Goal: Task Accomplishment & Management: Manage account settings

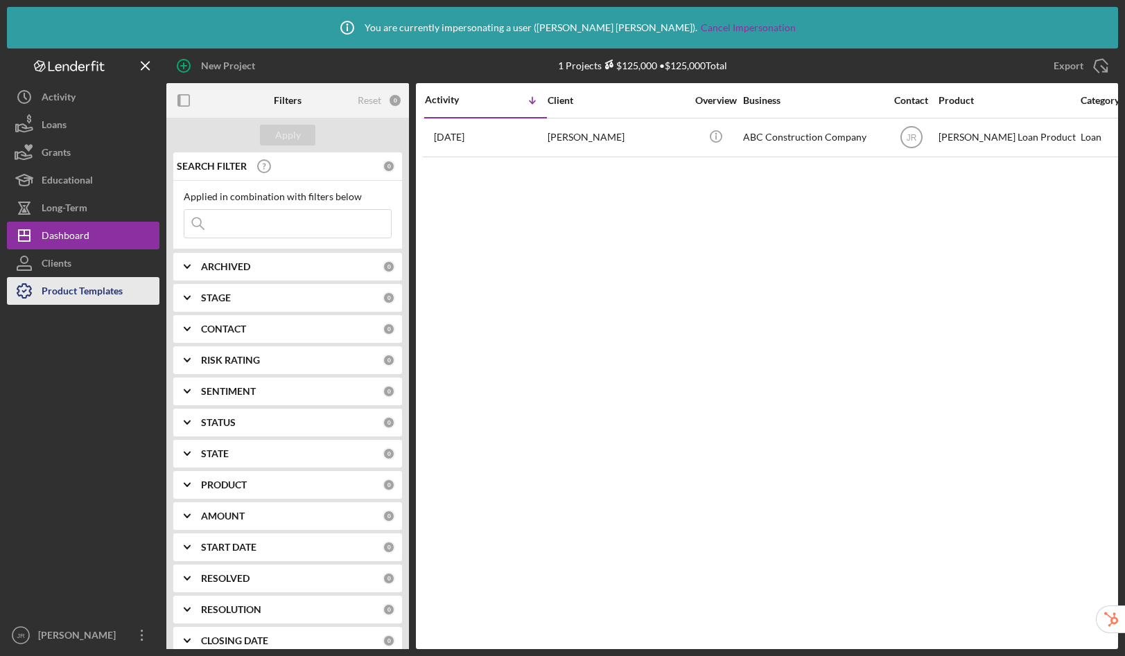
click at [105, 290] on div "Product Templates" at bounding box center [82, 292] width 81 height 31
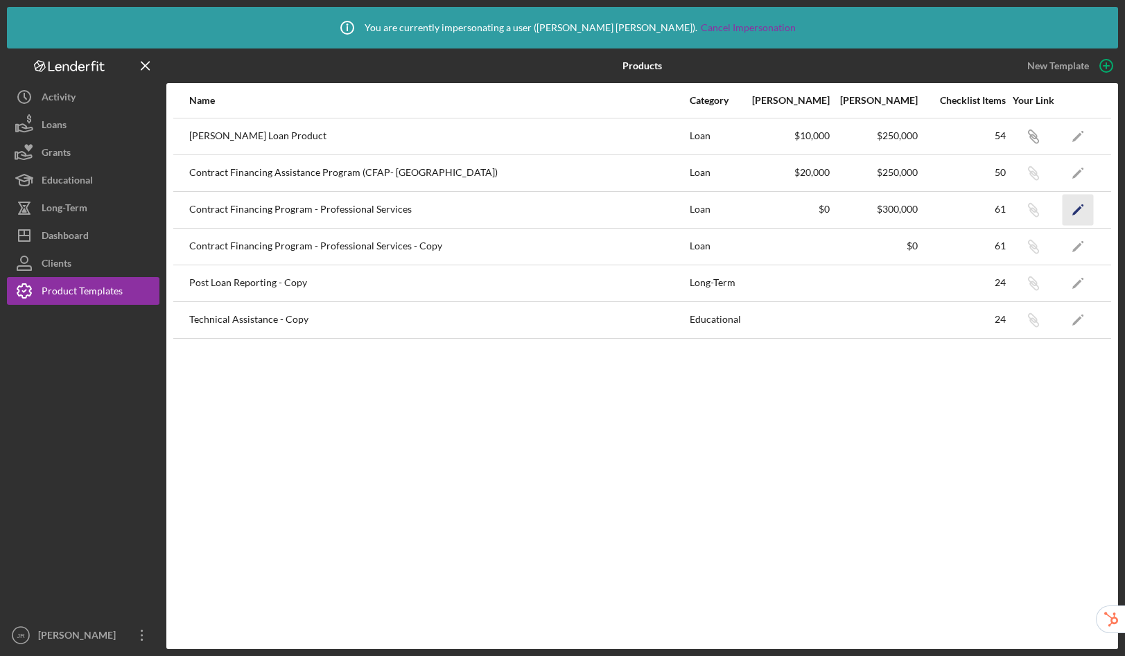
click at [1081, 214] on icon "Icon/Edit" at bounding box center [1078, 209] width 31 height 31
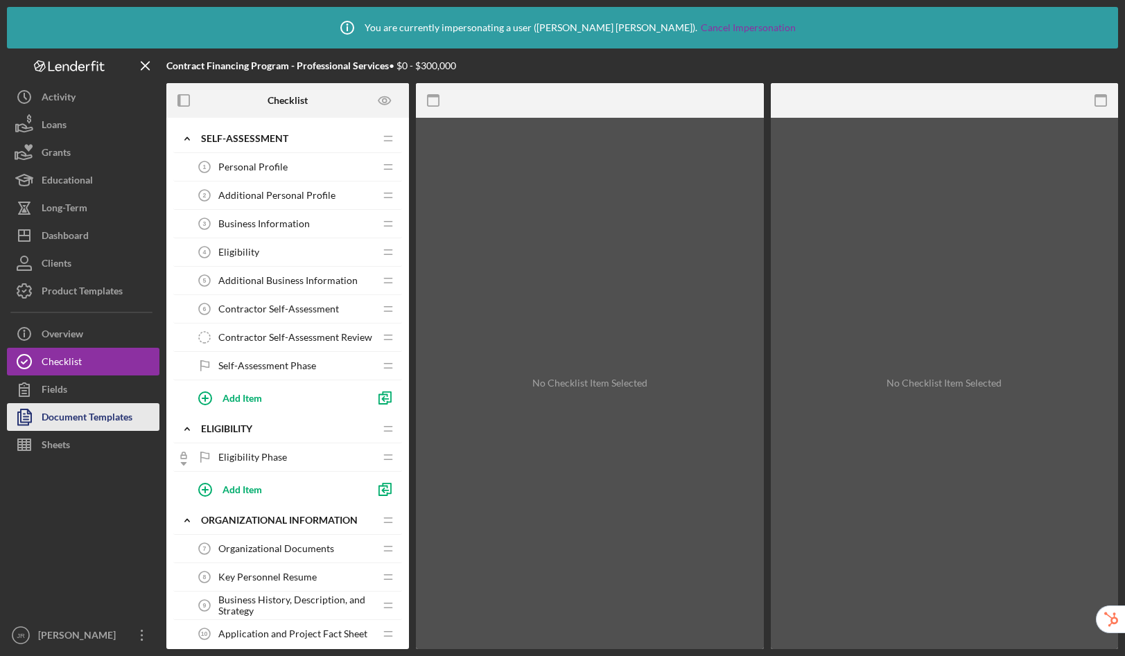
click at [86, 414] on div "Document Templates" at bounding box center [87, 418] width 91 height 31
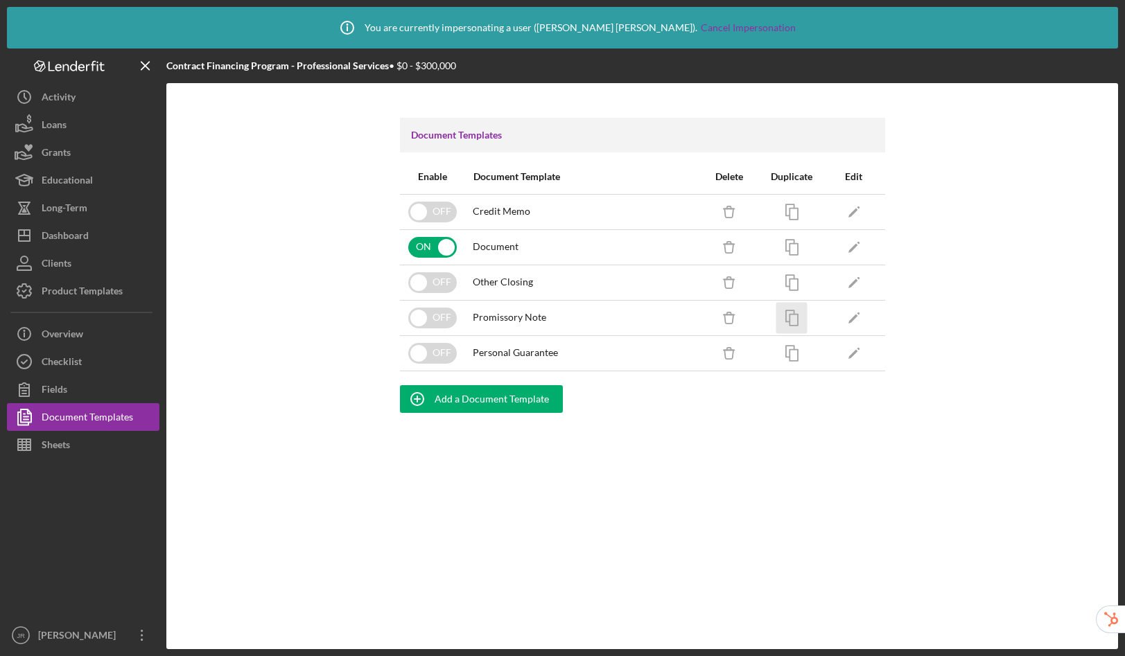
click at [804, 321] on icon "button" at bounding box center [791, 317] width 31 height 31
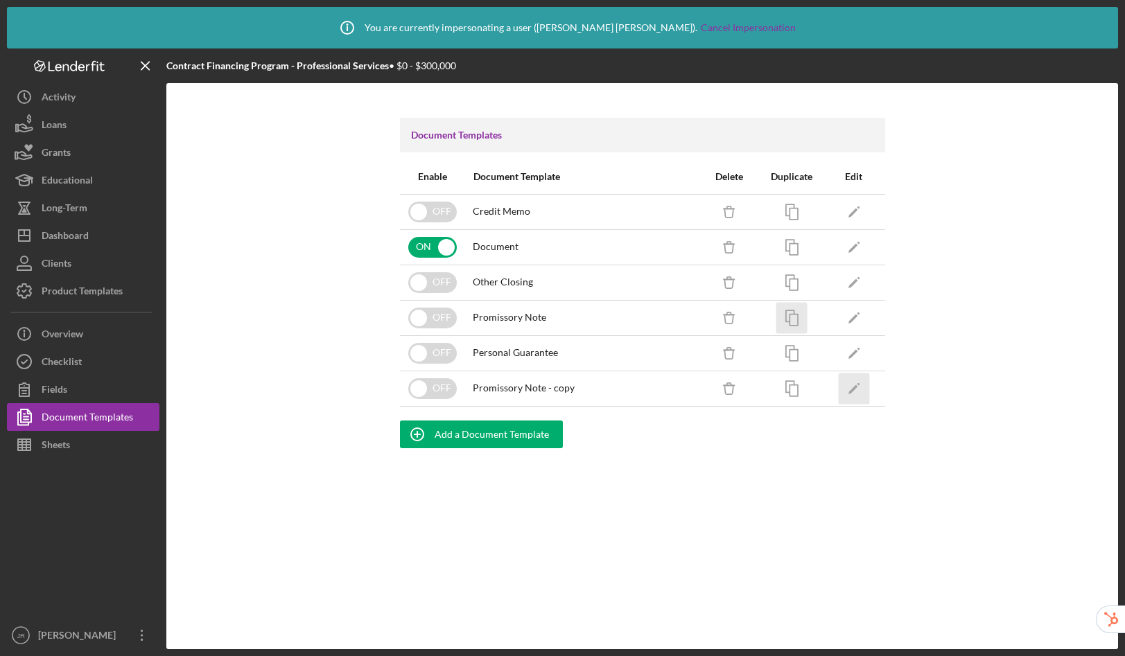
click at [851, 387] on icon "Icon/Edit" at bounding box center [853, 388] width 31 height 31
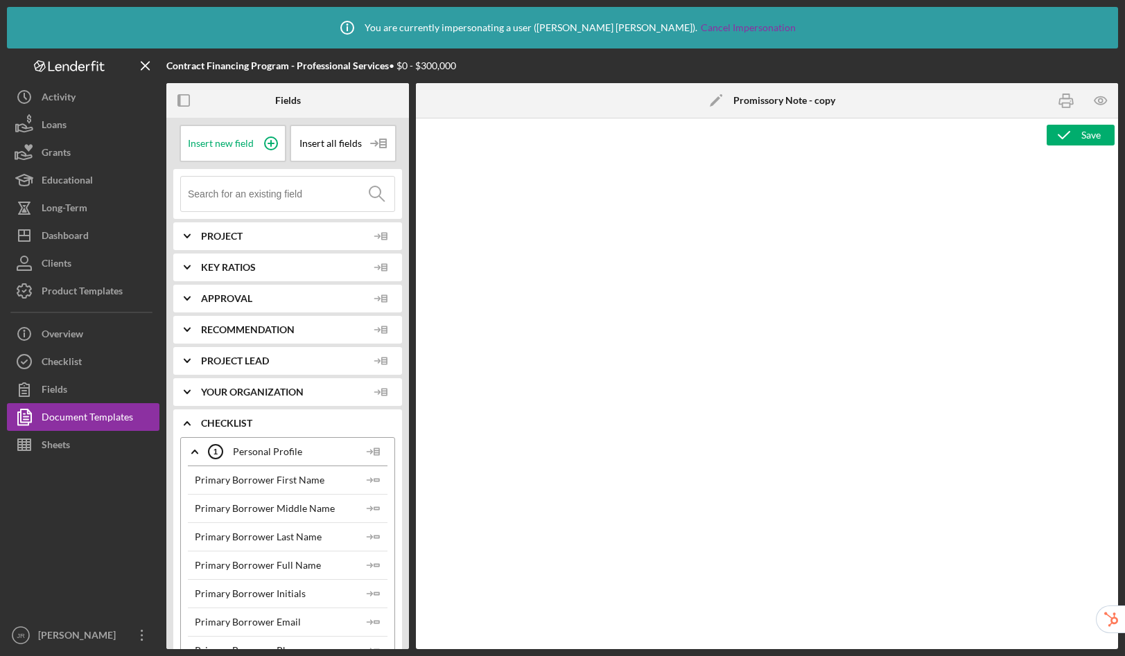
type textarea "<p style="line-height: 1.2; text-align: center; margin-top: 0pt; margin-bottom:…"
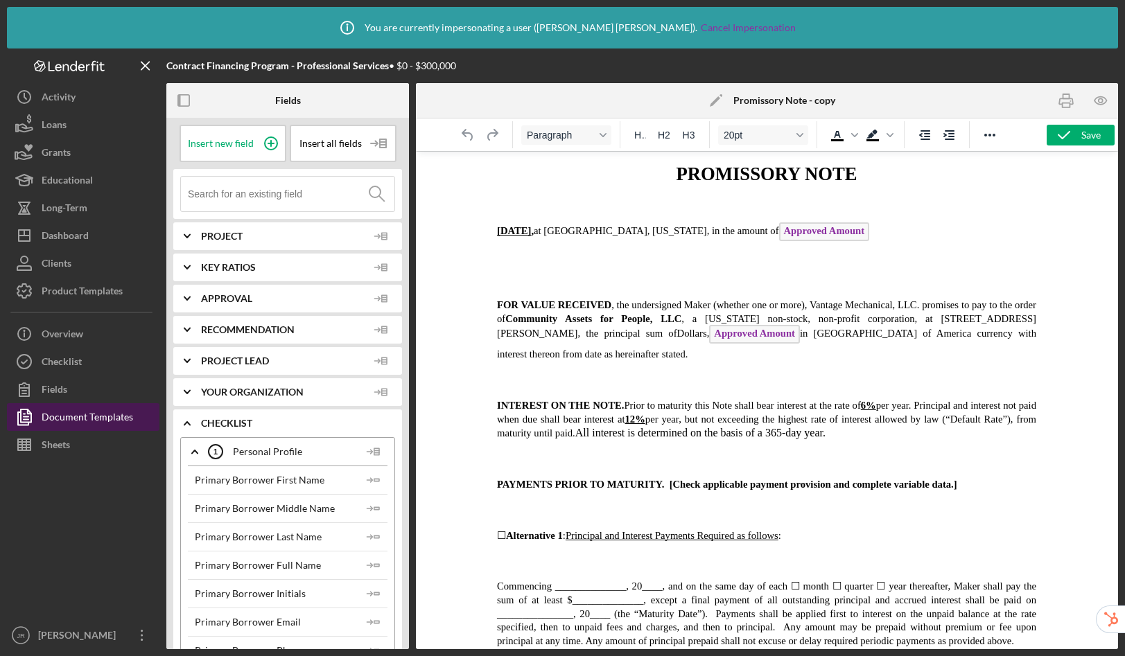
click at [124, 412] on div "Document Templates" at bounding box center [88, 418] width 92 height 31
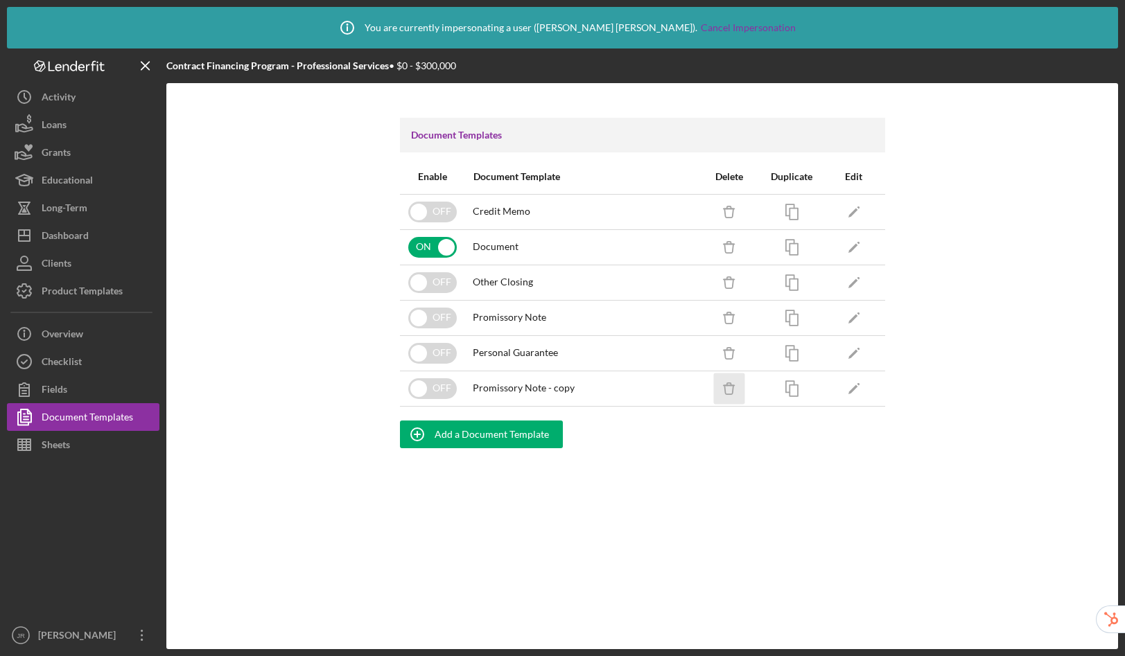
click at [733, 391] on icon "Icon/Delete" at bounding box center [728, 388] width 31 height 31
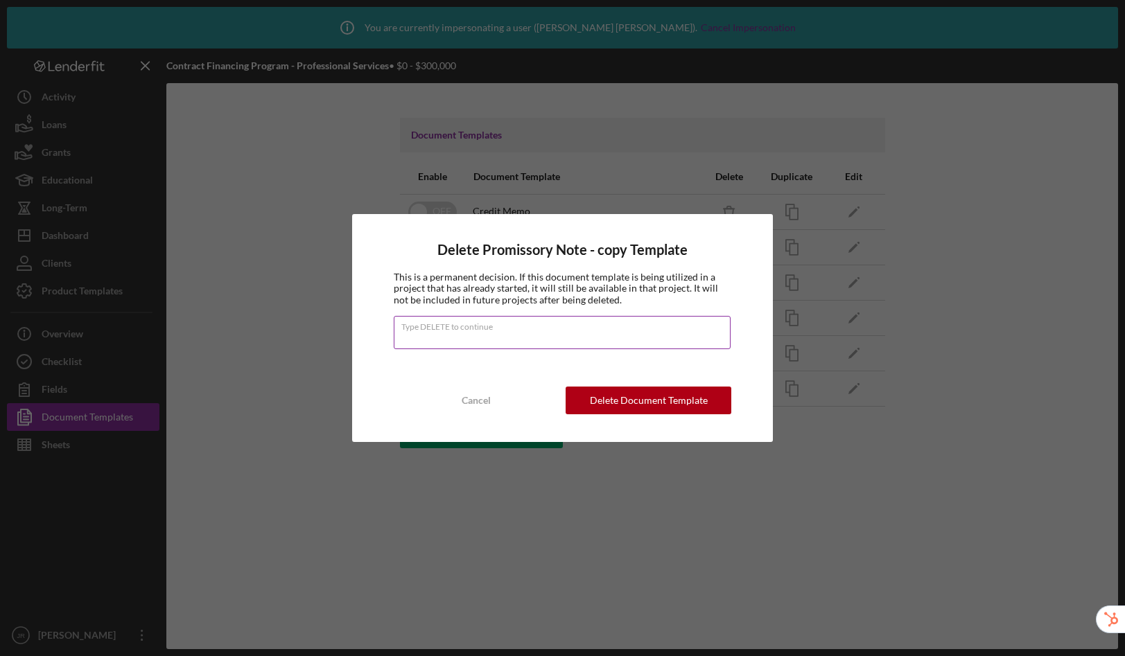
click at [510, 335] on input "Type DELETE to continue" at bounding box center [562, 332] width 337 height 33
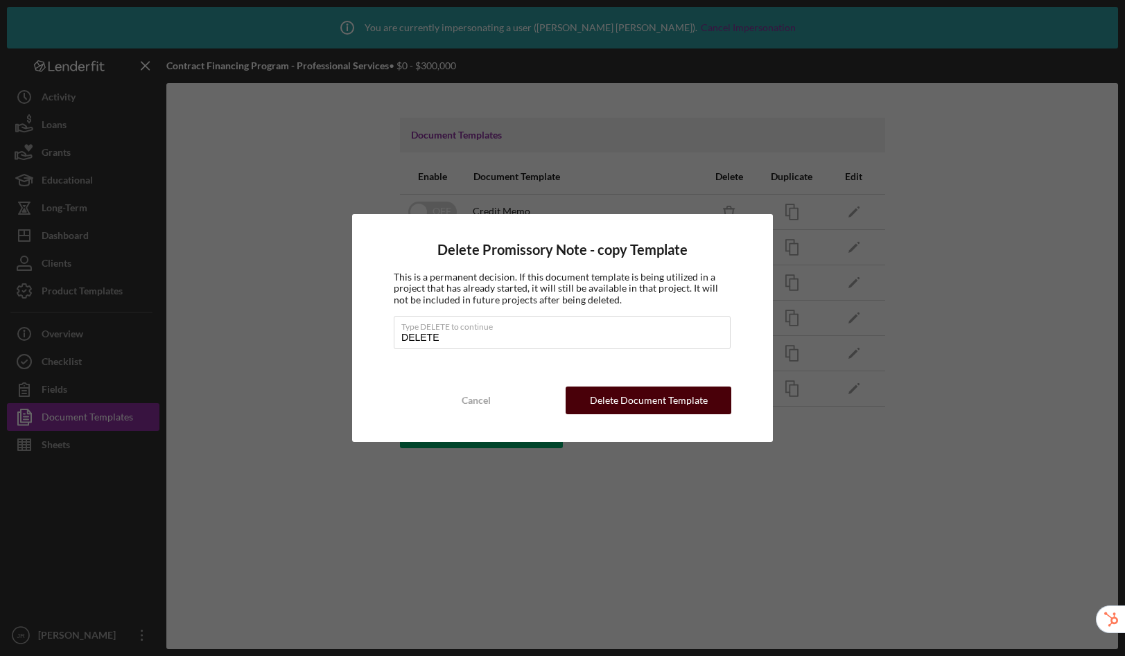
type input "DELETE"
click at [590, 397] on button "Delete Document Template" at bounding box center [648, 401] width 165 height 28
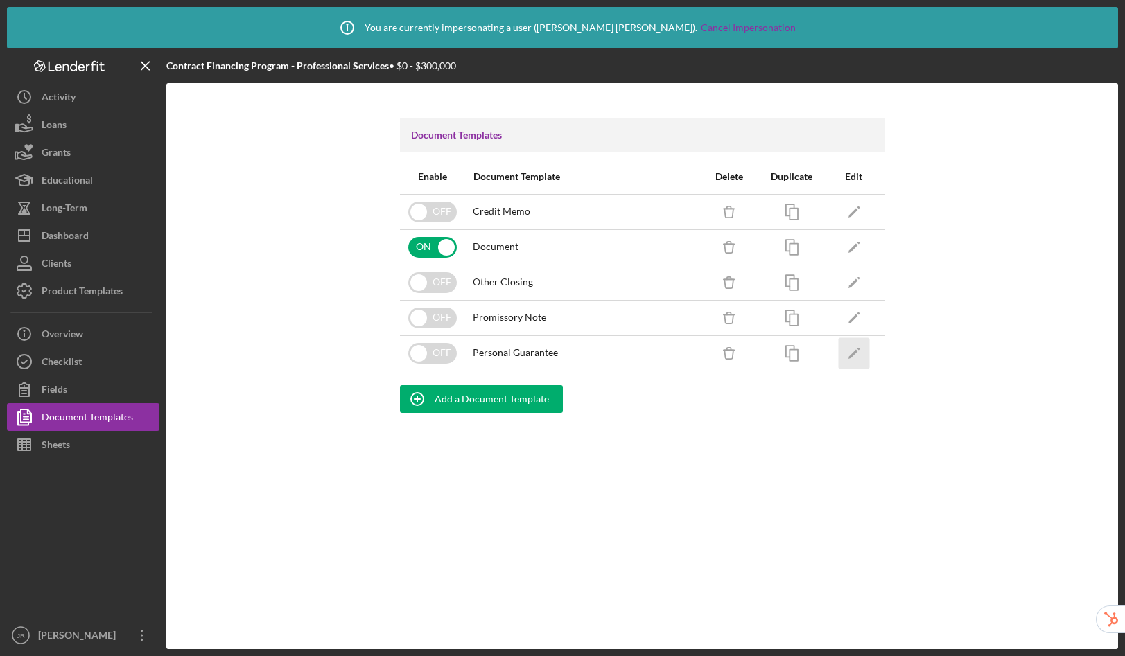
click at [847, 353] on icon "Icon/Edit" at bounding box center [853, 353] width 31 height 31
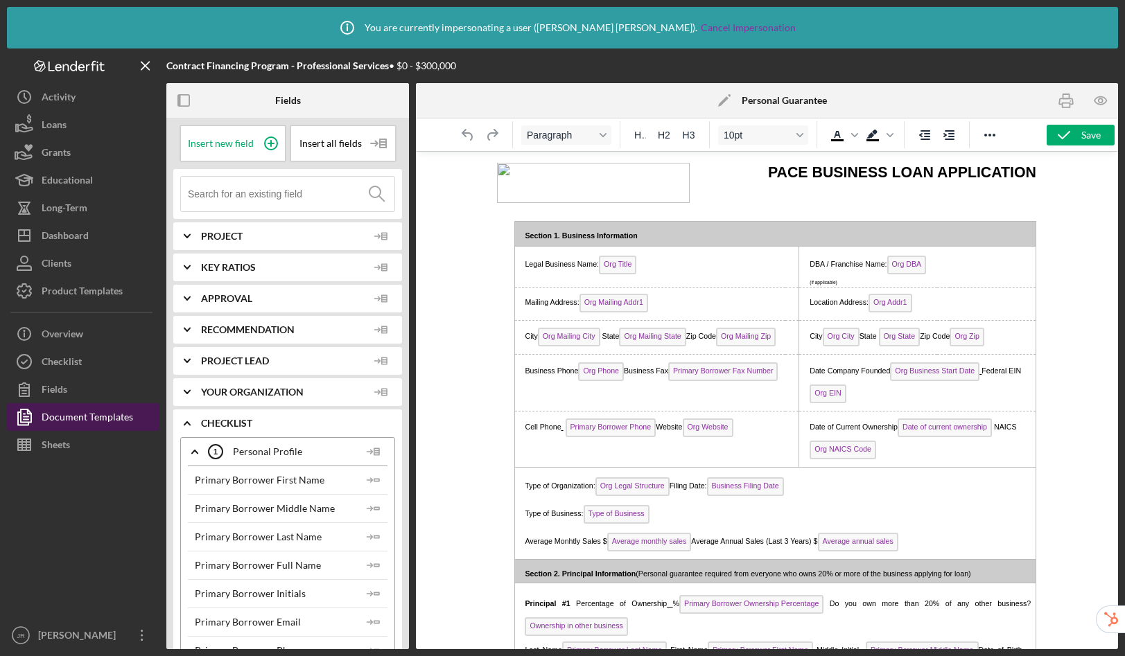
click at [80, 422] on div "Document Templates" at bounding box center [88, 418] width 92 height 31
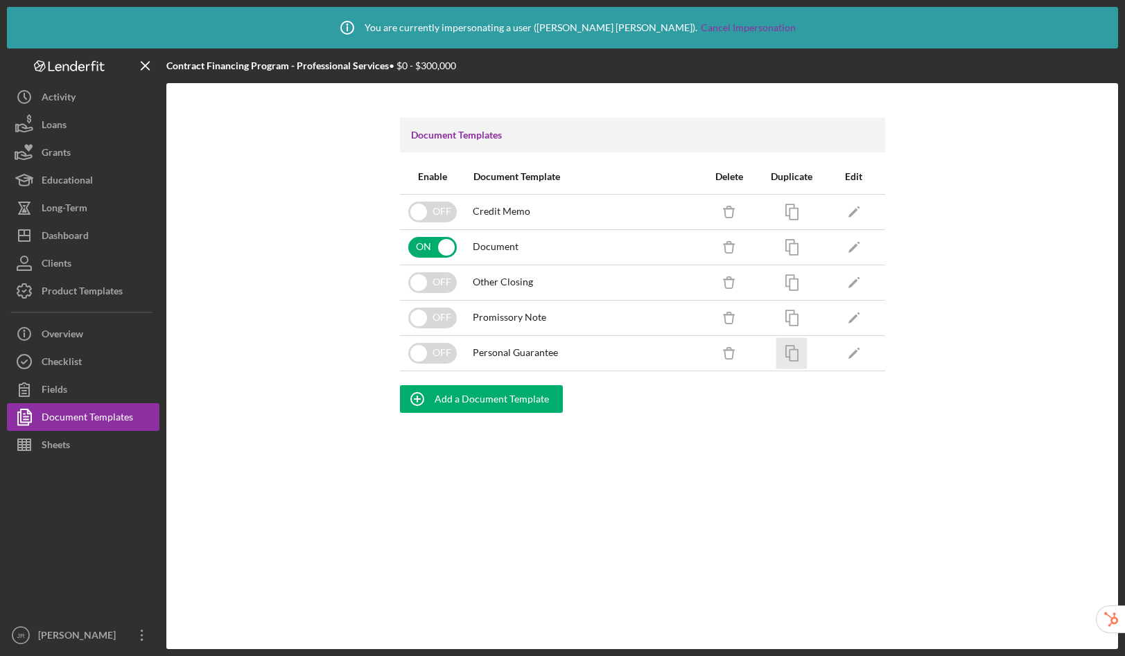
click at [792, 354] on icon "button" at bounding box center [791, 353] width 31 height 31
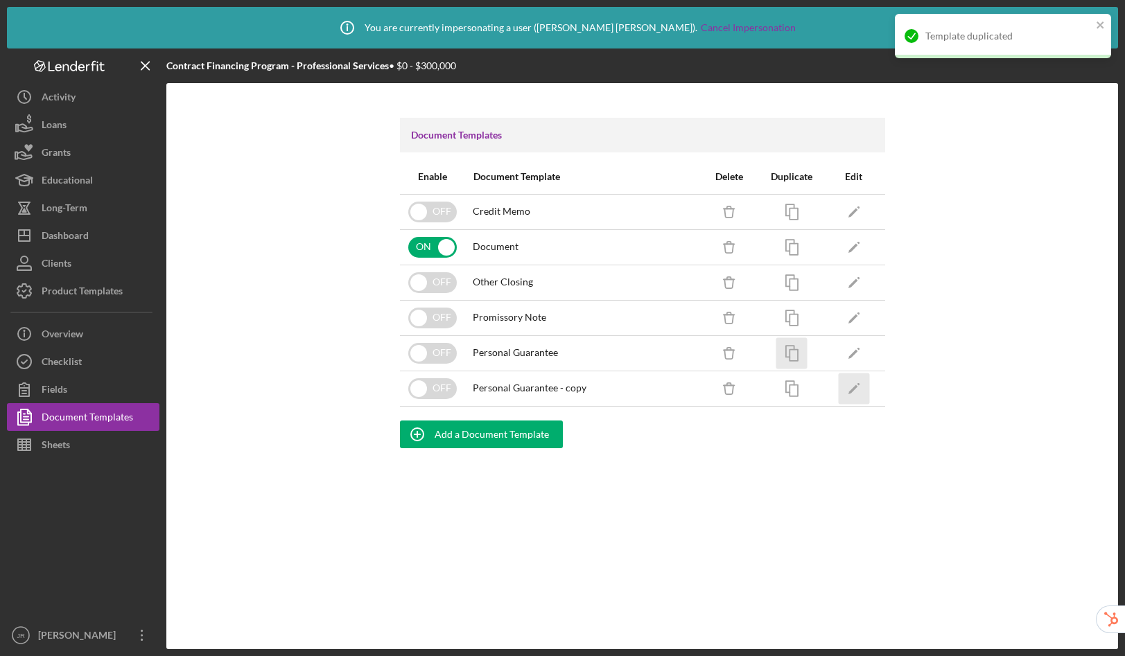
click at [854, 383] on icon "Icon/Edit" at bounding box center [853, 388] width 31 height 31
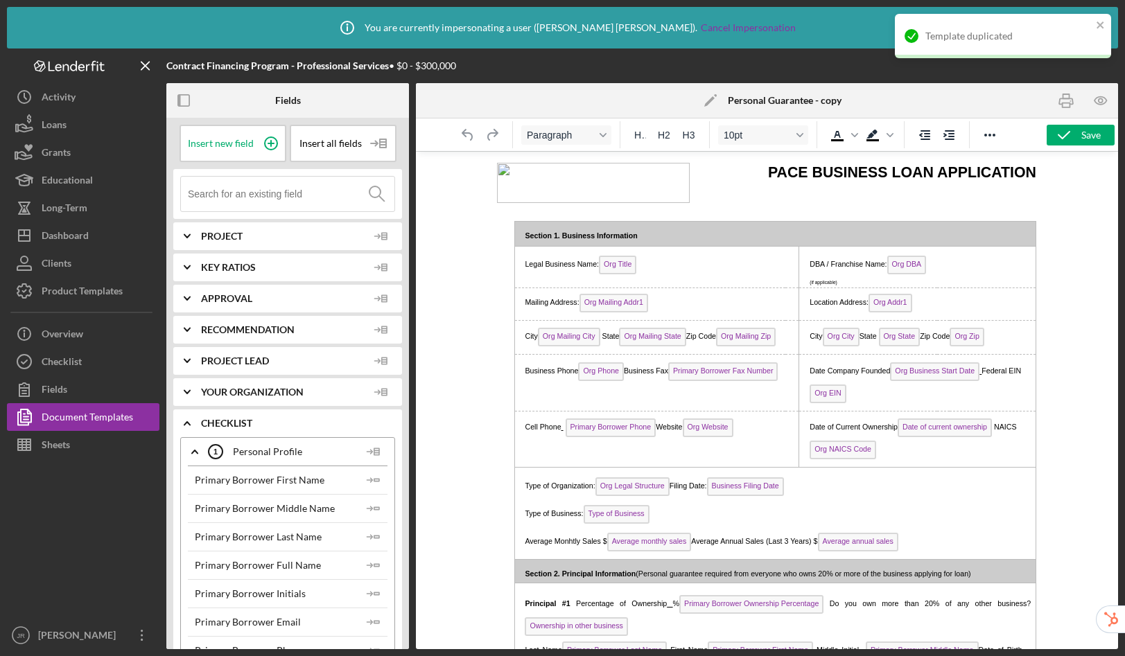
click at [712, 98] on polygon at bounding box center [709, 101] width 10 height 10
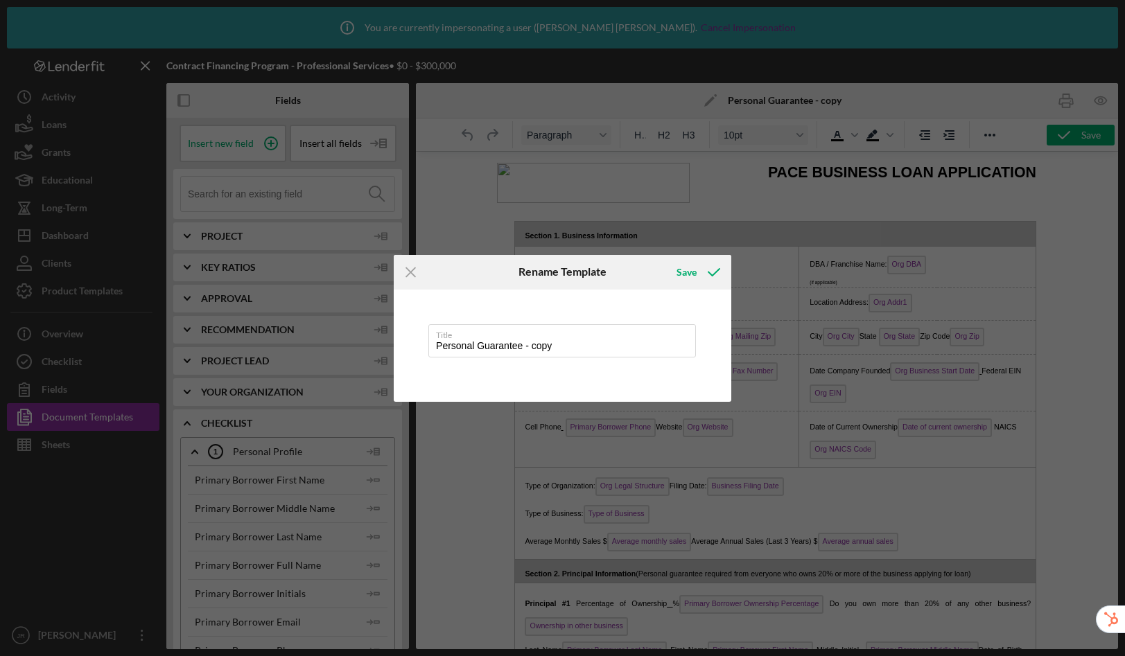
drag, startPoint x: 574, startPoint y: 345, endPoint x: 403, endPoint y: 333, distance: 171.6
click at [403, 333] on div "Title Personal Guarantee - copy" at bounding box center [563, 346] width 338 height 112
type input "PACE Business Loan Application"
click at [697, 274] on icon "submit" at bounding box center [714, 272] width 35 height 35
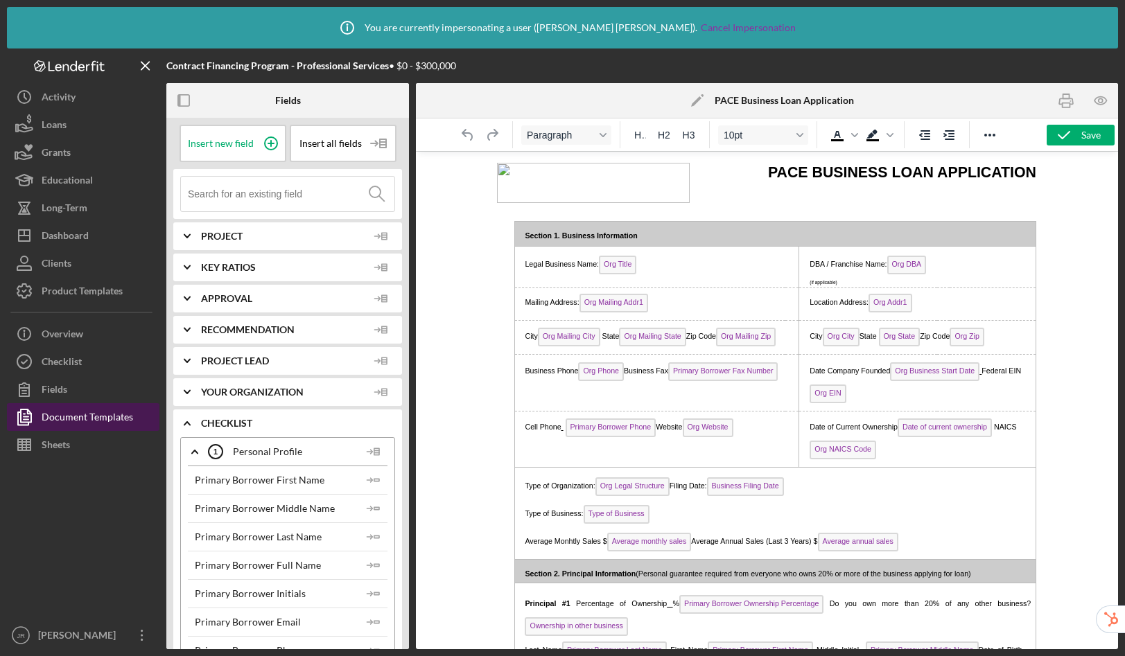
click at [104, 415] on div "Document Templates" at bounding box center [88, 418] width 92 height 31
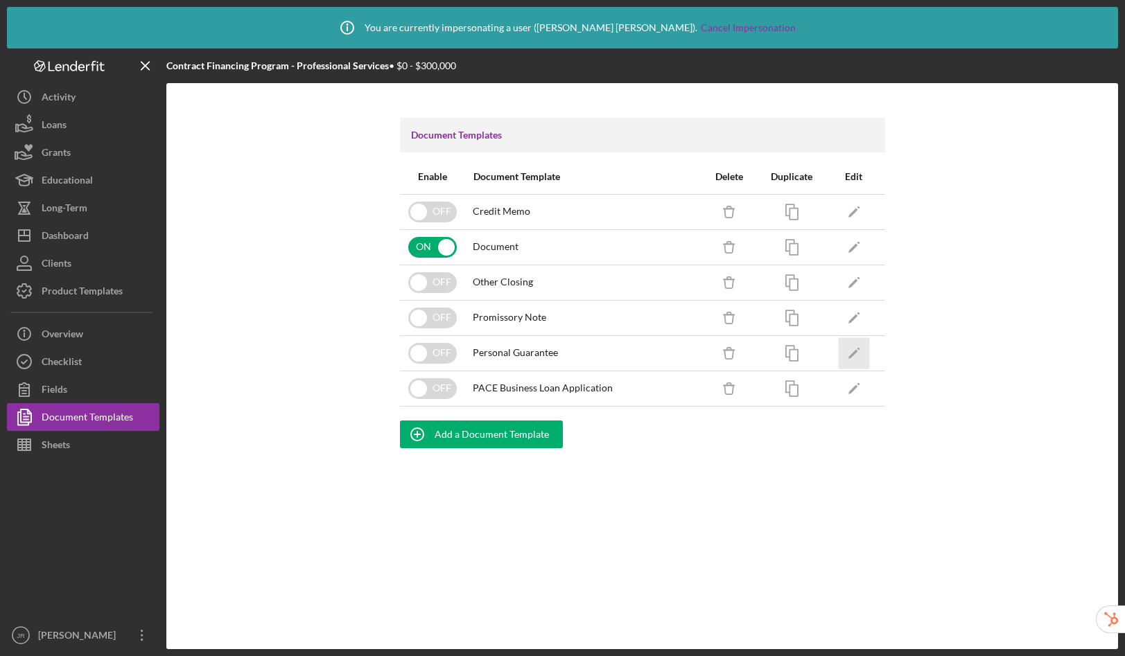
click at [862, 351] on icon "Icon/Edit" at bounding box center [853, 353] width 31 height 31
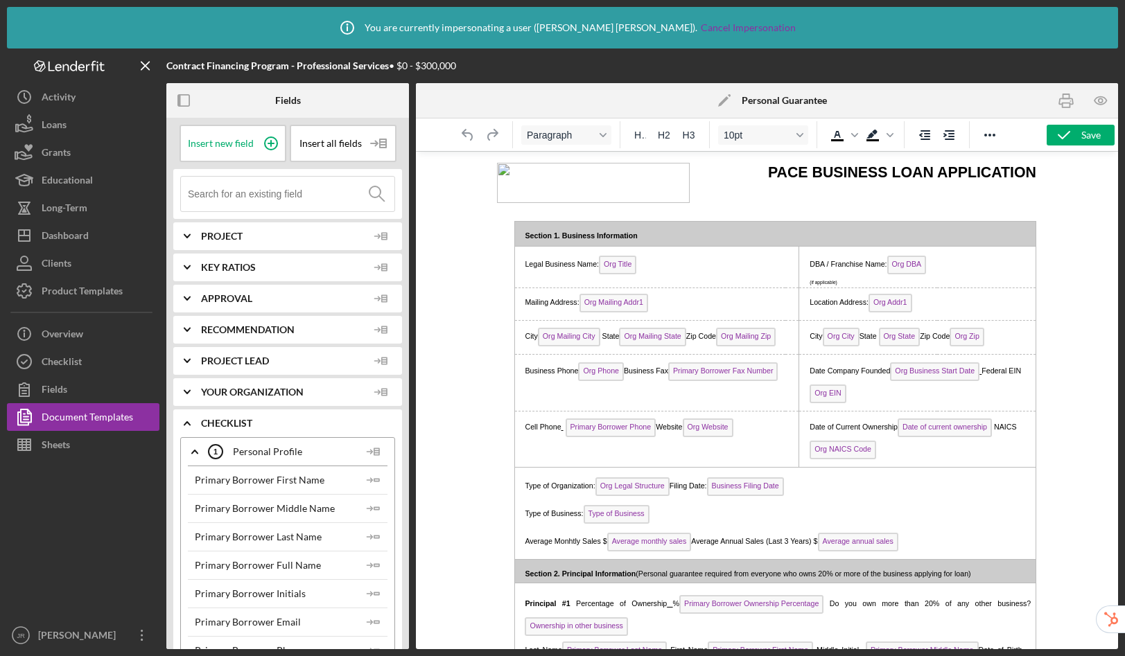
drag, startPoint x: 968, startPoint y: 327, endPoint x: 632, endPoint y: 460, distance: 360.9
click at [59, 410] on div "Document Templates" at bounding box center [88, 418] width 92 height 31
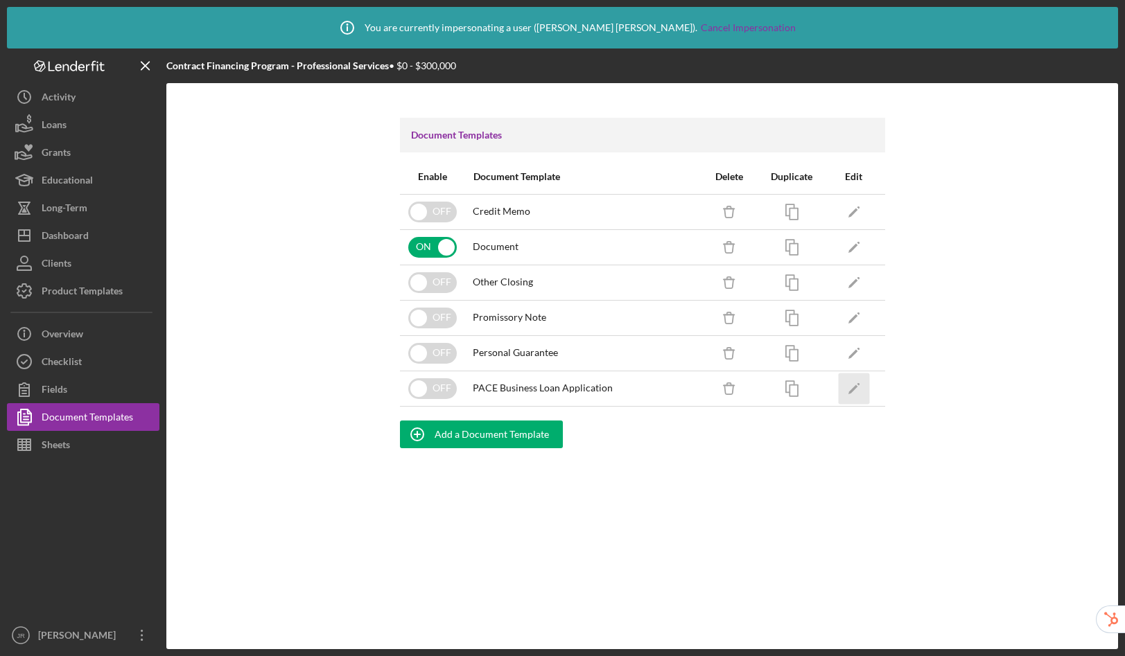
click at [852, 388] on icon "Icon/Edit" at bounding box center [853, 388] width 31 height 31
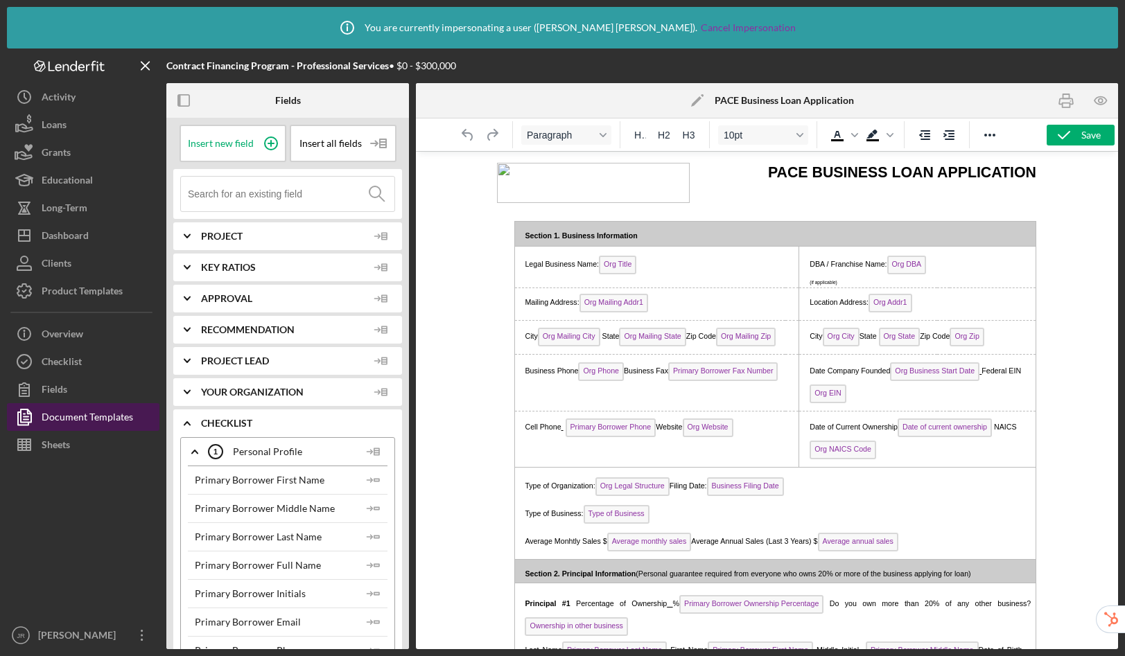
click at [85, 423] on div "Document Templates" at bounding box center [88, 418] width 92 height 31
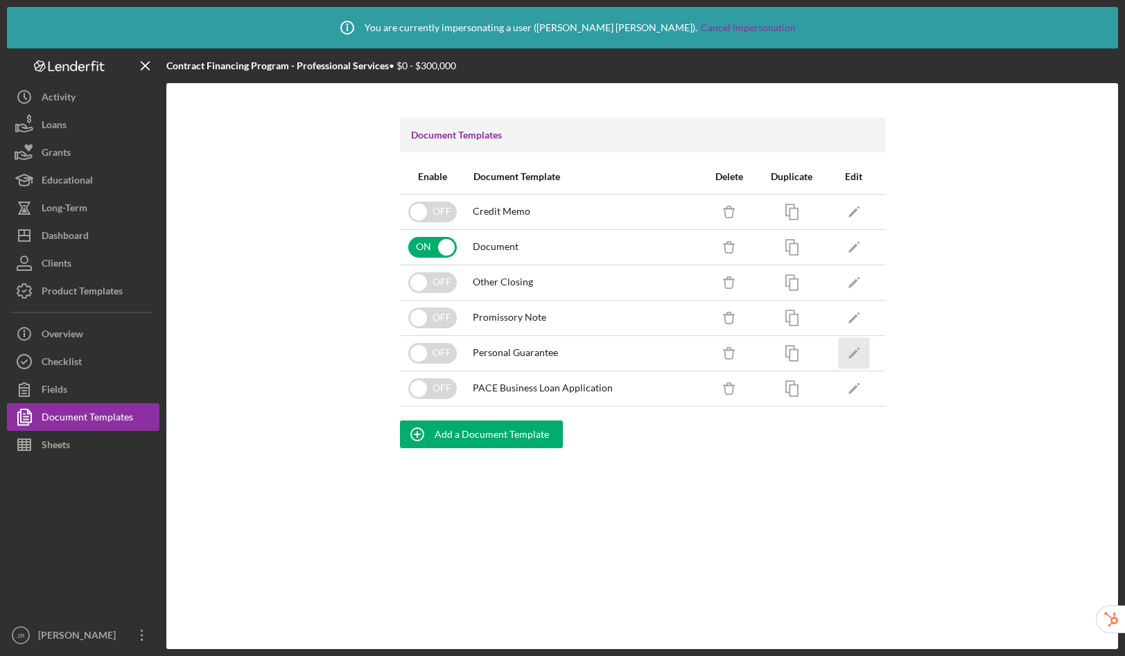
click at [857, 355] on icon "Icon/Edit" at bounding box center [853, 353] width 31 height 31
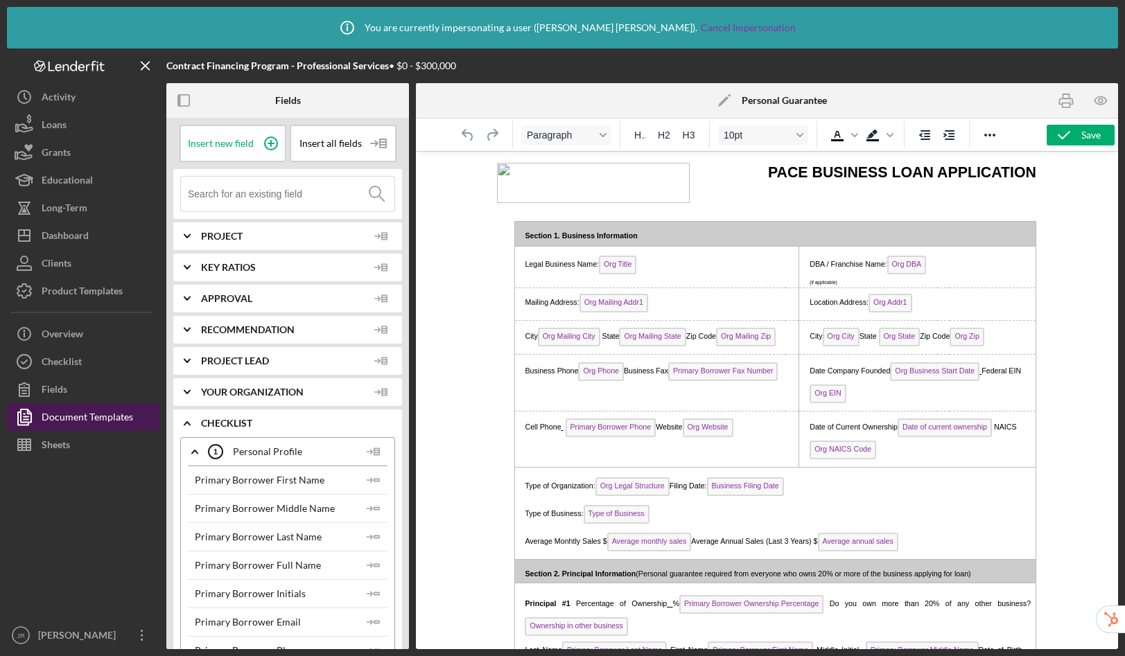
click at [98, 421] on div "Document Templates" at bounding box center [88, 418] width 92 height 31
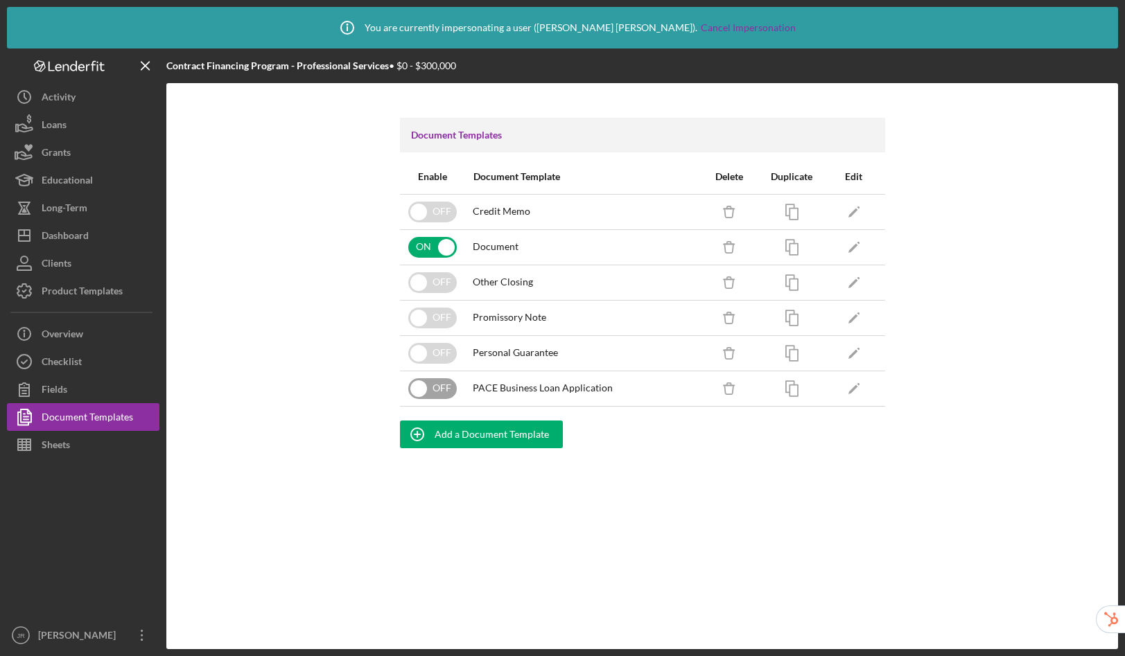
click at [426, 384] on input "checkbox" at bounding box center [432, 388] width 49 height 21
checkbox input "true"
click at [867, 349] on icon "Icon/Edit" at bounding box center [853, 353] width 31 height 31
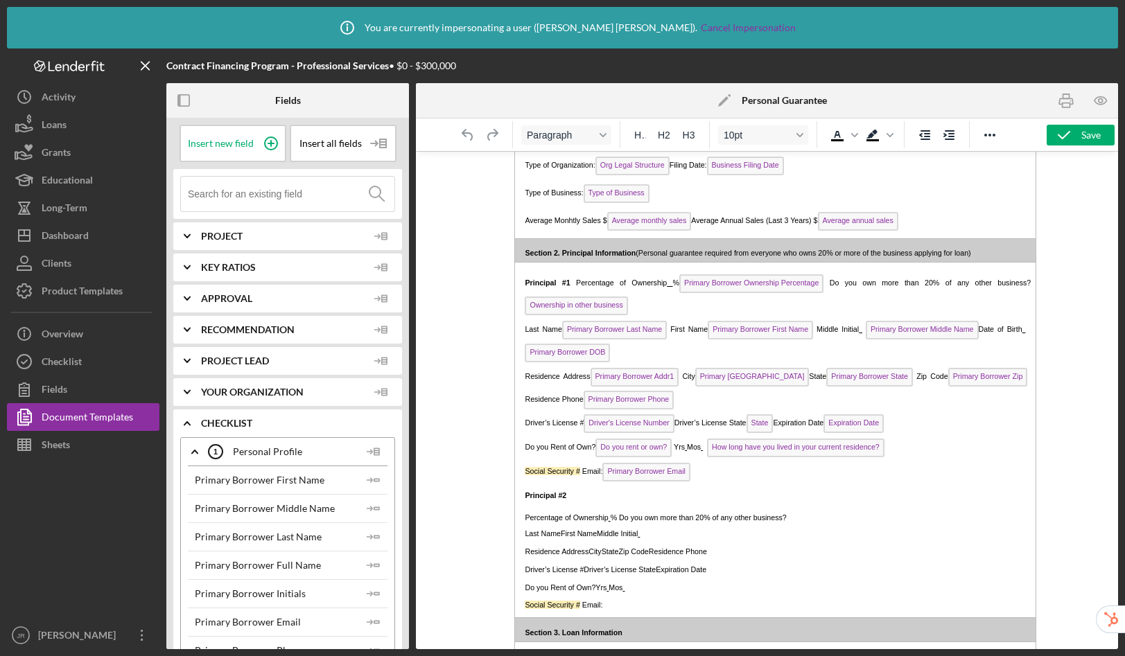
scroll to position [810, 0]
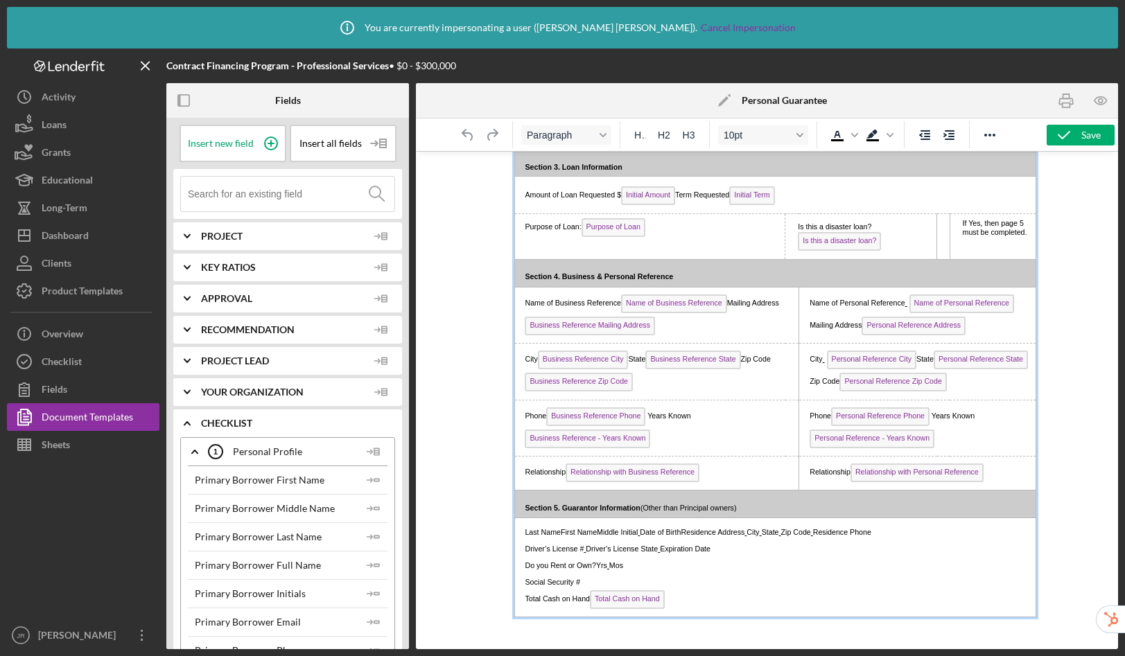
click at [717, 613] on p "Total Cash on Hand Total Cash on Hand ﻿" at bounding box center [770, 601] width 503 height 23
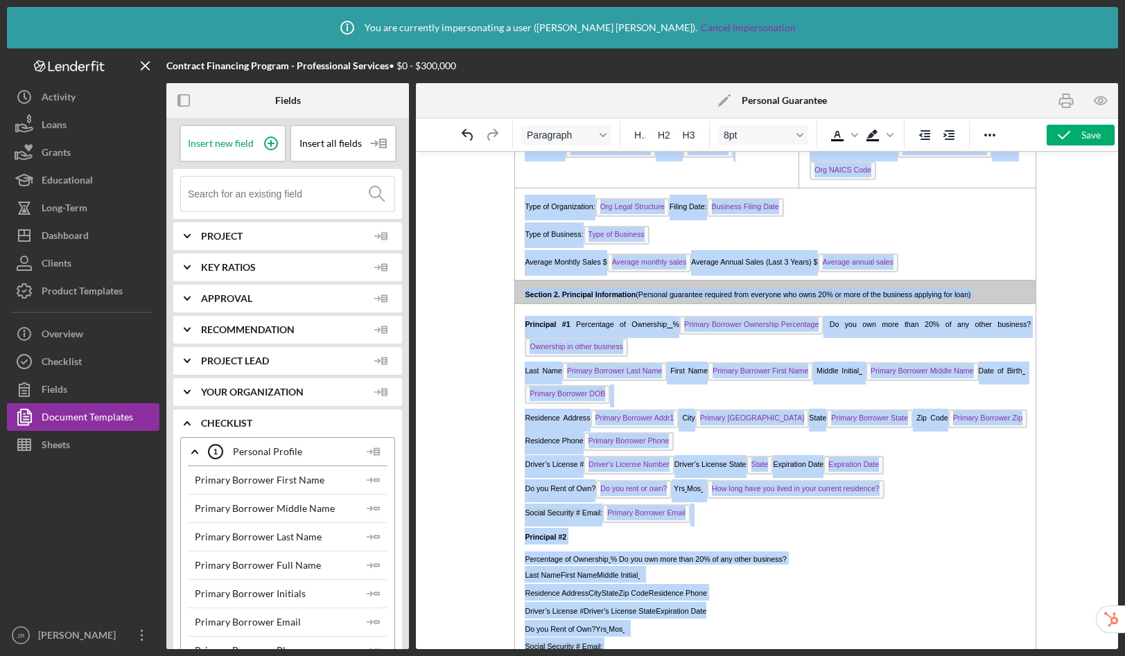
scroll to position [0, 0]
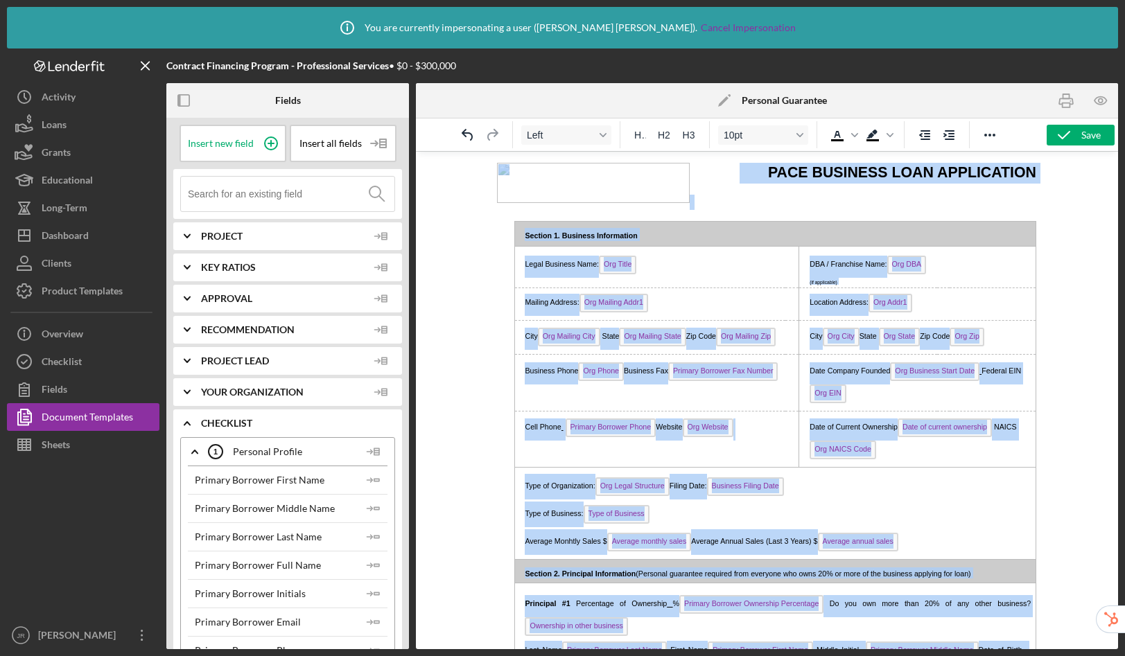
drag, startPoint x: 611, startPoint y: 629, endPoint x: 520, endPoint y: 173, distance: 465.2
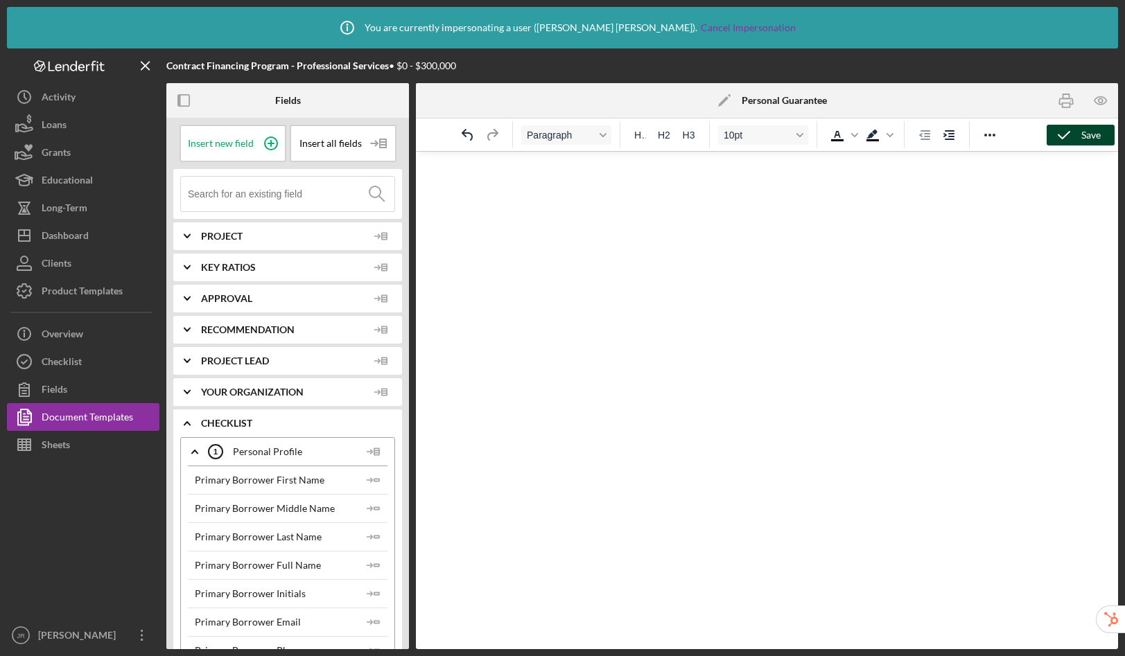
click at [1065, 135] on polyline "button" at bounding box center [1064, 135] width 11 height 7
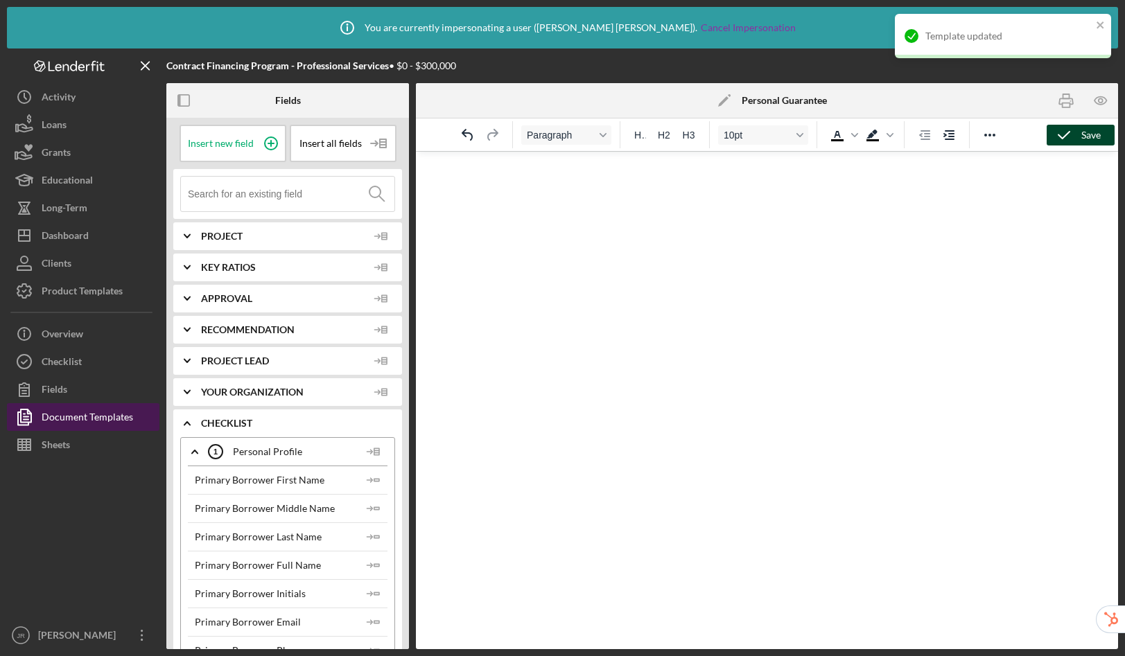
click at [105, 419] on div "Document Templates" at bounding box center [88, 418] width 92 height 31
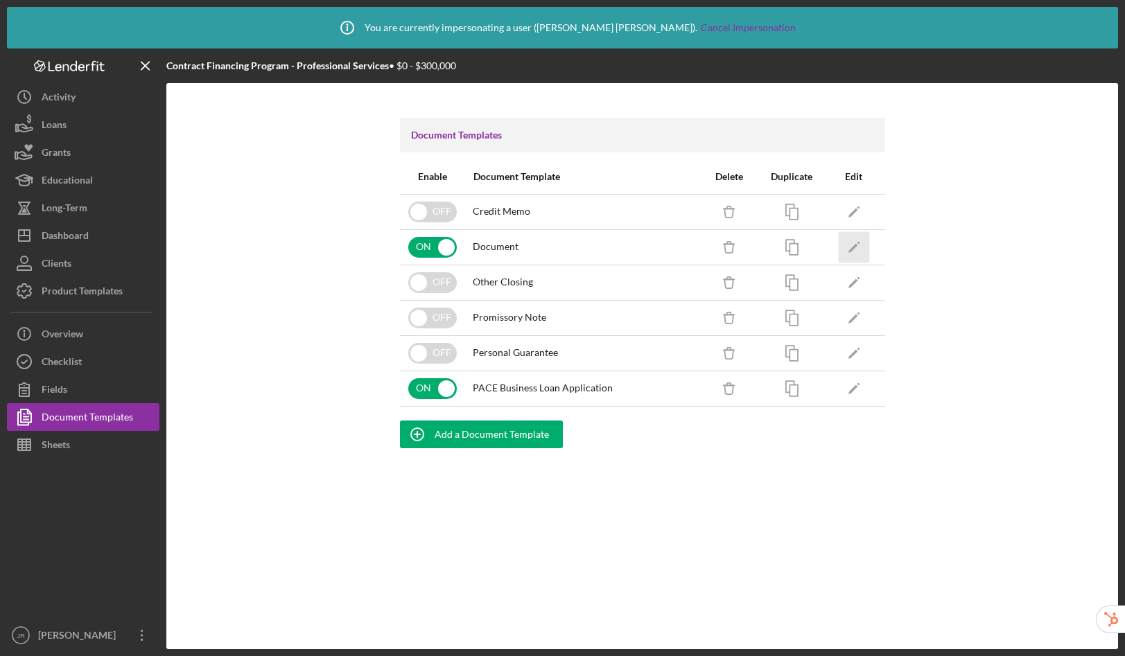
click at [854, 244] on icon "Icon/Edit" at bounding box center [853, 247] width 31 height 31
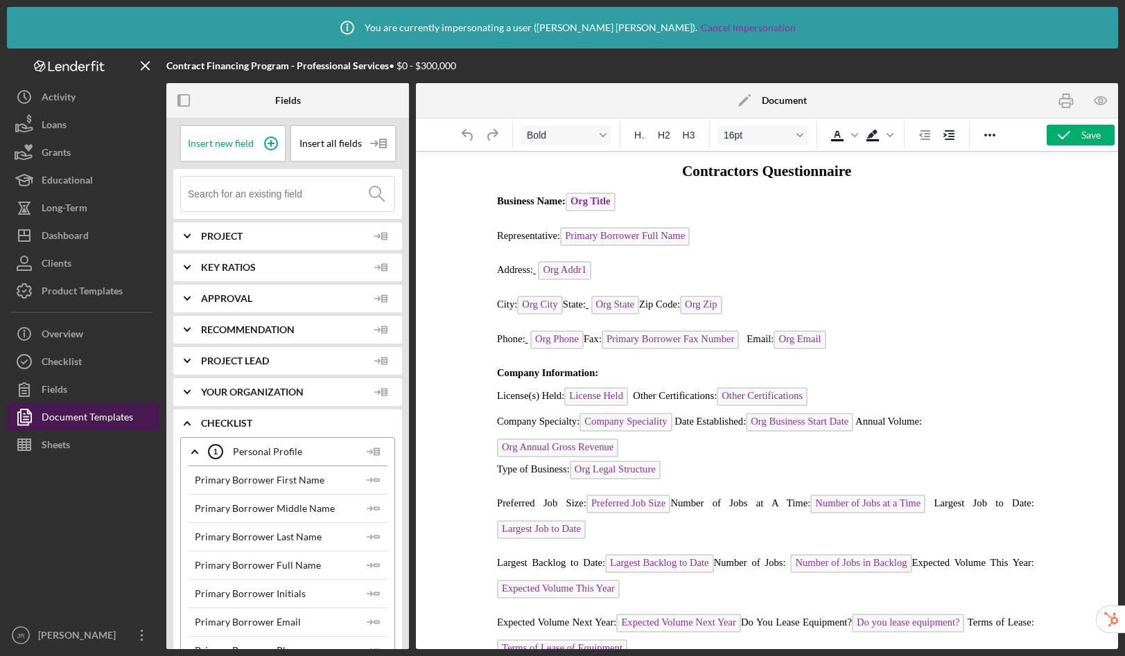
click at [116, 419] on div "Document Templates" at bounding box center [88, 418] width 92 height 31
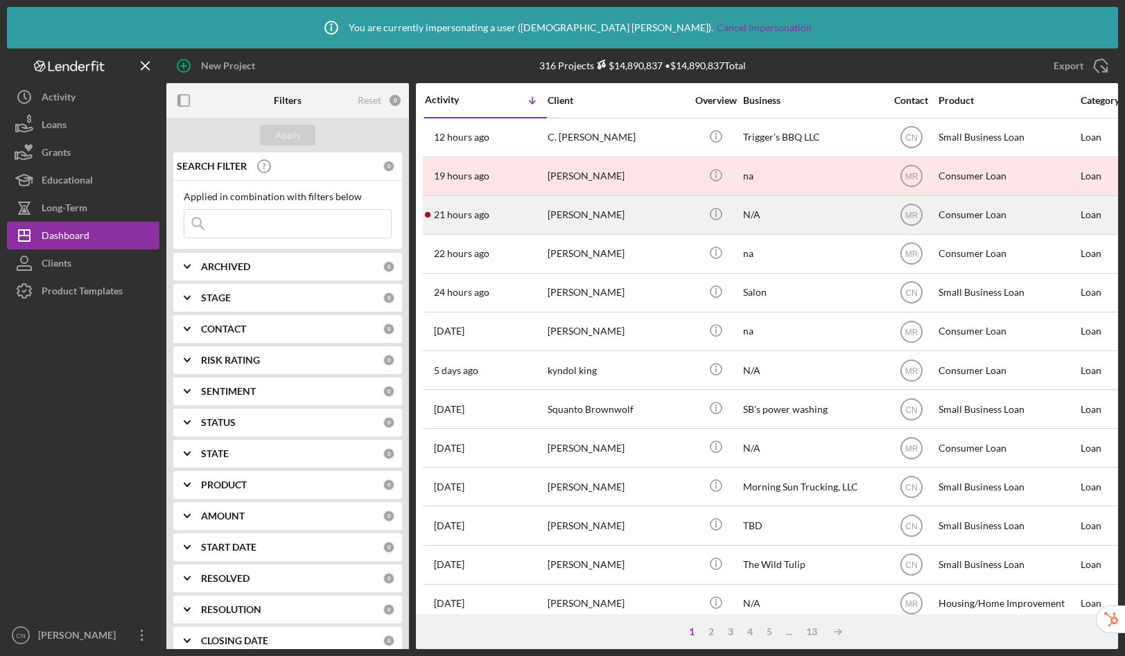
click at [586, 228] on div "Jayden Sloan" at bounding box center [617, 215] width 139 height 37
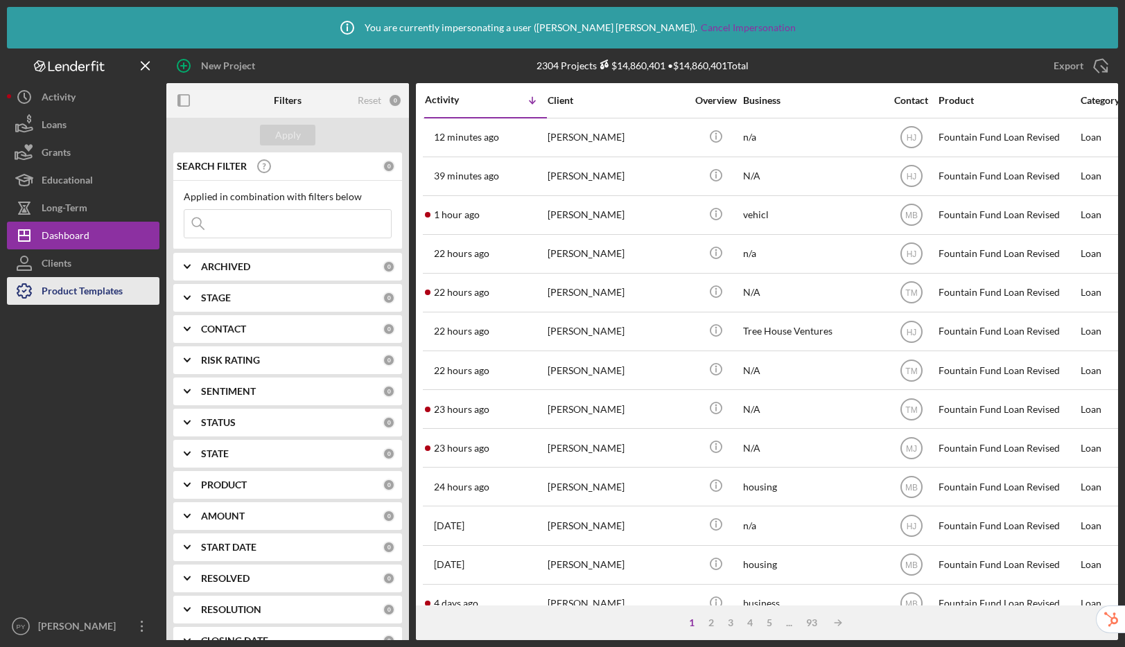
click at [101, 282] on div "Product Templates" at bounding box center [82, 292] width 81 height 31
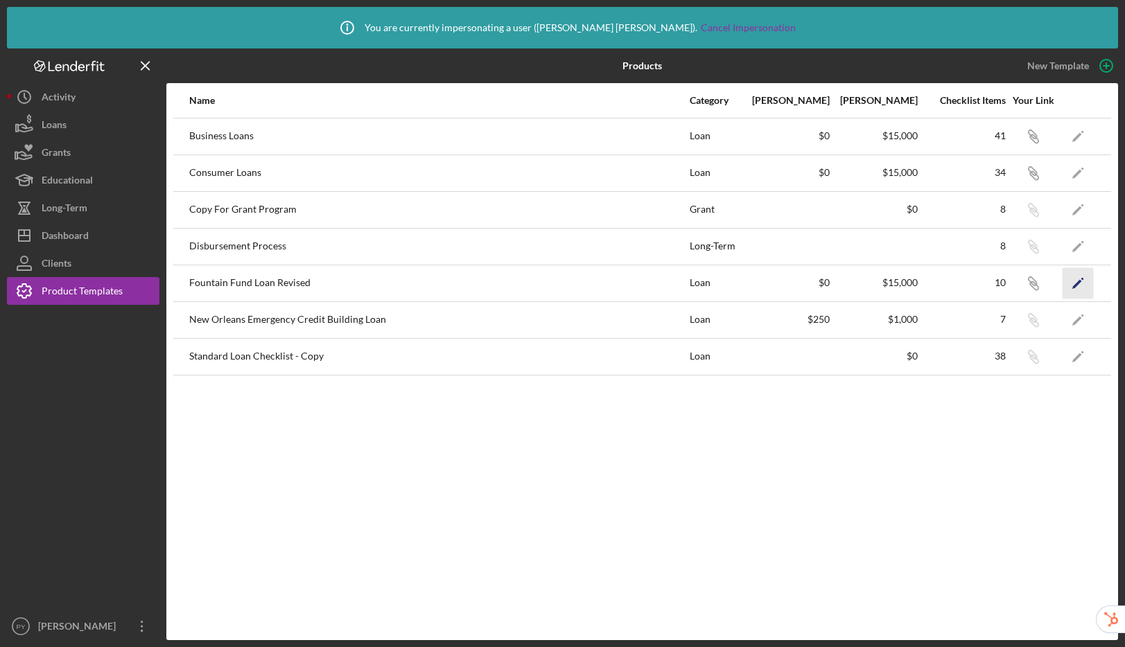
click at [1081, 284] on icon "Icon/Edit" at bounding box center [1078, 283] width 31 height 31
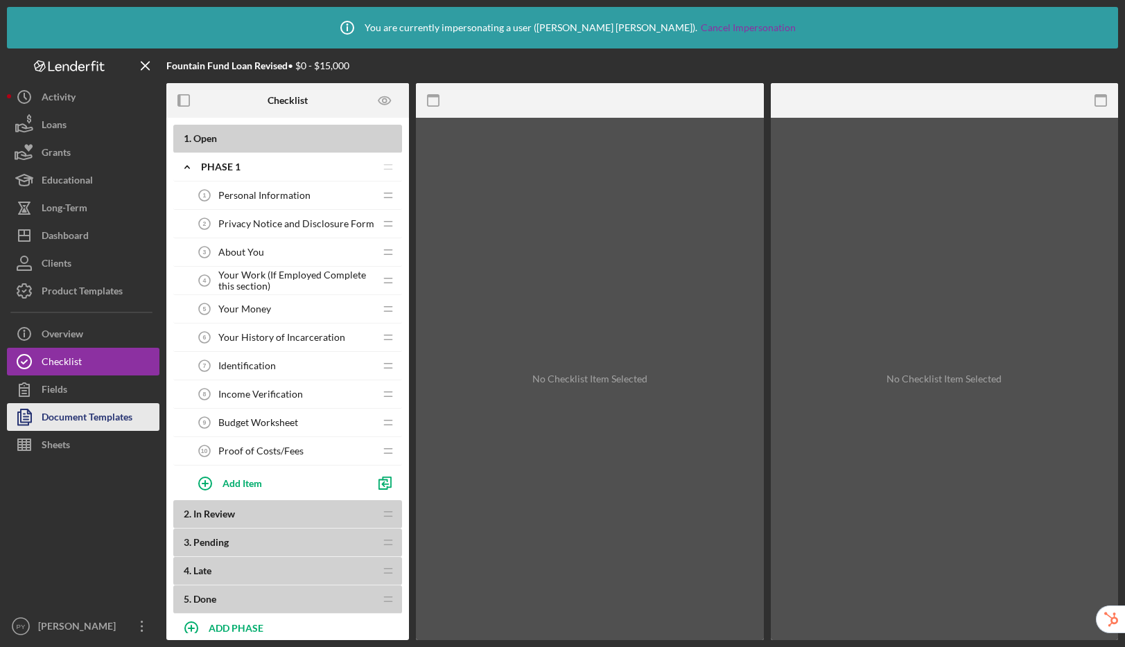
click at [38, 427] on icon "button" at bounding box center [24, 417] width 35 height 35
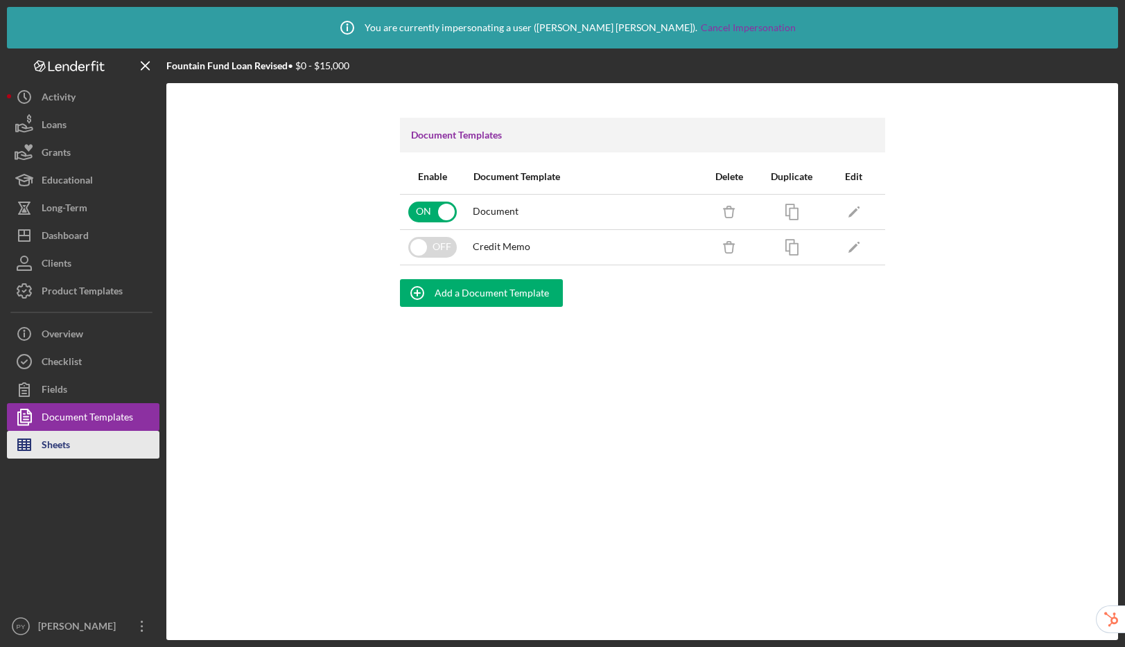
click at [59, 448] on div "Sheets" at bounding box center [56, 446] width 28 height 31
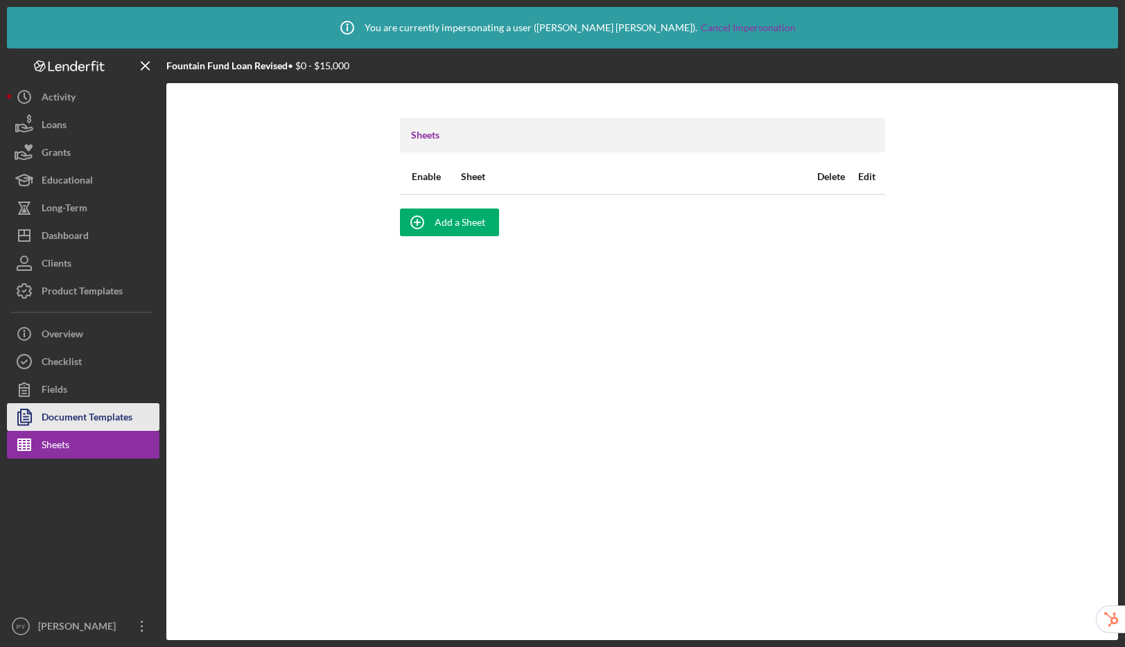
click at [80, 409] on div "Document Templates" at bounding box center [87, 418] width 91 height 31
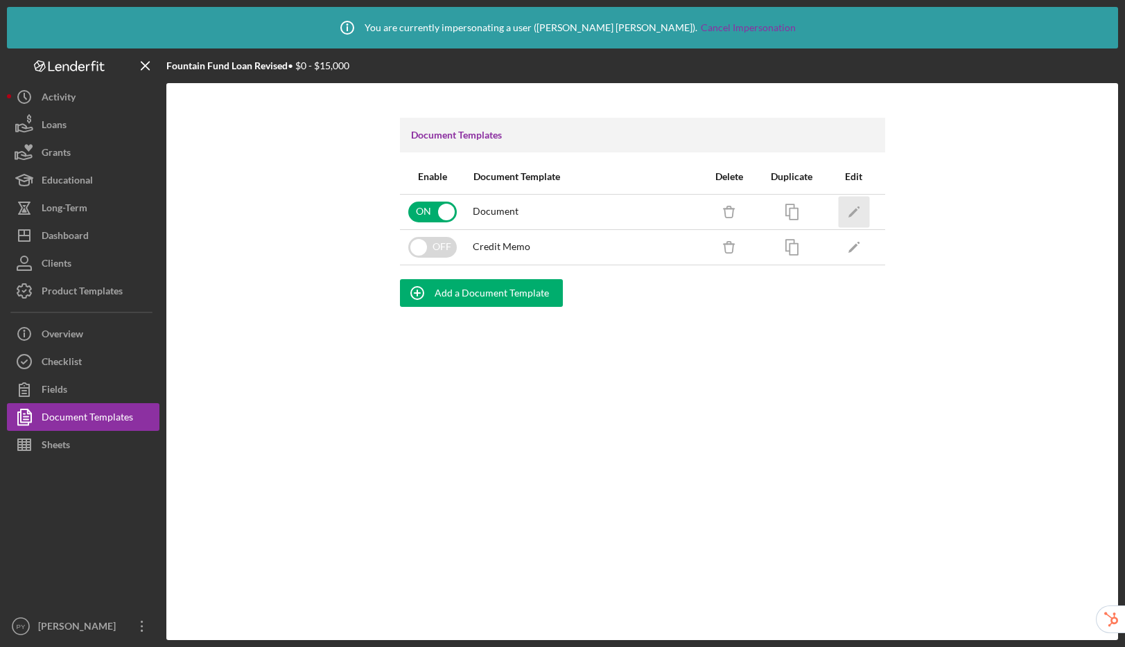
click at [856, 211] on icon "Icon/Edit" at bounding box center [853, 211] width 31 height 31
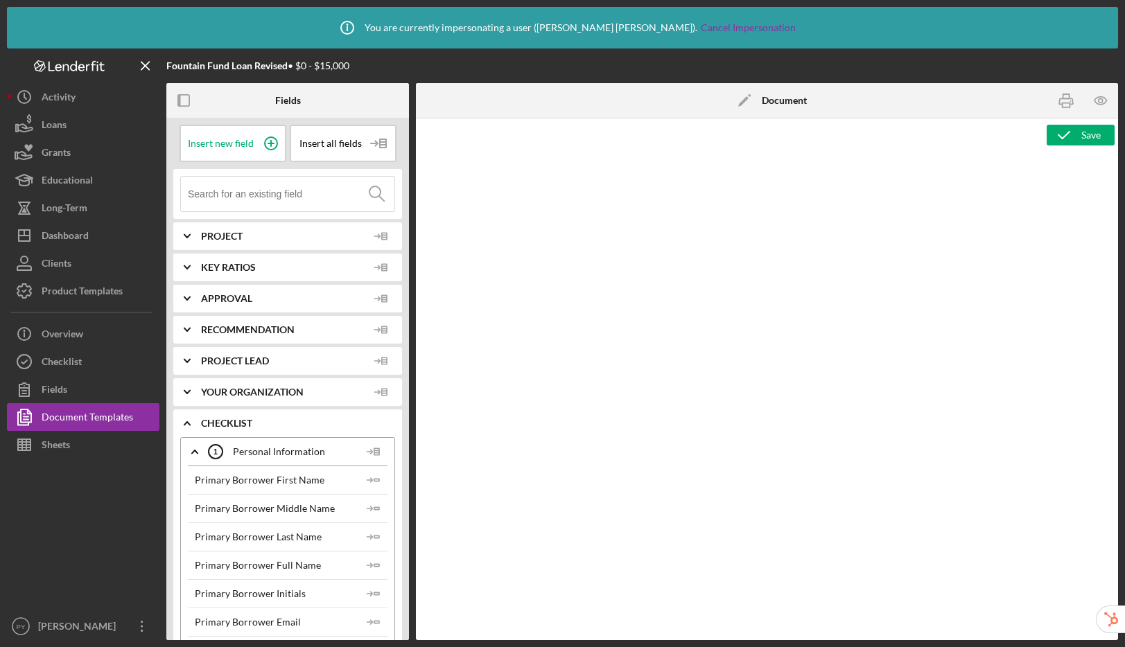
type textarea "<h2 style="text-align: center">Fountain Fund Application</h2> <table style="bor…"
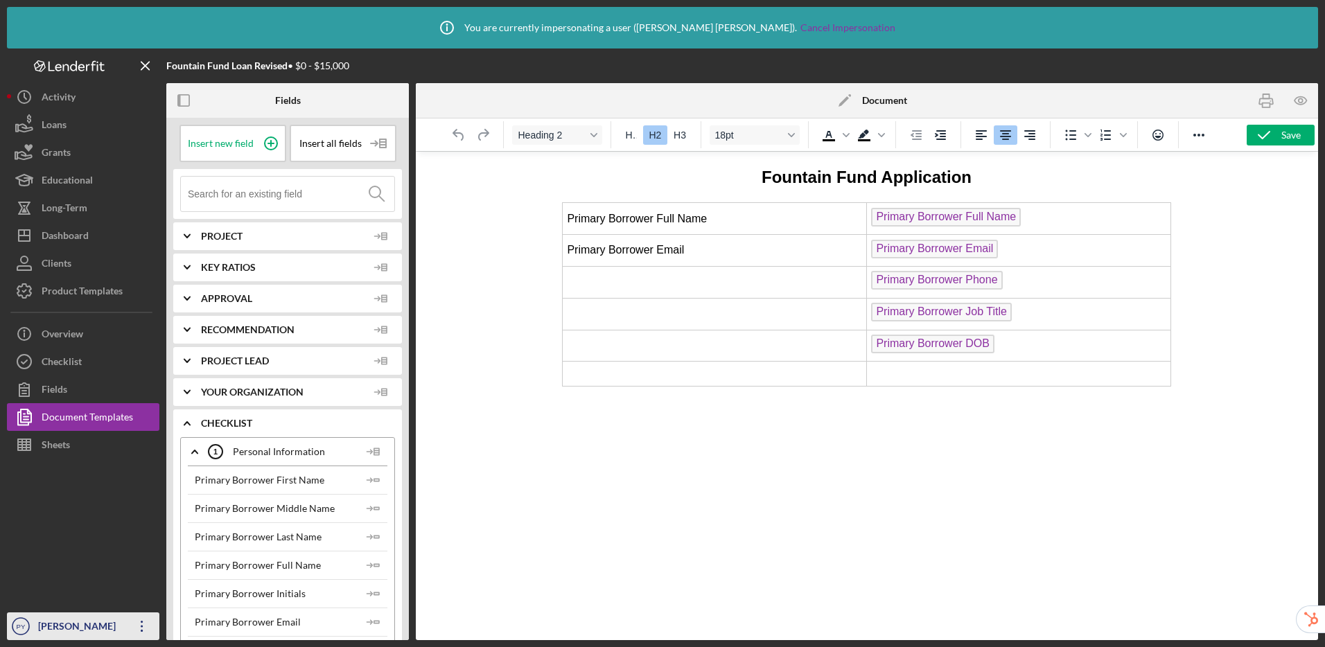
click at [56, 624] on div "Paul Yates" at bounding box center [80, 628] width 90 height 31
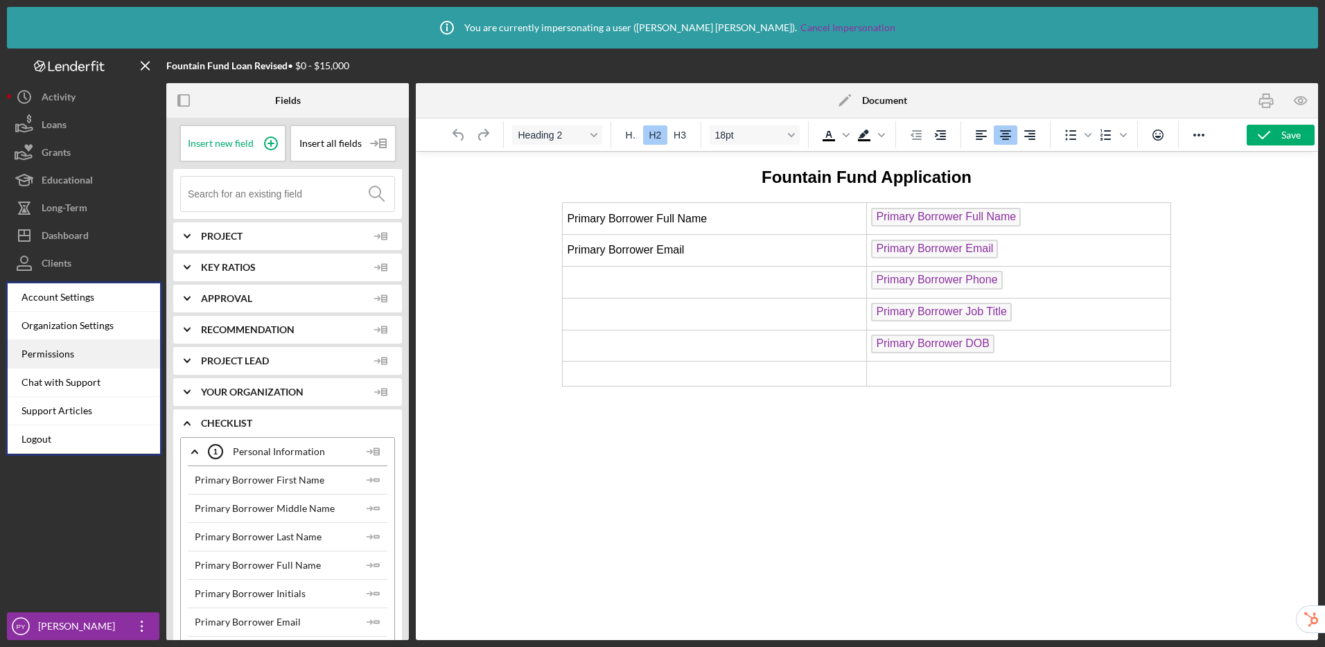
click at [62, 356] on div "Permissions" at bounding box center [84, 354] width 153 height 28
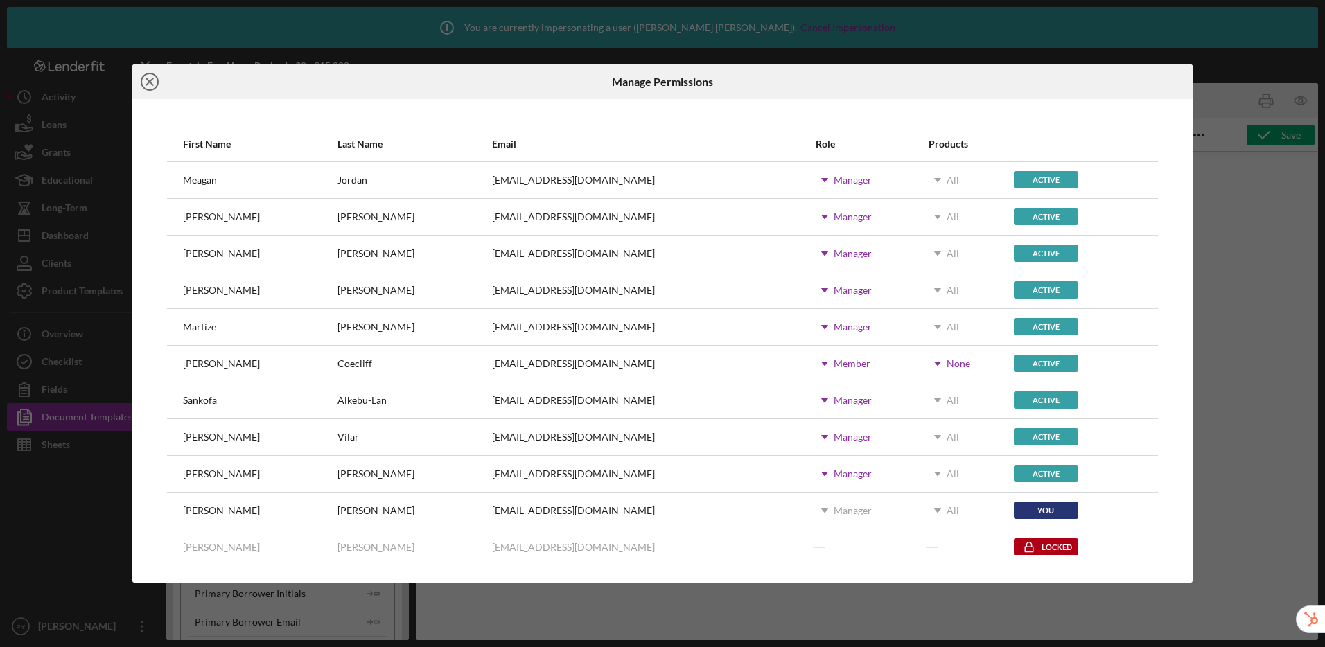
click at [154, 82] on icon "Icon/Close" at bounding box center [149, 81] width 35 height 35
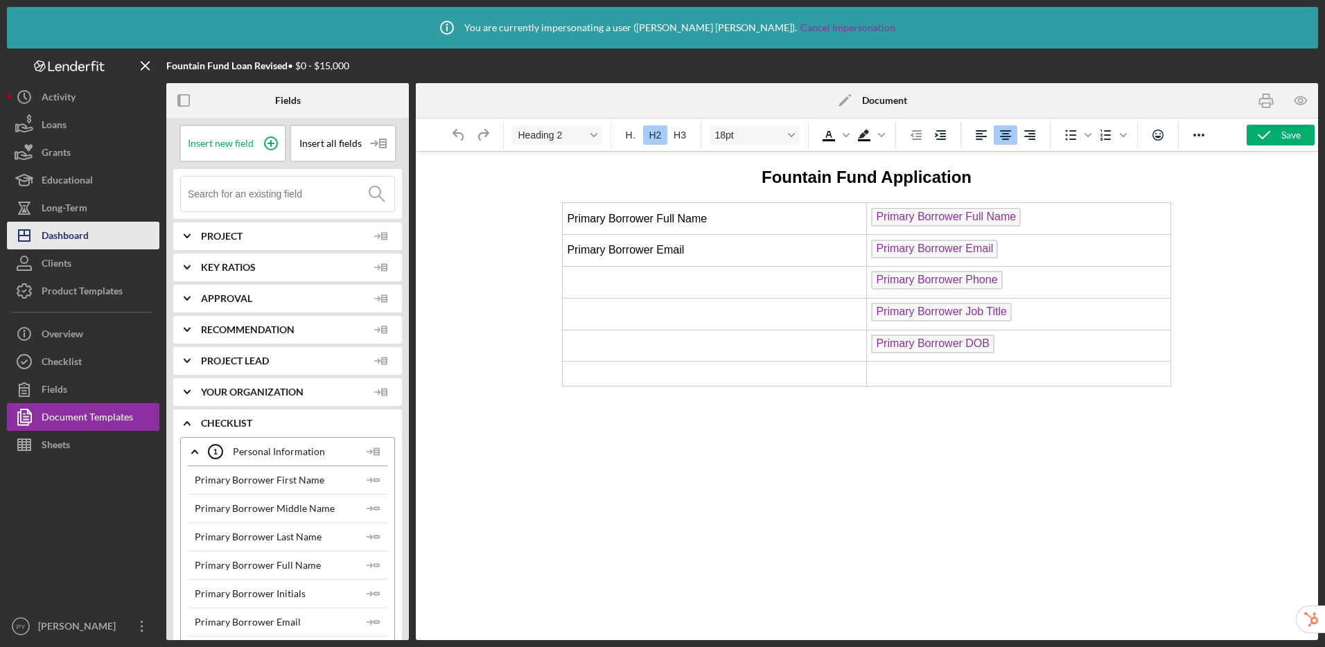
click at [87, 242] on div "Dashboard" at bounding box center [65, 237] width 47 height 31
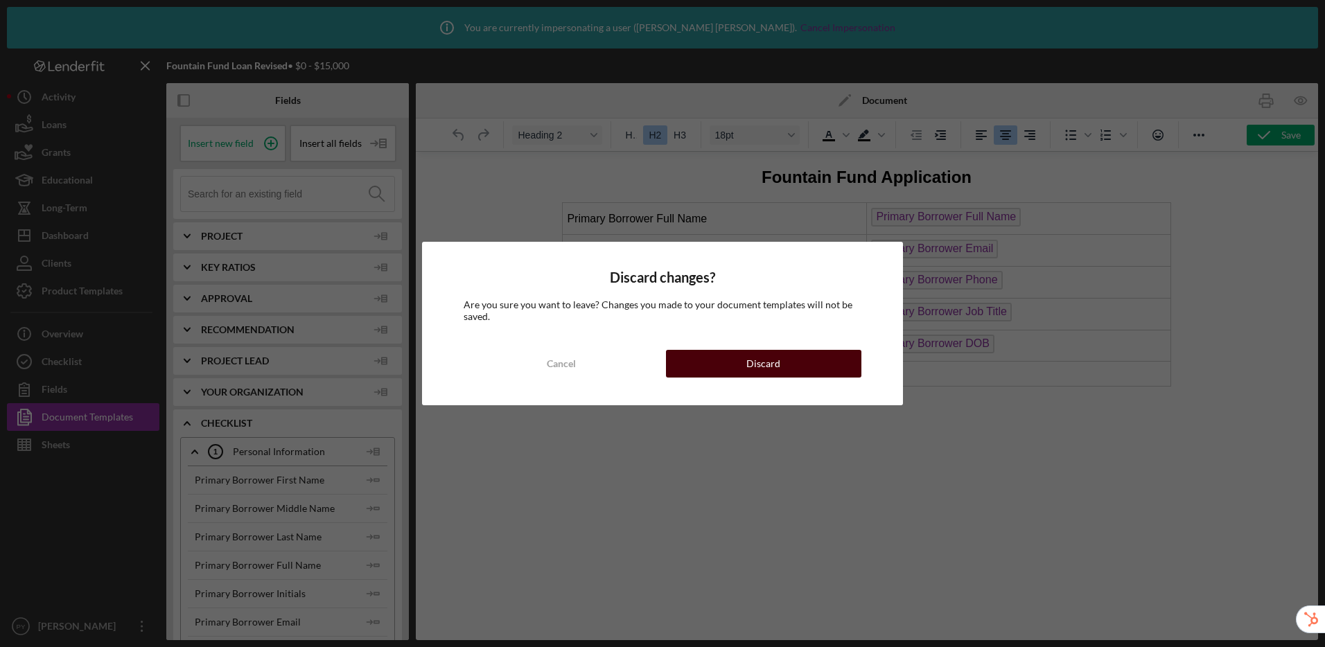
click at [744, 369] on button "Discard" at bounding box center [763, 364] width 195 height 28
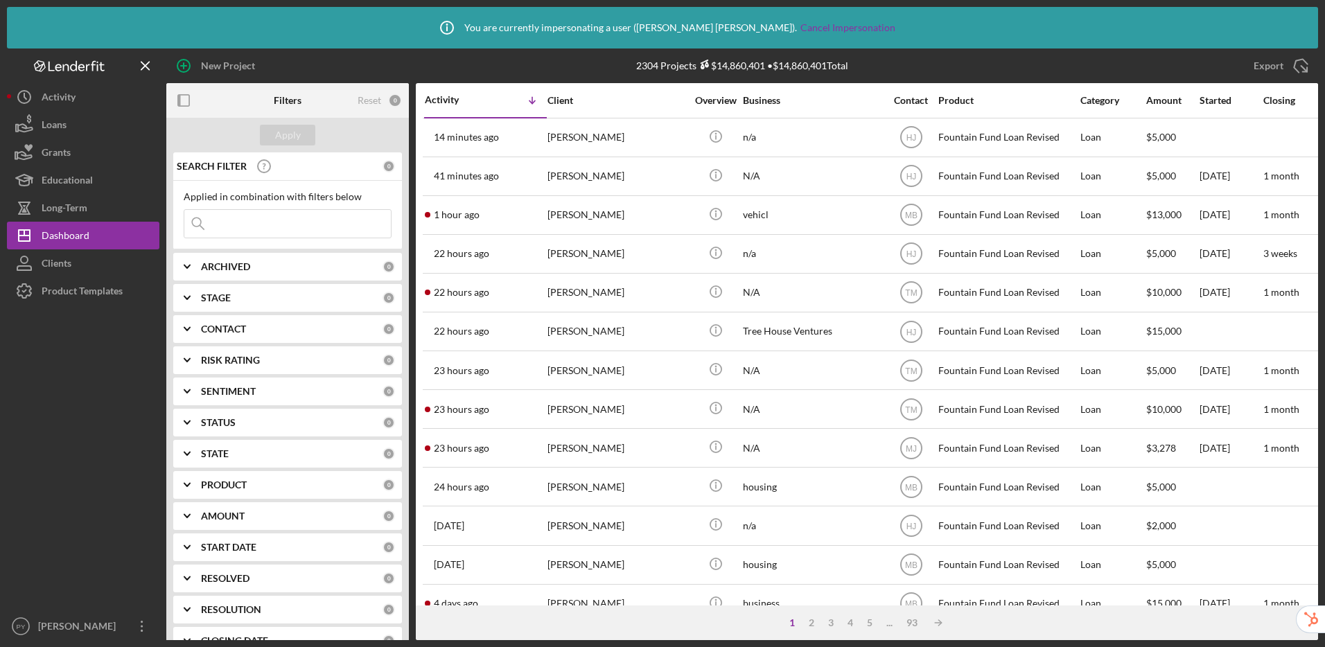
click at [241, 329] on b "CONTACT" at bounding box center [223, 329] width 45 height 11
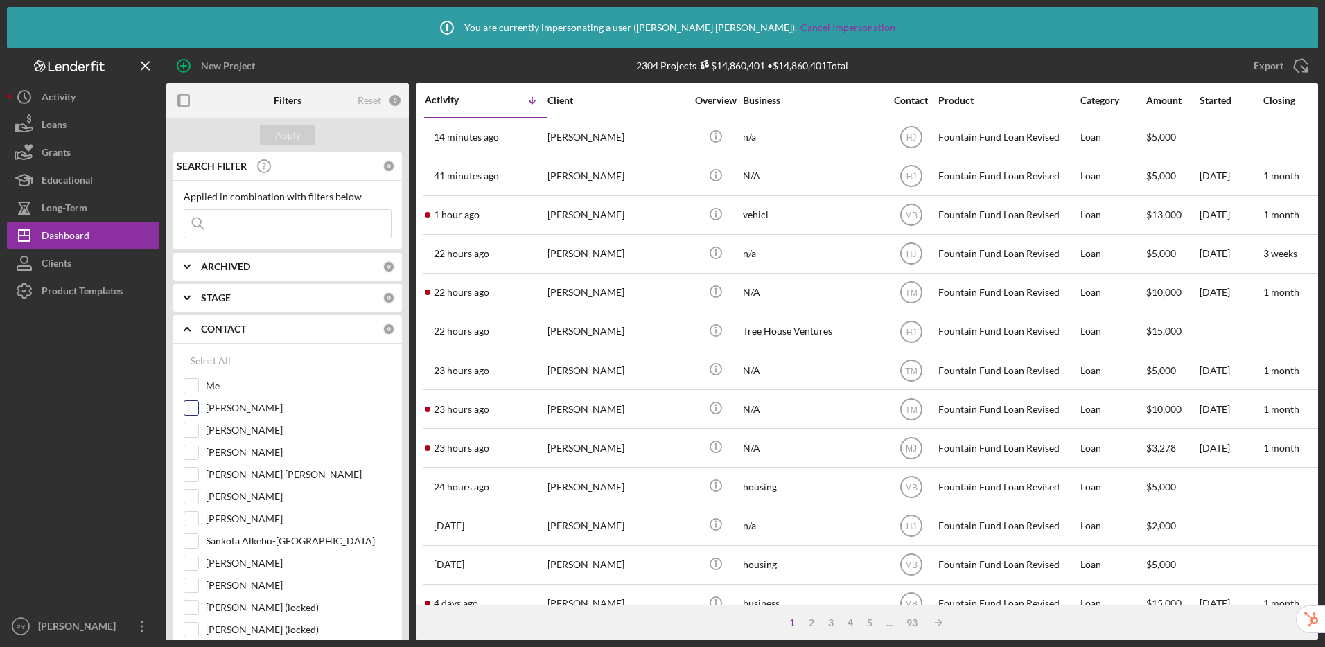
click at [191, 414] on input "Meagan Jordan" at bounding box center [191, 408] width 14 height 14
click at [295, 132] on div "Apply" at bounding box center [288, 135] width 26 height 21
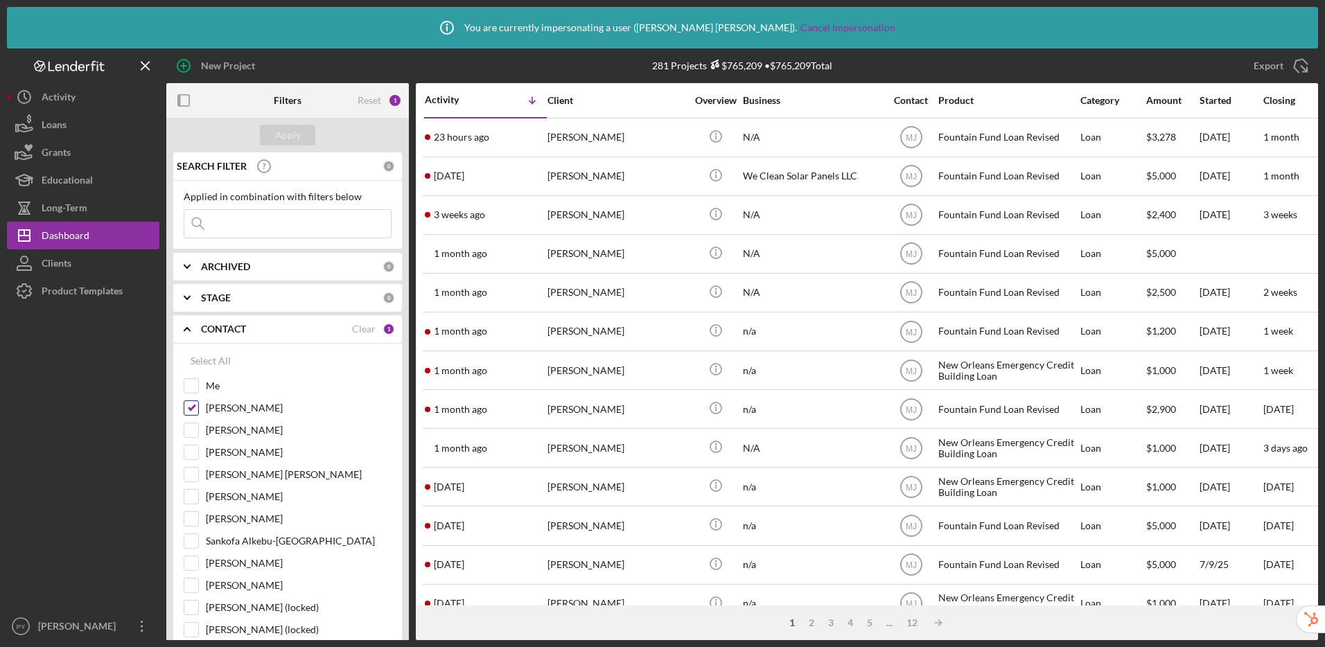
click at [194, 408] on input "Meagan Jordan" at bounding box center [191, 408] width 14 height 14
checkbox input "false"
click at [288, 141] on div "Apply" at bounding box center [288, 135] width 26 height 21
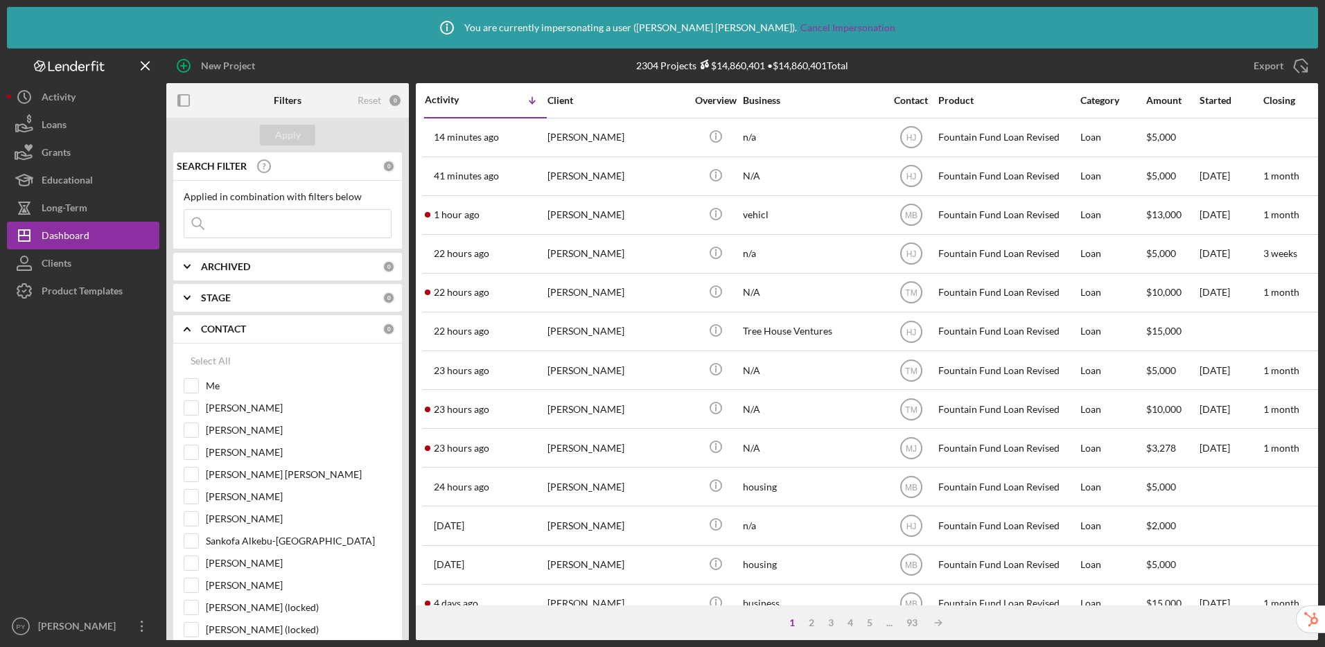
click at [197, 331] on icon "Icon/Expander" at bounding box center [187, 329] width 35 height 35
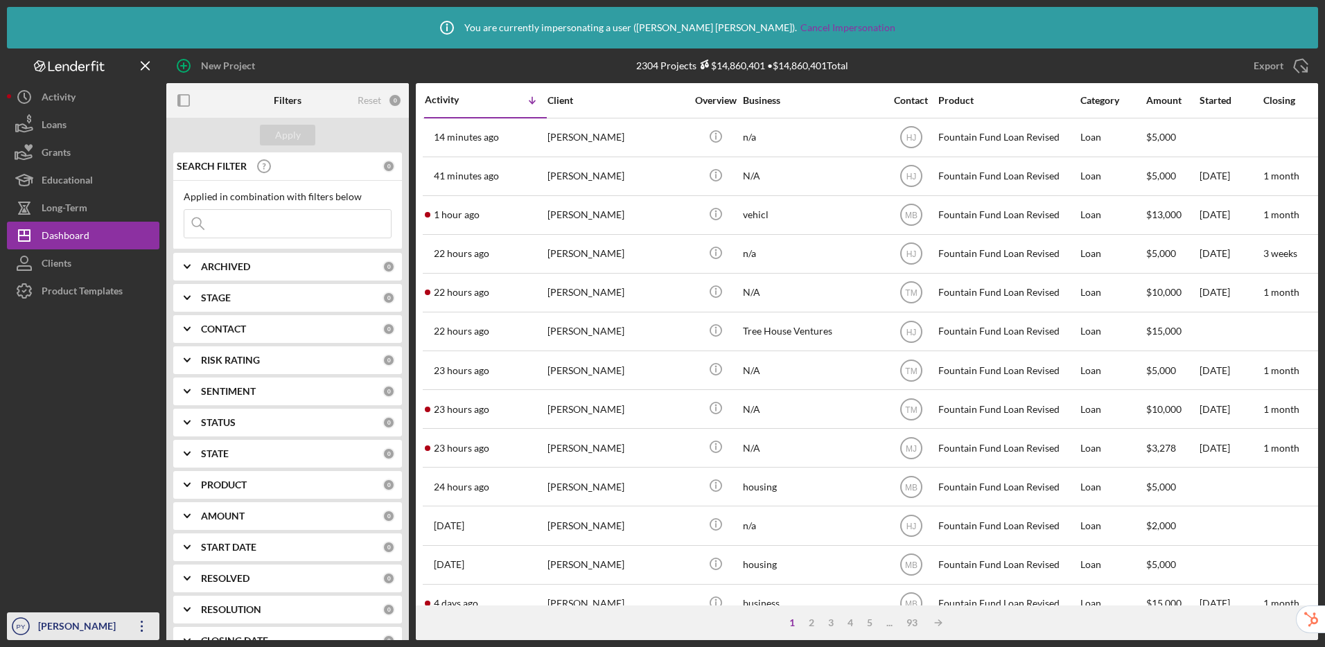
click at [64, 621] on div "Paul Yates" at bounding box center [80, 628] width 90 height 31
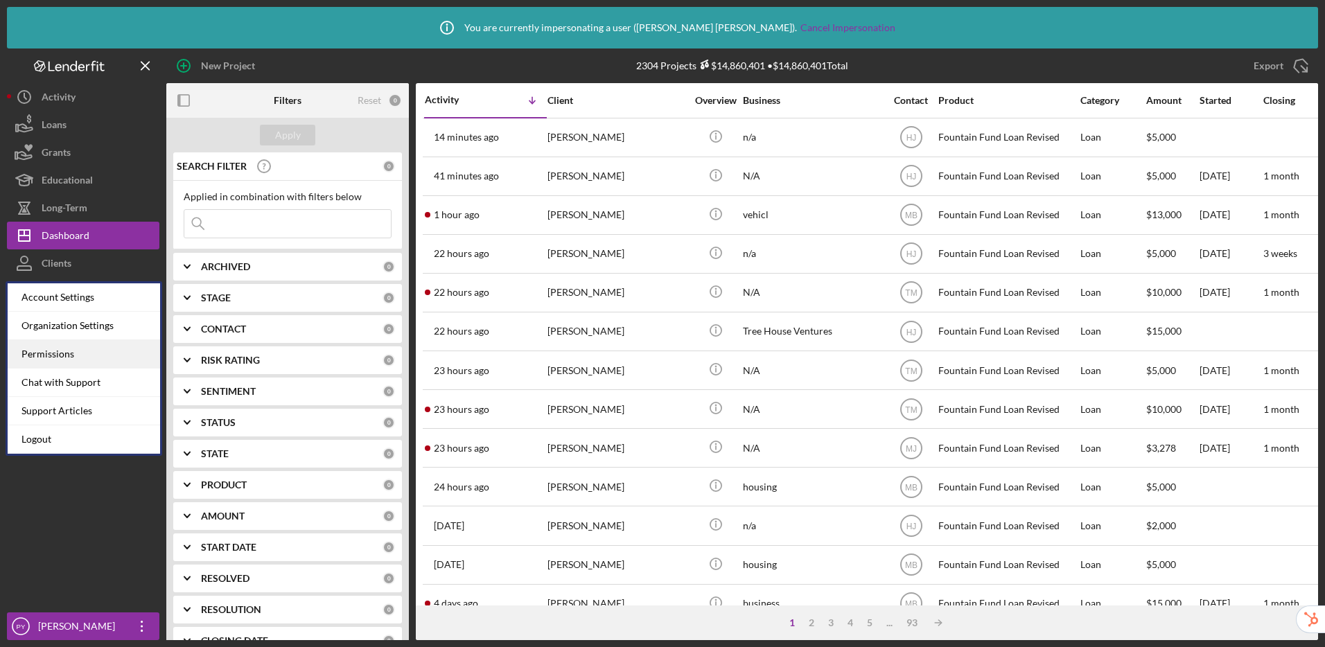
click at [107, 364] on div "Permissions" at bounding box center [84, 354] width 153 height 28
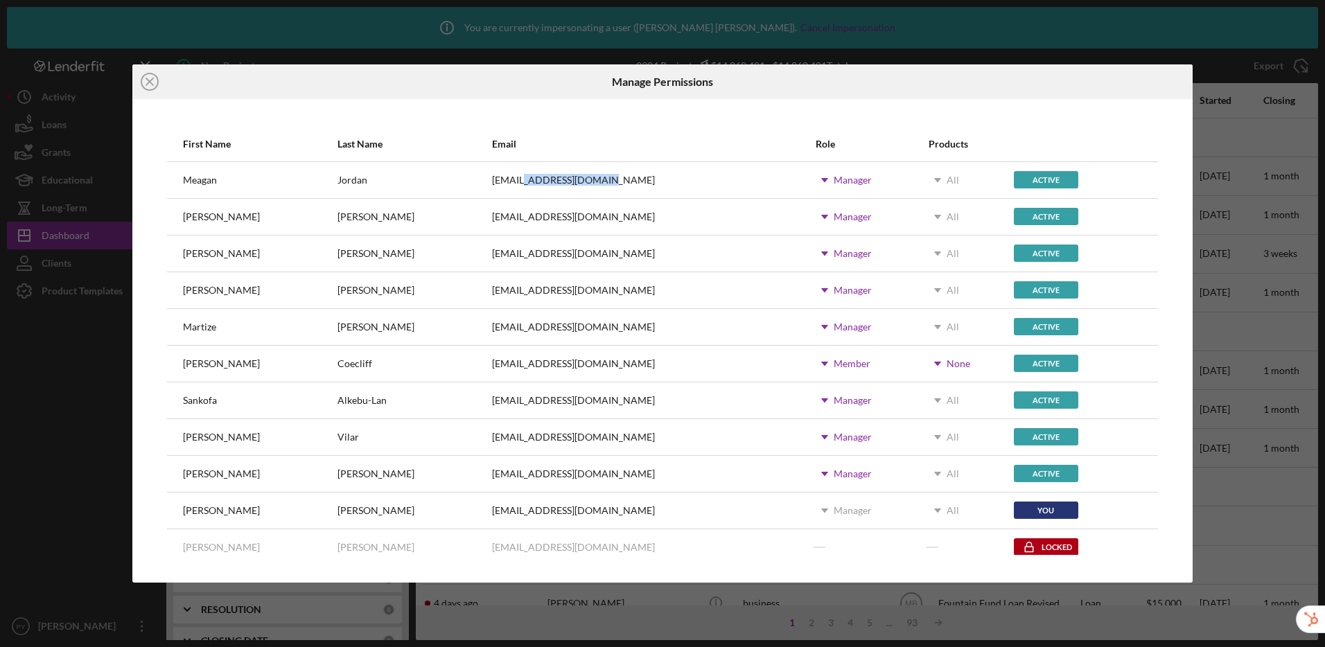
drag, startPoint x: 471, startPoint y: 181, endPoint x: 566, endPoint y: 180, distance: 95.0
click at [566, 180] on div "meagan@first72plus.org" at bounding box center [653, 180] width 322 height 35
click at [556, 122] on div "First Name Last Name Email Role Products Meagan Jordan meagan@first72plus.org I…" at bounding box center [662, 340] width 1061 height 483
click at [156, 86] on circle at bounding box center [149, 81] width 17 height 17
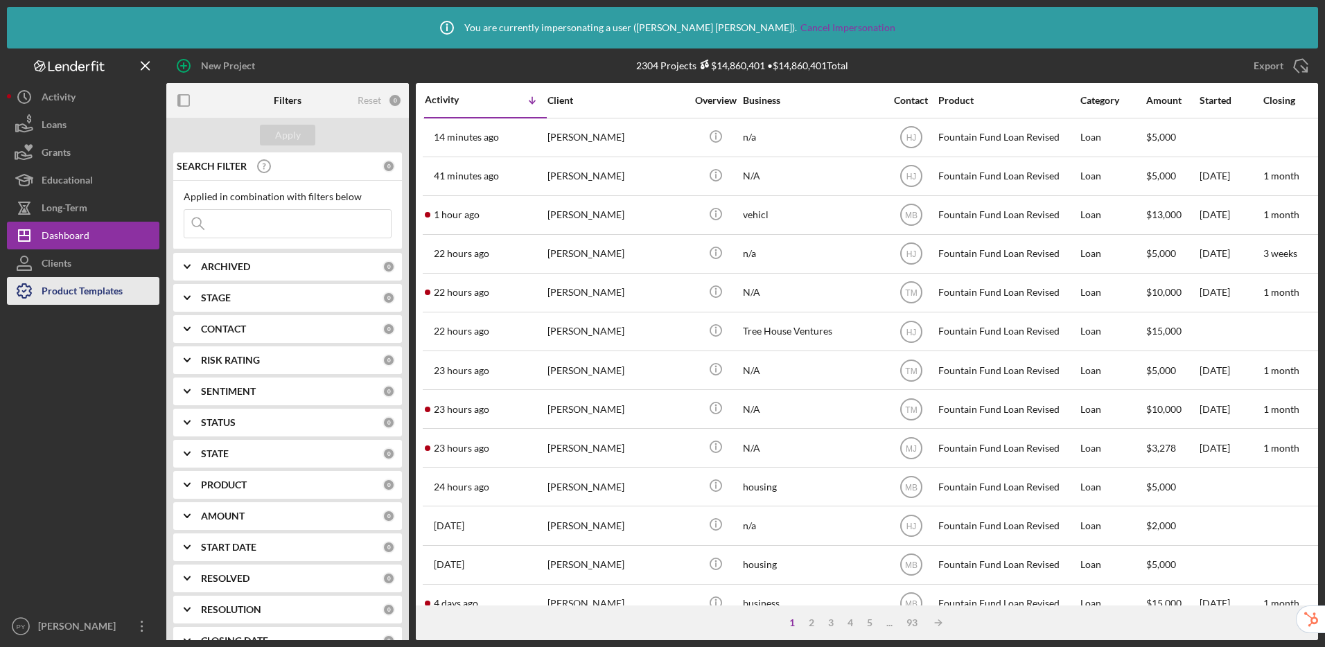
click at [50, 284] on div "Product Templates" at bounding box center [82, 292] width 81 height 31
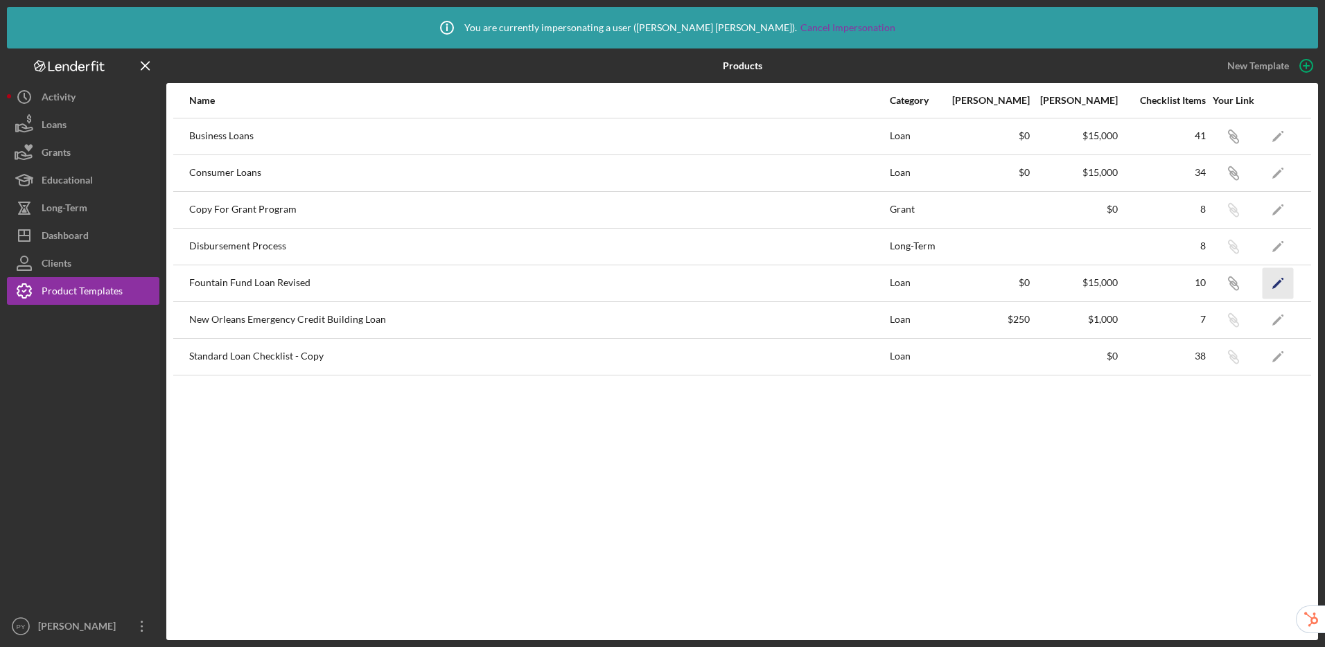
click at [1124, 286] on polygon "button" at bounding box center [1278, 284] width 10 height 10
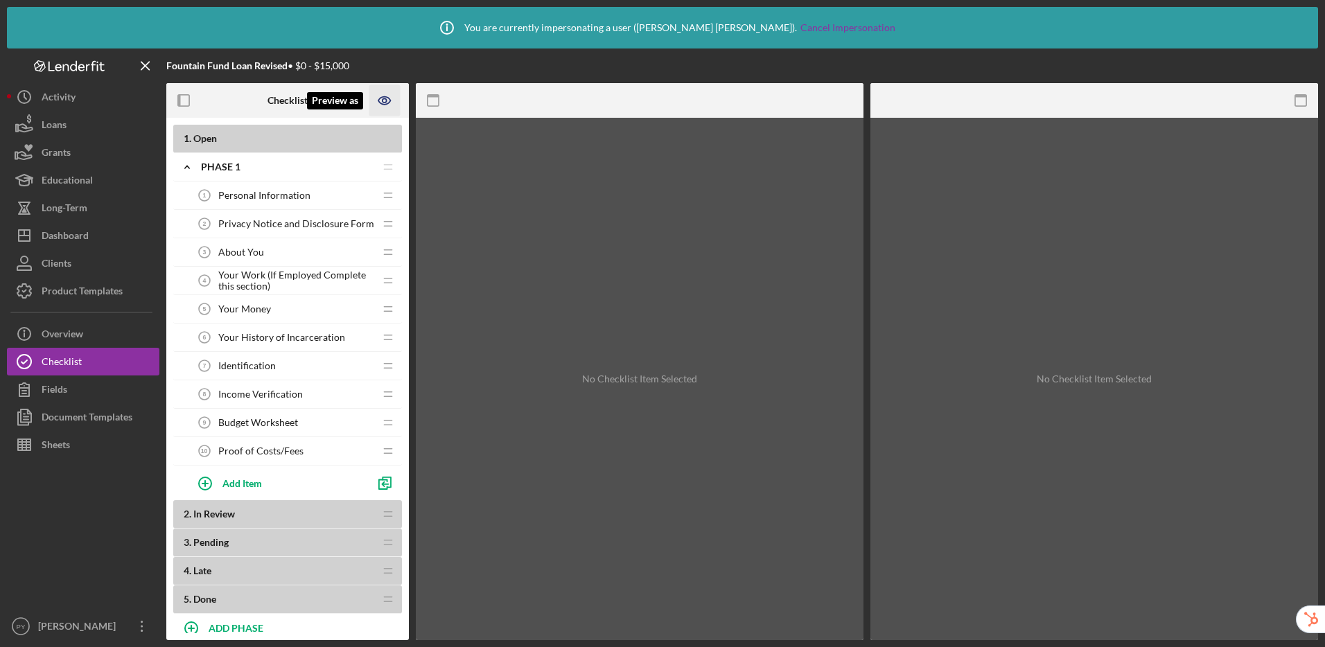
click at [387, 95] on icon "Preview as" at bounding box center [384, 100] width 31 height 31
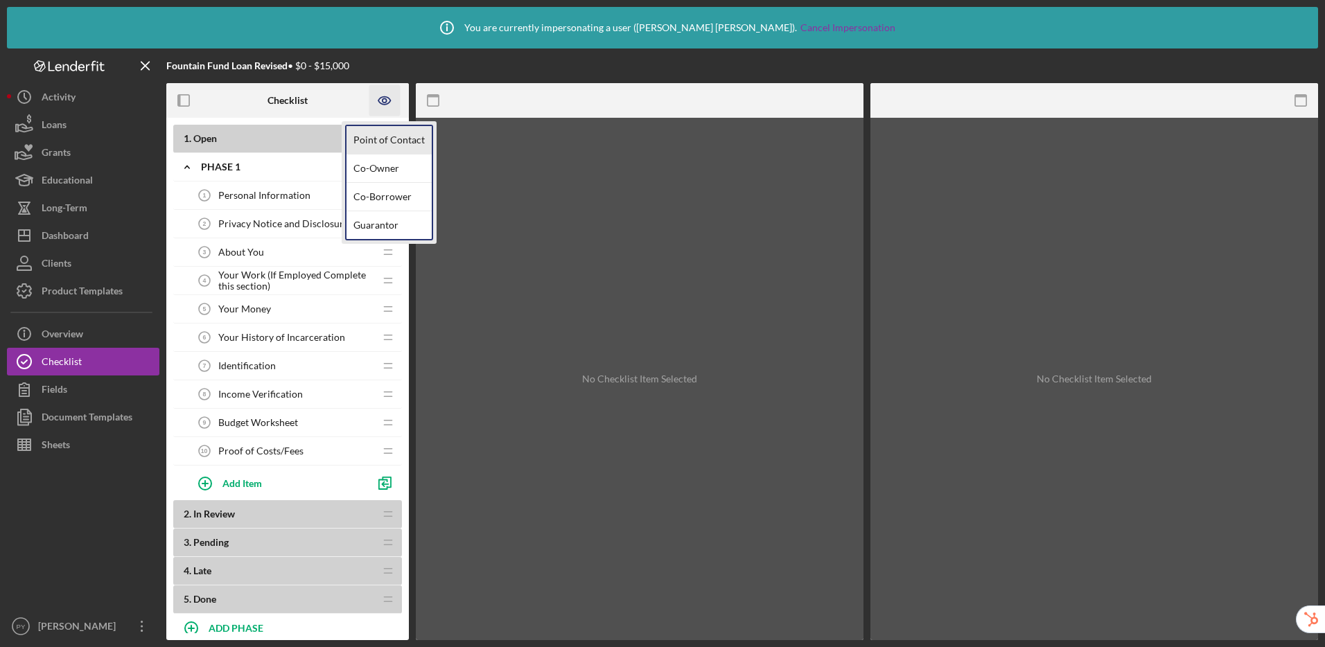
click at [386, 134] on link "Point of Contact" at bounding box center [389, 140] width 85 height 28
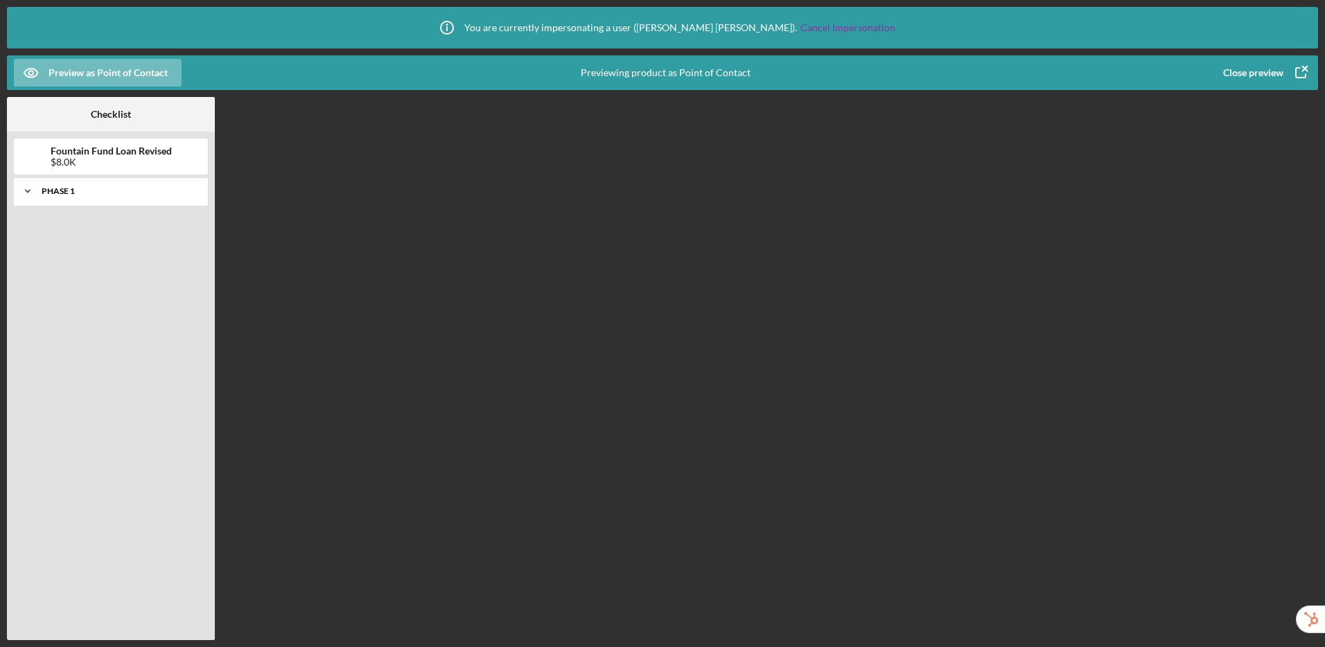
click at [46, 197] on div "Icon/Expander Phase 1 0 / 10" at bounding box center [111, 191] width 194 height 28
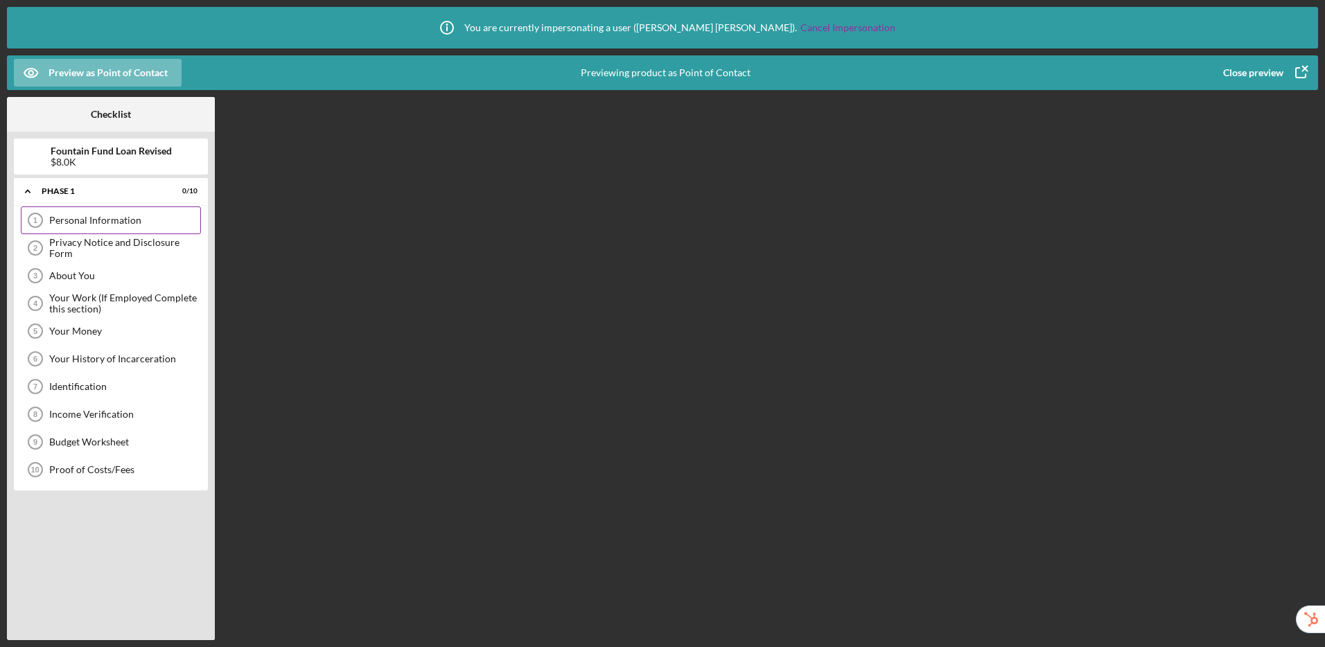
click at [64, 218] on div "Personal Information" at bounding box center [124, 220] width 151 height 11
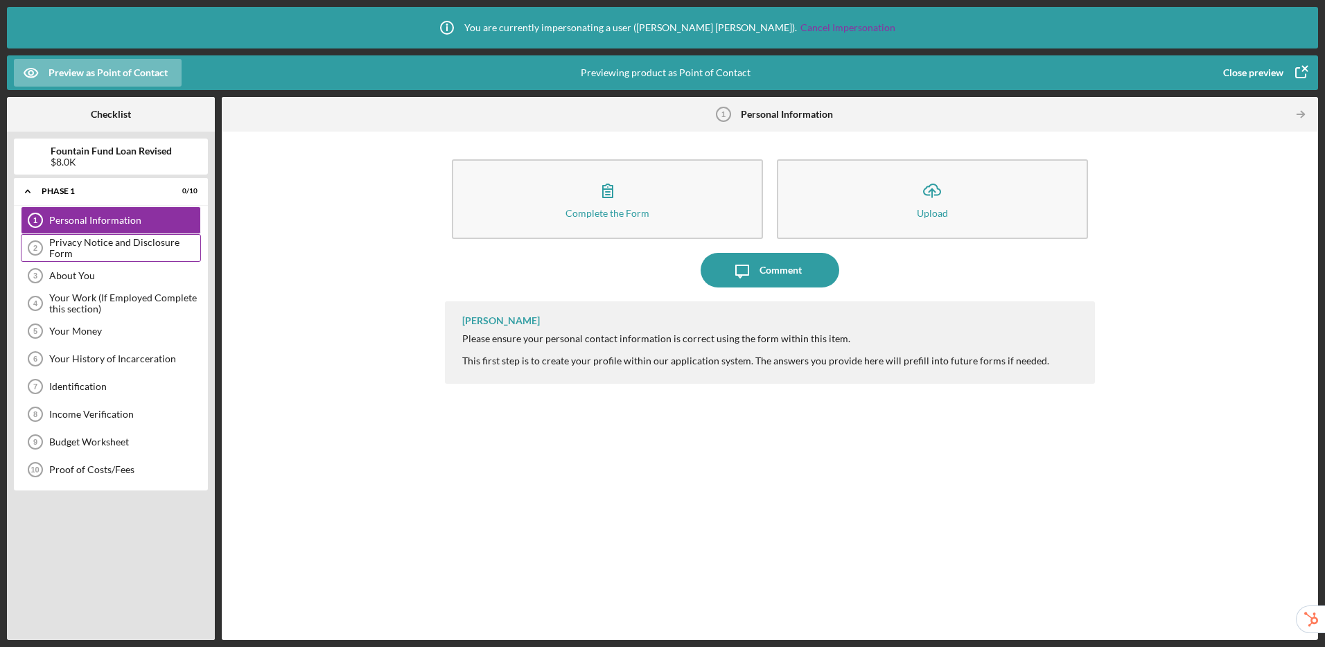
click at [81, 254] on div "Privacy Notice and Disclosure Form 2 Privacy Notice and Disclosure Form" at bounding box center [111, 248] width 180 height 28
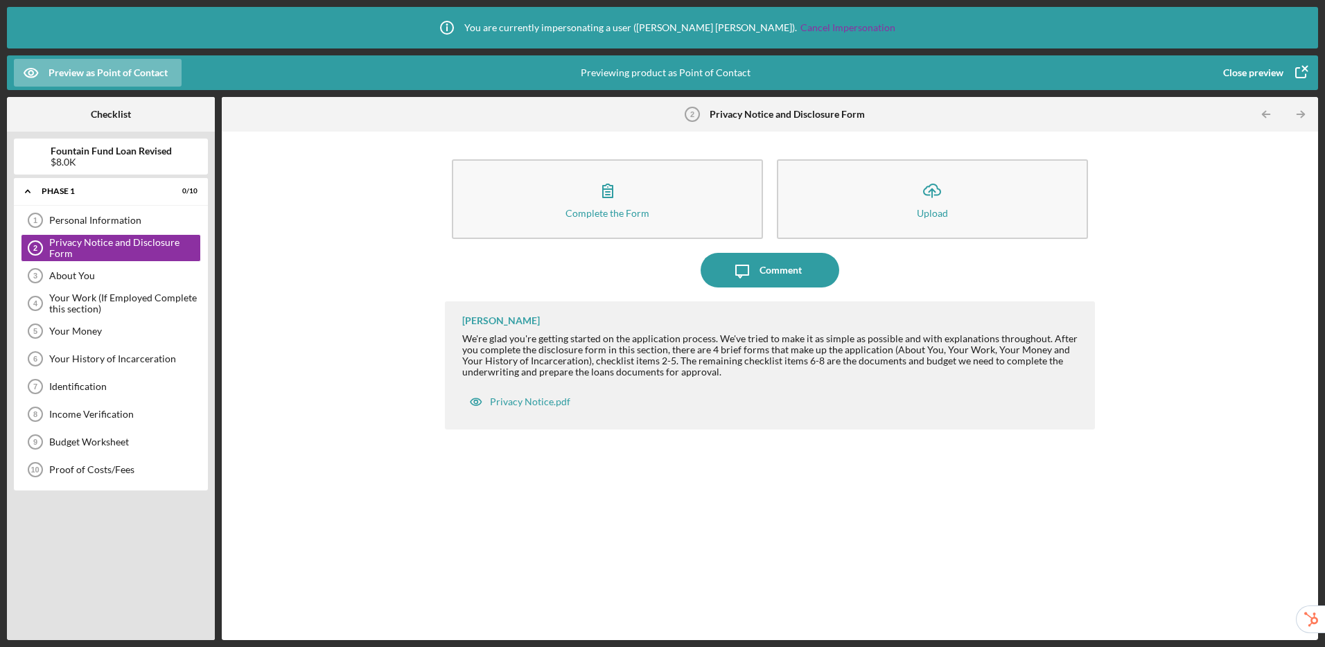
click at [1124, 75] on icon "button" at bounding box center [1301, 72] width 35 height 35
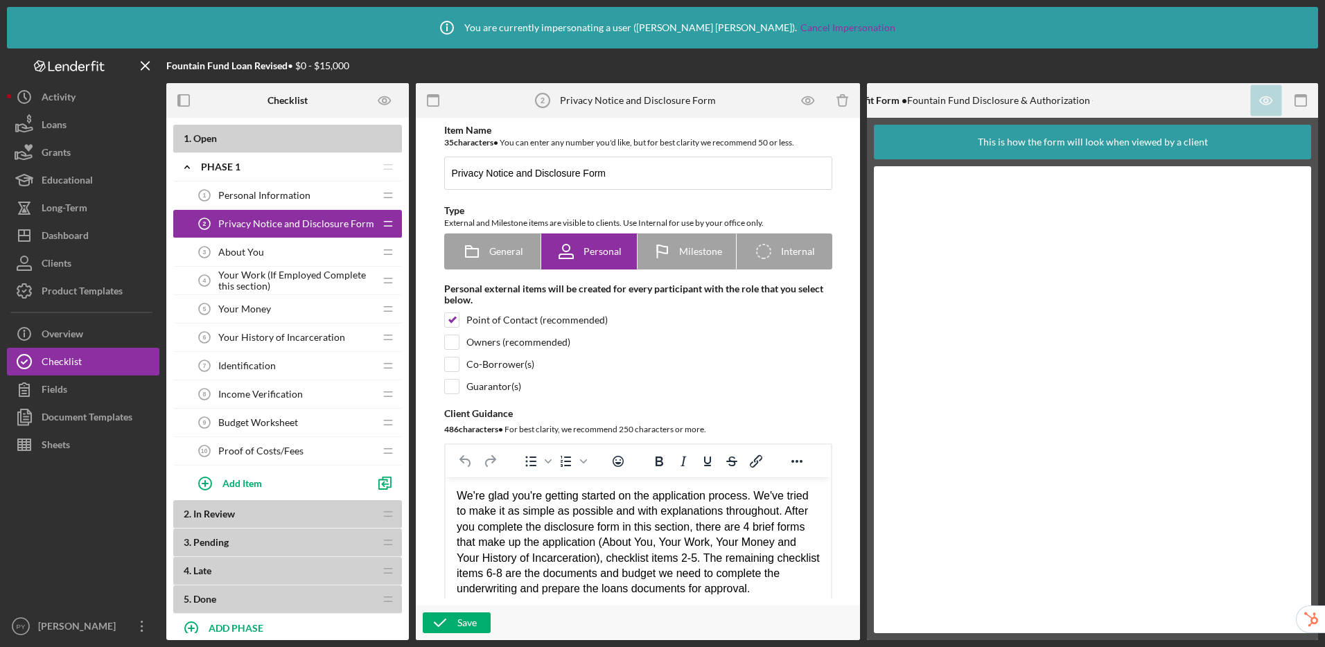
click at [281, 451] on span "Proof of Costs/Fees" at bounding box center [260, 451] width 85 height 11
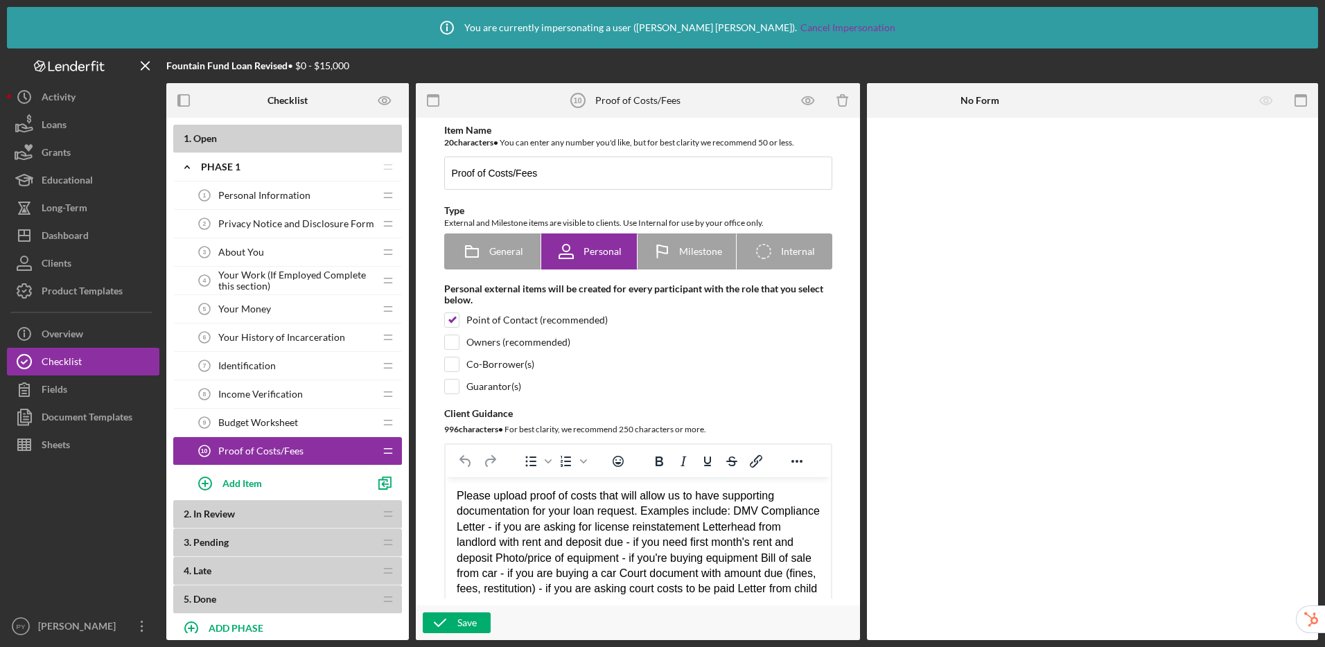
scroll to position [43, 0]
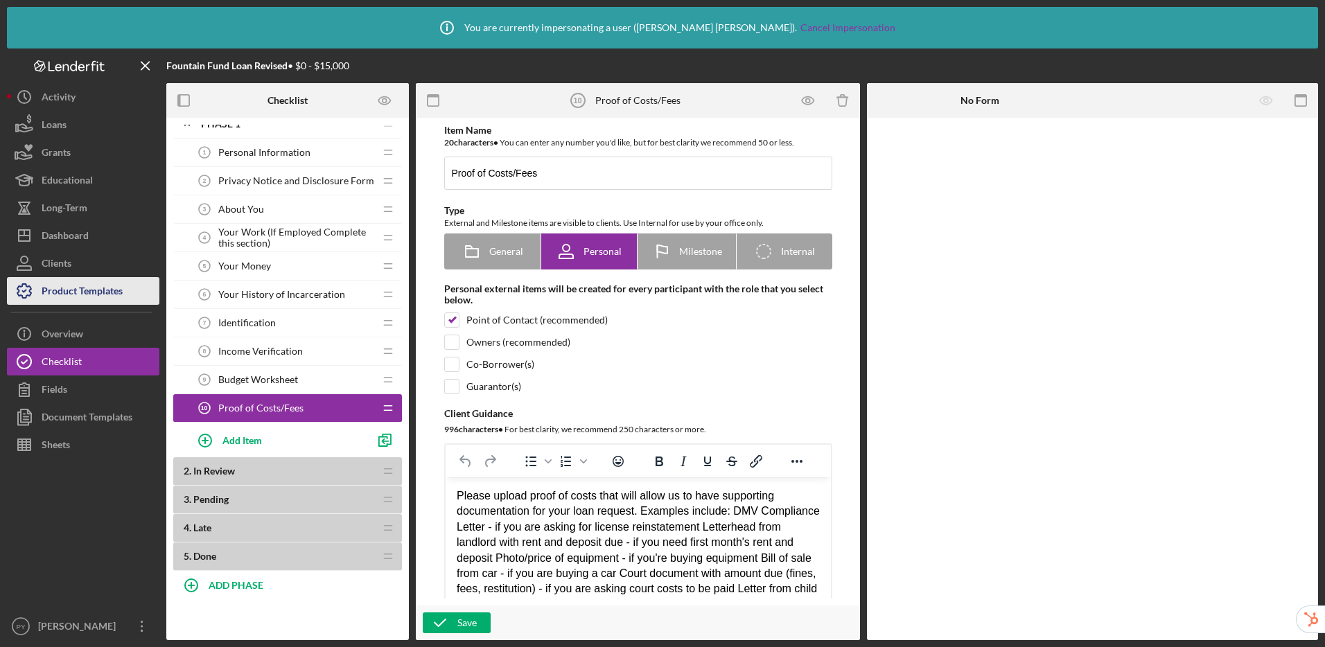
click at [82, 288] on div "Product Templates" at bounding box center [82, 292] width 81 height 31
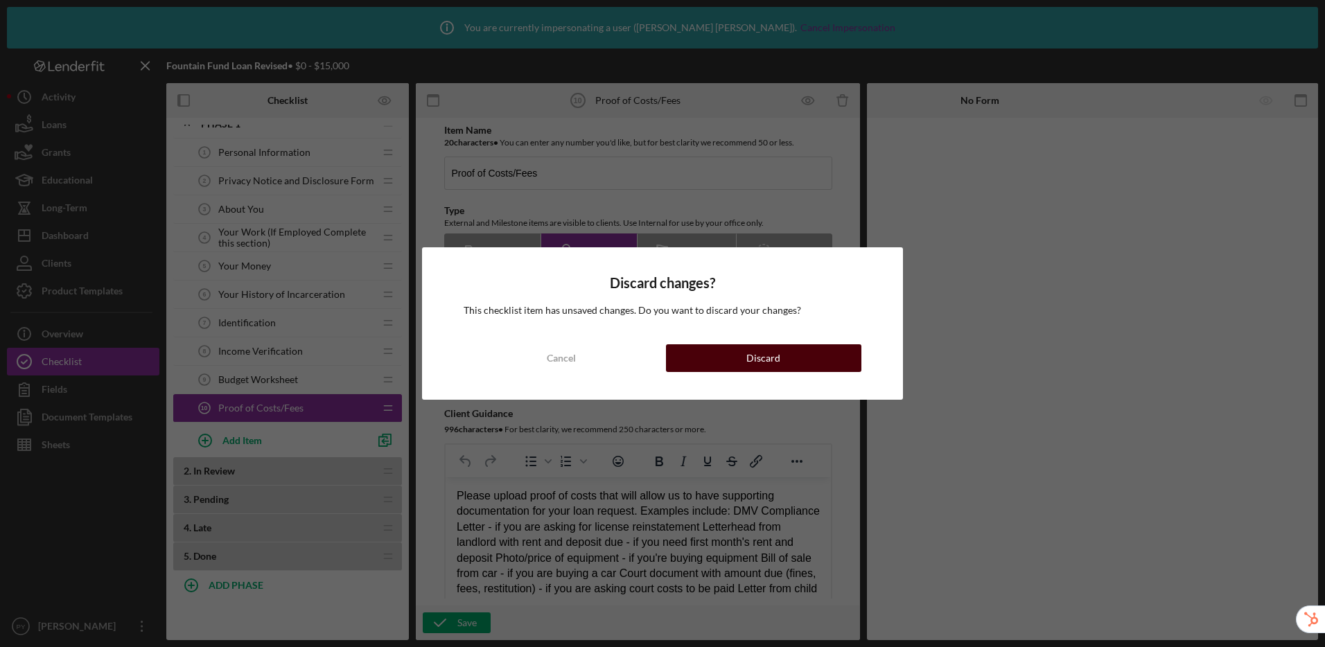
click at [782, 350] on button "Discard" at bounding box center [763, 359] width 195 height 28
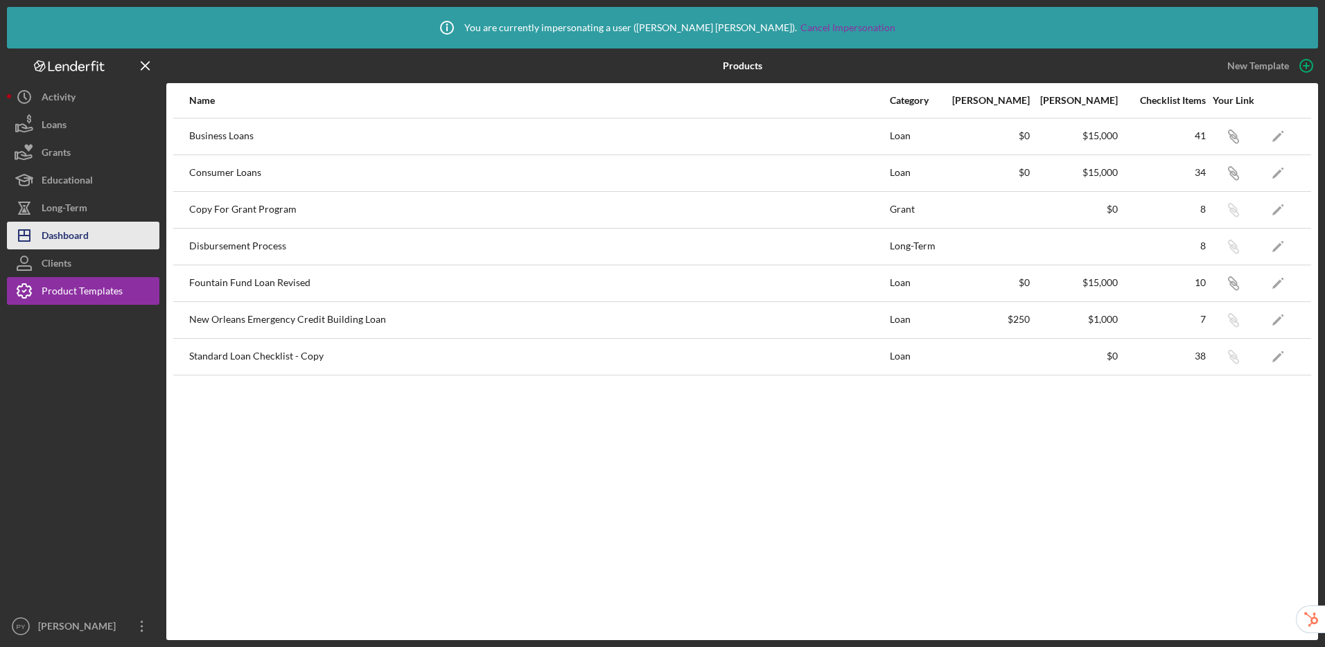
click at [89, 236] on button "Icon/Dashboard Dashboard" at bounding box center [83, 236] width 153 height 28
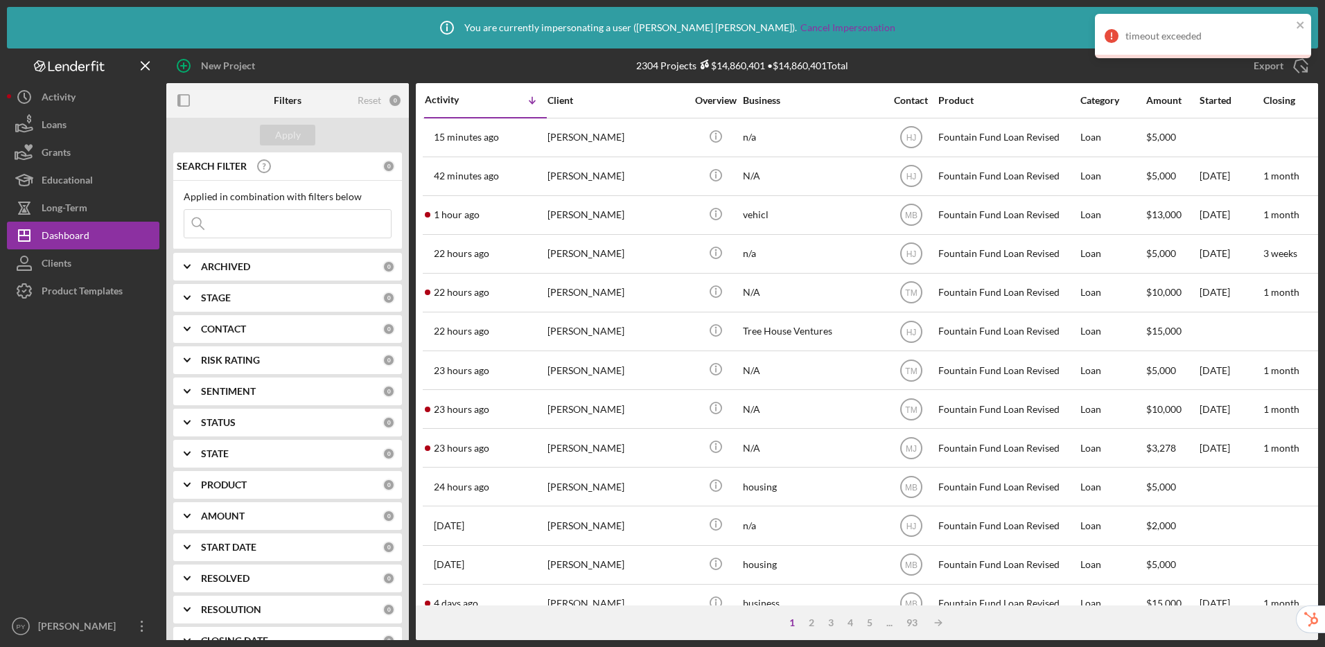
click at [359, 131] on div "Apply" at bounding box center [287, 135] width 243 height 35
click at [1124, 26] on icon "close" at bounding box center [1301, 24] width 10 height 11
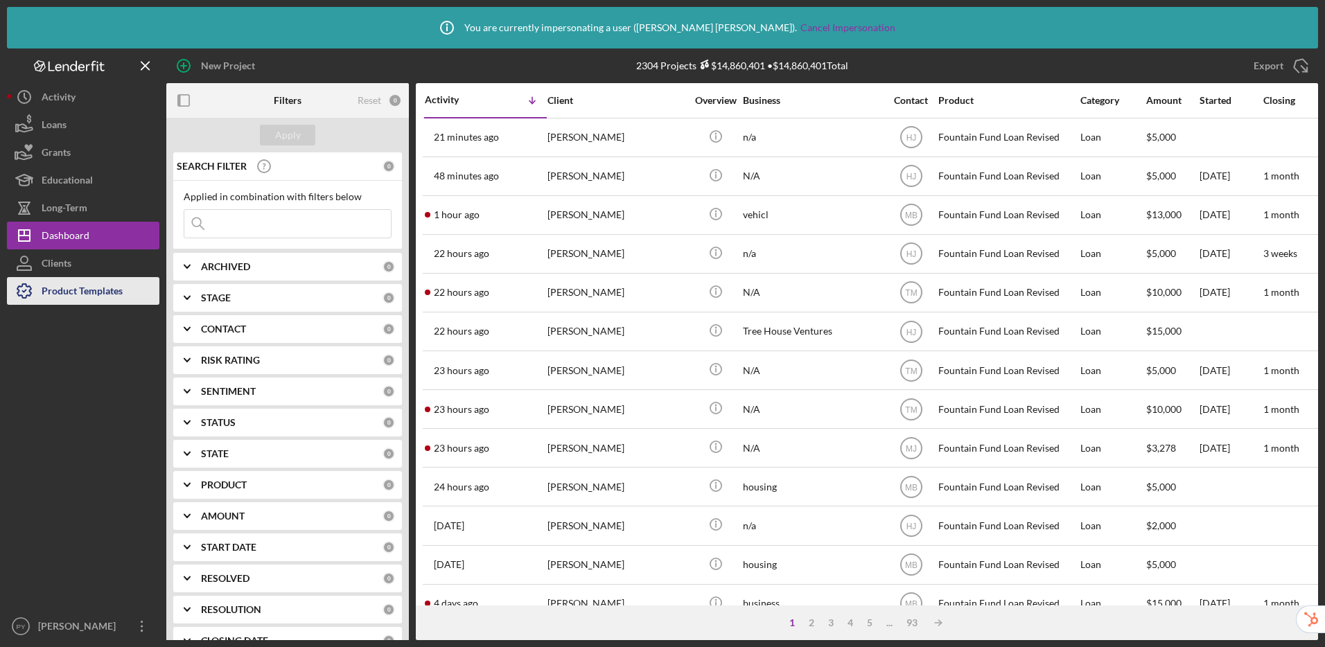
click at [73, 295] on div "Product Templates" at bounding box center [82, 292] width 81 height 31
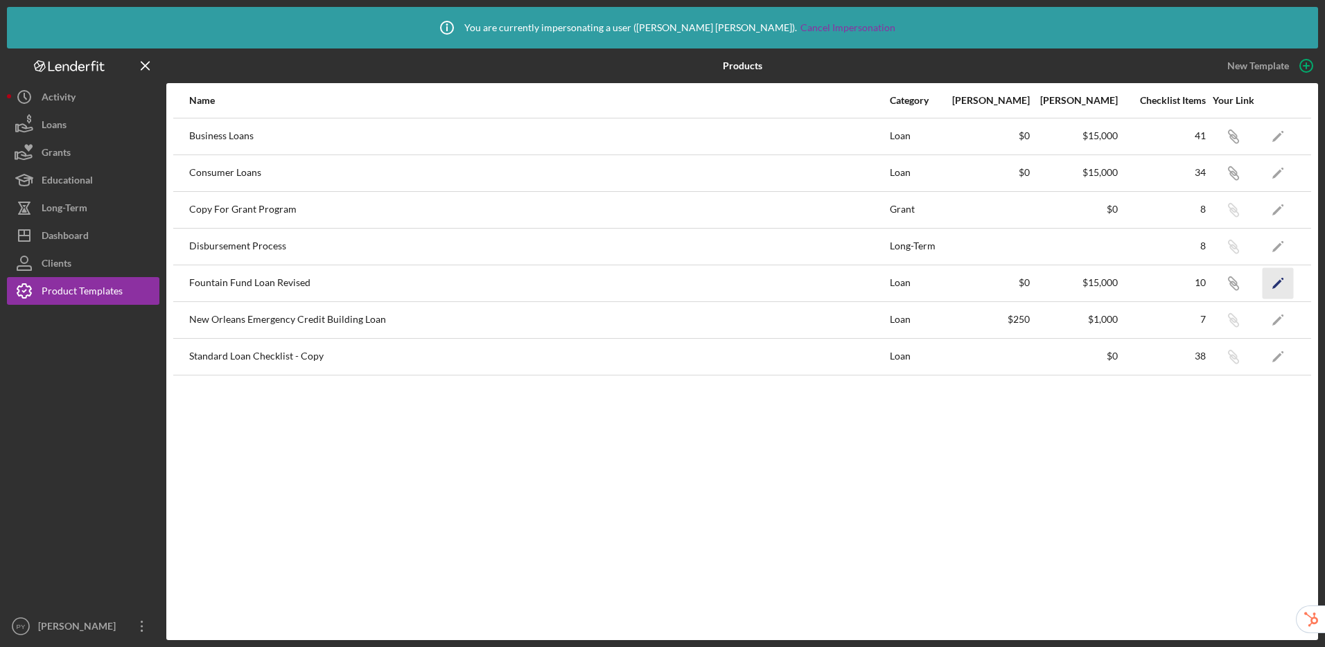
click at [1124, 284] on icon "Icon/Edit" at bounding box center [1278, 283] width 31 height 31
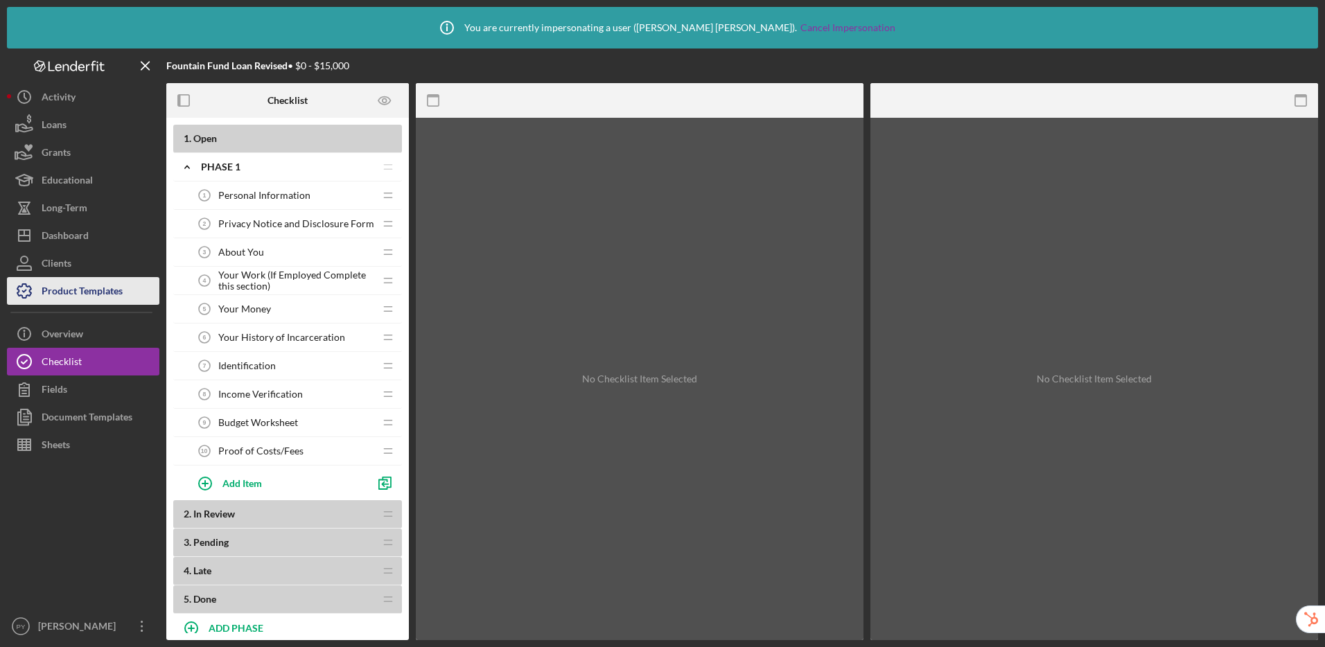
click at [102, 290] on div "Product Templates" at bounding box center [82, 292] width 81 height 31
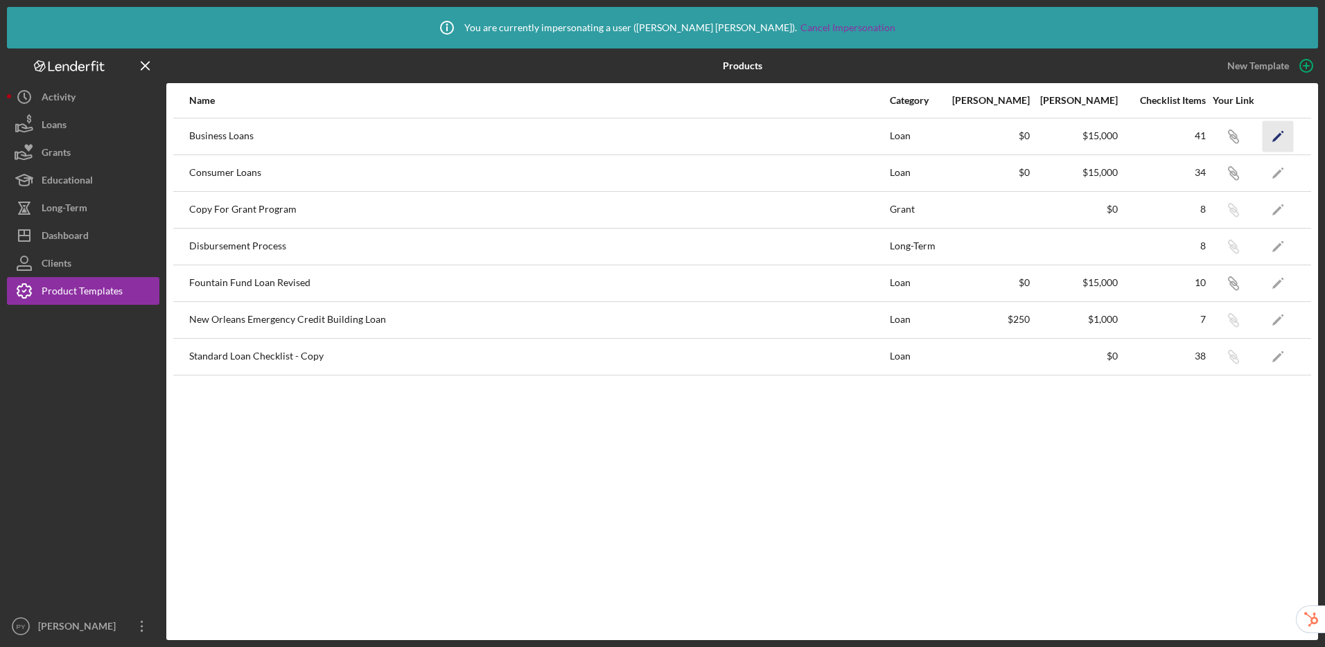
click at [1124, 138] on icon "Icon/Edit" at bounding box center [1278, 136] width 31 height 31
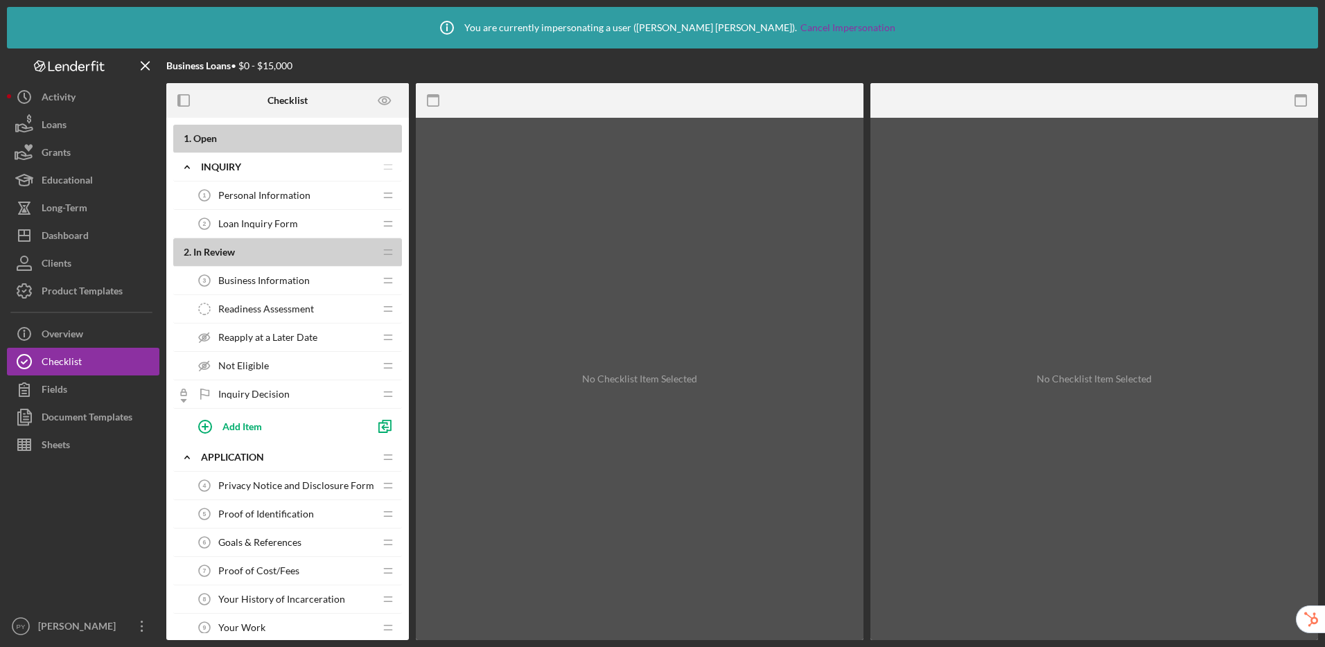
click at [297, 219] on div "Loan Inquiry Form 2 Loan Inquiry Form" at bounding box center [283, 224] width 184 height 28
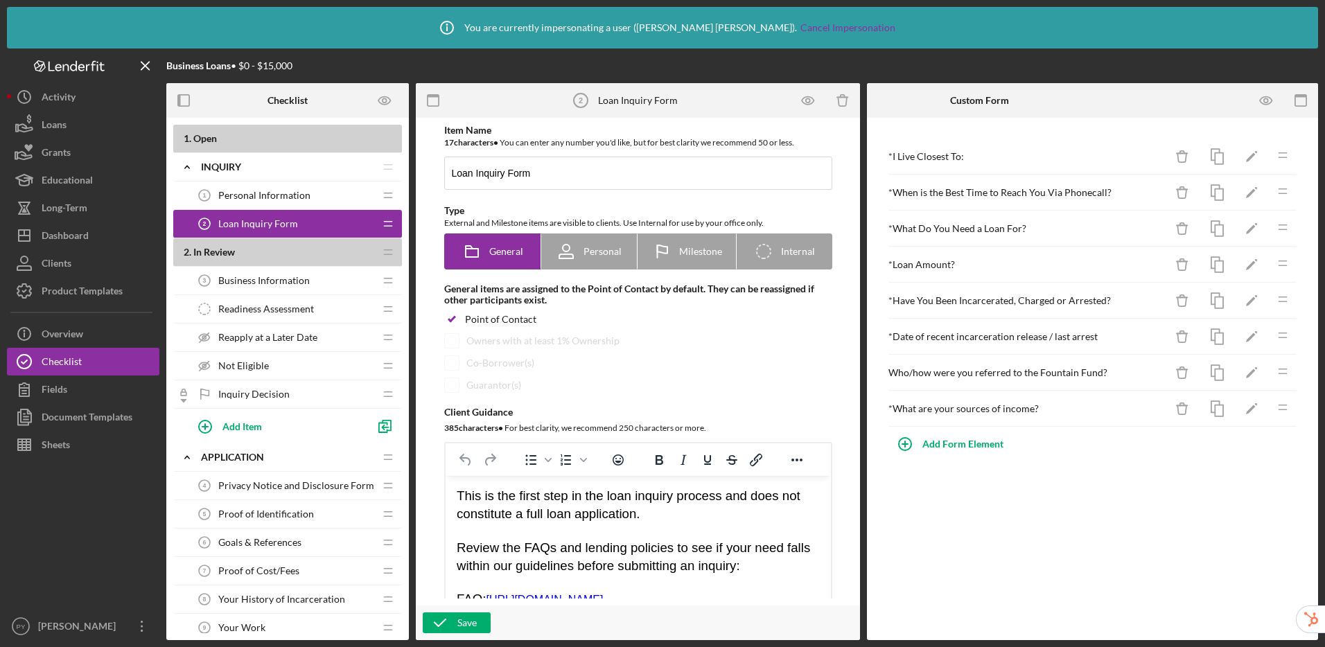
click at [263, 284] on span "Business Information" at bounding box center [264, 280] width 92 height 11
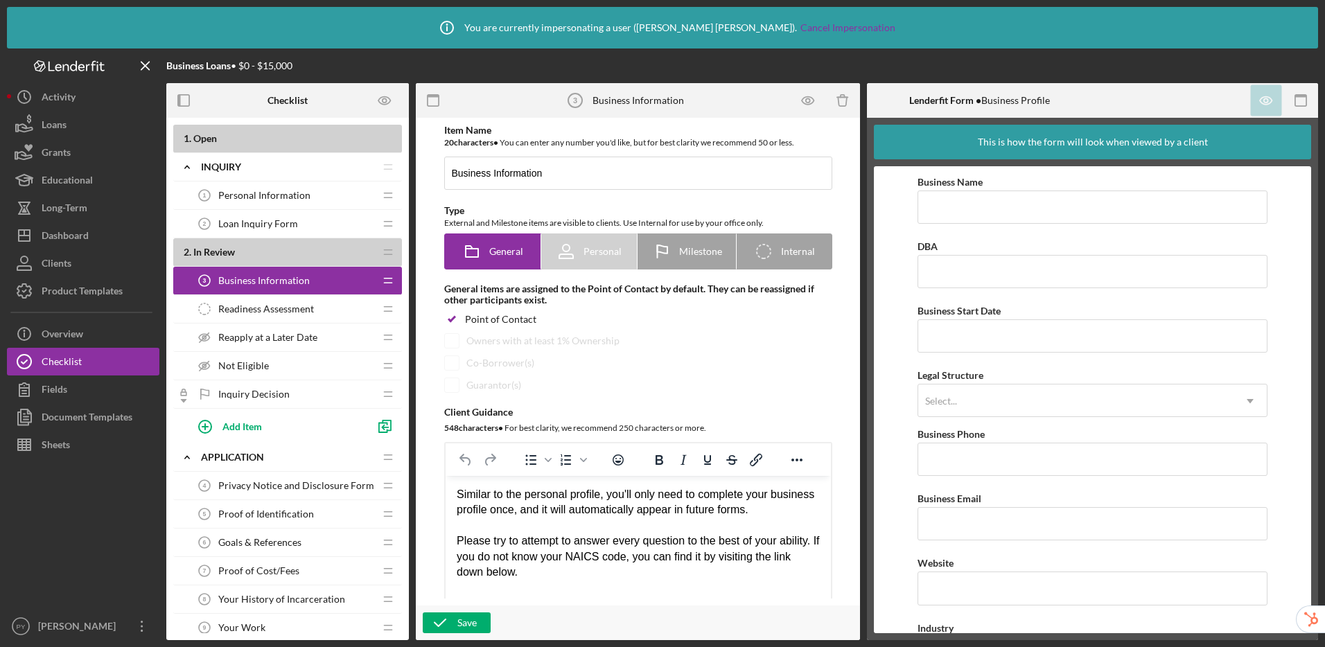
click at [268, 308] on span "Readiness Assessment" at bounding box center [266, 309] width 96 height 11
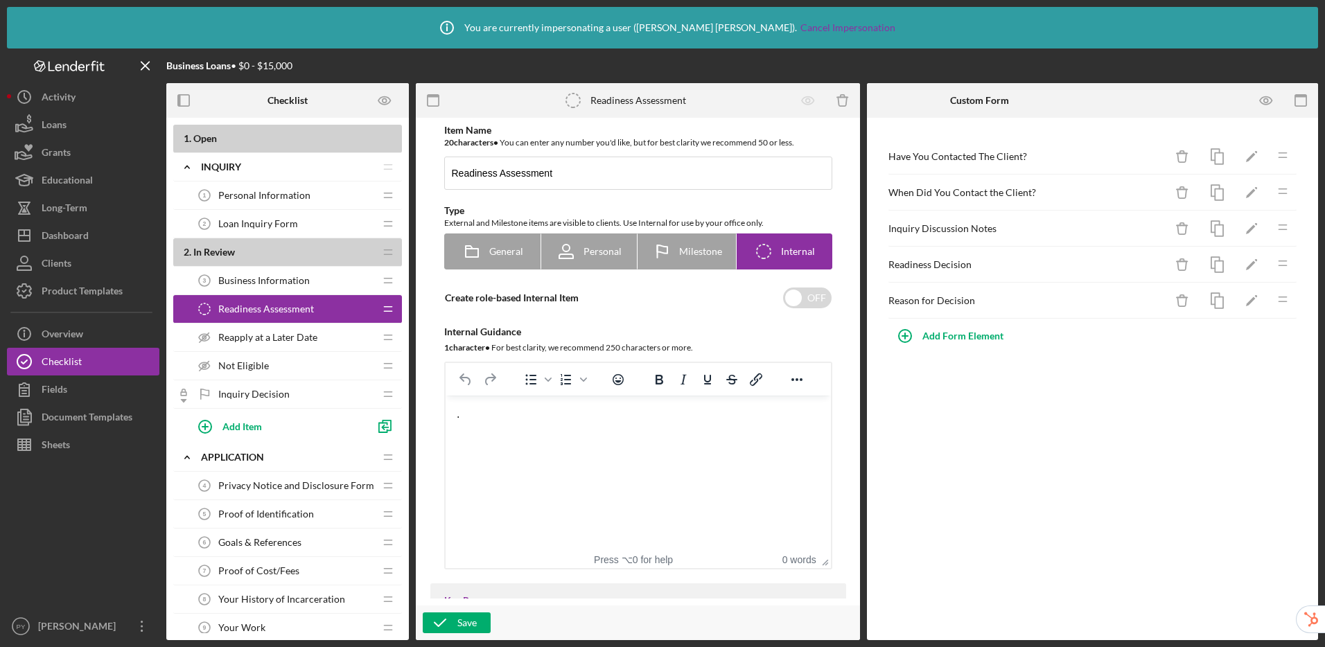
click at [267, 330] on div "Reapply at a Later Date Reapply at a Later Date" at bounding box center [283, 338] width 184 height 28
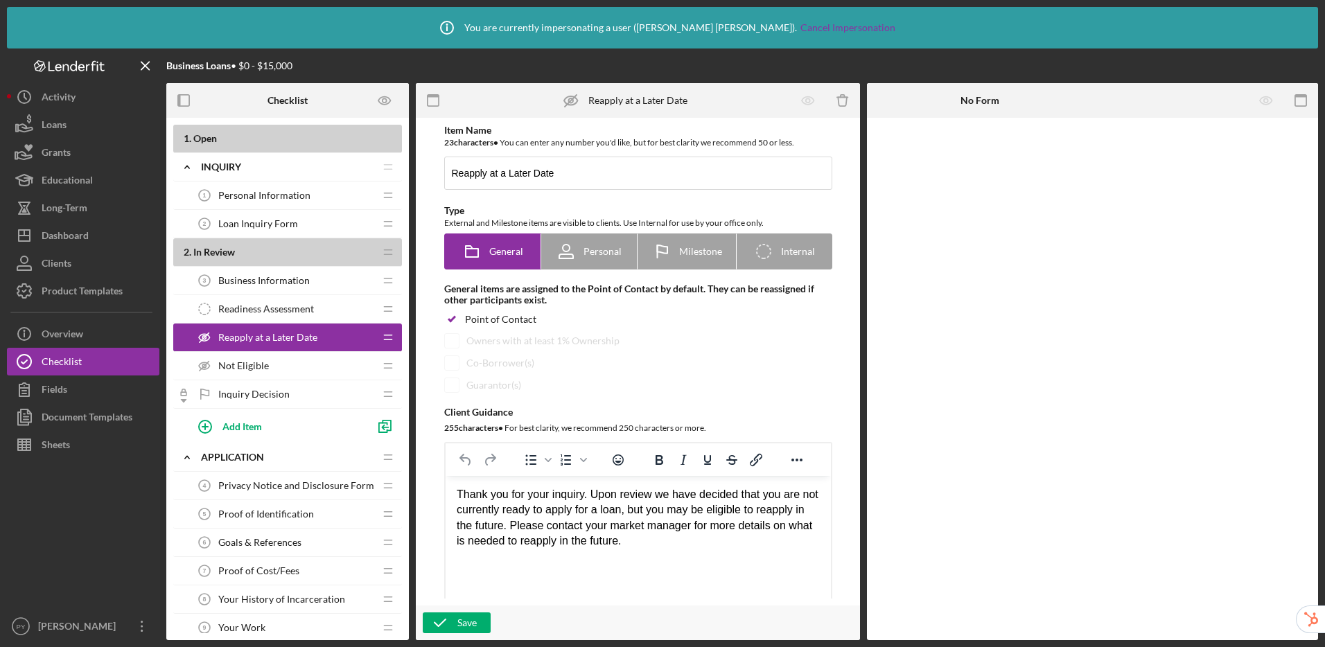
click at [295, 480] on span "Privacy Notice and Disclosure Form" at bounding box center [296, 485] width 156 height 11
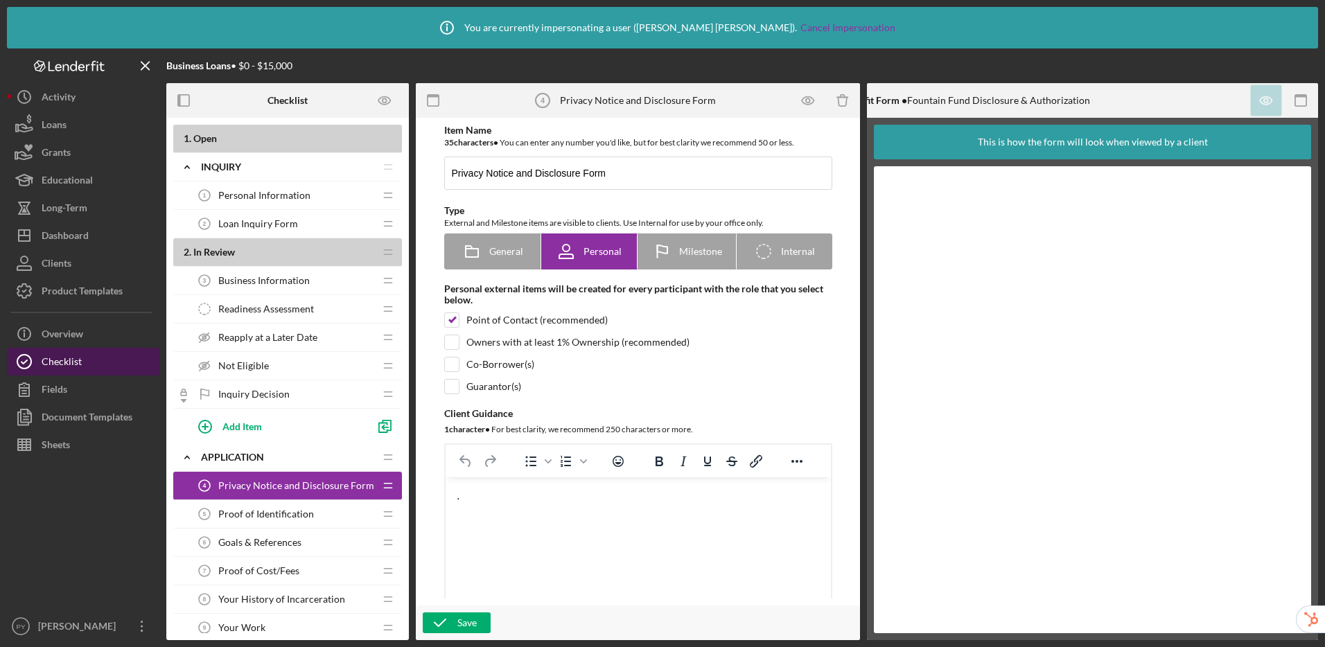
click at [69, 365] on div "Checklist" at bounding box center [62, 363] width 40 height 31
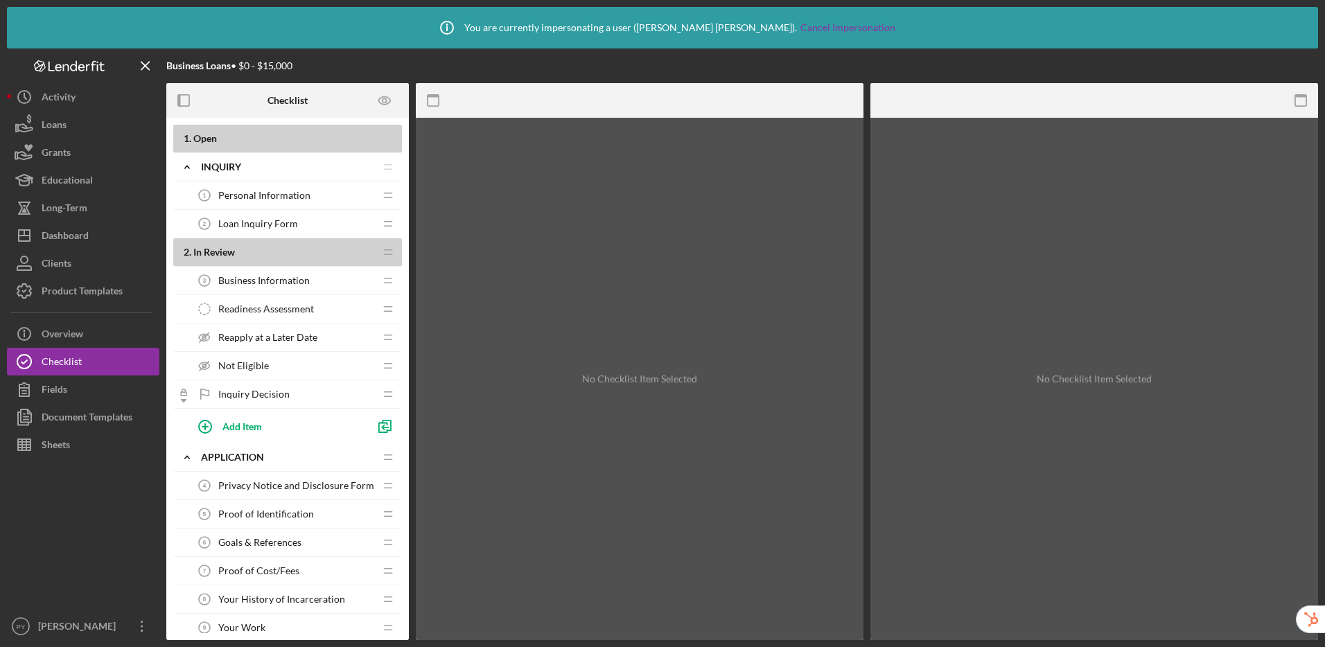
click at [292, 488] on span "Privacy Notice and Disclosure Form" at bounding box center [296, 485] width 156 height 11
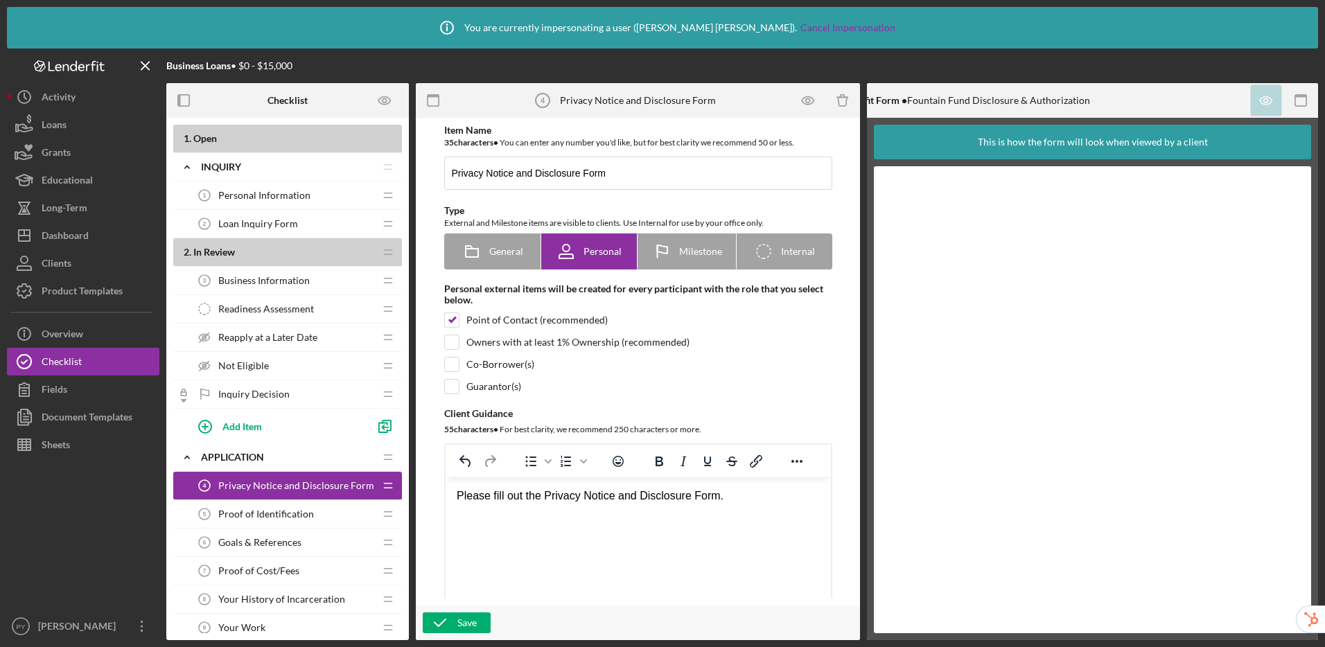
scroll to position [3, 0]
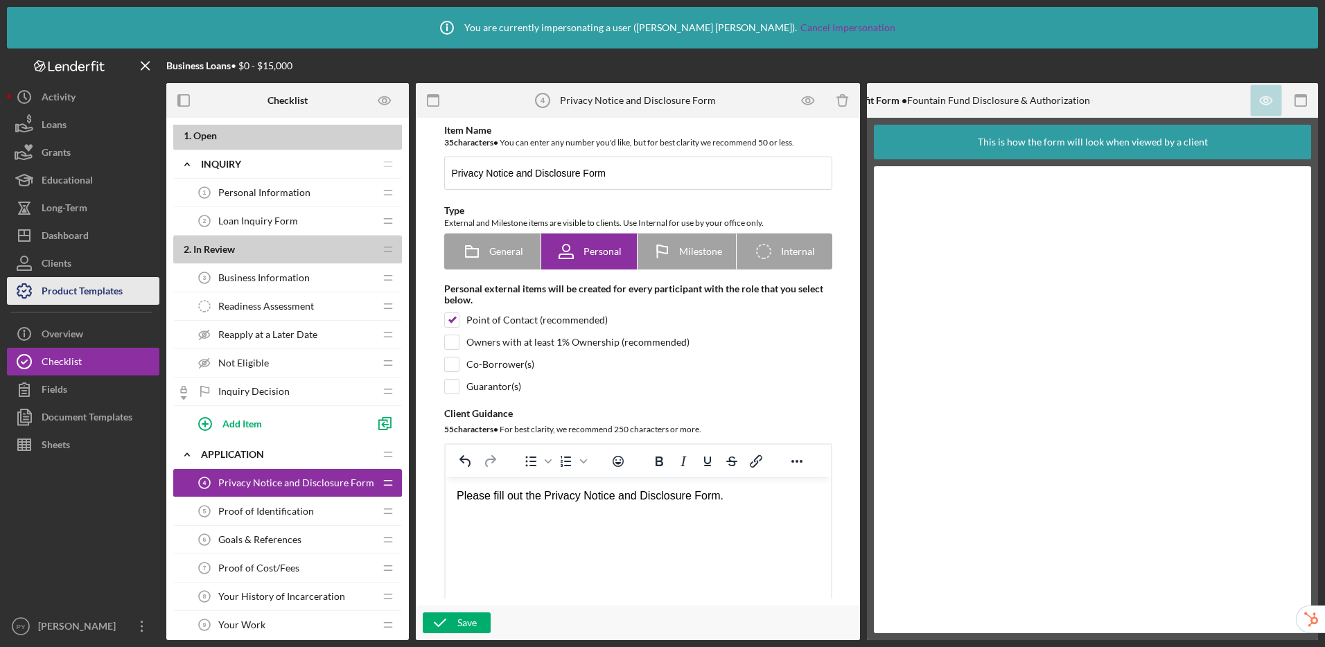
click at [94, 295] on div "Product Templates" at bounding box center [82, 292] width 81 height 31
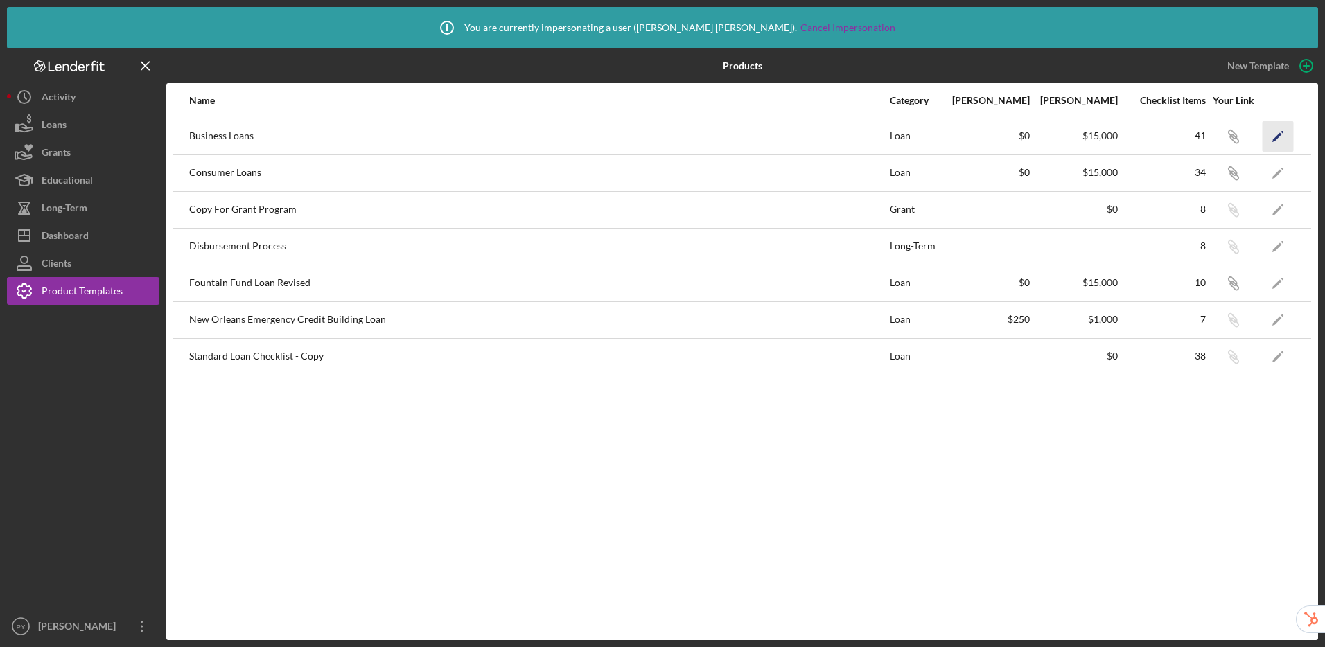
click at [1124, 132] on icon "Icon/Edit" at bounding box center [1278, 136] width 31 height 31
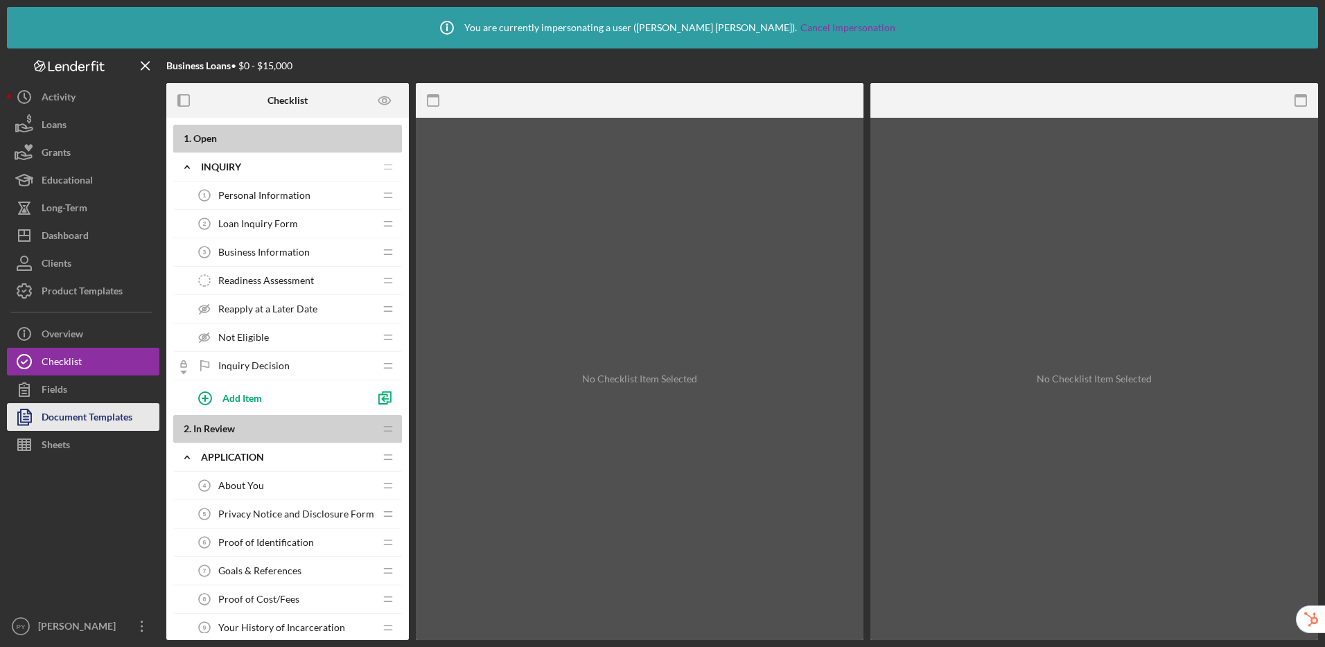
click at [106, 423] on div "Document Templates" at bounding box center [87, 418] width 91 height 31
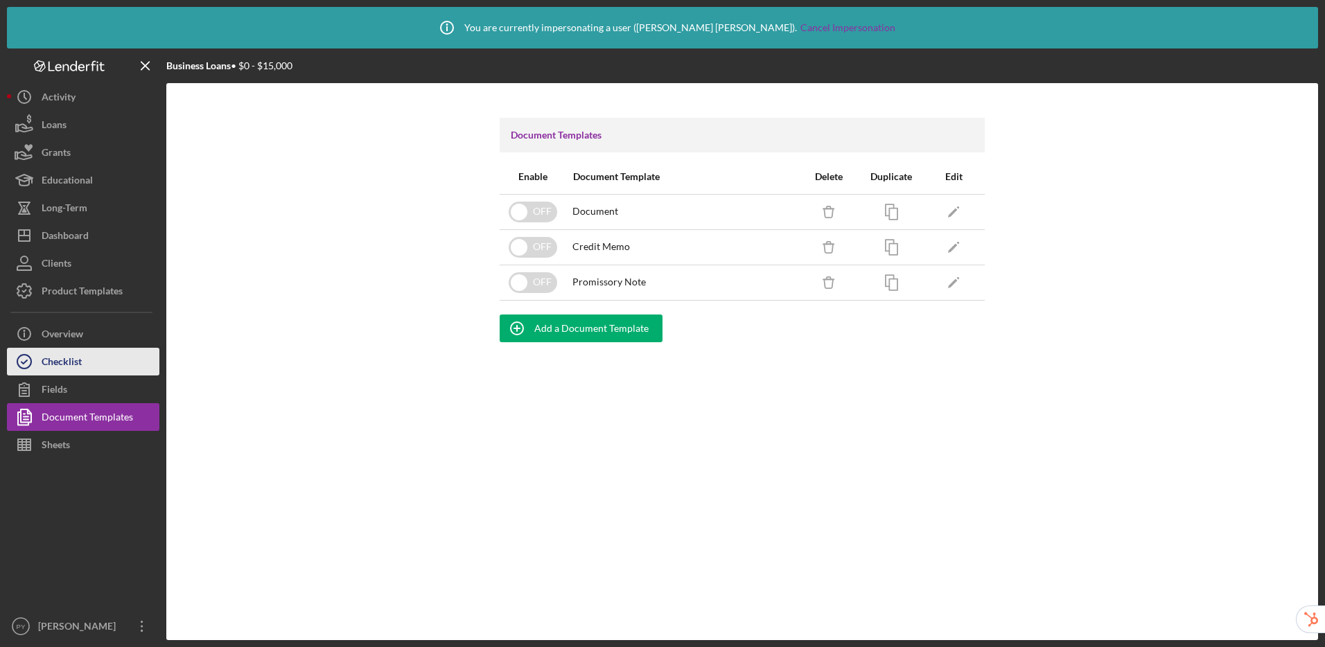
click at [78, 364] on div "Checklist" at bounding box center [62, 363] width 40 height 31
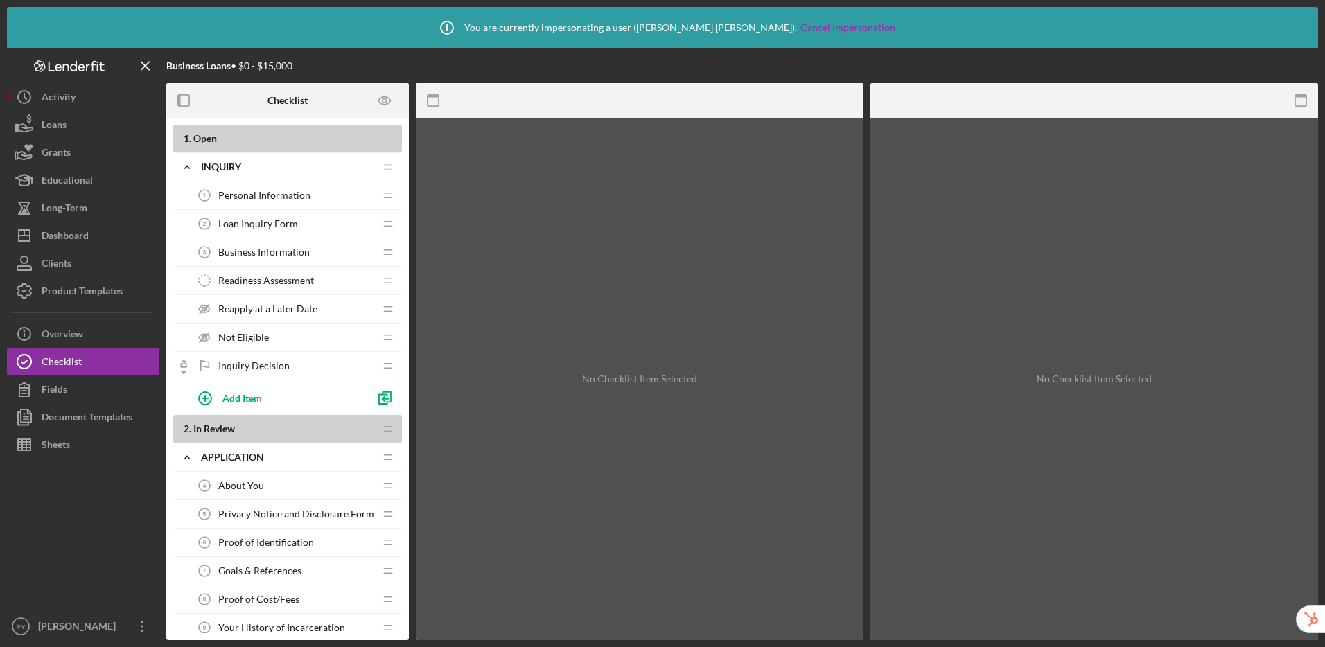
click at [261, 480] on span "About You" at bounding box center [241, 485] width 46 height 11
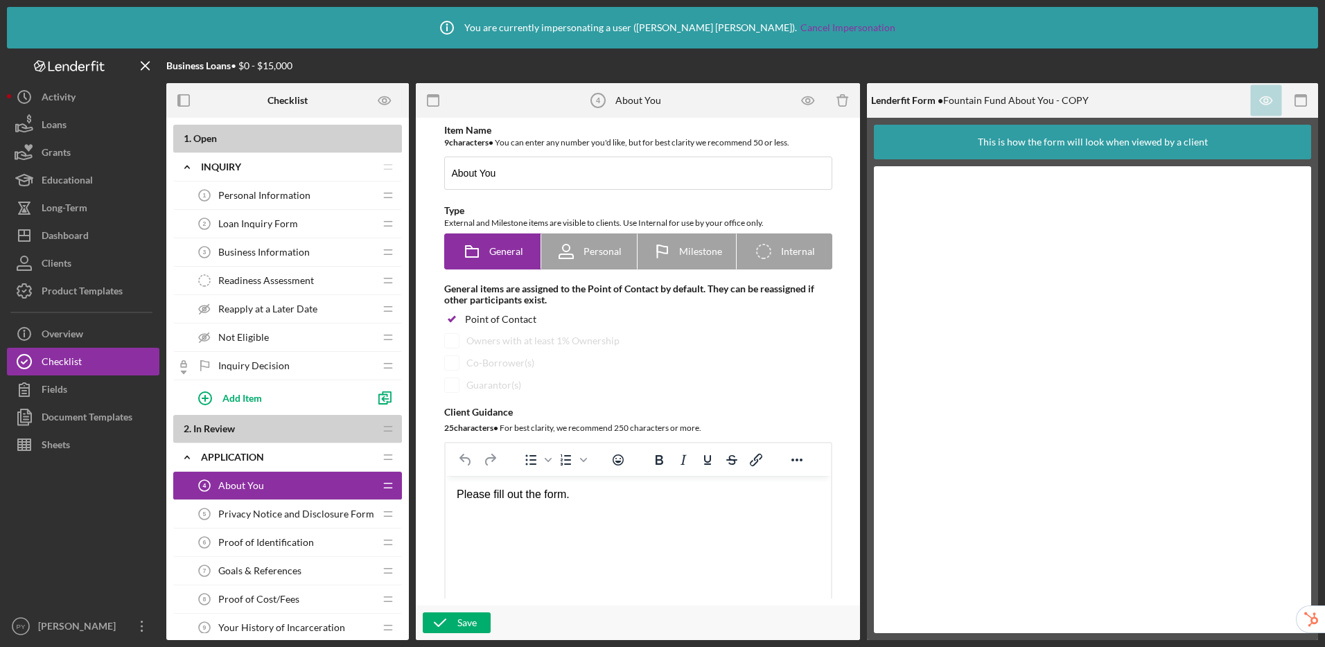
click at [290, 310] on span "Reapply at a Later Date" at bounding box center [267, 309] width 99 height 11
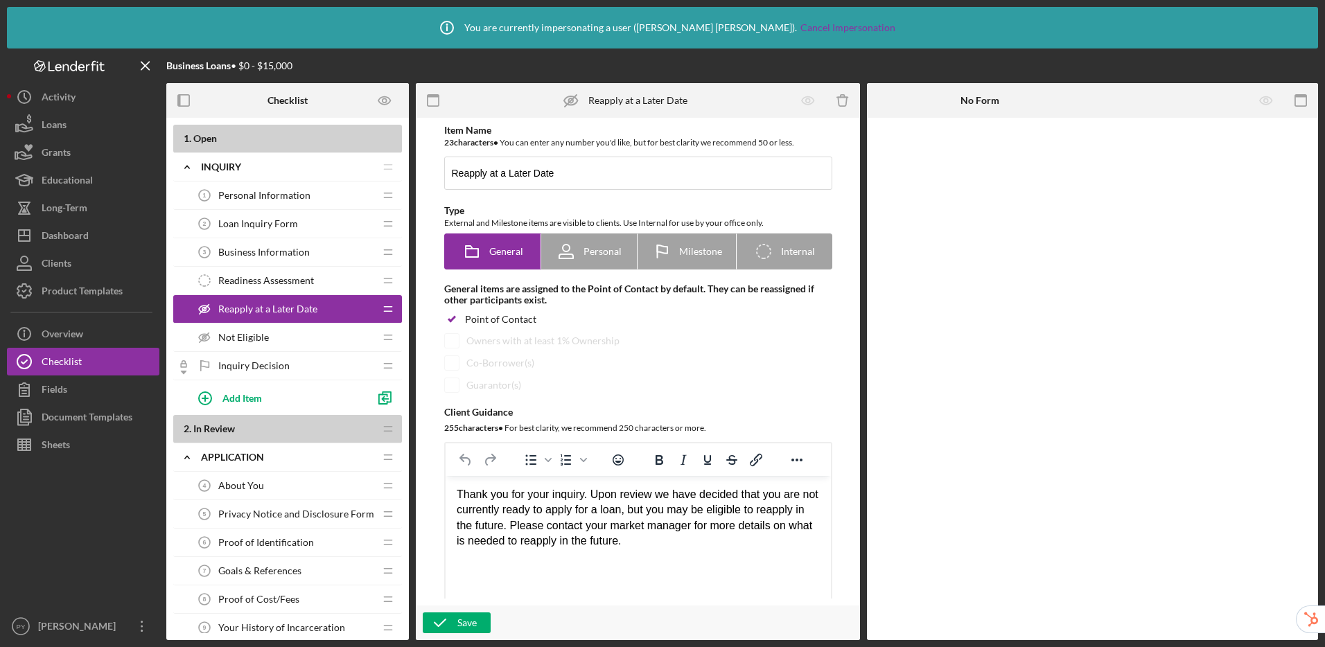
click at [290, 496] on div "About You 4 About You" at bounding box center [283, 486] width 184 height 28
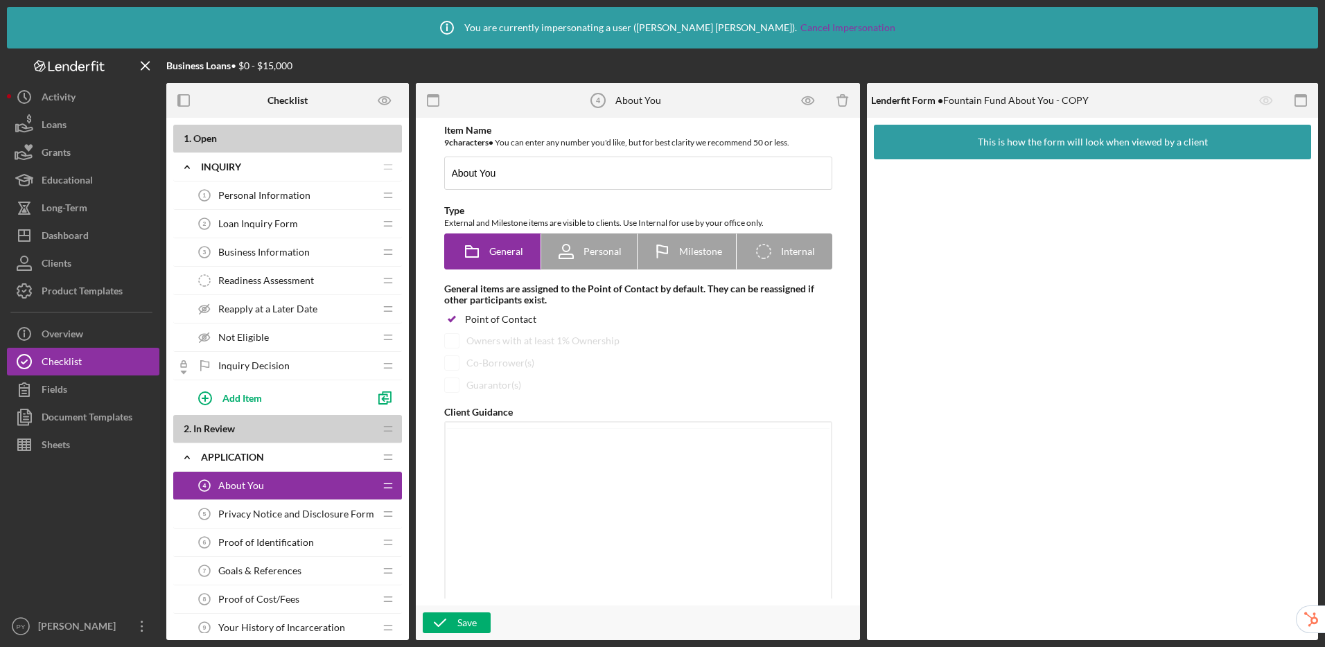
checkbox input "true"
checkbox input "false"
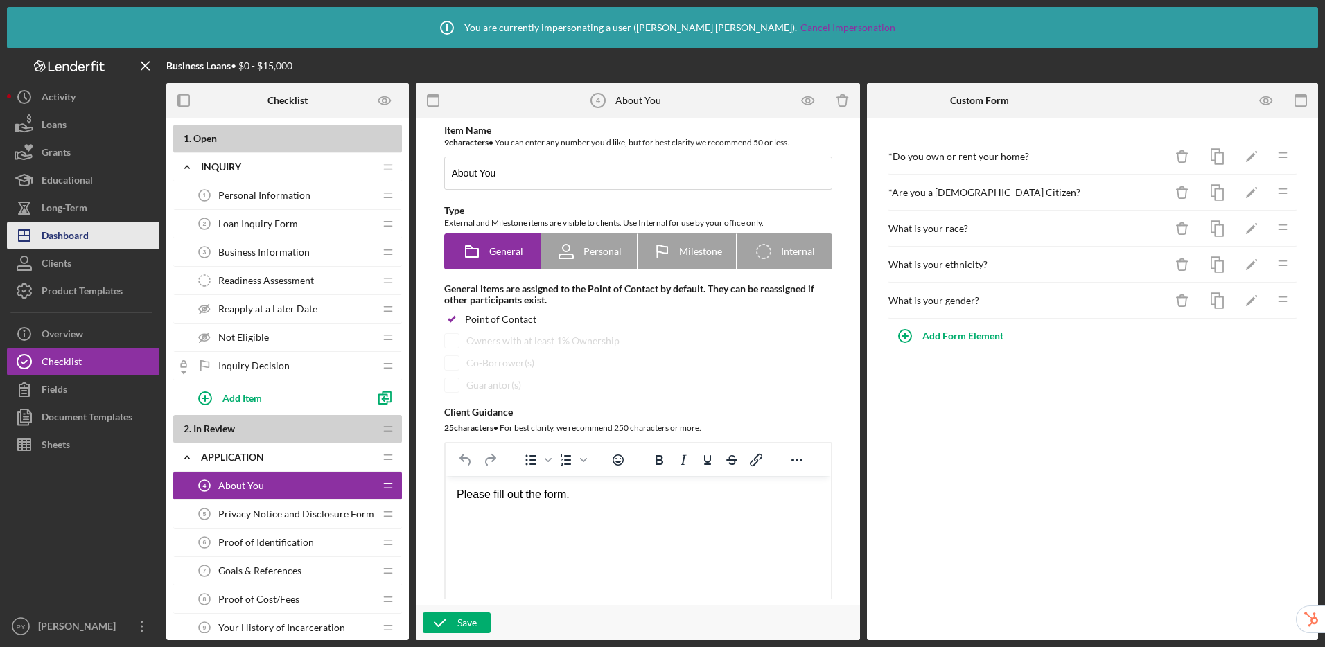
click at [64, 232] on div "Dashboard" at bounding box center [65, 237] width 47 height 31
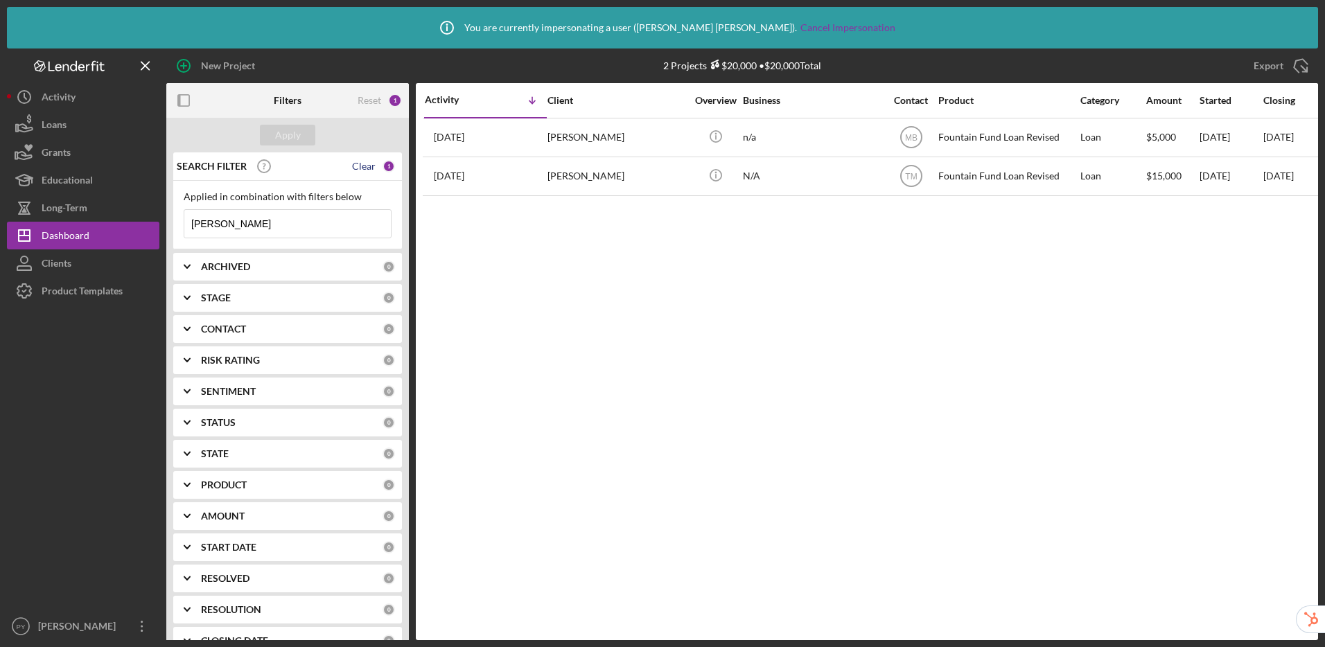
click at [356, 164] on div "Clear" at bounding box center [364, 166] width 24 height 11
click at [291, 134] on div "Apply" at bounding box center [288, 135] width 26 height 21
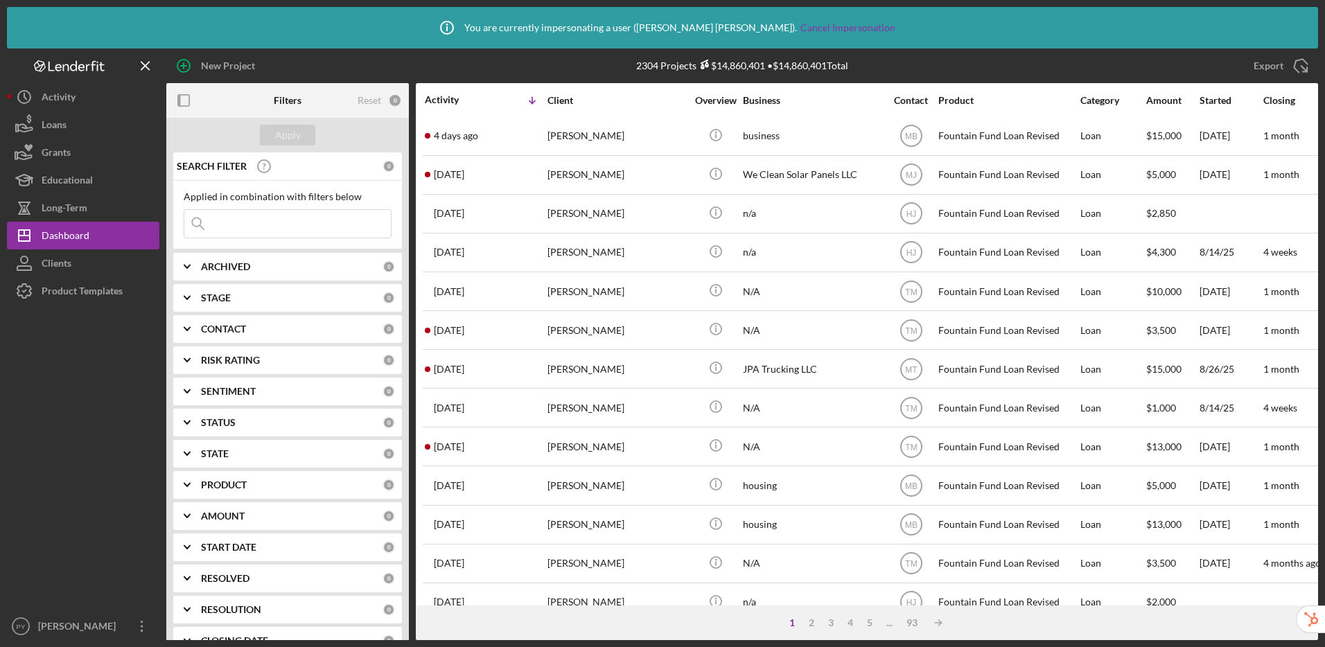
scroll to position [502, 0]
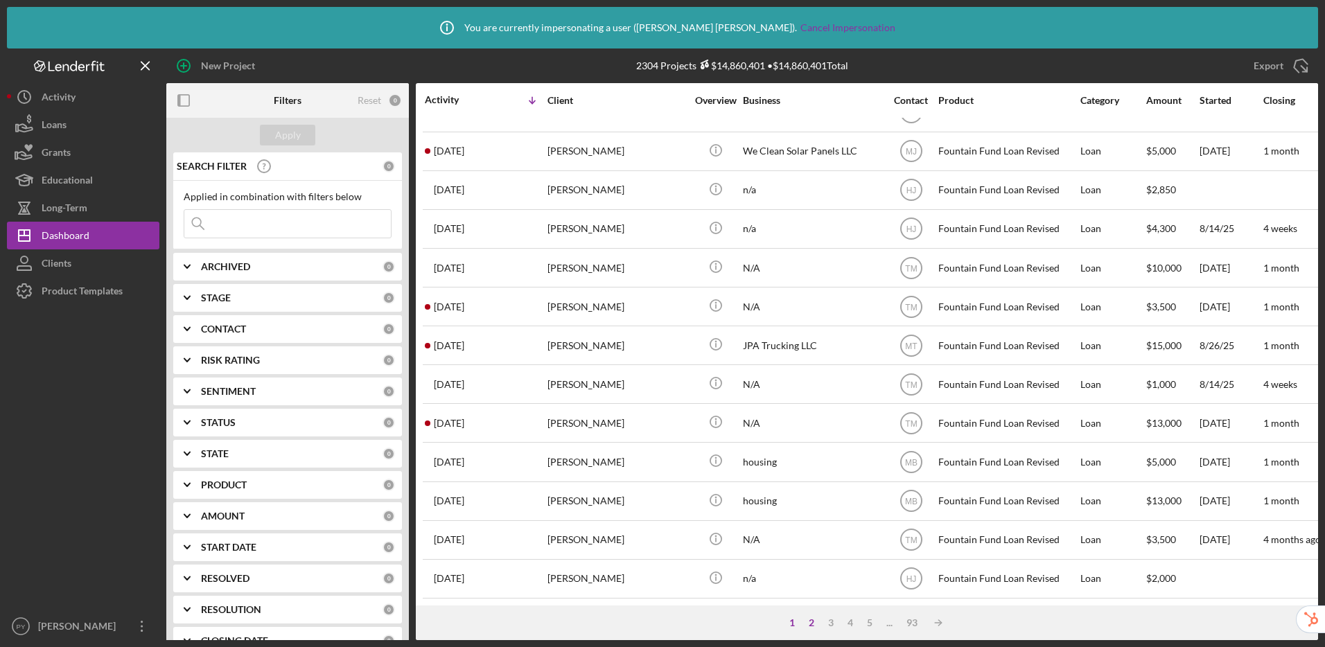
click at [807, 622] on div "2" at bounding box center [811, 623] width 19 height 11
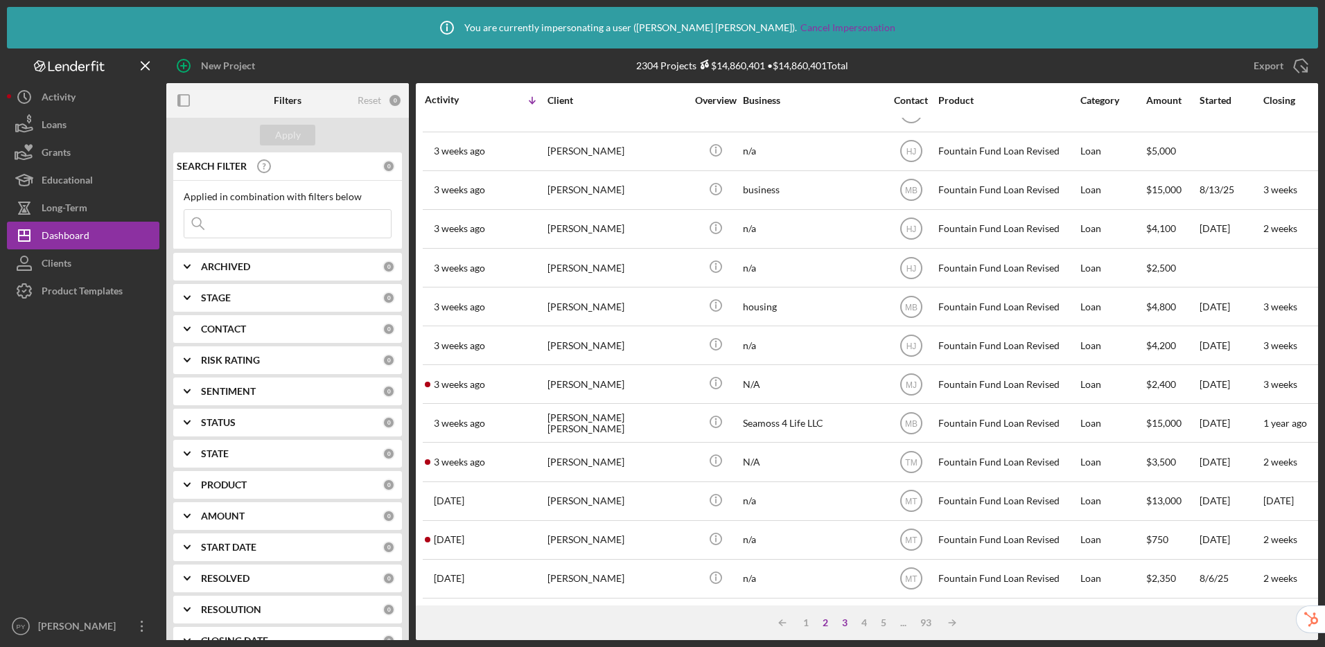
click at [846, 624] on div "3" at bounding box center [844, 623] width 19 height 11
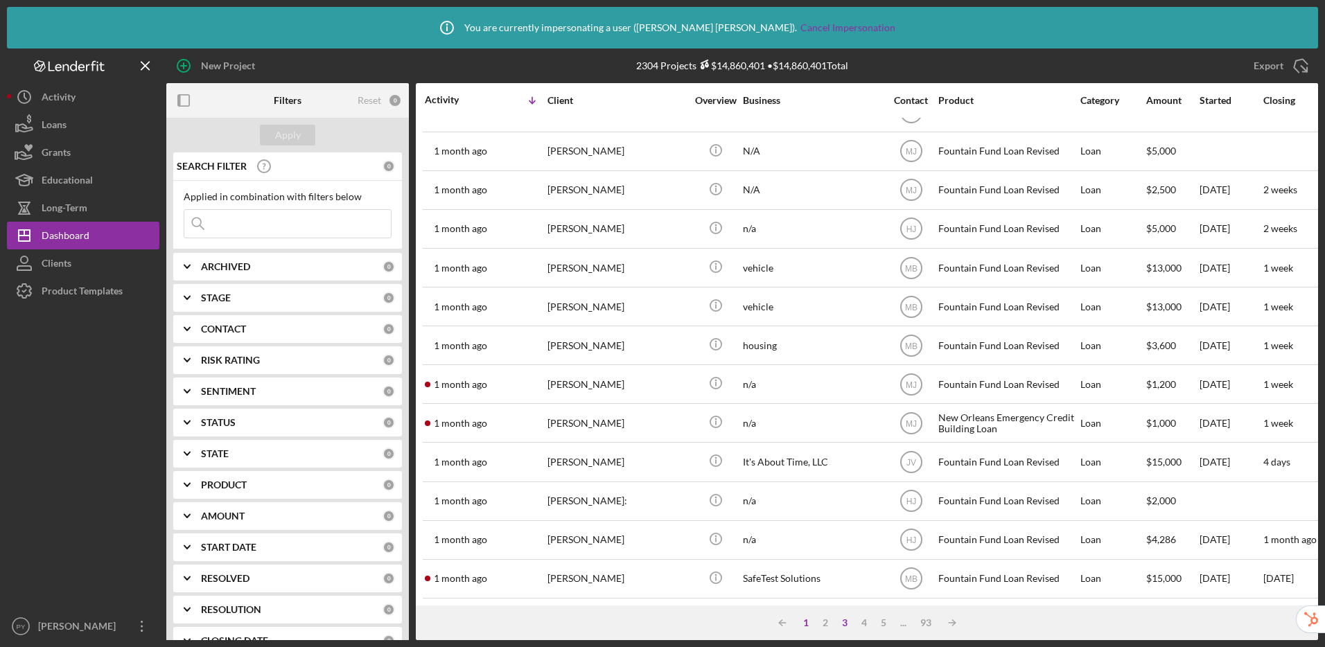
click at [804, 622] on div "1" at bounding box center [805, 623] width 19 height 11
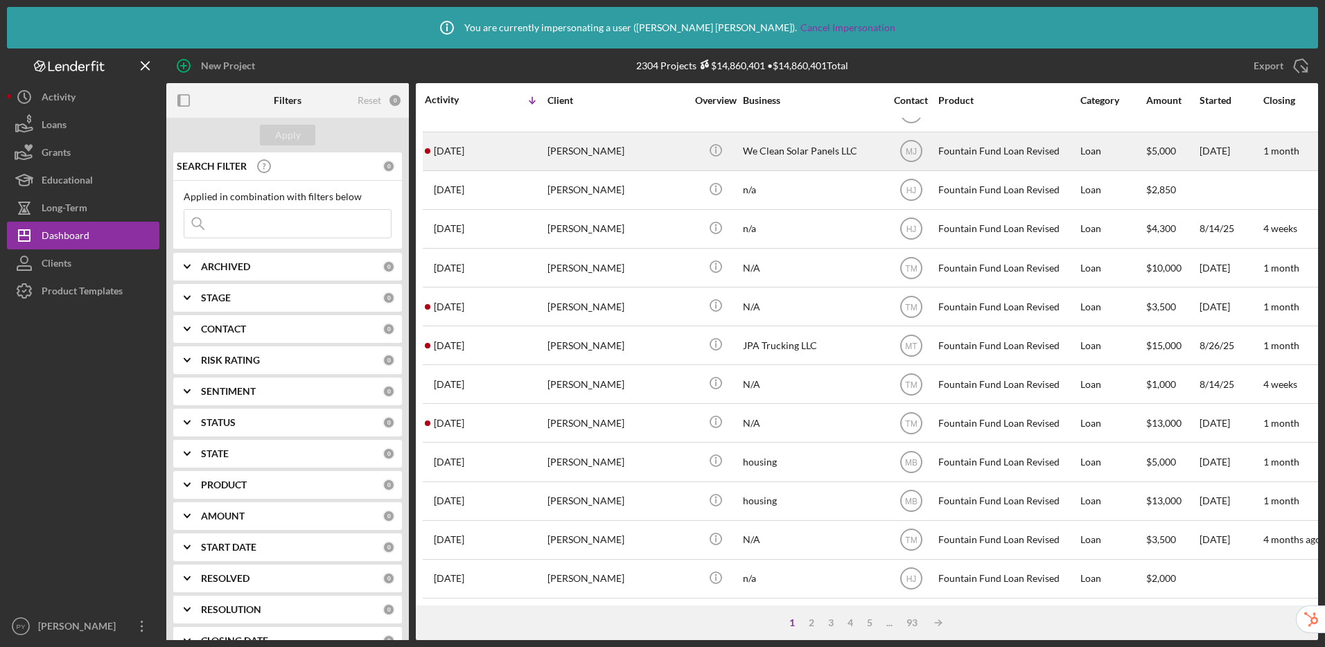
click at [826, 143] on div "We Clean Solar Panels LLC" at bounding box center [812, 151] width 139 height 37
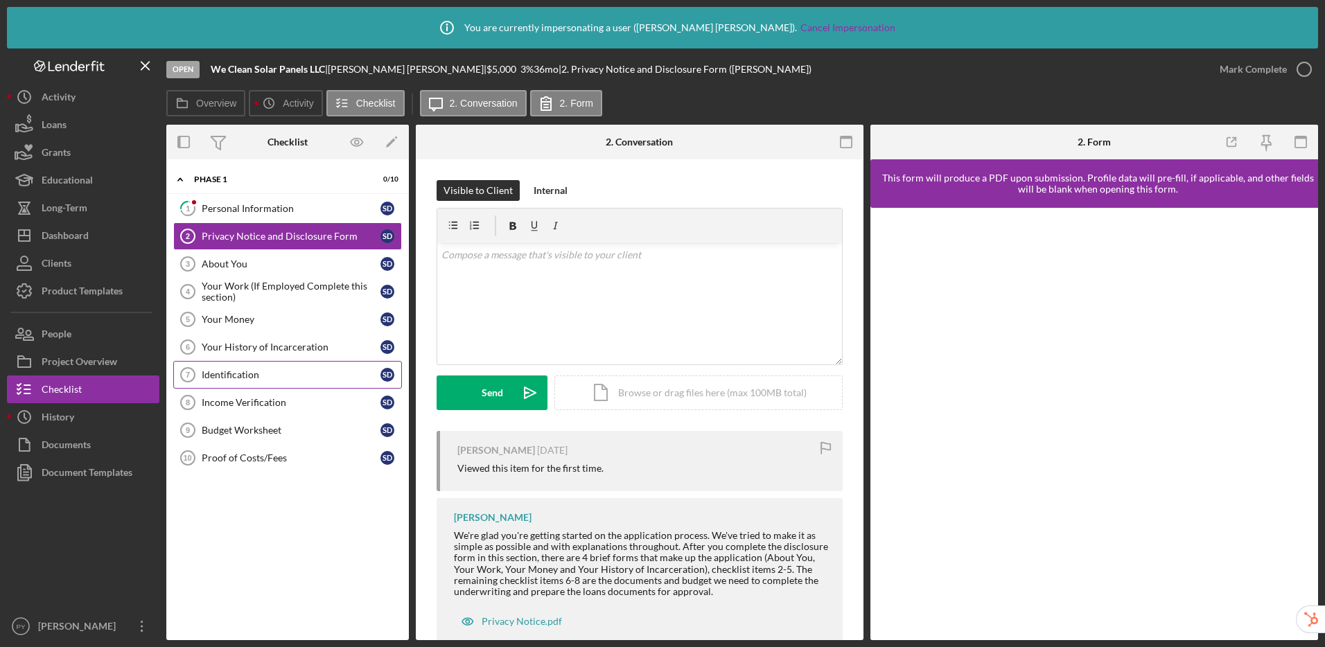
click at [272, 376] on div "Identification" at bounding box center [291, 374] width 179 height 11
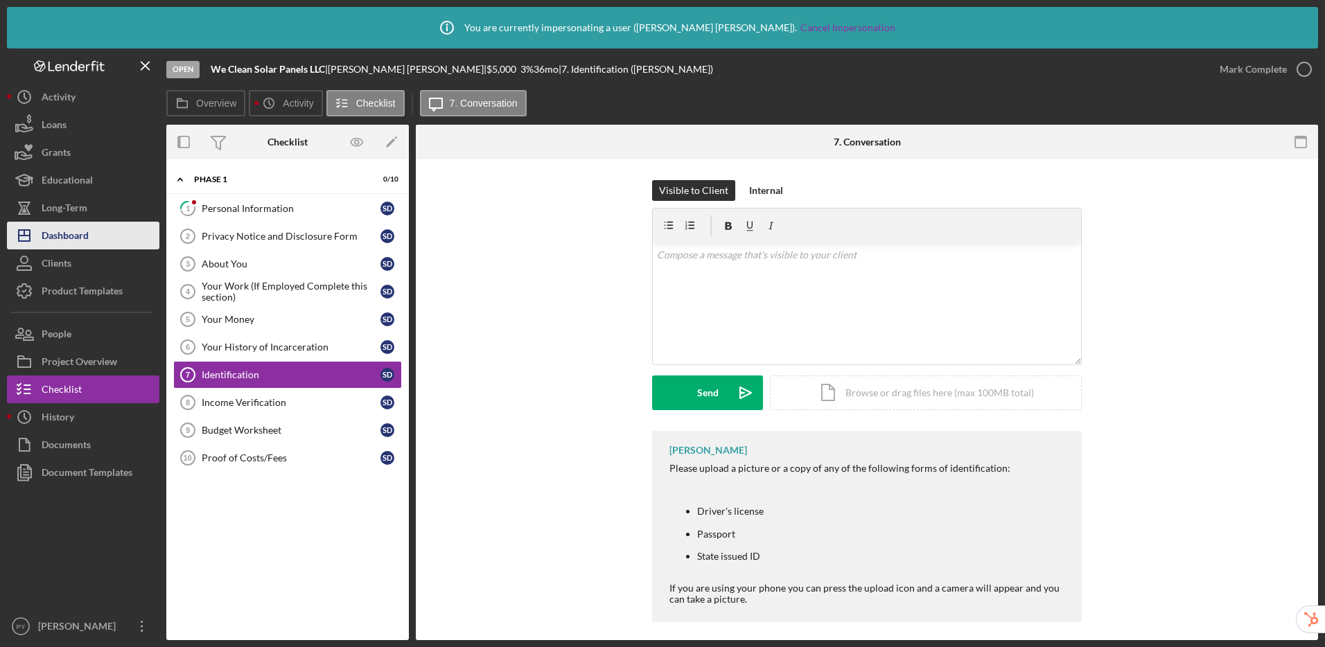
click at [74, 240] on div "Dashboard" at bounding box center [65, 237] width 47 height 31
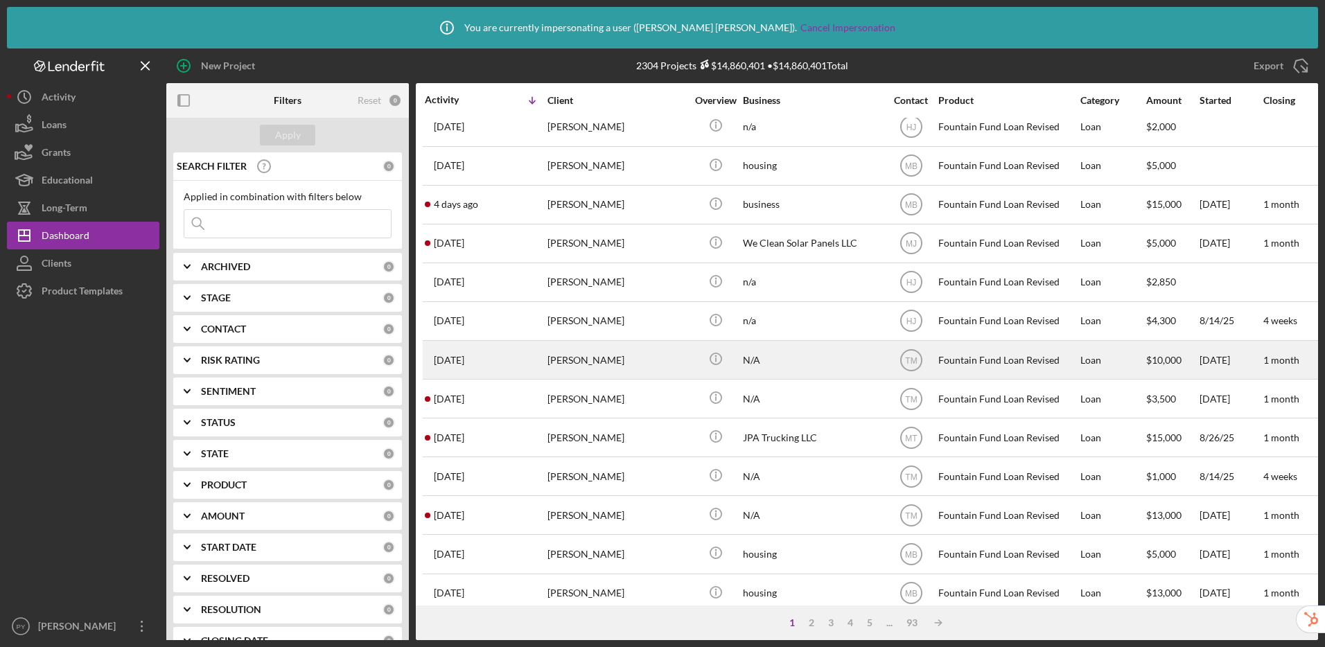
scroll to position [502, 0]
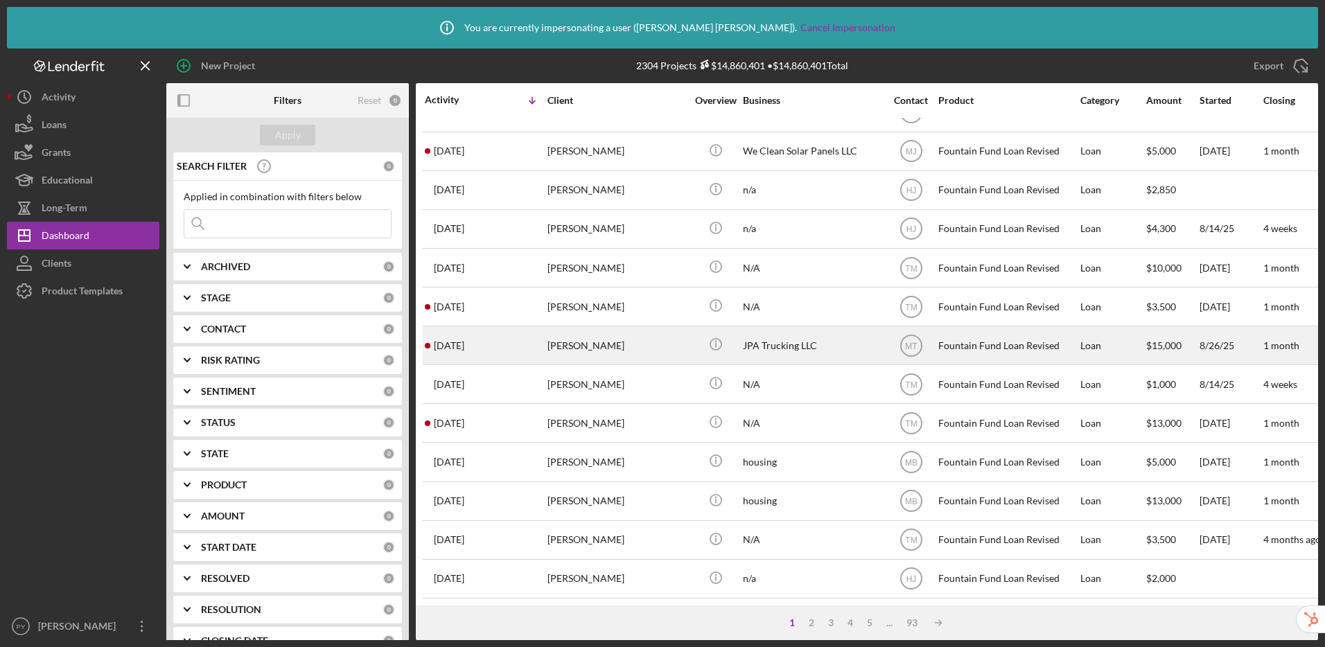
click at [762, 330] on div "JPA Trucking LLC" at bounding box center [812, 345] width 139 height 37
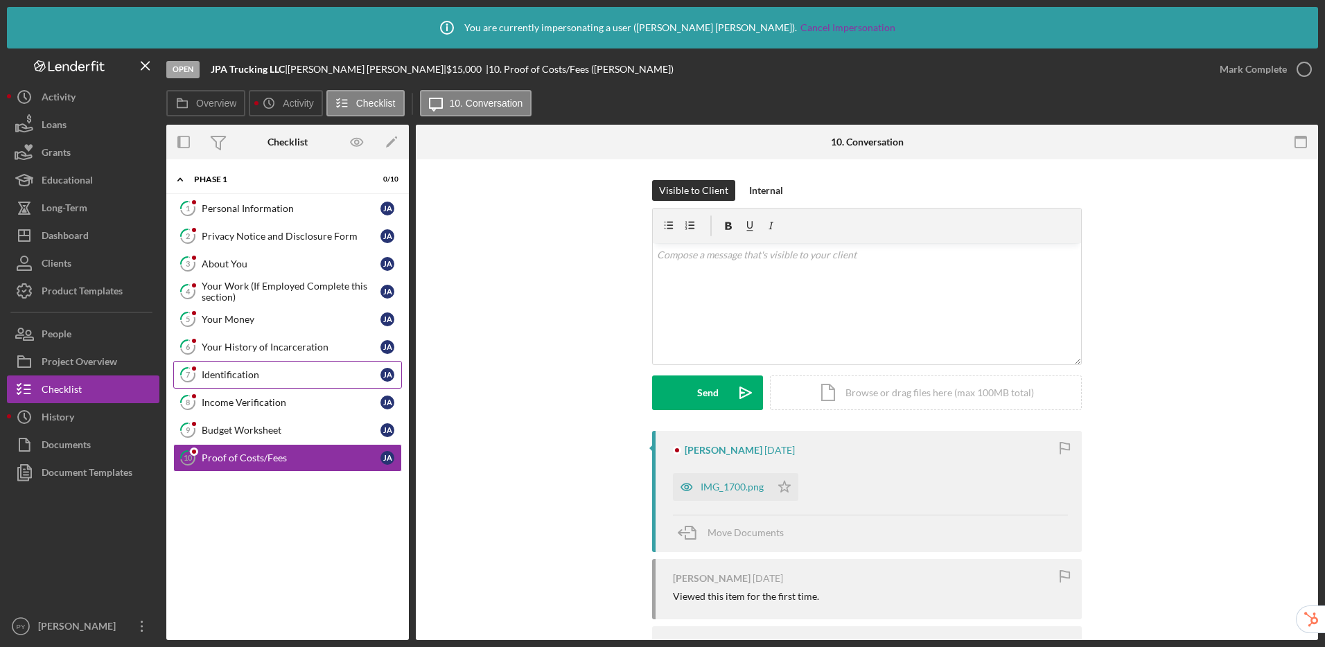
click at [285, 372] on div "Identification" at bounding box center [291, 374] width 179 height 11
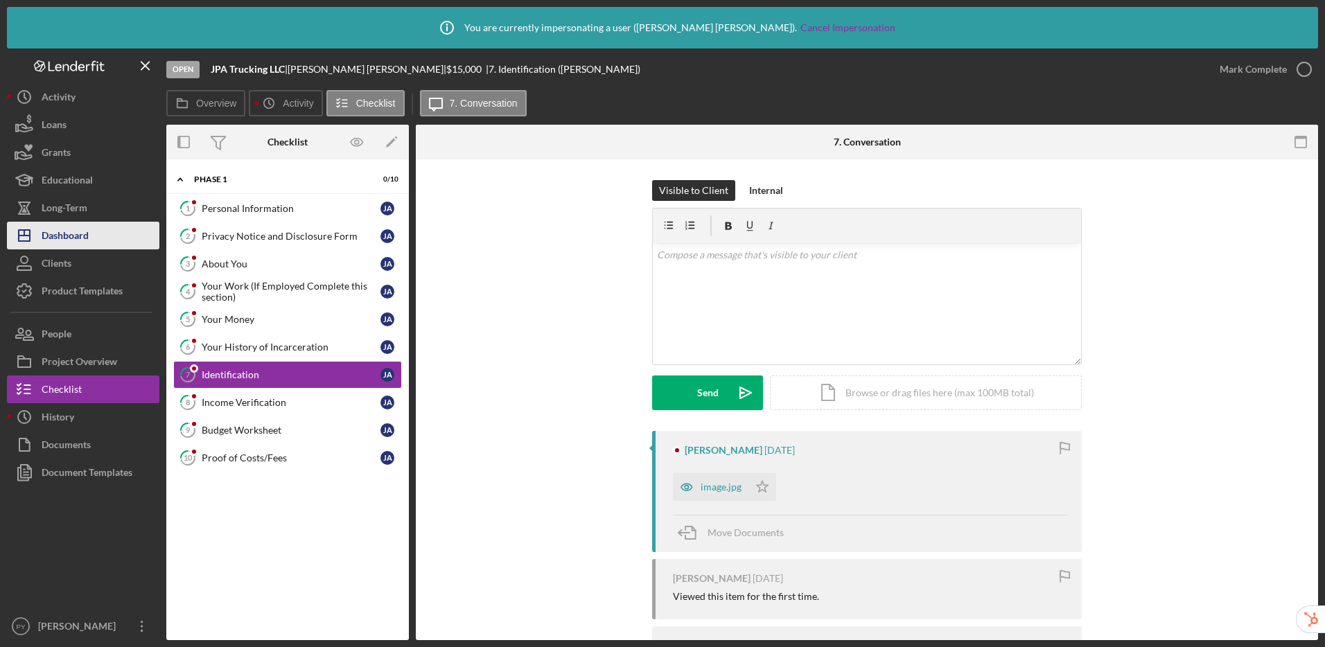
click at [64, 223] on div "Dashboard" at bounding box center [65, 237] width 47 height 31
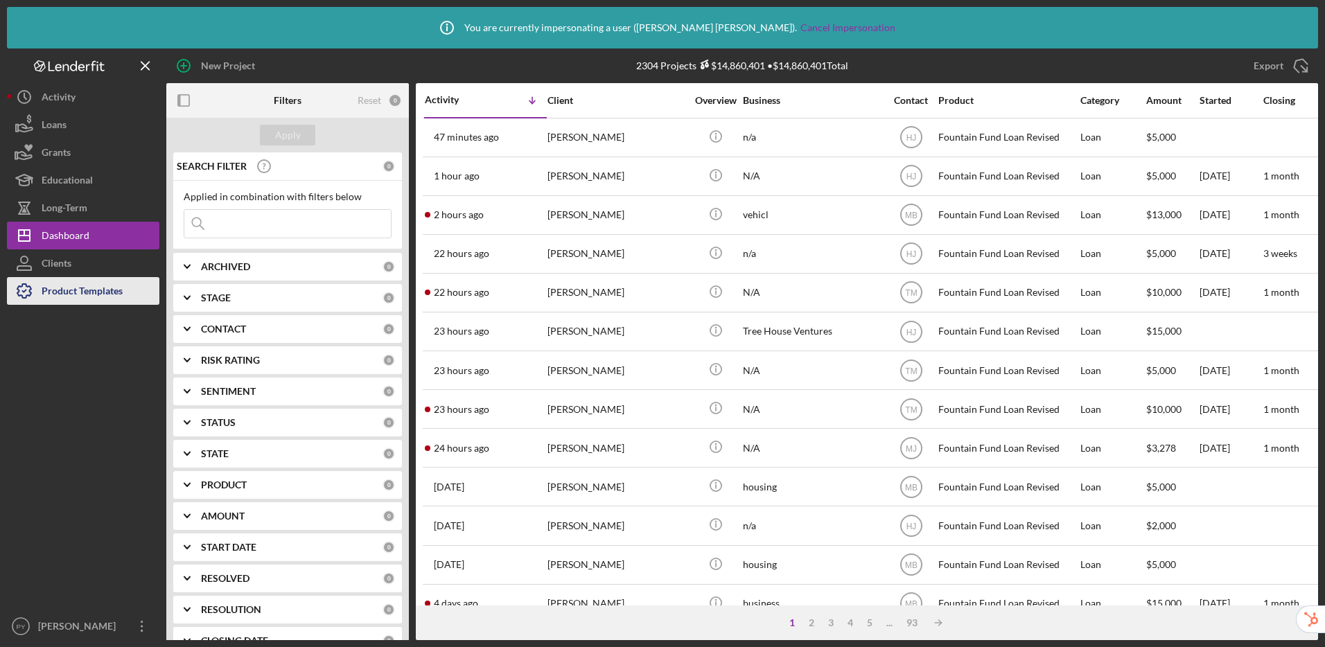
click at [80, 288] on div "Product Templates" at bounding box center [82, 292] width 81 height 31
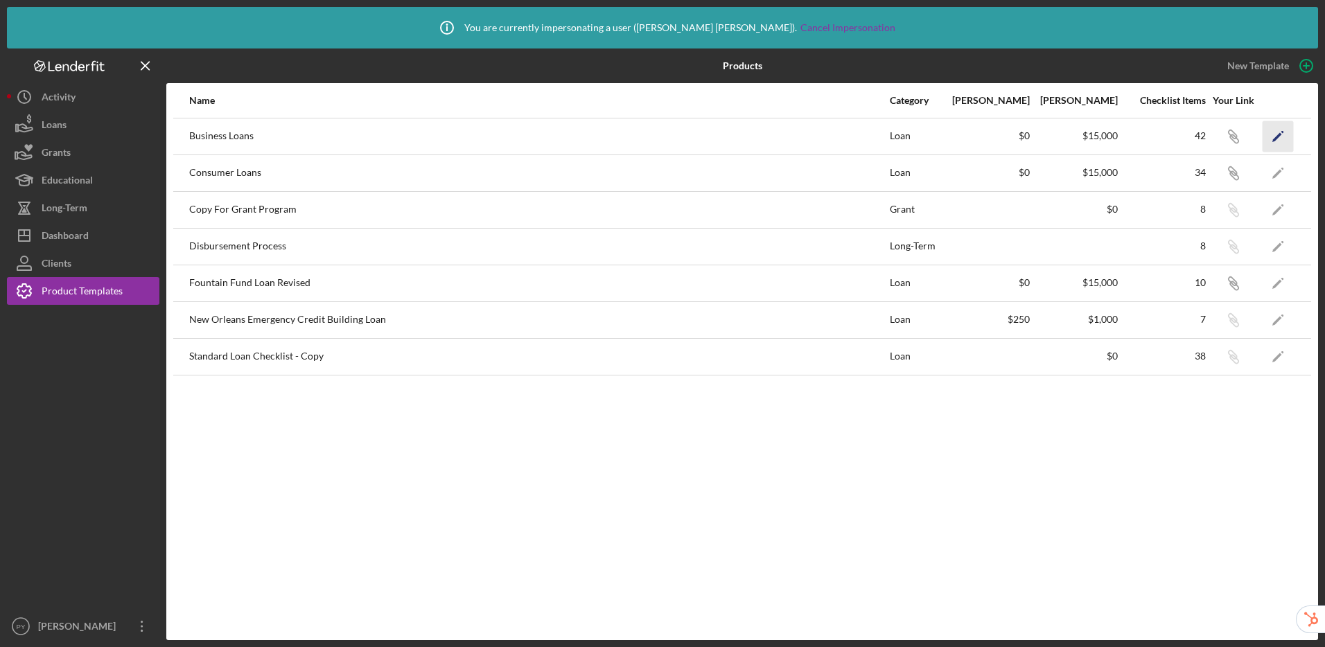
click at [1124, 135] on icon "Icon/Edit" at bounding box center [1278, 136] width 31 height 31
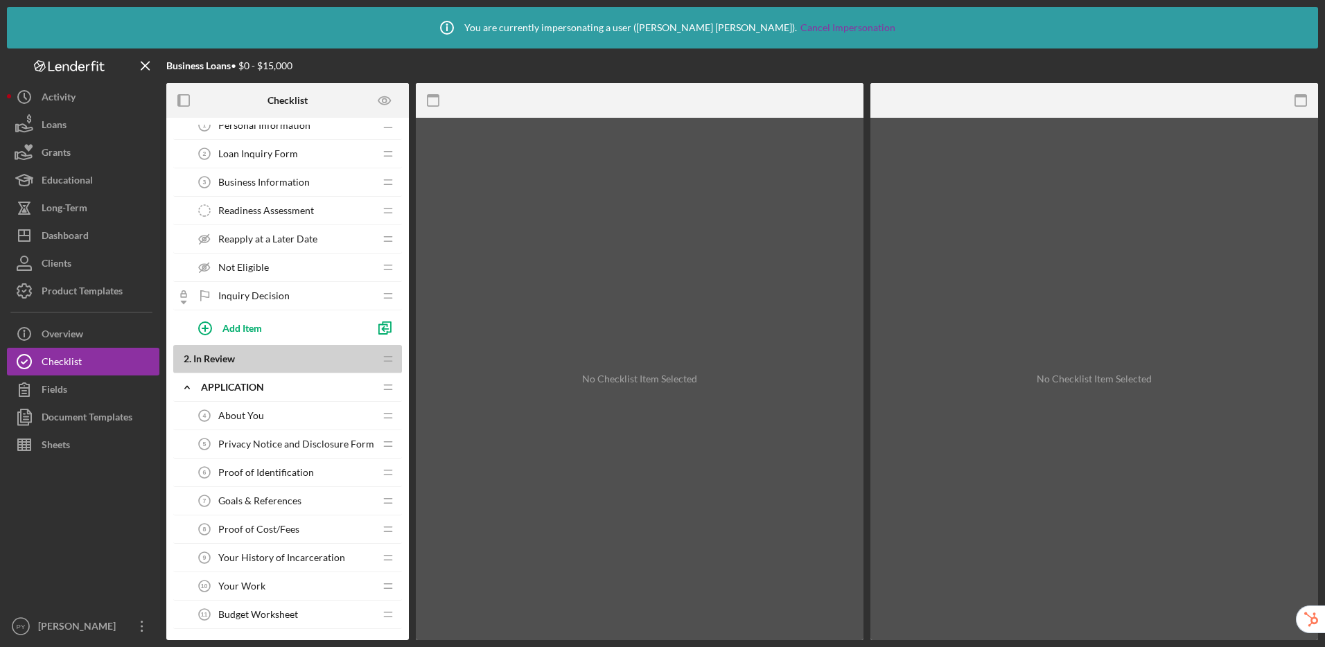
scroll to position [72, 0]
click at [308, 241] on span "Reapply at a Later Date" at bounding box center [267, 237] width 99 height 11
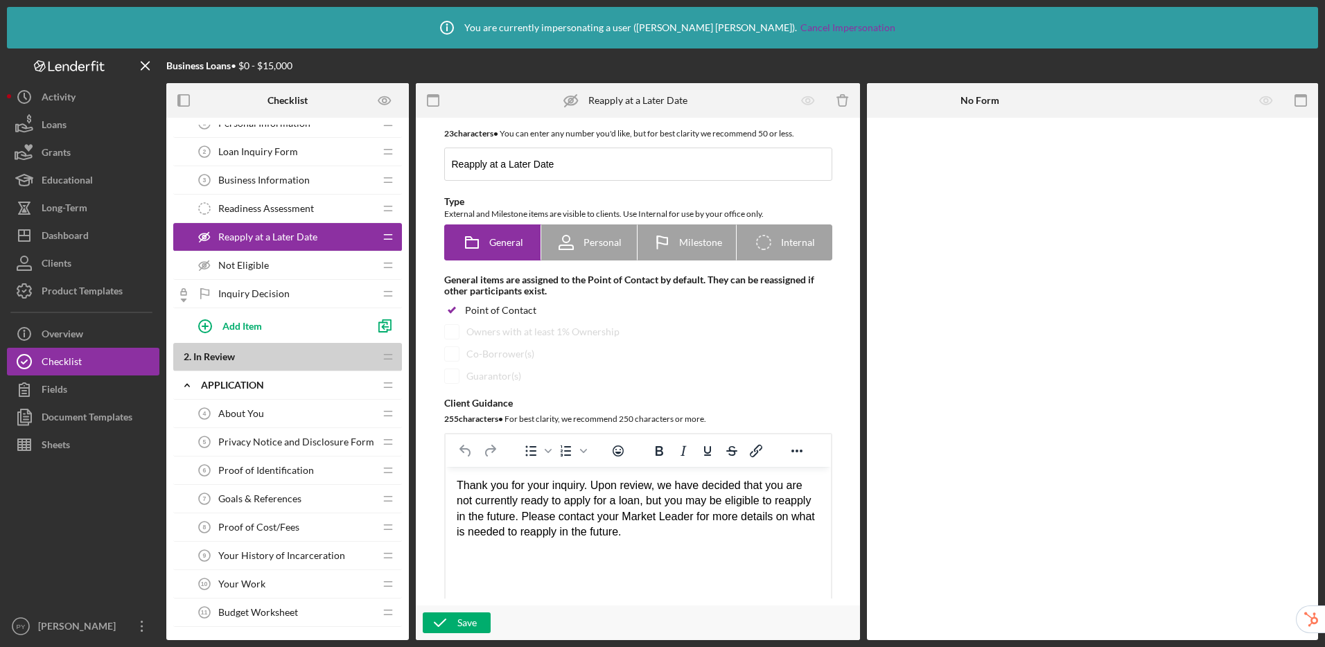
scroll to position [21, 0]
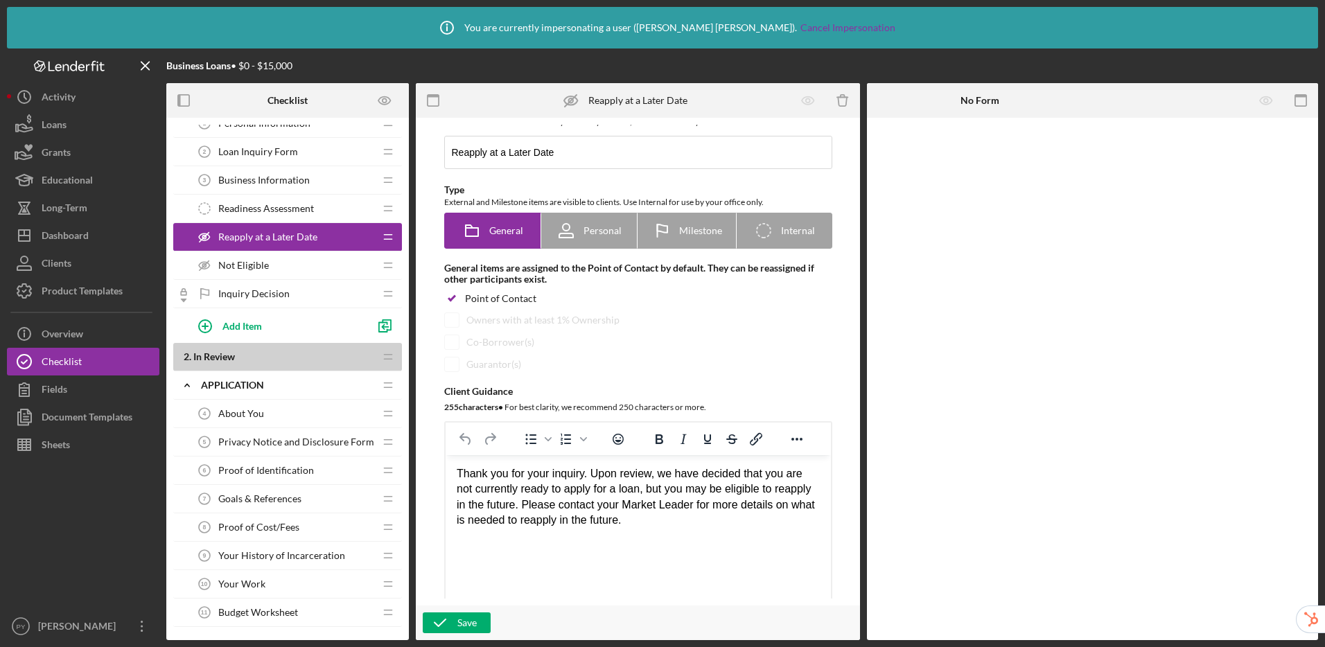
click at [306, 444] on span "Privacy Notice and Disclosure Form" at bounding box center [296, 442] width 156 height 11
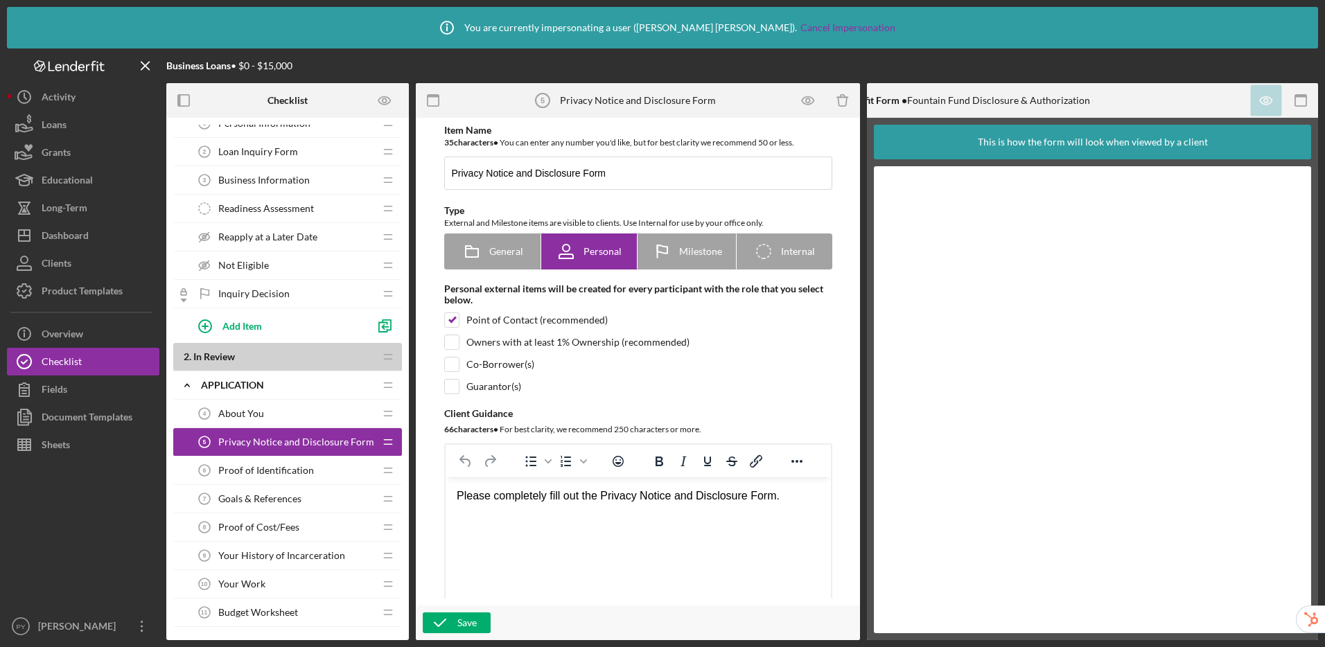
scroll to position [432, 0]
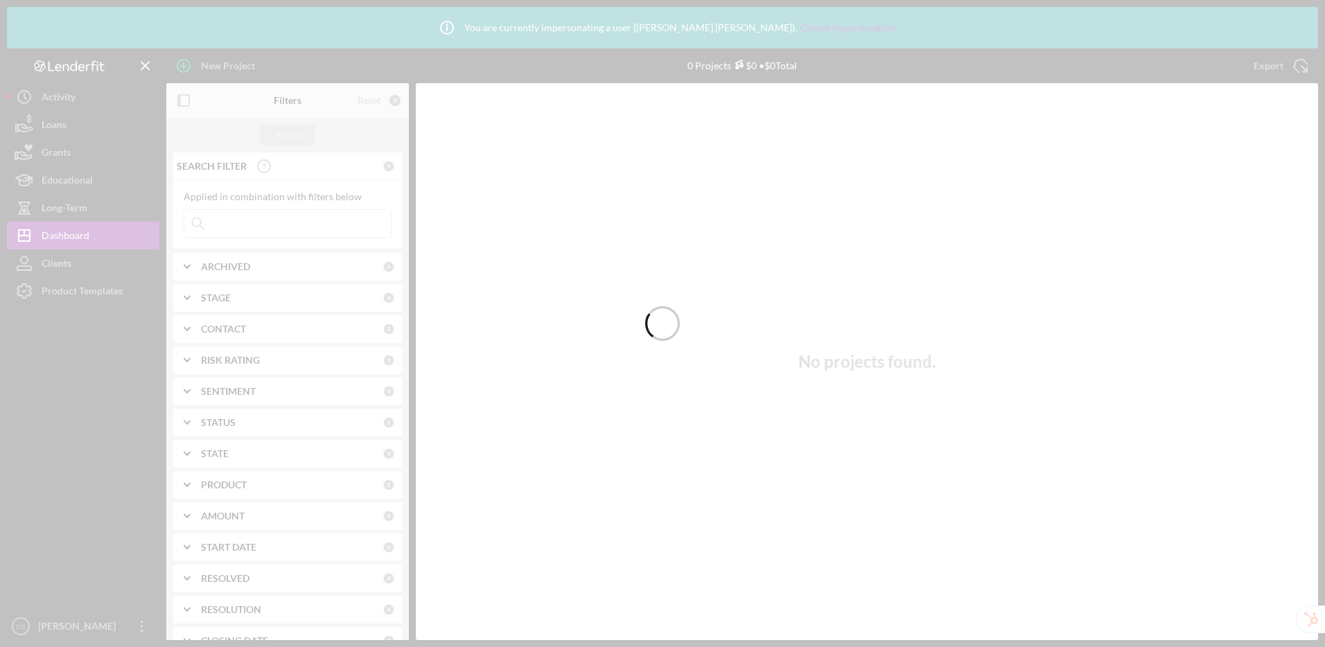
click at [288, 227] on div at bounding box center [662, 323] width 1325 height 647
click at [317, 225] on div at bounding box center [662, 323] width 1325 height 647
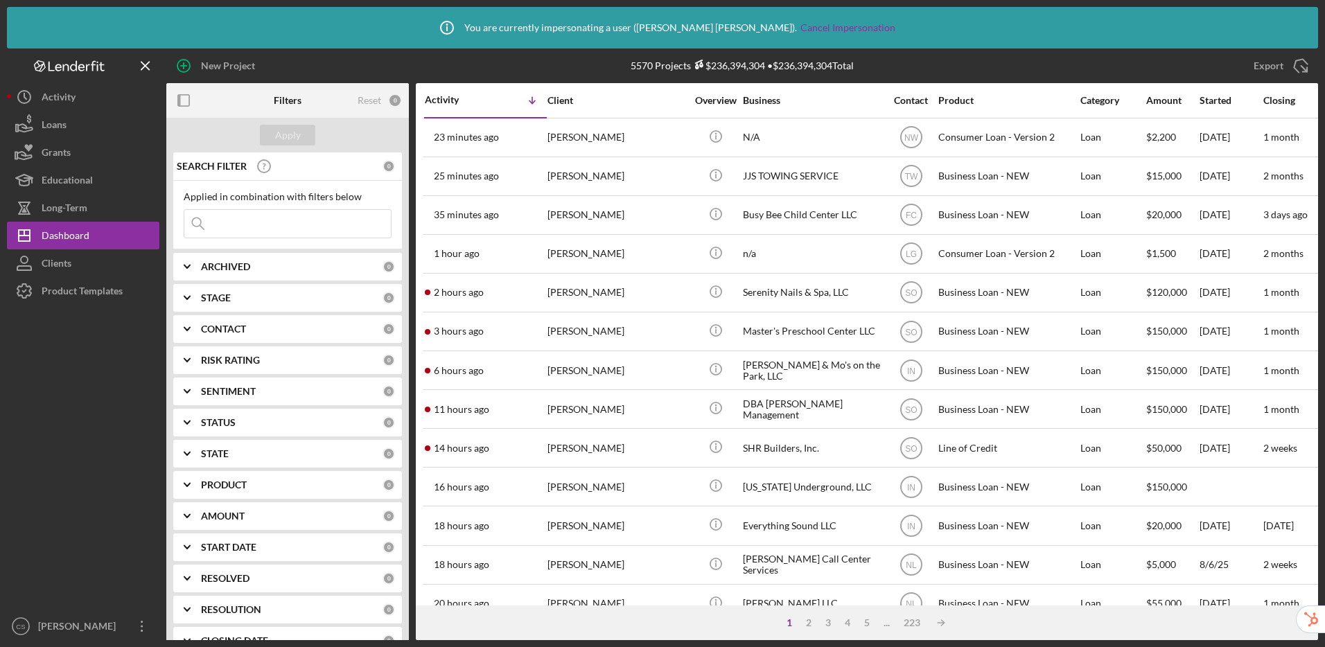
click at [293, 222] on input at bounding box center [287, 224] width 207 height 28
type input "[PERSON_NAME]"
click at [281, 137] on div "Apply" at bounding box center [288, 135] width 26 height 21
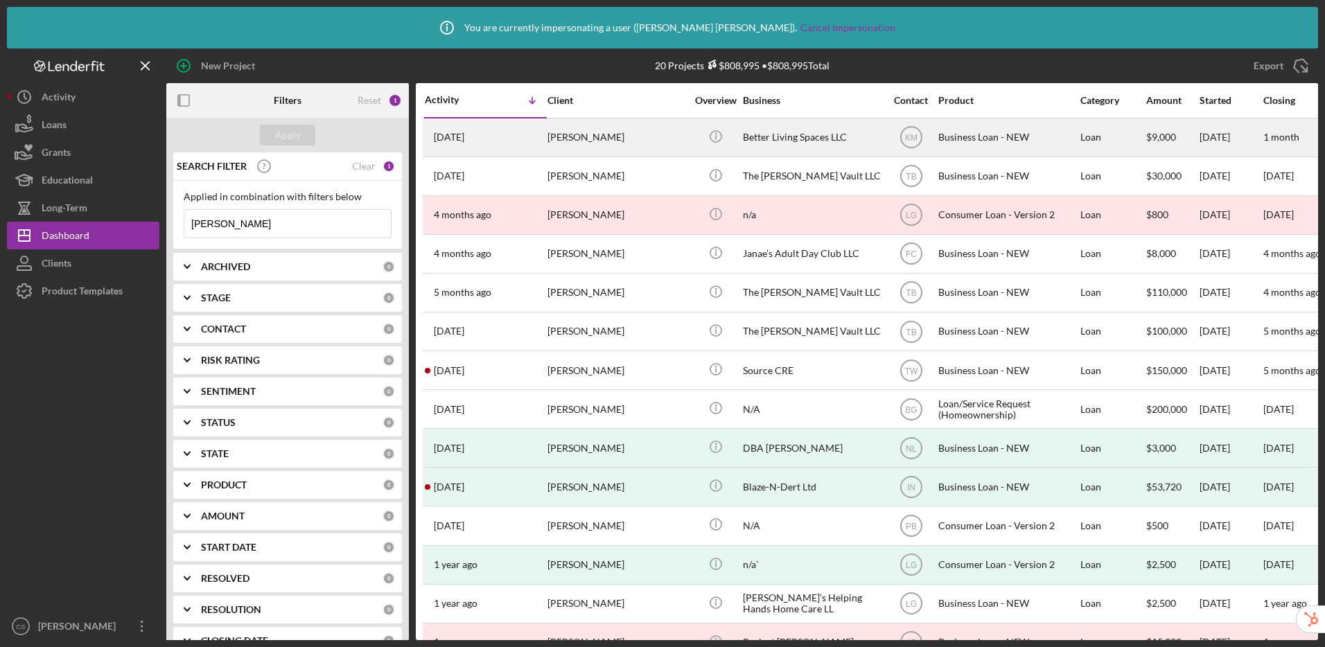
click at [516, 144] on div "2 weeks ago Harold Coleman" at bounding box center [485, 137] width 121 height 37
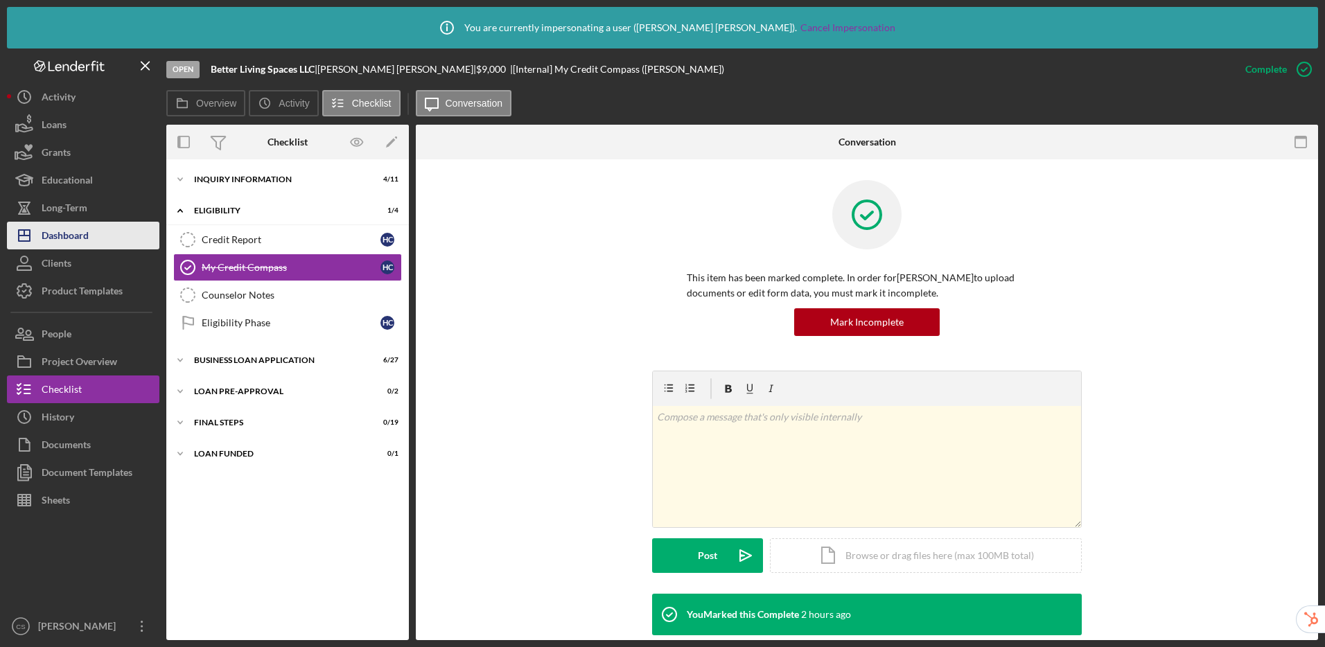
click at [88, 237] on div "Dashboard" at bounding box center [65, 237] width 47 height 31
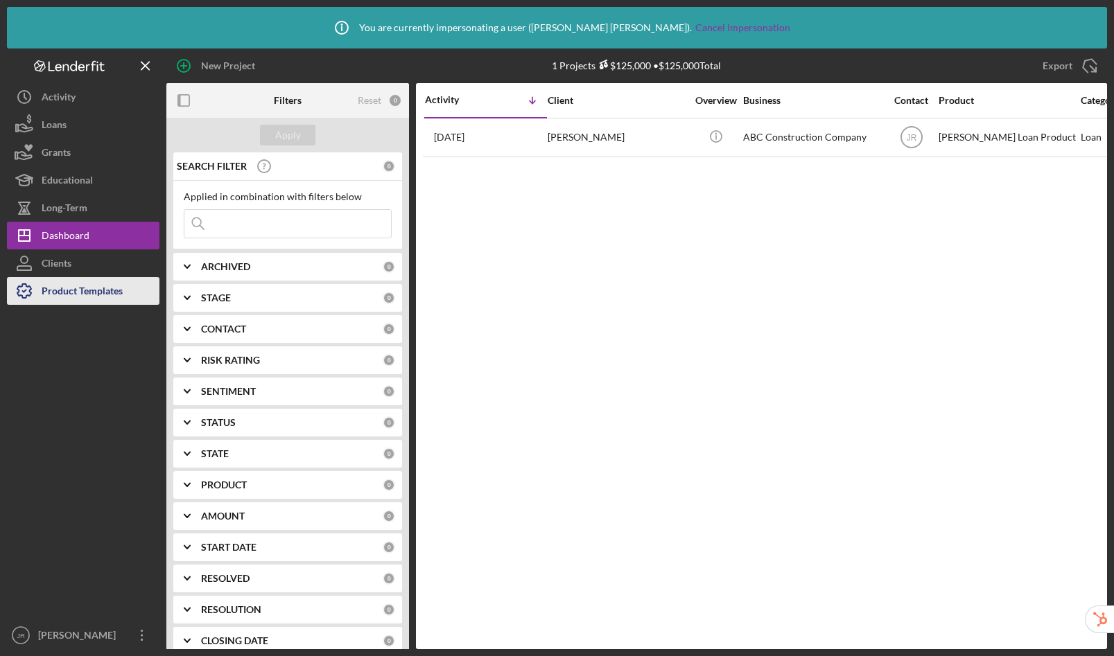
click at [86, 290] on div "Product Templates" at bounding box center [82, 292] width 81 height 31
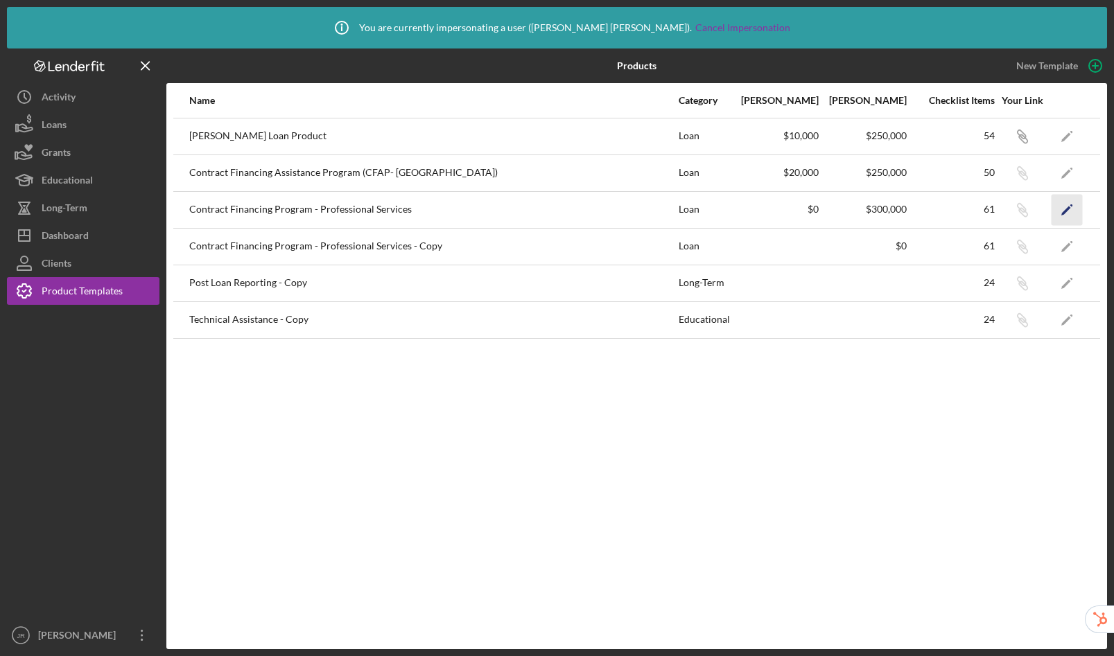
click at [1070, 208] on polygon "button" at bounding box center [1066, 211] width 10 height 10
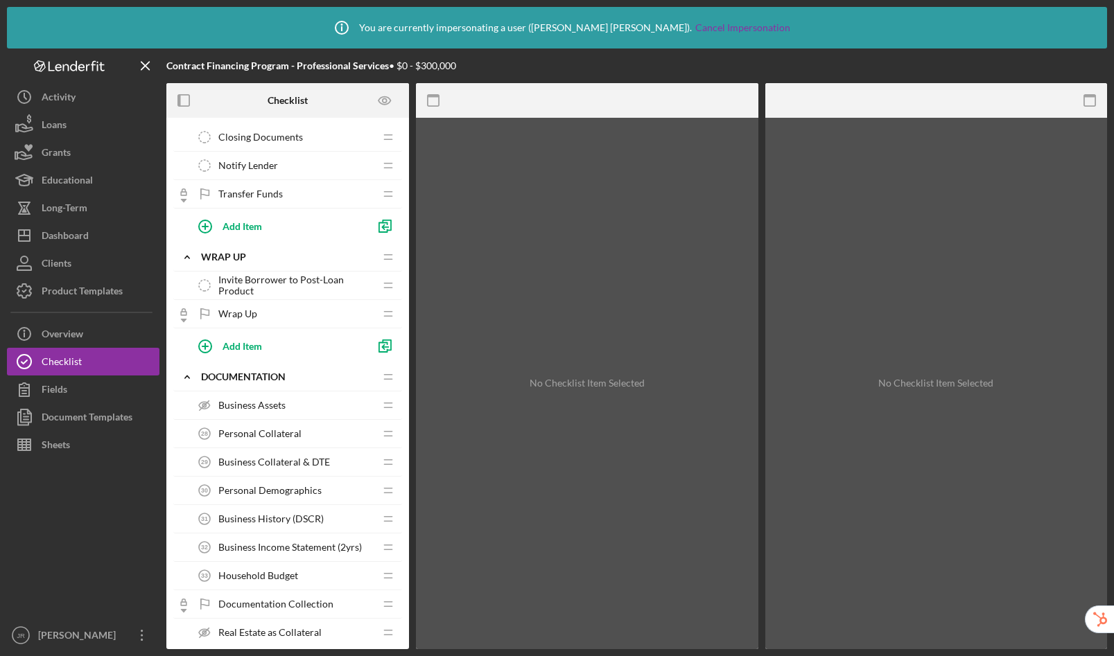
scroll to position [1834, 0]
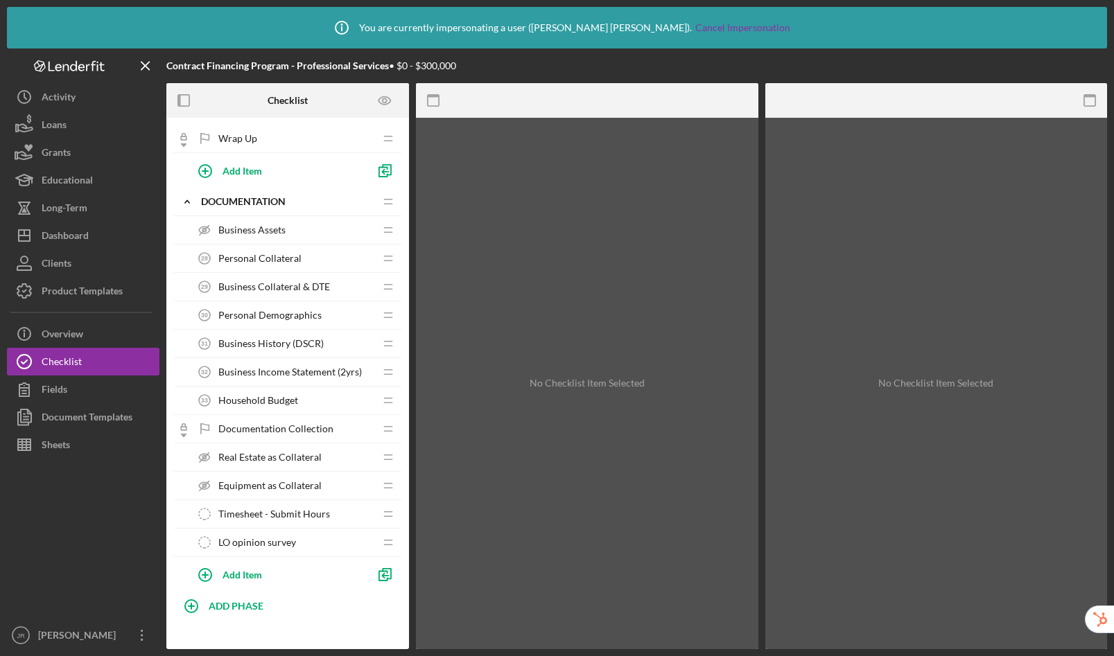
click at [293, 233] on div "Business Assets Business Assets" at bounding box center [283, 230] width 184 height 28
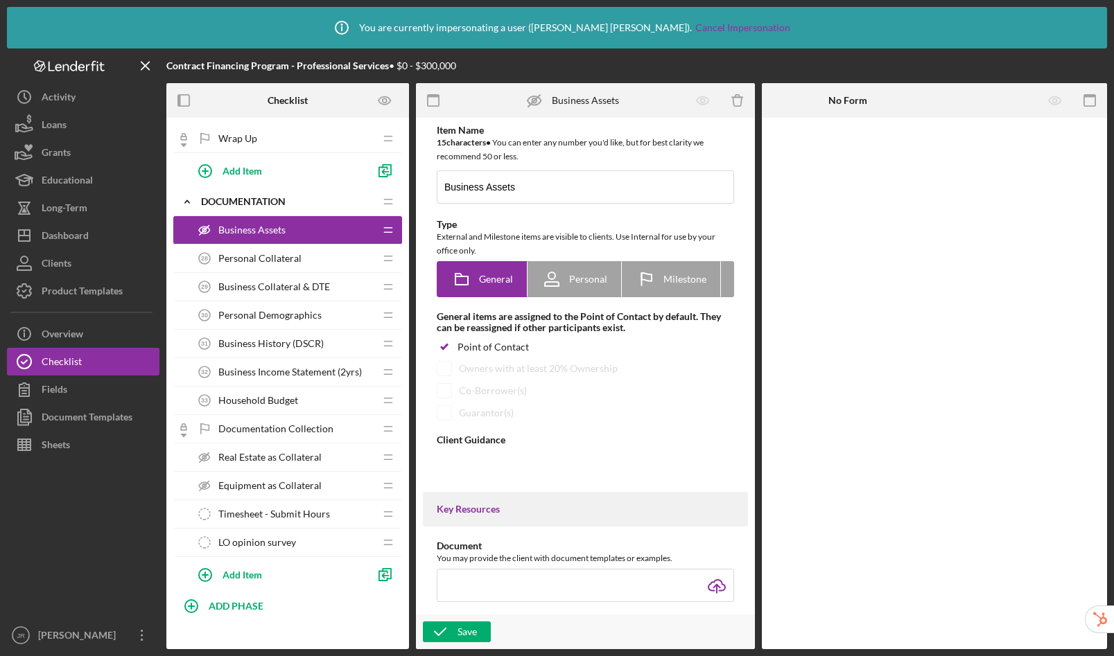
type textarea "<div>Please provide a list of the business's most value assets by category.&nbs…"
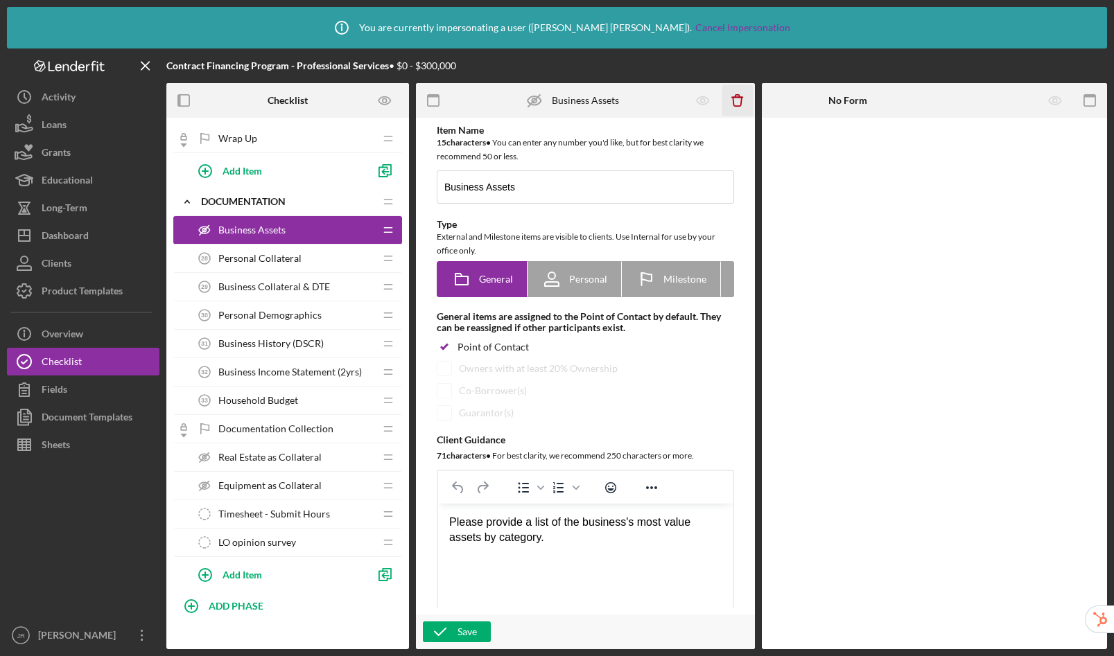
click at [734, 102] on icon "Icon/Delete" at bounding box center [737, 100] width 31 height 31
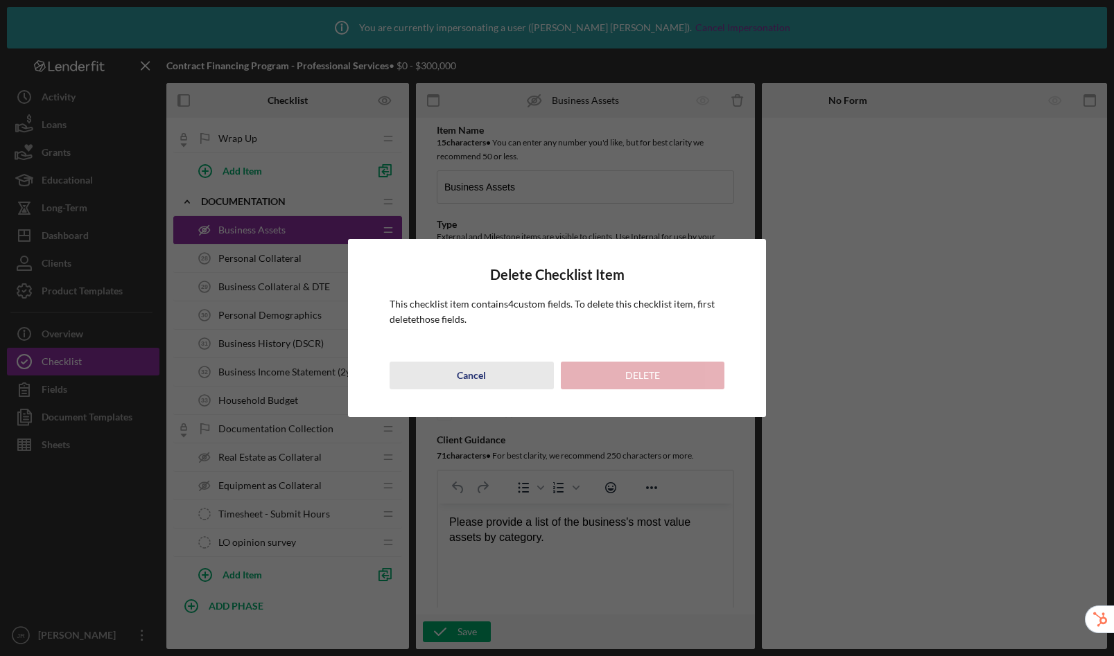
click at [464, 377] on div "Cancel" at bounding box center [471, 376] width 29 height 28
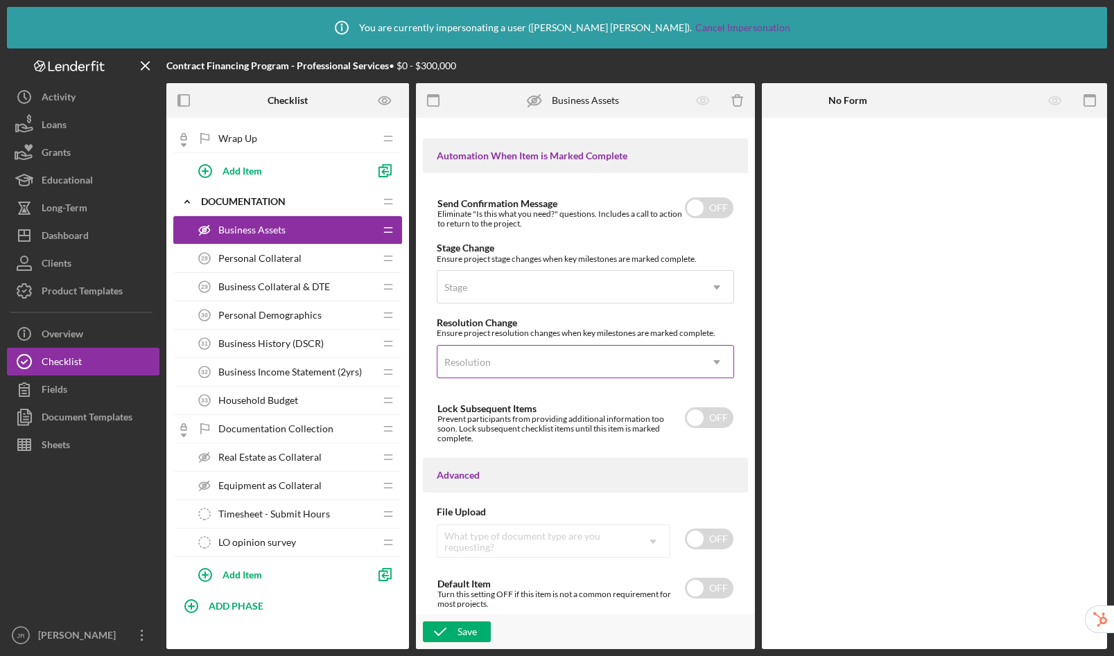
scroll to position [799, 0]
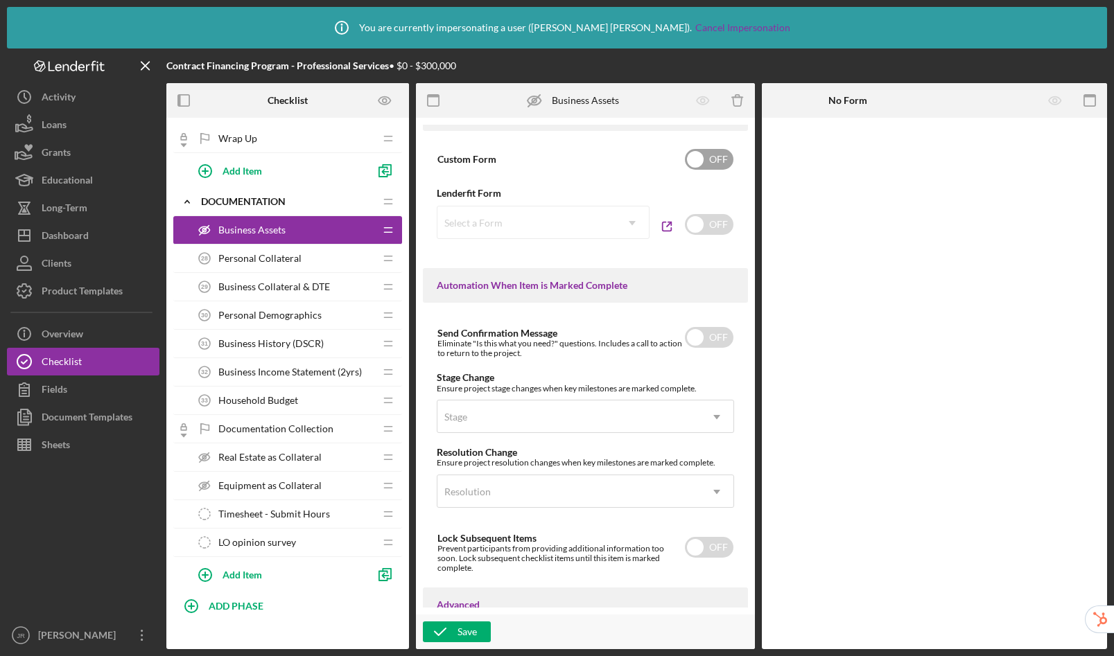
click at [711, 164] on input "checkbox" at bounding box center [709, 159] width 49 height 21
checkbox input "true"
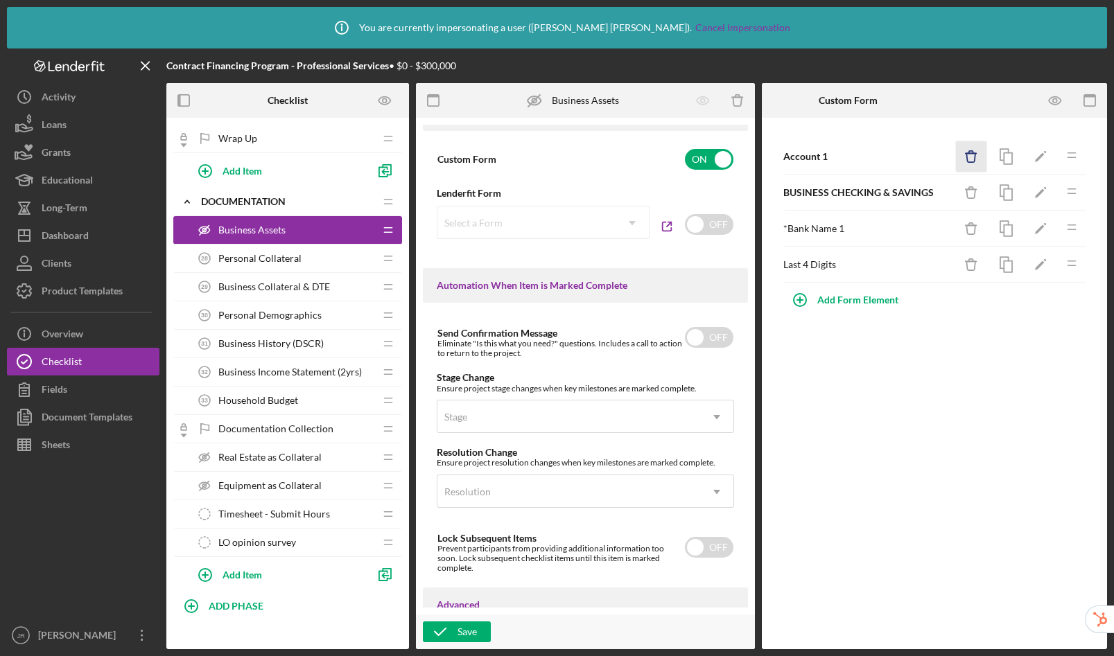
click at [966, 157] on icon "button" at bounding box center [970, 157] width 9 height 9
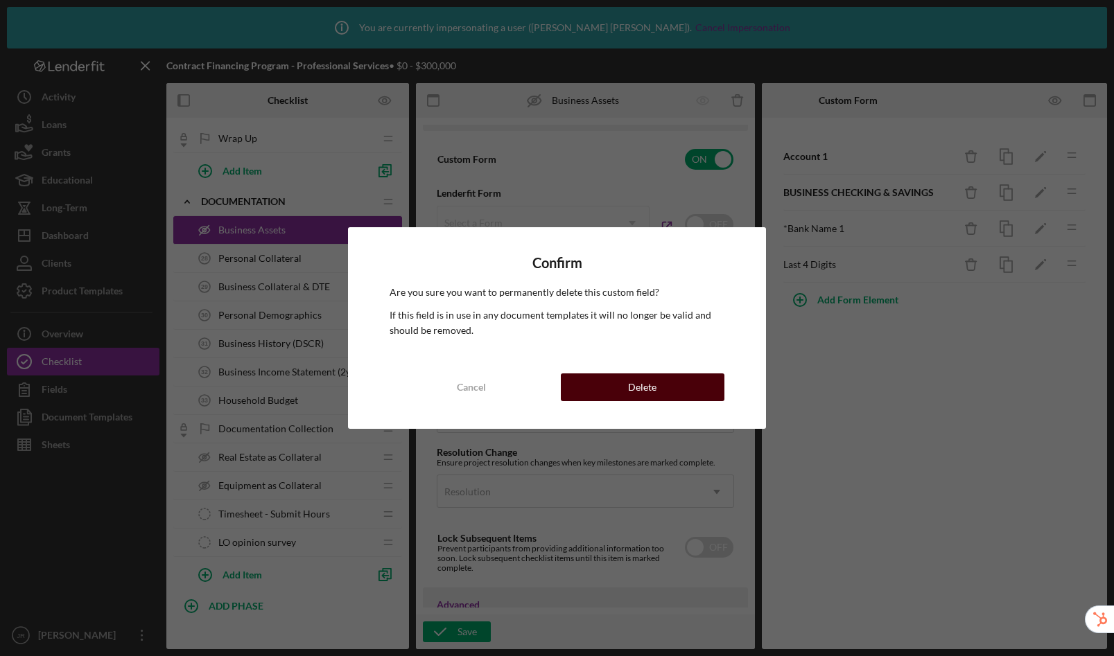
click at [641, 381] on div "Delete" at bounding box center [642, 388] width 28 height 28
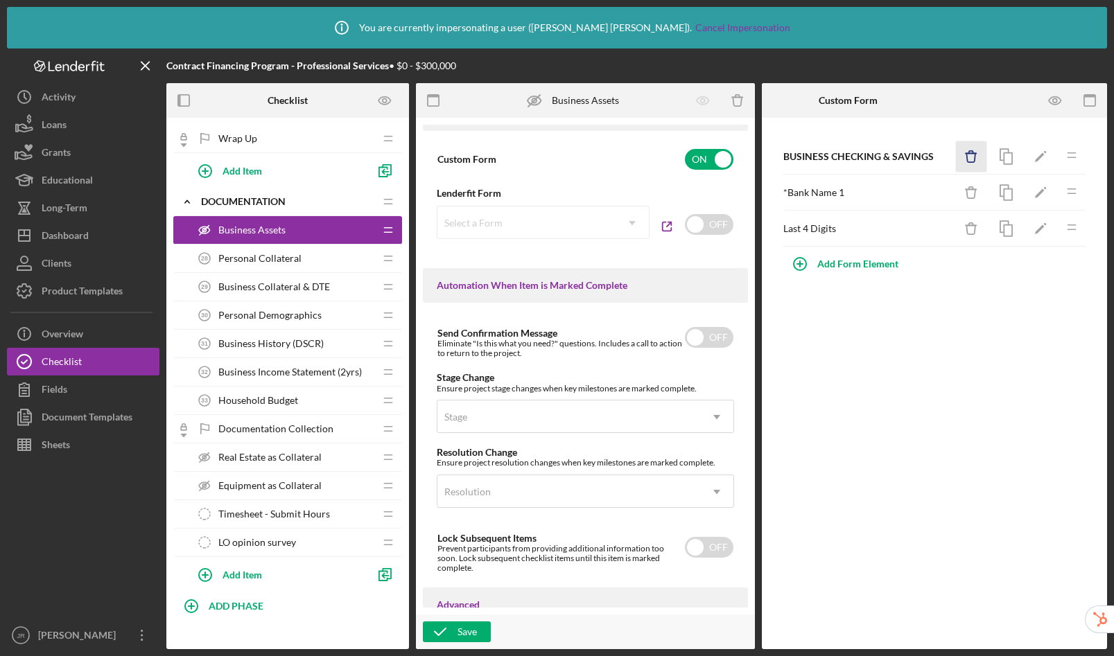
click at [977, 154] on icon "Icon/Delete" at bounding box center [971, 156] width 31 height 31
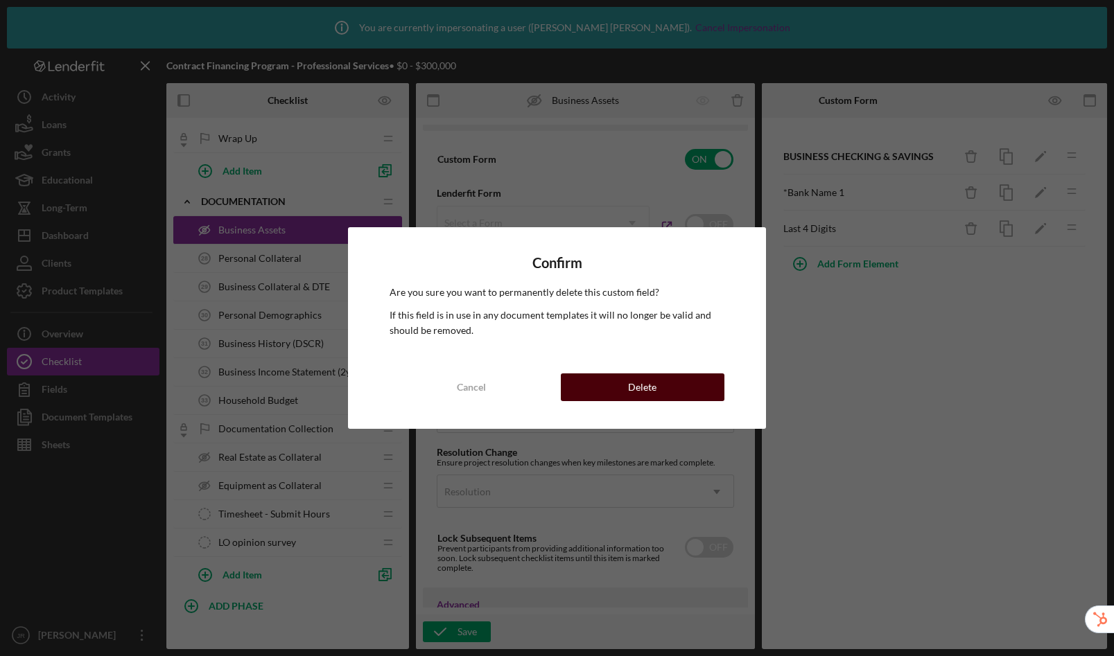
click at [697, 389] on button "Delete" at bounding box center [643, 388] width 164 height 28
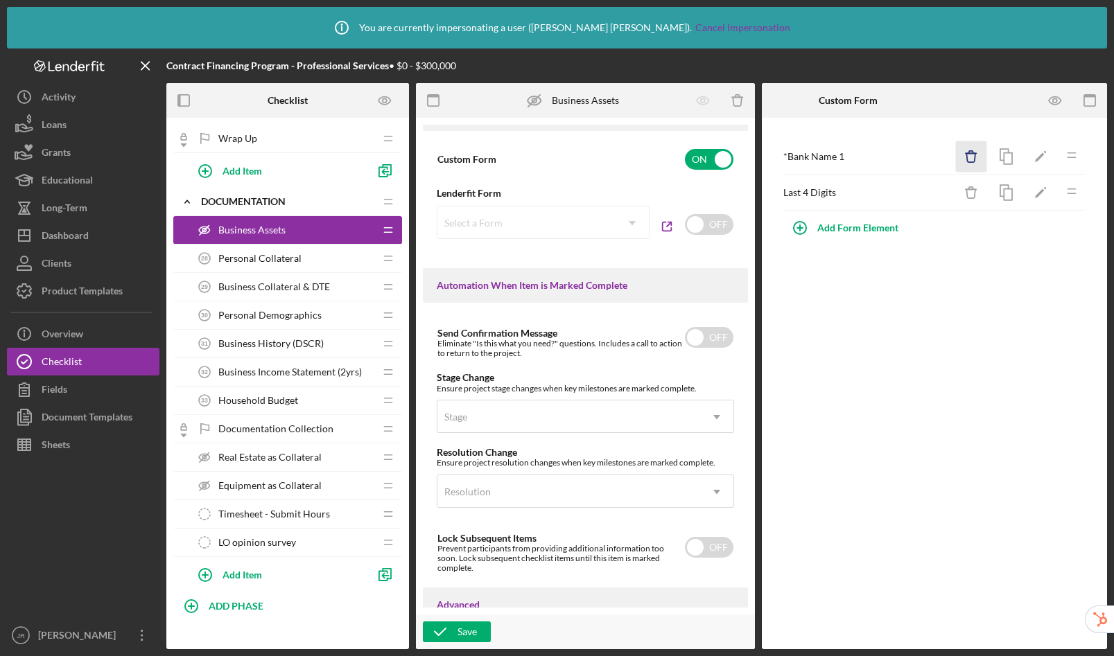
click at [970, 157] on icon "Icon/Delete" at bounding box center [971, 156] width 31 height 31
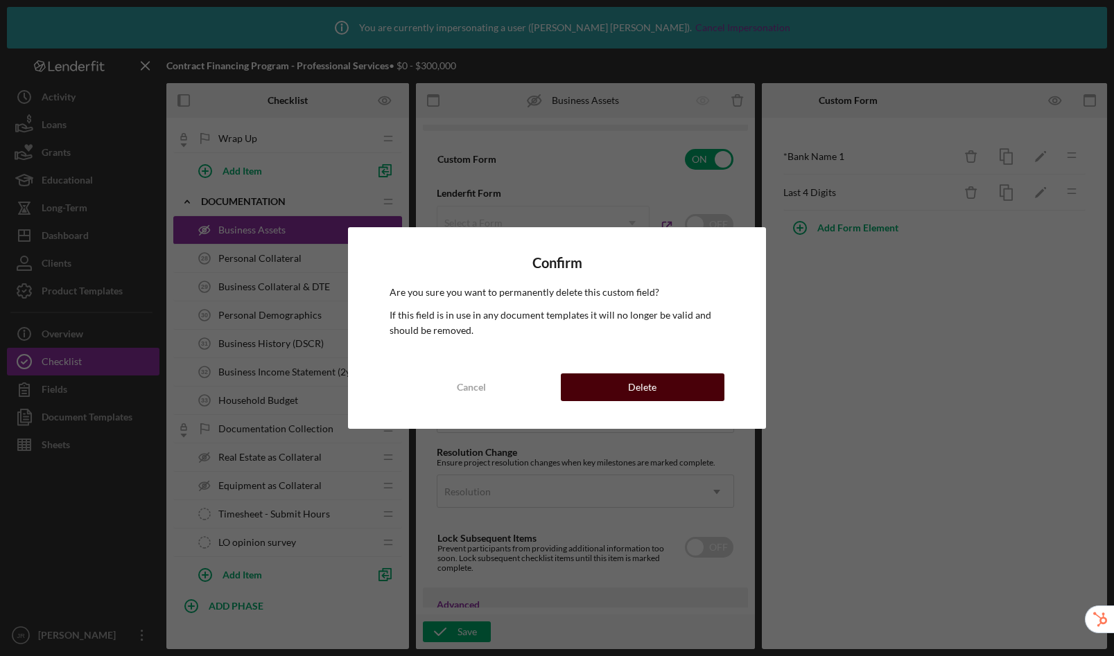
click at [664, 392] on button "Delete" at bounding box center [643, 388] width 164 height 28
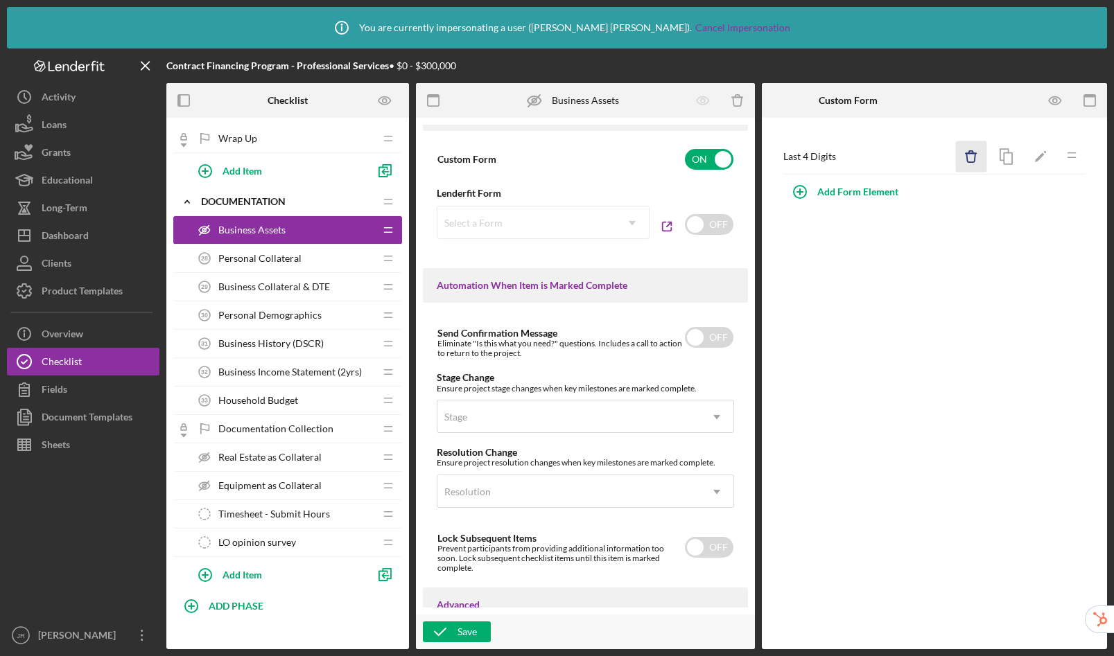
click at [970, 151] on icon "Icon/Delete" at bounding box center [971, 156] width 31 height 31
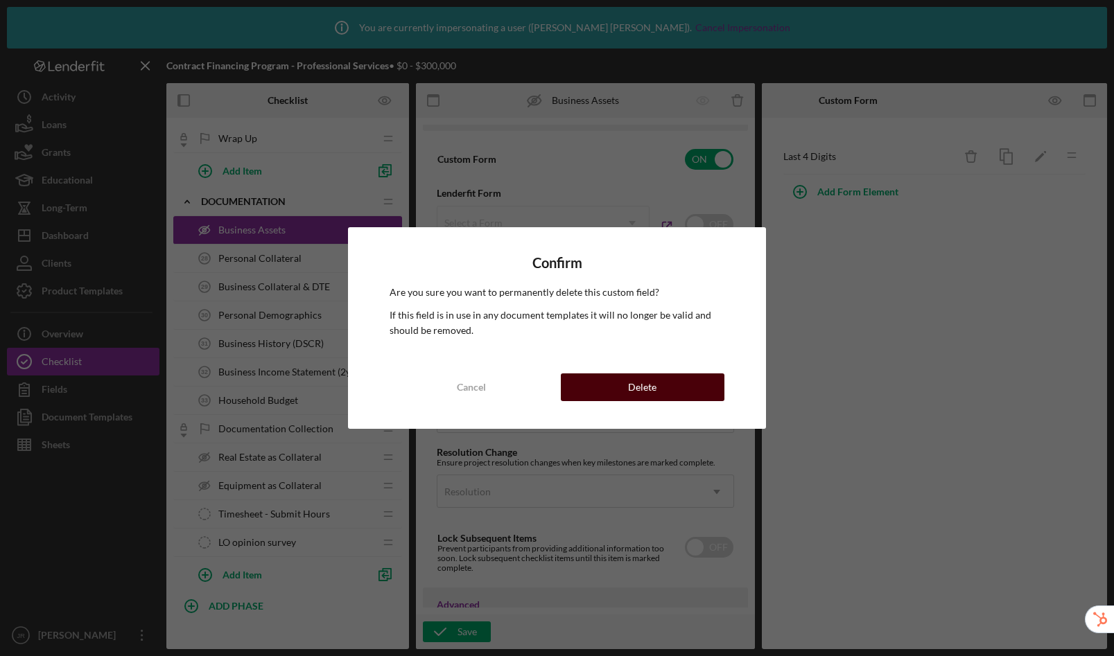
click at [616, 383] on button "Delete" at bounding box center [643, 388] width 164 height 28
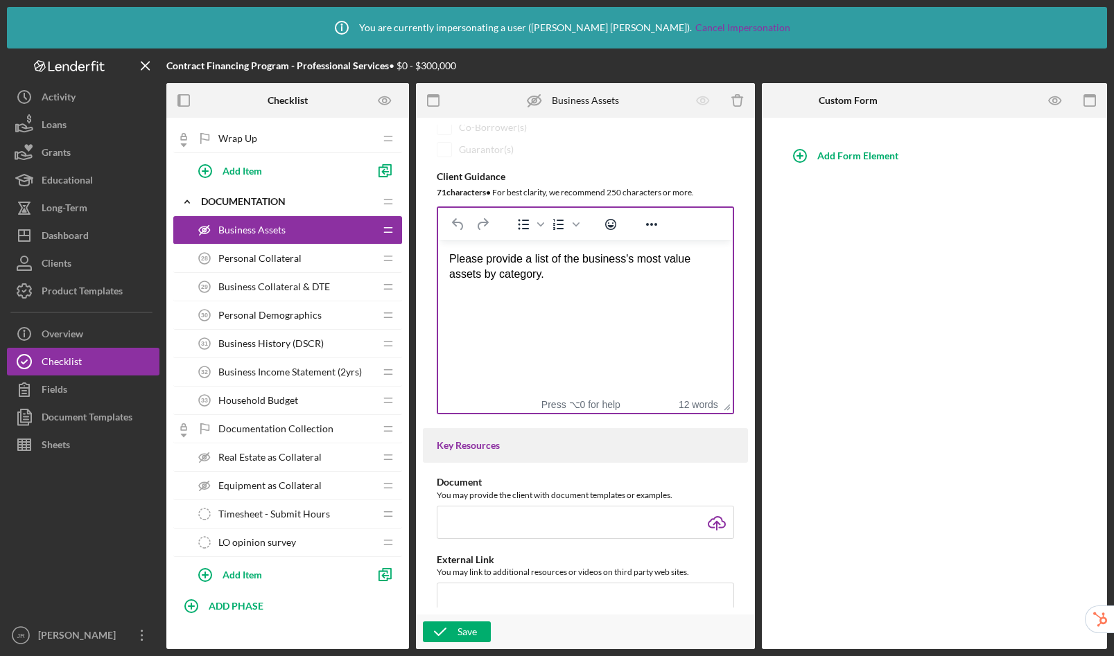
scroll to position [0, 0]
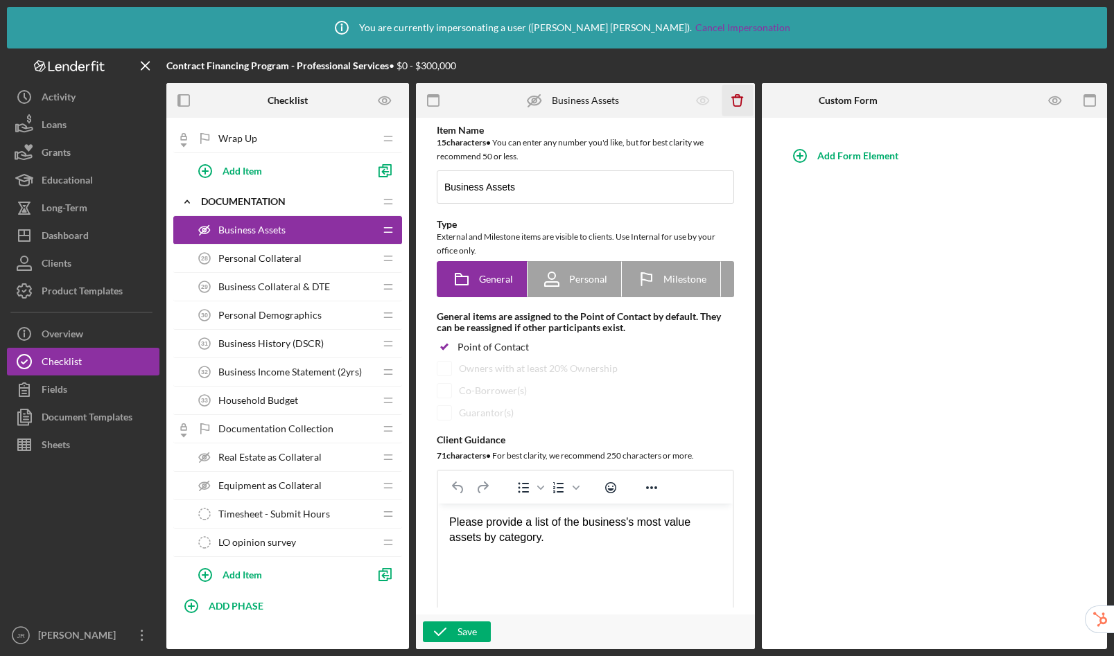
click at [738, 103] on icon "Icon/Delete" at bounding box center [737, 100] width 31 height 31
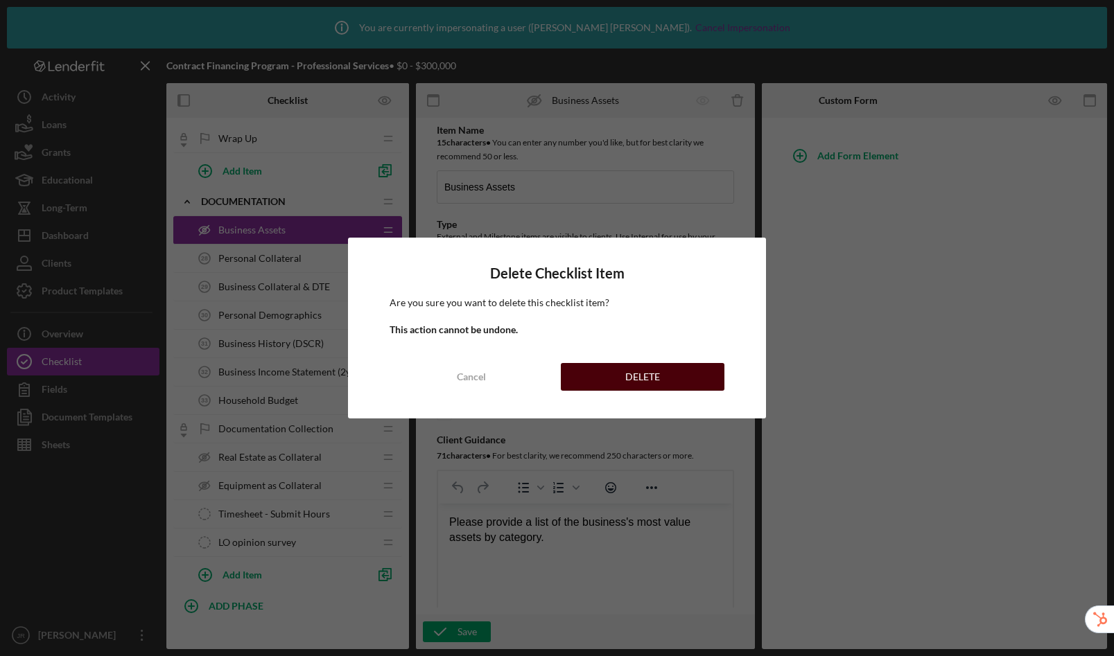
click at [662, 376] on button "DELETE" at bounding box center [643, 377] width 164 height 28
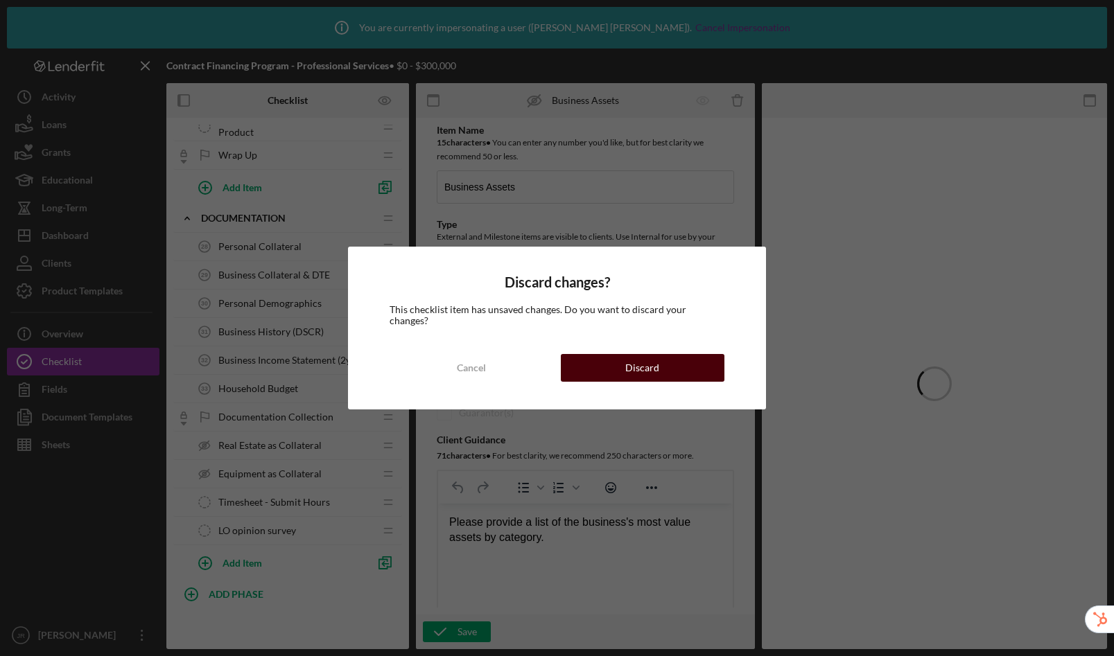
click at [628, 365] on div "Discard" at bounding box center [642, 368] width 34 height 28
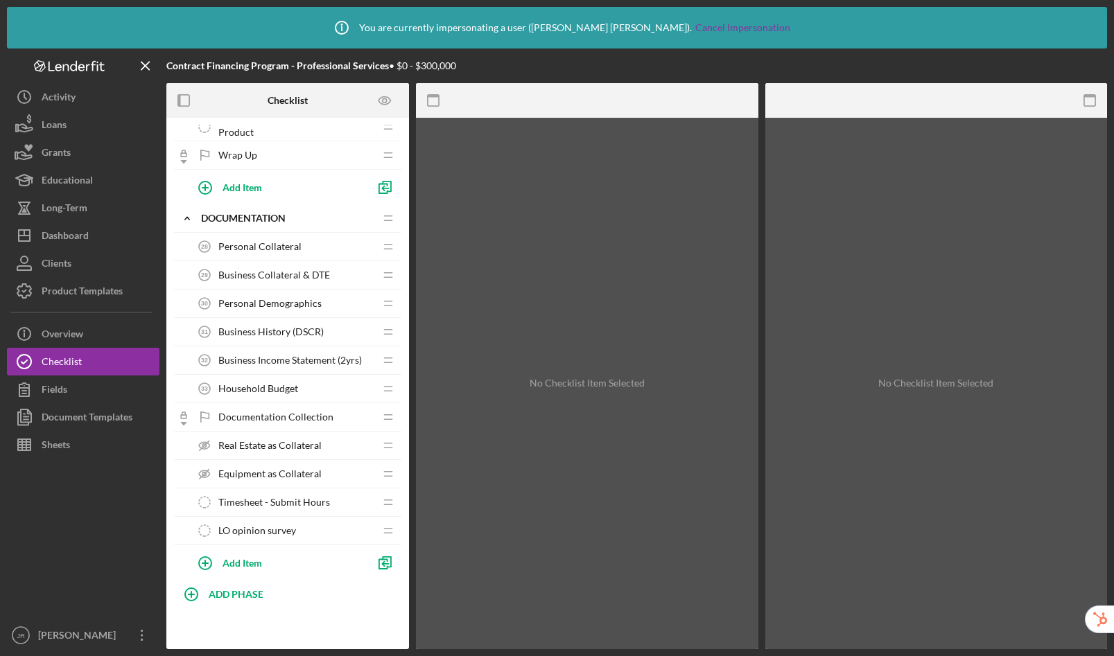
click at [299, 510] on div "Timesheet - Submit Hours Timesheet - Submit Hours" at bounding box center [283, 503] width 184 height 28
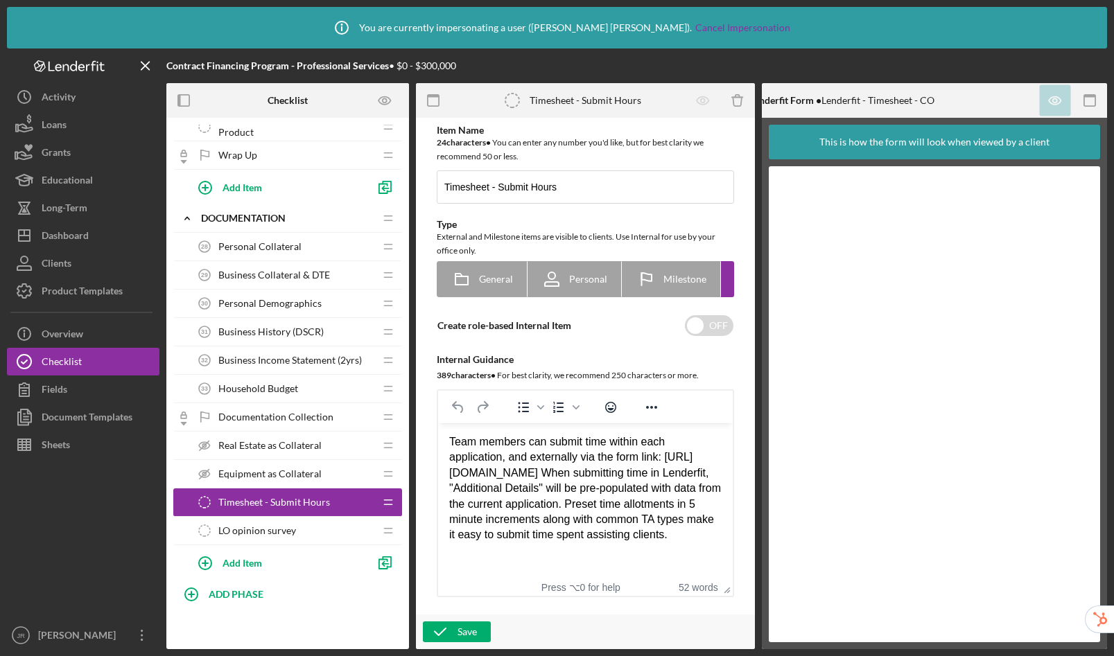
click at [288, 527] on span "LO opinion survey" at bounding box center [257, 530] width 78 height 11
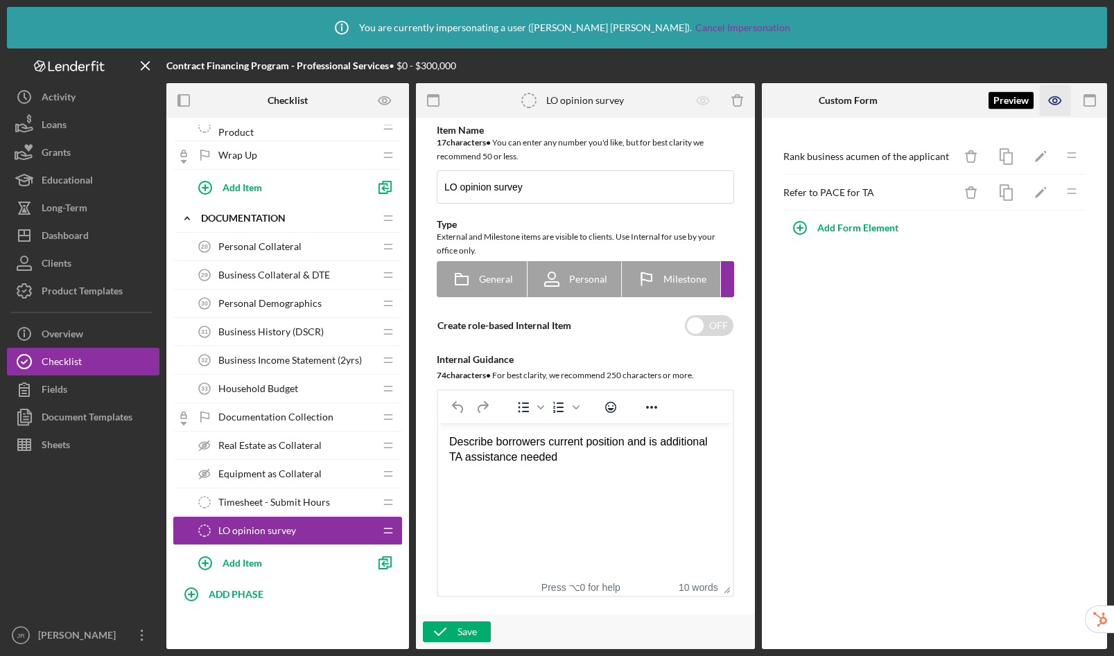
click at [1052, 105] on icon "button" at bounding box center [1055, 100] width 31 height 31
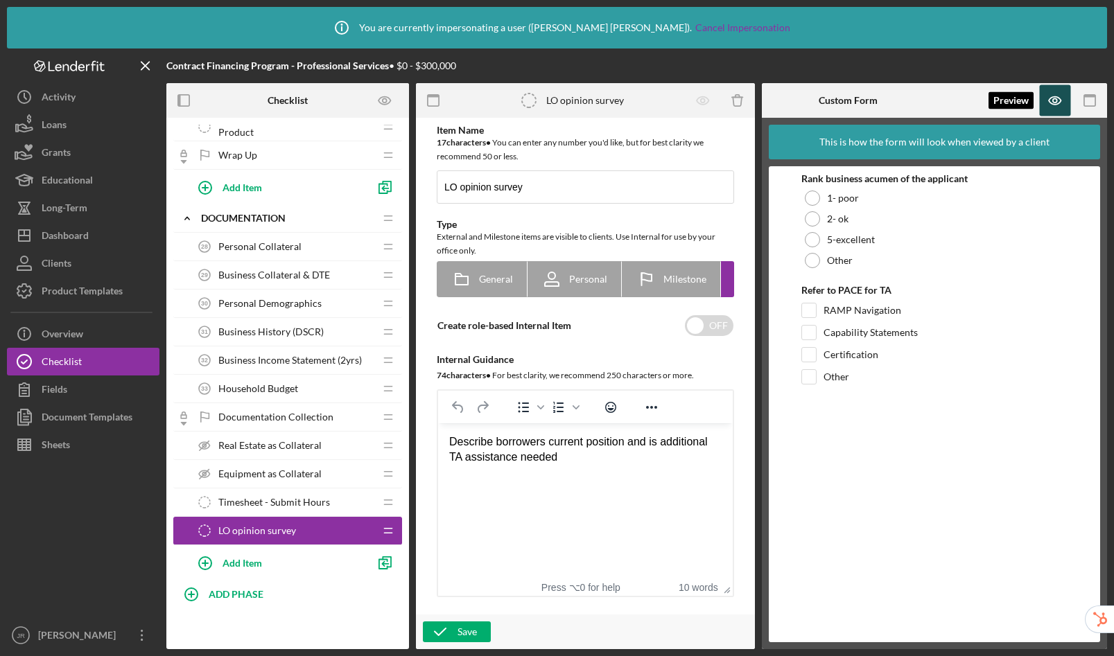
click at [1052, 105] on icon "button" at bounding box center [1055, 100] width 31 height 31
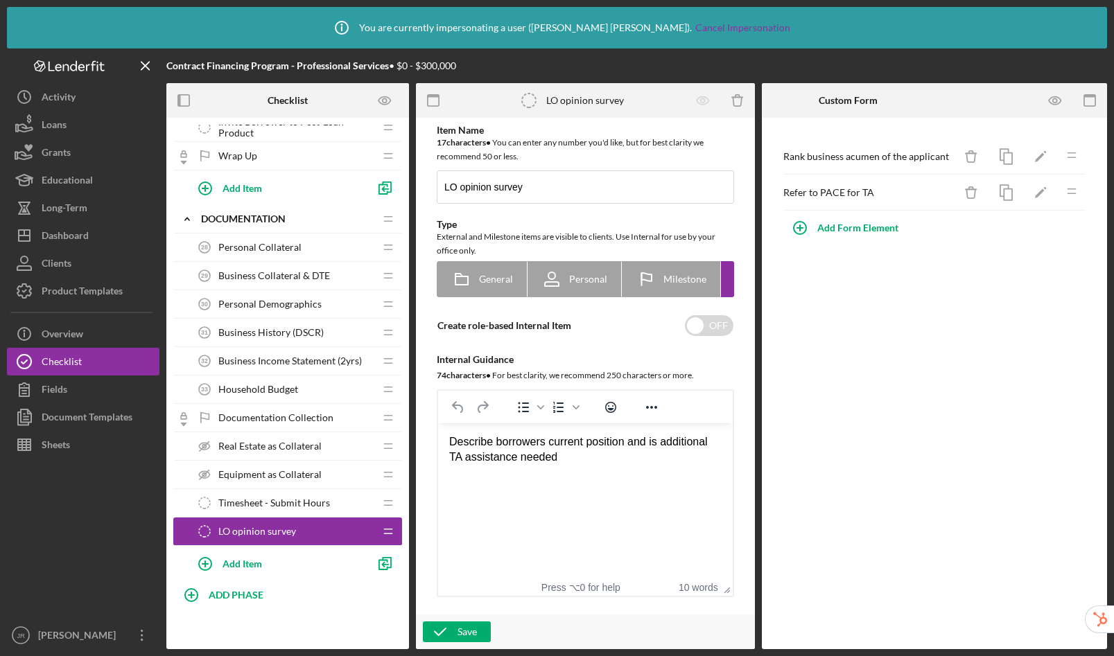
scroll to position [1815, 0]
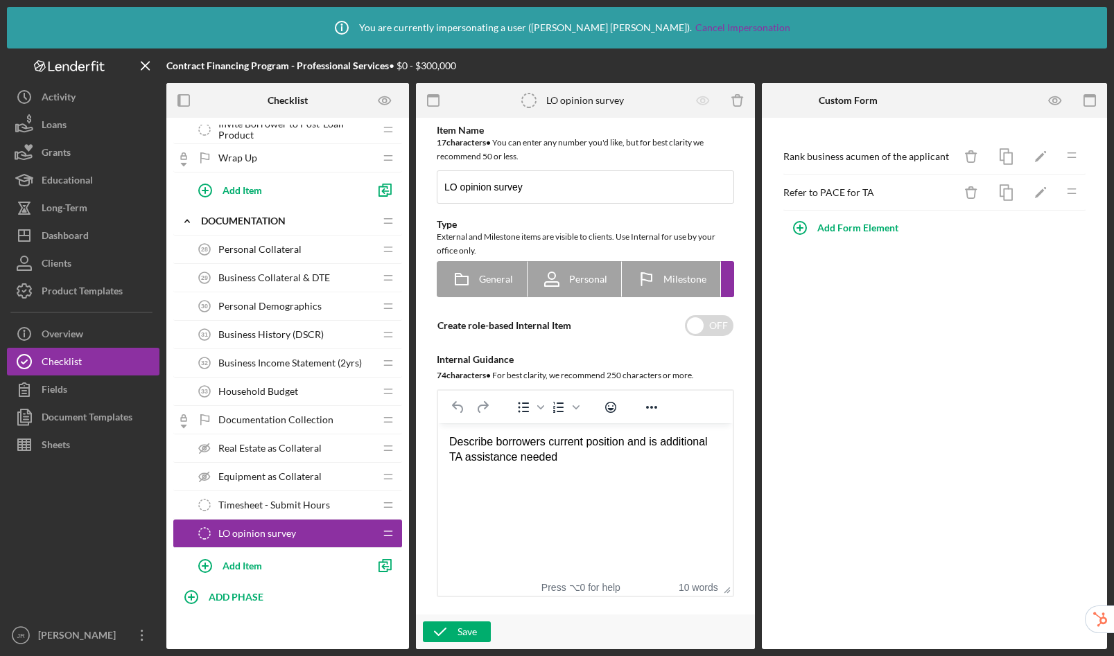
click at [277, 253] on span "Personal Collateral" at bounding box center [259, 249] width 83 height 11
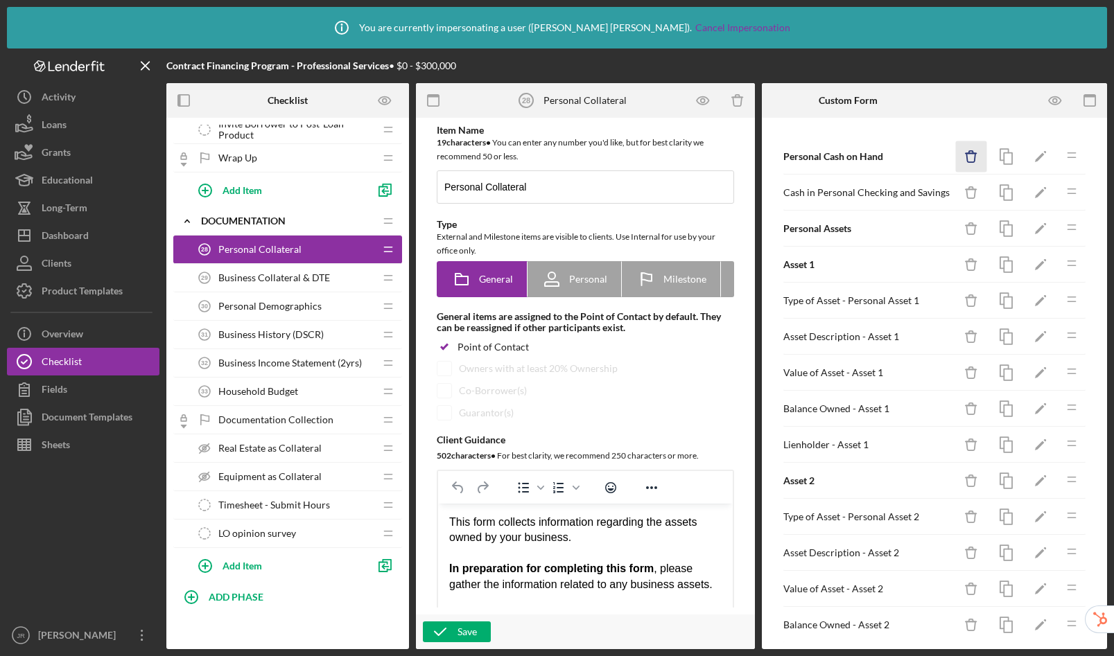
click at [966, 153] on line "button" at bounding box center [971, 153] width 10 height 0
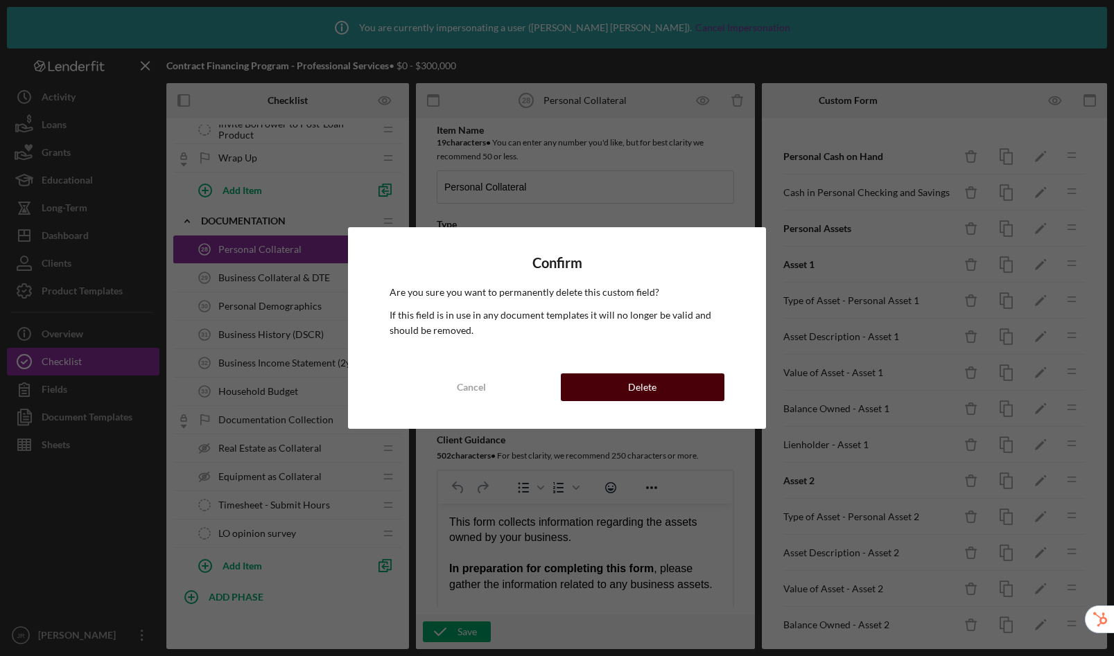
click at [663, 386] on button "Delete" at bounding box center [643, 388] width 164 height 28
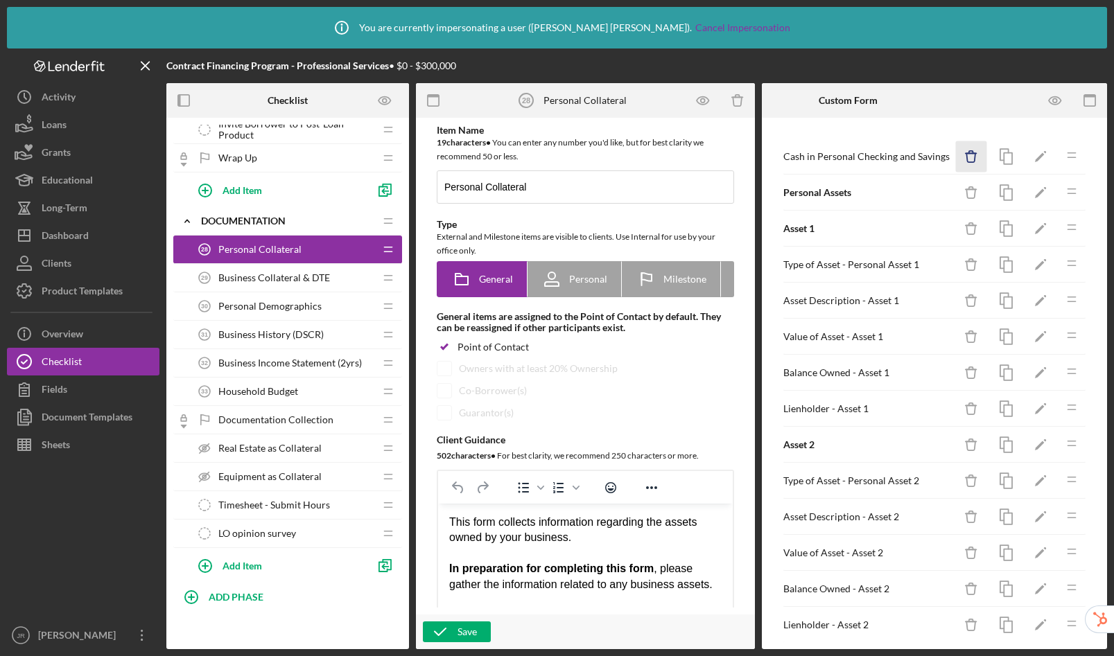
click at [962, 161] on icon "Icon/Delete" at bounding box center [971, 156] width 31 height 31
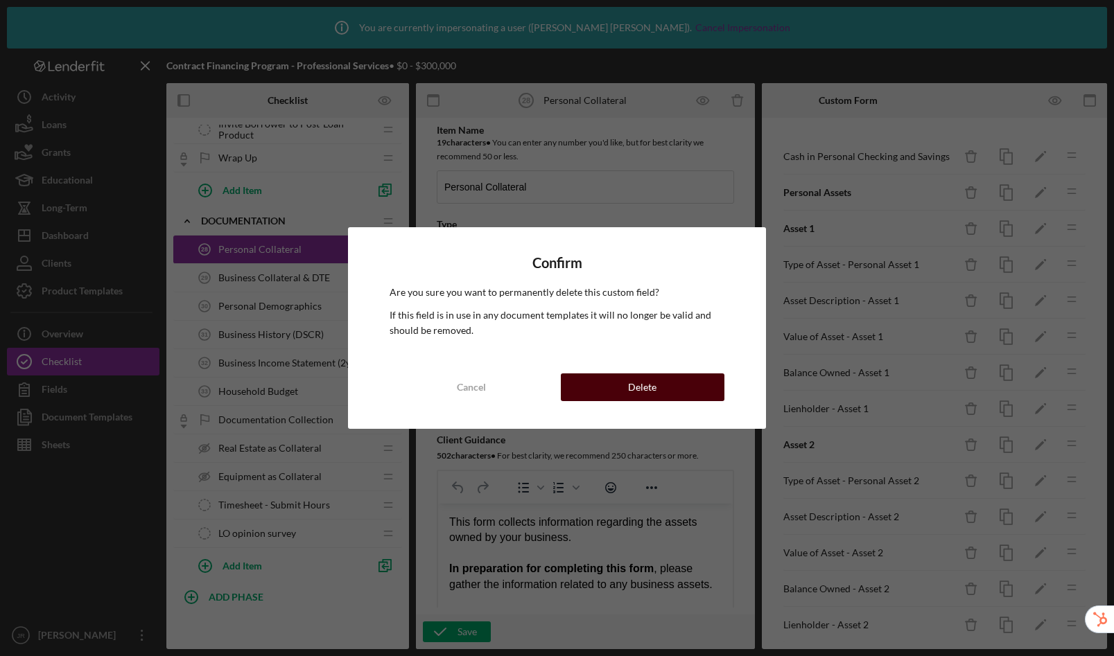
click at [652, 381] on div "Delete" at bounding box center [642, 388] width 28 height 28
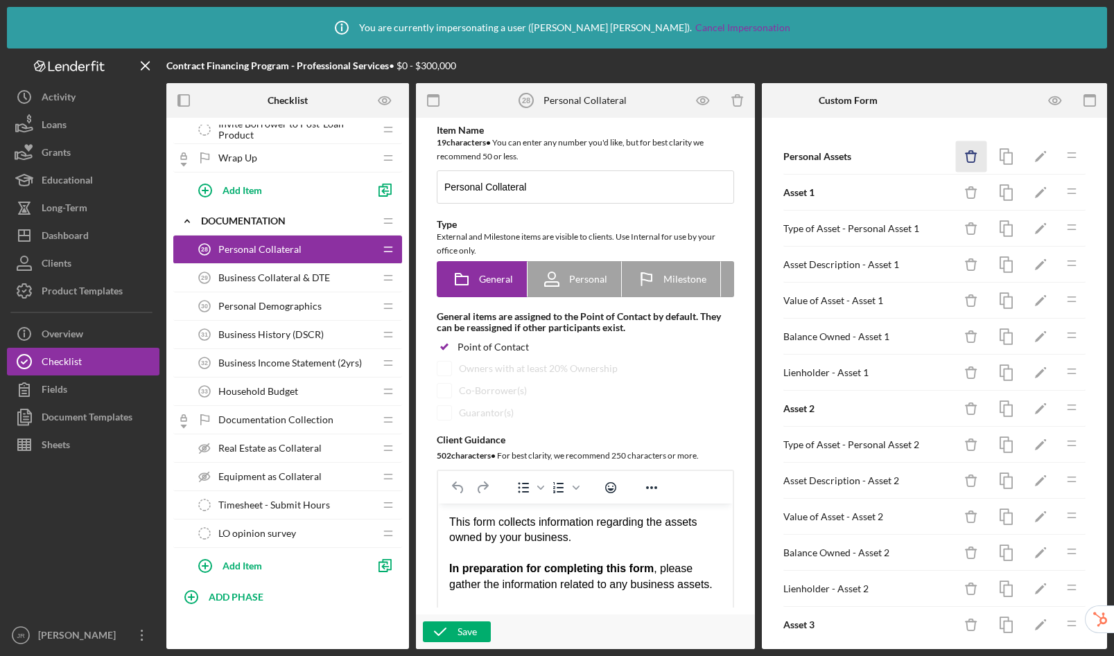
click at [958, 157] on icon "Icon/Delete" at bounding box center [971, 156] width 31 height 31
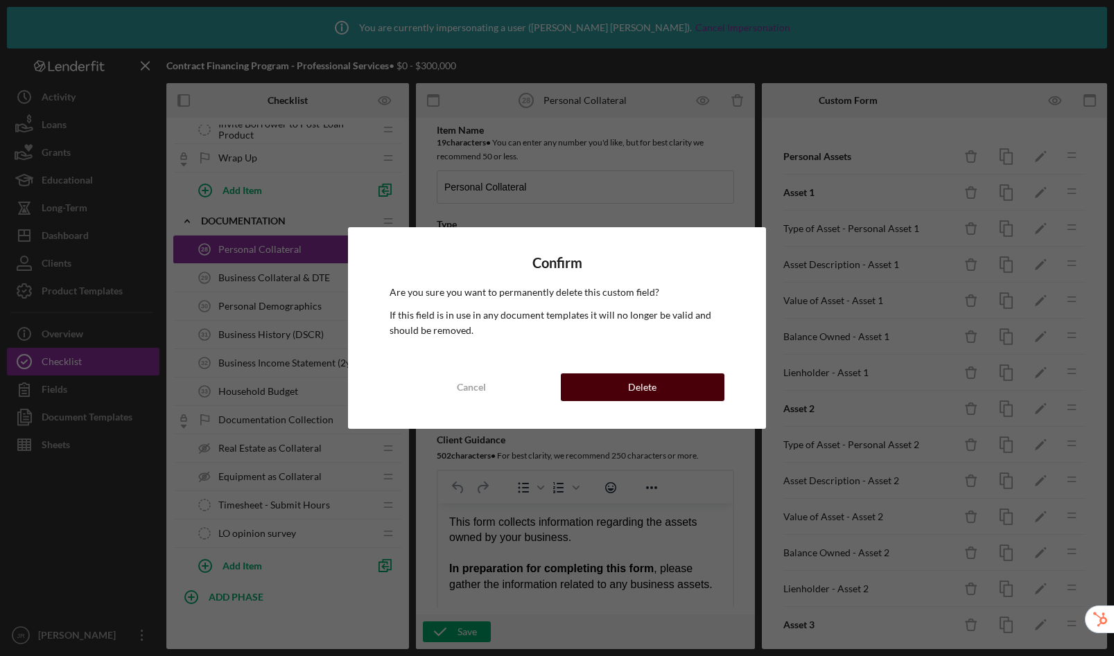
click at [658, 388] on button "Delete" at bounding box center [643, 388] width 164 height 28
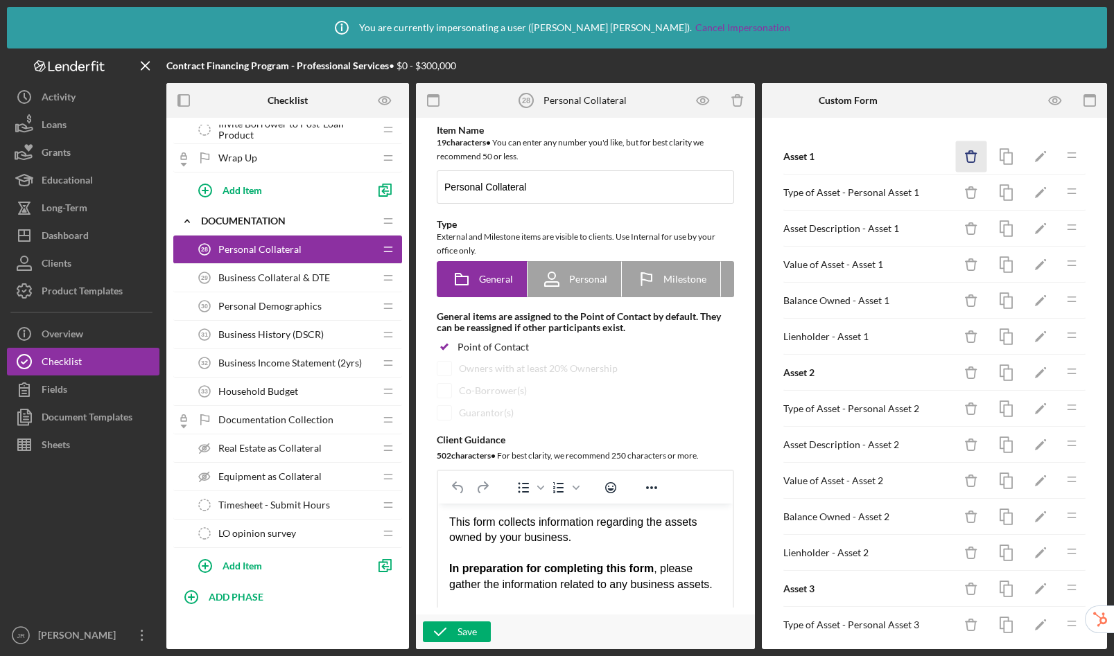
click at [967, 160] on icon "Icon/Delete" at bounding box center [971, 156] width 31 height 31
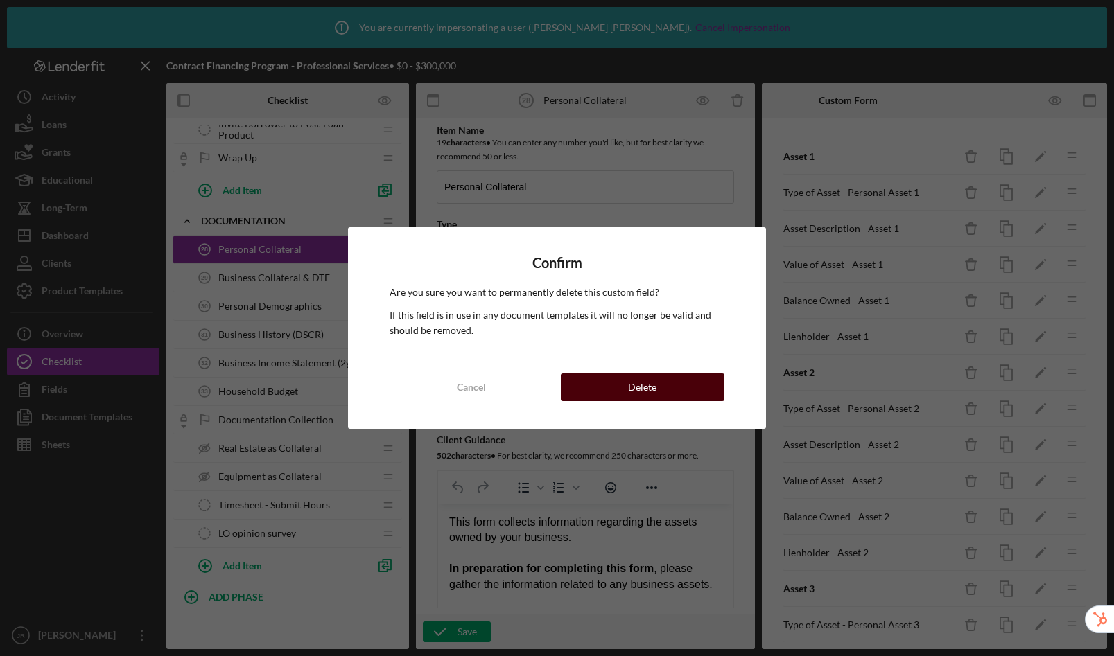
click at [670, 384] on button "Delete" at bounding box center [643, 388] width 164 height 28
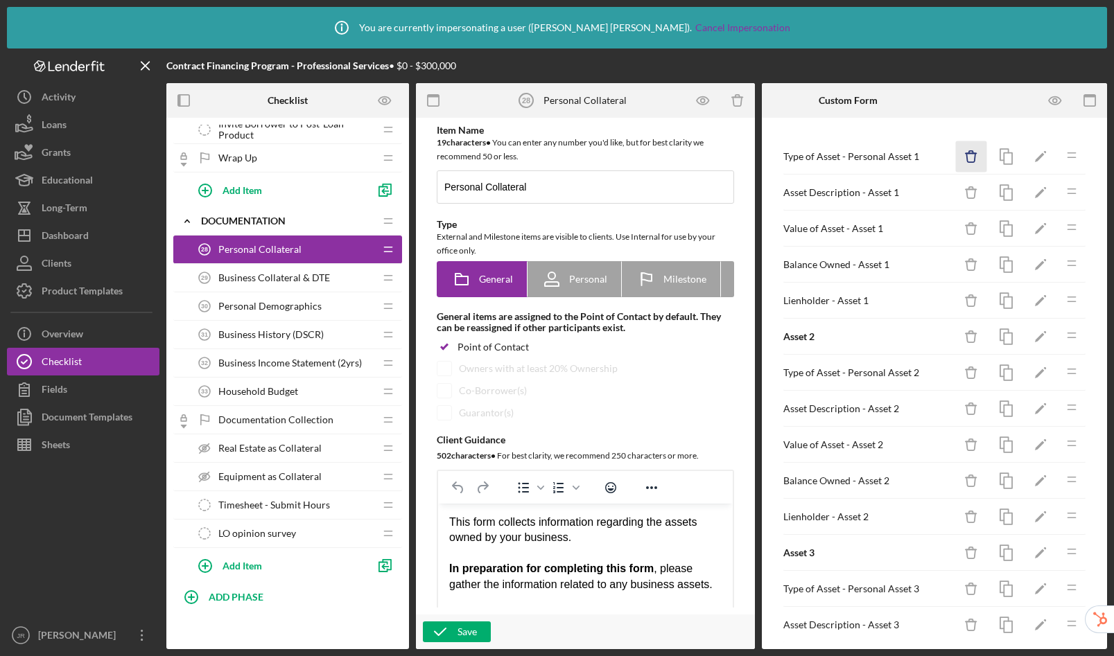
click at [962, 155] on icon "Icon/Delete" at bounding box center [971, 156] width 31 height 31
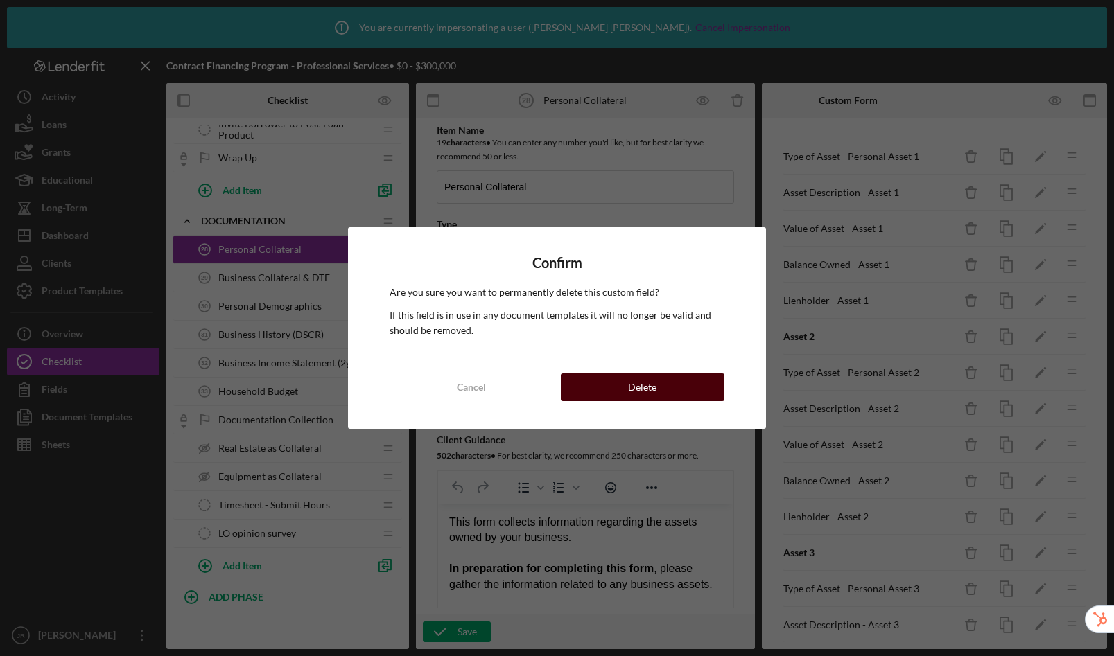
click at [640, 380] on div "Delete" at bounding box center [642, 388] width 28 height 28
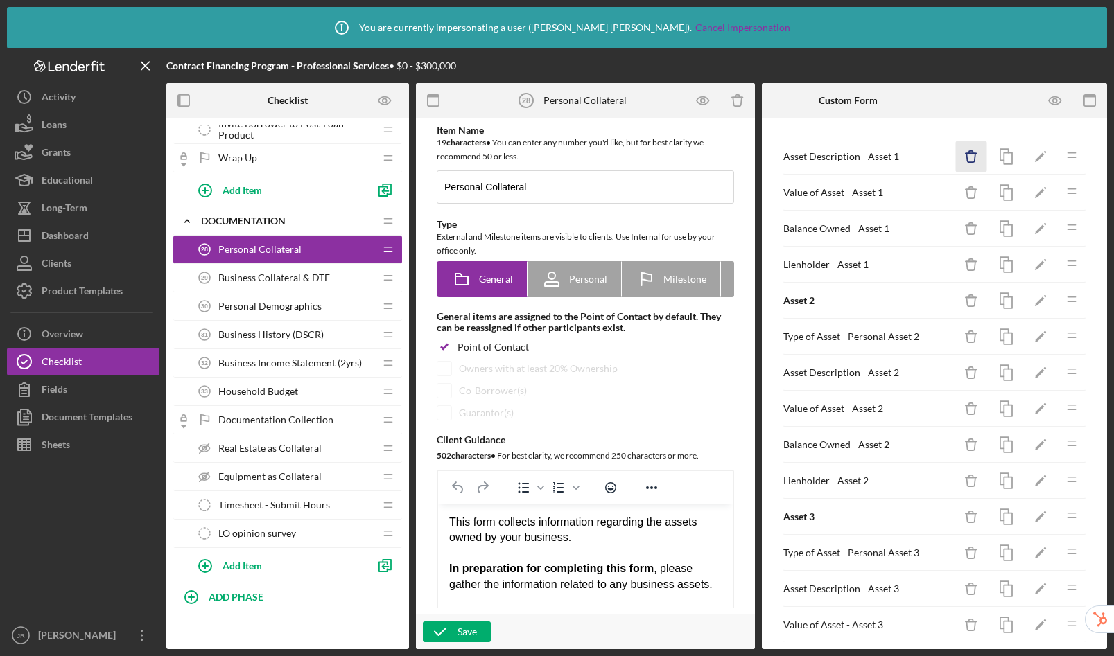
click at [966, 153] on line "button" at bounding box center [971, 153] width 10 height 0
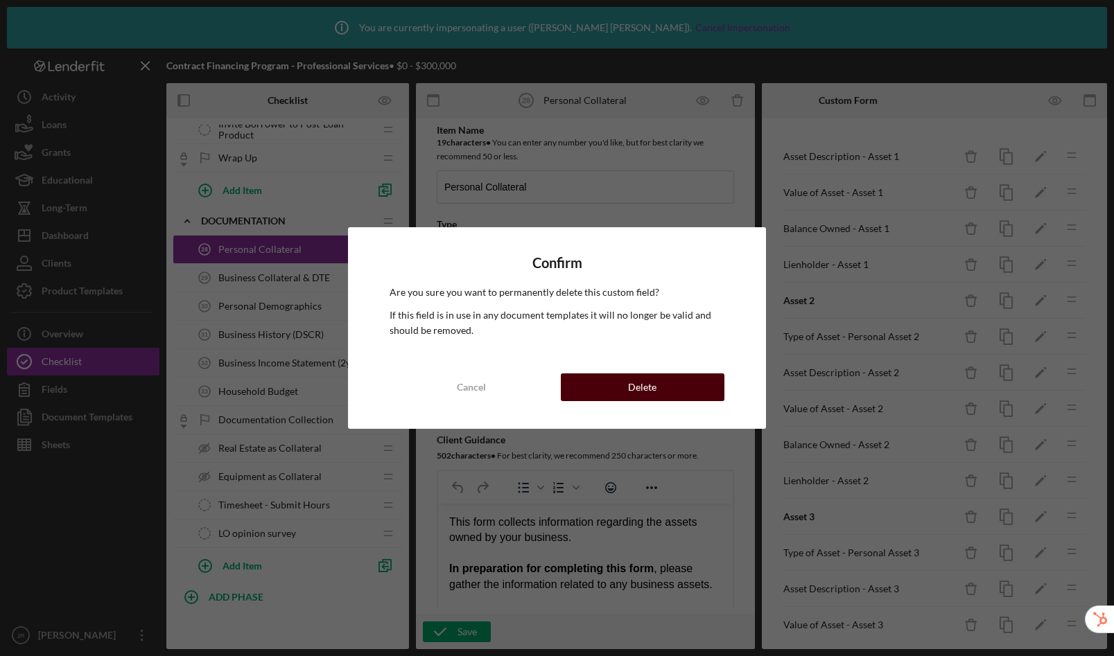
click at [687, 377] on button "Delete" at bounding box center [643, 388] width 164 height 28
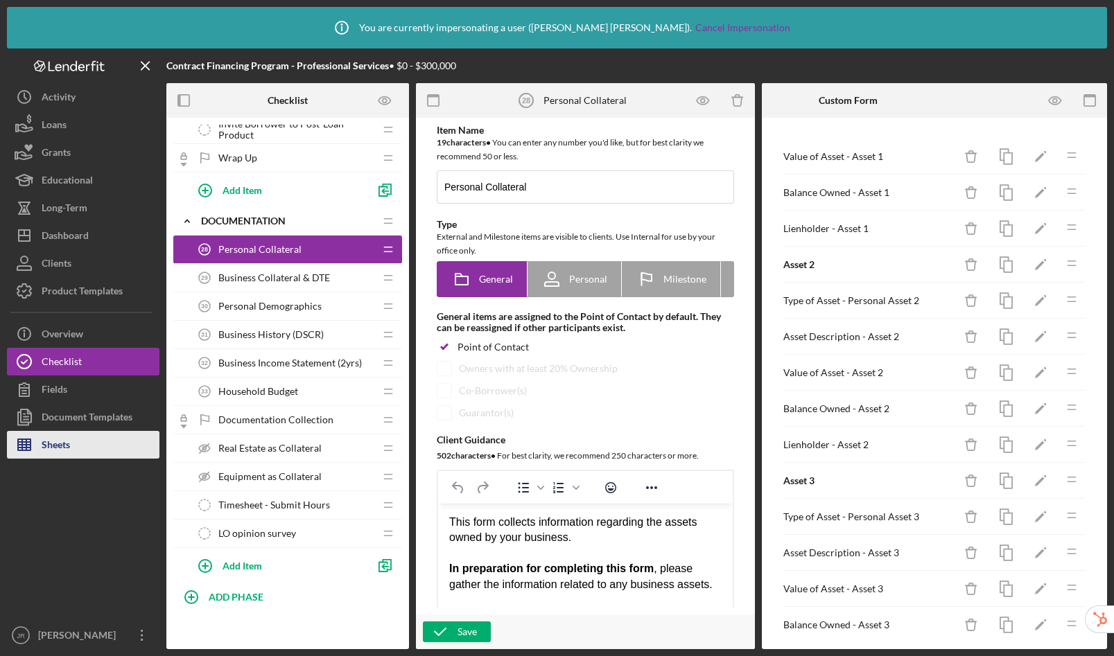
click at [103, 442] on button "Sheets" at bounding box center [83, 445] width 153 height 28
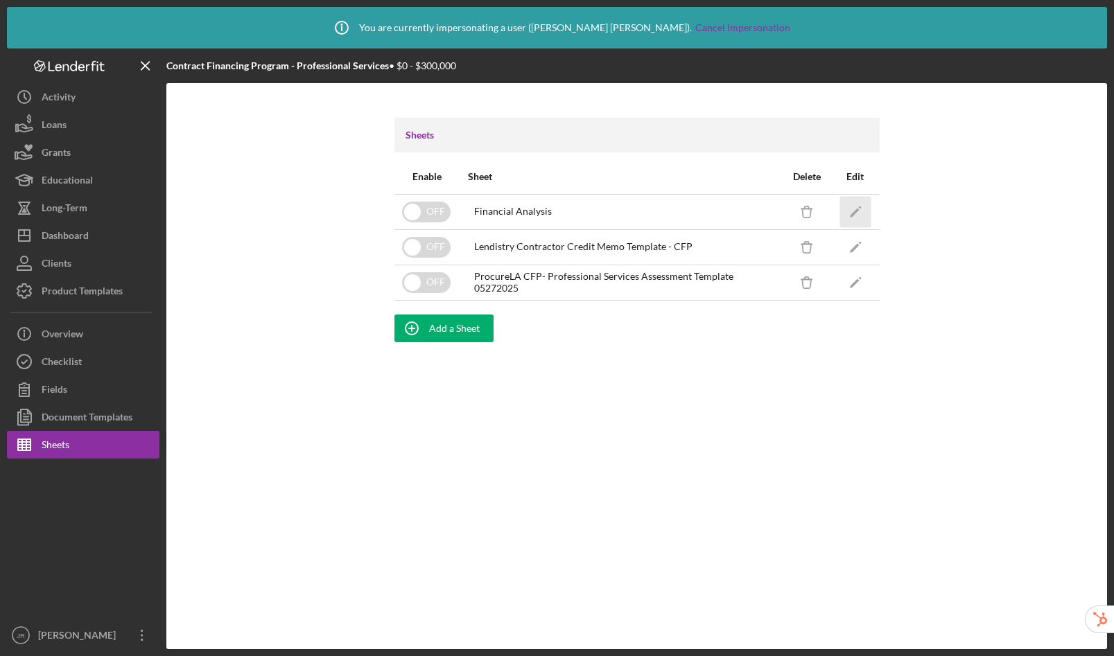
click at [857, 202] on icon "Icon/Edit" at bounding box center [854, 211] width 31 height 31
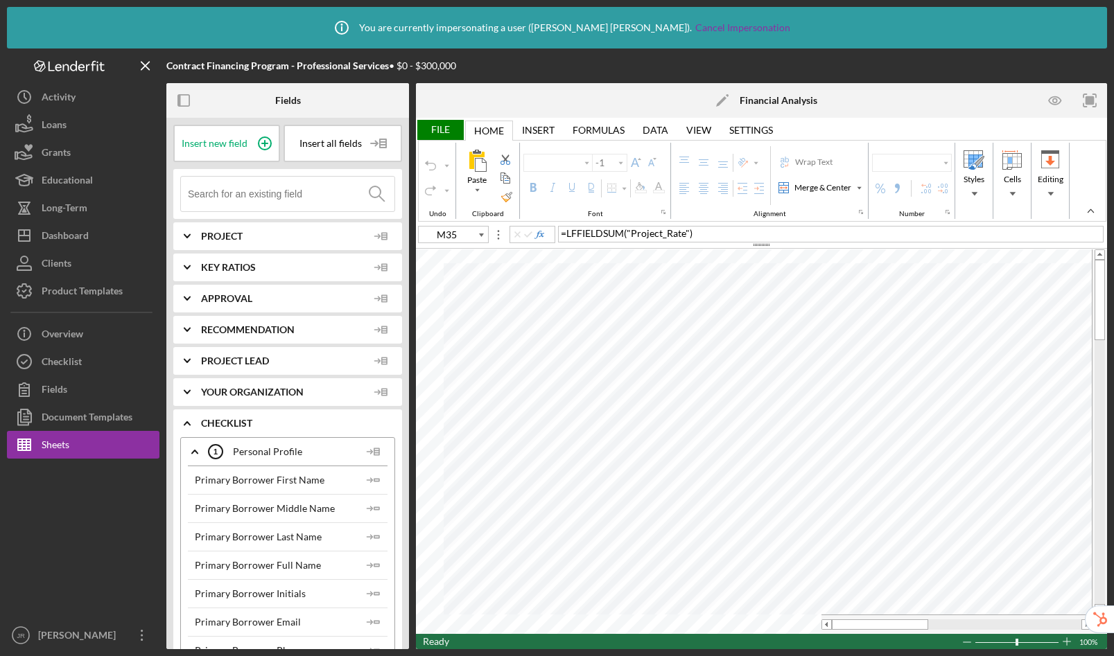
type input "Calibri"
type input "10"
type input "G38"
type input "11"
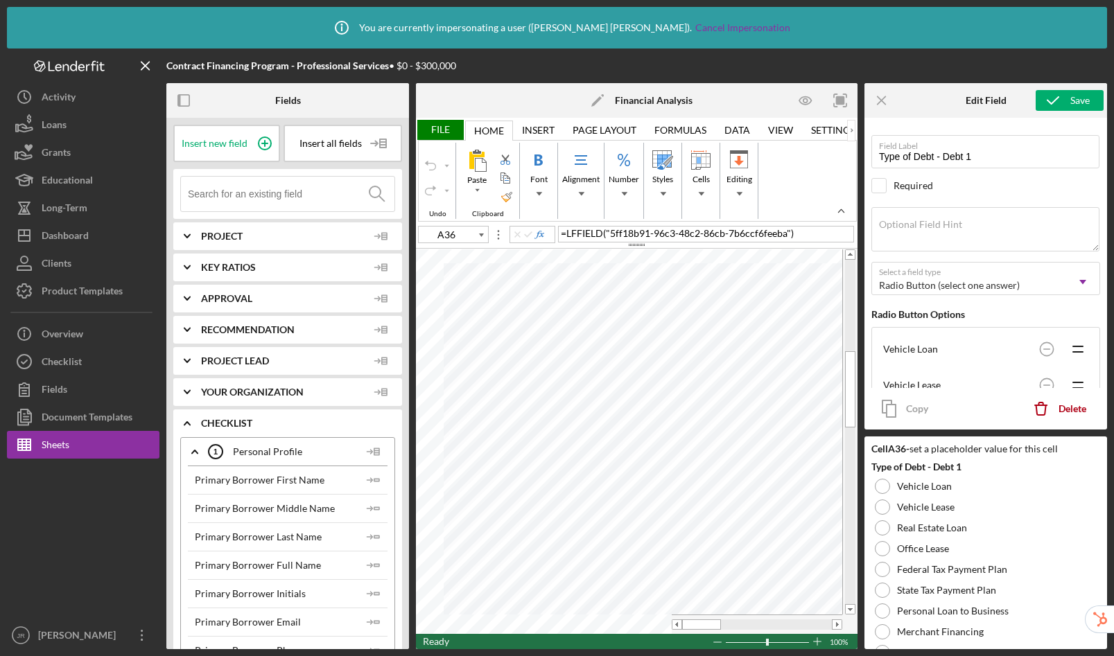
type input "M35"
drag, startPoint x: 887, startPoint y: 103, endPoint x: 810, endPoint y: 94, distance: 78.2
click at [887, 102] on icon "Icon/Menu Close" at bounding box center [882, 100] width 31 height 31
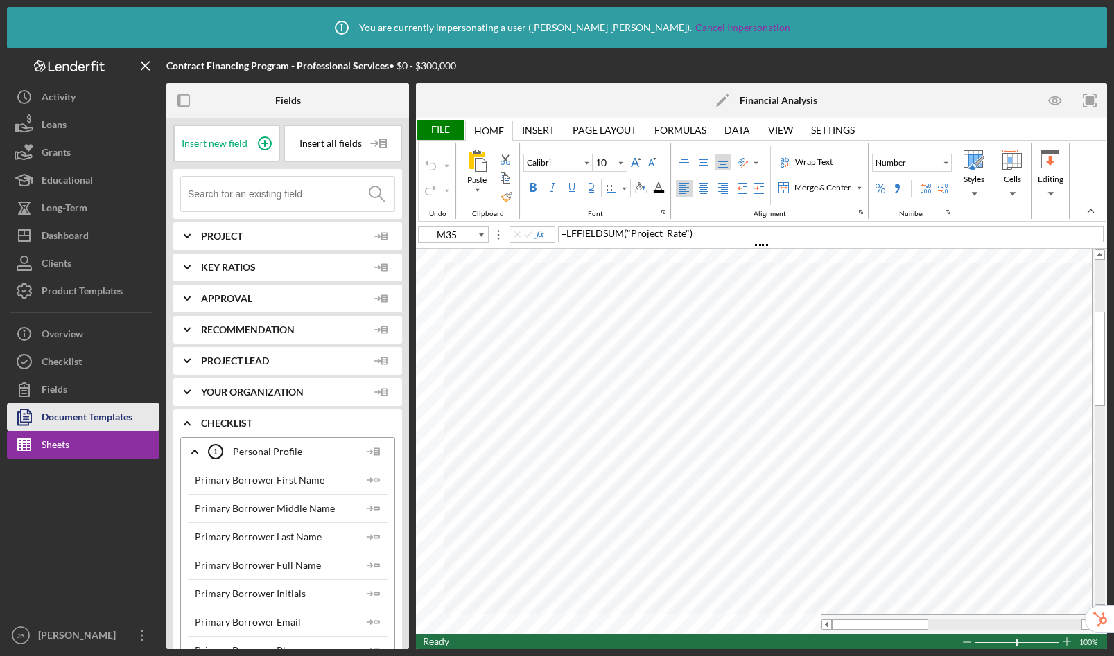
click at [67, 412] on div "Document Templates" at bounding box center [87, 418] width 91 height 31
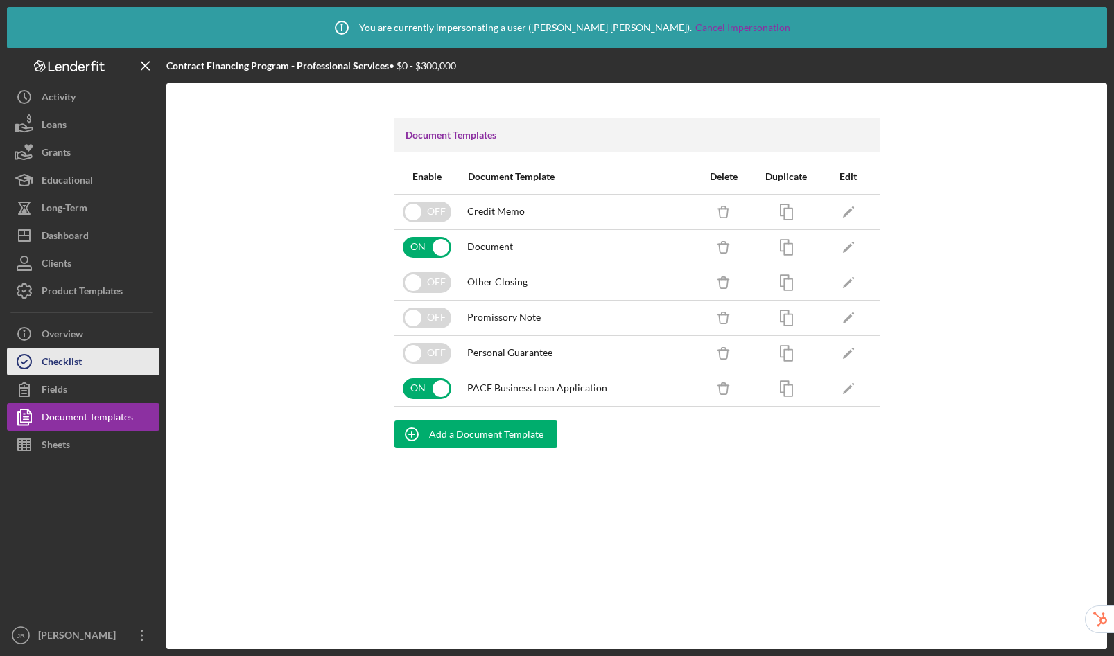
click at [108, 360] on button "Checklist" at bounding box center [83, 362] width 153 height 28
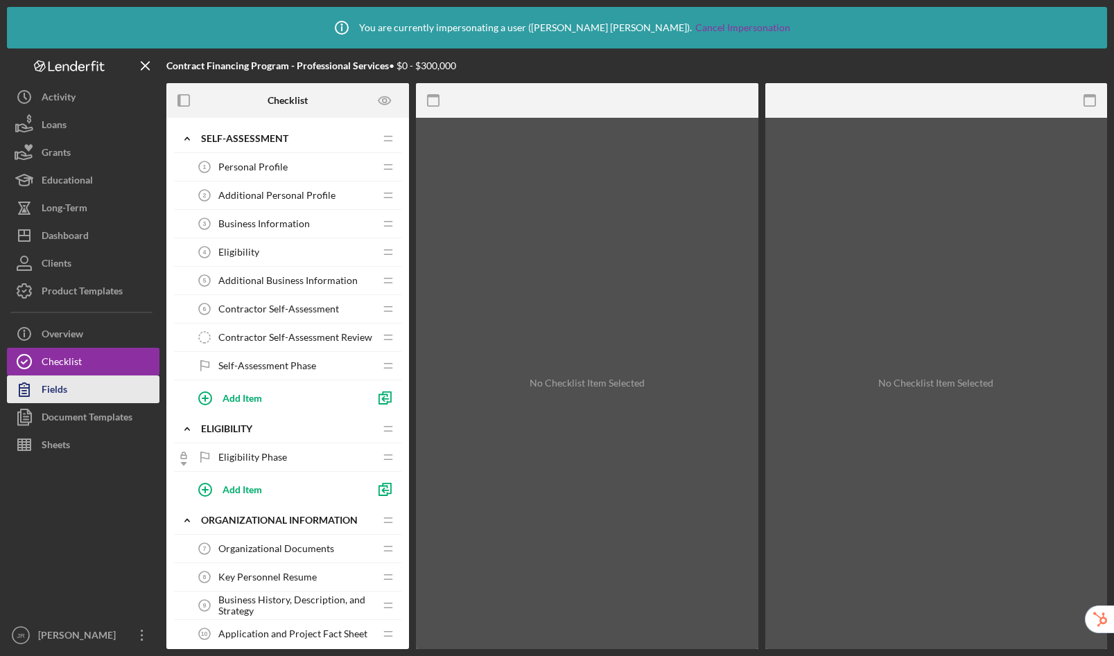
click at [101, 396] on button "Fields" at bounding box center [83, 390] width 153 height 28
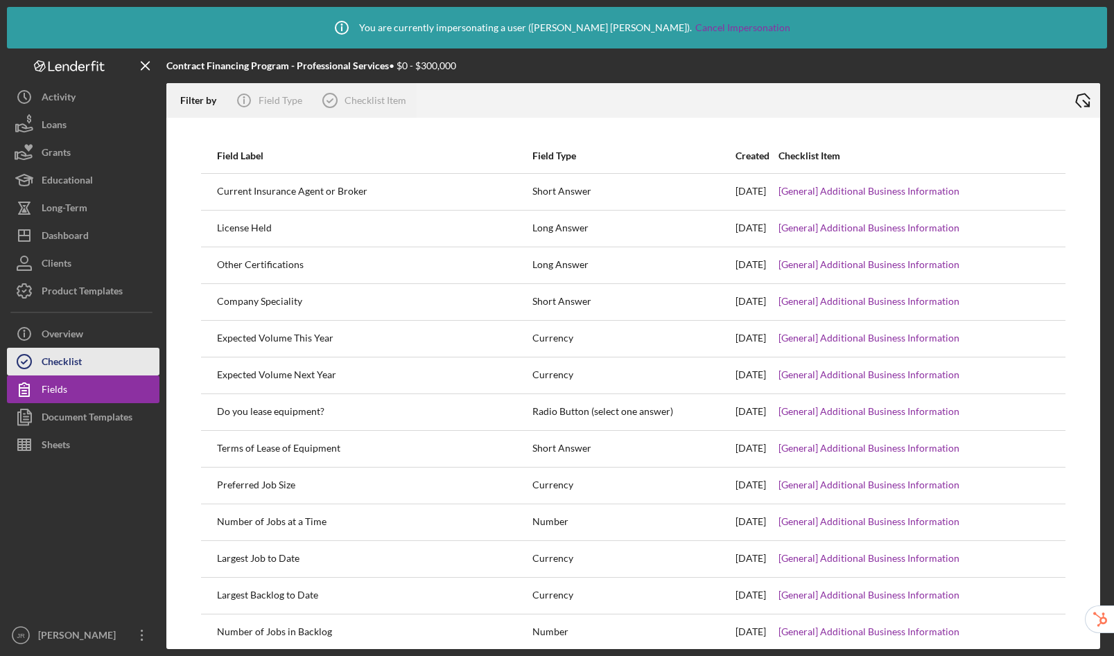
click at [84, 363] on button "Checklist" at bounding box center [83, 362] width 153 height 28
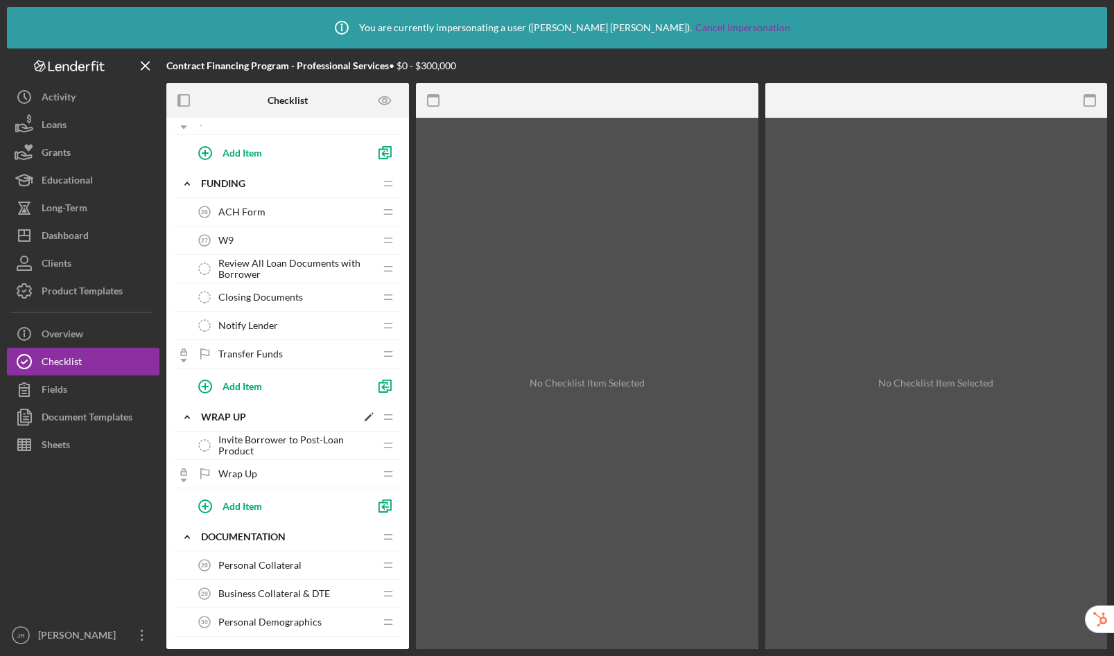
scroll to position [1818, 0]
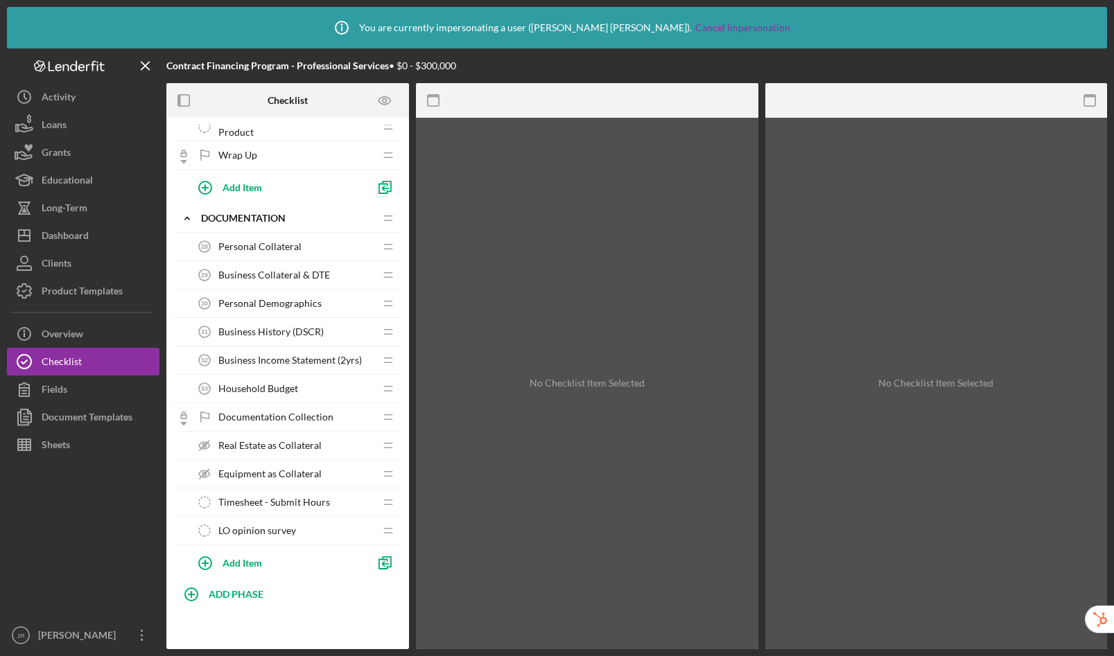
click at [275, 247] on span "Personal Collateral" at bounding box center [259, 246] width 83 height 11
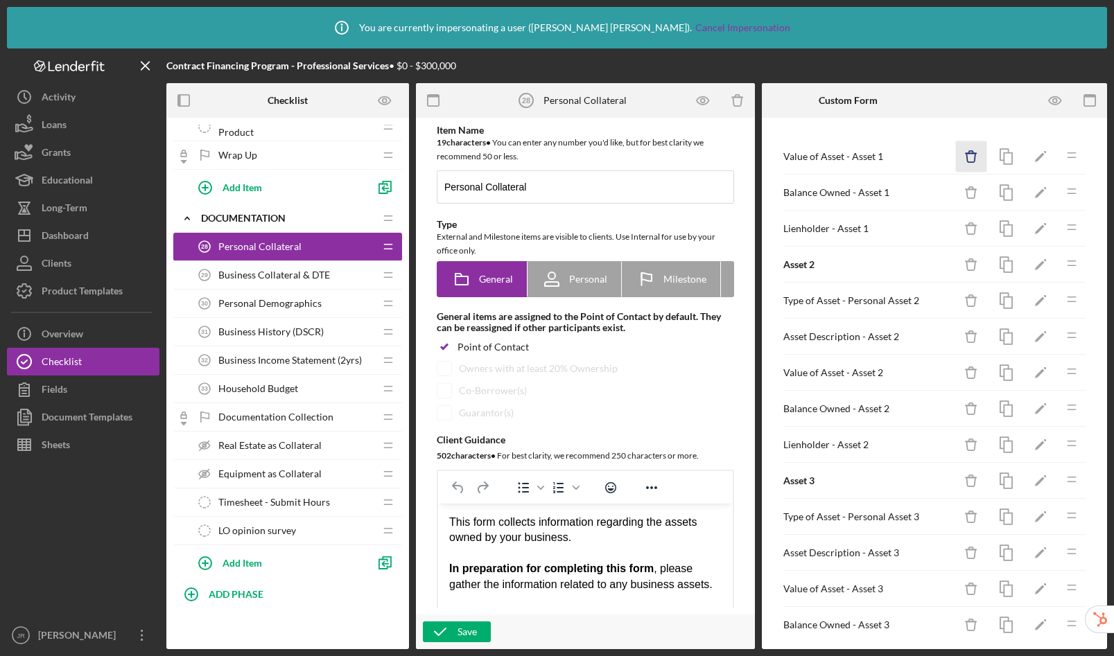
click at [964, 156] on icon "Icon/Delete" at bounding box center [971, 156] width 31 height 31
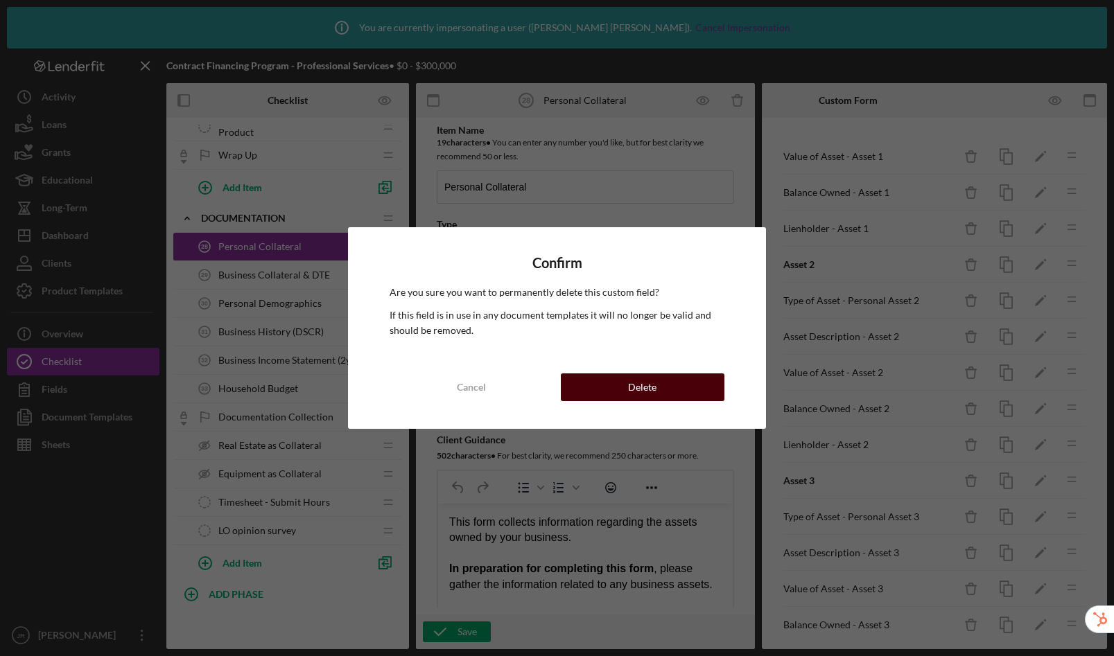
click at [689, 384] on button "Delete" at bounding box center [643, 388] width 164 height 28
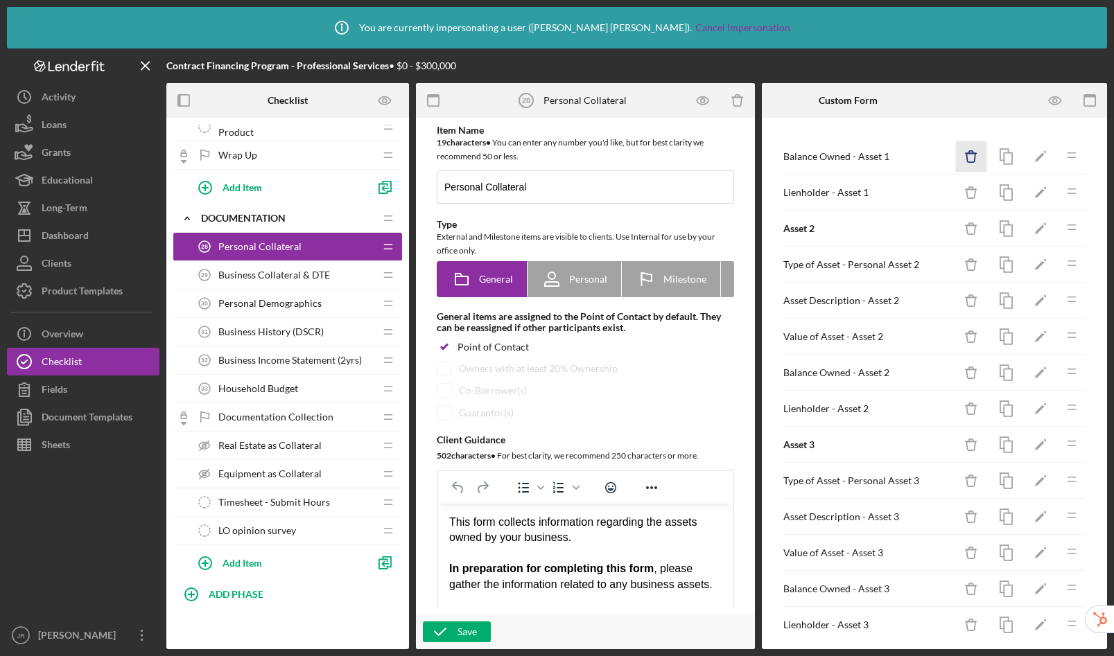
click at [964, 162] on icon "Icon/Delete" at bounding box center [971, 156] width 31 height 31
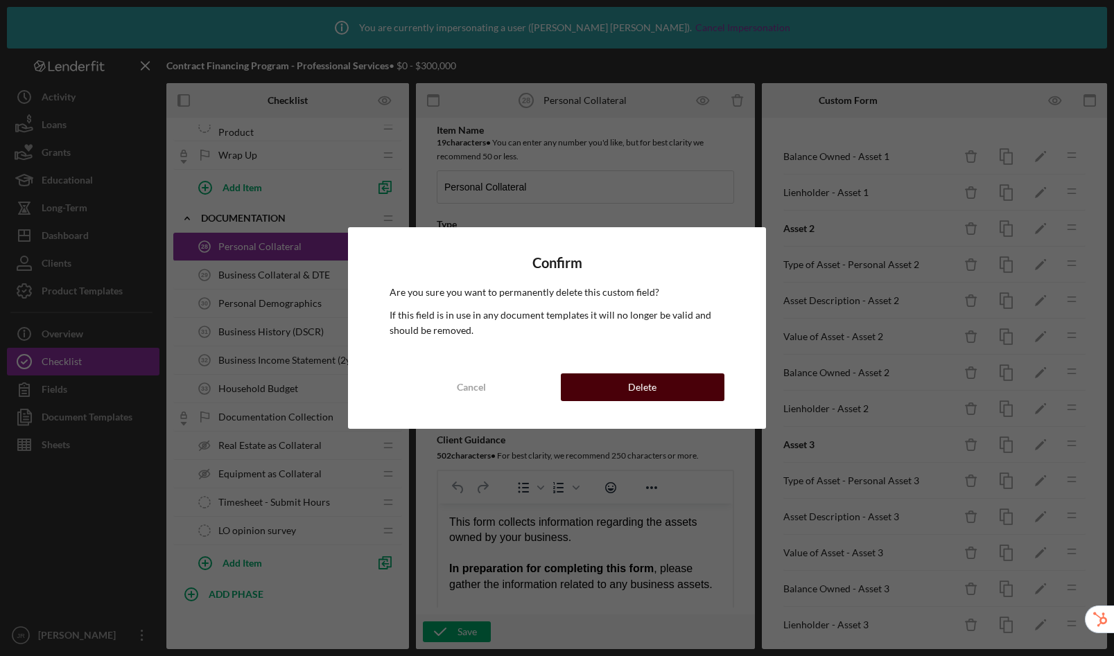
click at [645, 390] on div "Delete" at bounding box center [642, 388] width 28 height 28
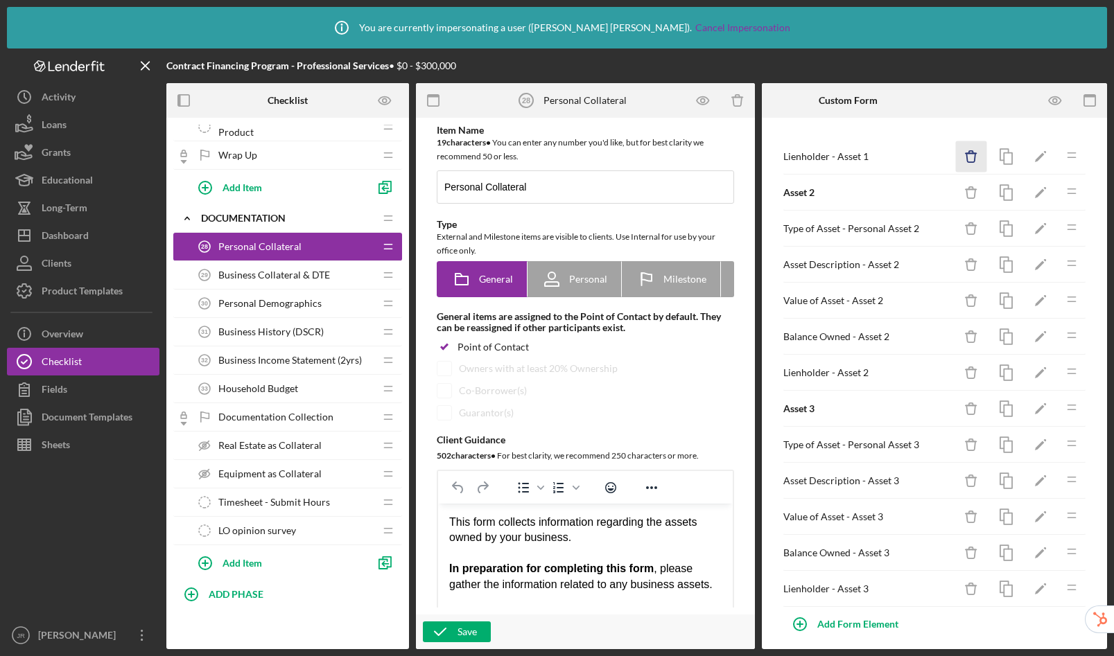
click at [961, 155] on icon "Icon/Delete" at bounding box center [971, 156] width 31 height 31
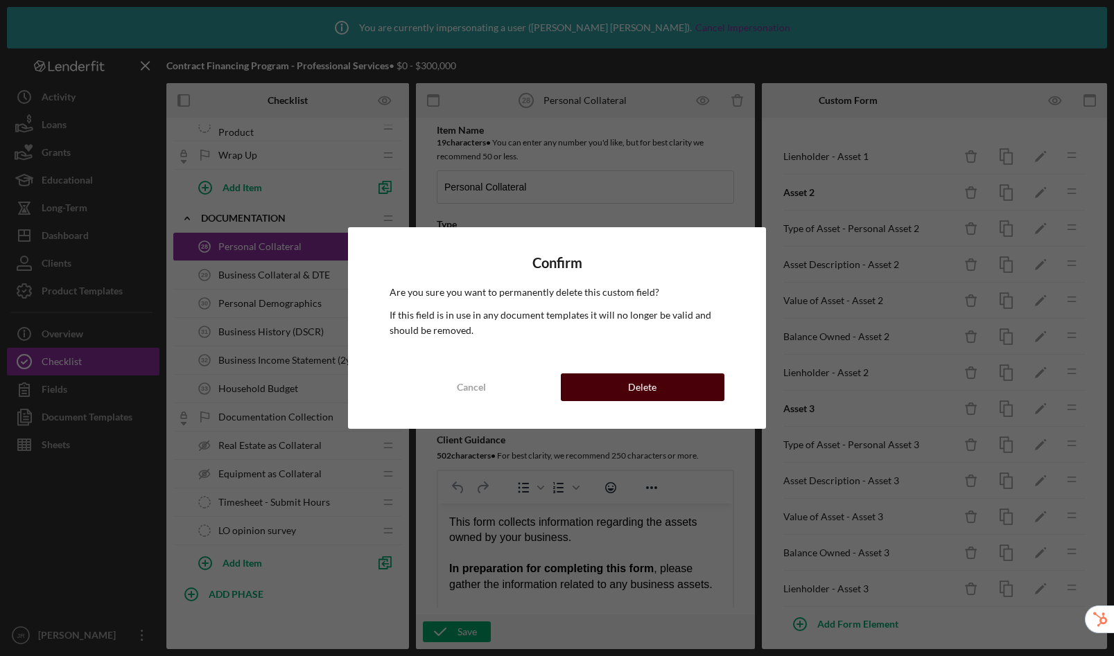
click at [657, 388] on button "Delete" at bounding box center [643, 388] width 164 height 28
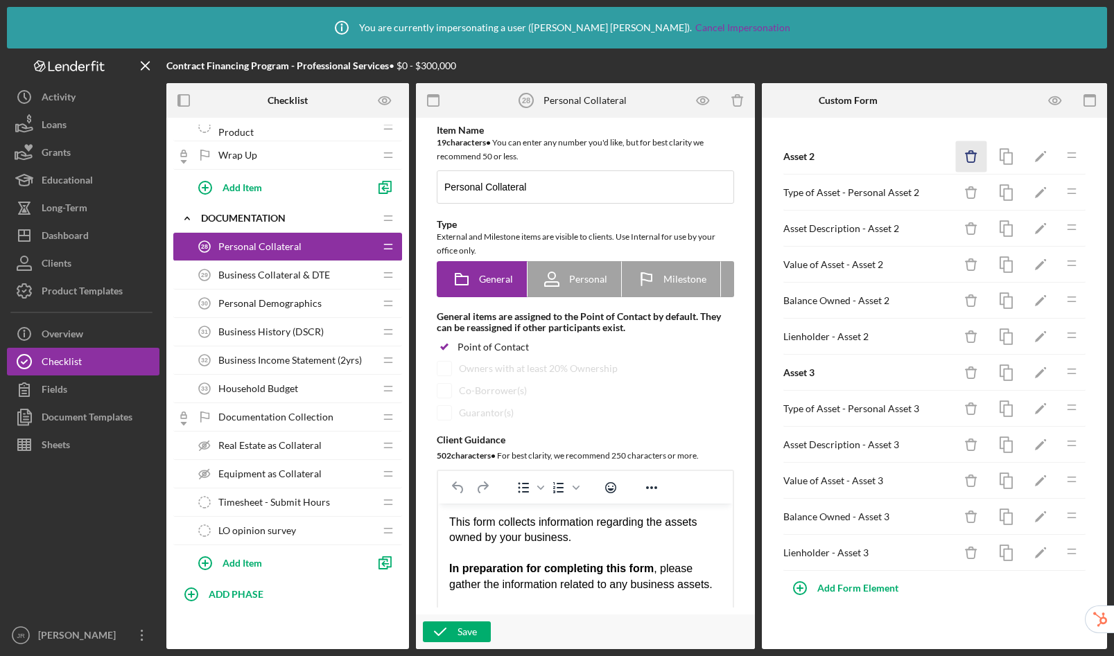
click at [964, 155] on icon "Icon/Delete" at bounding box center [971, 156] width 31 height 31
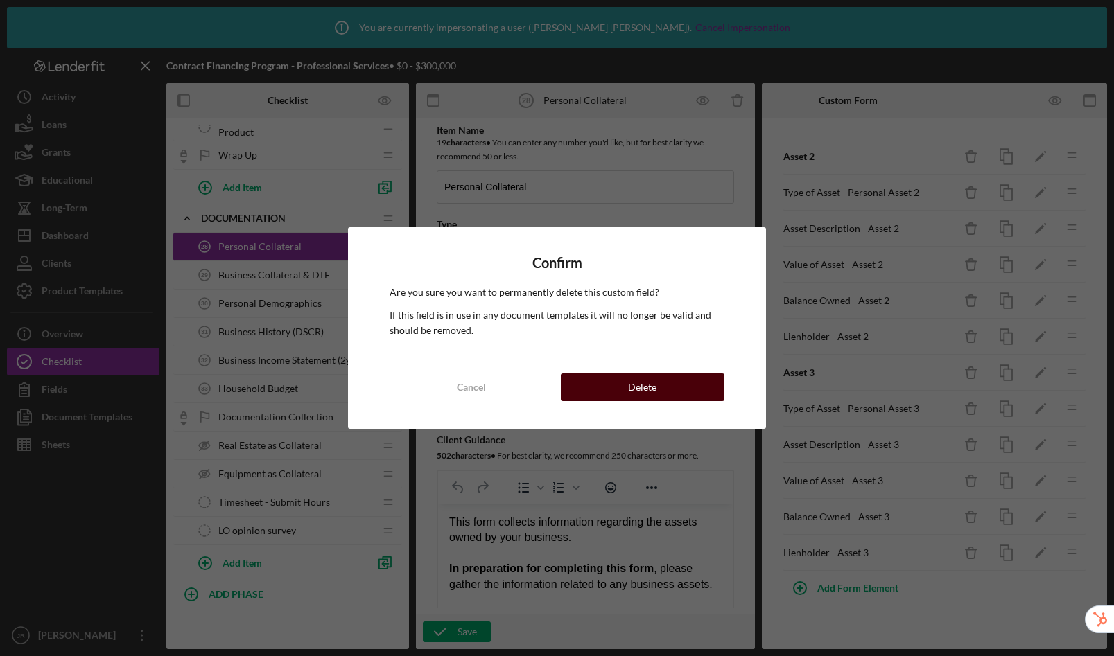
click at [693, 390] on button "Delete" at bounding box center [643, 388] width 164 height 28
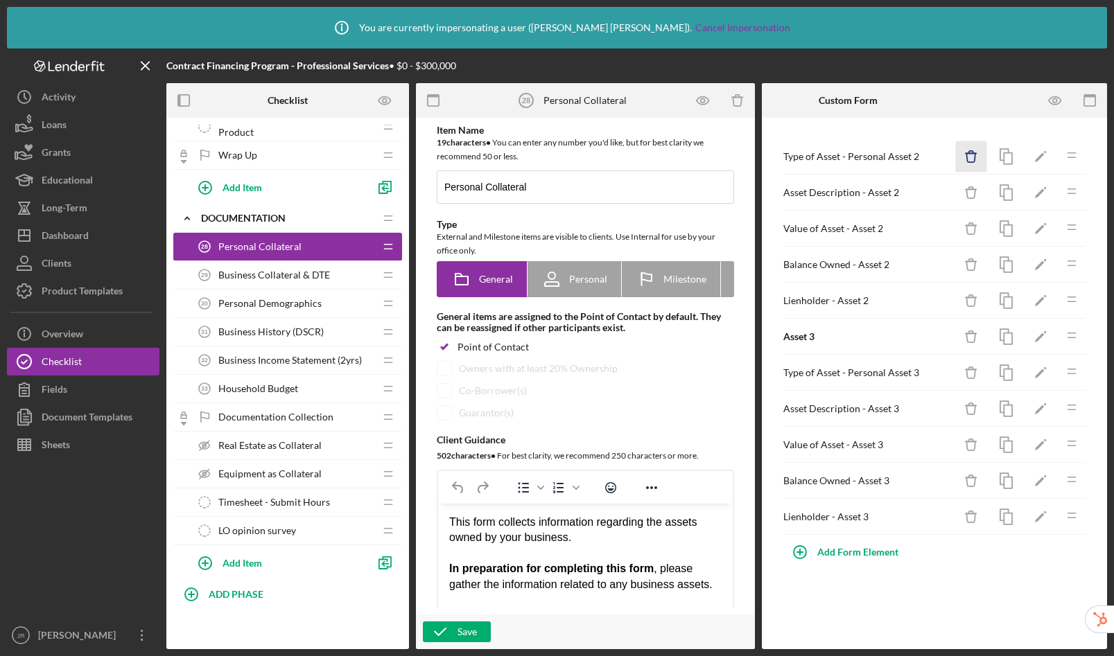
click at [976, 155] on icon "Icon/Delete" at bounding box center [971, 156] width 31 height 31
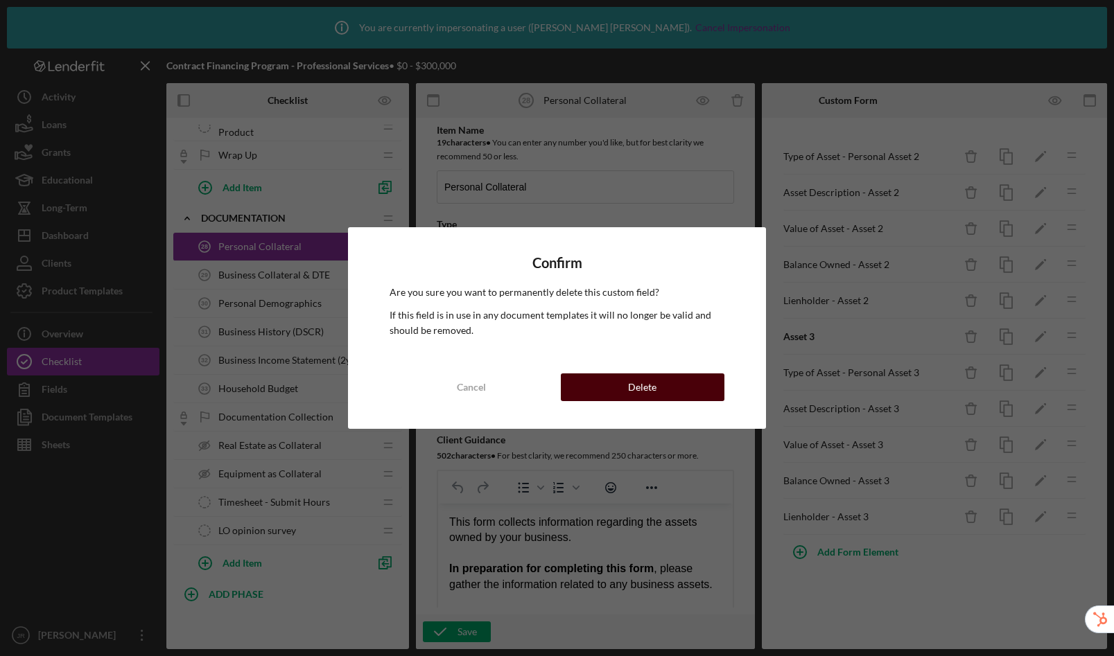
click at [659, 385] on button "Delete" at bounding box center [643, 388] width 164 height 28
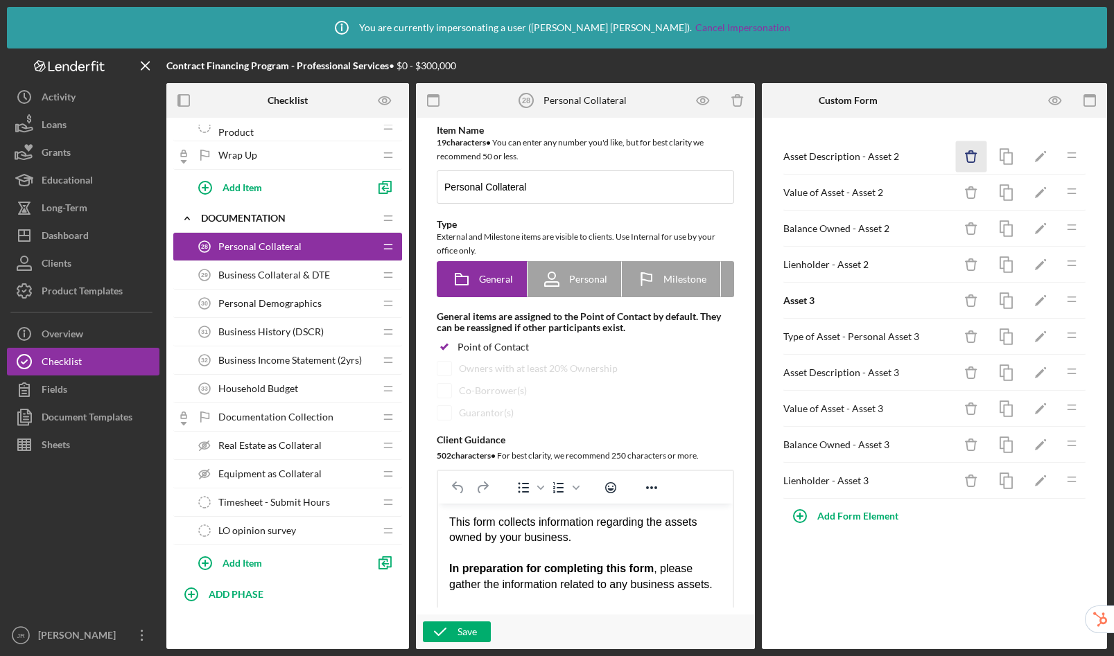
click at [973, 157] on icon "Icon/Delete" at bounding box center [971, 156] width 31 height 31
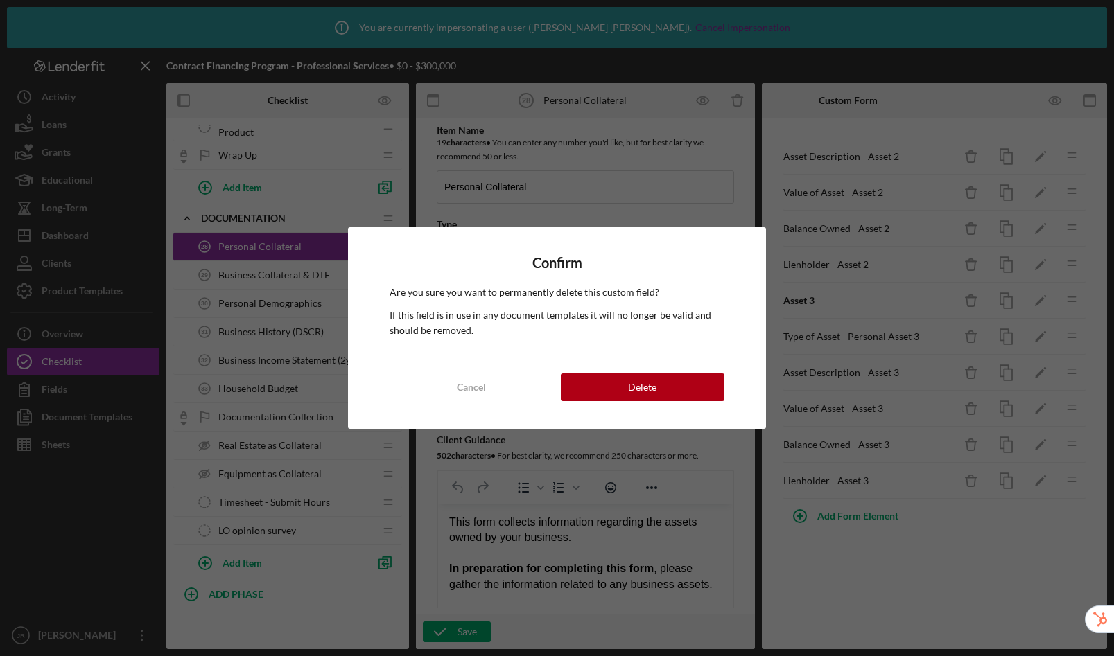
click at [704, 372] on div "Confirm Are you sure you want to permanently delete this custom field? If this …" at bounding box center [556, 327] width 417 height 201
click at [707, 387] on button "Delete" at bounding box center [643, 388] width 164 height 28
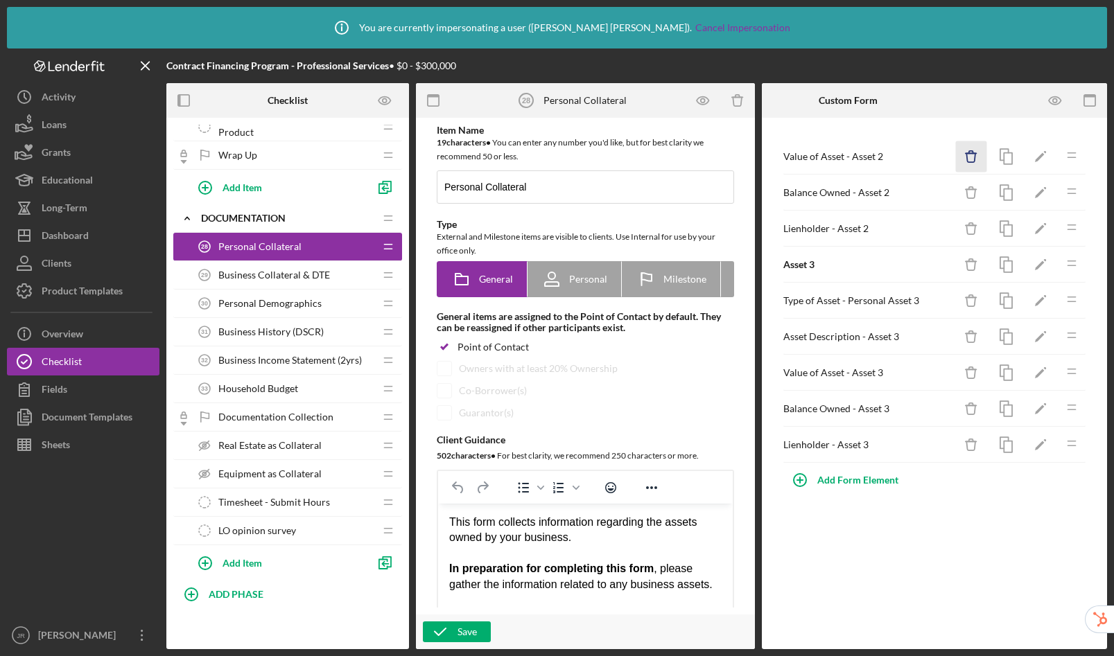
click at [961, 159] on icon "Icon/Delete" at bounding box center [971, 156] width 31 height 31
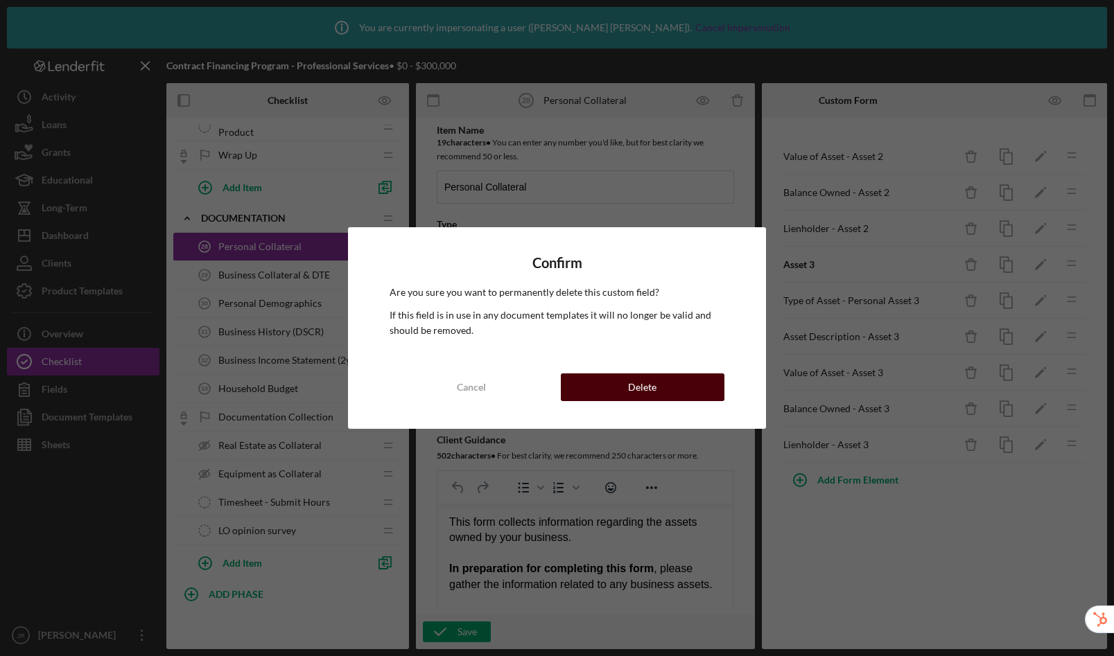
click at [677, 386] on button "Delete" at bounding box center [643, 388] width 164 height 28
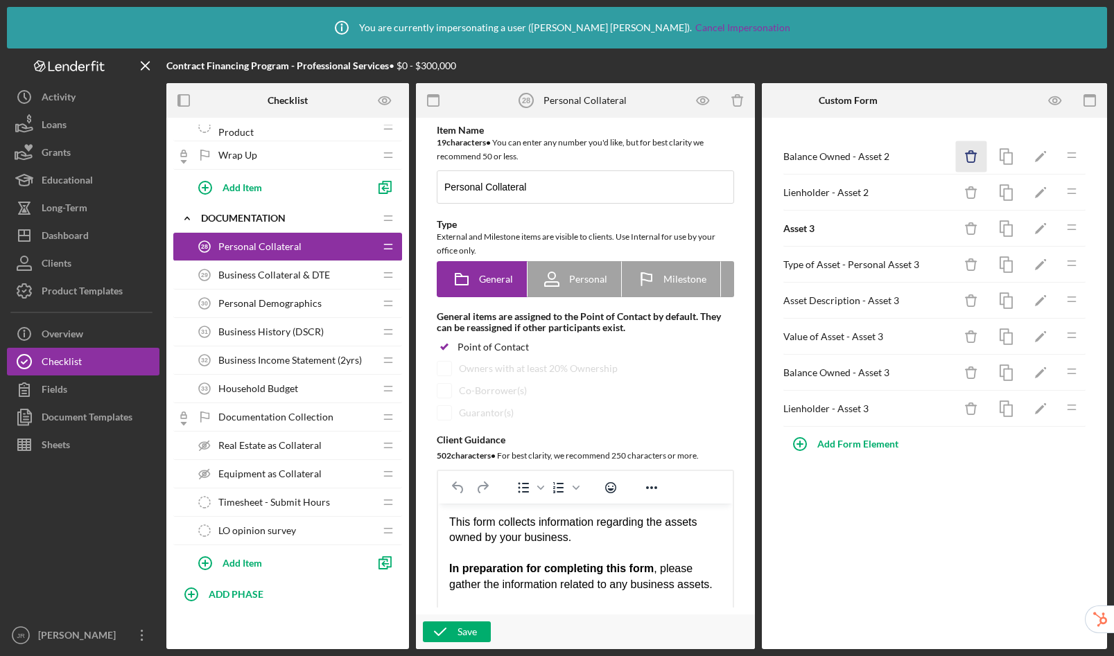
click at [973, 157] on icon "Icon/Delete" at bounding box center [971, 156] width 31 height 31
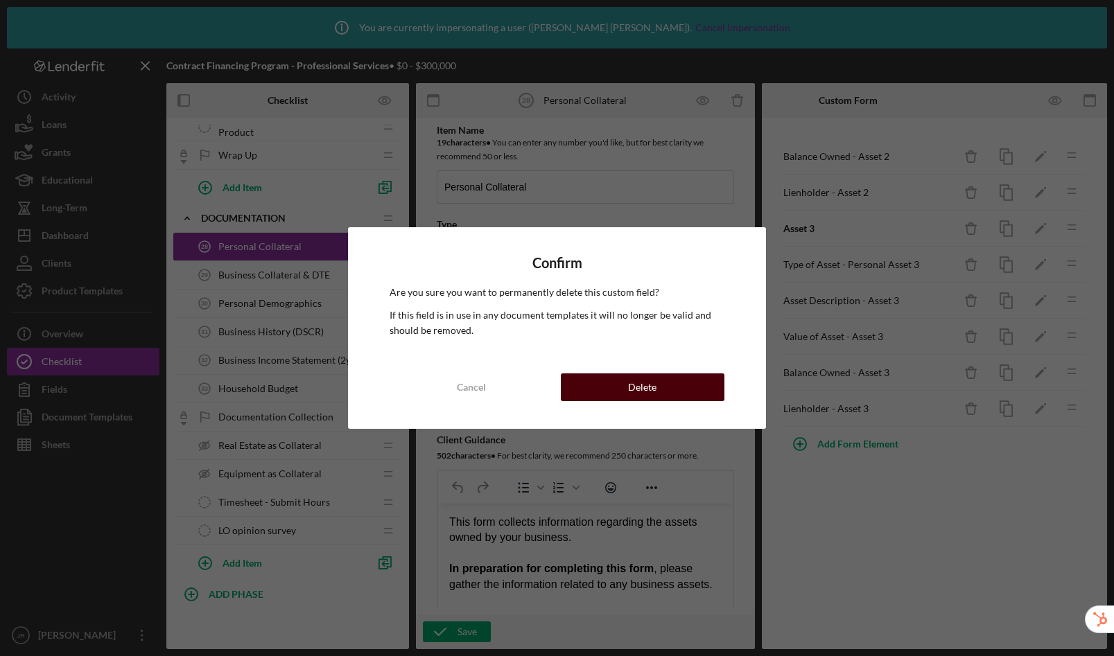
click at [680, 389] on button "Delete" at bounding box center [643, 388] width 164 height 28
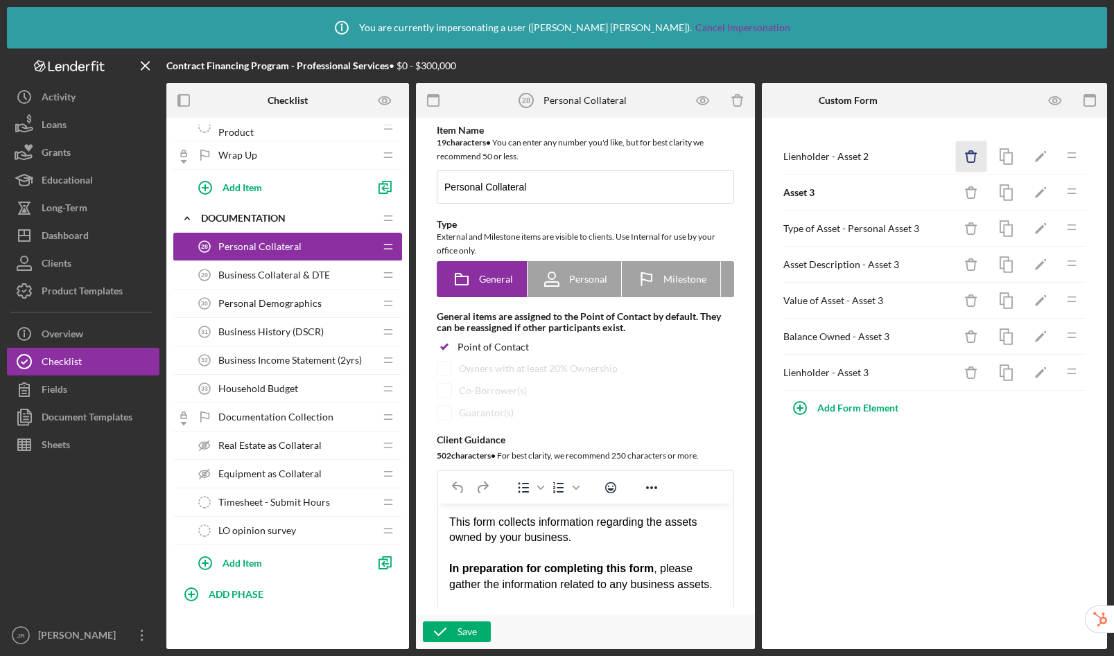
click at [971, 159] on icon "Icon/Delete" at bounding box center [971, 156] width 31 height 31
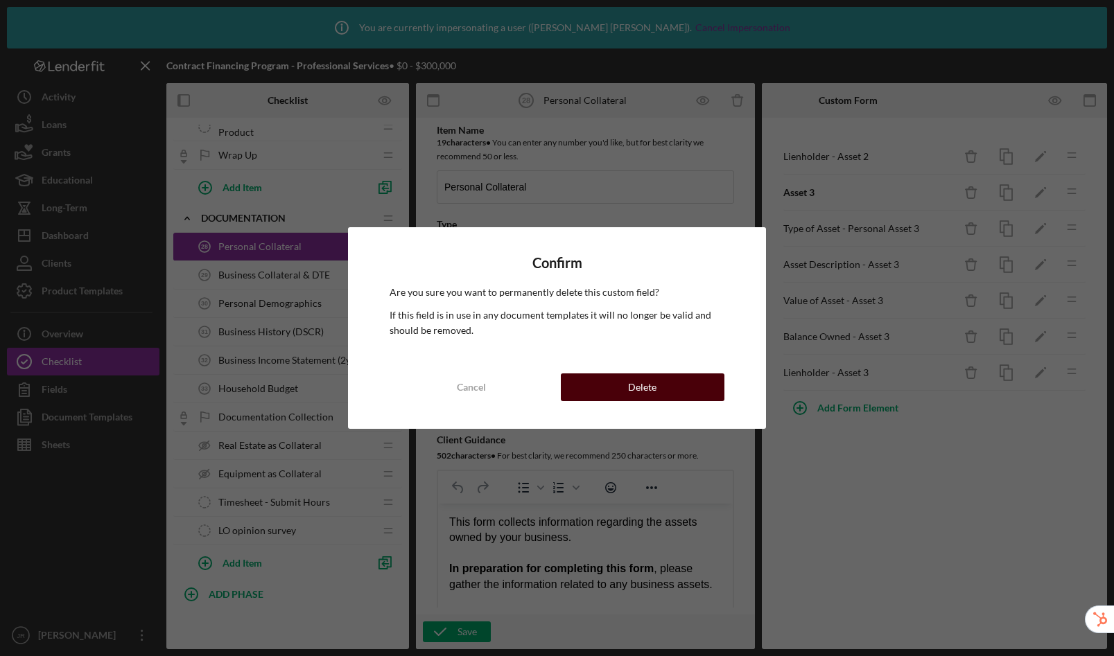
click at [657, 383] on button "Delete" at bounding box center [643, 388] width 164 height 28
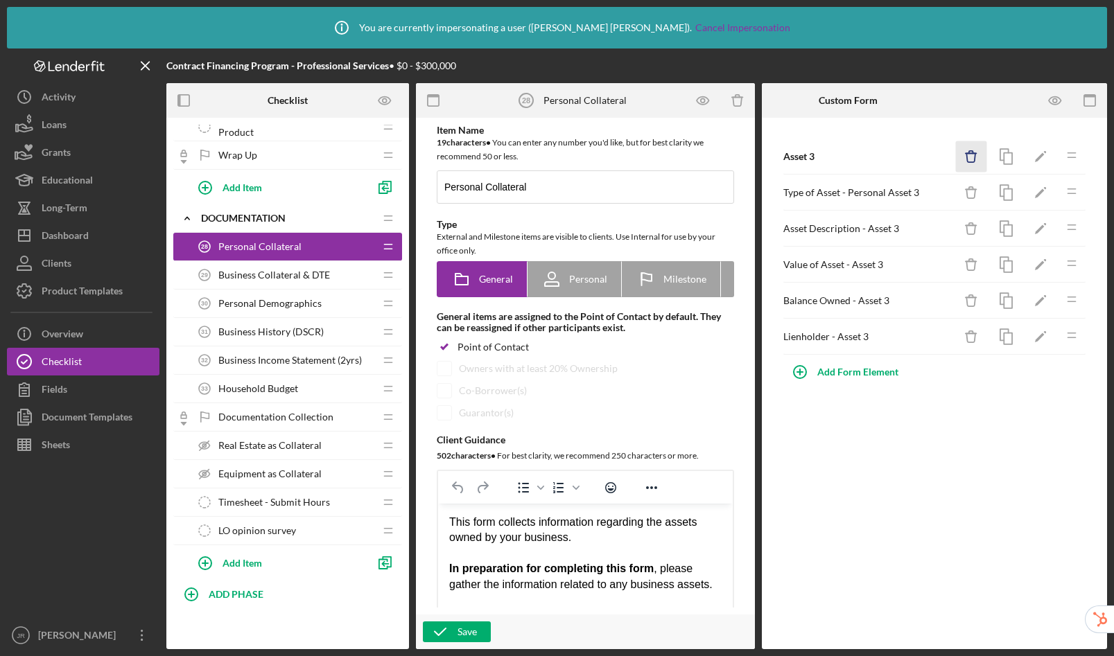
click at [968, 157] on icon "Icon/Delete" at bounding box center [971, 156] width 31 height 31
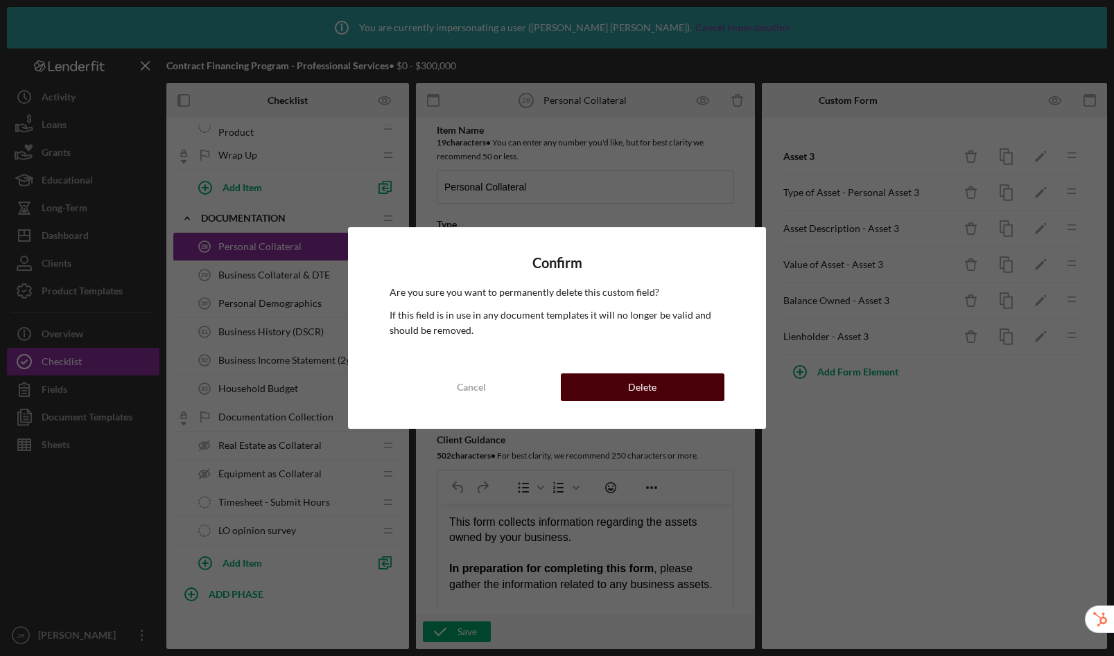
click at [649, 383] on div "Delete" at bounding box center [642, 388] width 28 height 28
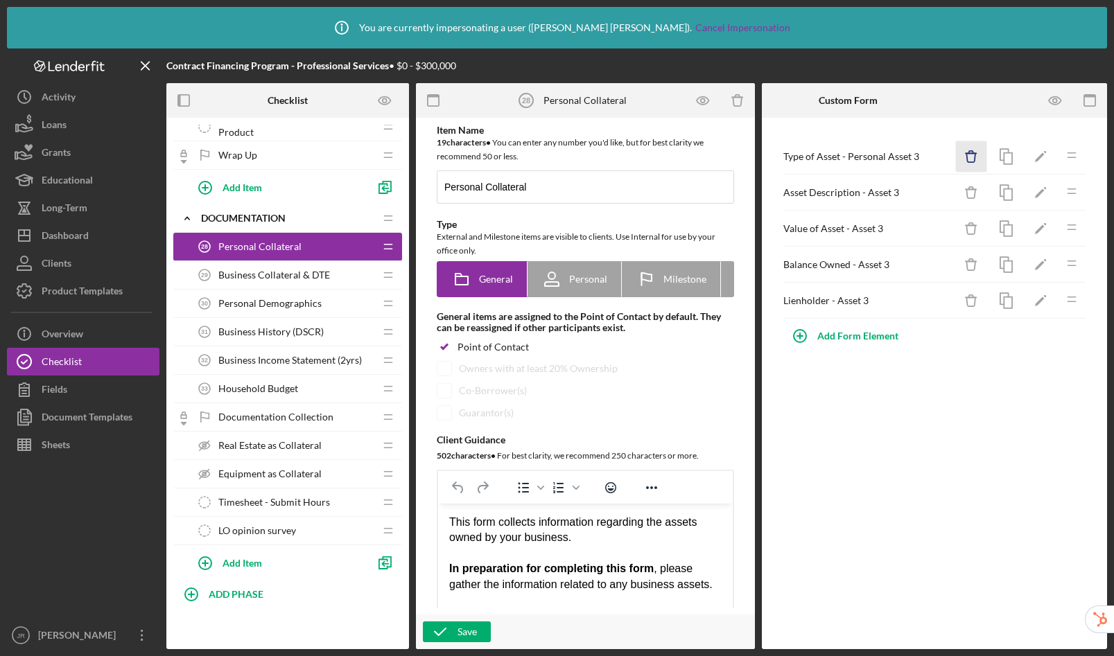
click at [977, 154] on icon "Icon/Delete" at bounding box center [971, 156] width 31 height 31
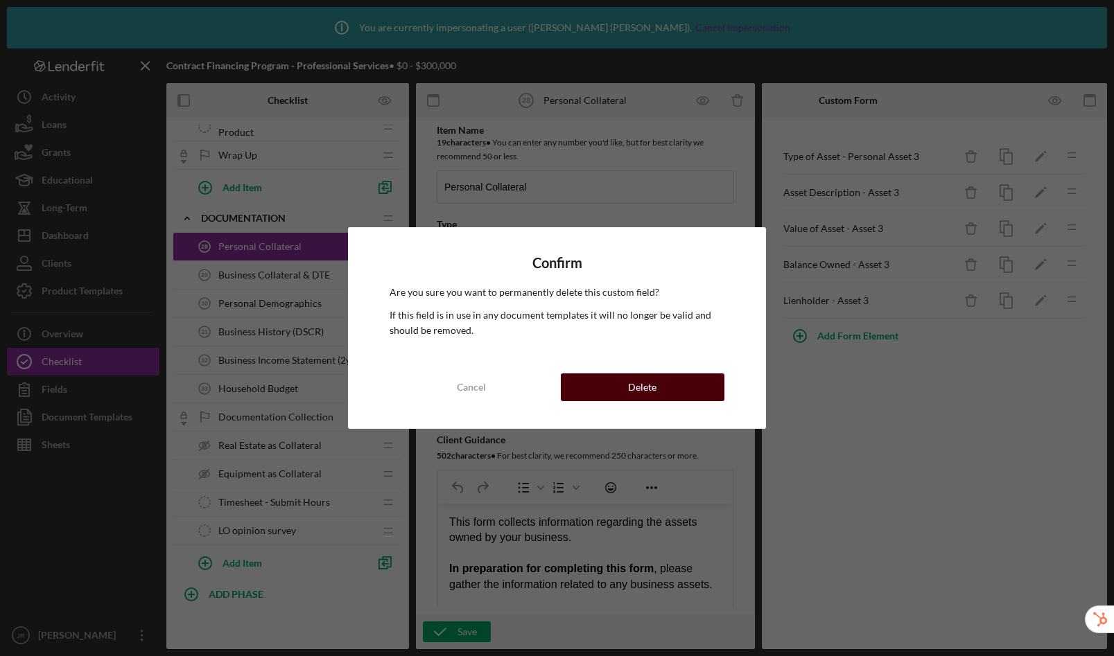
click at [632, 392] on div "Delete" at bounding box center [642, 388] width 28 height 28
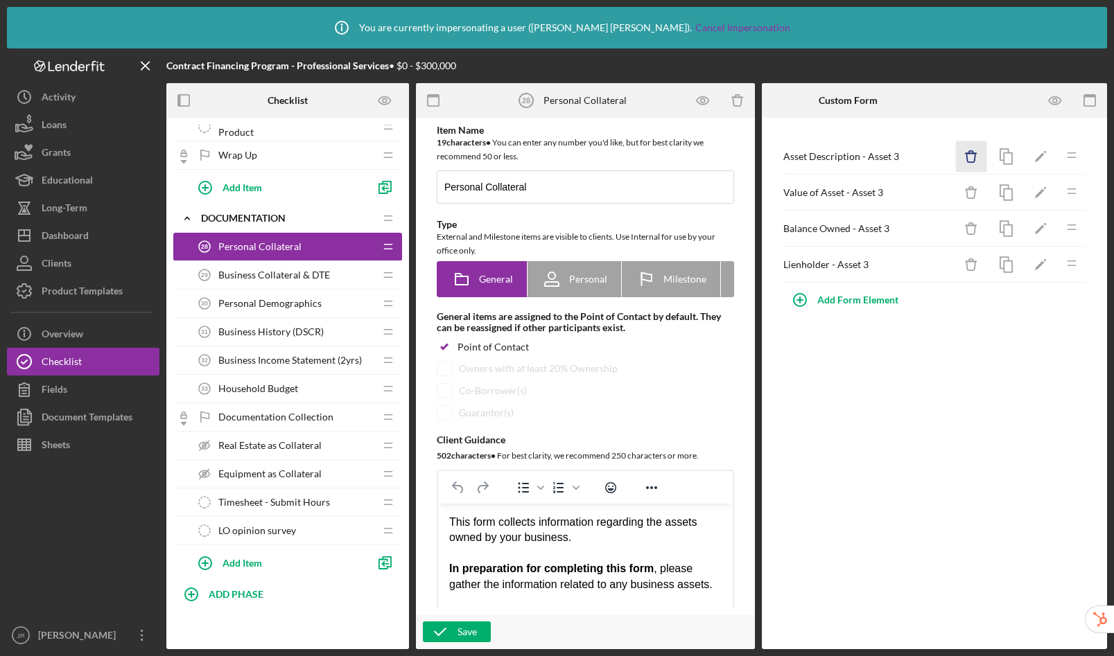
click at [977, 156] on icon "Icon/Delete" at bounding box center [971, 156] width 31 height 31
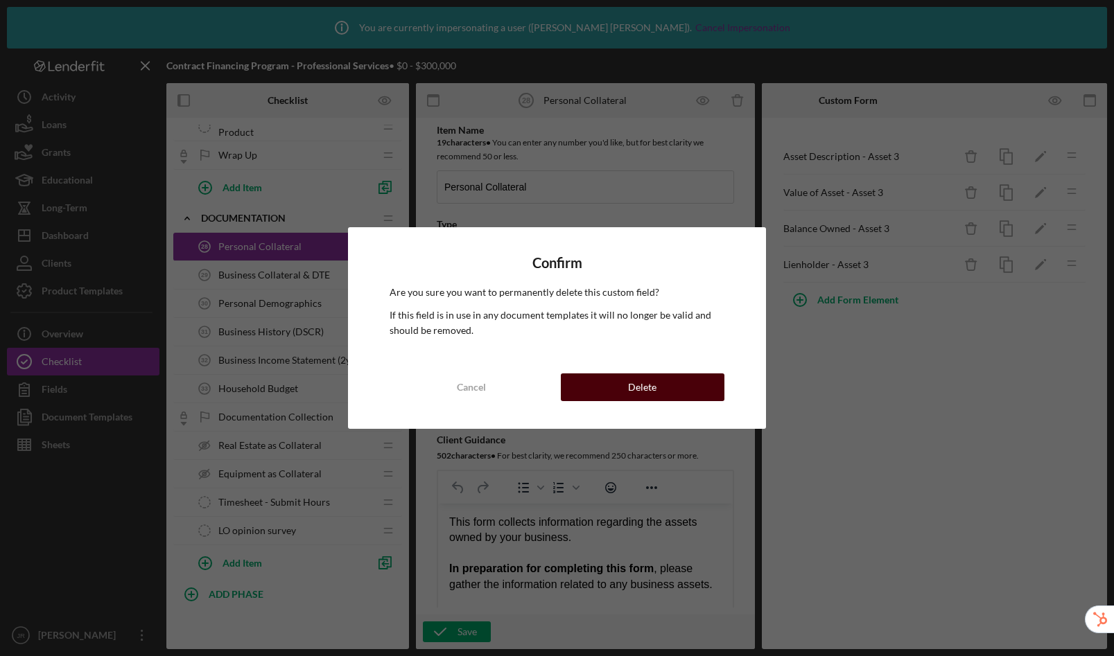
click at [706, 392] on button "Delete" at bounding box center [643, 388] width 164 height 28
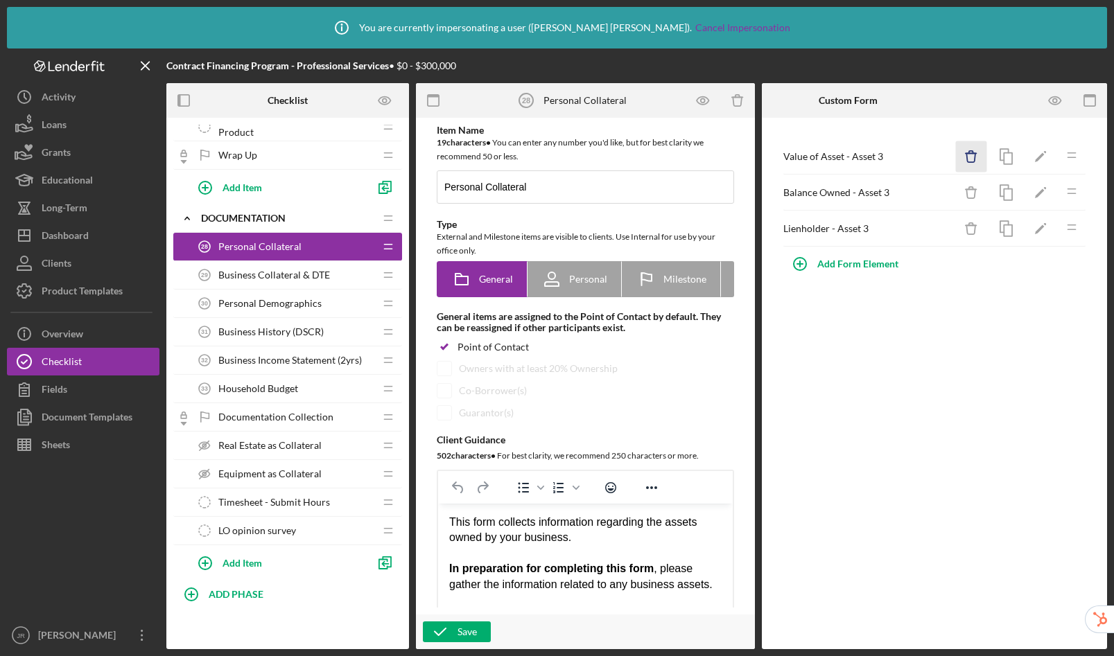
click at [975, 151] on icon "Icon/Delete" at bounding box center [971, 156] width 31 height 31
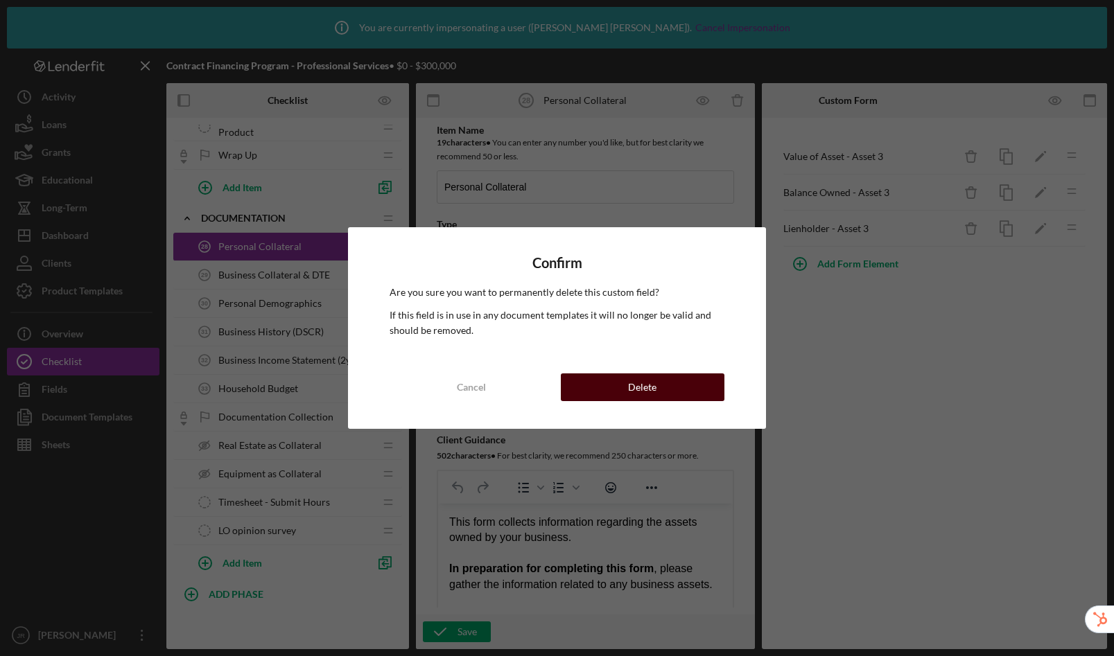
click at [690, 385] on button "Delete" at bounding box center [643, 388] width 164 height 28
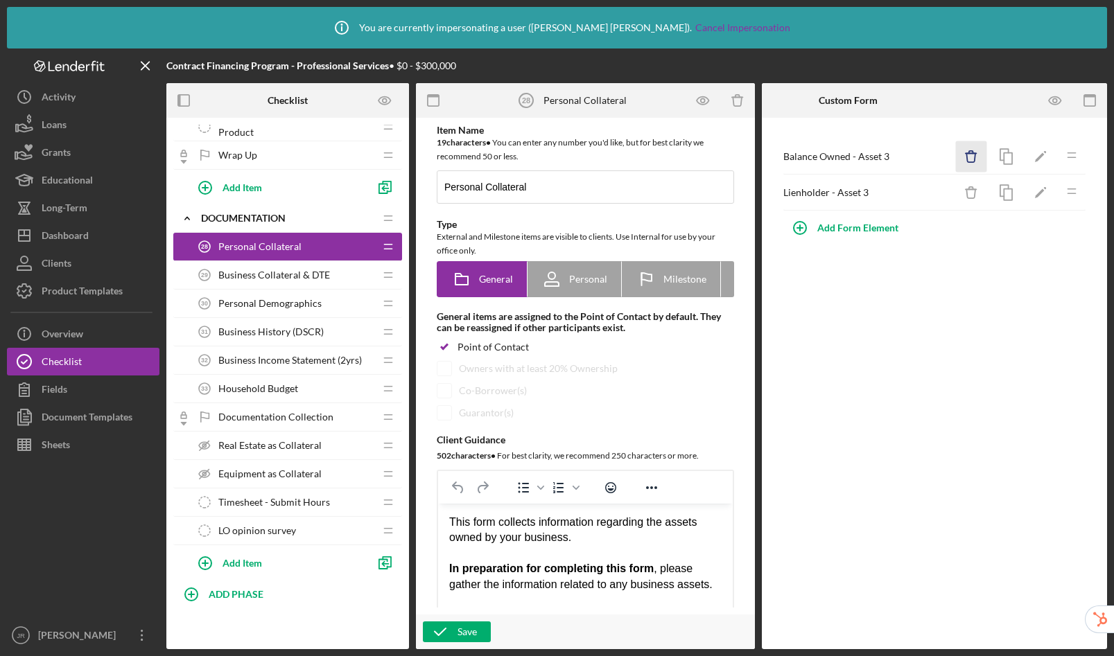
click at [973, 149] on icon "Icon/Delete" at bounding box center [971, 156] width 31 height 31
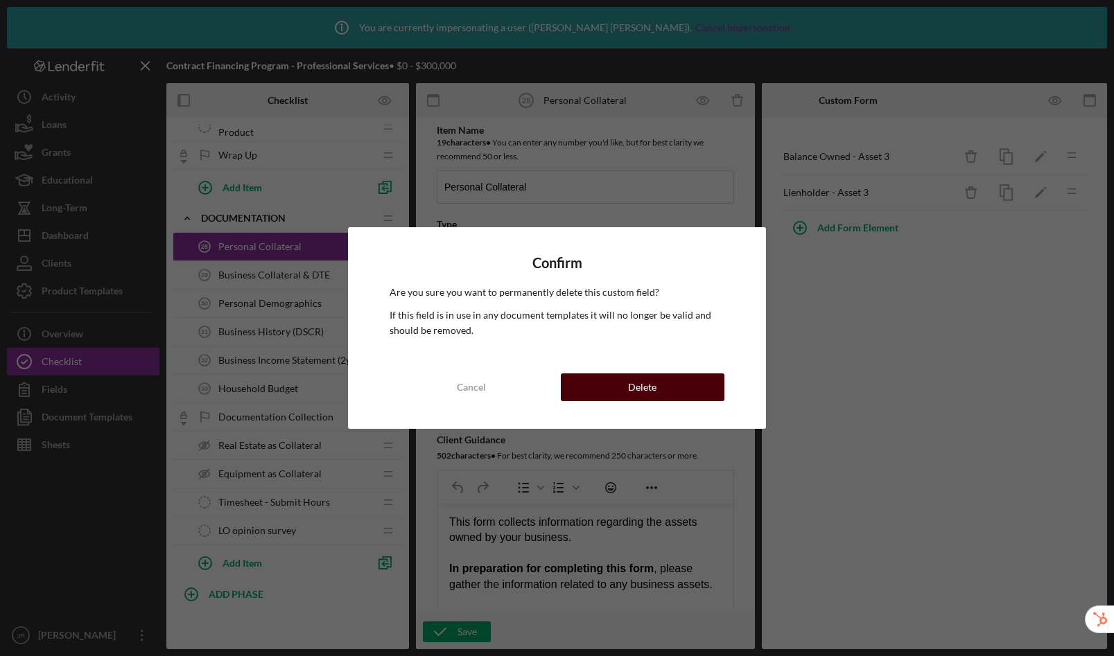
click at [703, 390] on button "Delete" at bounding box center [643, 388] width 164 height 28
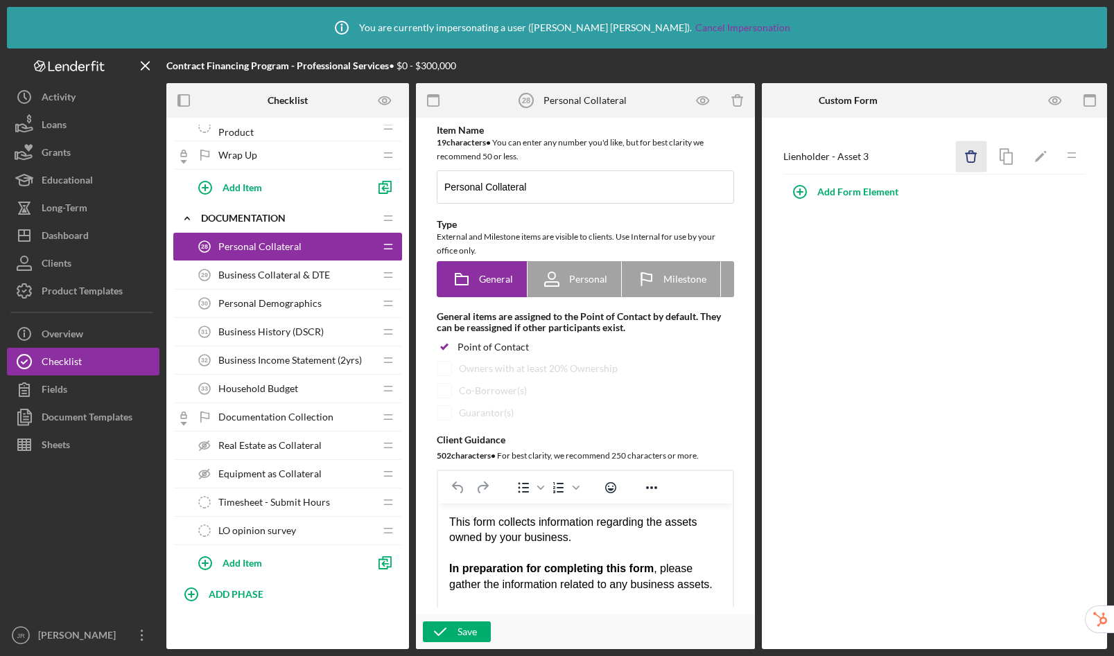
click at [965, 155] on icon "Icon/Delete" at bounding box center [971, 156] width 31 height 31
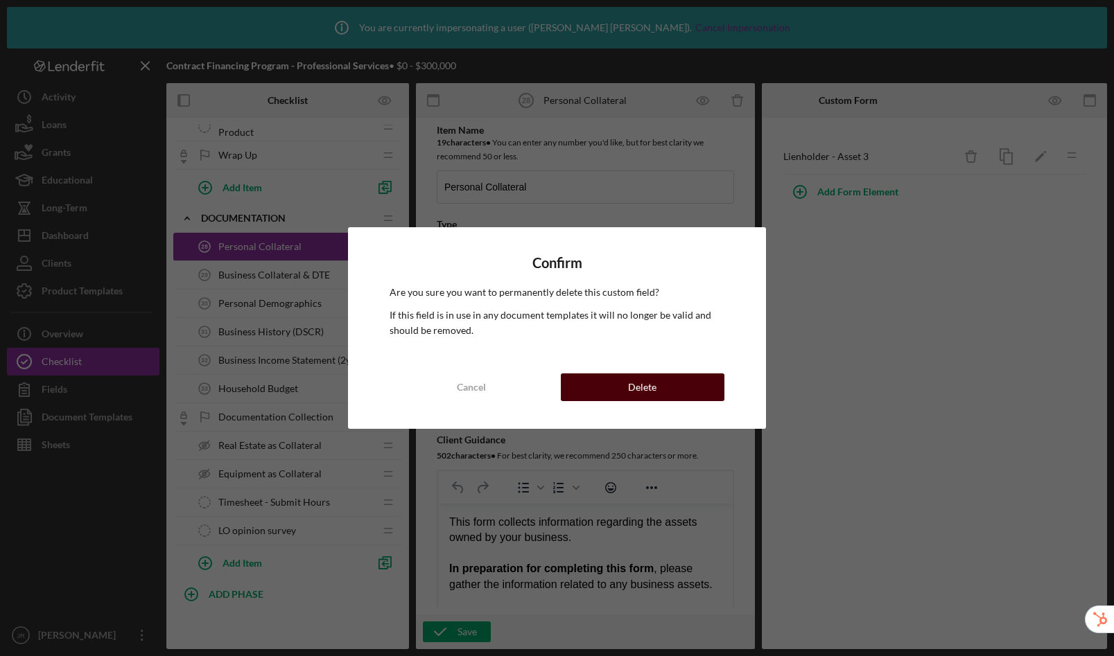
click at [694, 383] on button "Delete" at bounding box center [643, 388] width 164 height 28
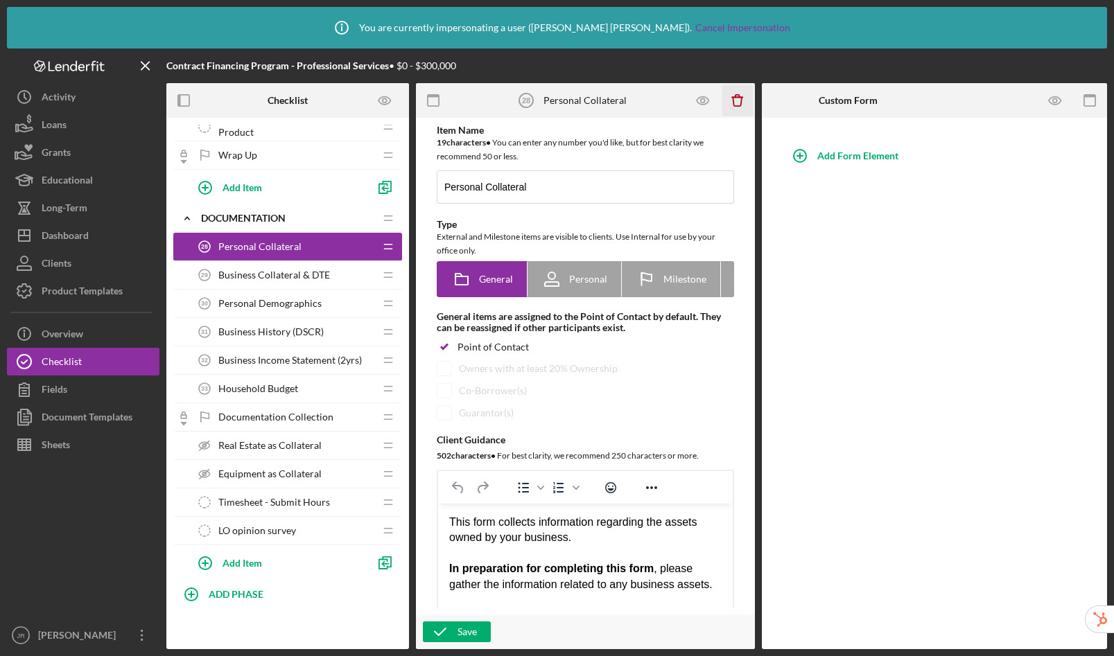
click at [739, 94] on icon "Icon/Delete" at bounding box center [737, 100] width 31 height 31
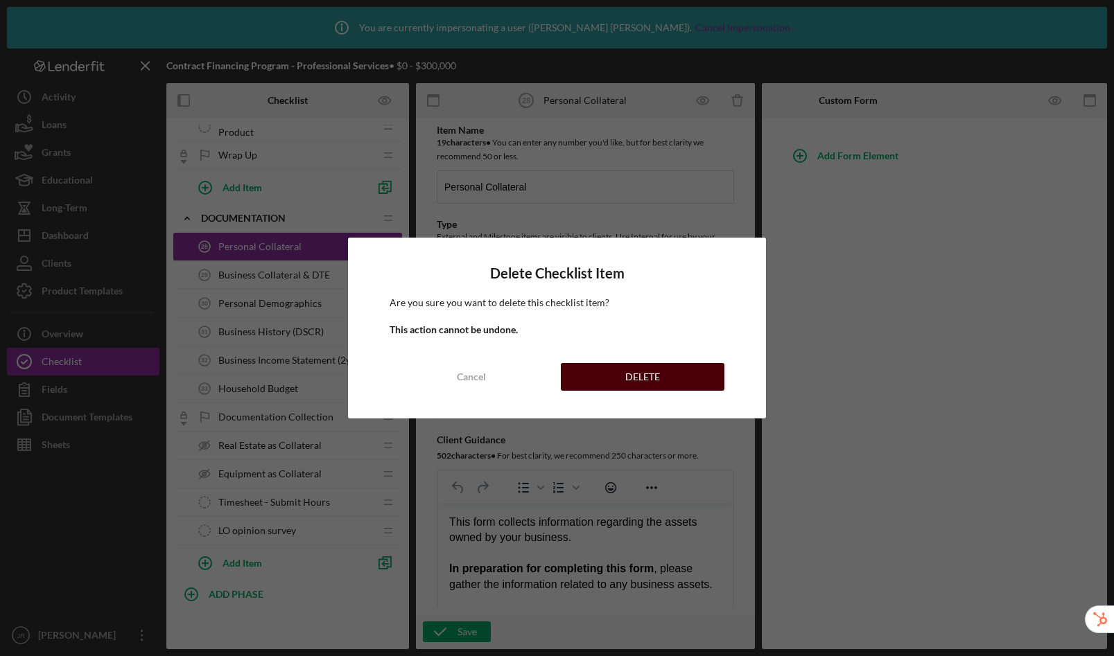
click at [660, 374] on button "DELETE" at bounding box center [643, 377] width 164 height 28
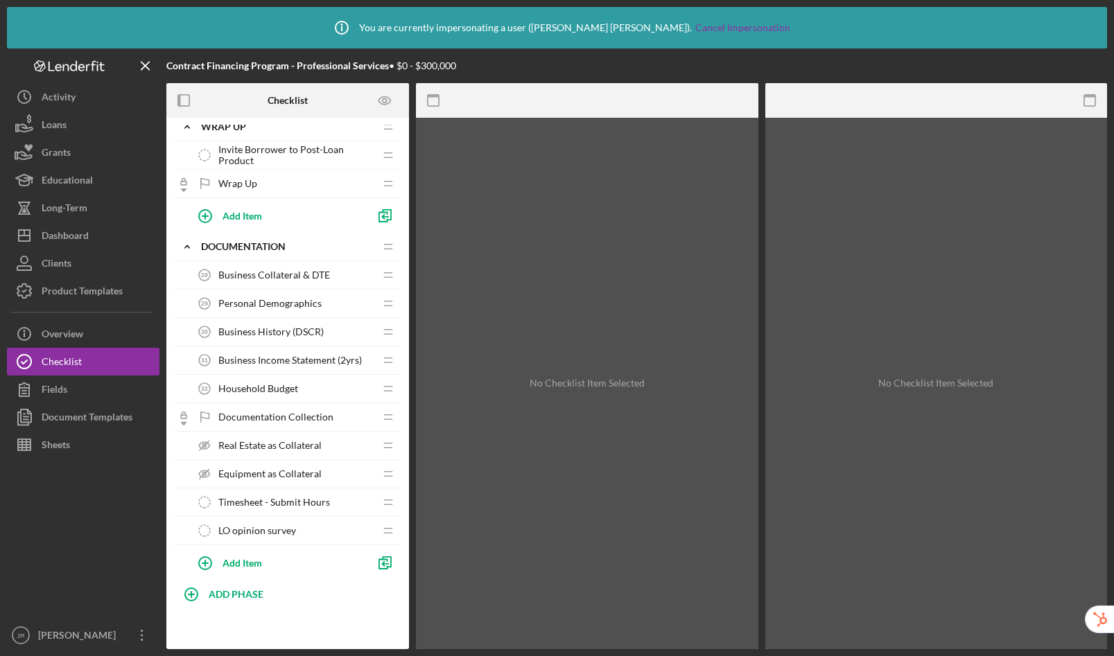
click at [279, 277] on span "Business Collateral & DTE" at bounding box center [274, 275] width 112 height 11
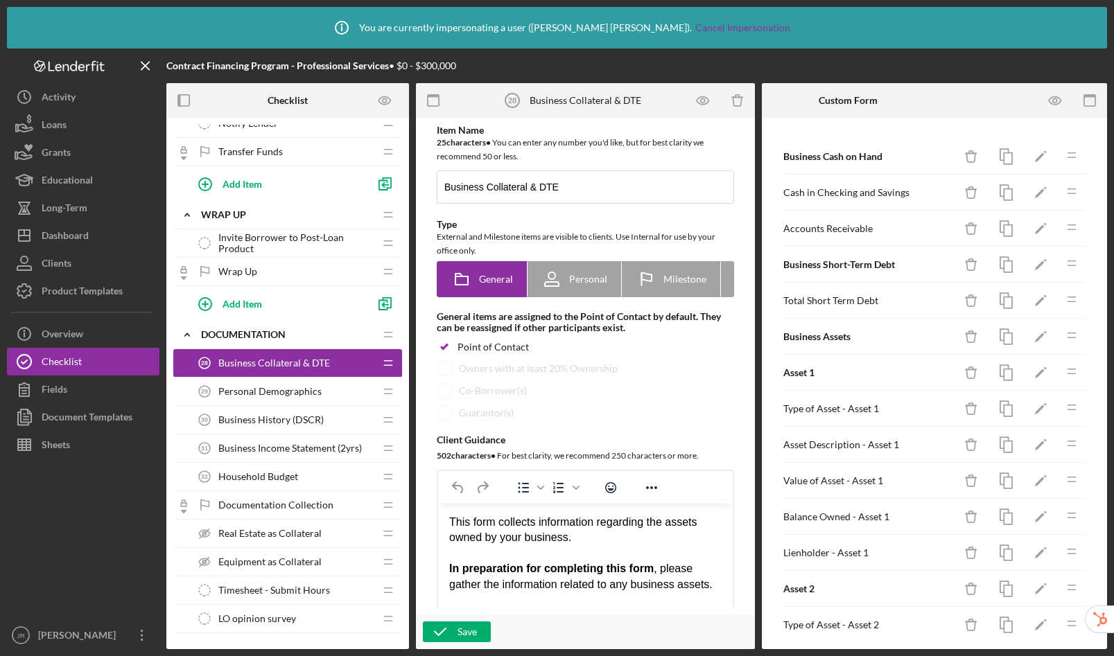
scroll to position [1789, 0]
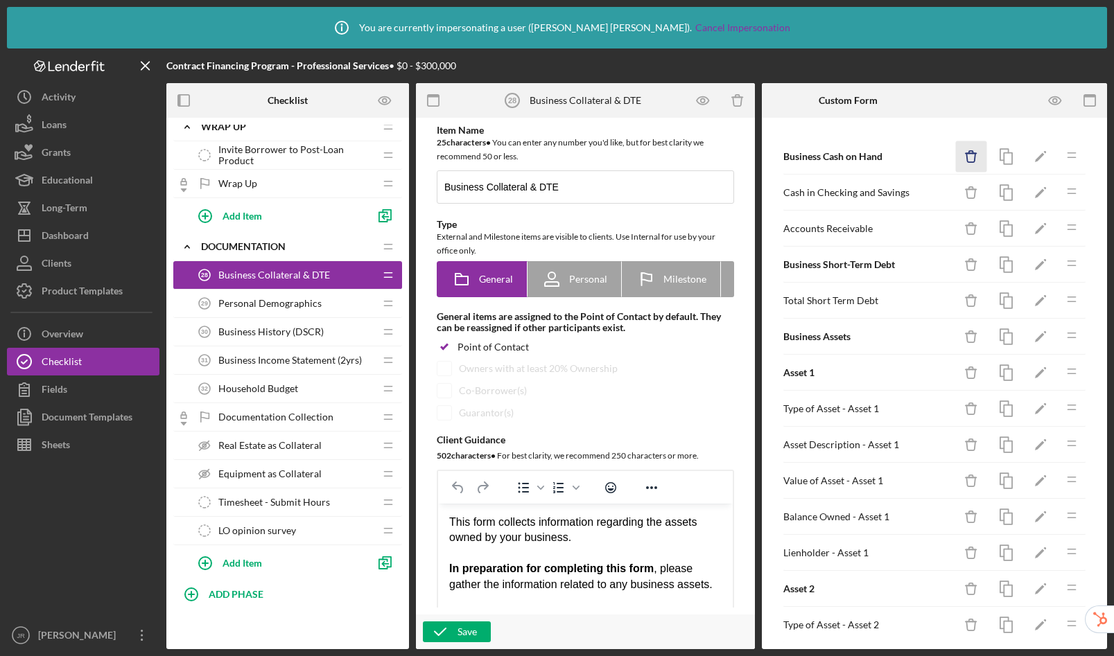
click at [962, 157] on icon "Icon/Delete" at bounding box center [971, 156] width 31 height 31
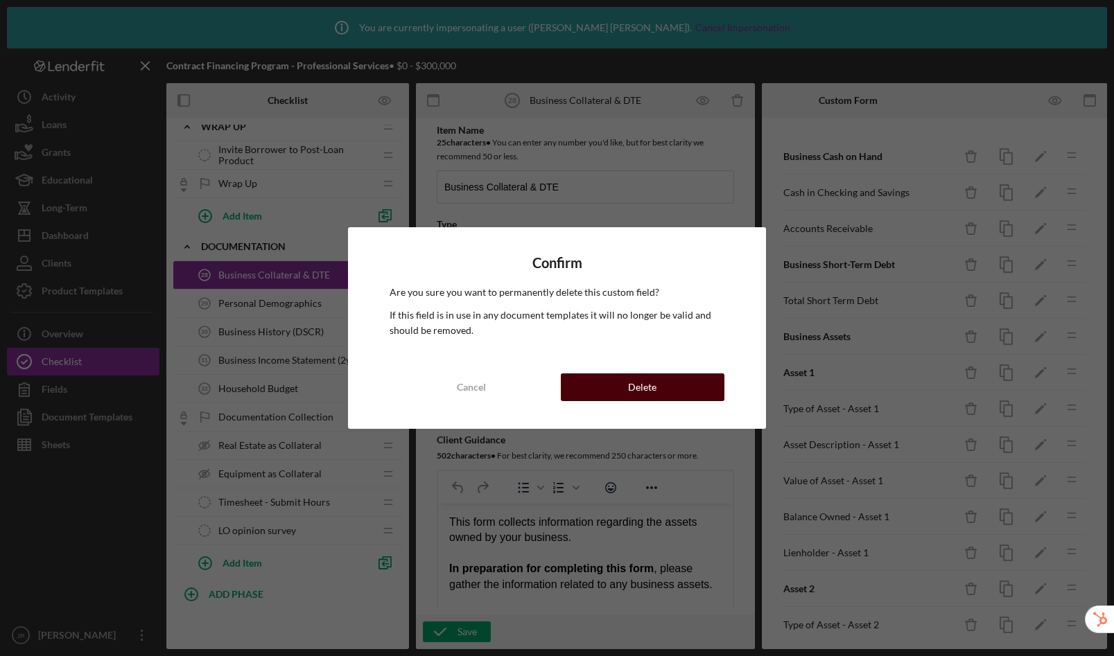
click at [702, 385] on button "Delete" at bounding box center [643, 388] width 164 height 28
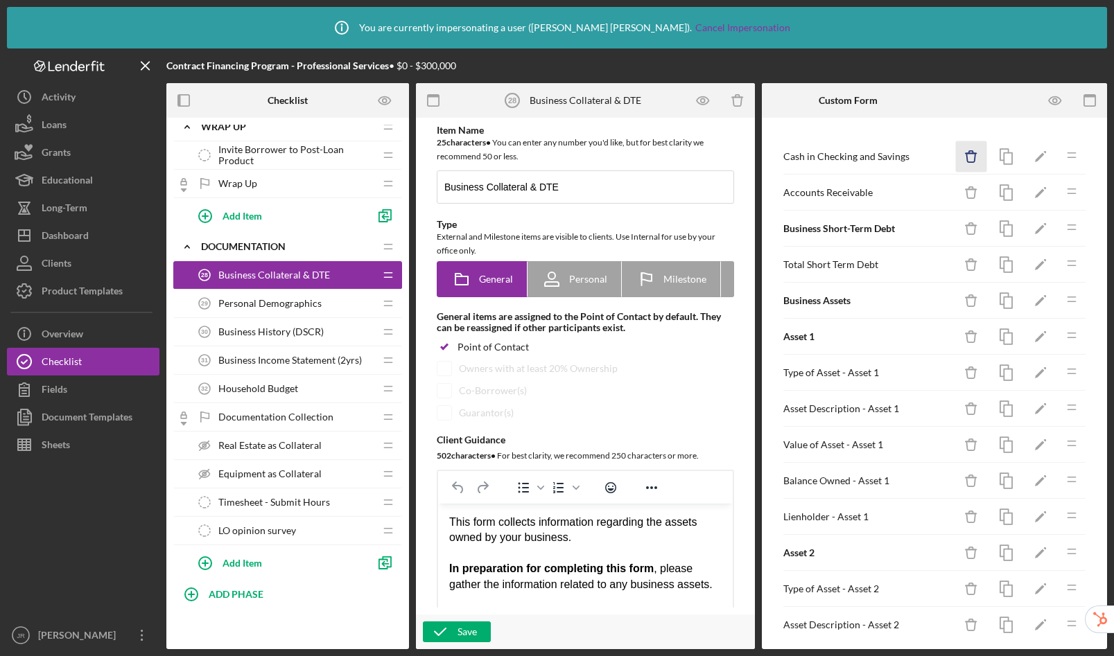
click at [962, 156] on icon "Icon/Delete" at bounding box center [971, 156] width 31 height 31
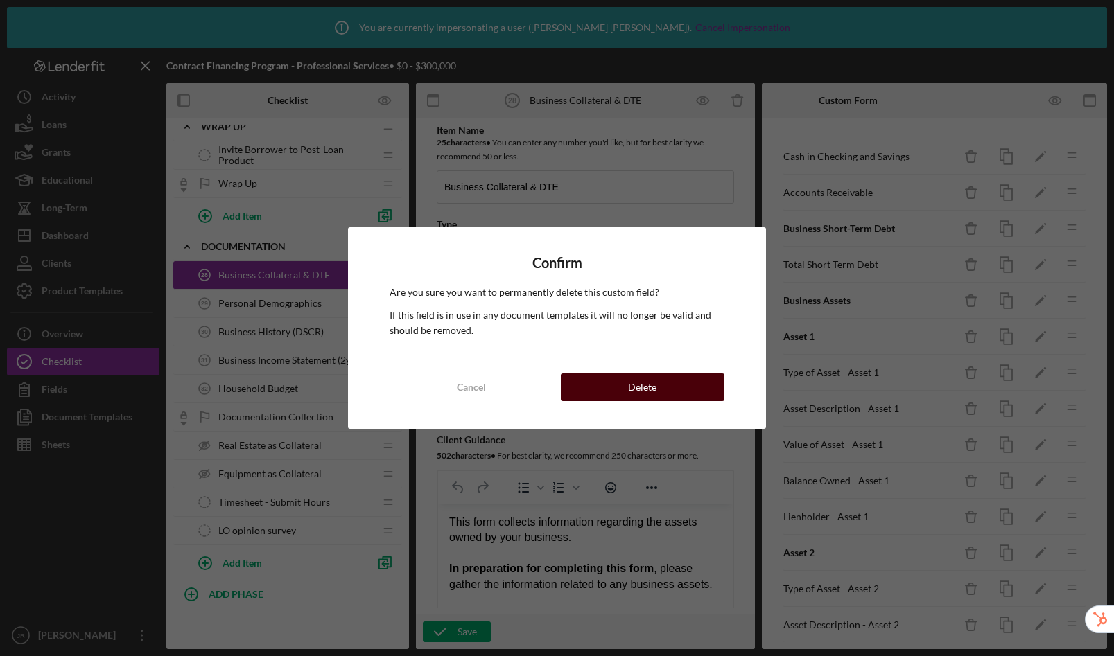
click at [659, 394] on button "Delete" at bounding box center [643, 388] width 164 height 28
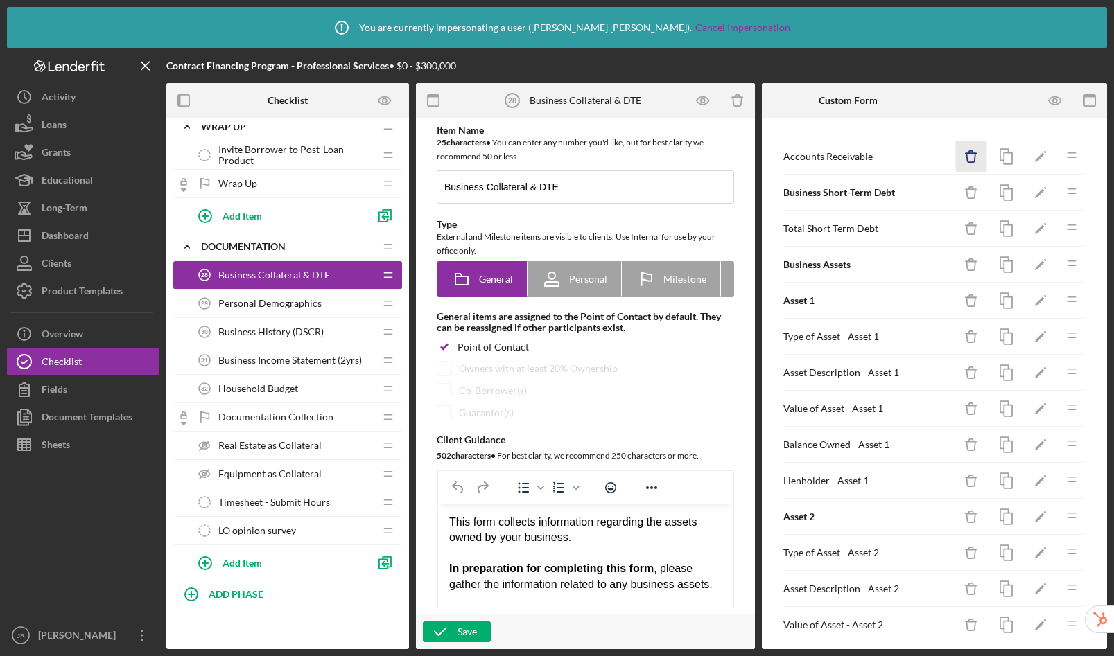
click at [966, 158] on icon "button" at bounding box center [970, 157] width 9 height 9
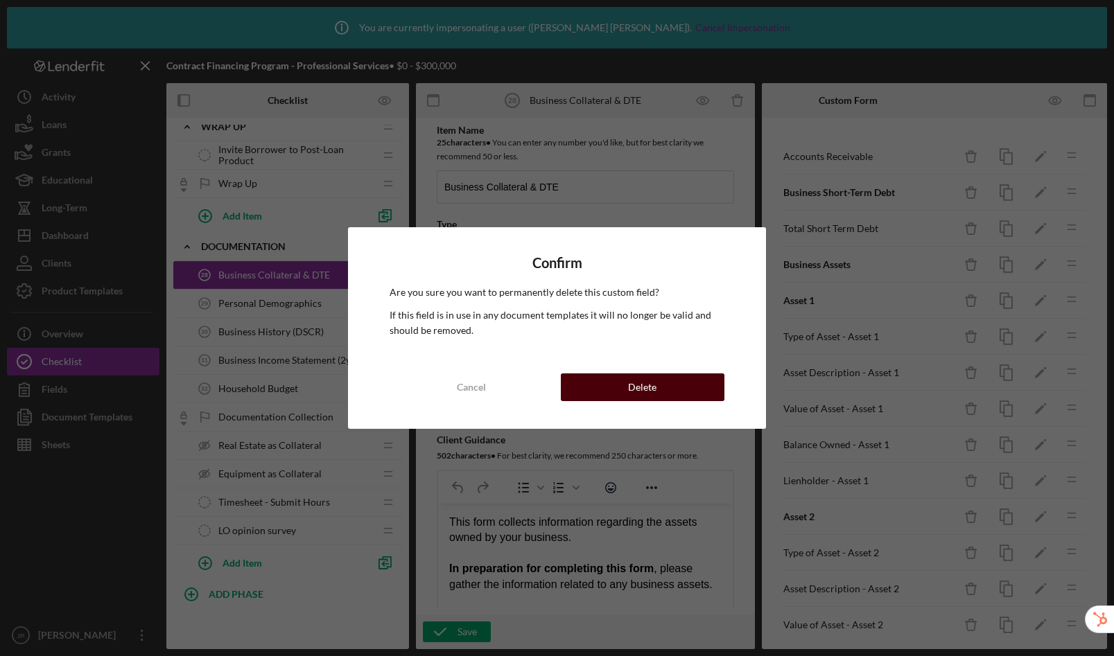
click at [639, 396] on div "Delete" at bounding box center [642, 388] width 28 height 28
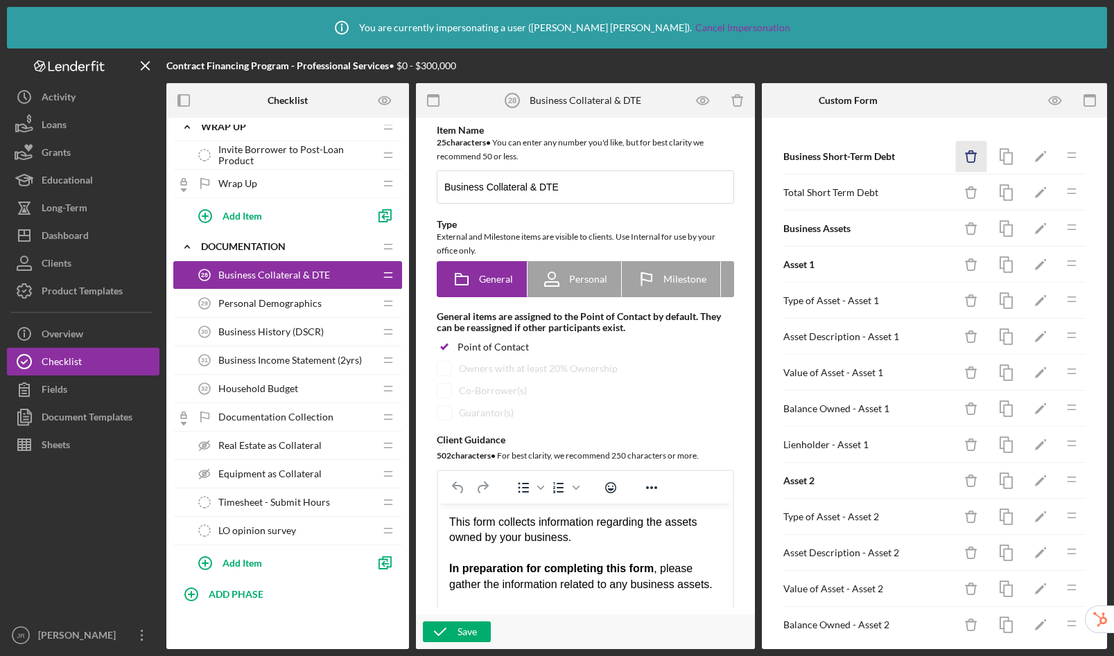
click at [968, 157] on icon "Icon/Delete" at bounding box center [971, 156] width 31 height 31
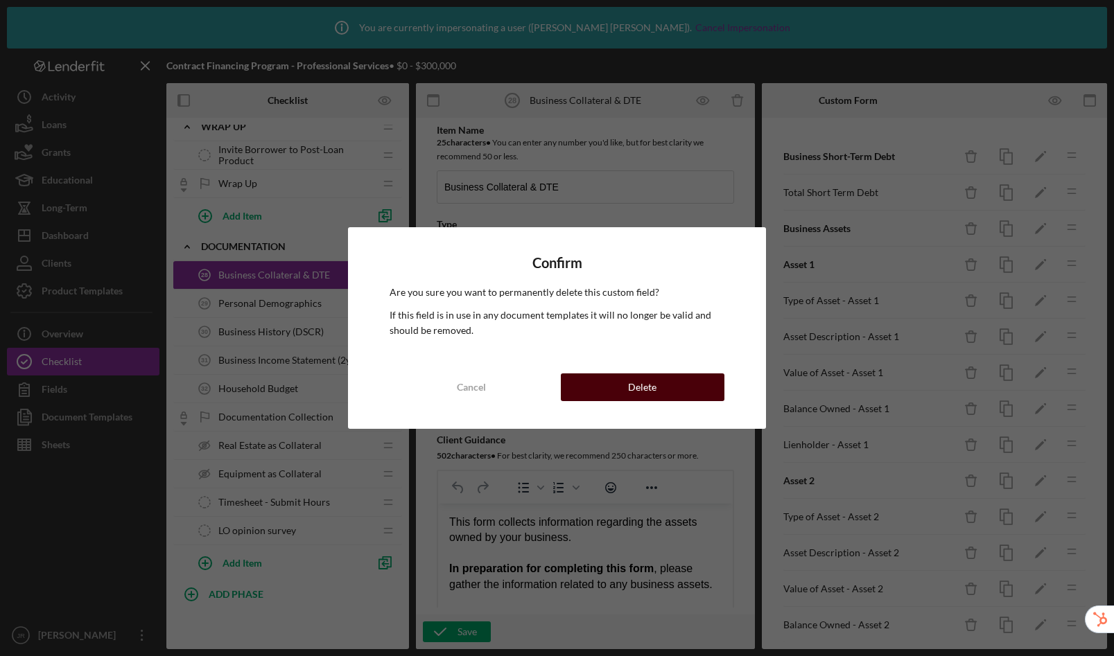
click at [641, 383] on div "Delete" at bounding box center [642, 388] width 28 height 28
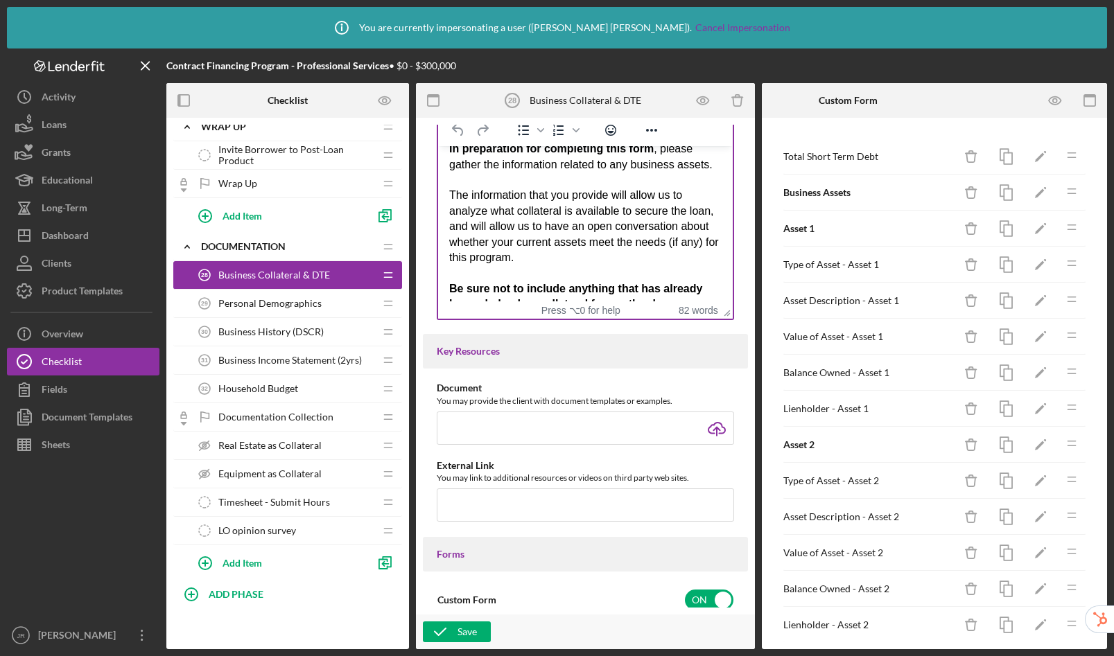
scroll to position [100, 0]
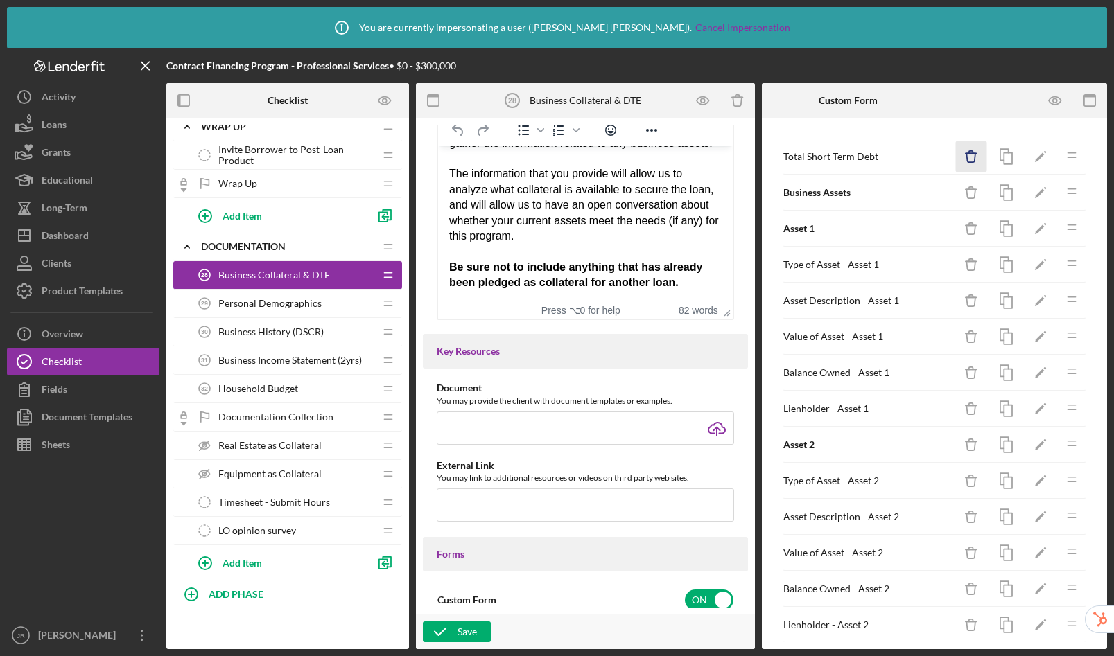
click at [956, 156] on icon "Icon/Delete" at bounding box center [971, 156] width 31 height 31
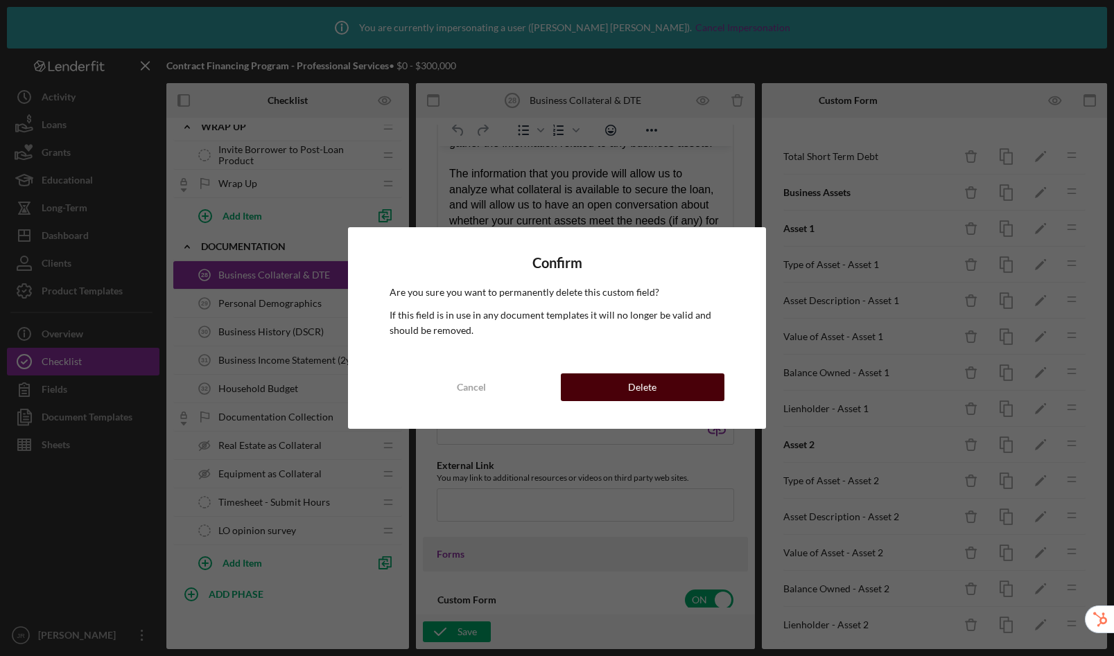
click at [674, 385] on button "Delete" at bounding box center [643, 388] width 164 height 28
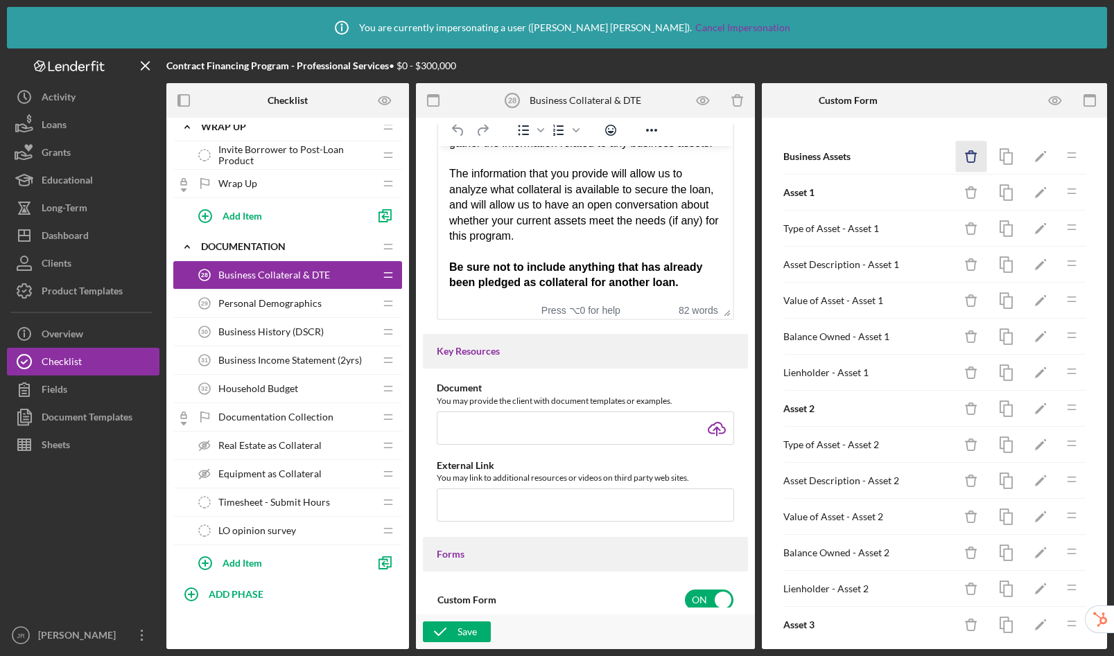
click at [961, 160] on icon "Icon/Delete" at bounding box center [971, 156] width 31 height 31
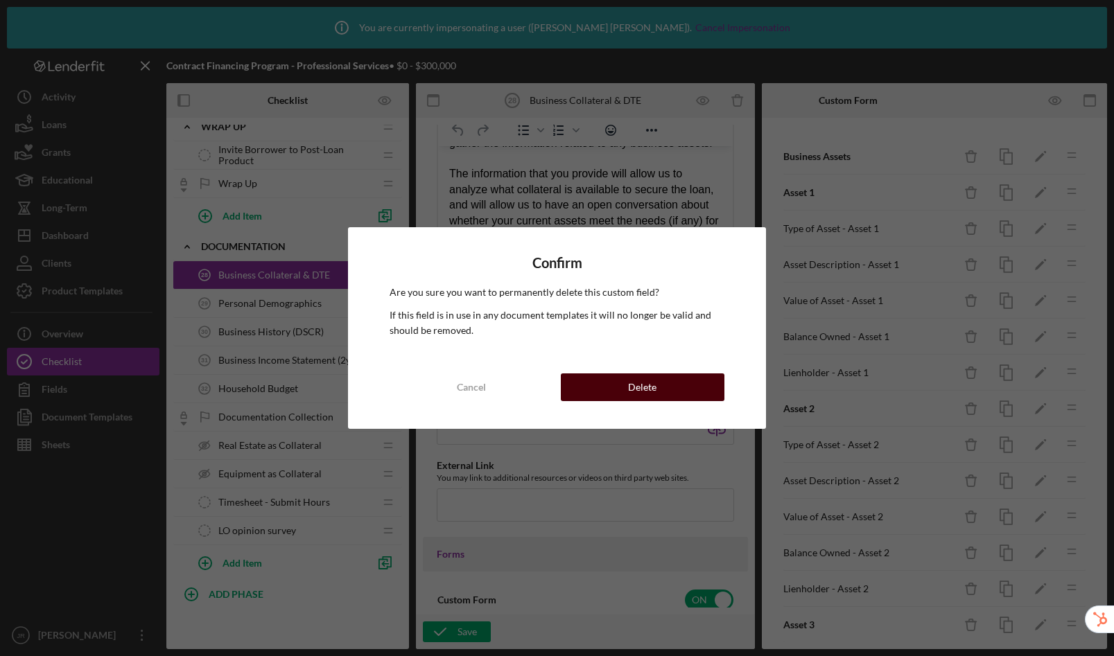
click at [644, 382] on div "Delete" at bounding box center [642, 388] width 28 height 28
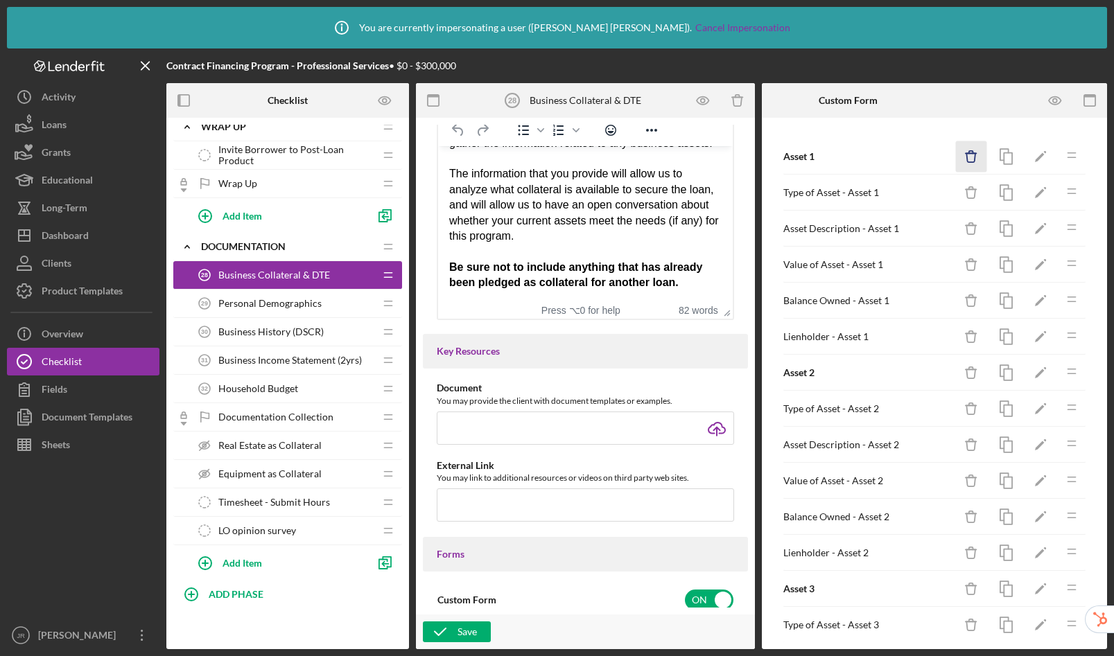
click at [957, 155] on icon "Icon/Delete" at bounding box center [971, 156] width 31 height 31
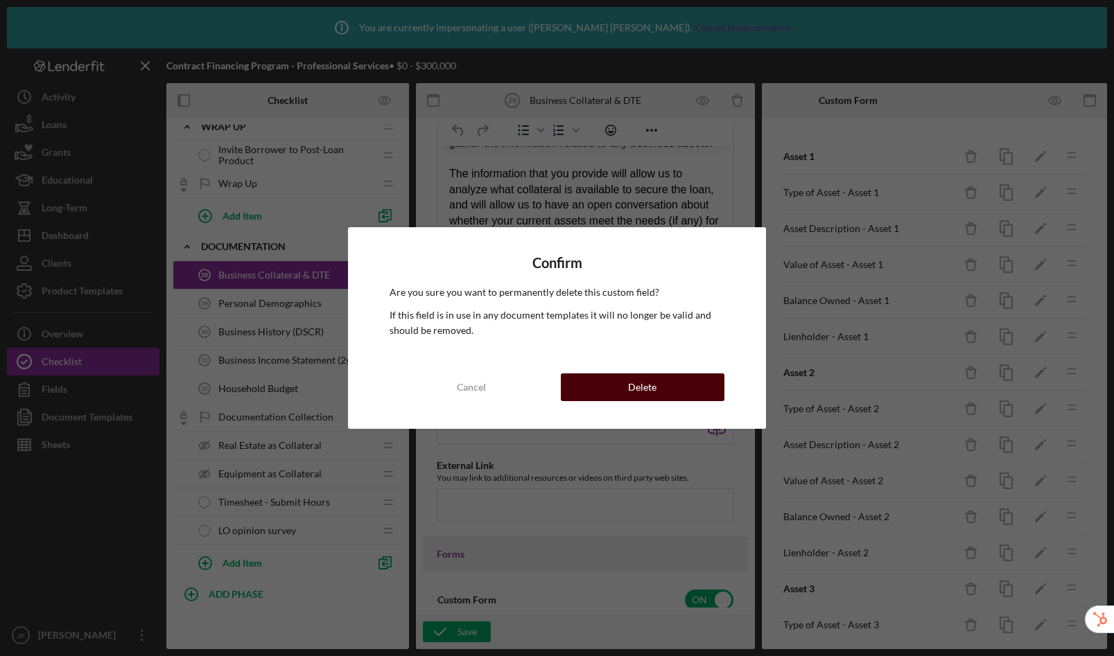
click at [625, 386] on button "Delete" at bounding box center [643, 388] width 164 height 28
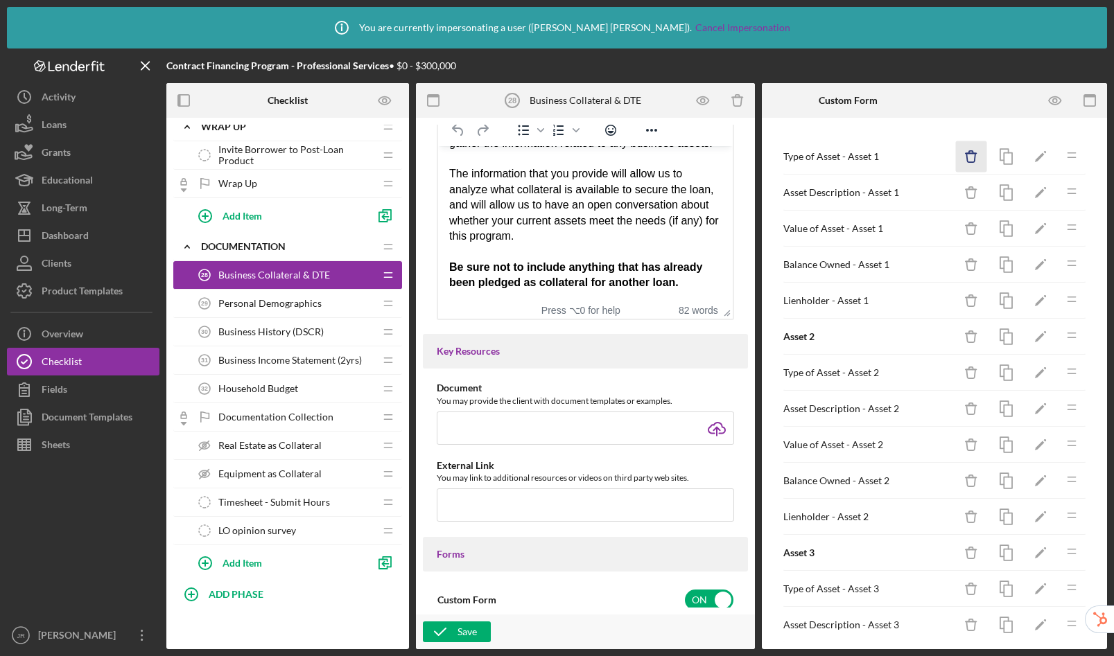
click at [958, 158] on icon "Icon/Delete" at bounding box center [971, 156] width 31 height 31
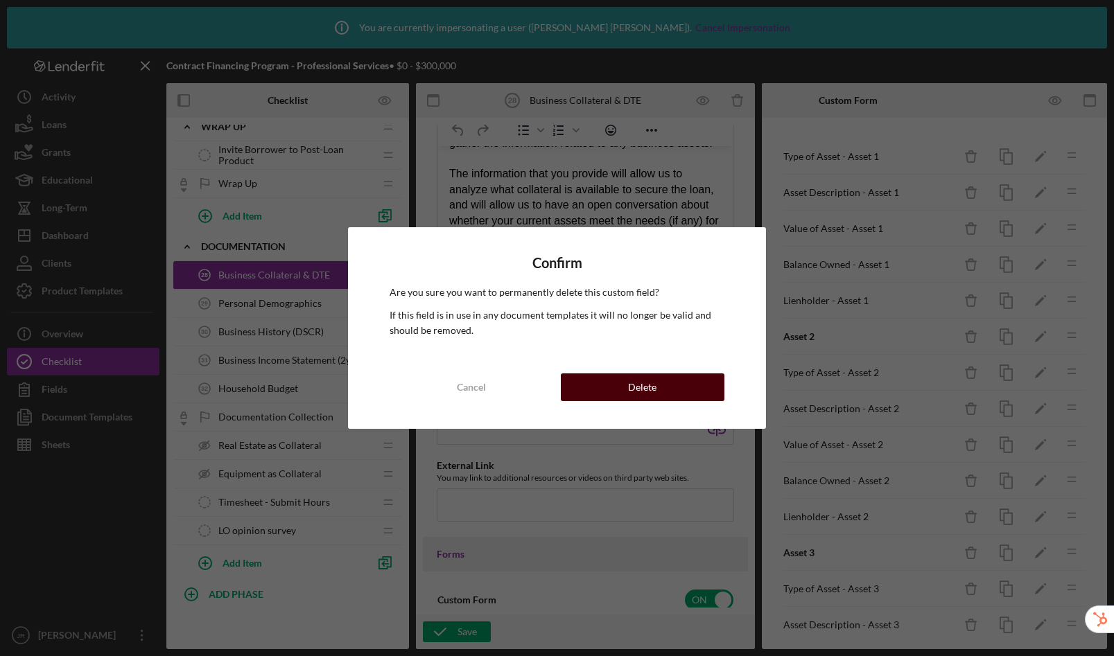
click at [692, 379] on button "Delete" at bounding box center [643, 388] width 164 height 28
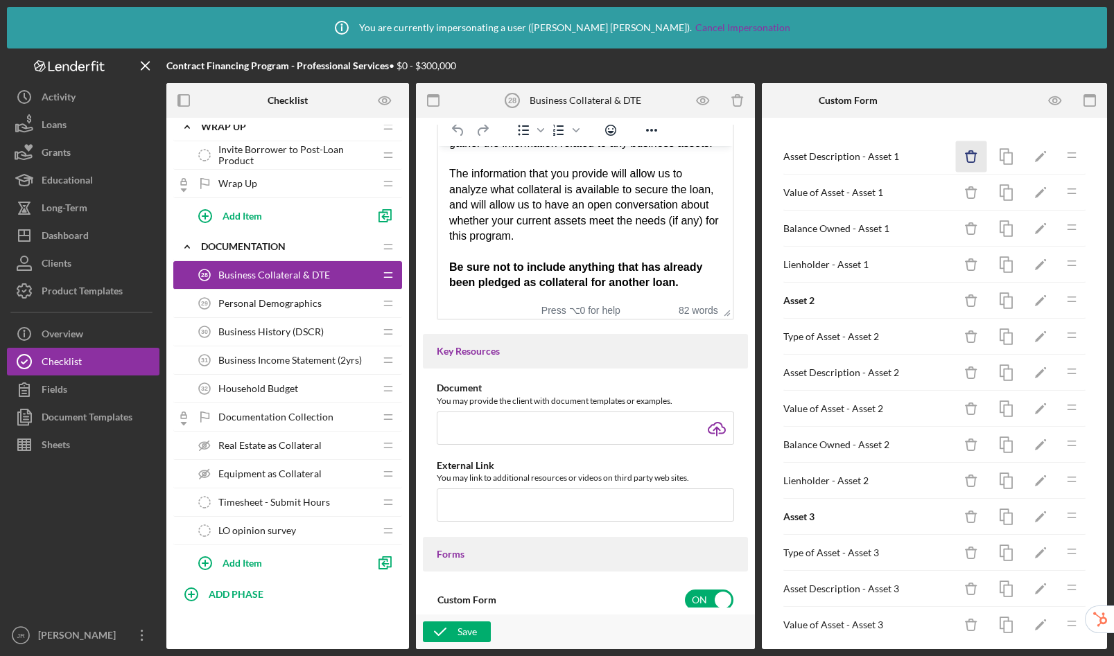
click at [966, 153] on g "button" at bounding box center [971, 156] width 10 height 11
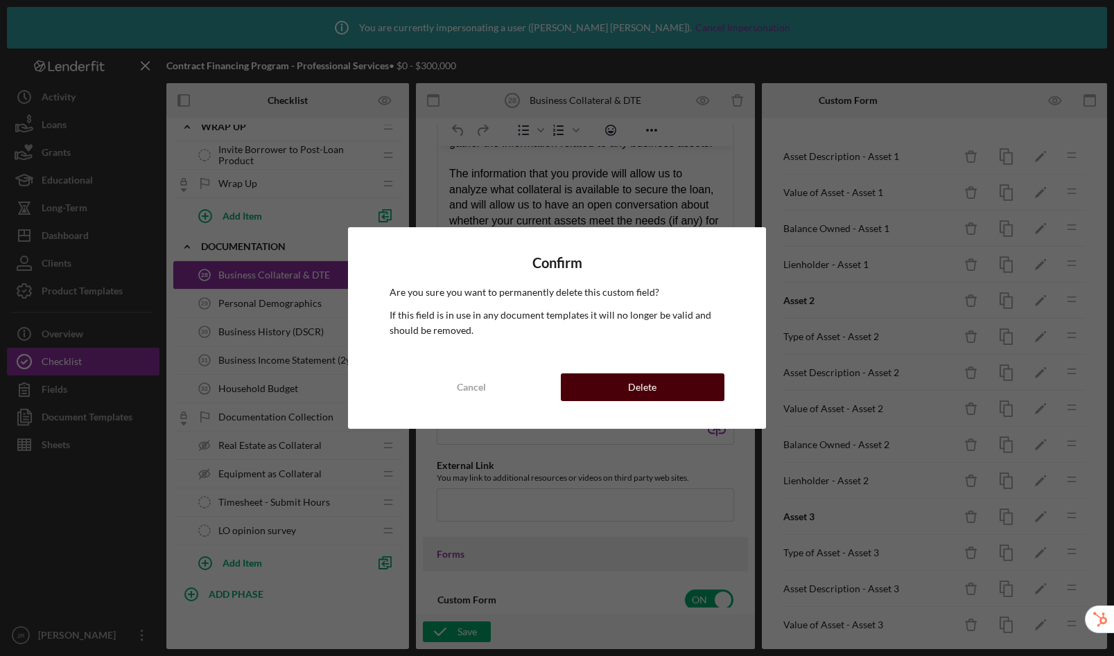
click at [695, 389] on button "Delete" at bounding box center [643, 388] width 164 height 28
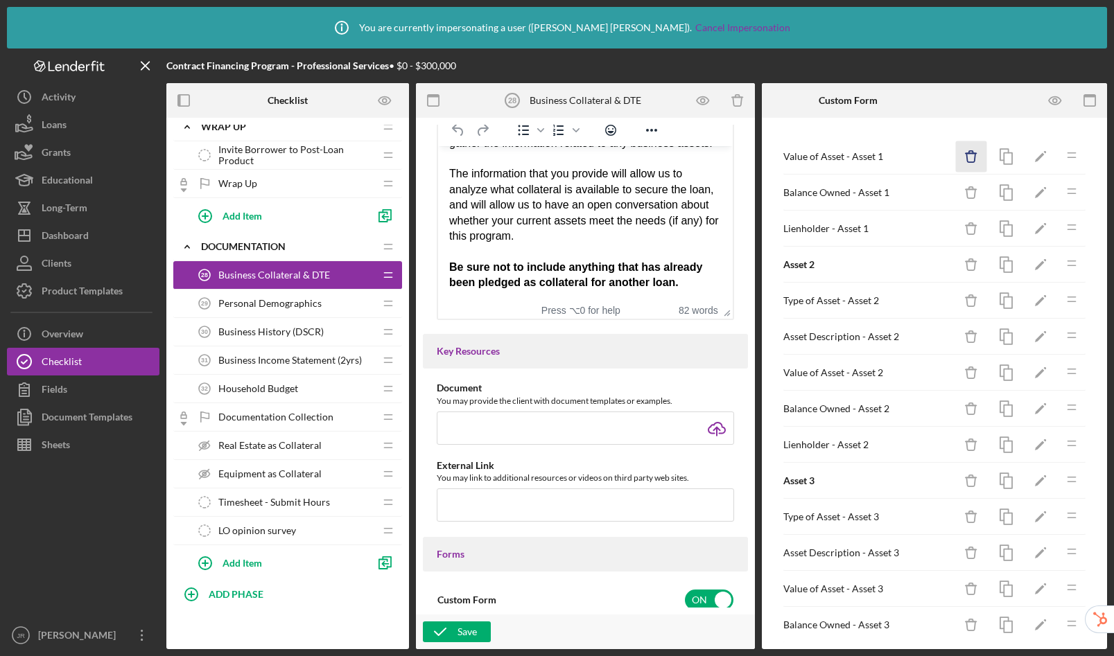
click at [966, 157] on icon "Icon/Delete" at bounding box center [971, 156] width 31 height 31
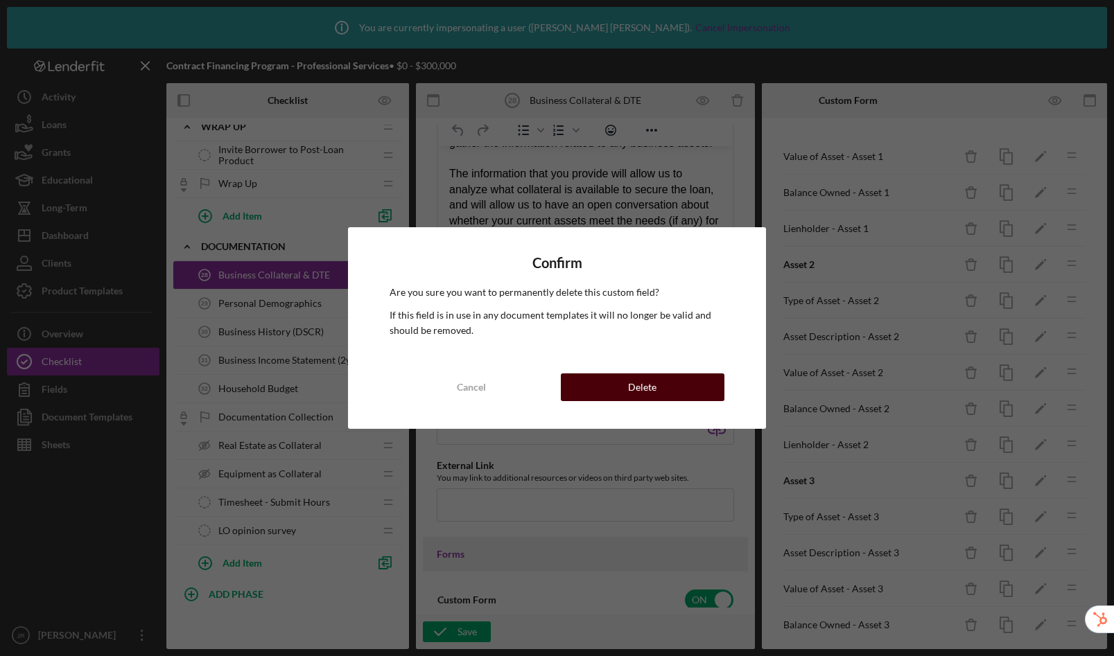
click at [690, 389] on button "Delete" at bounding box center [643, 388] width 164 height 28
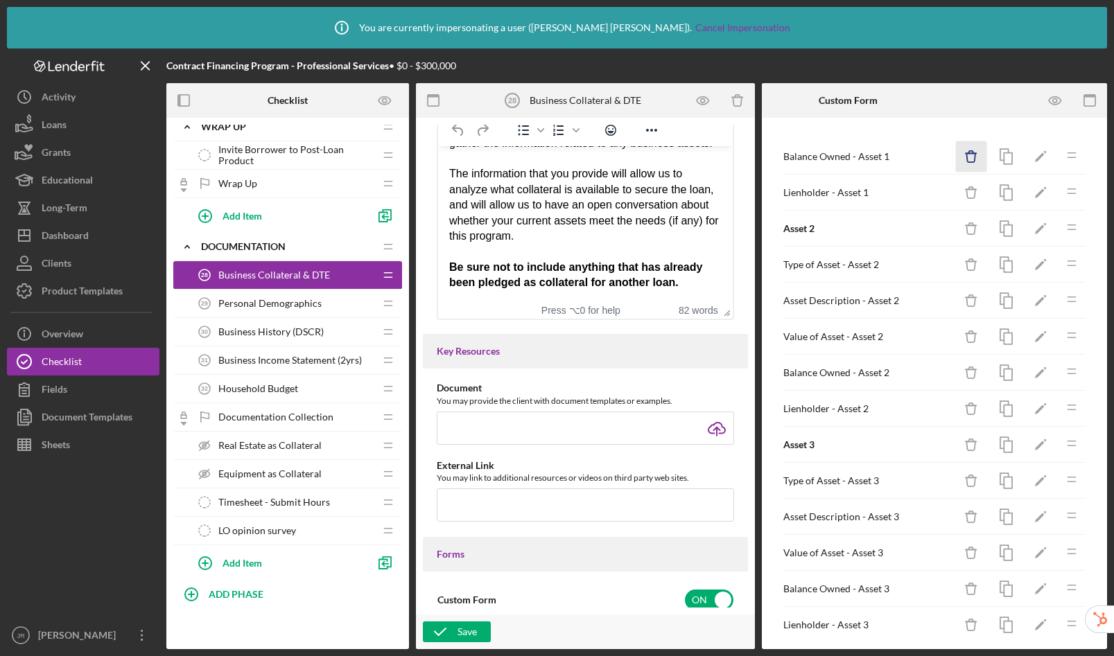
click at [959, 162] on icon "Icon/Delete" at bounding box center [971, 156] width 31 height 31
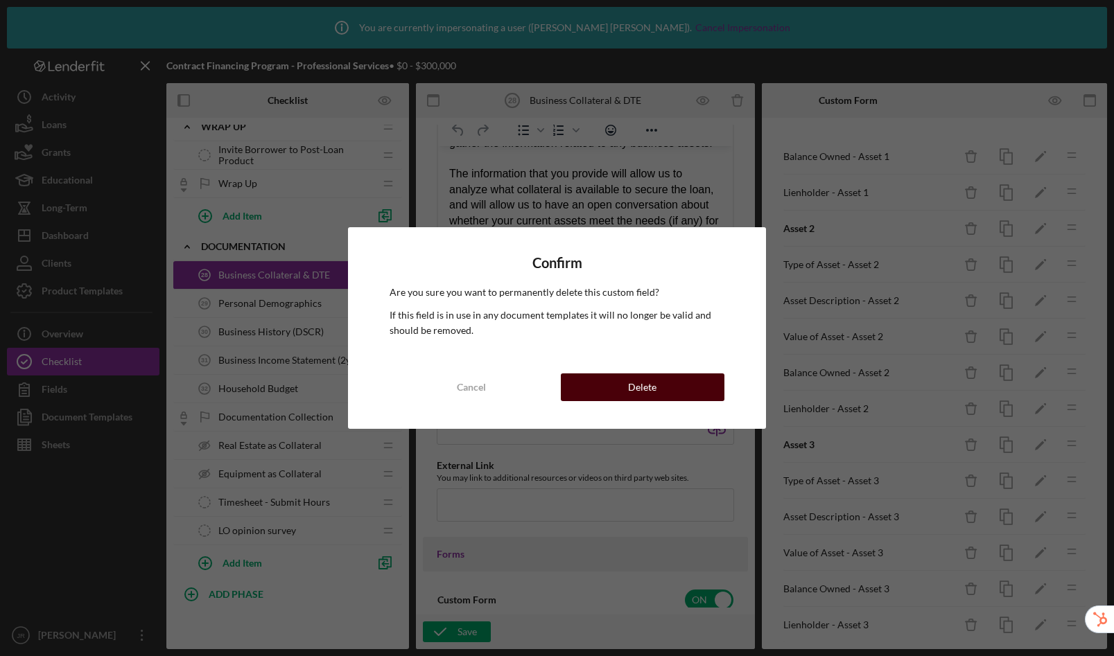
click at [679, 387] on button "Delete" at bounding box center [643, 388] width 164 height 28
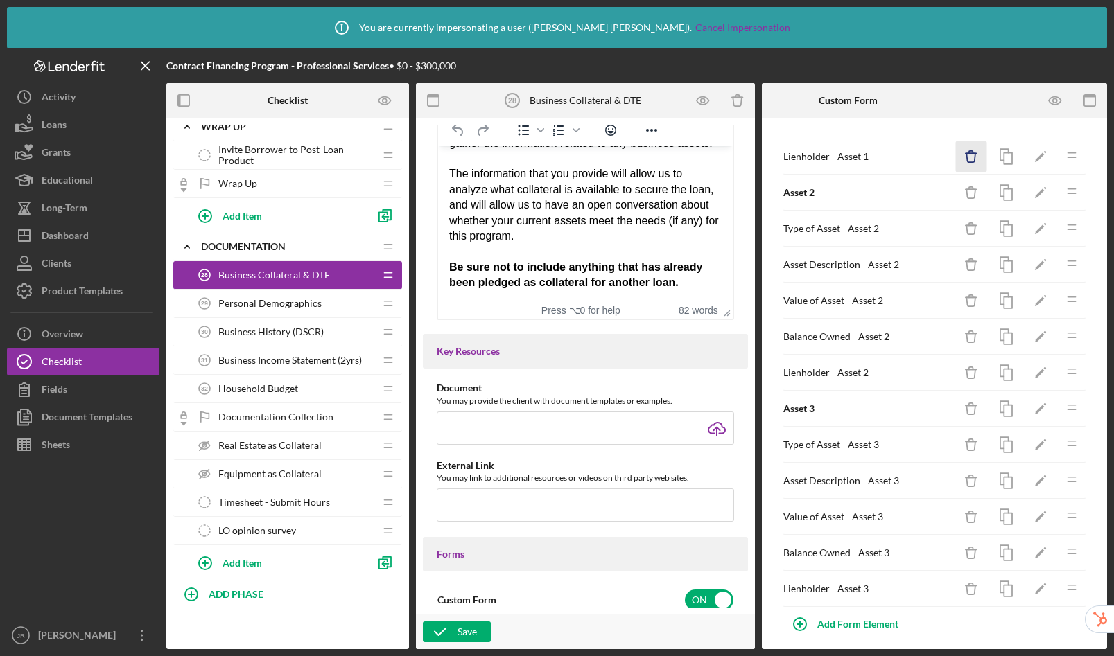
click at [968, 152] on icon "Icon/Delete" at bounding box center [971, 156] width 31 height 31
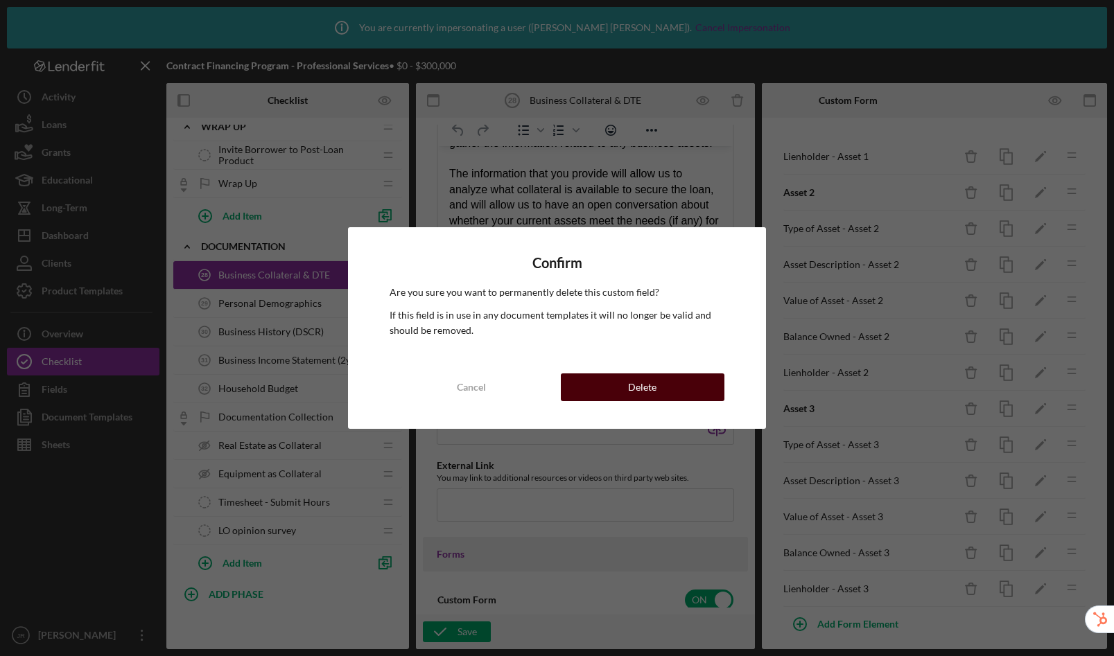
click at [660, 381] on button "Delete" at bounding box center [643, 388] width 164 height 28
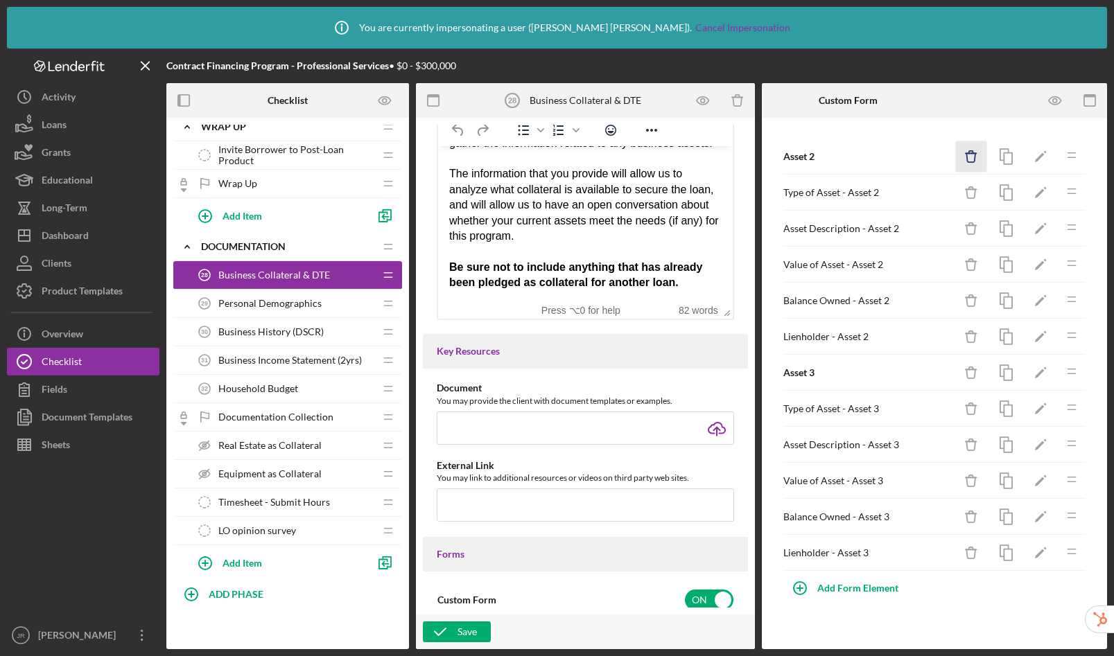
click at [972, 157] on icon "Icon/Delete" at bounding box center [971, 156] width 31 height 31
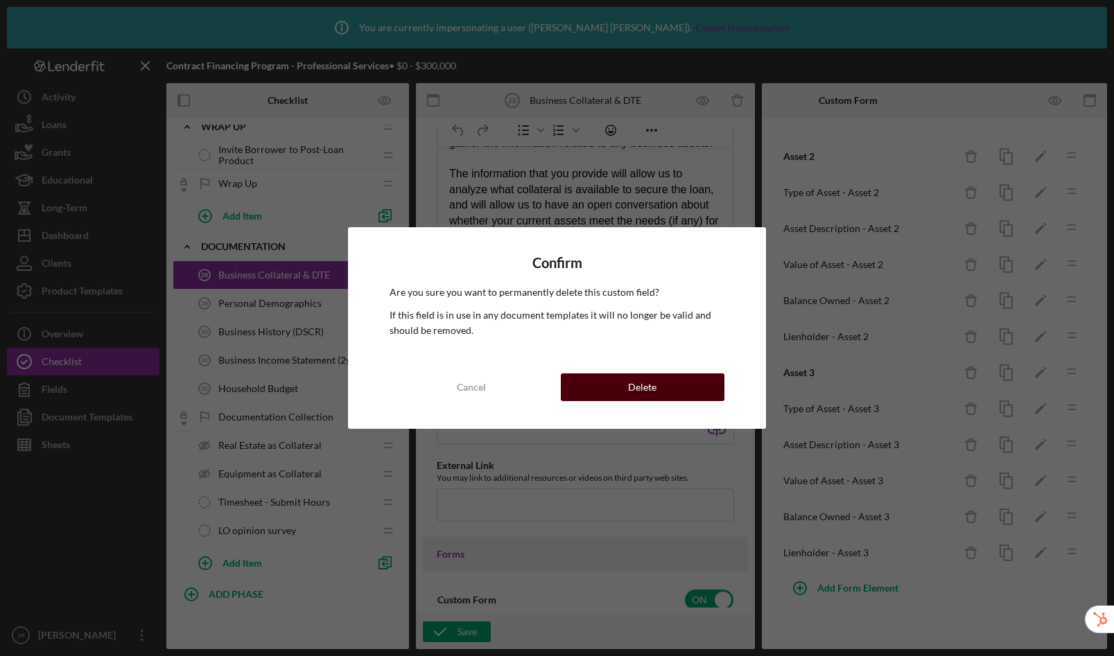
click at [680, 385] on button "Delete" at bounding box center [643, 388] width 164 height 28
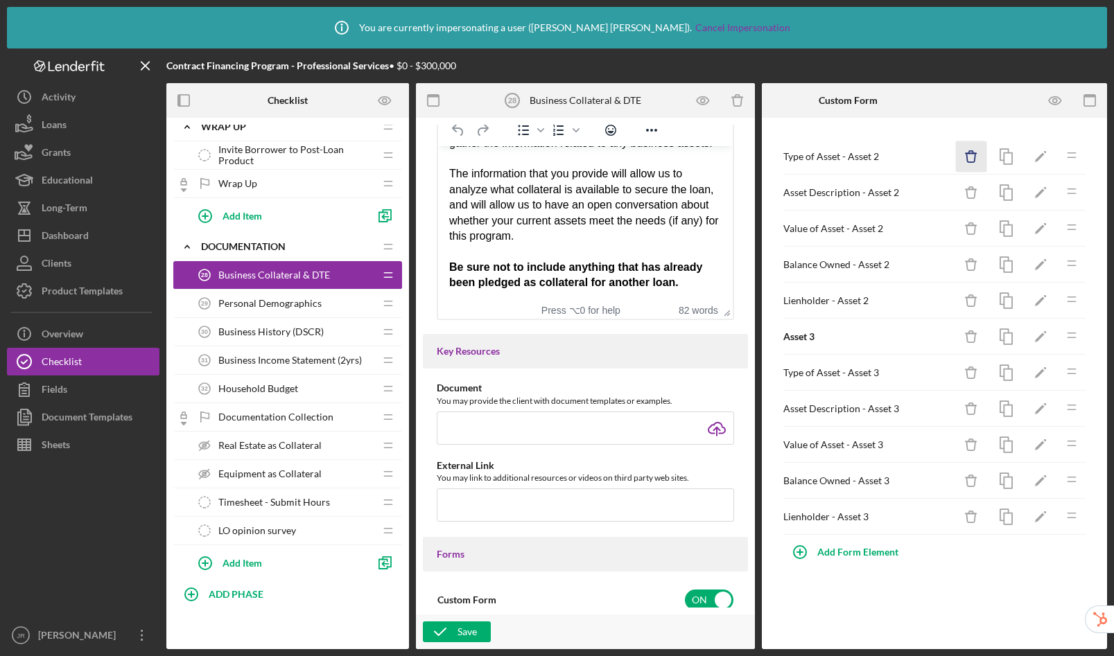
click at [966, 155] on icon "Icon/Delete" at bounding box center [971, 156] width 31 height 31
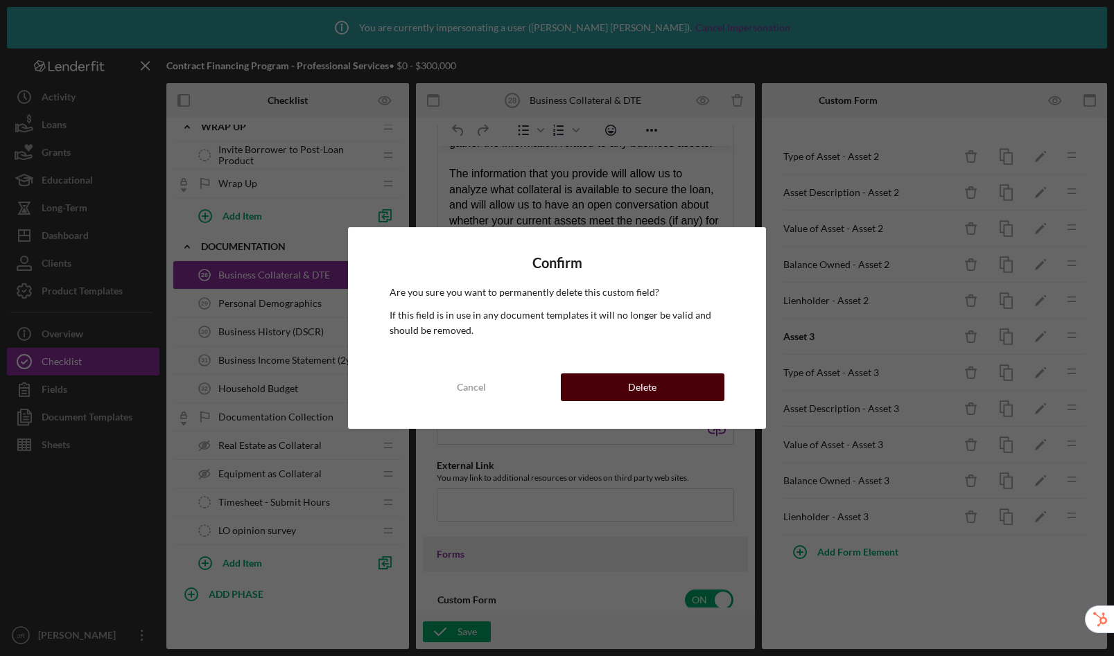
click at [685, 389] on button "Delete" at bounding box center [643, 388] width 164 height 28
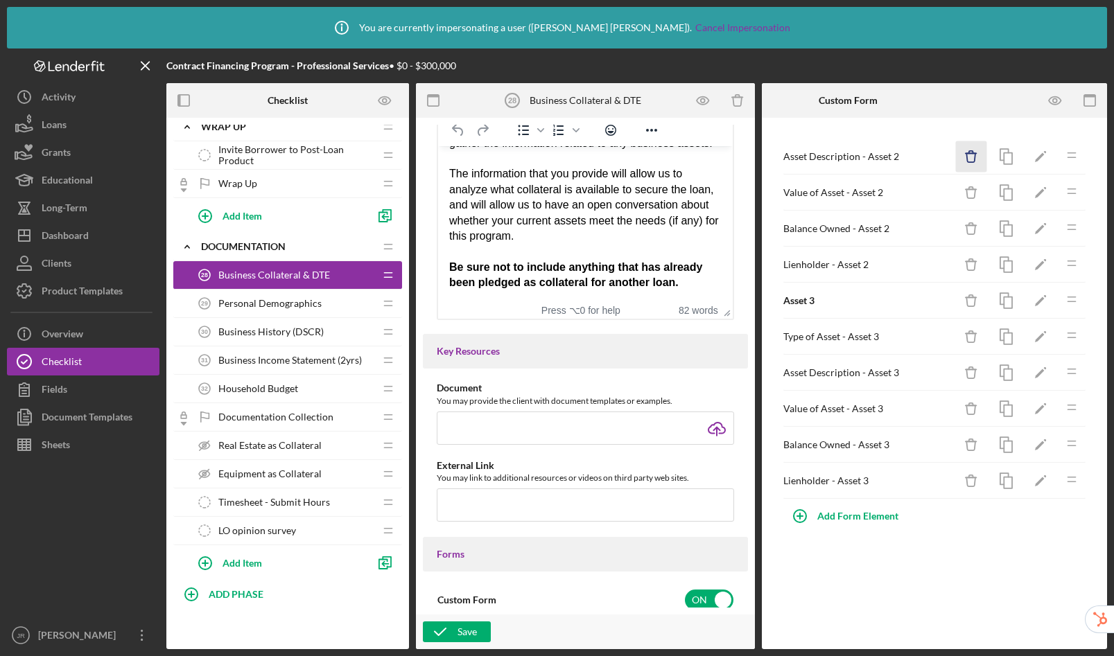
click at [963, 160] on icon "Icon/Delete" at bounding box center [971, 156] width 31 height 31
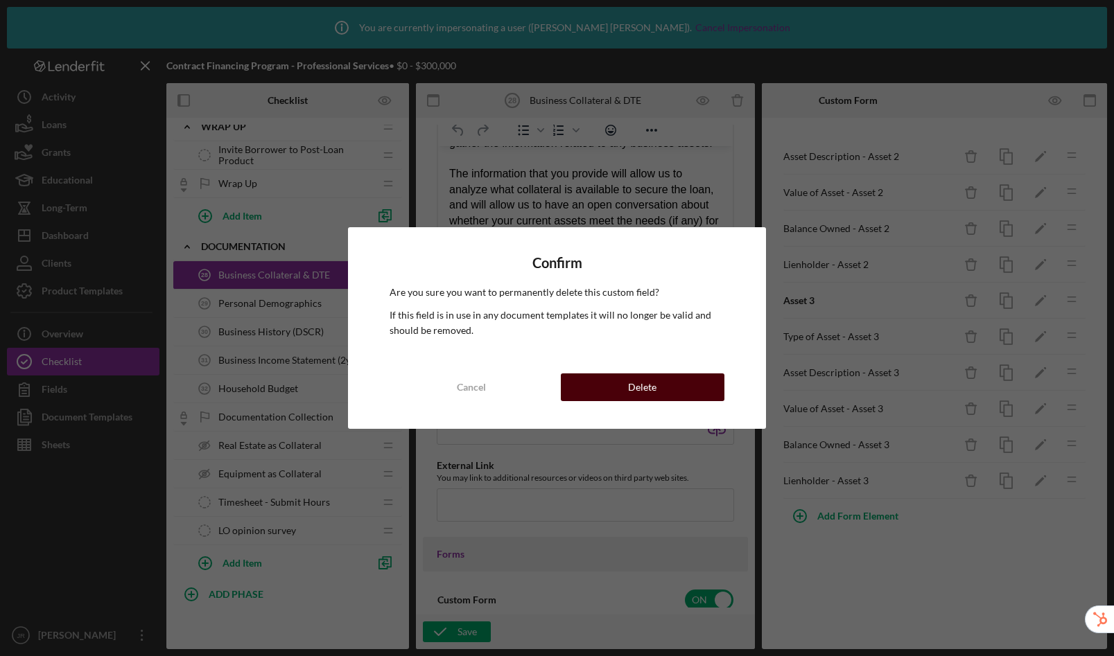
click at [677, 401] on div "Cancel Delete" at bounding box center [557, 388] width 334 height 28
click at [678, 381] on button "Delete" at bounding box center [643, 388] width 164 height 28
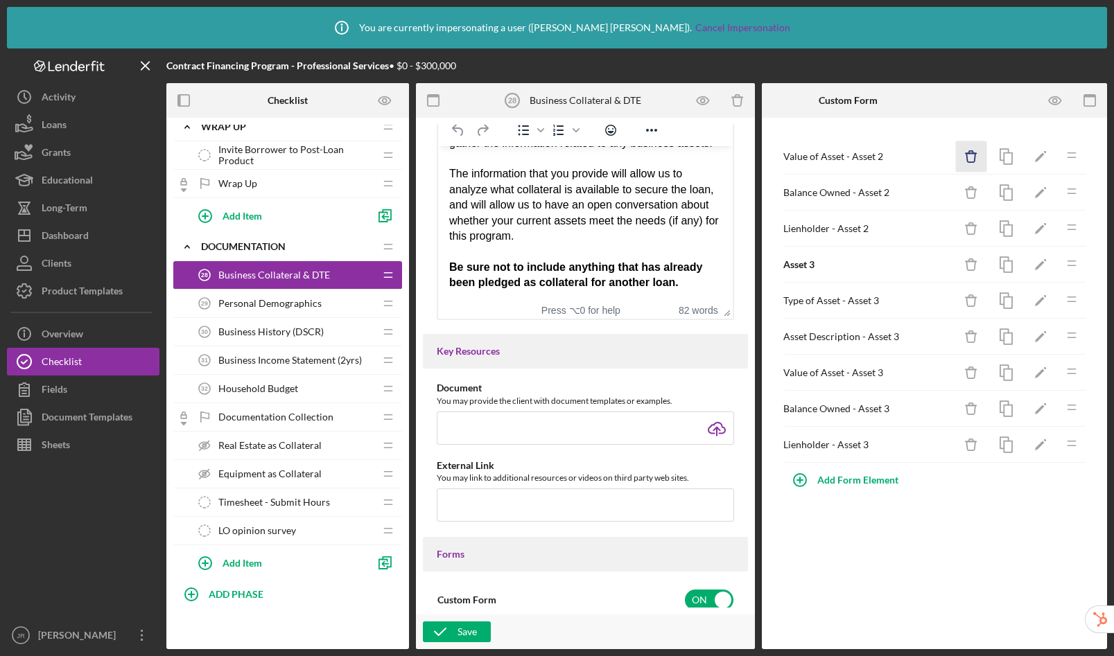
click at [973, 155] on icon "Icon/Delete" at bounding box center [971, 156] width 31 height 31
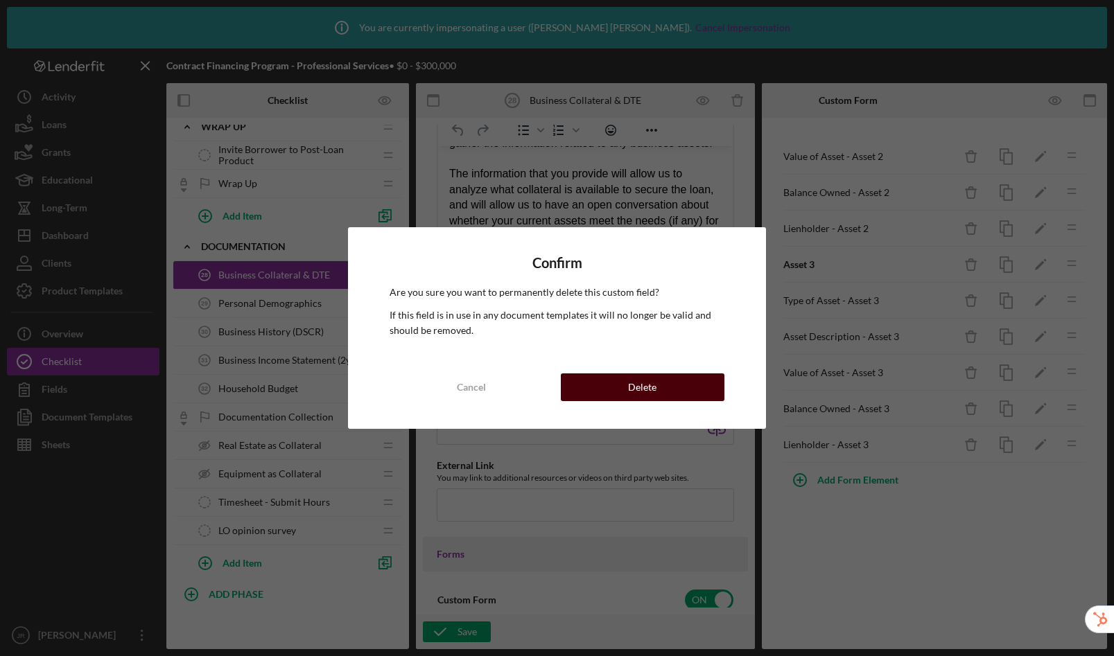
click at [645, 399] on div "Delete" at bounding box center [642, 388] width 28 height 28
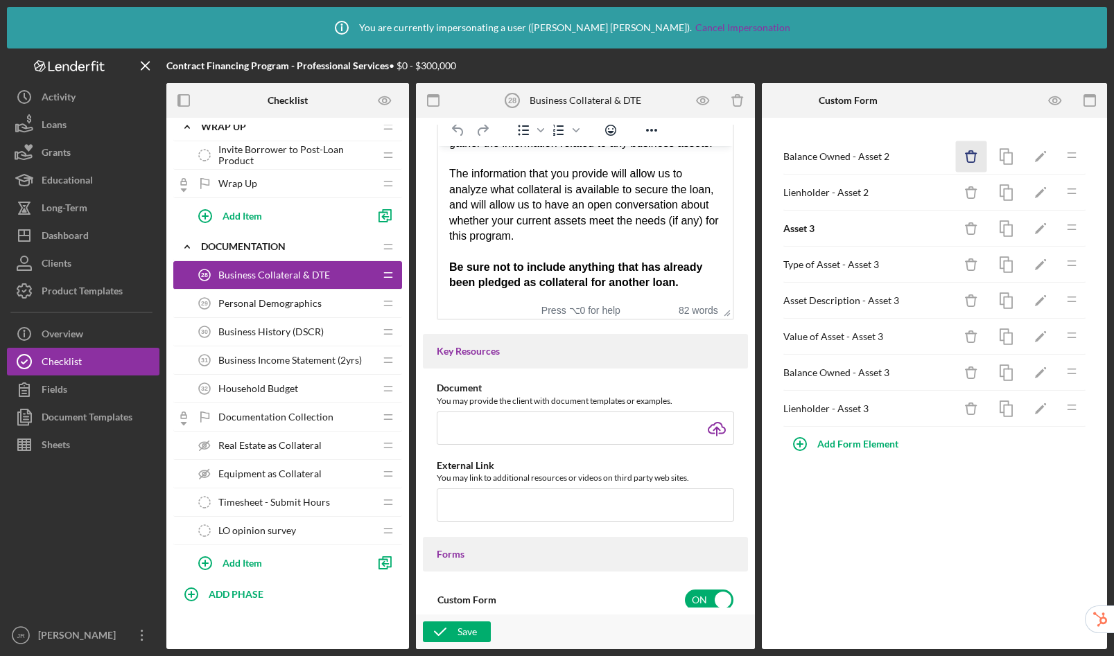
click at [975, 156] on icon "button" at bounding box center [970, 157] width 9 height 9
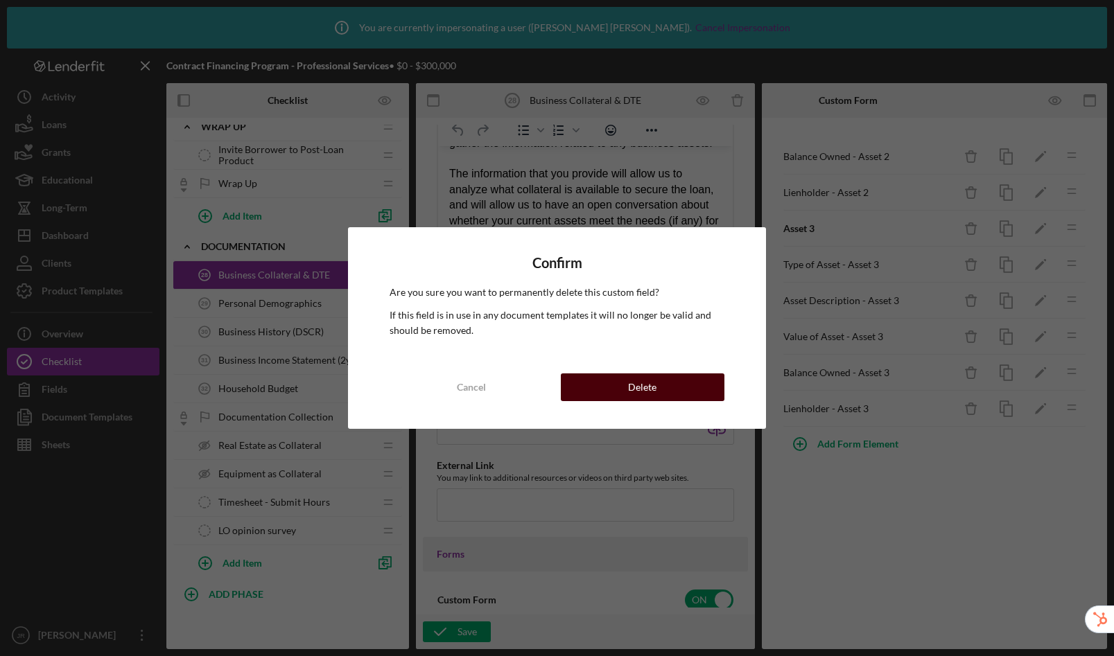
click at [640, 390] on div "Delete" at bounding box center [642, 388] width 28 height 28
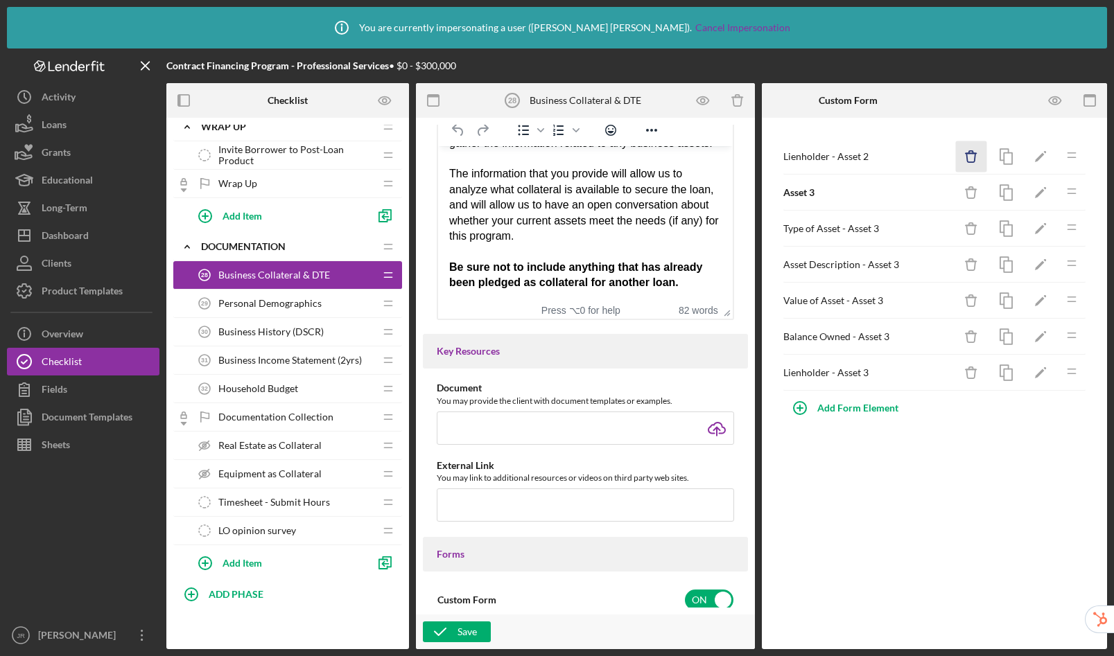
click at [968, 164] on icon "Icon/Delete" at bounding box center [971, 156] width 31 height 31
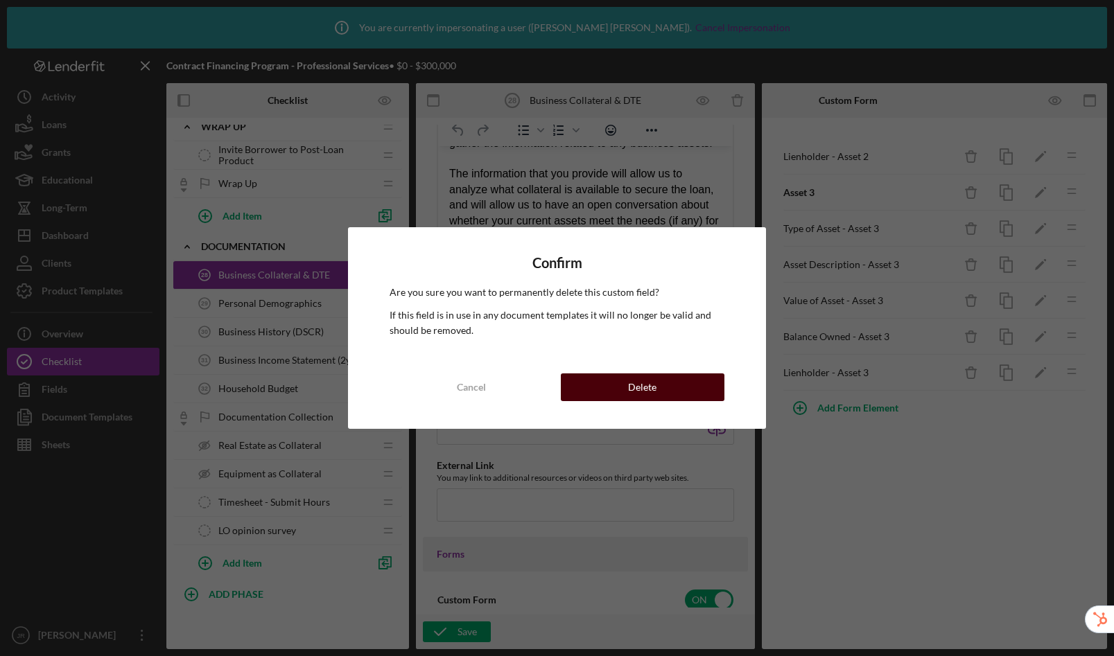
click at [687, 380] on button "Delete" at bounding box center [643, 388] width 164 height 28
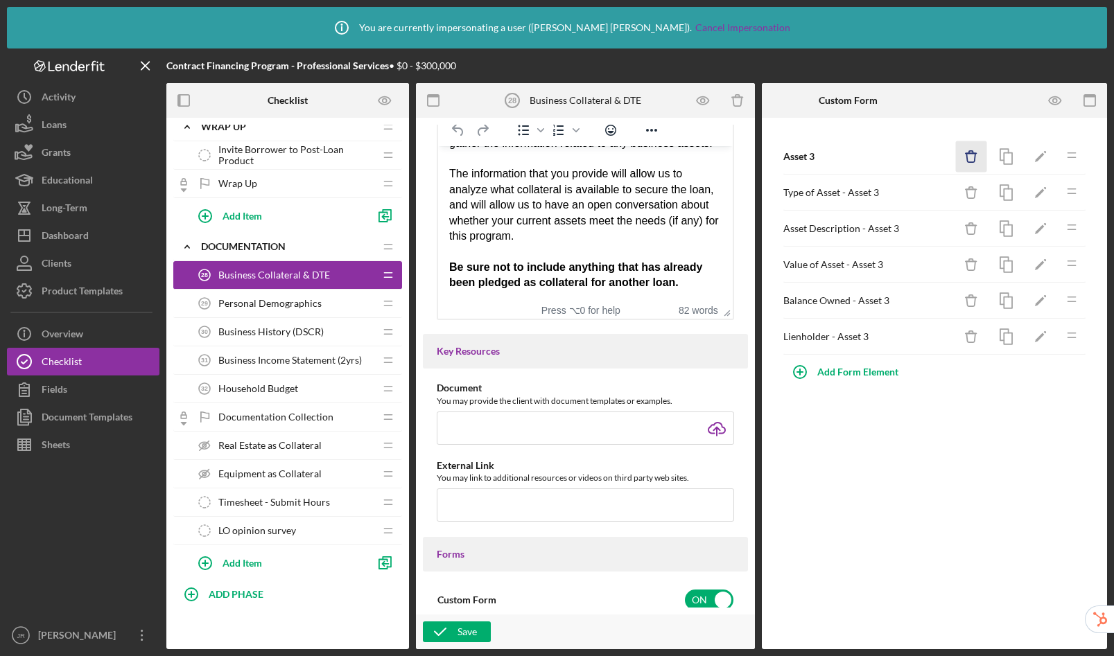
click at [982, 155] on icon "Icon/Delete" at bounding box center [971, 156] width 31 height 31
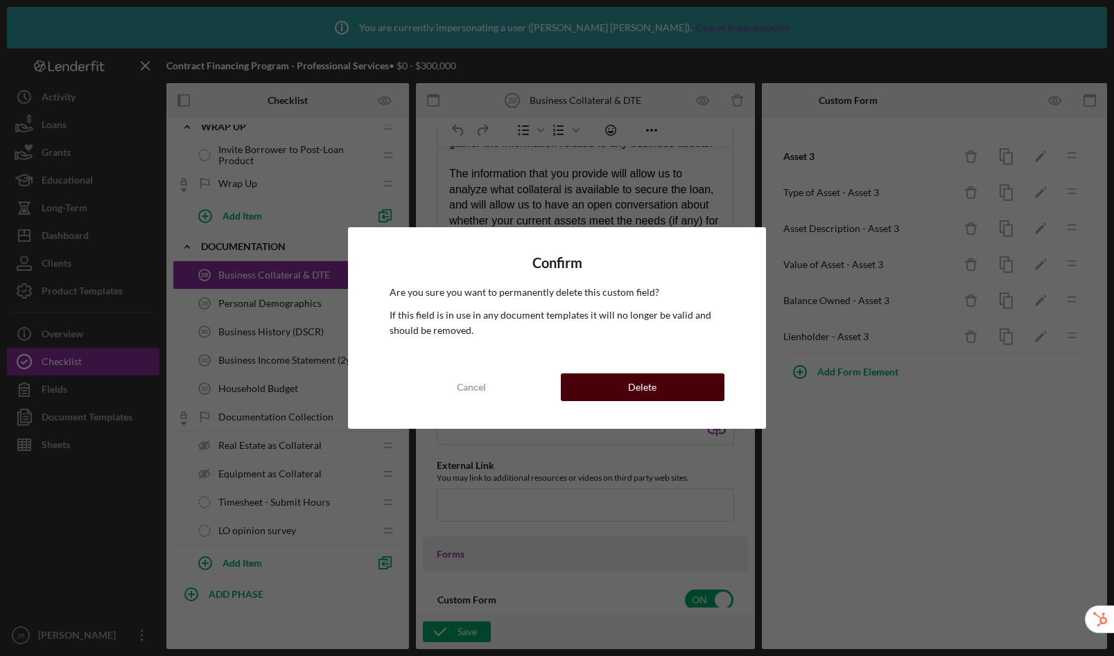
click at [675, 376] on button "Delete" at bounding box center [643, 388] width 164 height 28
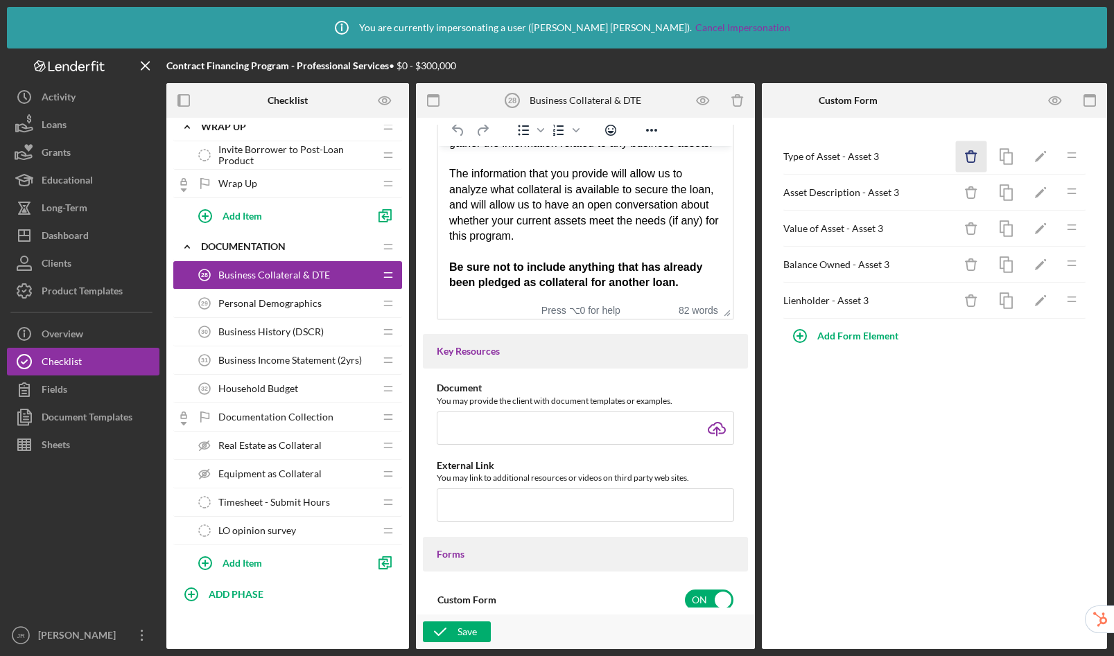
click at [966, 158] on icon "Icon/Delete" at bounding box center [971, 156] width 31 height 31
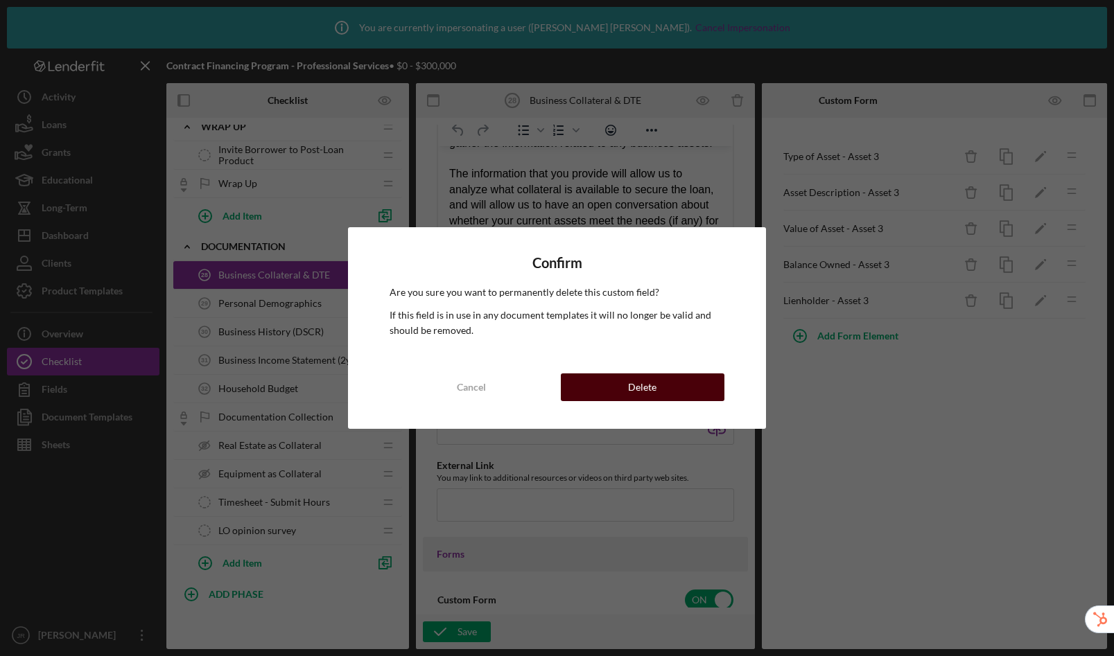
click at [709, 382] on button "Delete" at bounding box center [643, 388] width 164 height 28
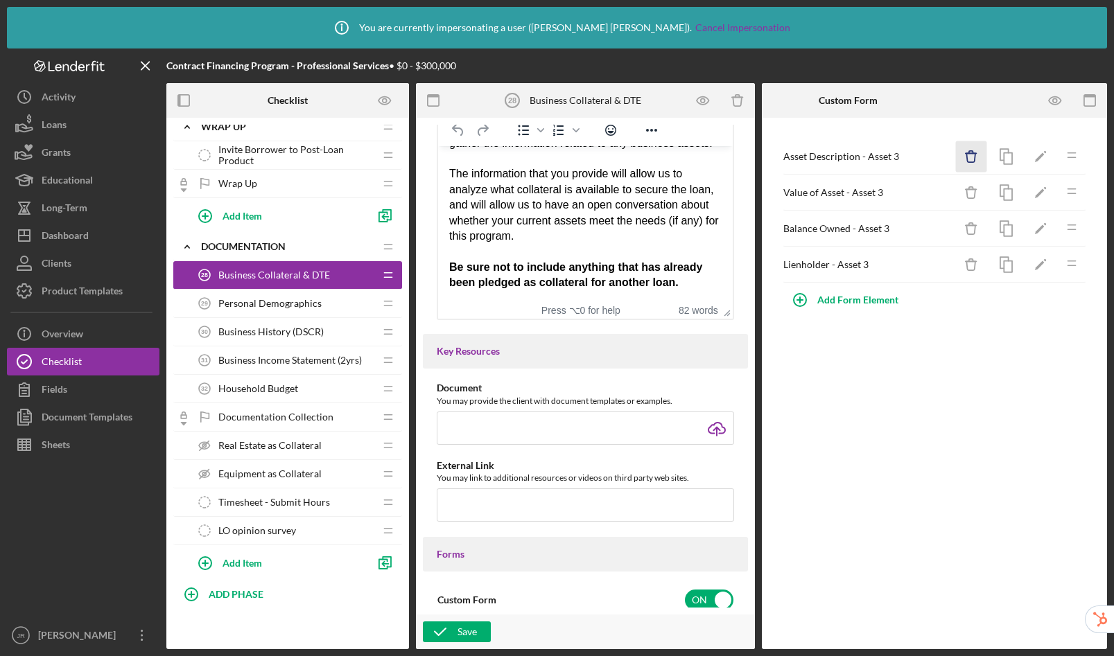
click at [961, 159] on icon "Icon/Delete" at bounding box center [971, 156] width 31 height 31
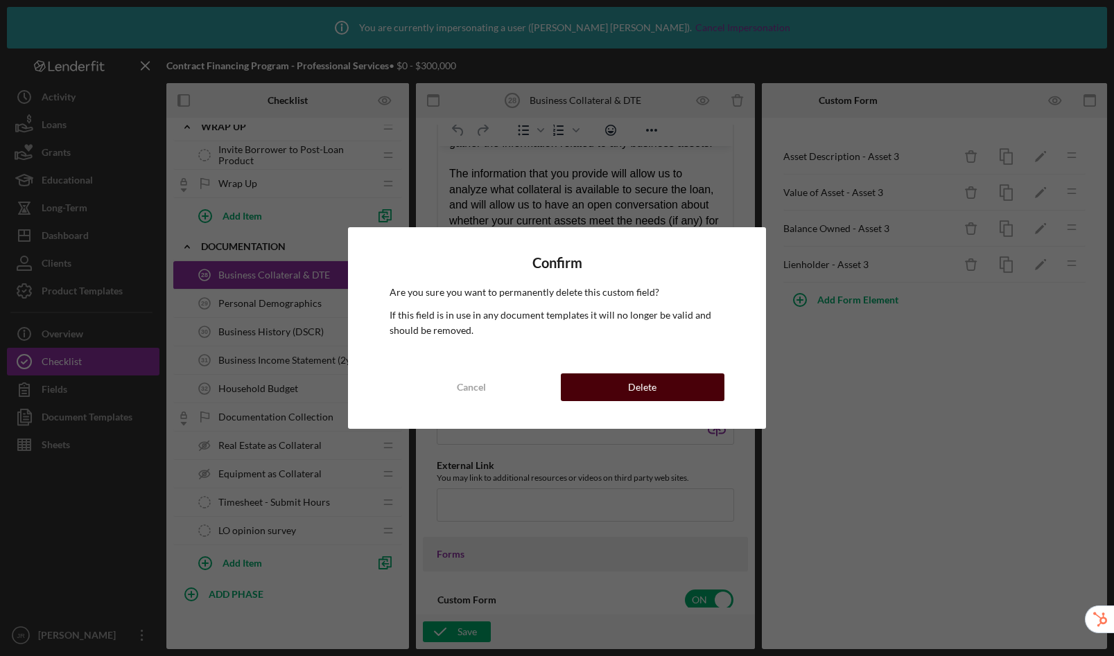
click at [696, 383] on button "Delete" at bounding box center [643, 388] width 164 height 28
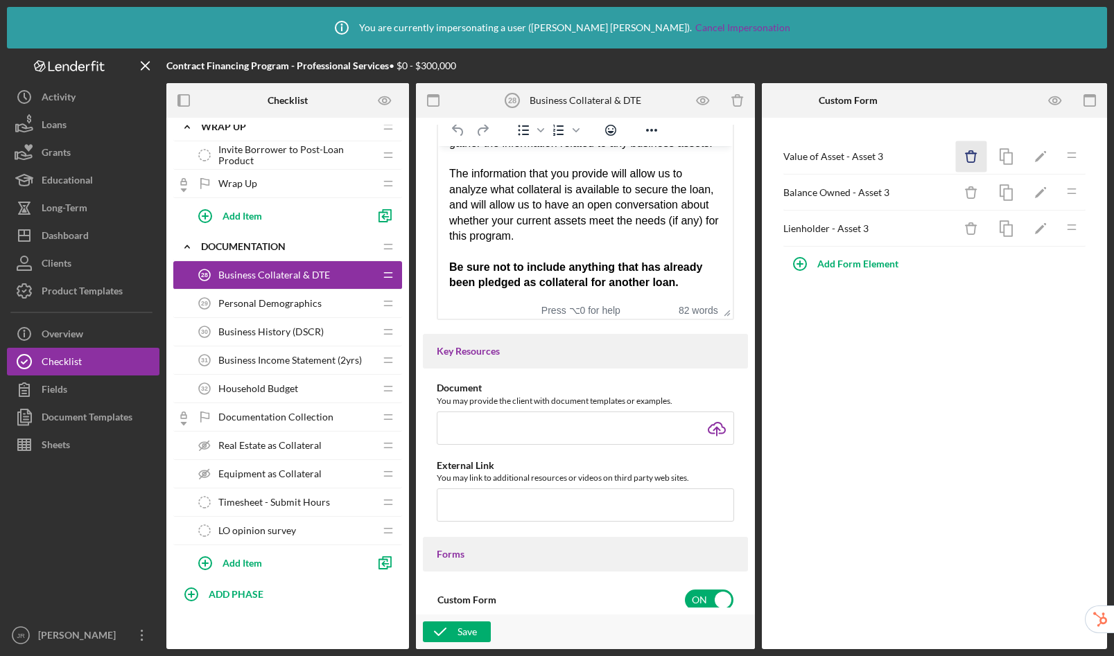
click at [968, 157] on icon "Icon/Delete" at bounding box center [971, 156] width 31 height 31
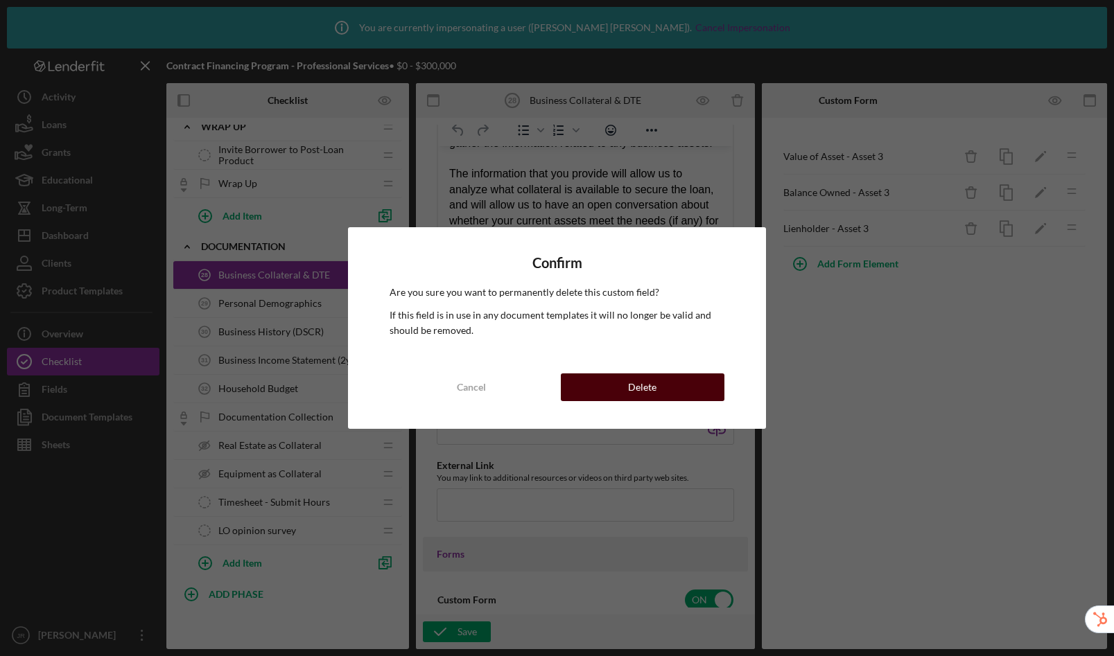
click at [700, 388] on button "Delete" at bounding box center [643, 388] width 164 height 28
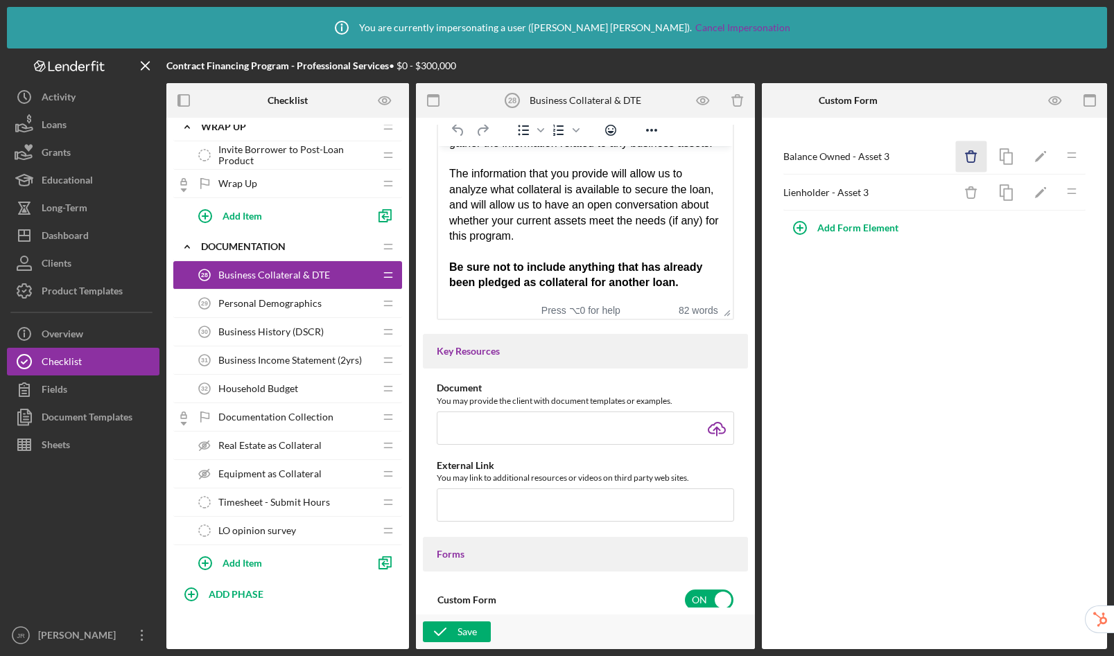
click at [973, 153] on icon "button" at bounding box center [971, 152] width 4 height 3
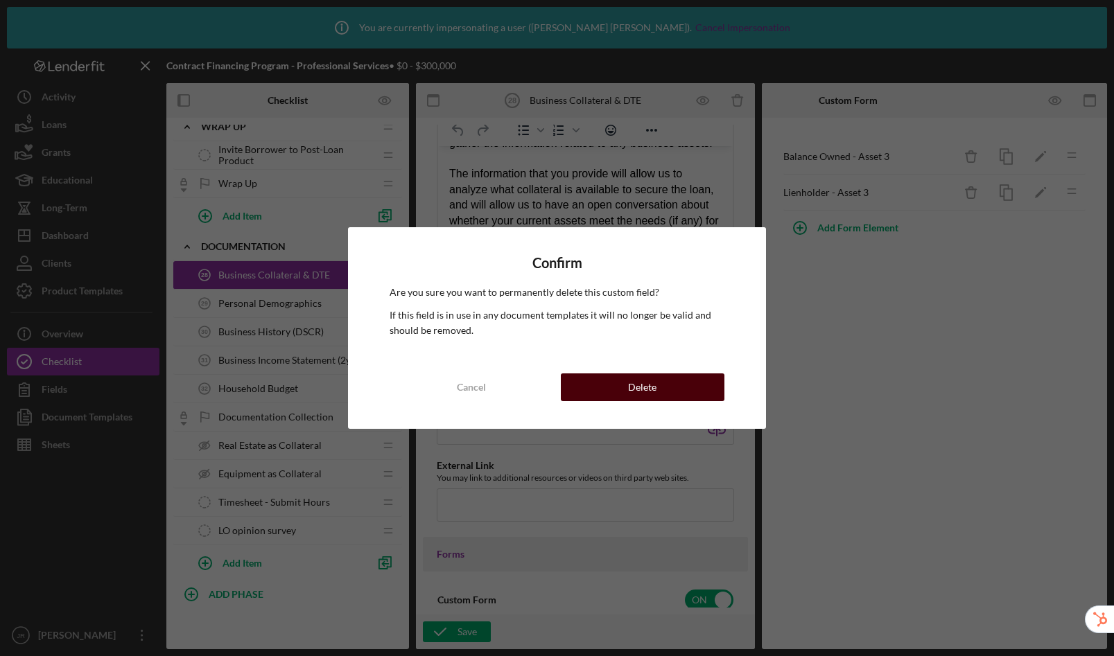
click at [665, 390] on button "Delete" at bounding box center [643, 388] width 164 height 28
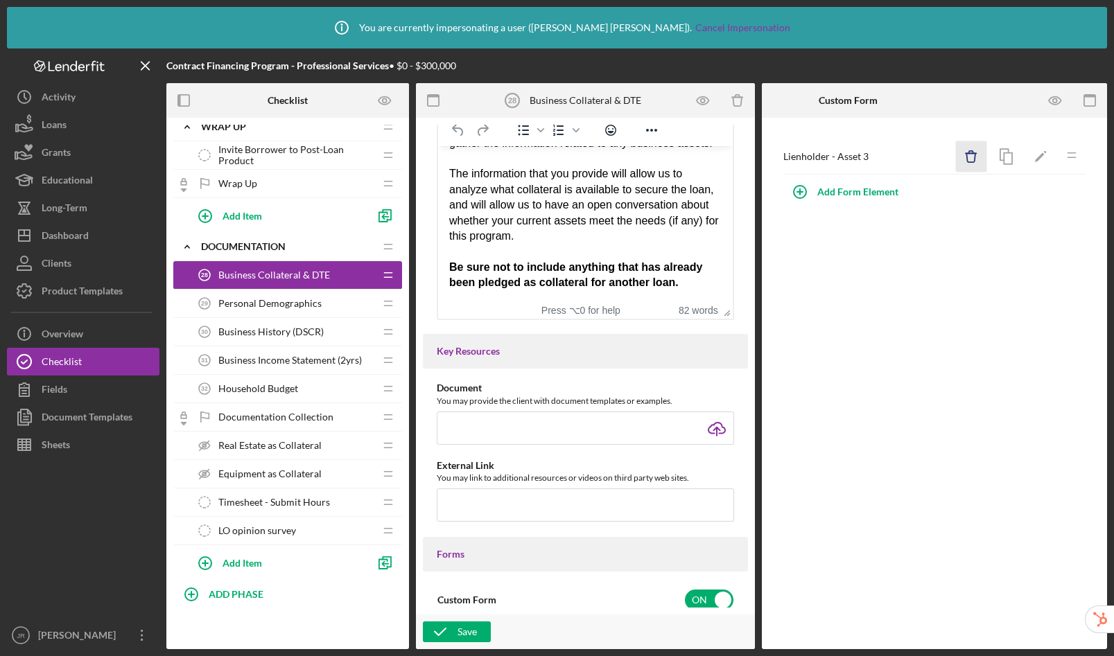
click at [966, 159] on icon "Icon/Delete" at bounding box center [971, 156] width 31 height 31
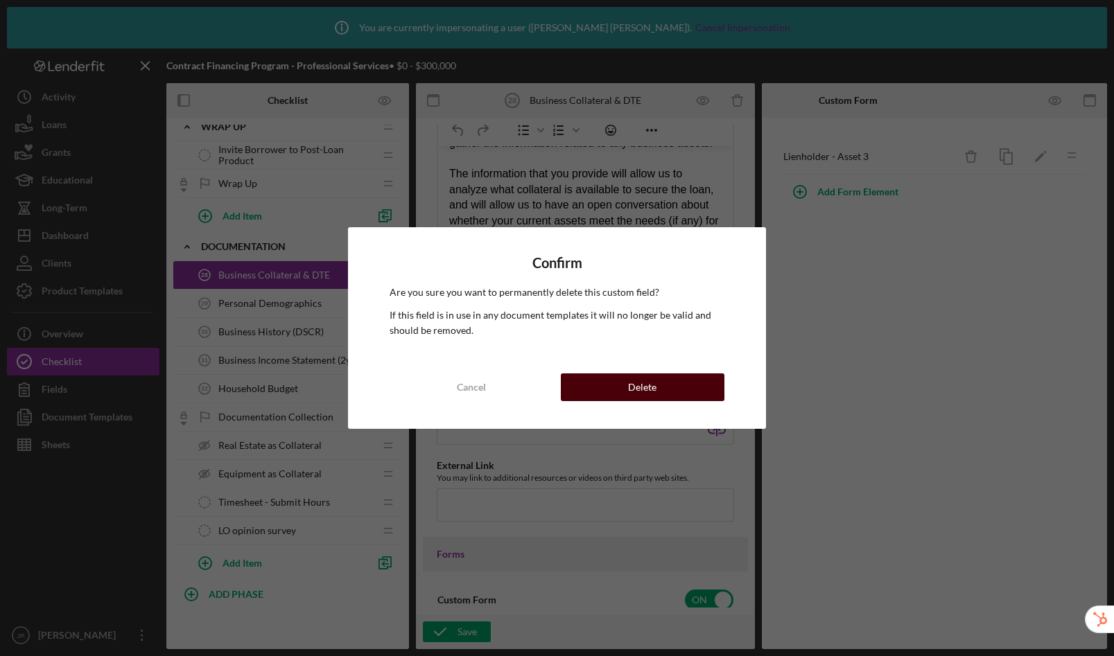
click at [655, 385] on div "Delete" at bounding box center [642, 388] width 28 height 28
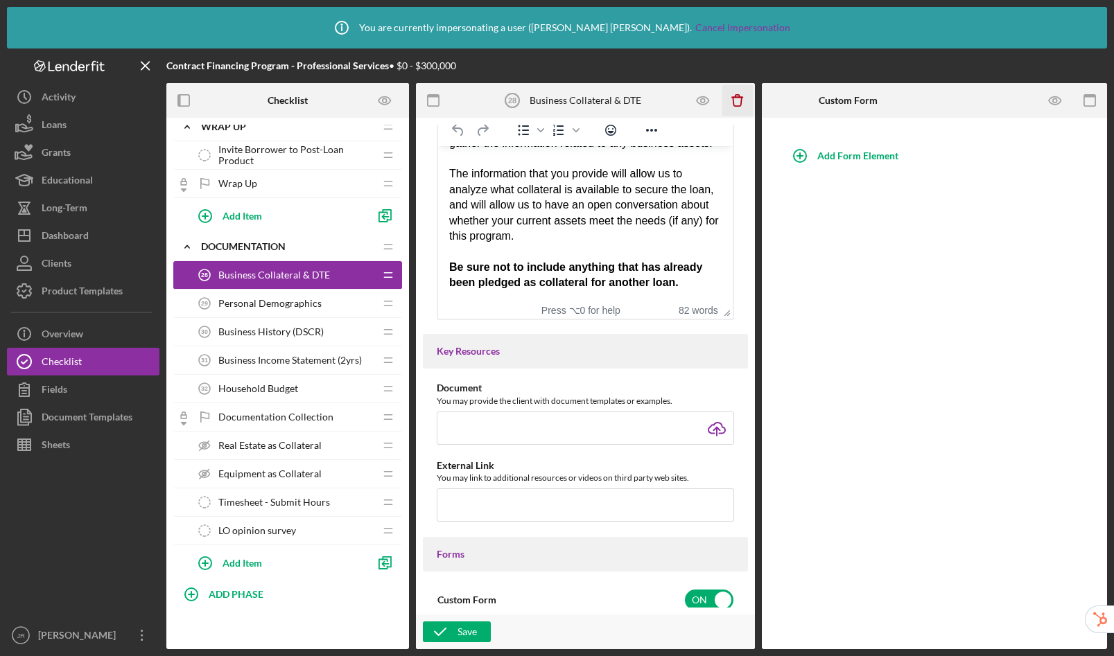
click at [742, 98] on icon "Icon/Delete" at bounding box center [737, 100] width 31 height 31
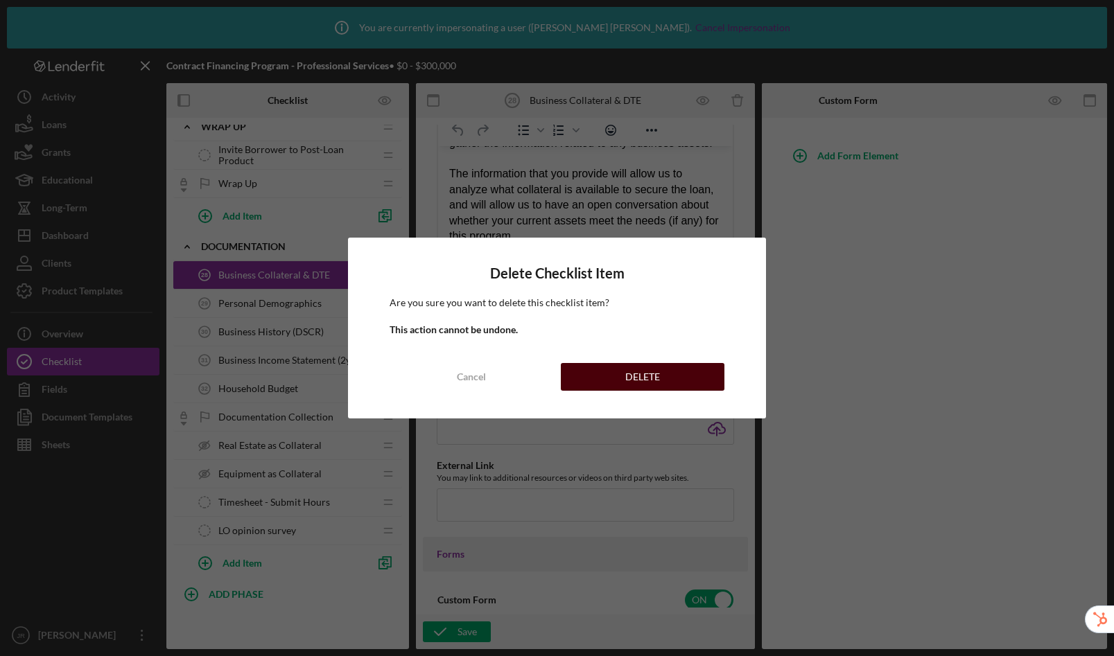
click at [629, 377] on div "DELETE" at bounding box center [642, 377] width 35 height 28
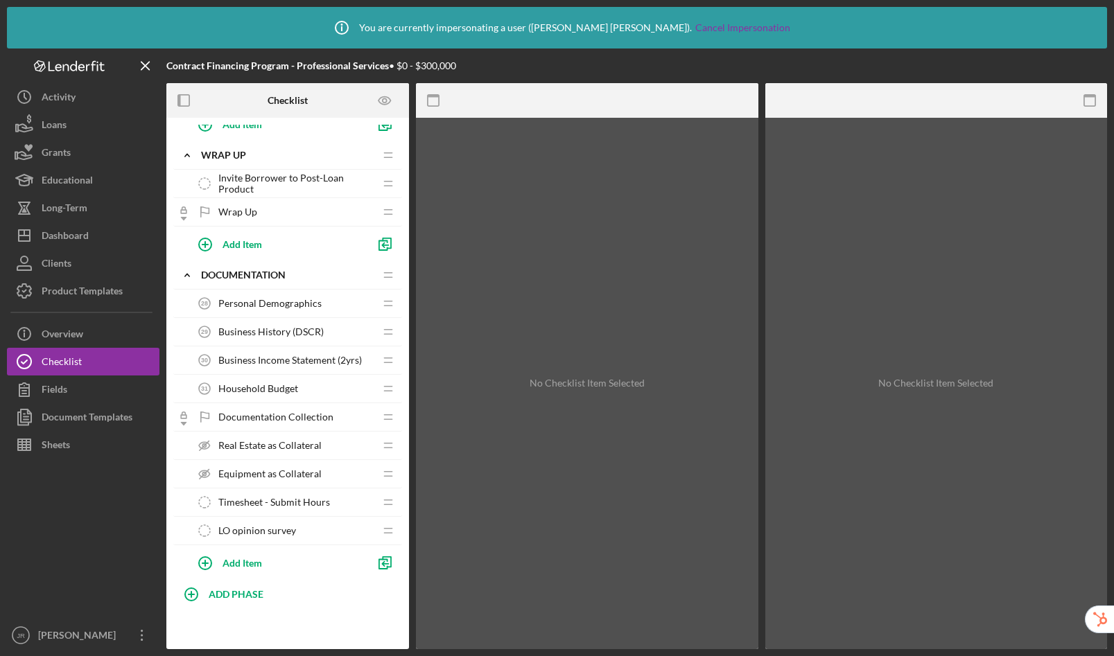
scroll to position [1761, 0]
click at [301, 311] on div "Personal Demographics 28 Personal Demographics" at bounding box center [283, 304] width 184 height 28
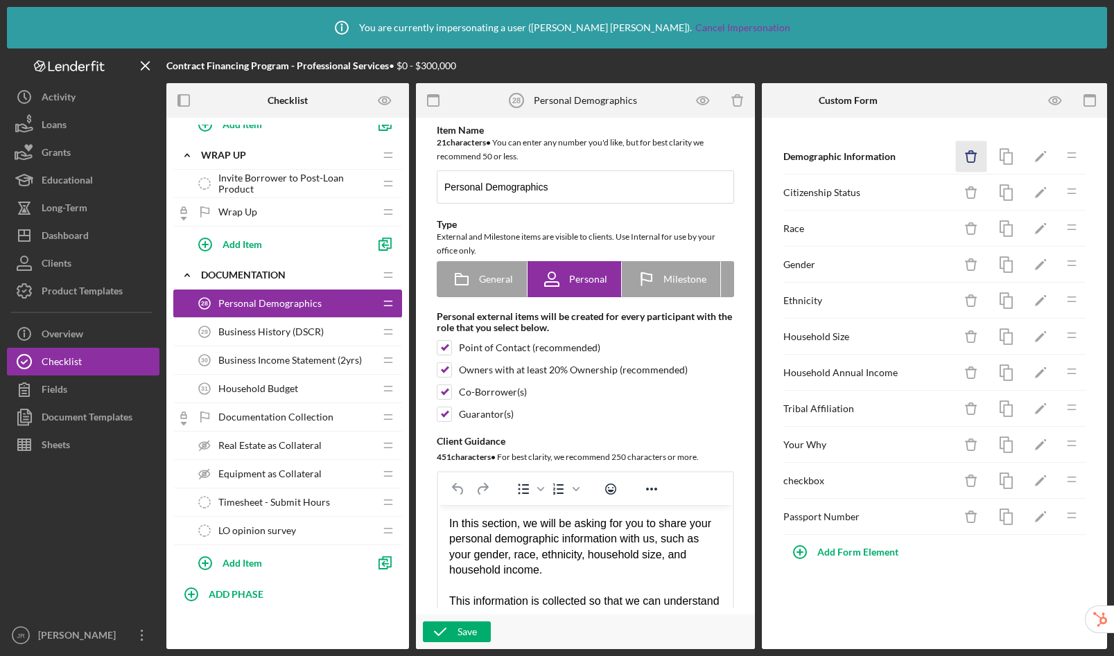
click at [975, 157] on icon "button" at bounding box center [970, 157] width 9 height 9
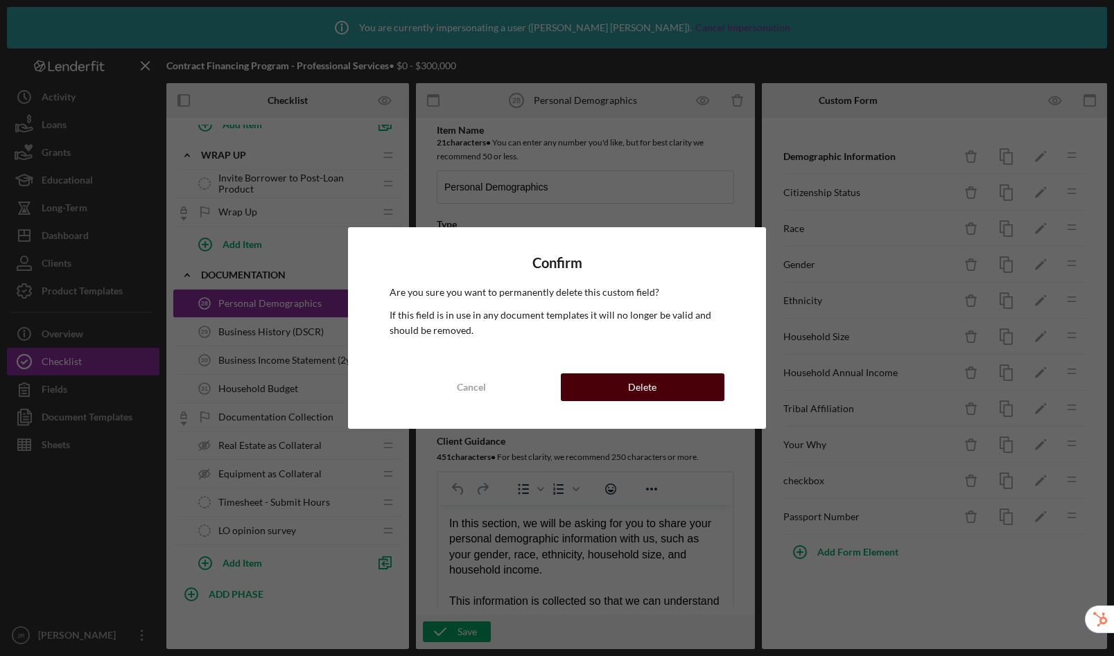
click at [692, 376] on button "Delete" at bounding box center [643, 388] width 164 height 28
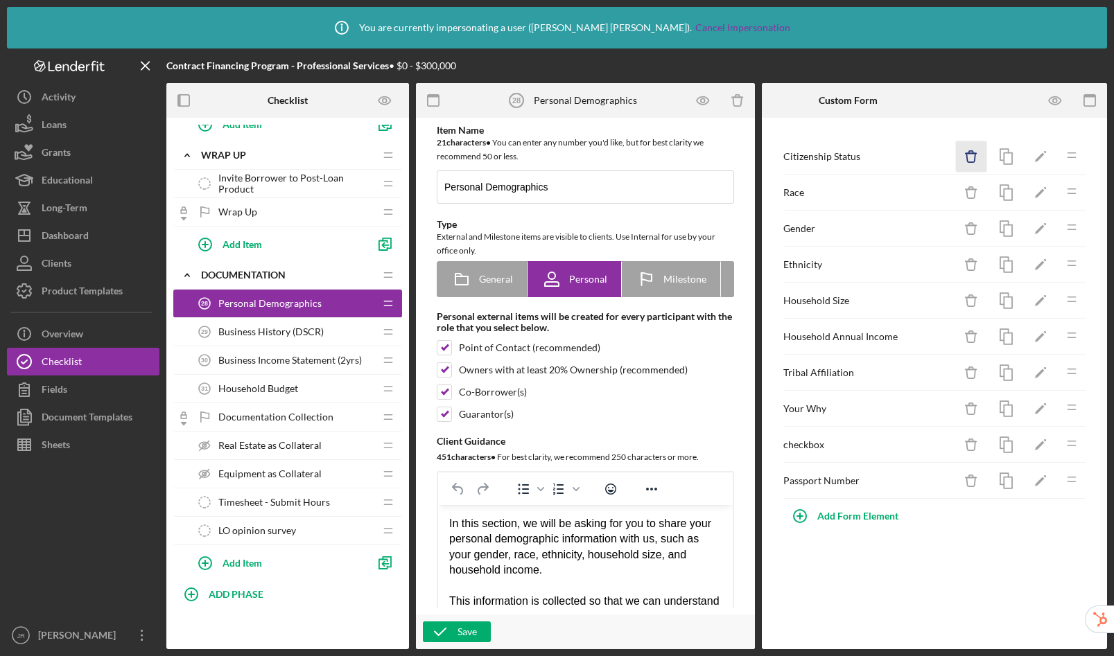
click at [971, 159] on icon "Icon/Delete" at bounding box center [971, 156] width 31 height 31
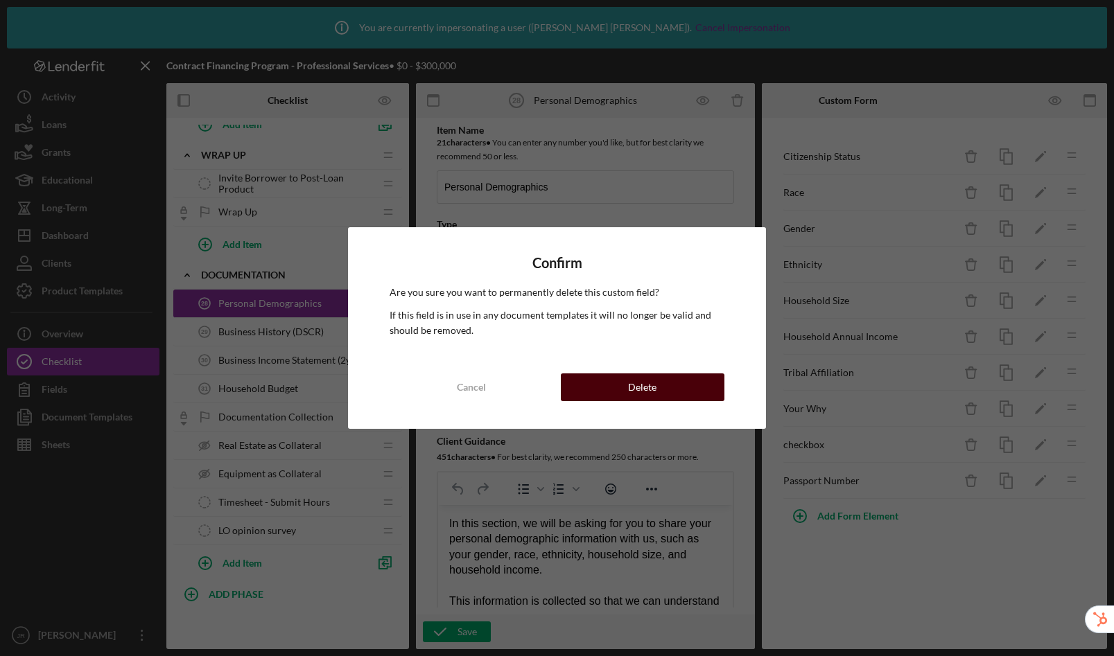
click at [643, 397] on div "Delete" at bounding box center [642, 388] width 28 height 28
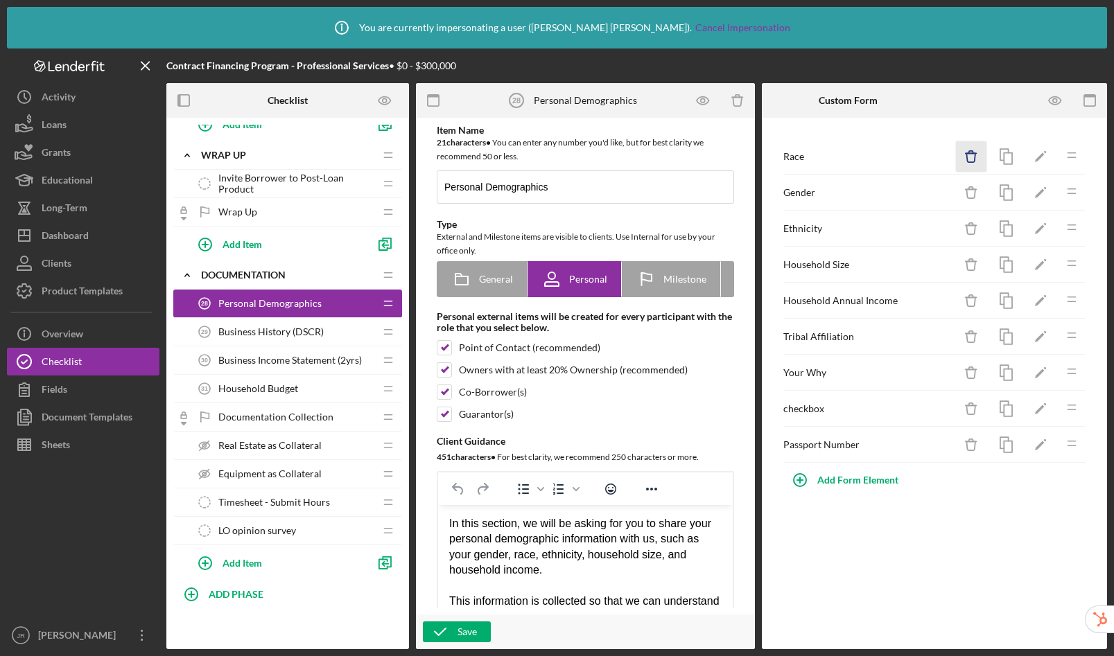
click at [976, 160] on icon "Icon/Delete" at bounding box center [971, 156] width 31 height 31
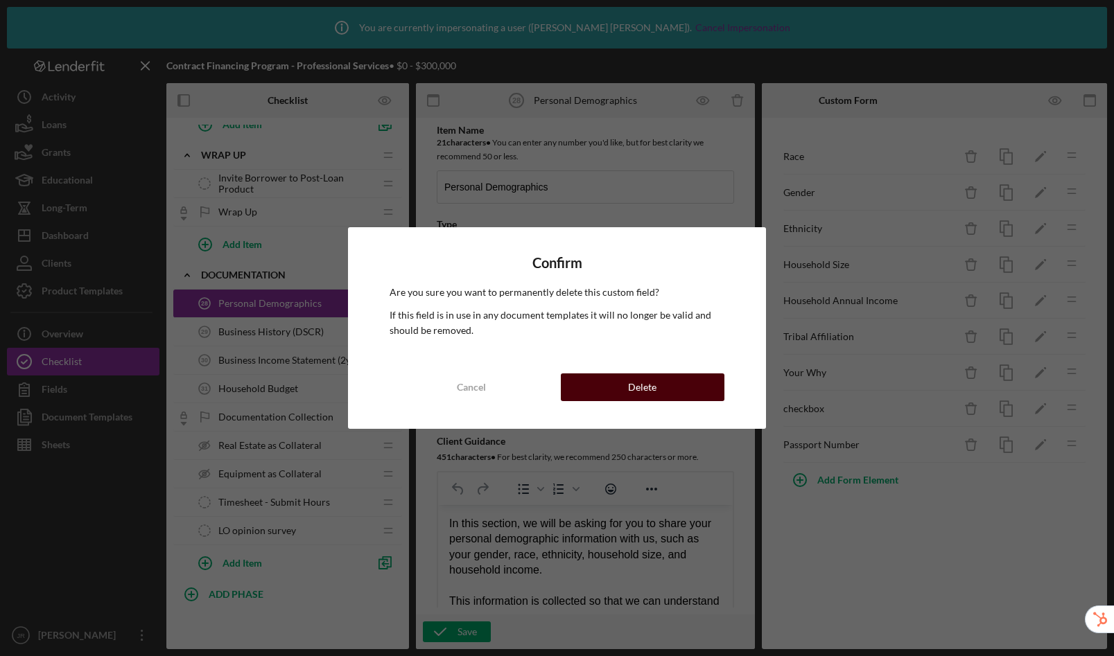
click at [679, 393] on button "Delete" at bounding box center [643, 388] width 164 height 28
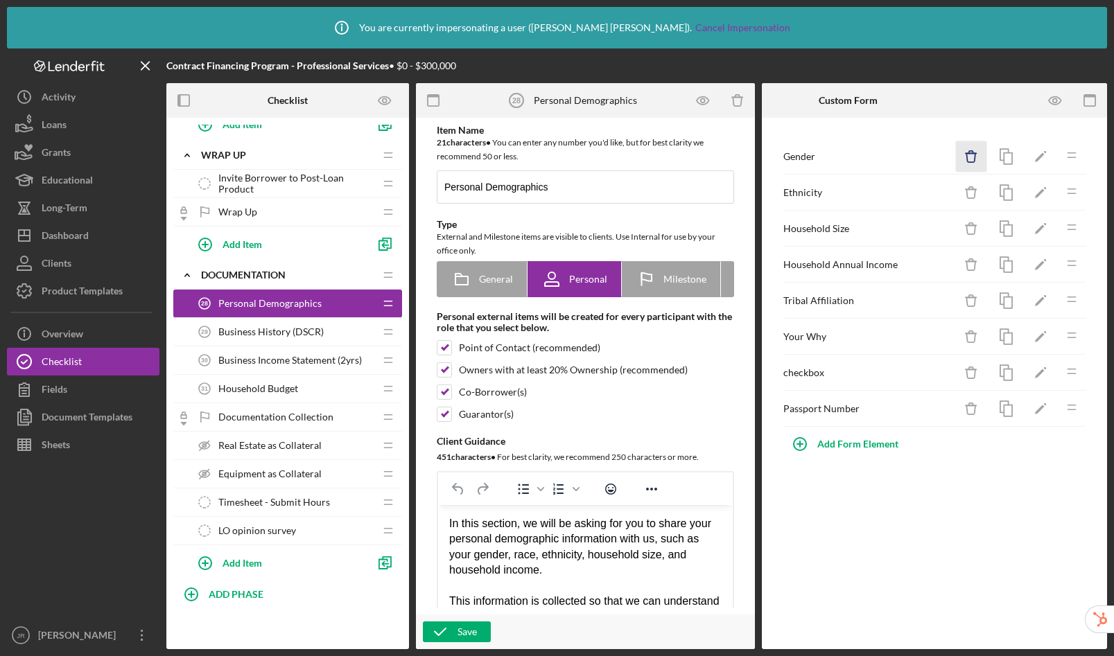
click at [975, 157] on icon "Icon/Delete" at bounding box center [971, 156] width 31 height 31
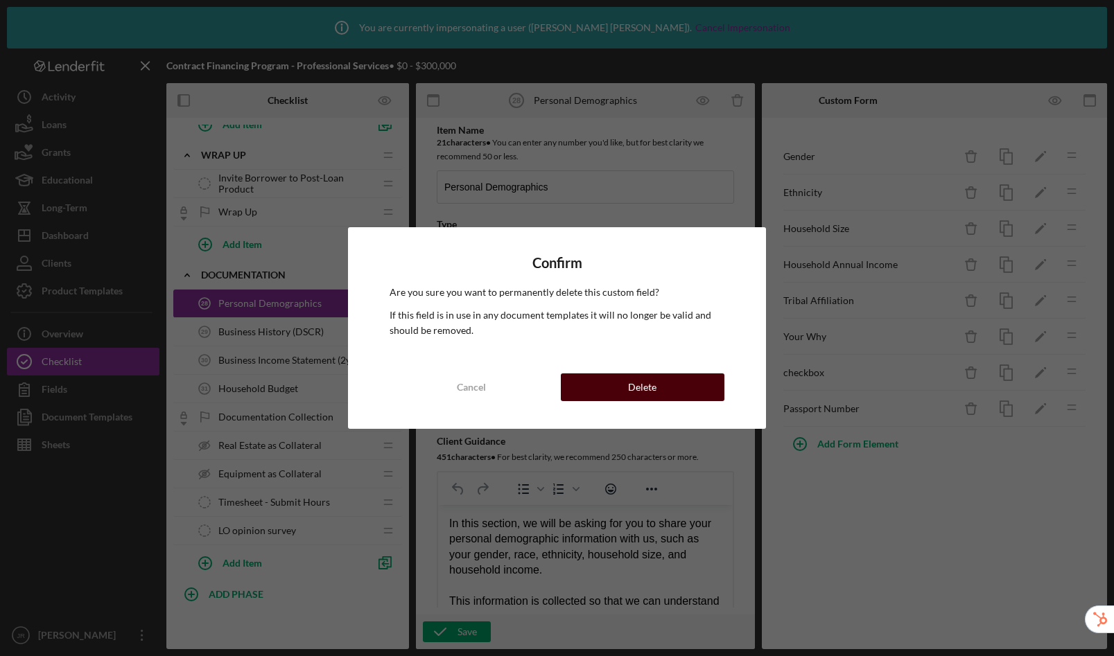
click at [654, 382] on div "Delete" at bounding box center [642, 388] width 28 height 28
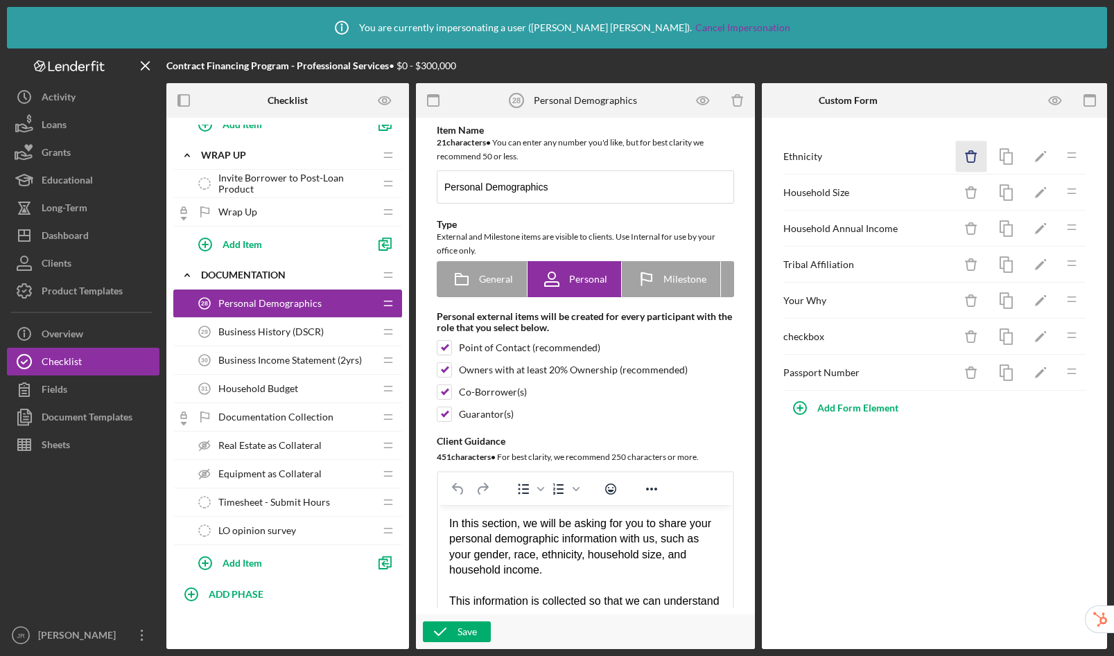
click at [972, 156] on icon "Icon/Delete" at bounding box center [971, 156] width 31 height 31
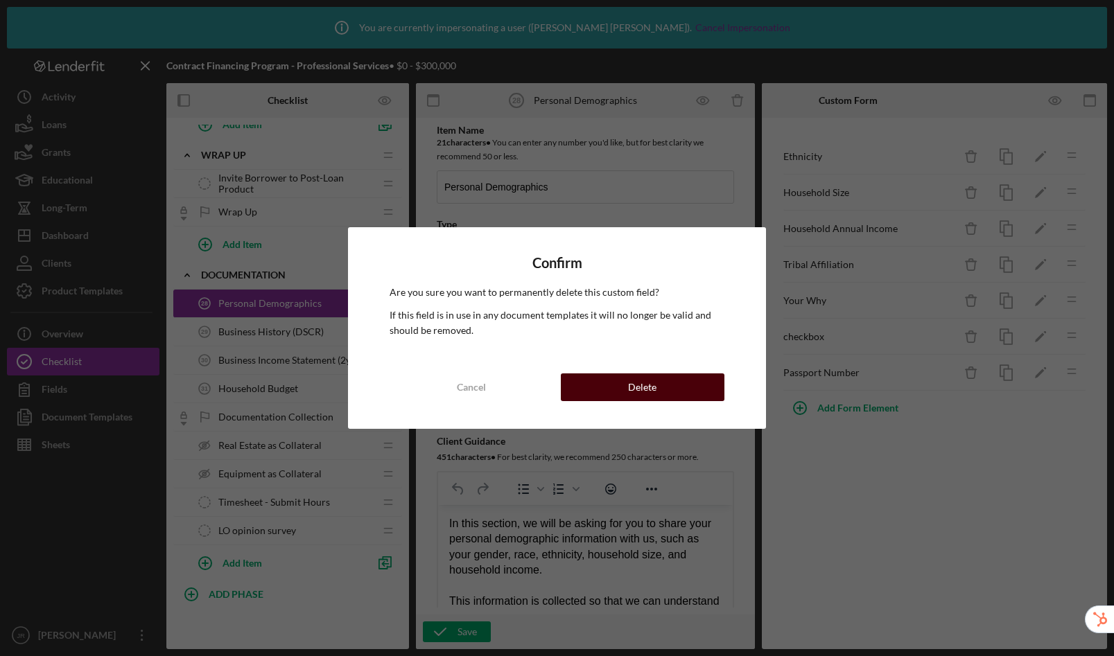
click at [687, 384] on button "Delete" at bounding box center [643, 388] width 164 height 28
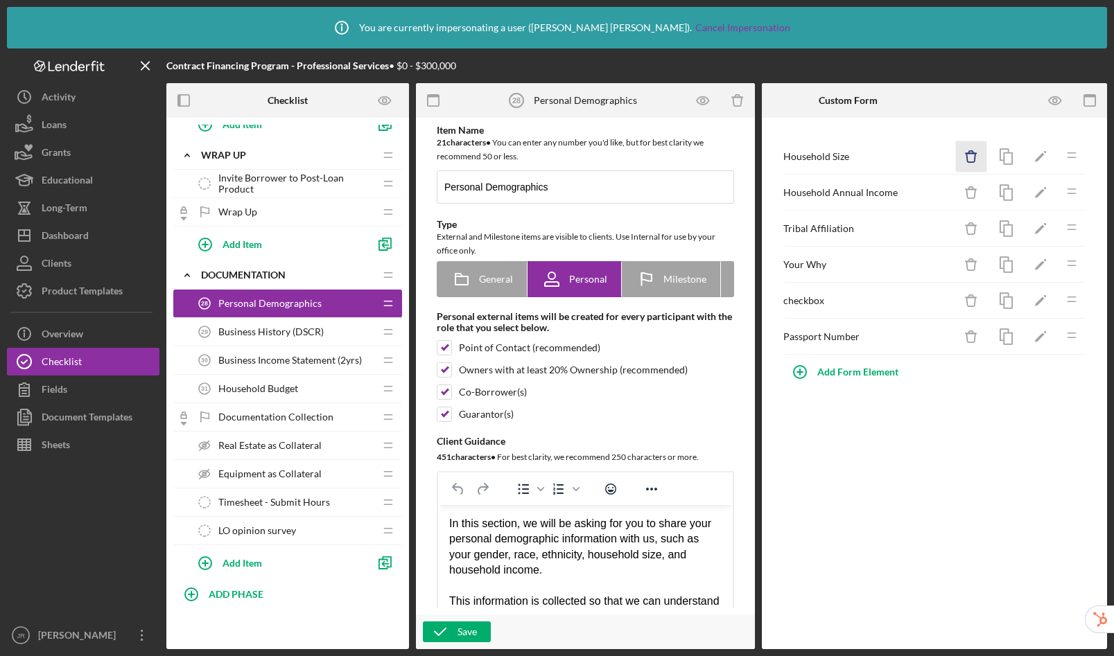
click at [975, 156] on icon "Icon/Delete" at bounding box center [971, 156] width 31 height 31
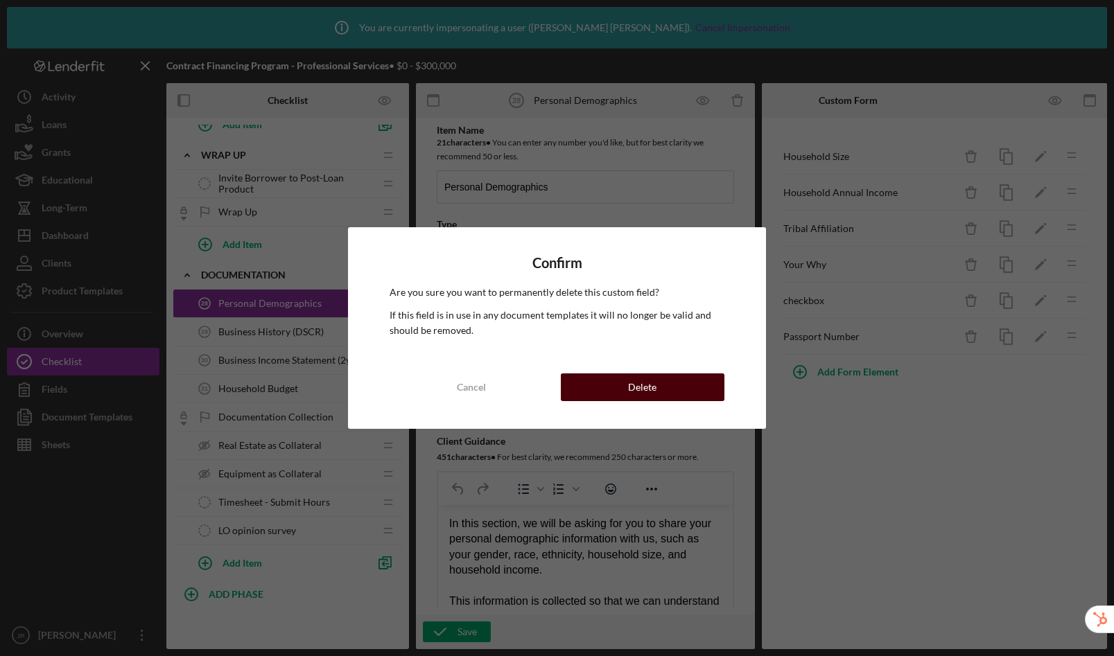
click at [674, 379] on button "Delete" at bounding box center [643, 388] width 164 height 28
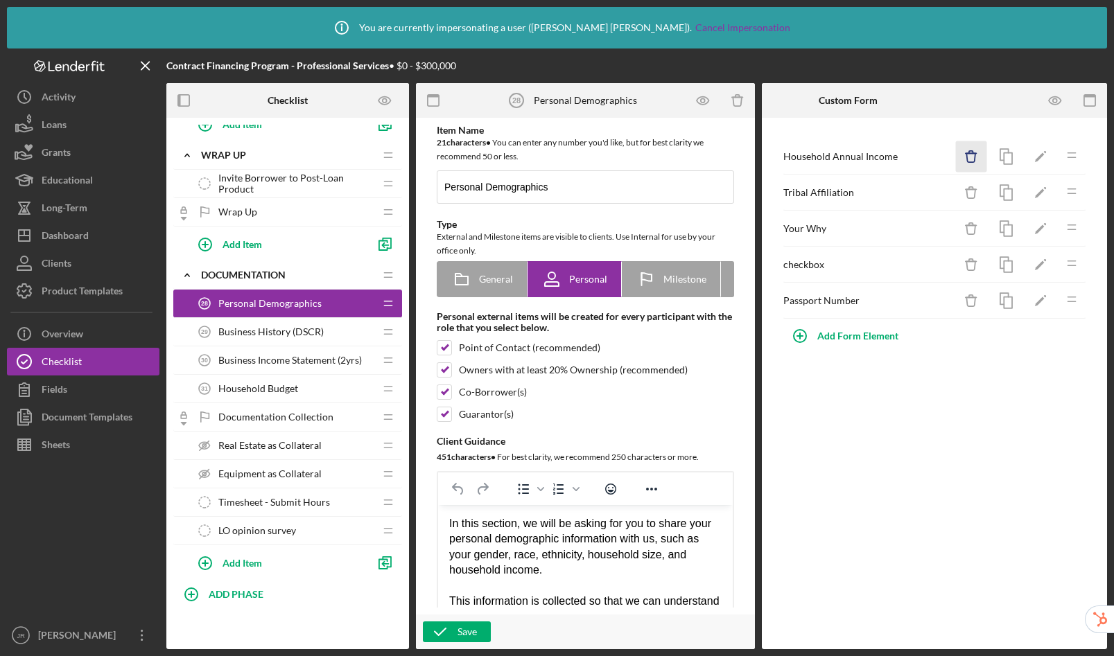
click at [966, 152] on icon "Icon/Delete" at bounding box center [971, 156] width 31 height 31
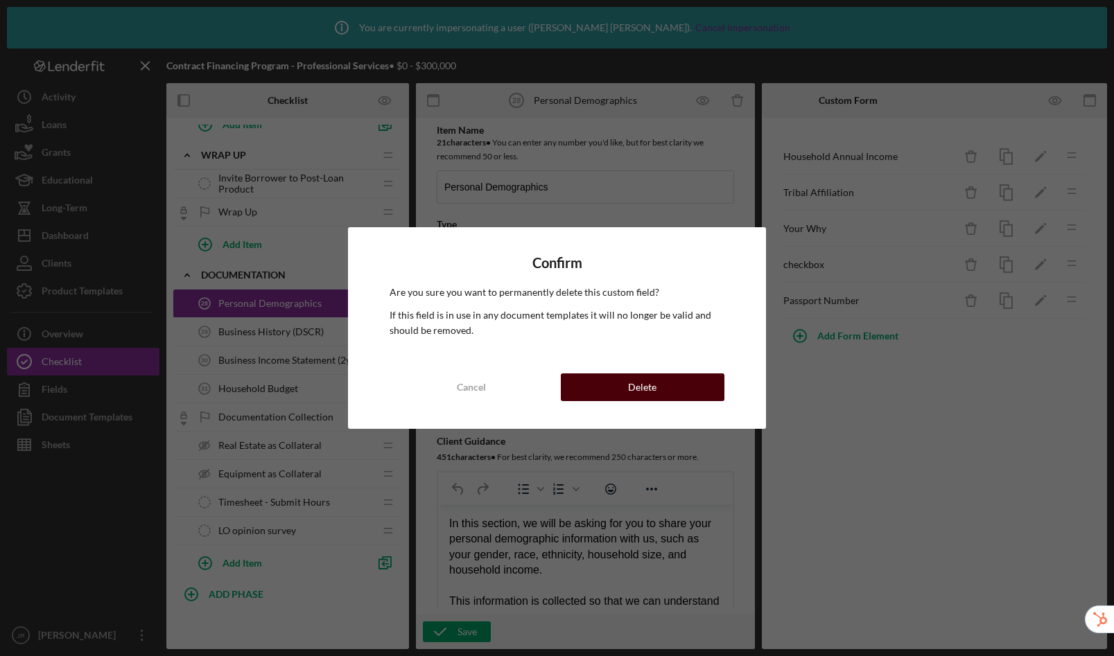
click at [688, 388] on button "Delete" at bounding box center [643, 388] width 164 height 28
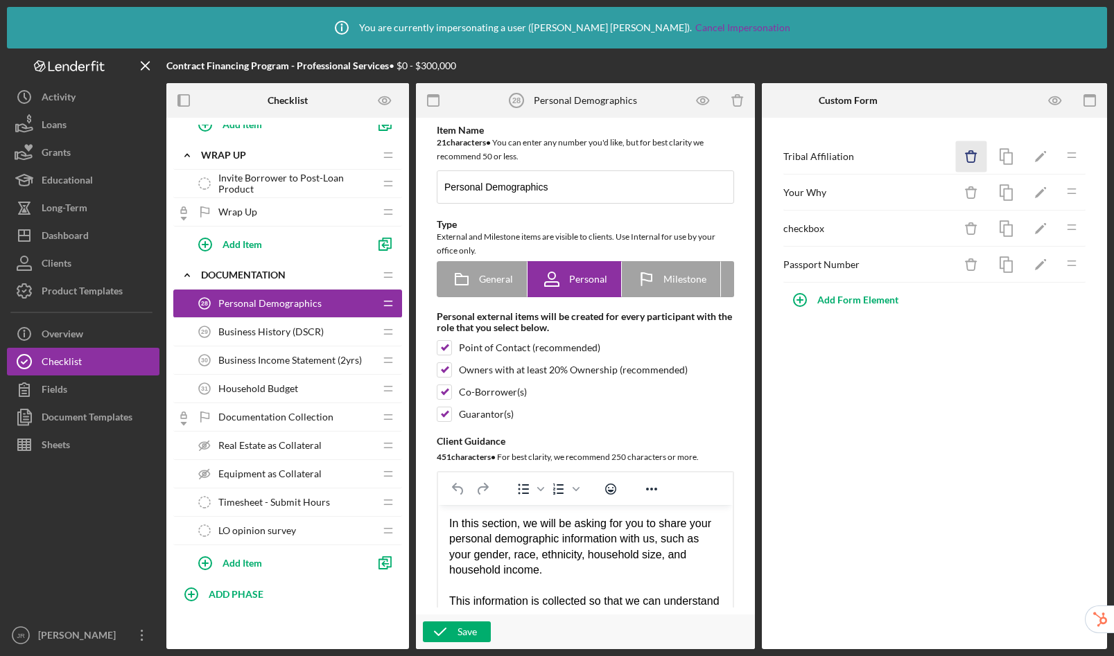
click at [975, 155] on icon "button" at bounding box center [970, 157] width 9 height 9
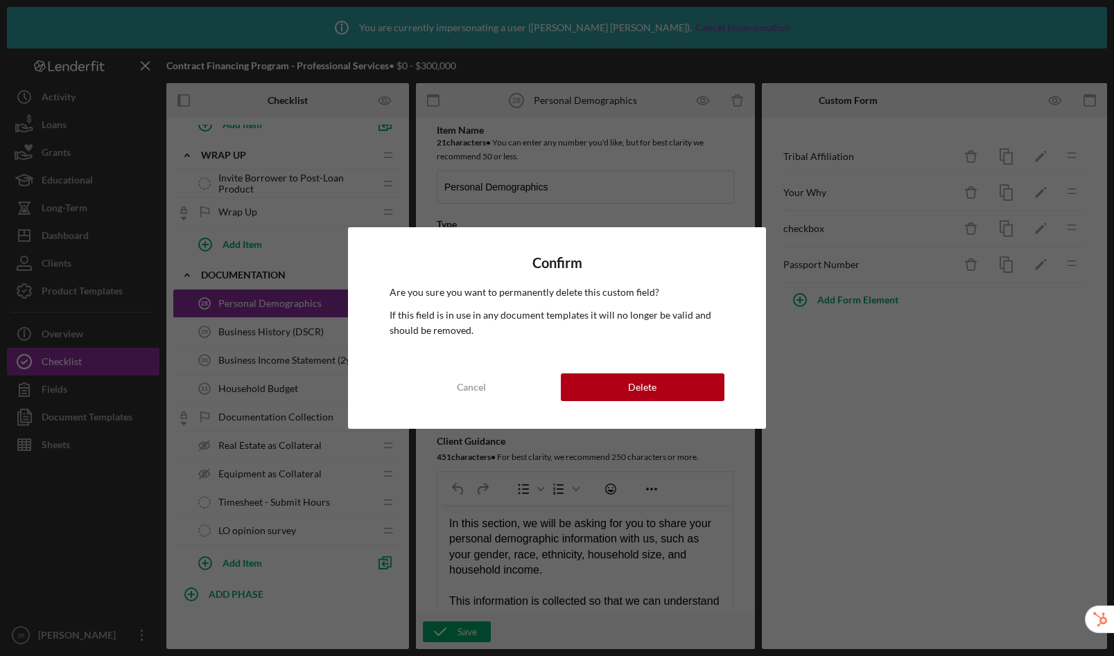
click at [656, 402] on div "Confirm Are you sure you want to permanently delete this custom field? If this …" at bounding box center [556, 327] width 417 height 201
click at [658, 394] on button "Delete" at bounding box center [643, 388] width 164 height 28
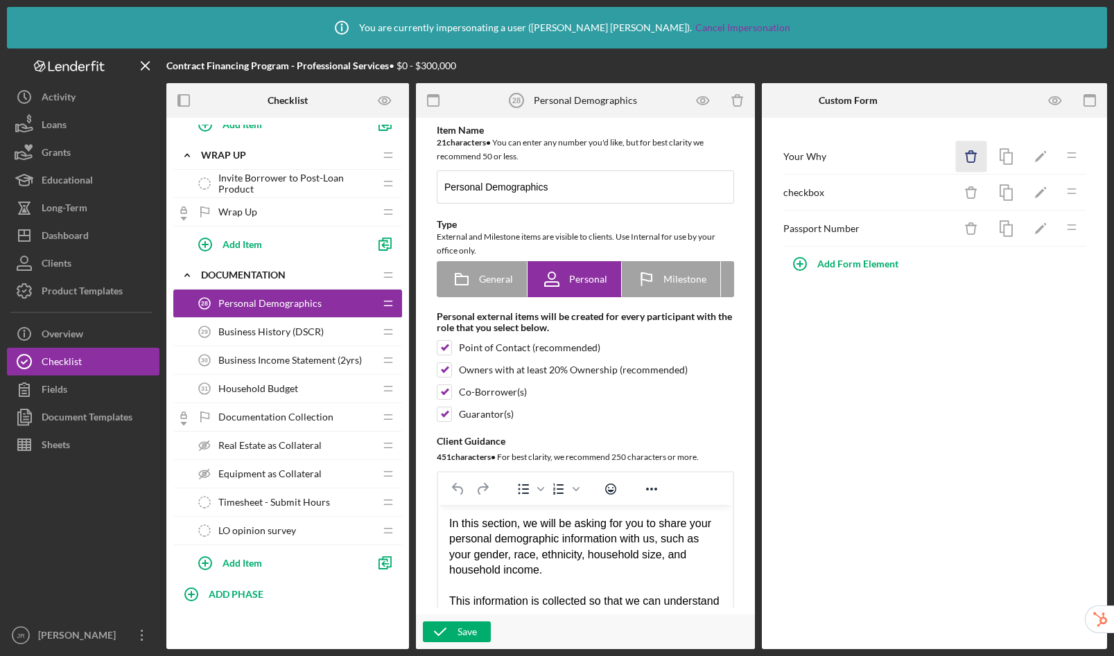
click at [966, 159] on icon "Icon/Delete" at bounding box center [971, 156] width 31 height 31
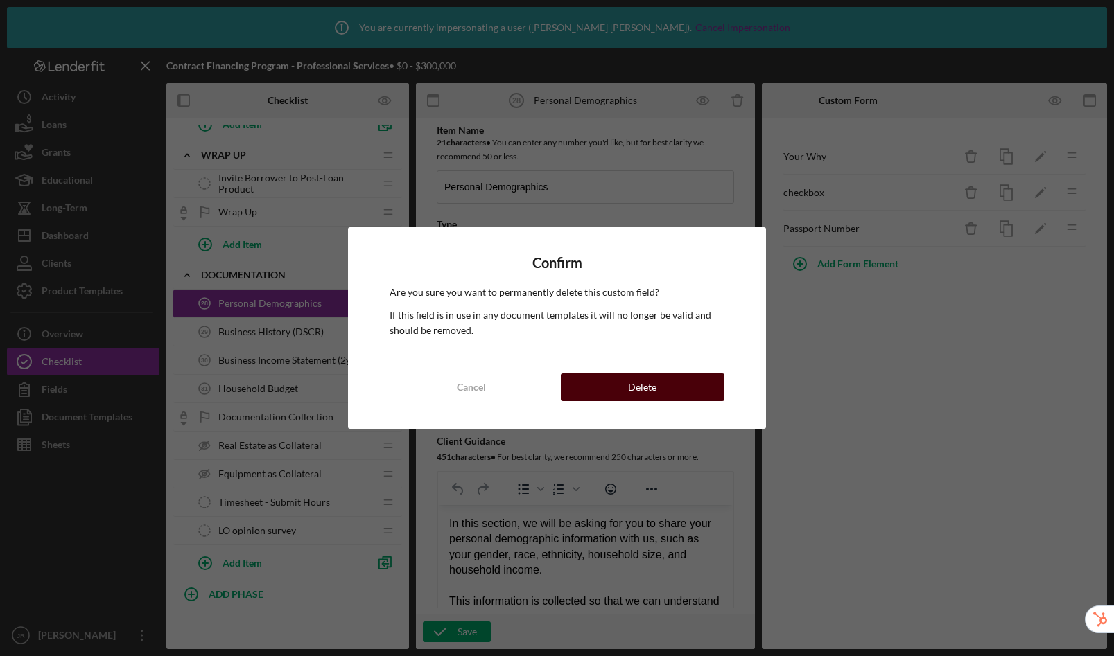
click at [634, 390] on div "Delete" at bounding box center [642, 388] width 28 height 28
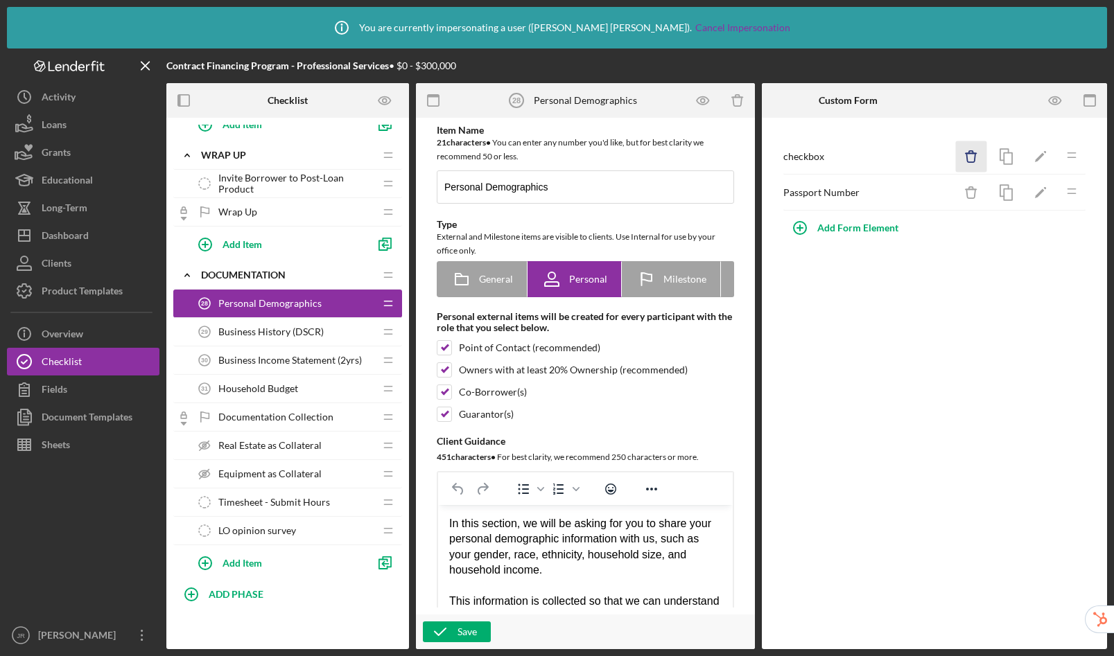
click at [963, 156] on icon "Icon/Delete" at bounding box center [971, 156] width 31 height 31
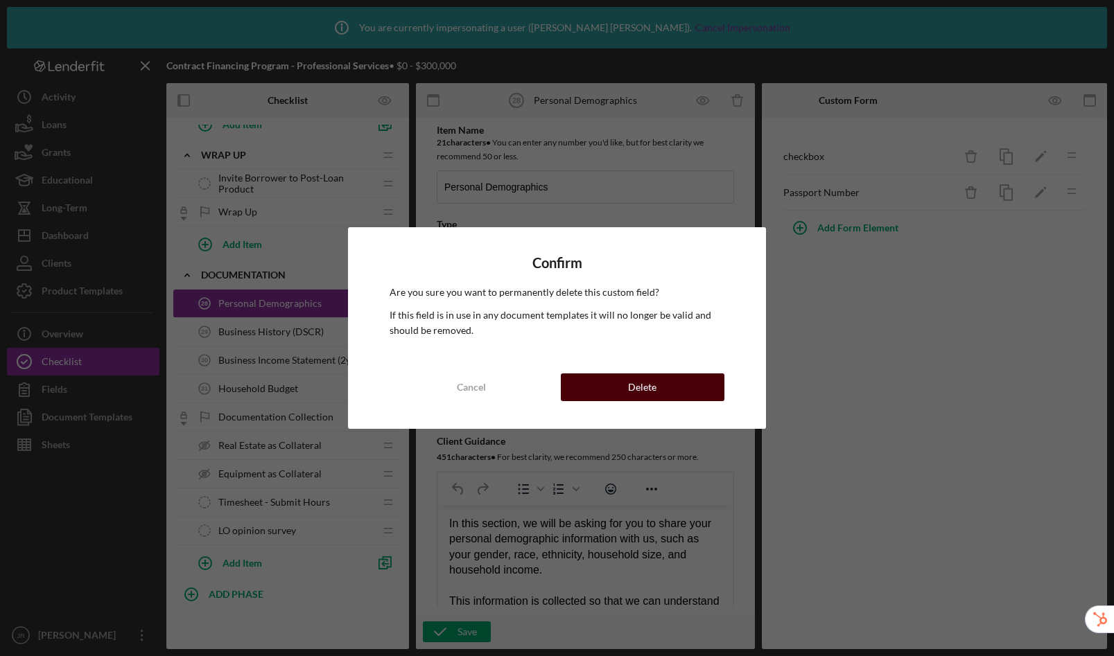
click at [684, 377] on button "Delete" at bounding box center [643, 388] width 164 height 28
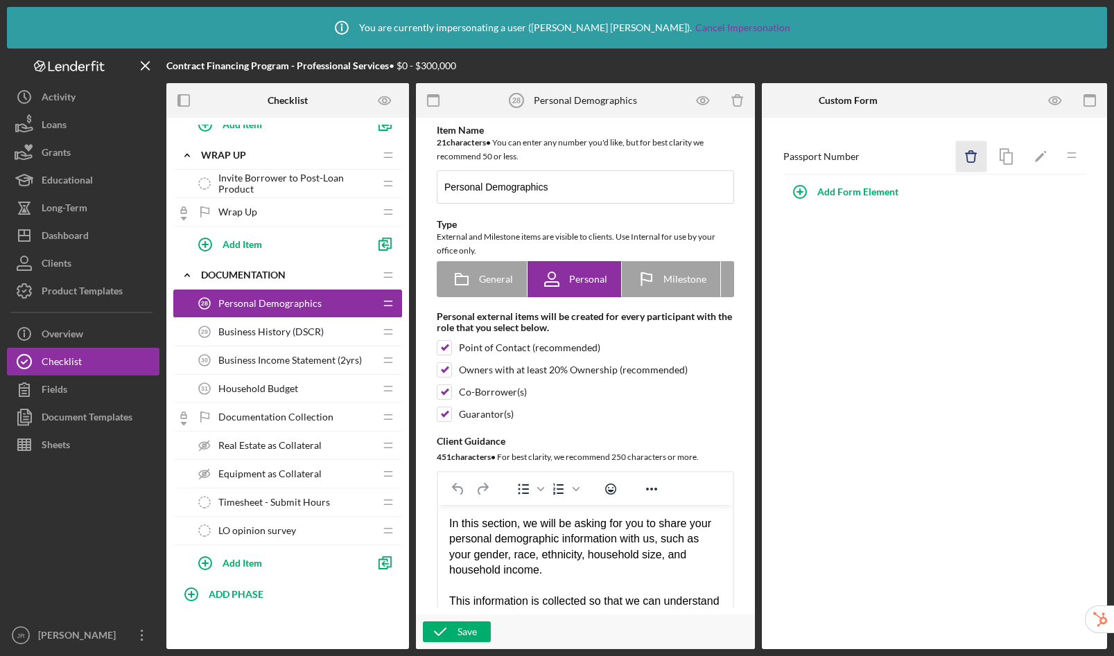
click at [977, 155] on icon "Icon/Delete" at bounding box center [971, 156] width 31 height 31
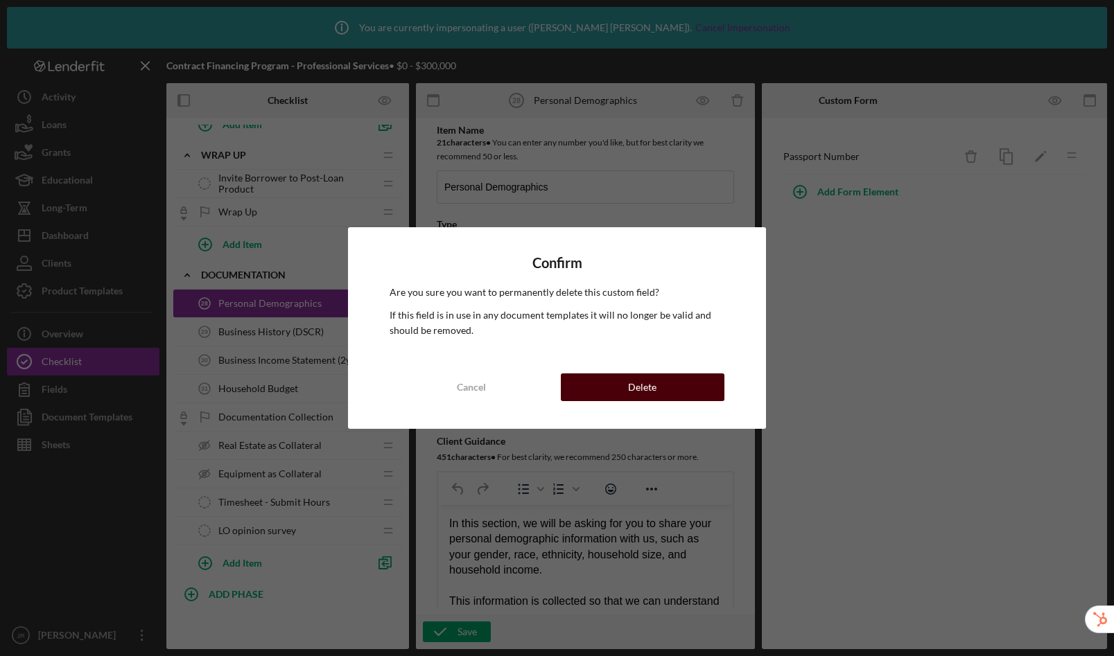
click at [677, 397] on button "Delete" at bounding box center [643, 388] width 164 height 28
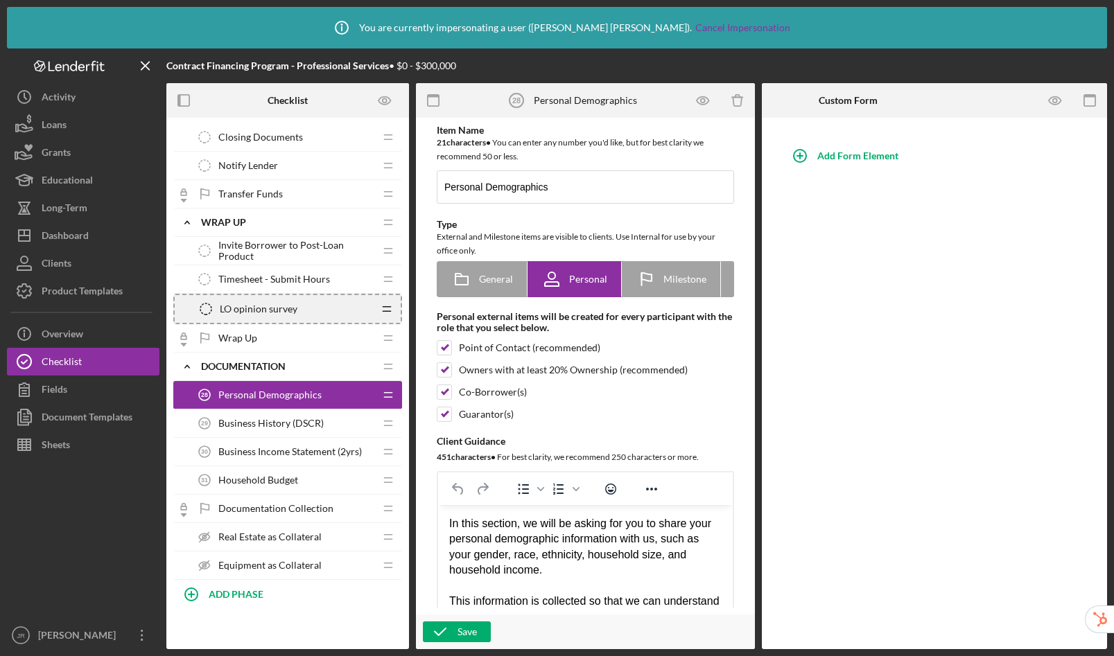
scroll to position [1734, 0]
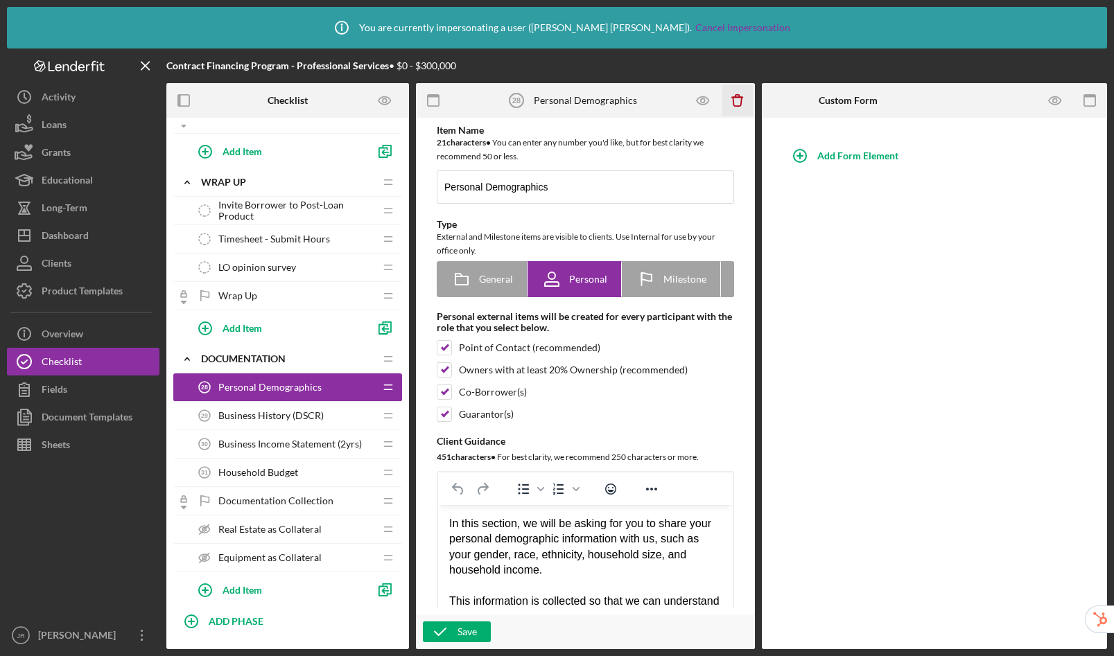
click at [735, 98] on icon "Icon/Delete" at bounding box center [737, 100] width 31 height 31
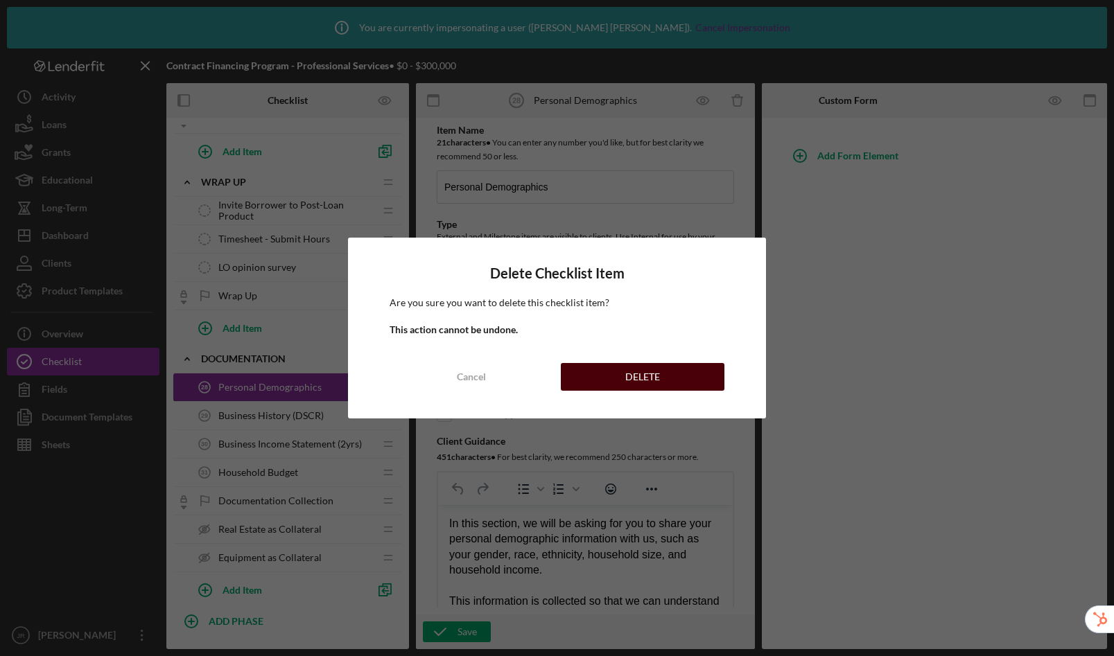
click at [609, 375] on button "DELETE" at bounding box center [643, 377] width 164 height 28
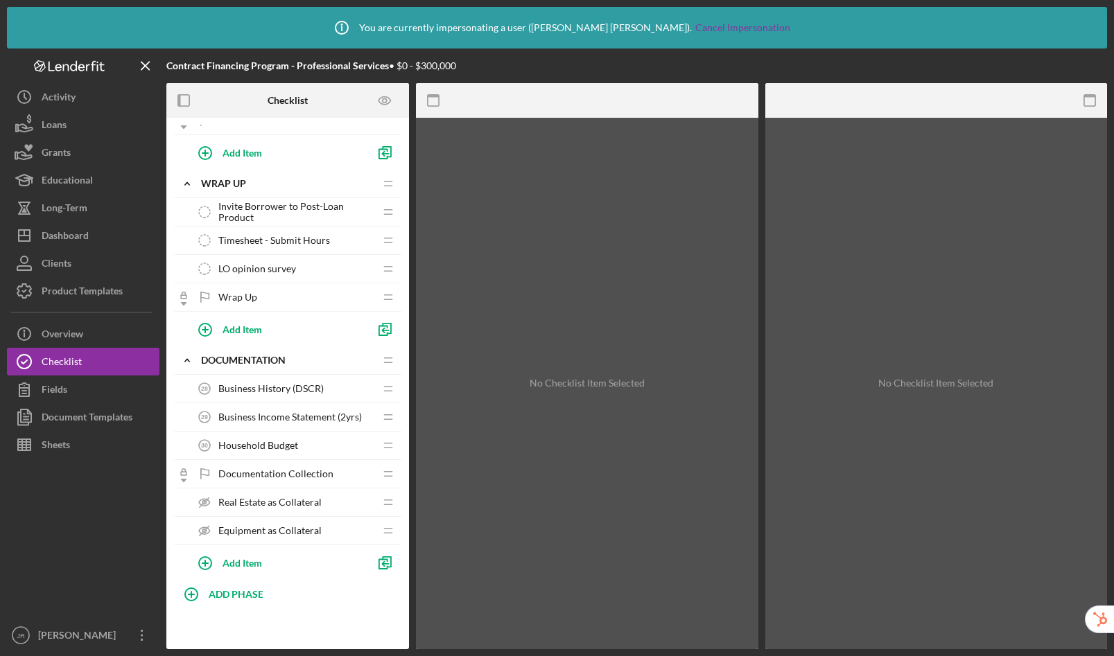
scroll to position [1732, 0]
click at [244, 390] on span "Business History (DSCR)" at bounding box center [270, 388] width 105 height 11
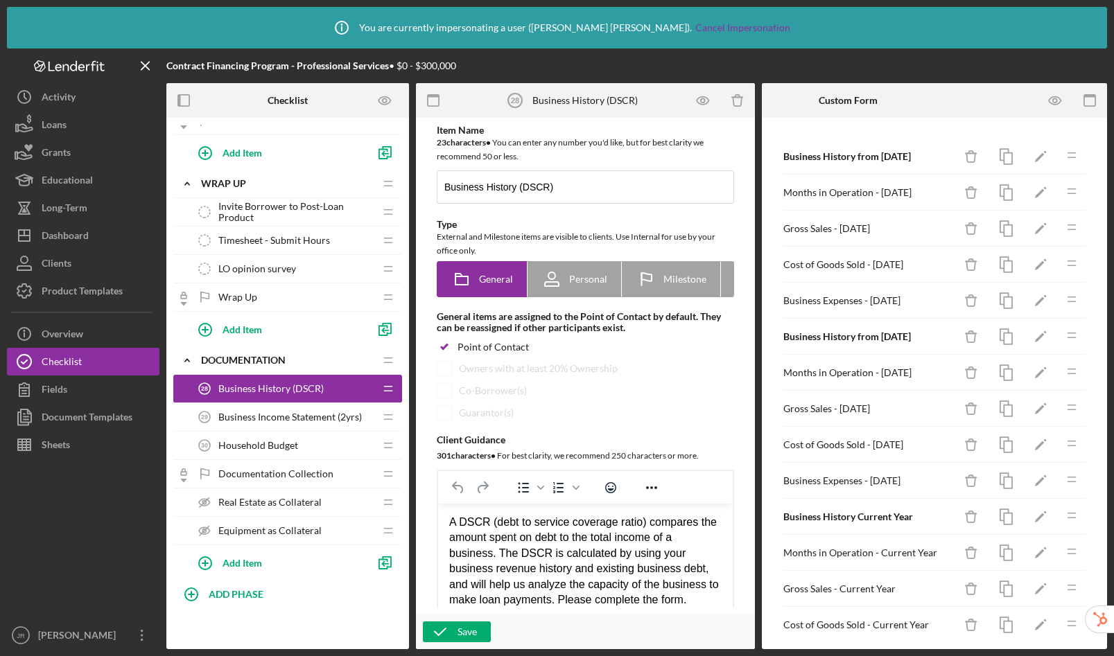
click at [326, 446] on div "Household Budget 30 Household Budget" at bounding box center [283, 446] width 184 height 28
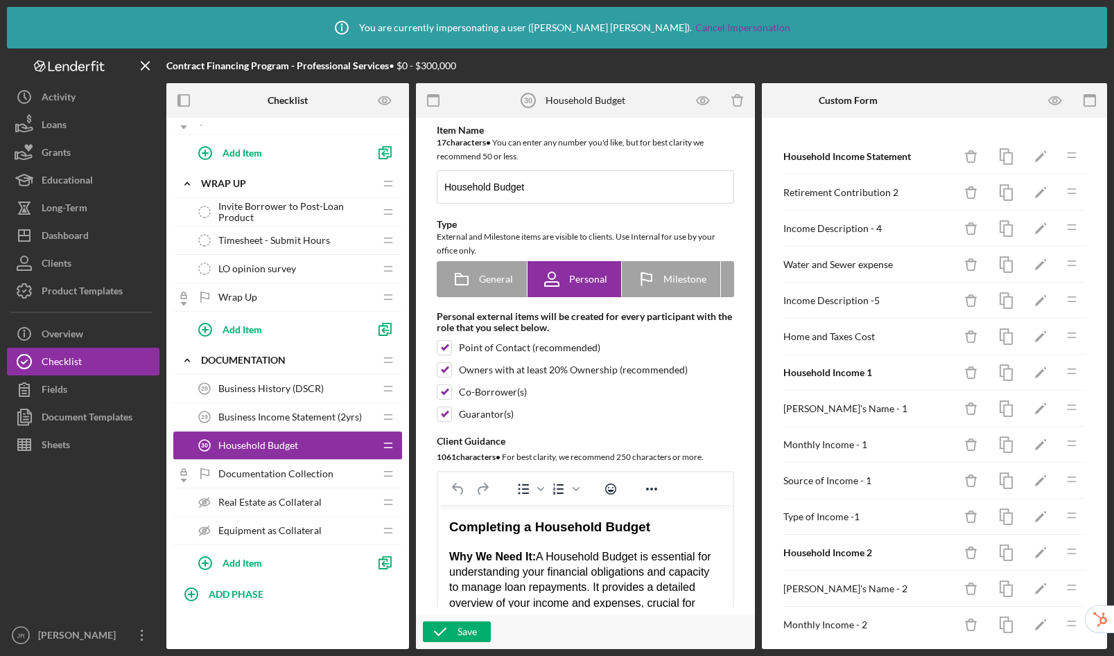
click at [299, 494] on div "Real Estate as Collateral Real Estate as Collateral" at bounding box center [283, 503] width 184 height 28
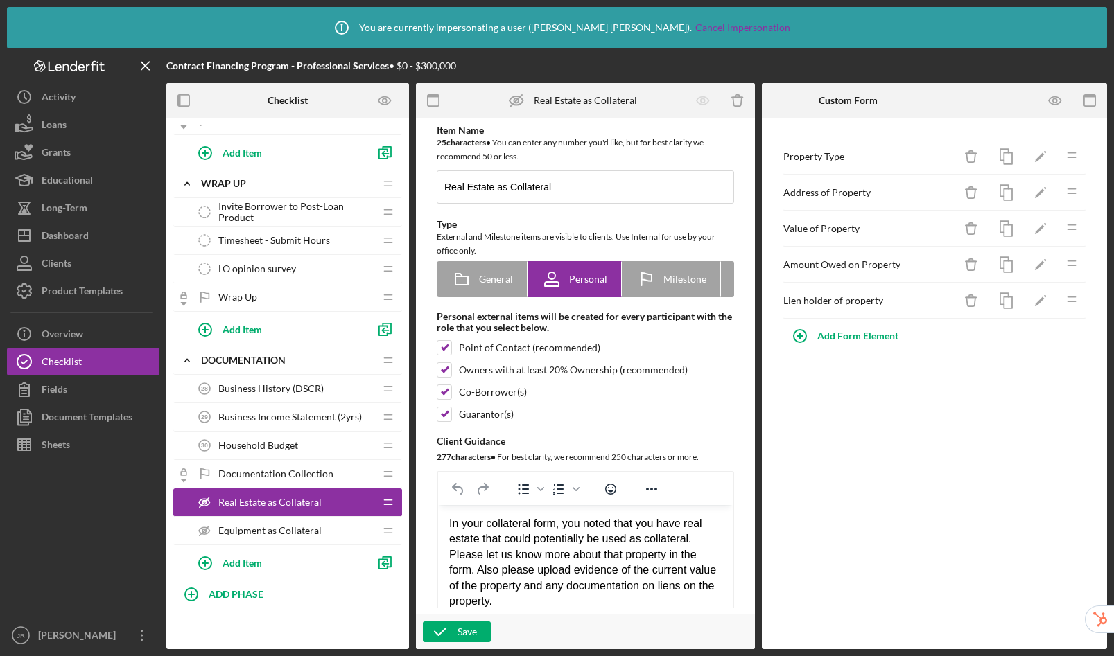
click at [303, 467] on div "Documentation Collection Documentation Collection" at bounding box center [283, 474] width 184 height 28
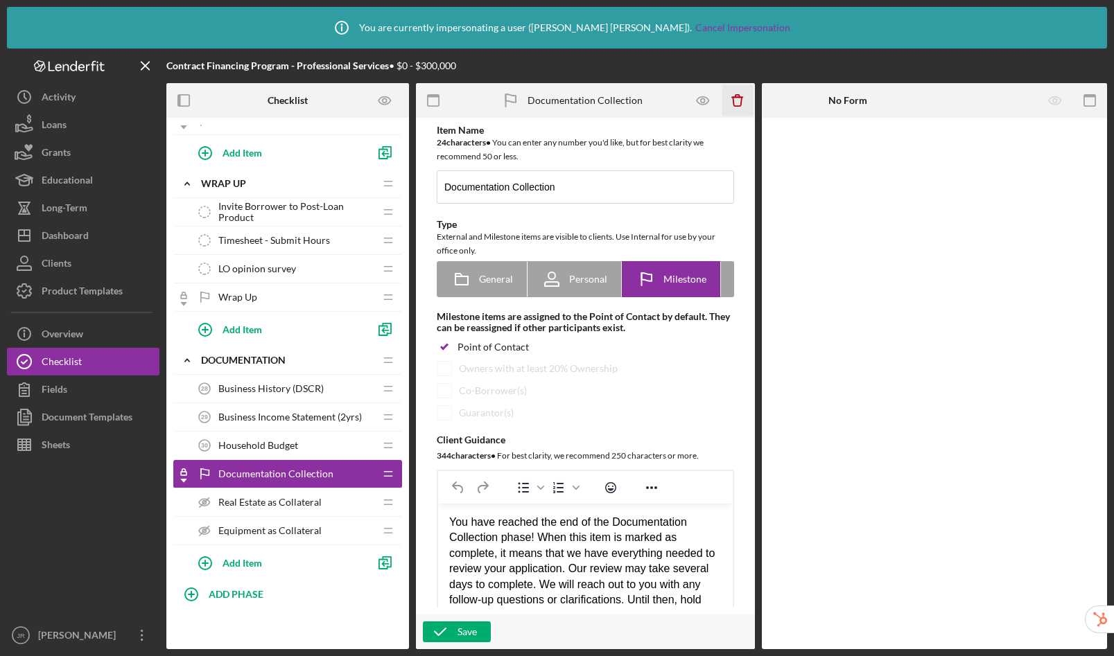
click at [740, 99] on icon "button" at bounding box center [737, 101] width 9 height 9
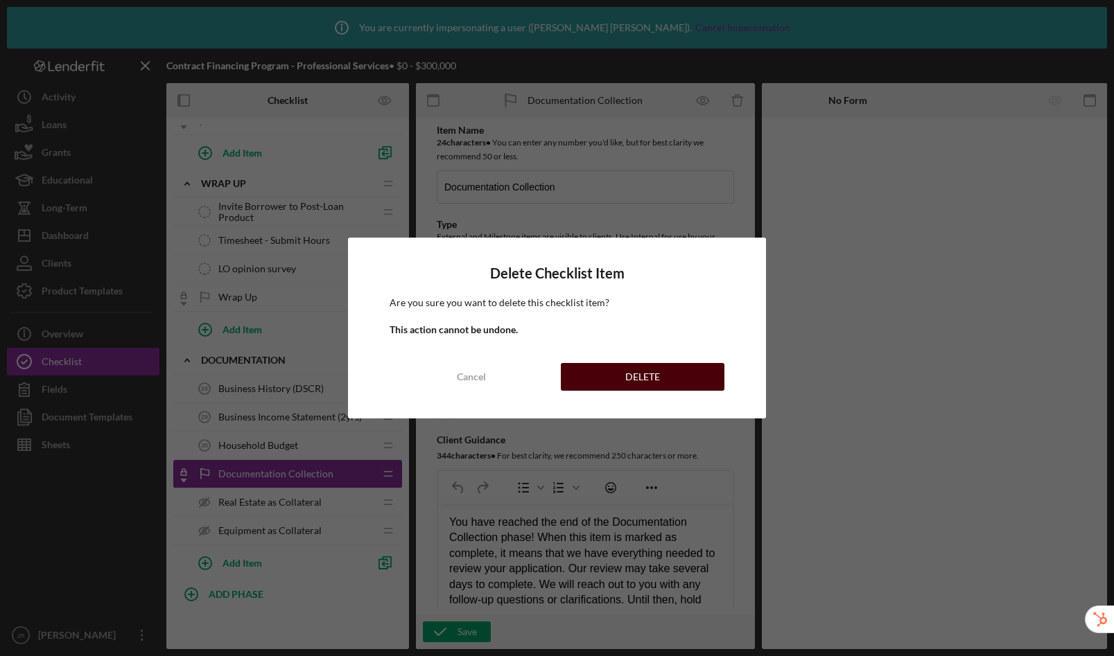
click at [649, 384] on div "DELETE" at bounding box center [642, 377] width 35 height 28
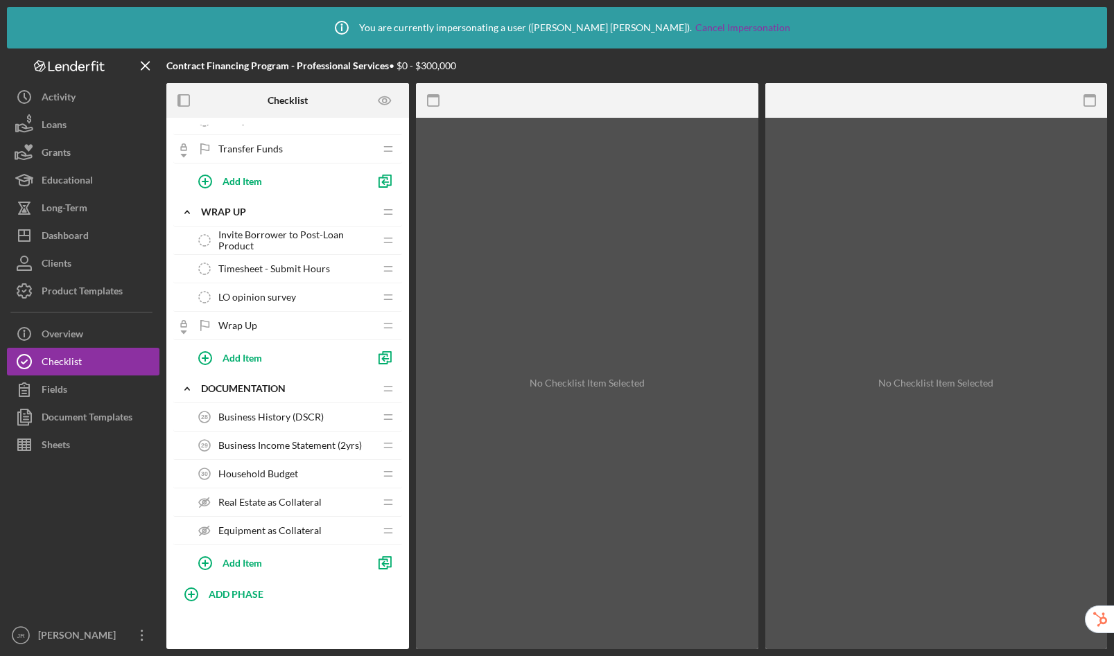
click at [307, 507] on span "Real Estate as Collateral" at bounding box center [269, 502] width 103 height 11
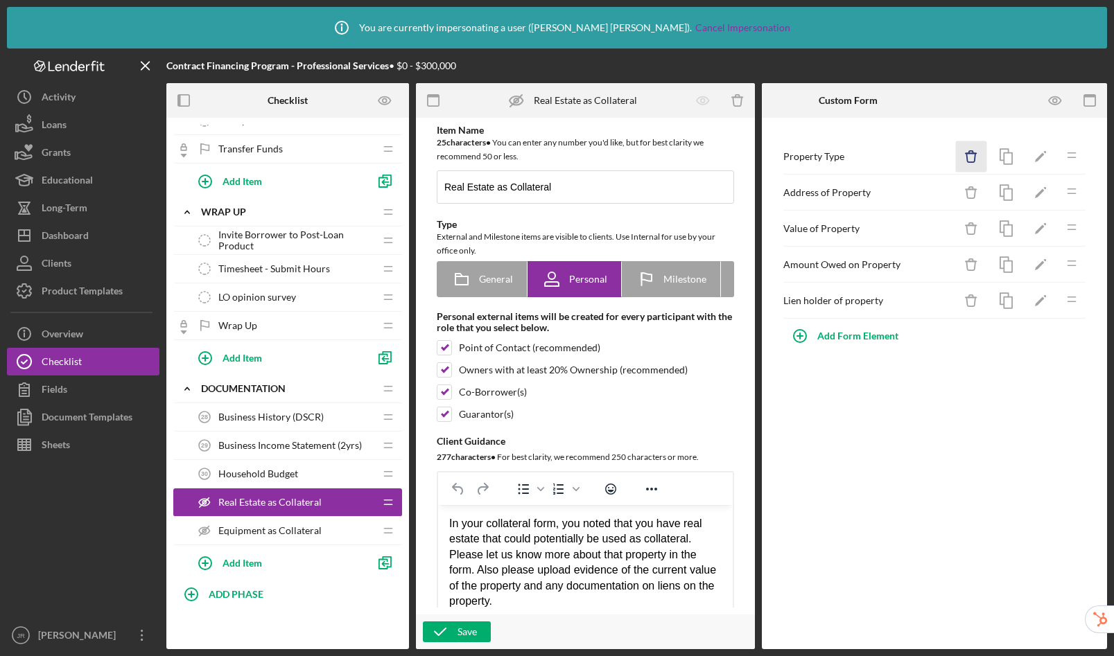
click at [966, 157] on icon "Icon/Delete" at bounding box center [971, 156] width 31 height 31
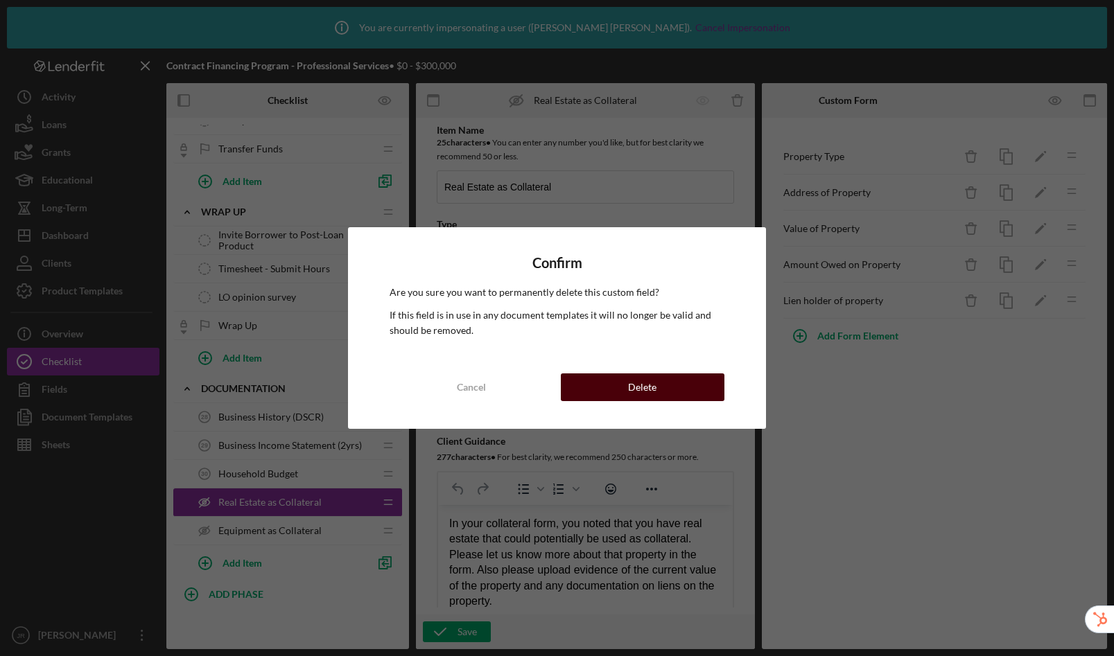
click at [679, 388] on button "Delete" at bounding box center [643, 388] width 164 height 28
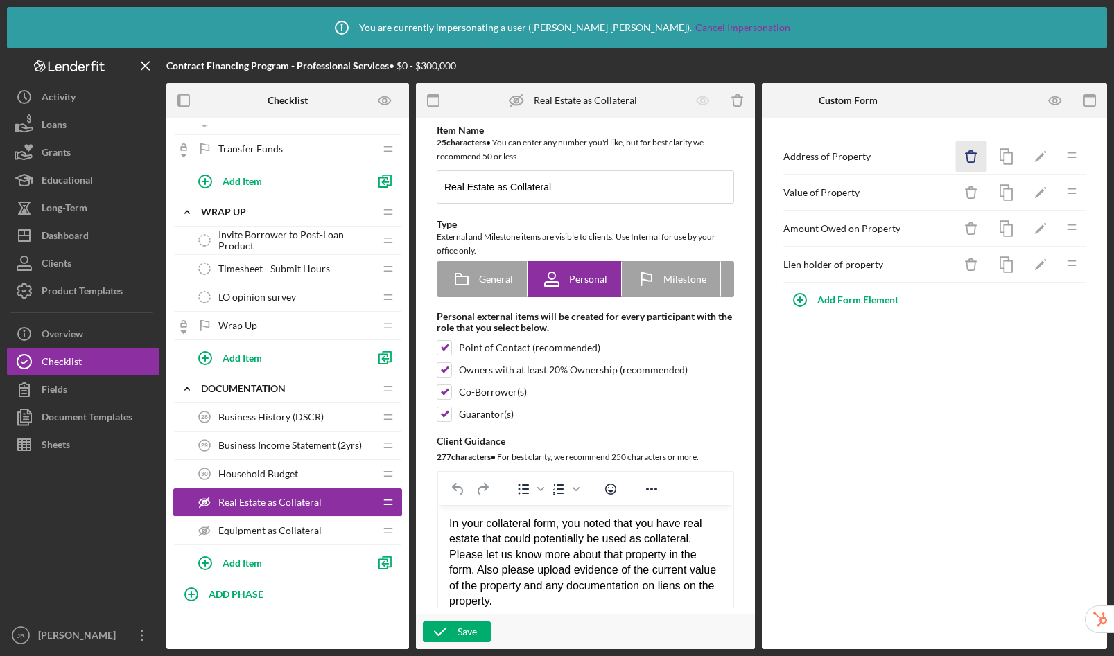
click at [963, 158] on icon "Icon/Delete" at bounding box center [971, 156] width 31 height 31
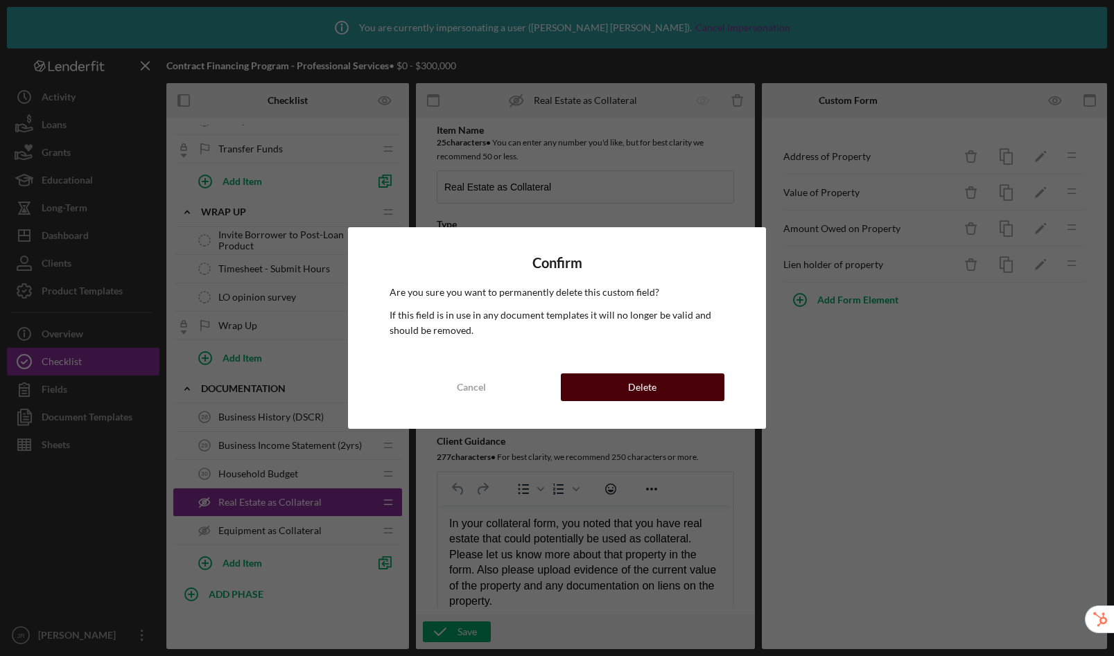
click at [706, 381] on button "Delete" at bounding box center [643, 388] width 164 height 28
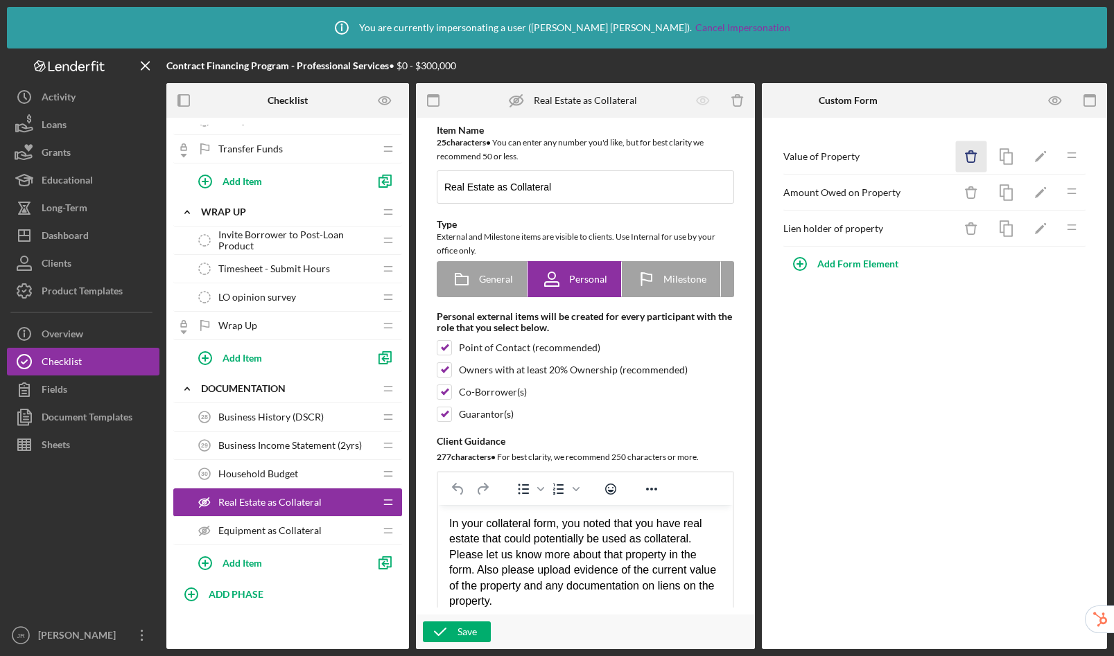
click at [982, 159] on icon "Icon/Delete" at bounding box center [971, 156] width 31 height 31
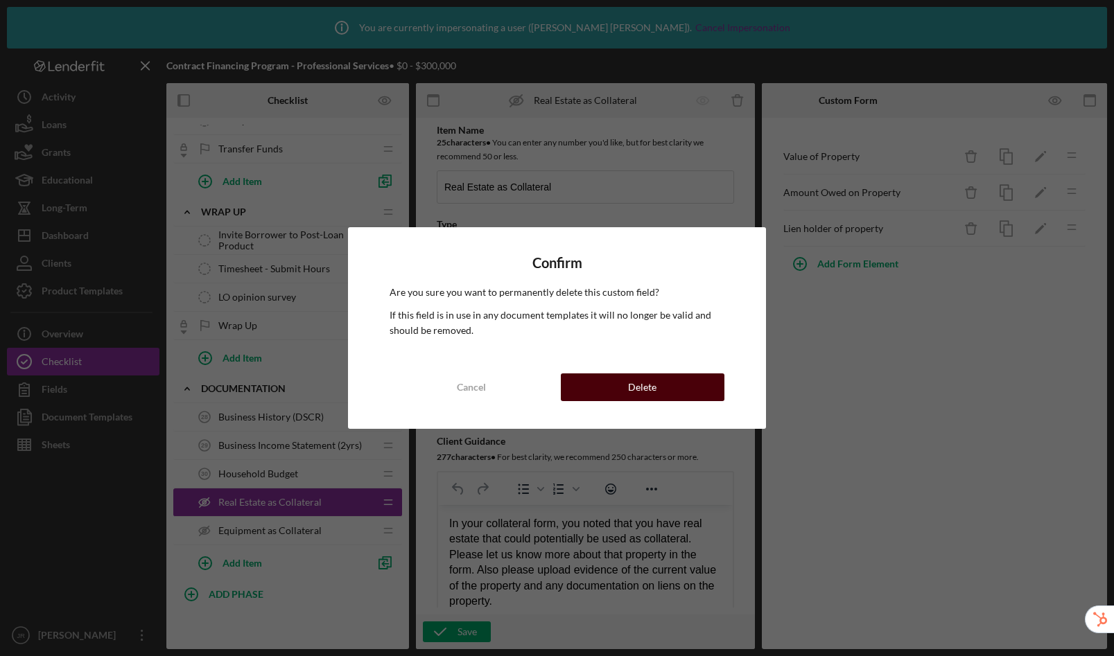
click at [709, 384] on button "Delete" at bounding box center [643, 388] width 164 height 28
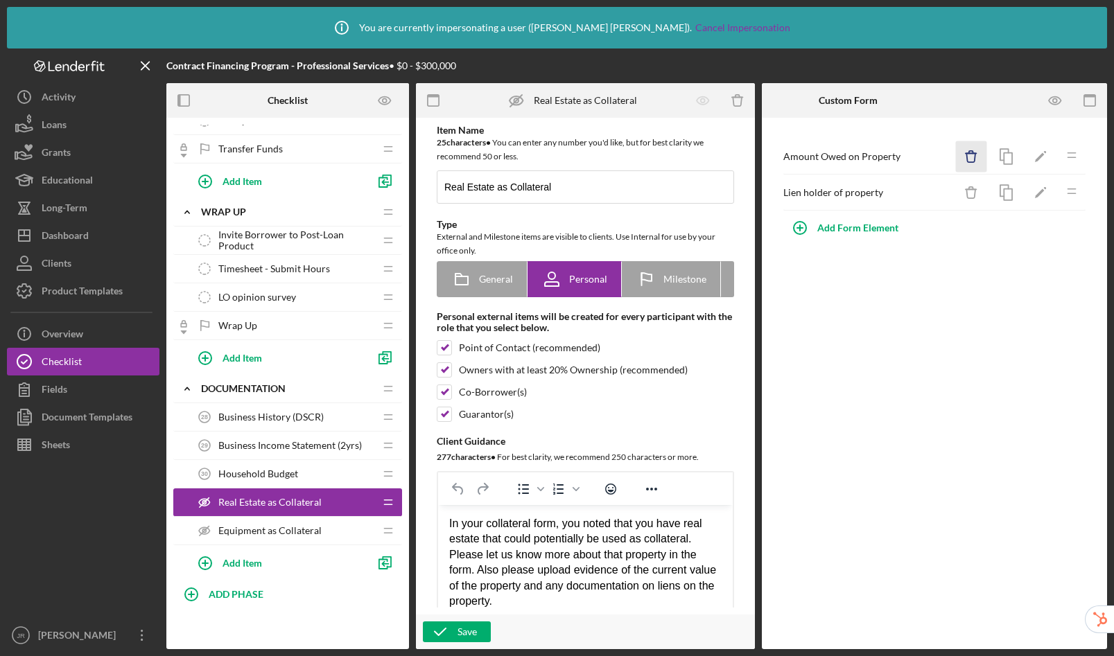
click at [977, 159] on icon "Icon/Delete" at bounding box center [971, 156] width 31 height 31
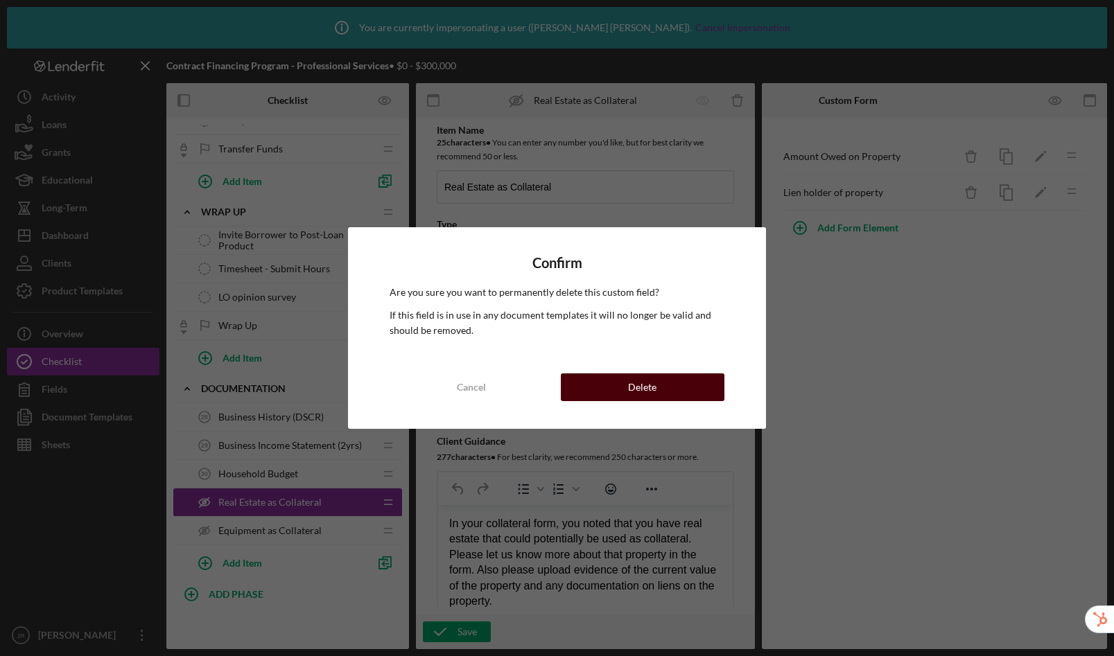
click at [665, 393] on button "Delete" at bounding box center [643, 388] width 164 height 28
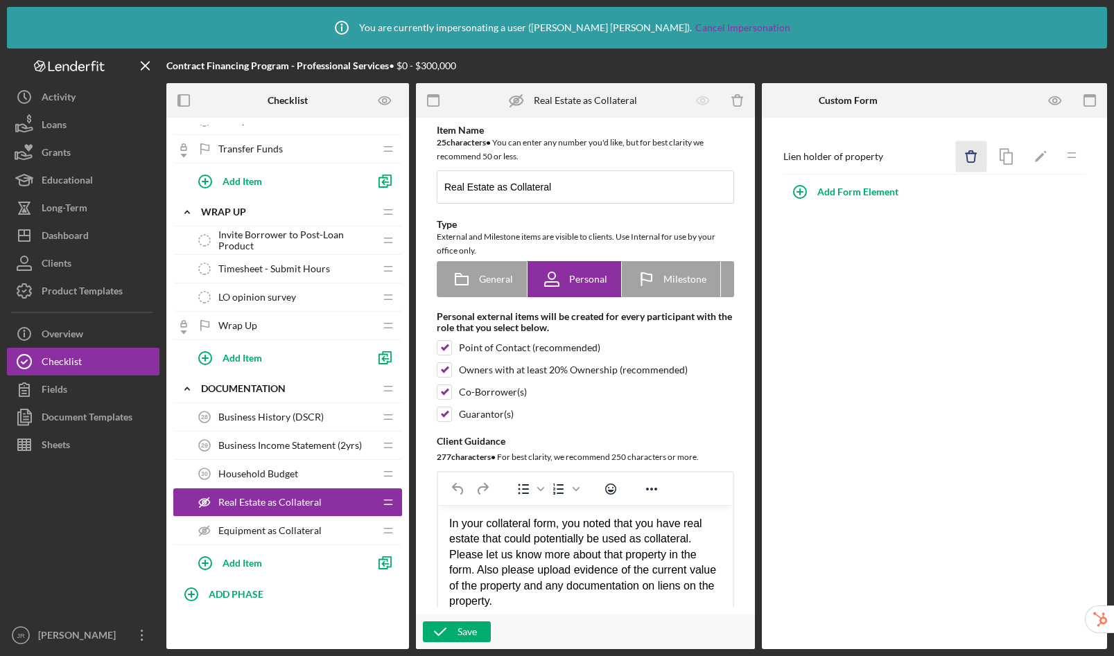
click at [970, 162] on icon "button" at bounding box center [970, 157] width 9 height 9
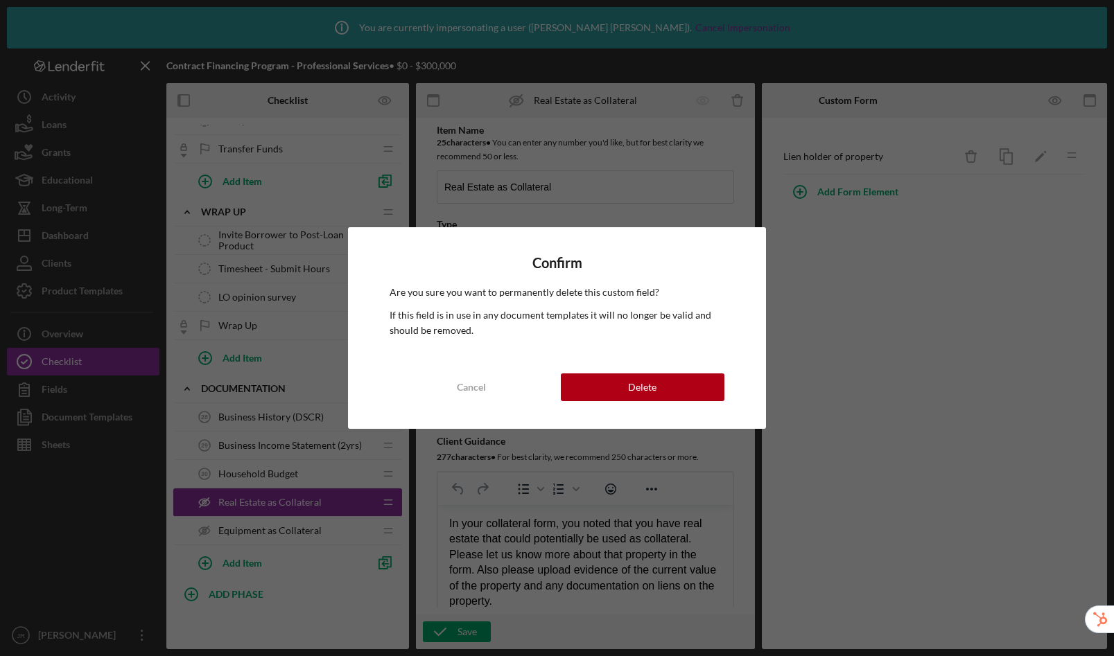
click at [642, 372] on div "Confirm Are you sure you want to permanently delete this custom field? If this …" at bounding box center [556, 327] width 417 height 201
click at [641, 384] on div "Delete" at bounding box center [642, 388] width 28 height 28
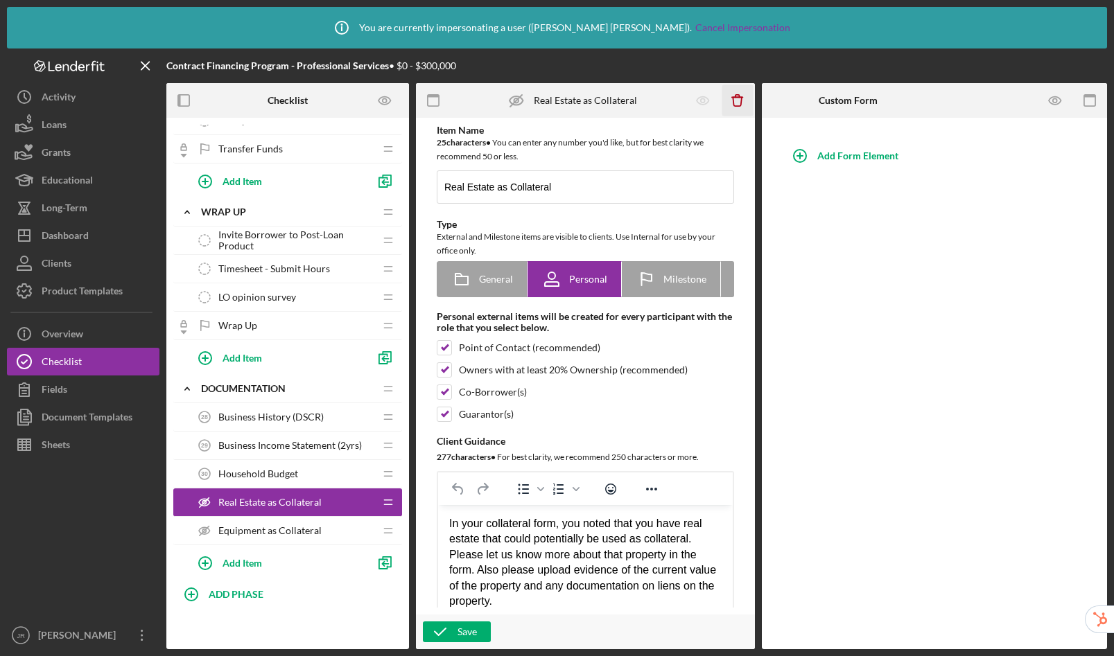
click at [733, 103] on icon "button" at bounding box center [737, 101] width 9 height 9
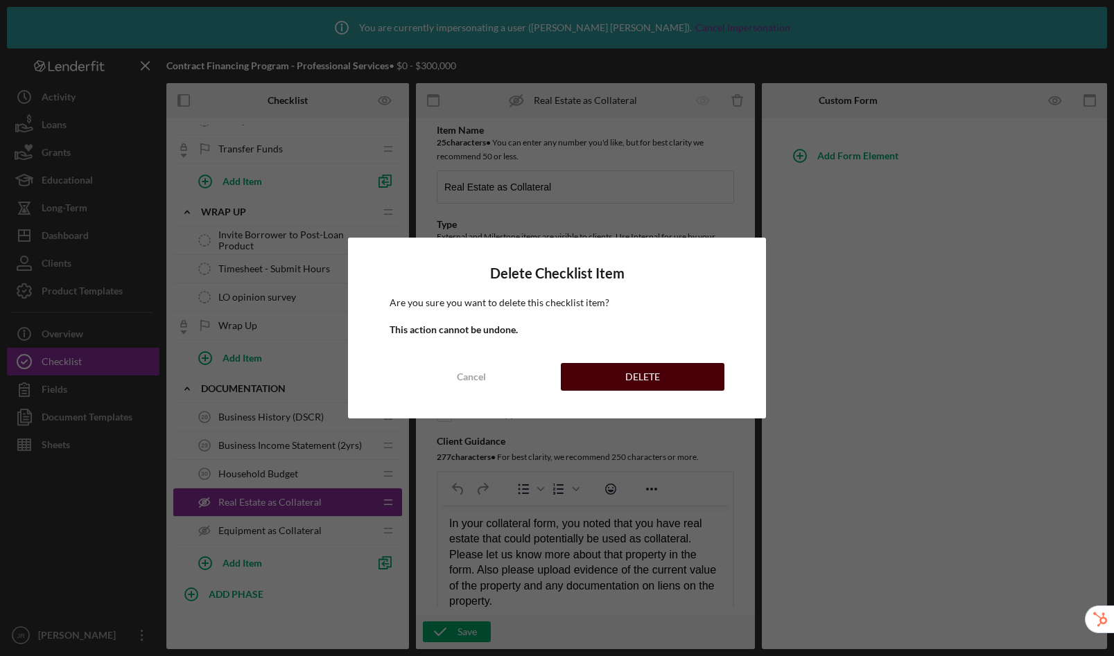
click at [621, 379] on button "DELETE" at bounding box center [643, 377] width 164 height 28
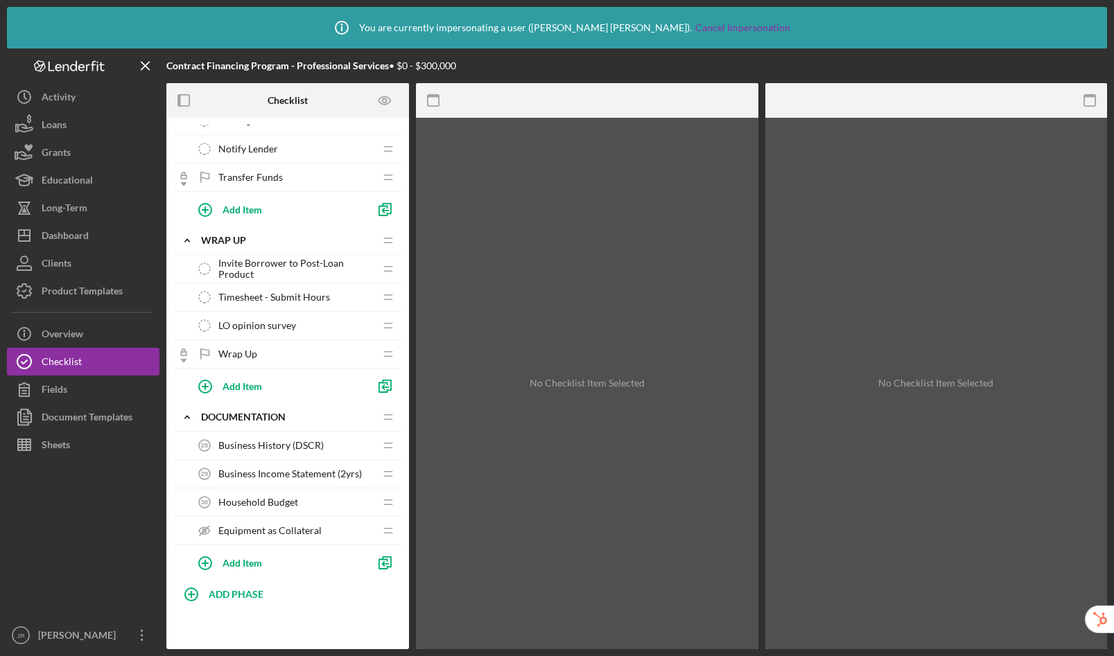
click at [306, 523] on div "Equipment as Collateral Equipment as Collateral" at bounding box center [283, 531] width 184 height 28
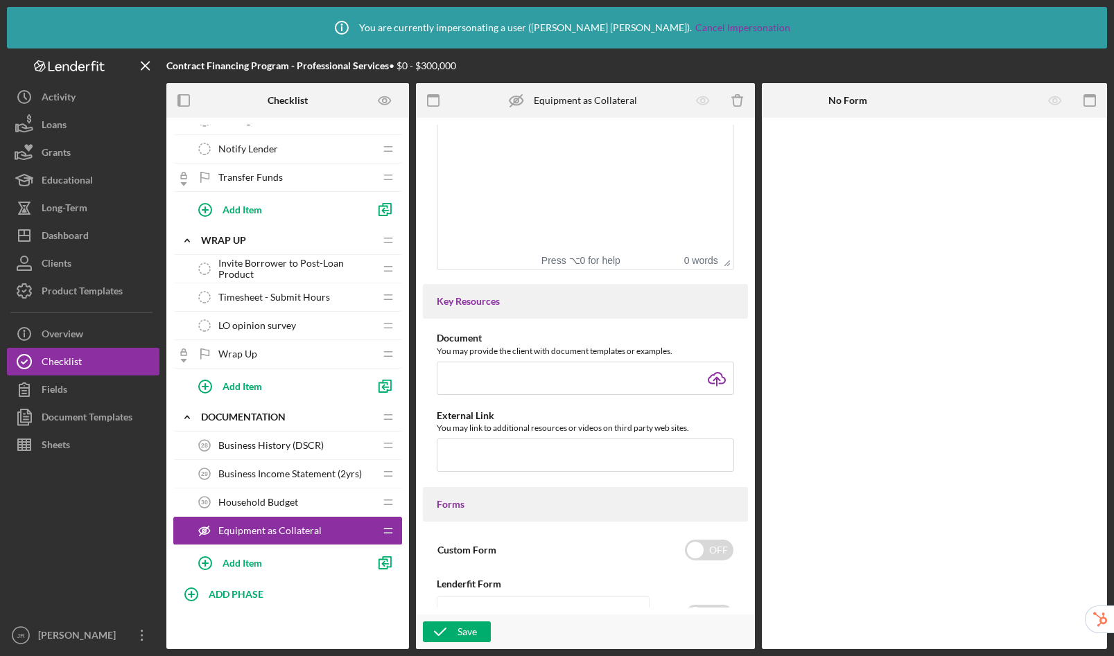
scroll to position [895, 0]
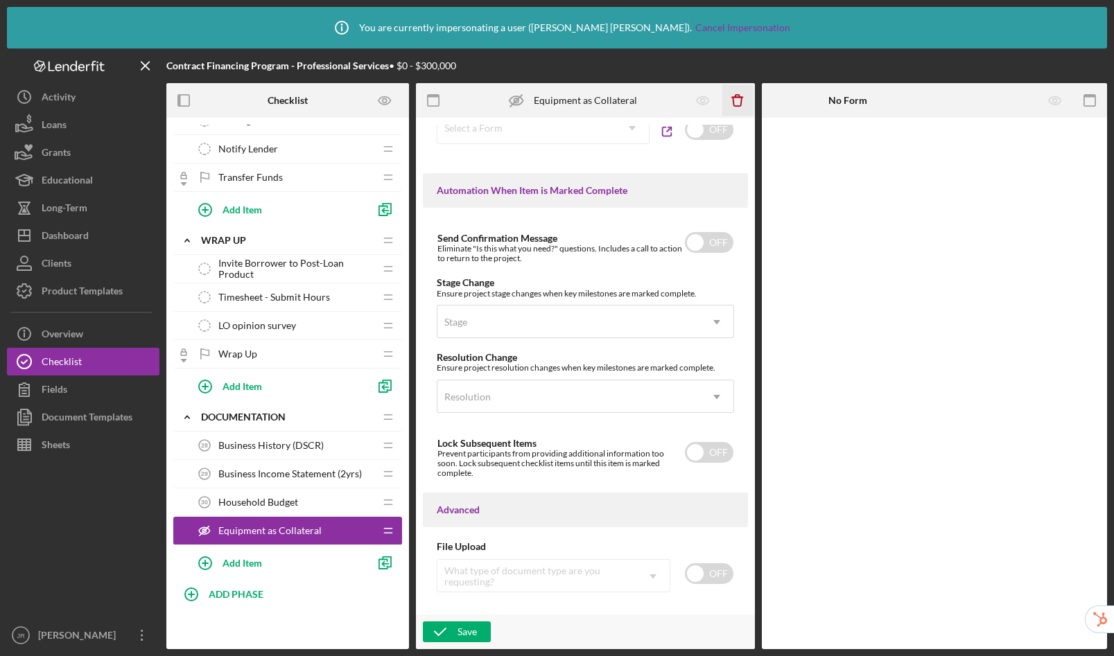
click at [740, 100] on icon "button" at bounding box center [737, 101] width 9 height 9
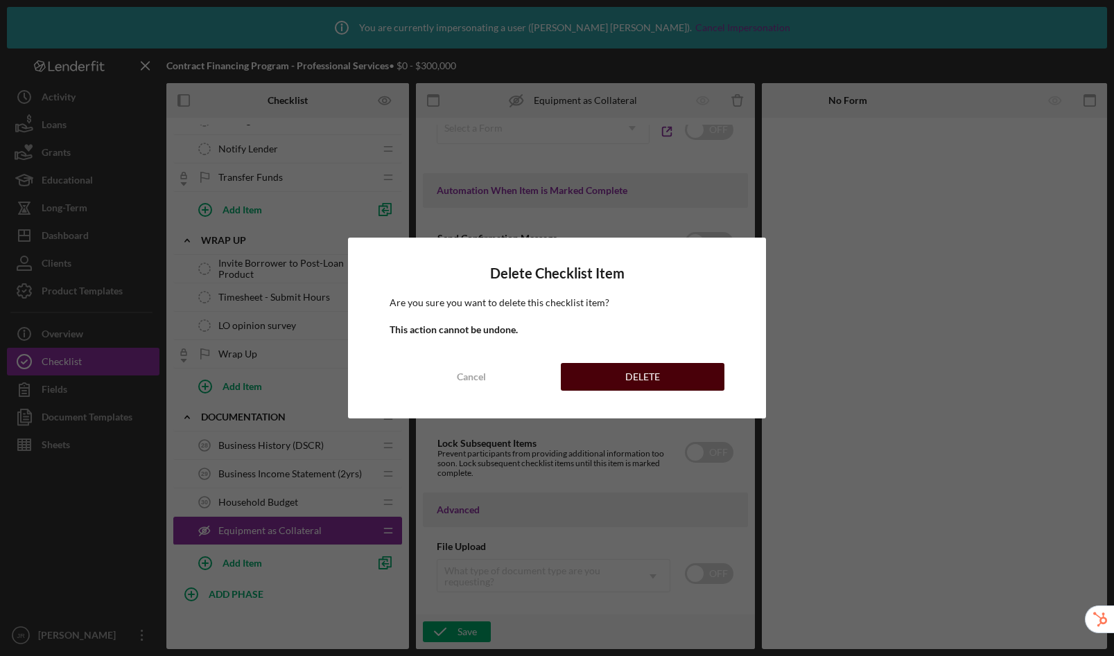
click at [651, 372] on div "DELETE" at bounding box center [642, 377] width 35 height 28
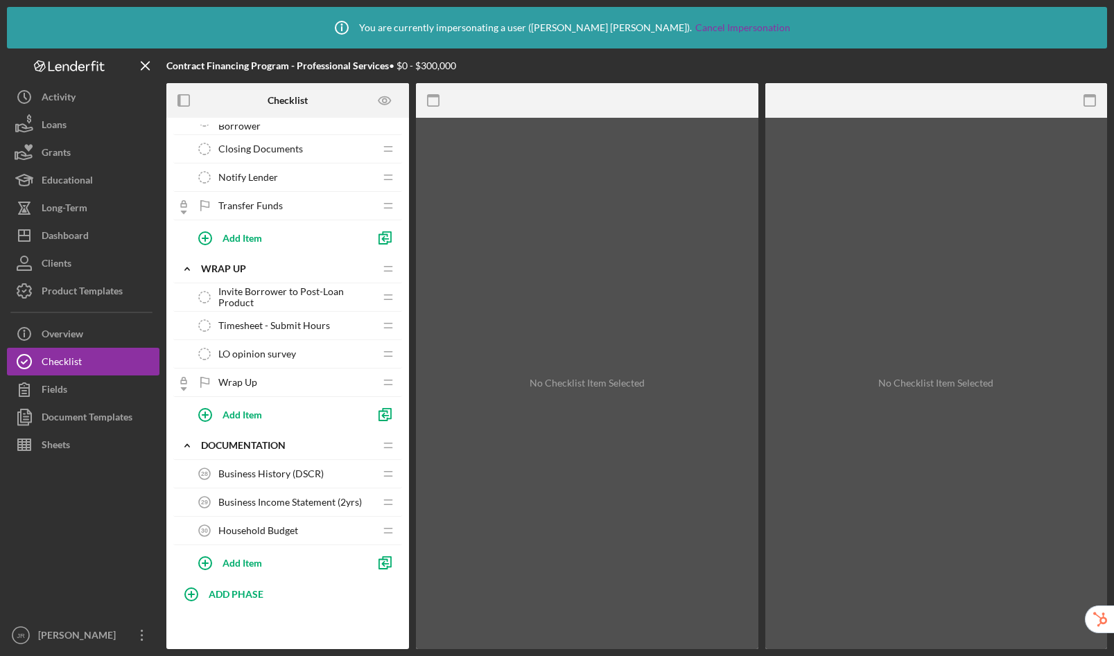
click at [288, 530] on span "Household Budget" at bounding box center [258, 530] width 80 height 11
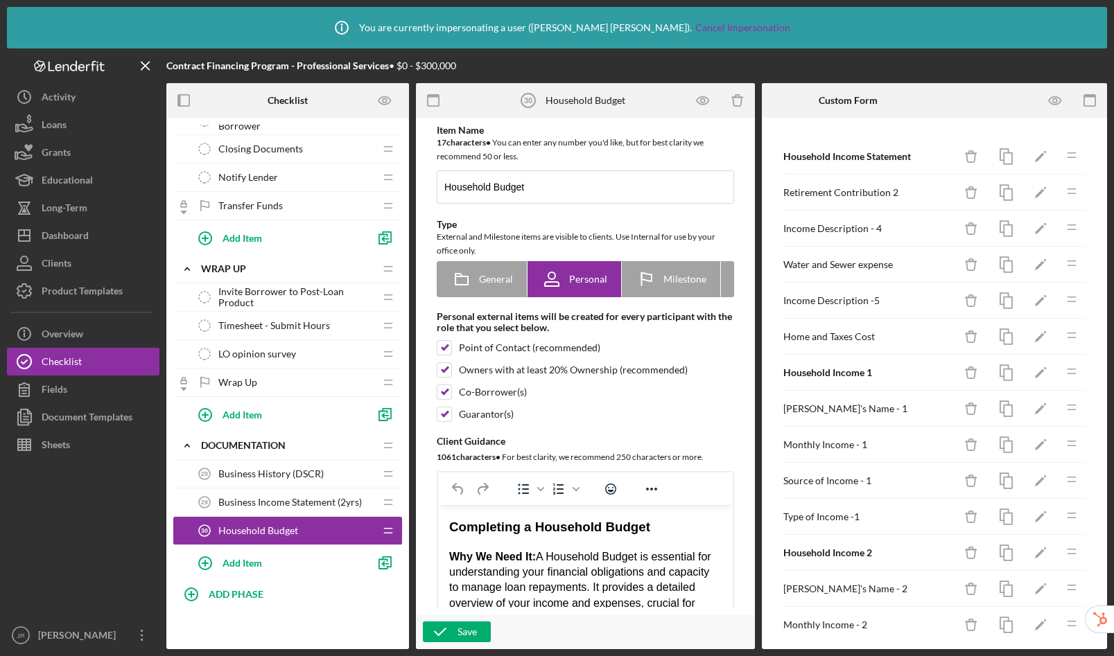
click at [316, 507] on span "Business Income Statement (2yrs)" at bounding box center [289, 502] width 143 height 11
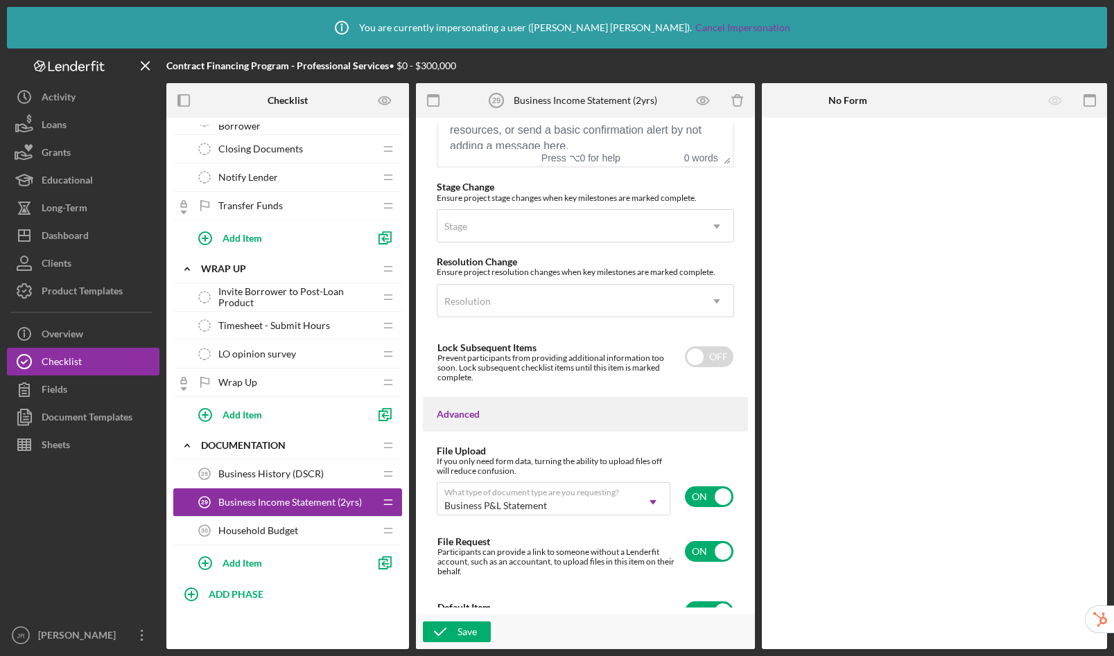
scroll to position [1138, 0]
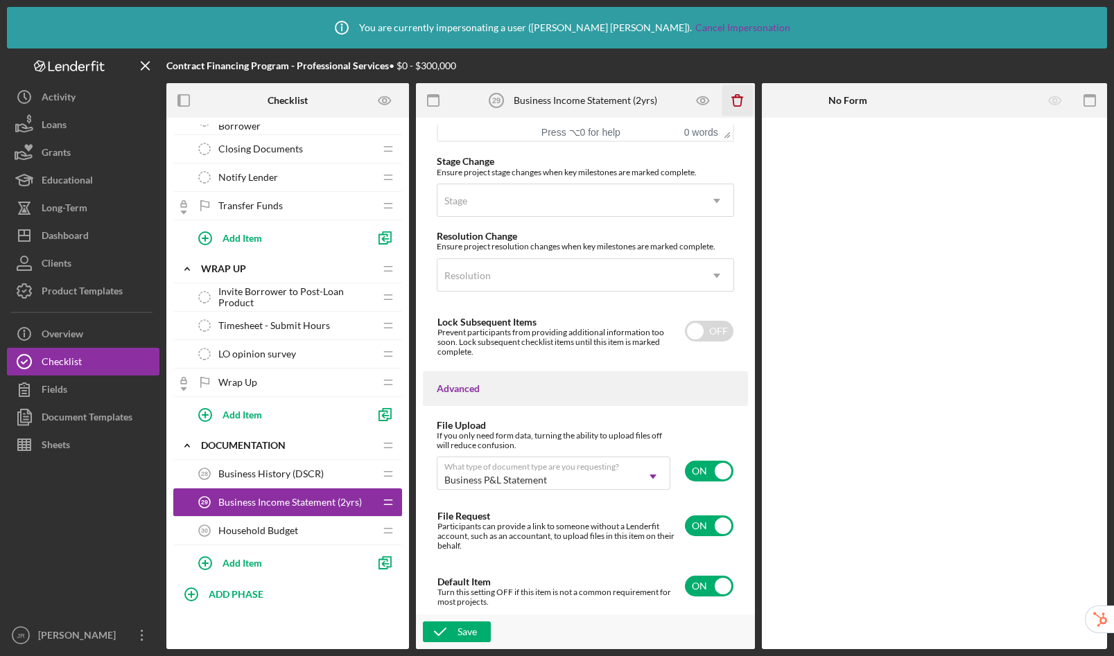
click at [740, 99] on icon "Icon/Delete" at bounding box center [737, 100] width 31 height 31
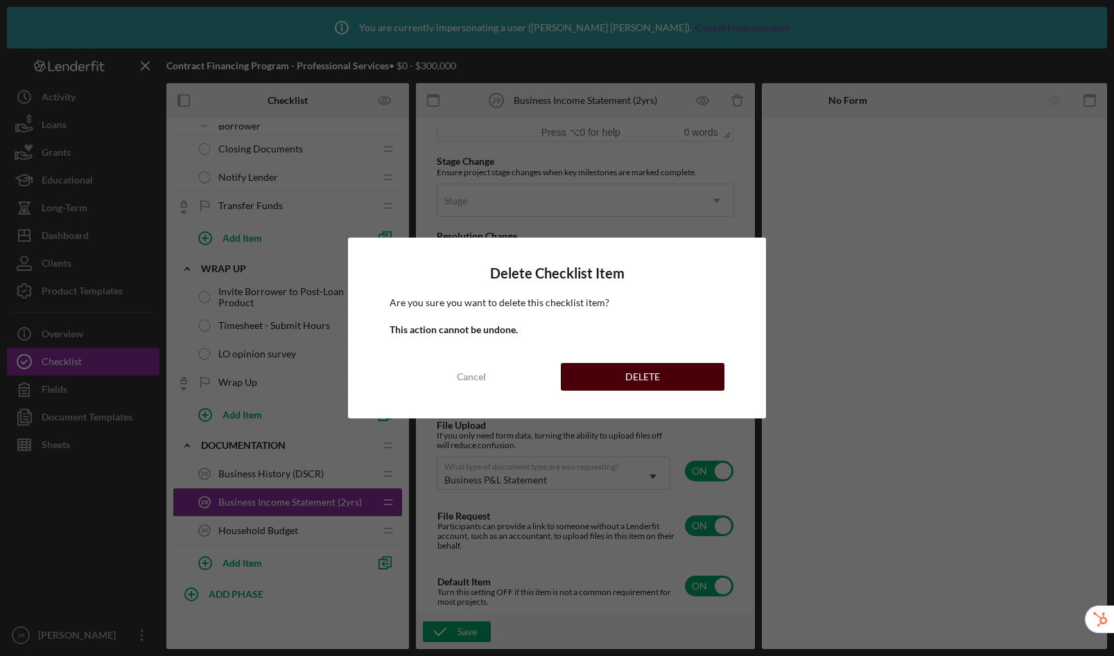
click at [607, 378] on button "DELETE" at bounding box center [643, 377] width 164 height 28
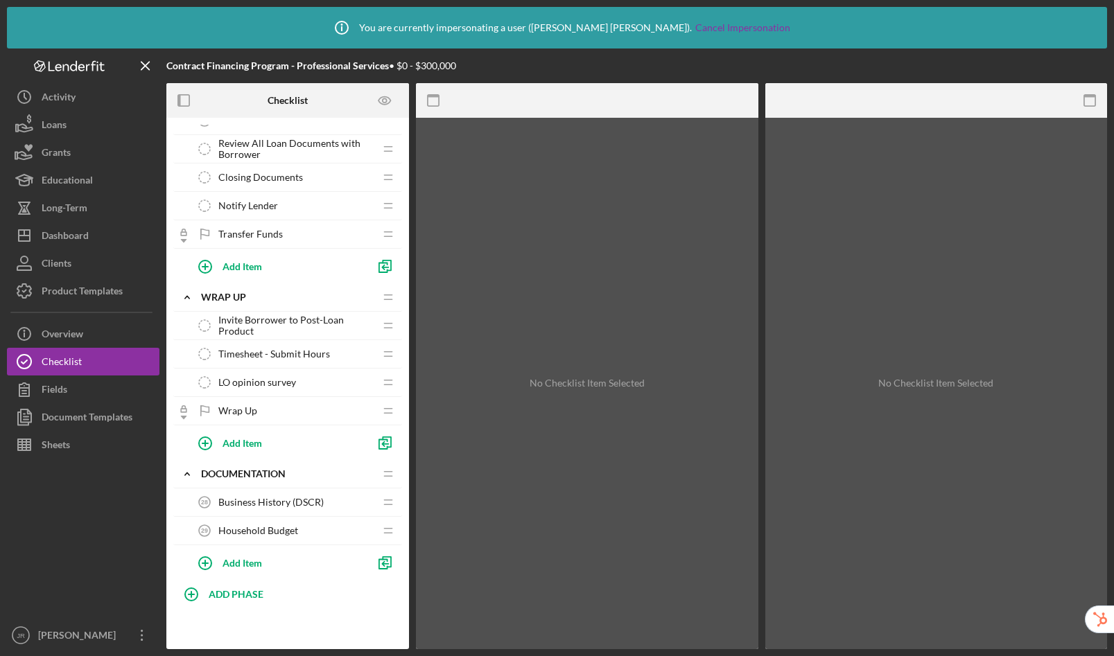
scroll to position [1619, 0]
click at [279, 505] on span "Business History (DSCR)" at bounding box center [270, 502] width 105 height 11
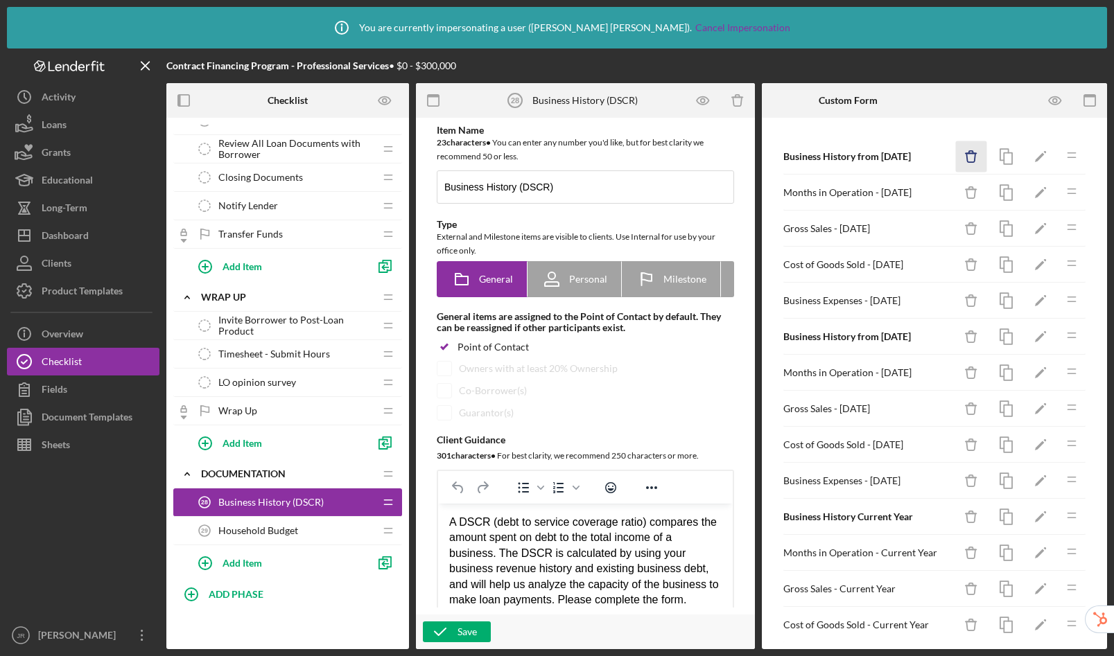
click at [966, 160] on icon "Icon/Delete" at bounding box center [971, 156] width 31 height 31
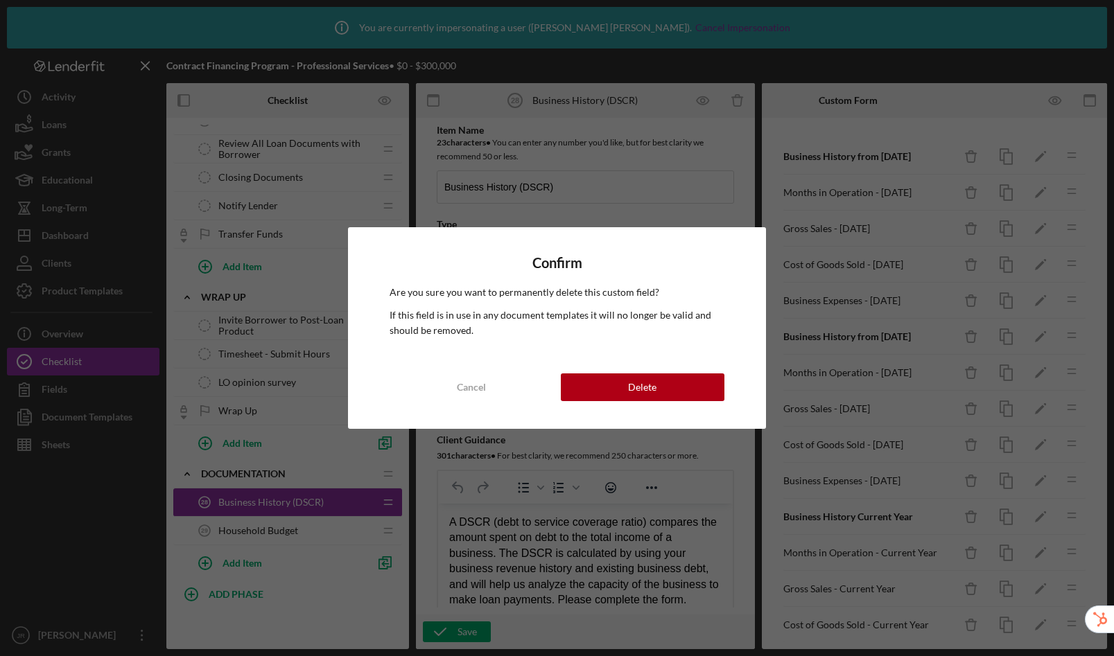
drag, startPoint x: 693, startPoint y: 399, endPoint x: 686, endPoint y: 358, distance: 40.9
click at [693, 399] on button "Delete" at bounding box center [643, 388] width 164 height 28
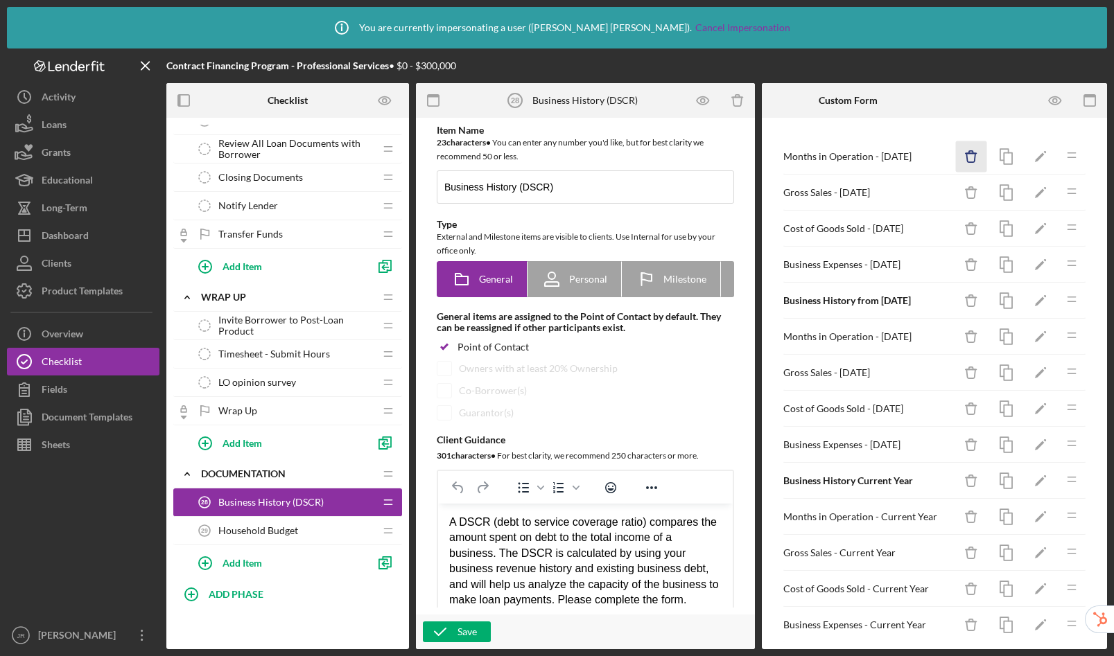
click at [959, 156] on icon "Icon/Delete" at bounding box center [971, 156] width 31 height 31
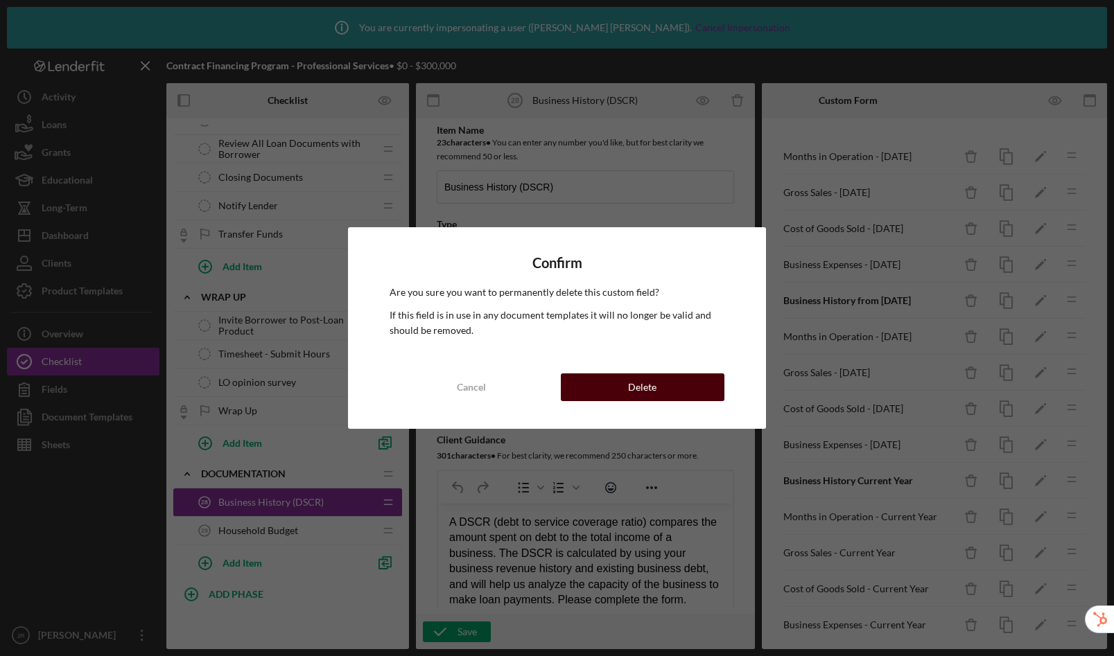
click at [704, 389] on button "Delete" at bounding box center [643, 388] width 164 height 28
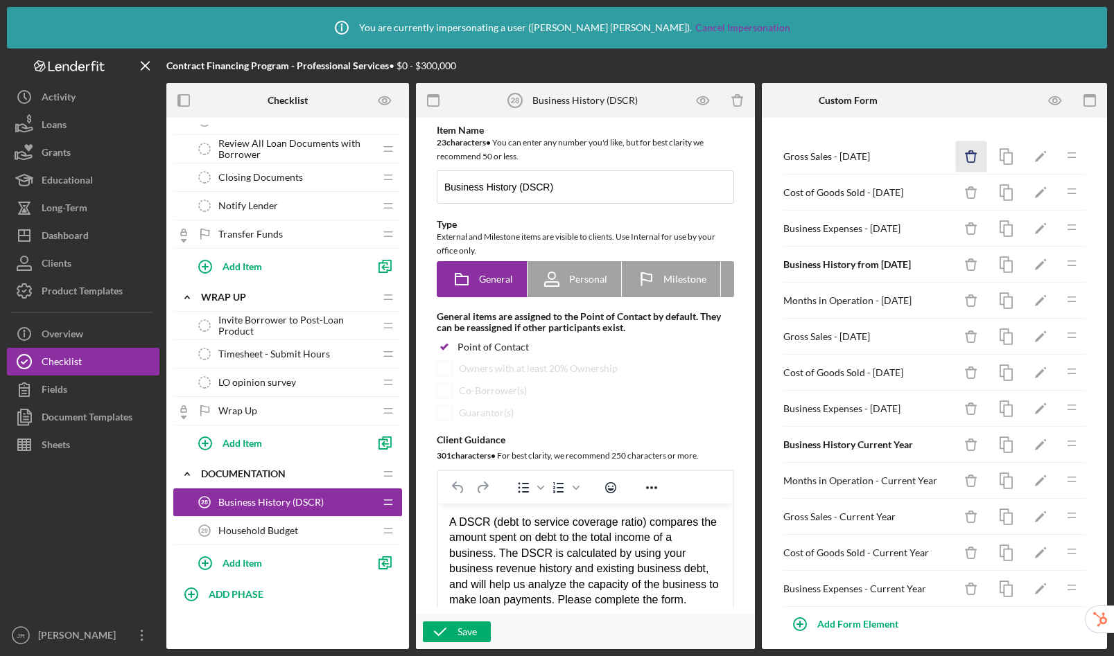
click at [964, 152] on icon "Icon/Delete" at bounding box center [971, 156] width 31 height 31
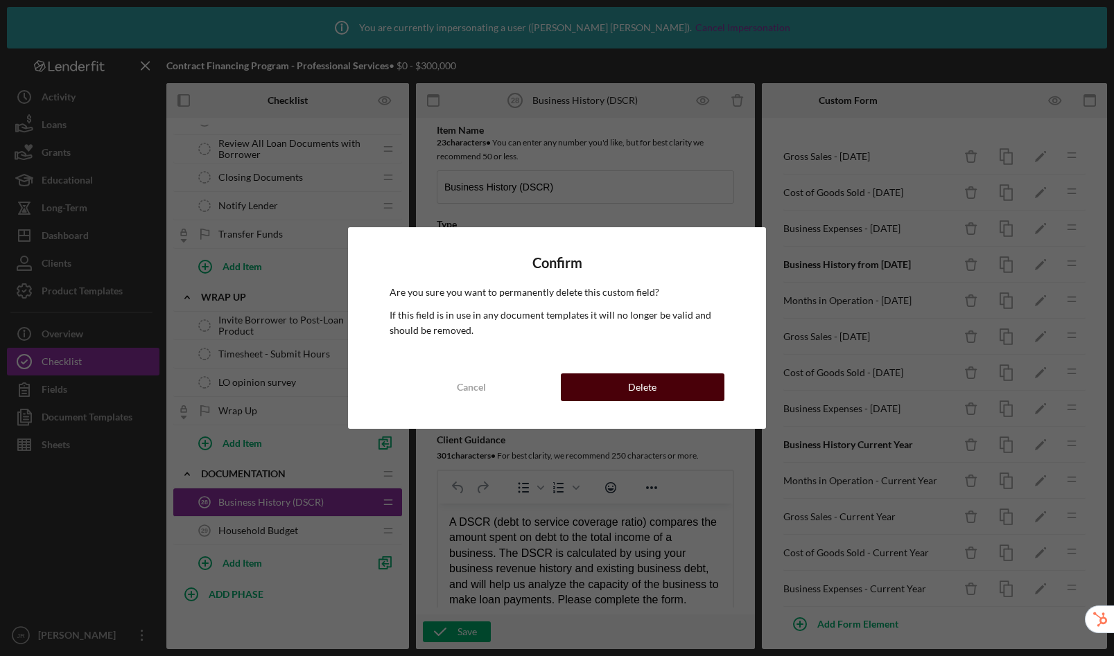
click at [697, 390] on button "Delete" at bounding box center [643, 388] width 164 height 28
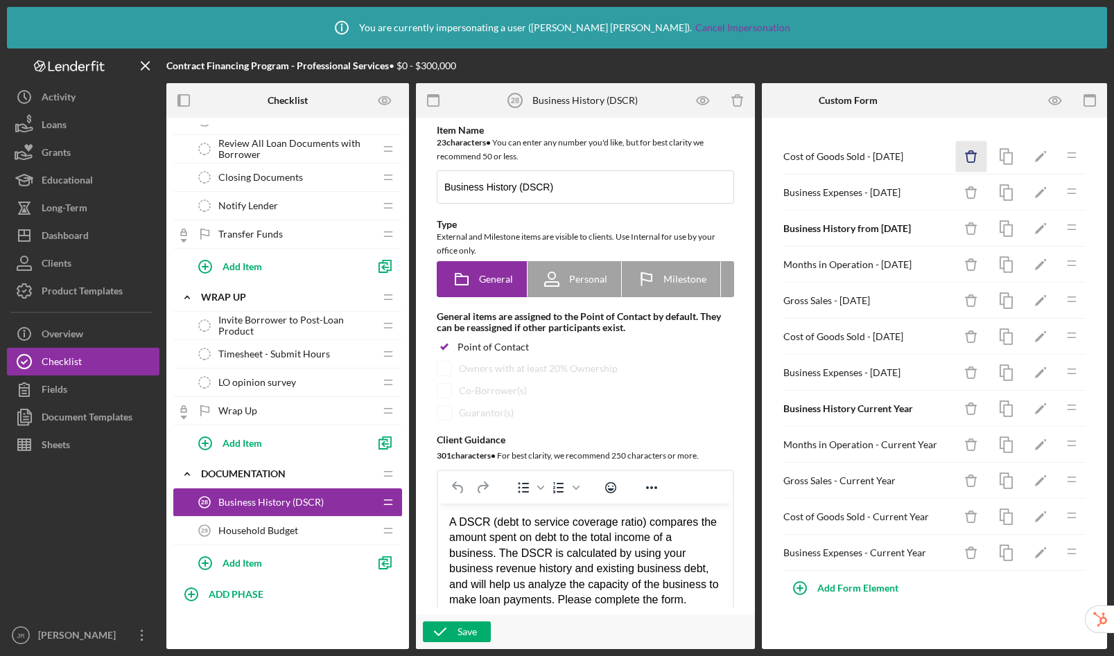
click at [968, 159] on icon "Icon/Delete" at bounding box center [971, 156] width 31 height 31
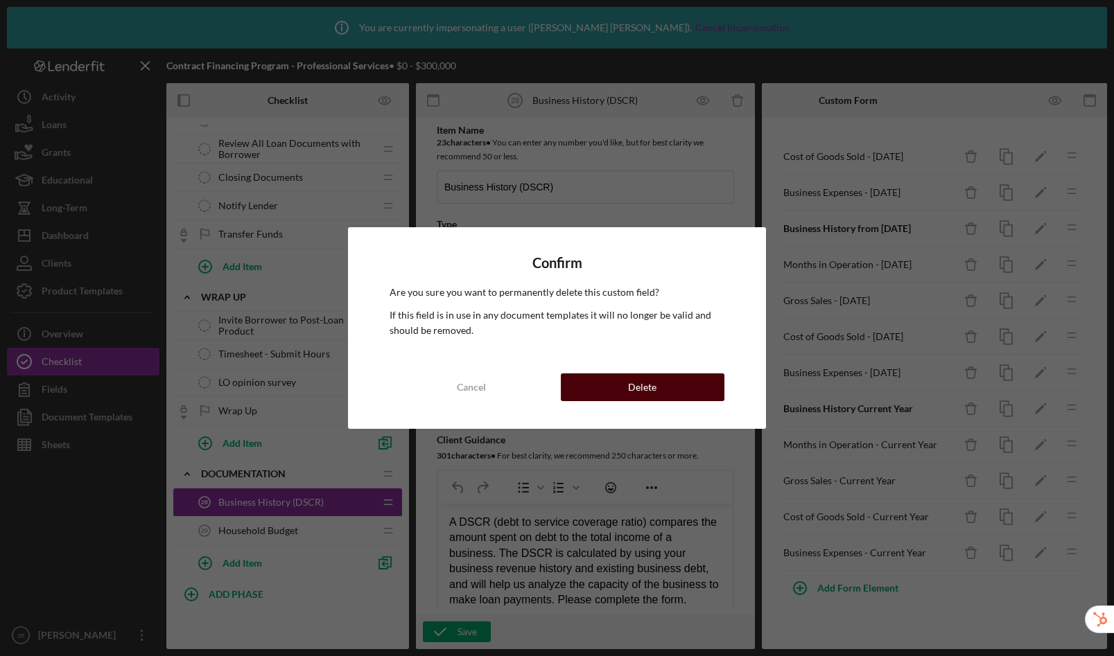
click at [666, 384] on button "Delete" at bounding box center [643, 388] width 164 height 28
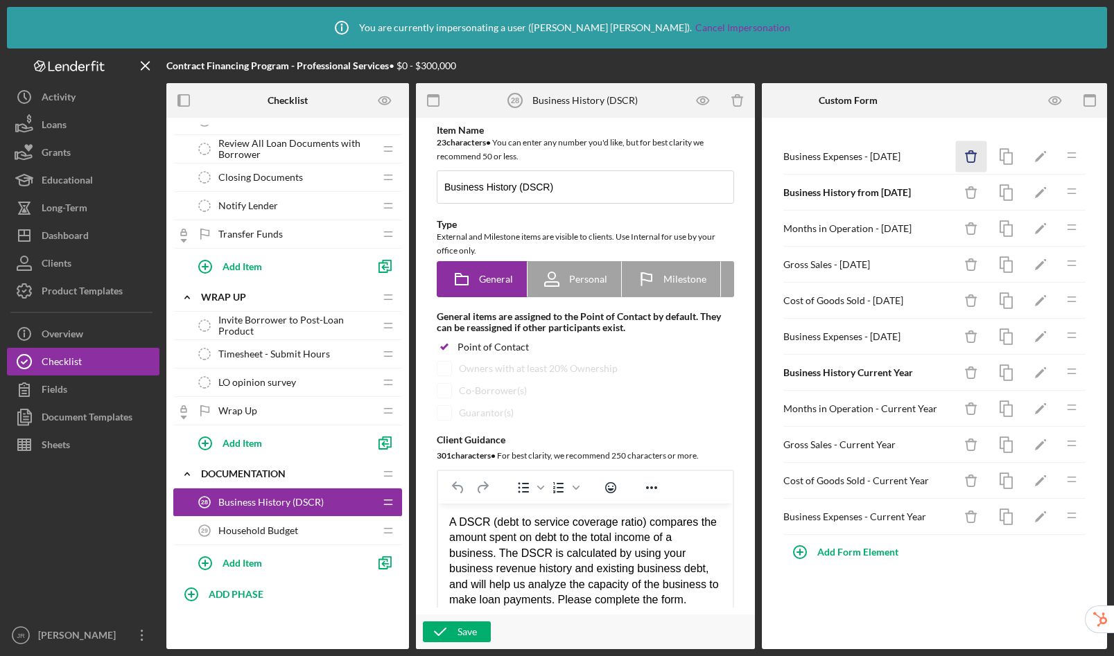
click at [969, 153] on icon "button" at bounding box center [971, 152] width 4 height 3
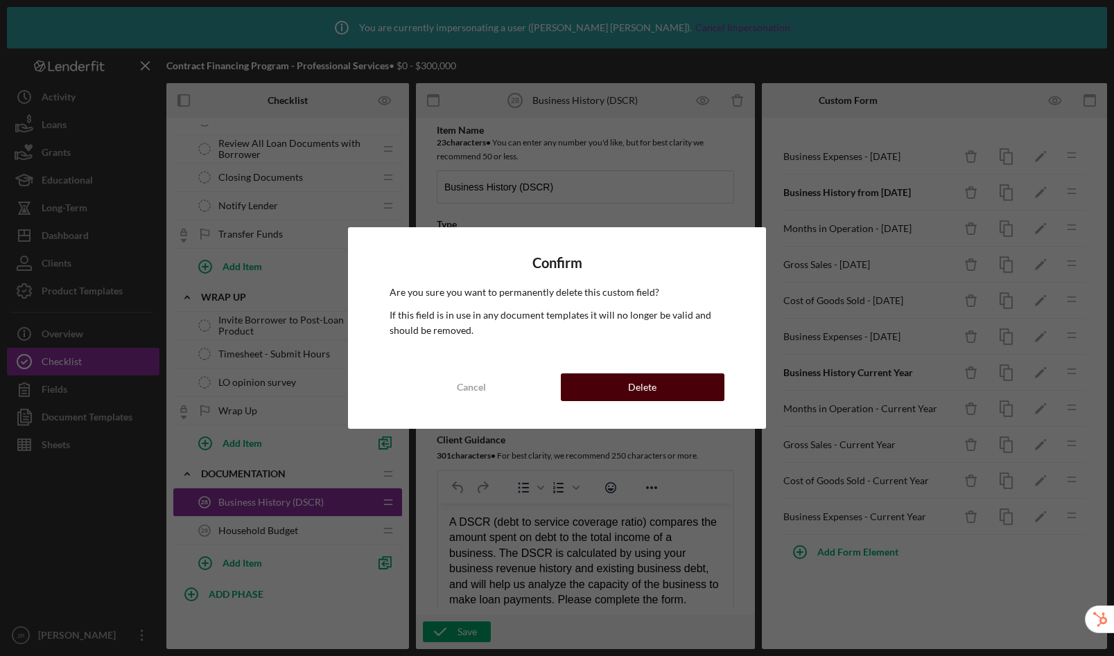
click at [692, 386] on button "Delete" at bounding box center [643, 388] width 164 height 28
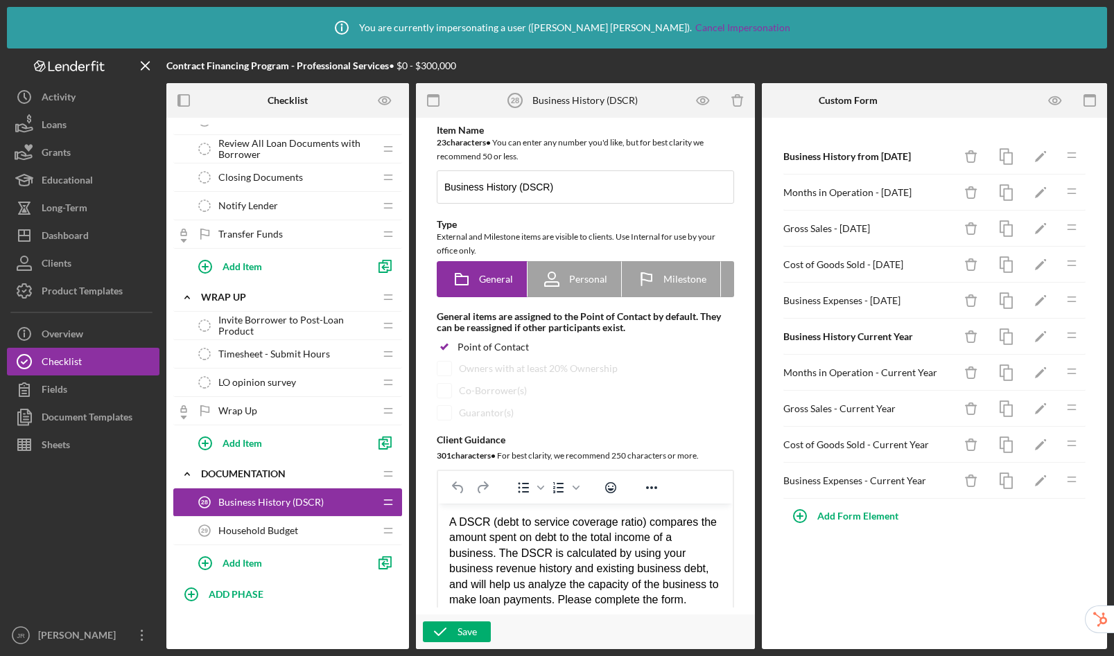
scroll to position [592, 0]
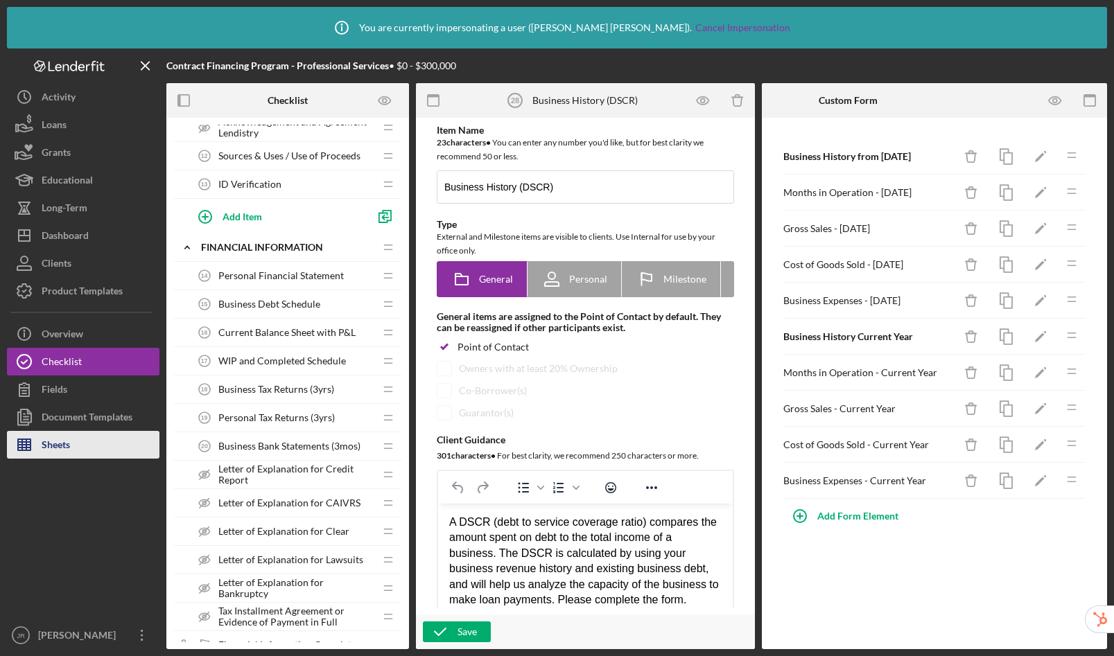
click at [67, 443] on div "Sheets" at bounding box center [56, 446] width 28 height 31
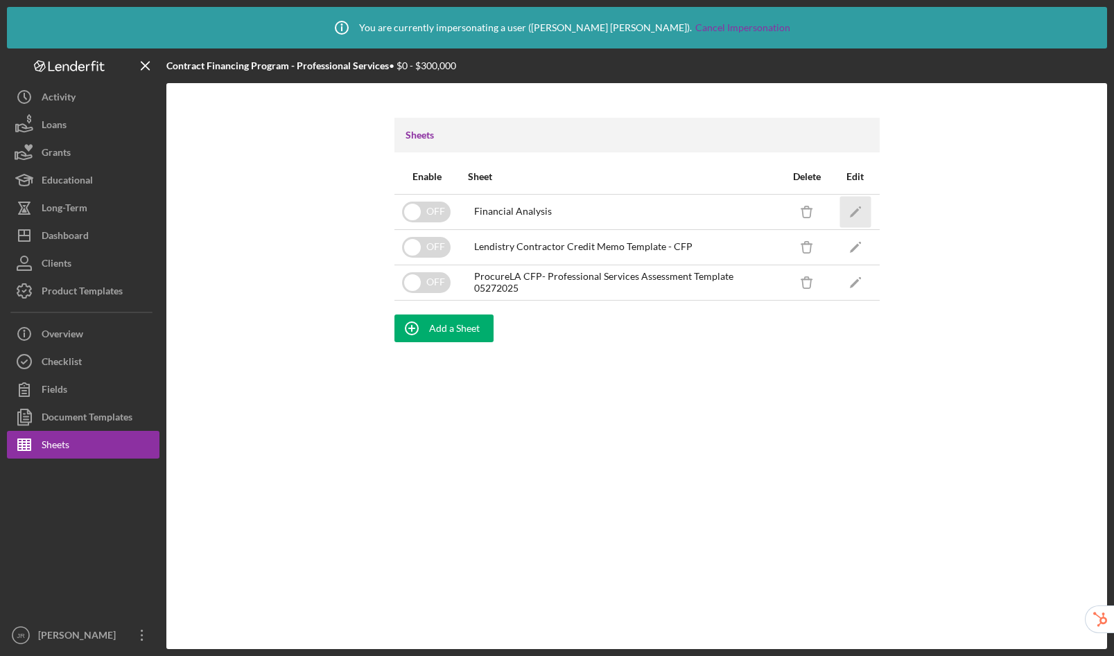
click at [857, 215] on icon "Icon/Edit" at bounding box center [854, 211] width 31 height 31
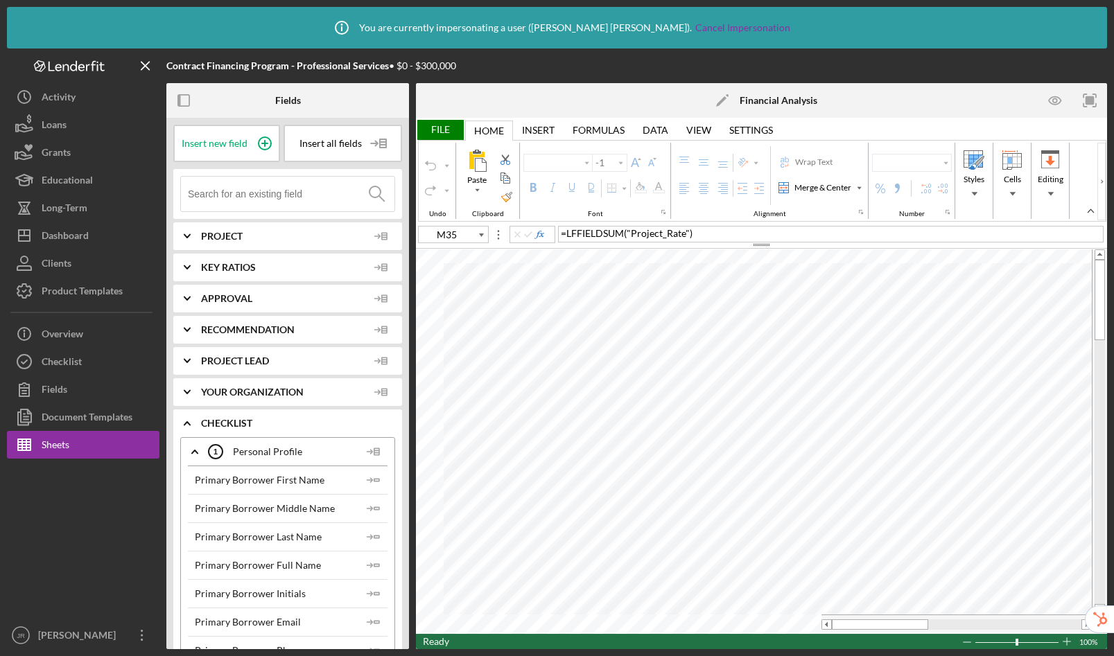
type input "Calibri"
type input "10"
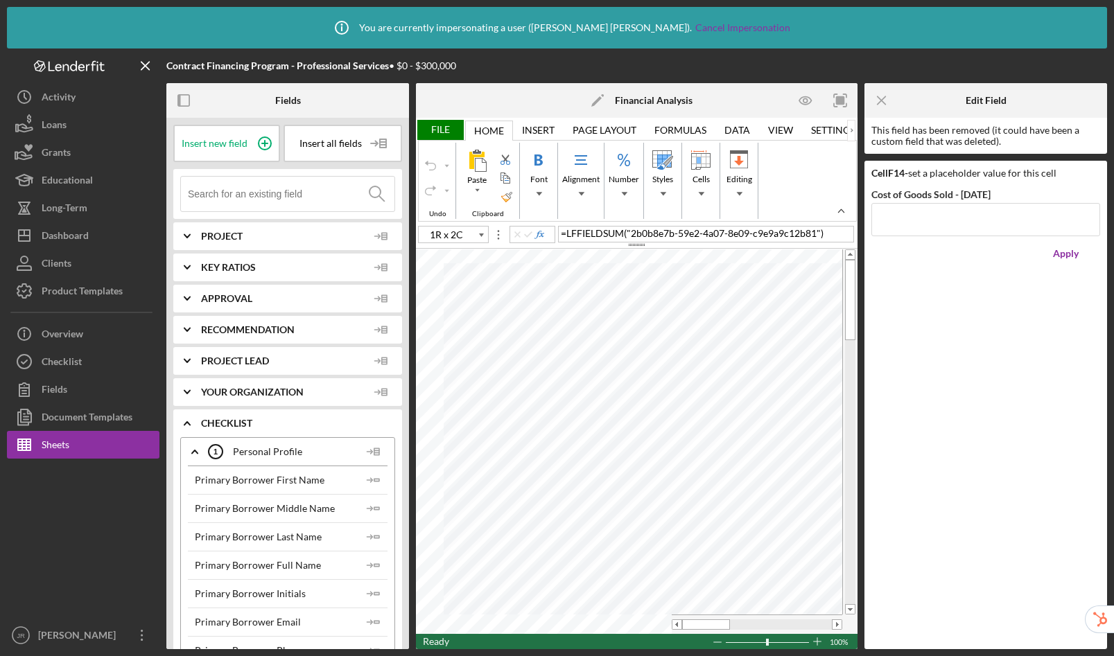
type input "D13"
click at [88, 391] on button "Fields" at bounding box center [83, 390] width 153 height 28
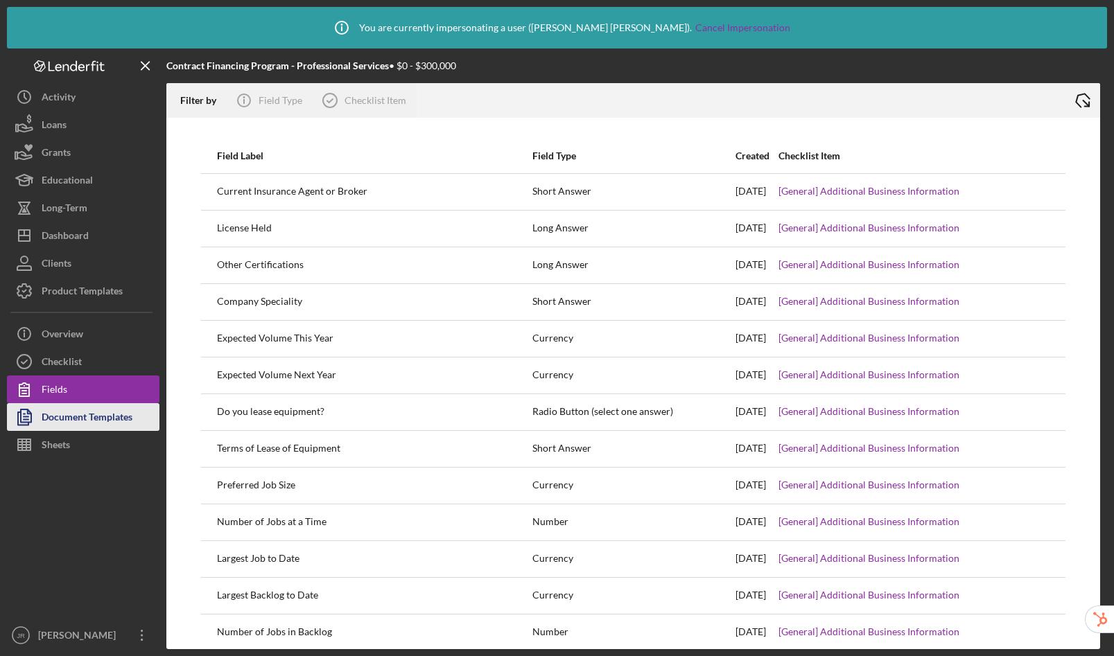
click at [85, 421] on div "Document Templates" at bounding box center [87, 418] width 91 height 31
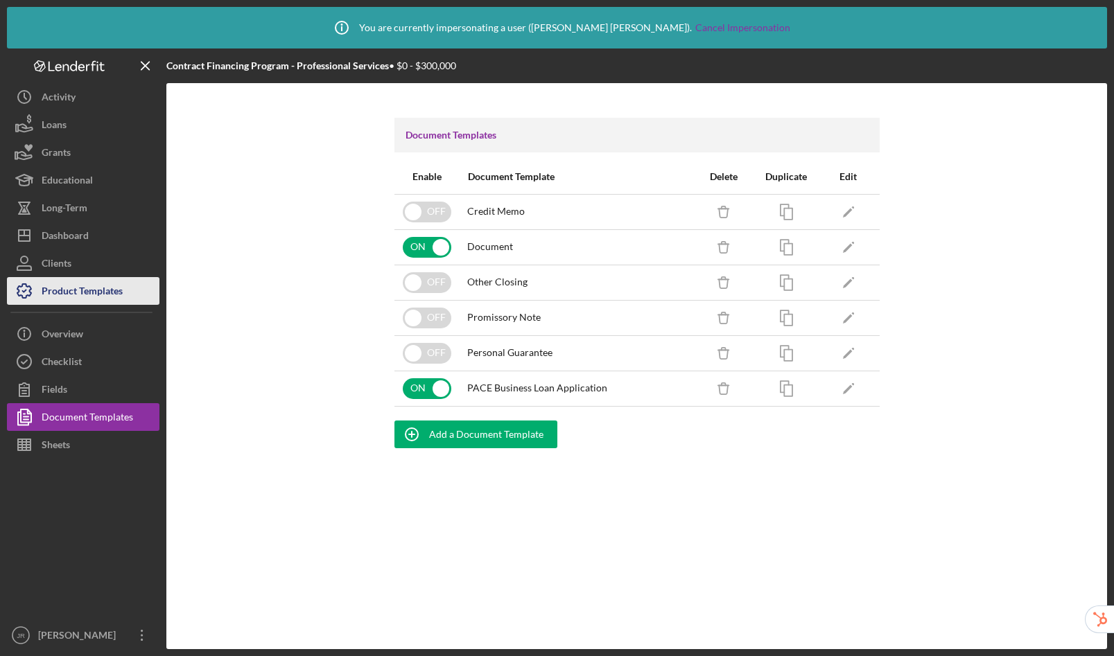
click at [93, 287] on div "Product Templates" at bounding box center [82, 292] width 81 height 31
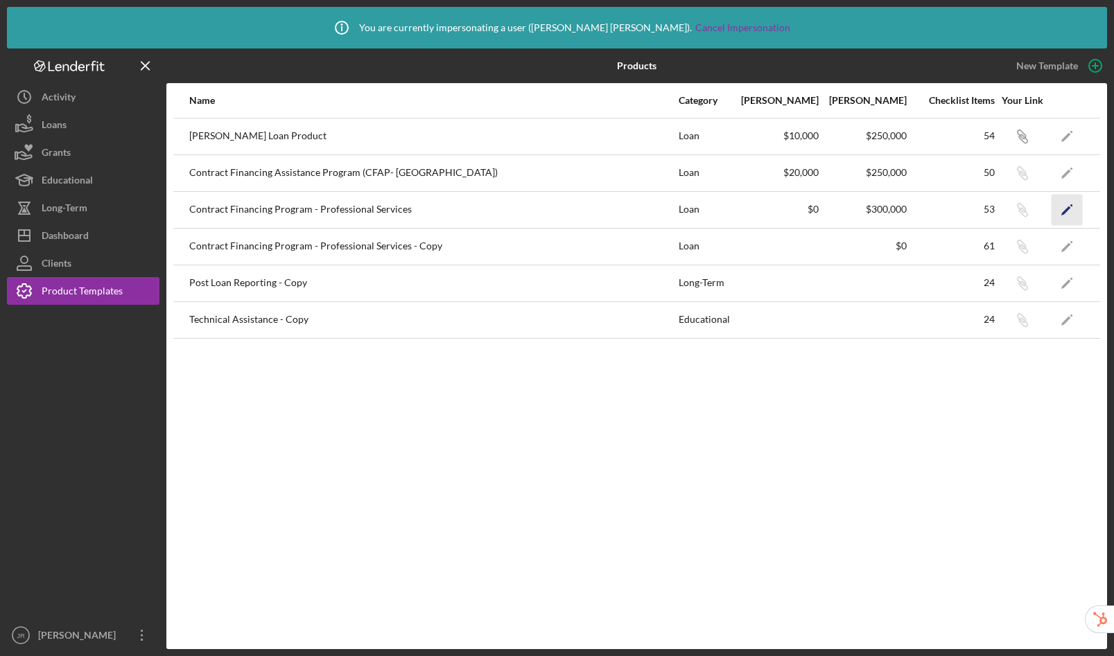
click at [1079, 212] on icon "Icon/Edit" at bounding box center [1067, 209] width 31 height 31
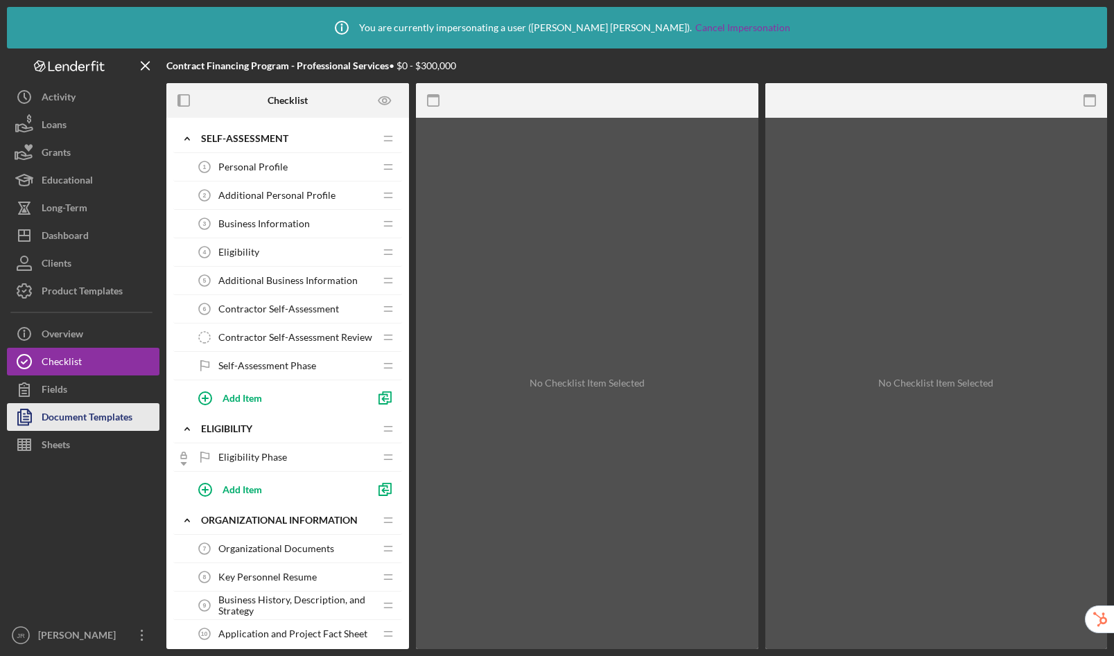
click at [68, 421] on div "Document Templates" at bounding box center [87, 418] width 91 height 31
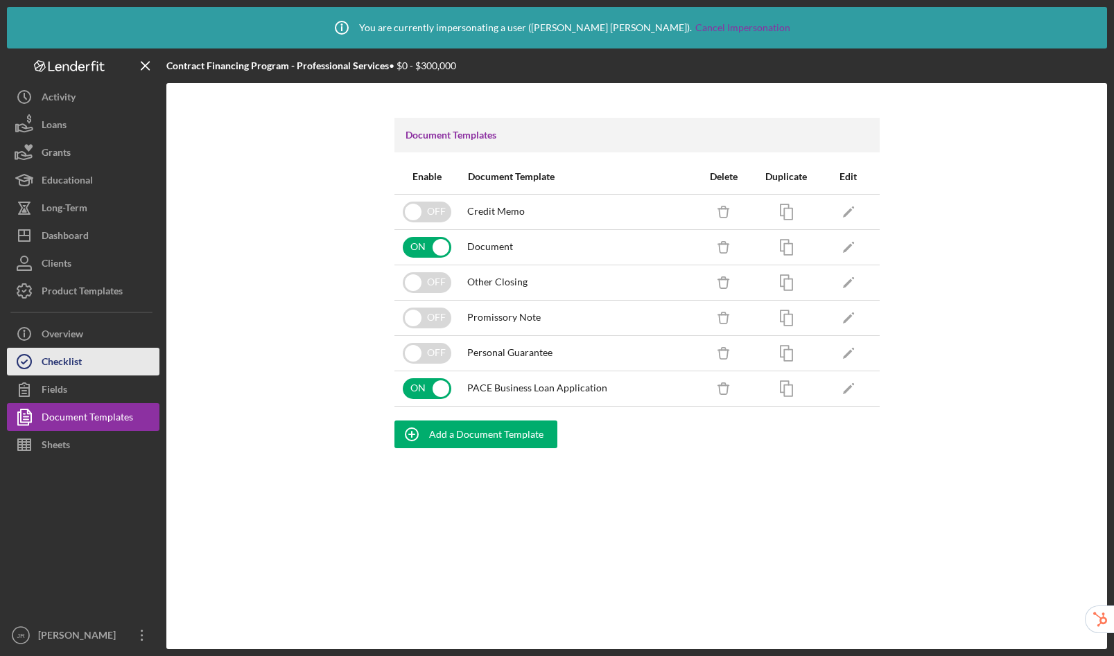
click at [89, 373] on button "Checklist" at bounding box center [83, 362] width 153 height 28
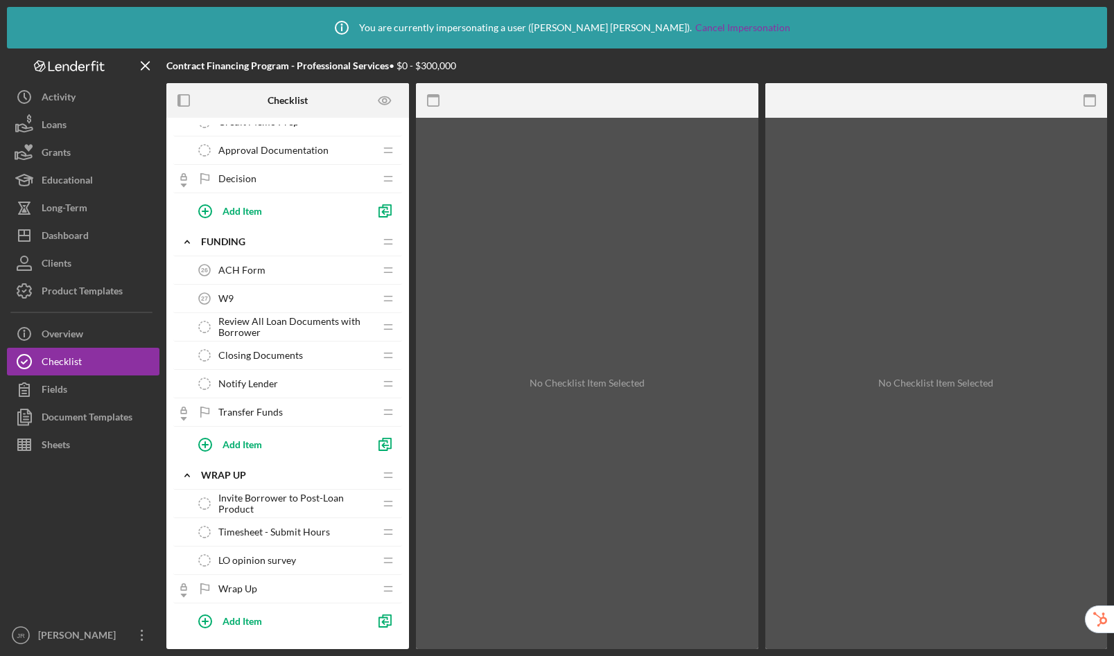
scroll to position [1619, 0]
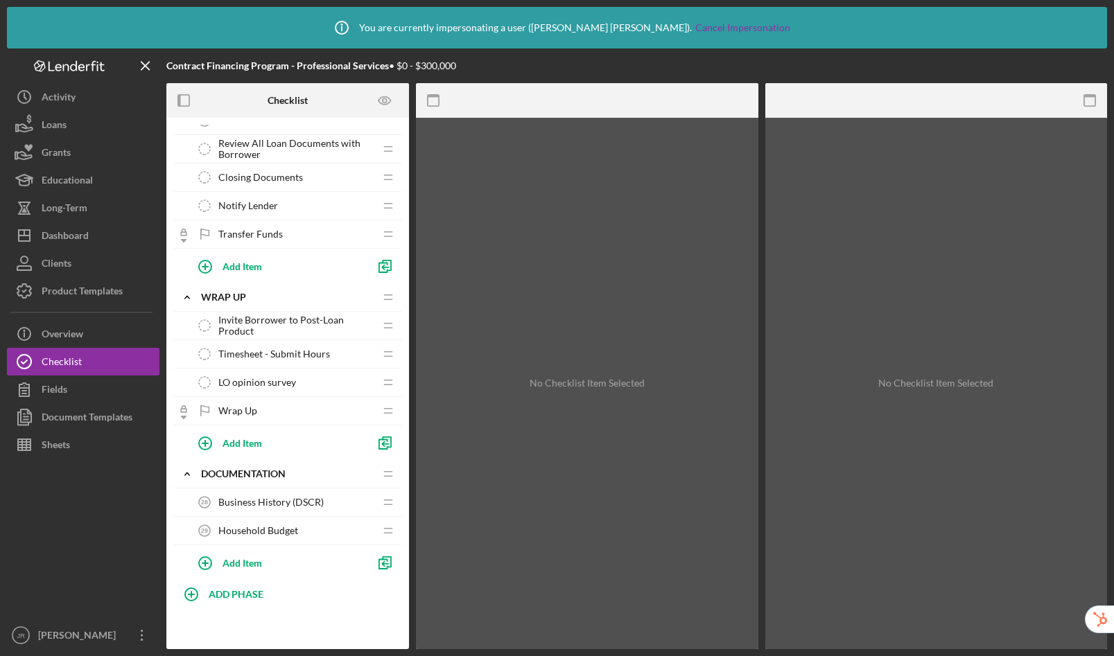
click at [286, 494] on div "Business History (DSCR) 28 Business History (DSCR)" at bounding box center [283, 503] width 184 height 28
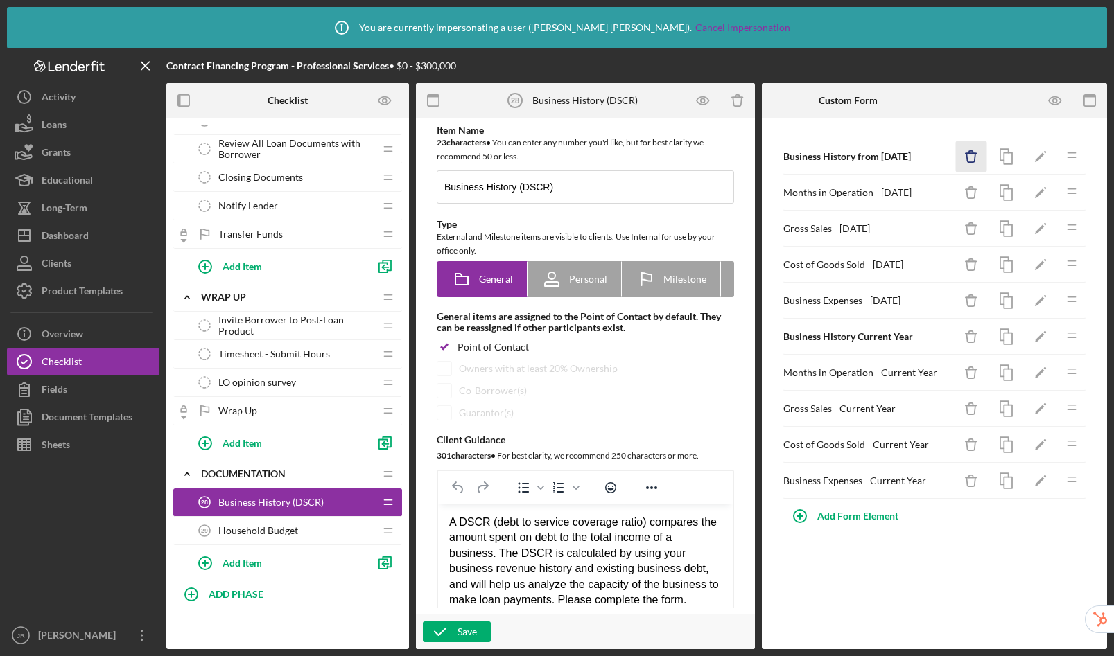
click at [974, 159] on icon "Icon/Delete" at bounding box center [971, 156] width 31 height 31
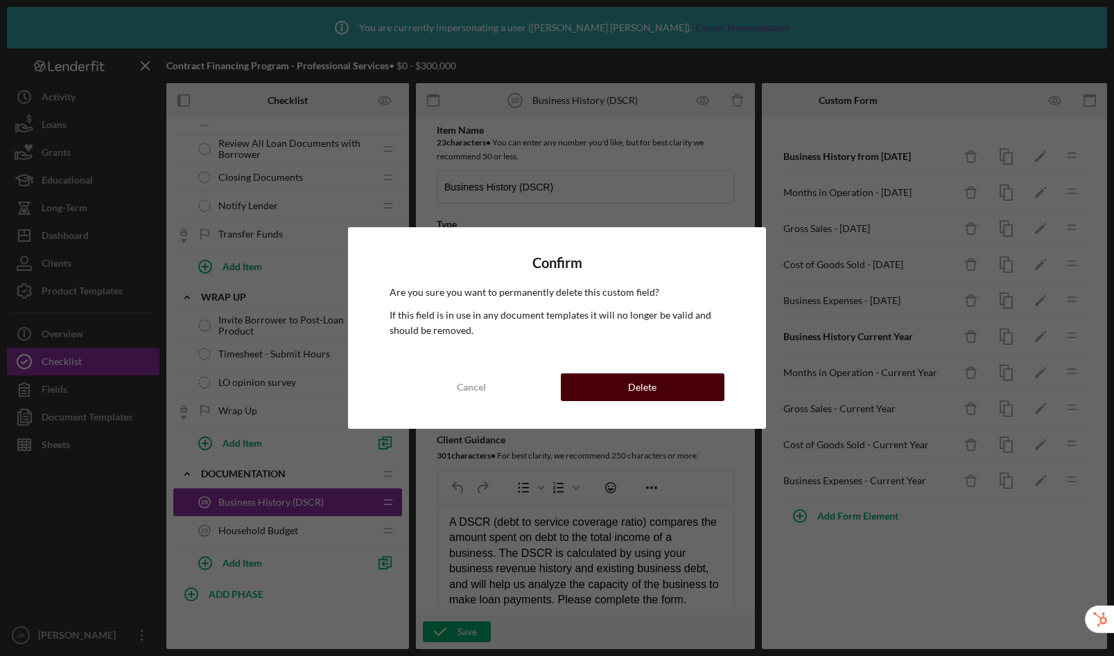
click at [679, 389] on button "Delete" at bounding box center [643, 388] width 164 height 28
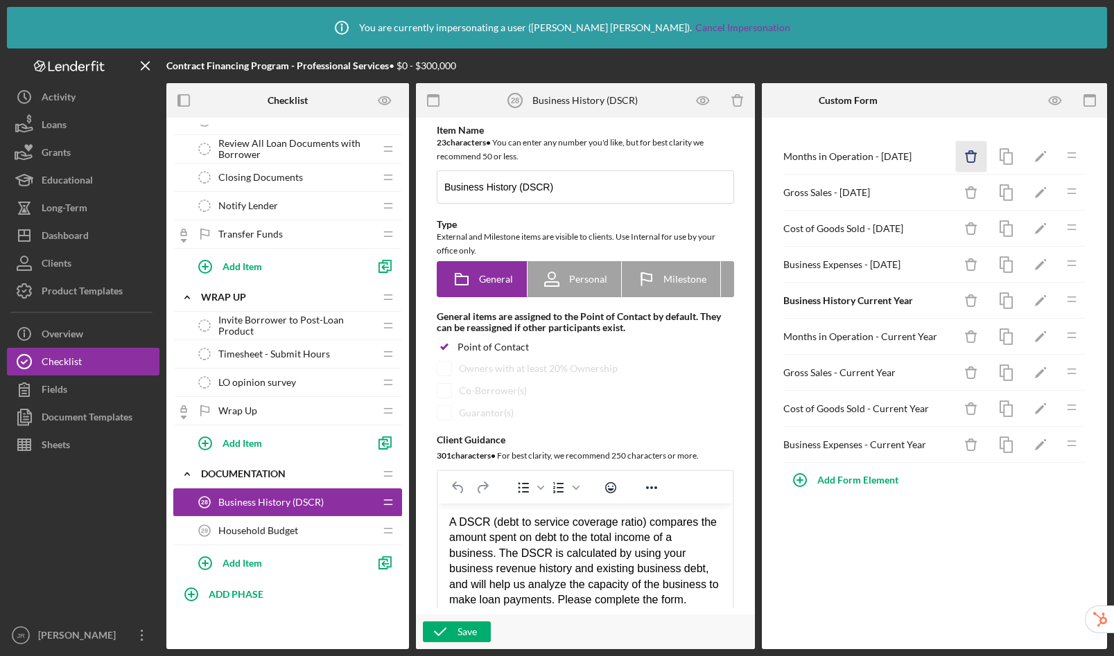
click at [978, 159] on icon "Icon/Delete" at bounding box center [971, 156] width 31 height 31
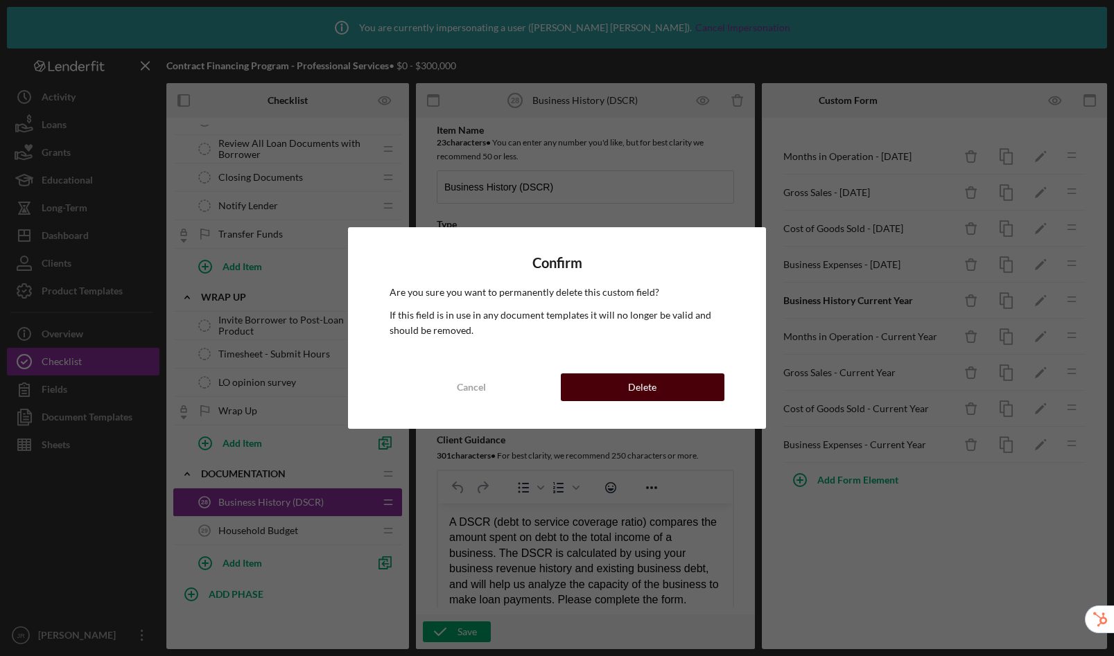
click at [648, 381] on div "Delete" at bounding box center [642, 388] width 28 height 28
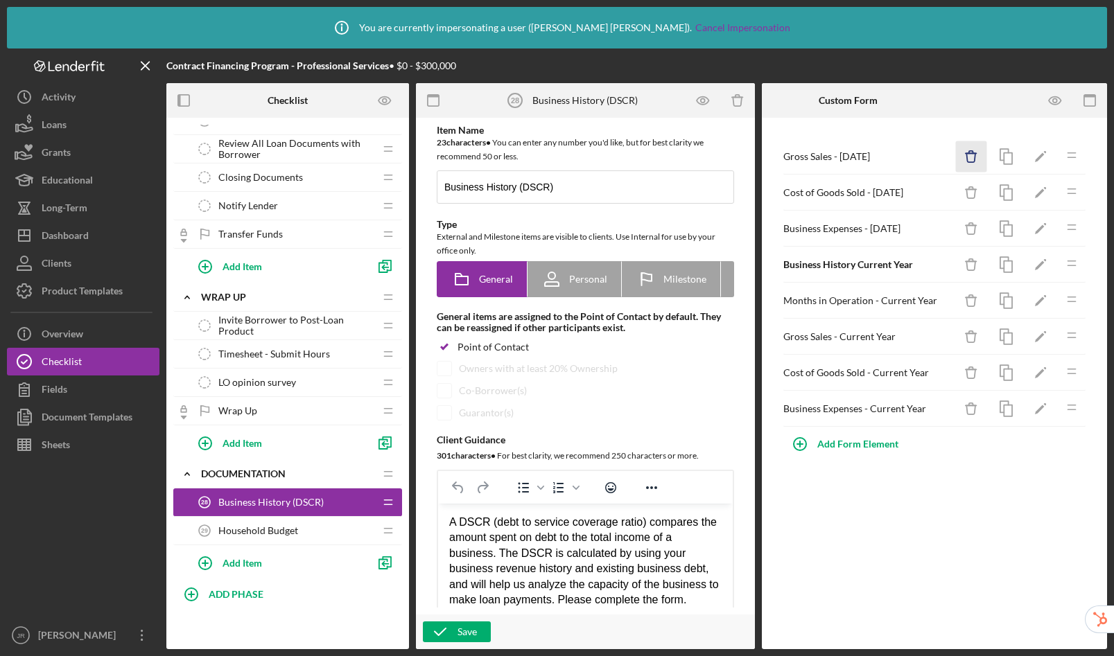
click at [966, 160] on icon "Icon/Delete" at bounding box center [971, 156] width 31 height 31
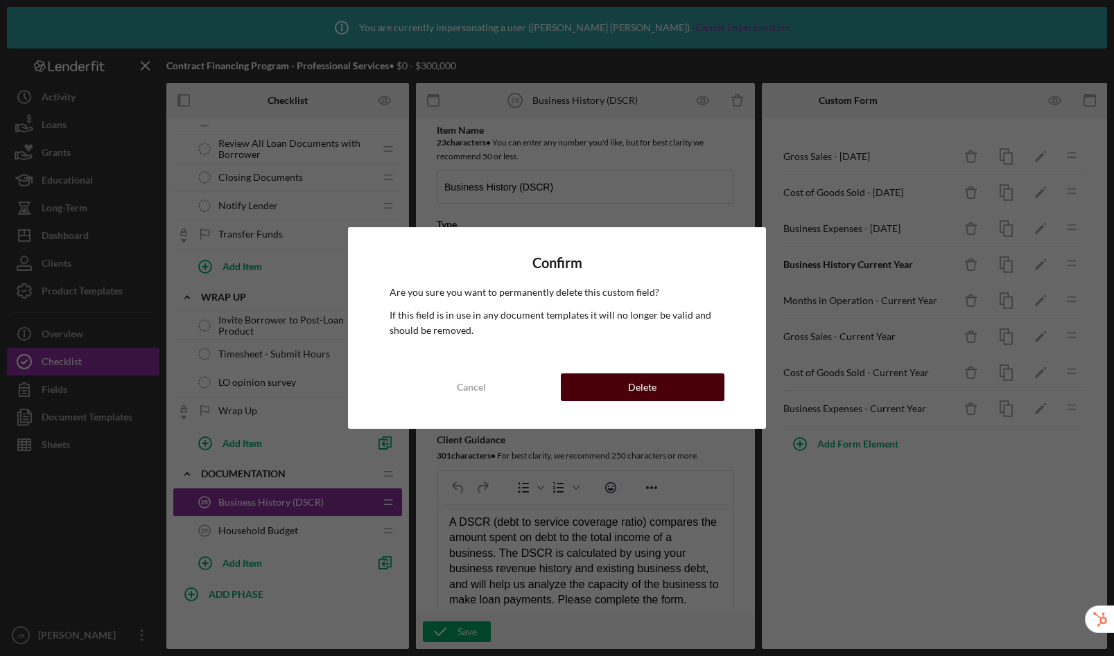
click at [611, 388] on button "Delete" at bounding box center [643, 388] width 164 height 28
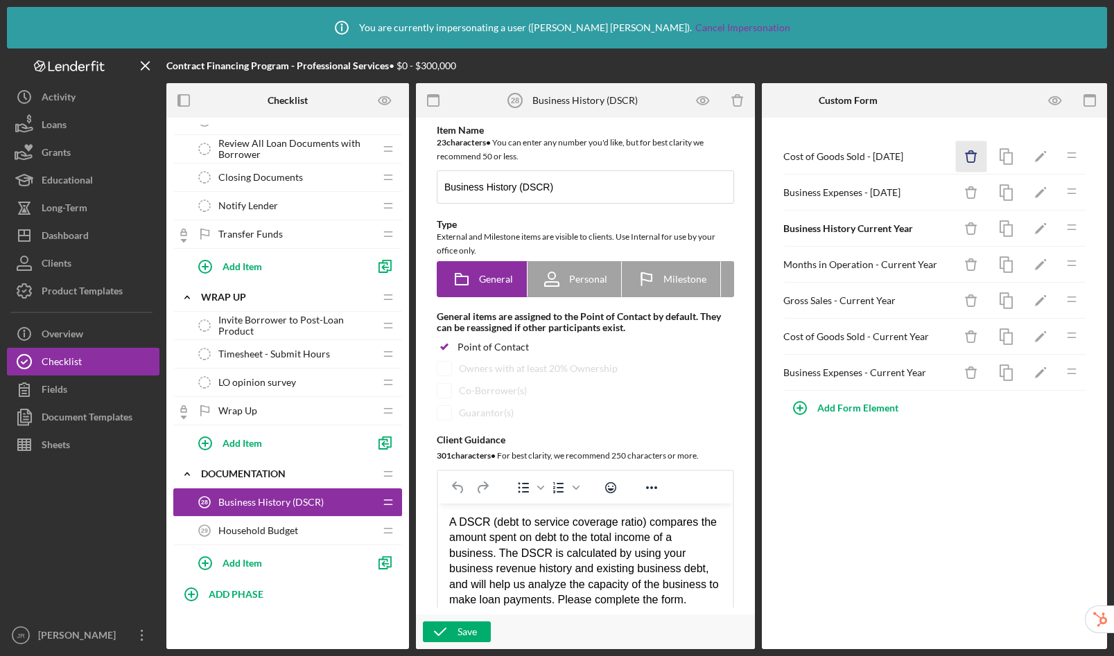
click at [968, 157] on icon "Icon/Delete" at bounding box center [971, 156] width 31 height 31
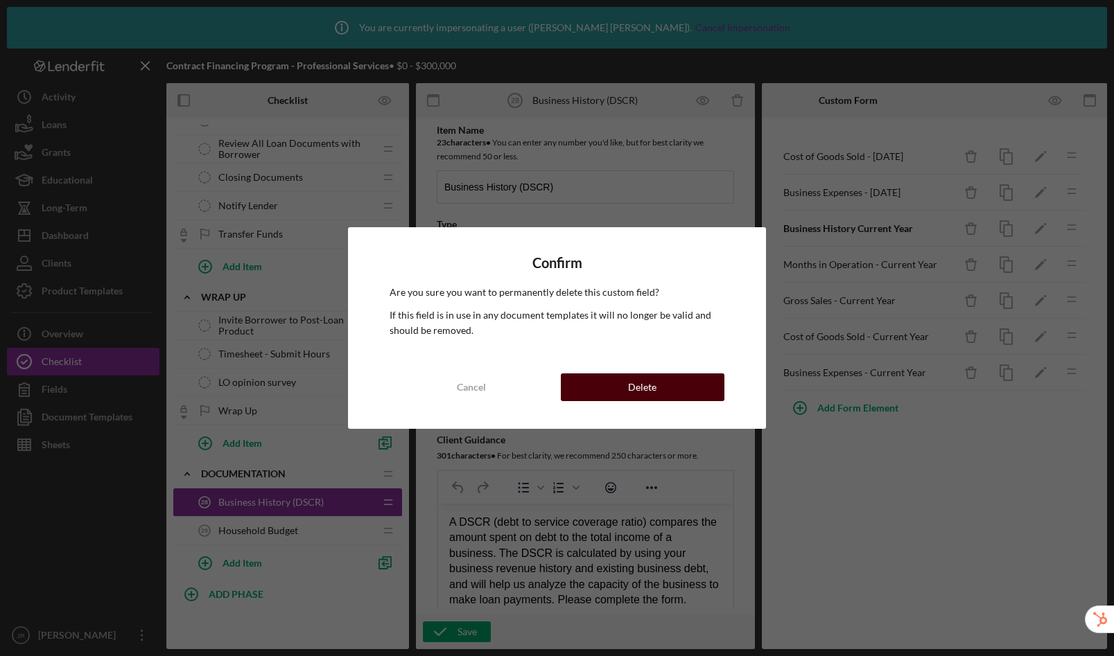
click at [695, 388] on button "Delete" at bounding box center [643, 388] width 164 height 28
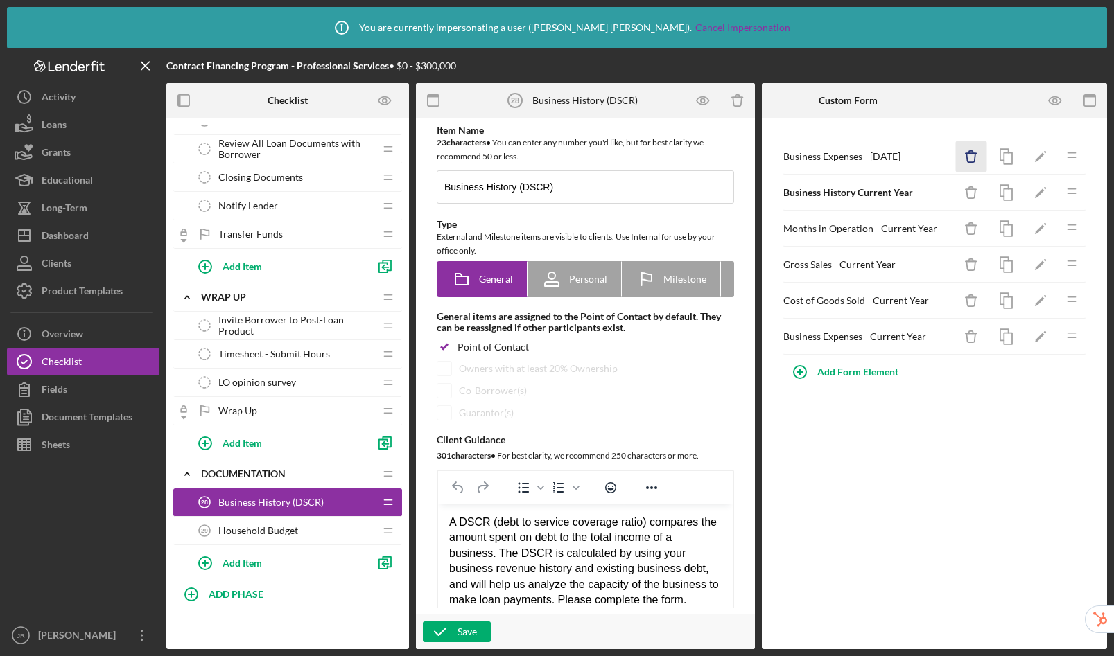
click at [973, 153] on line "button" at bounding box center [971, 153] width 10 height 0
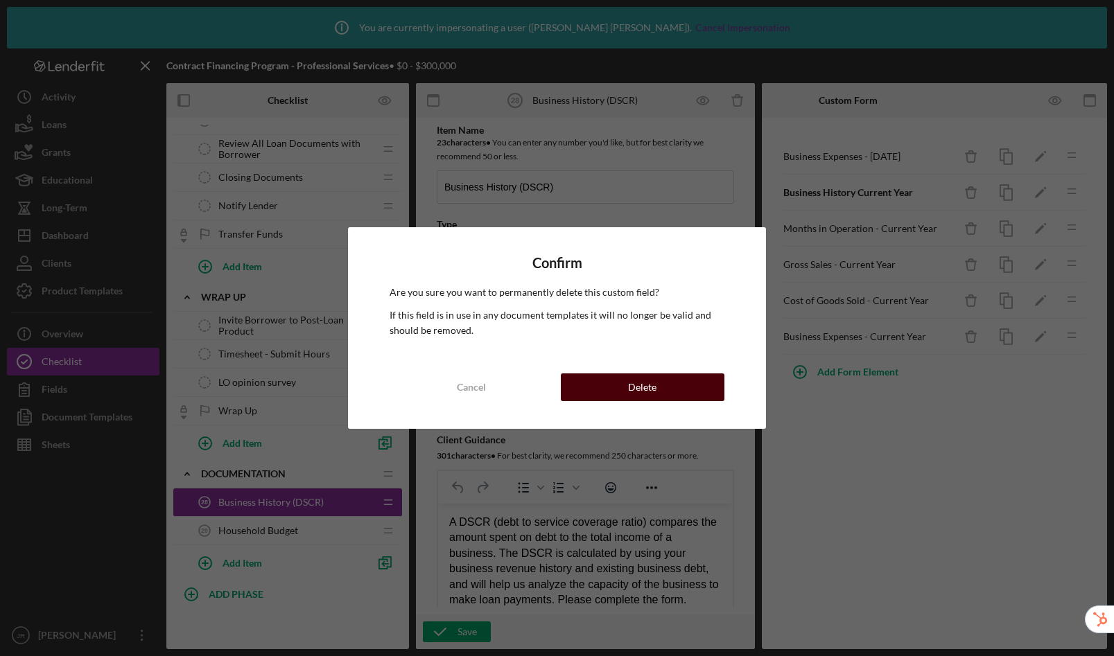
click at [690, 394] on button "Delete" at bounding box center [643, 388] width 164 height 28
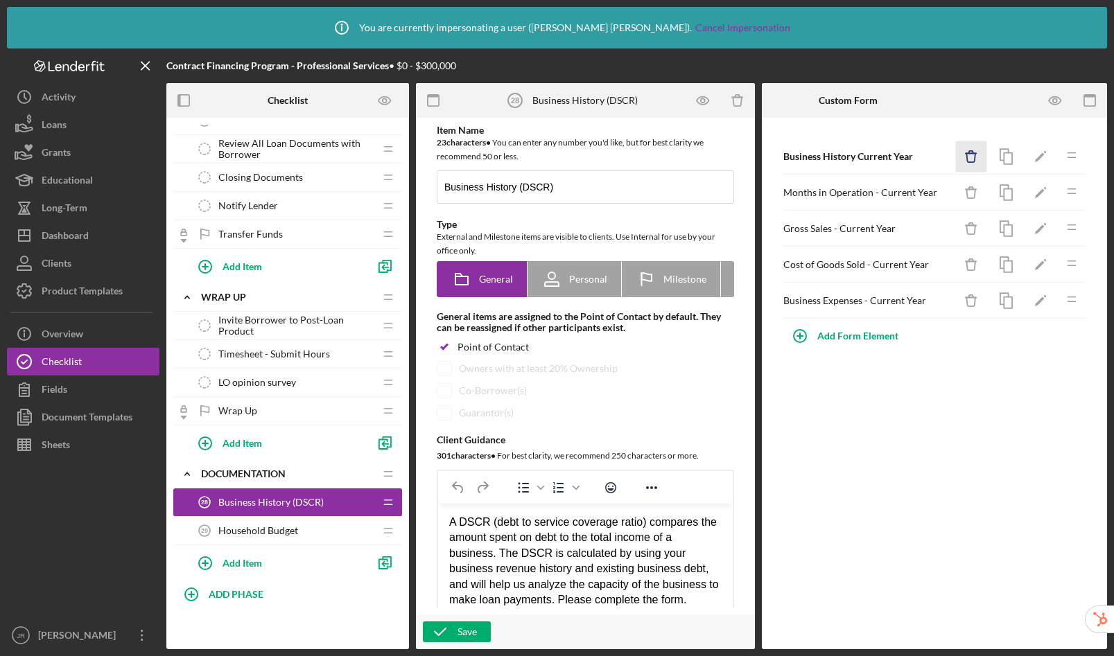
click at [967, 157] on icon "Icon/Delete" at bounding box center [971, 156] width 31 height 31
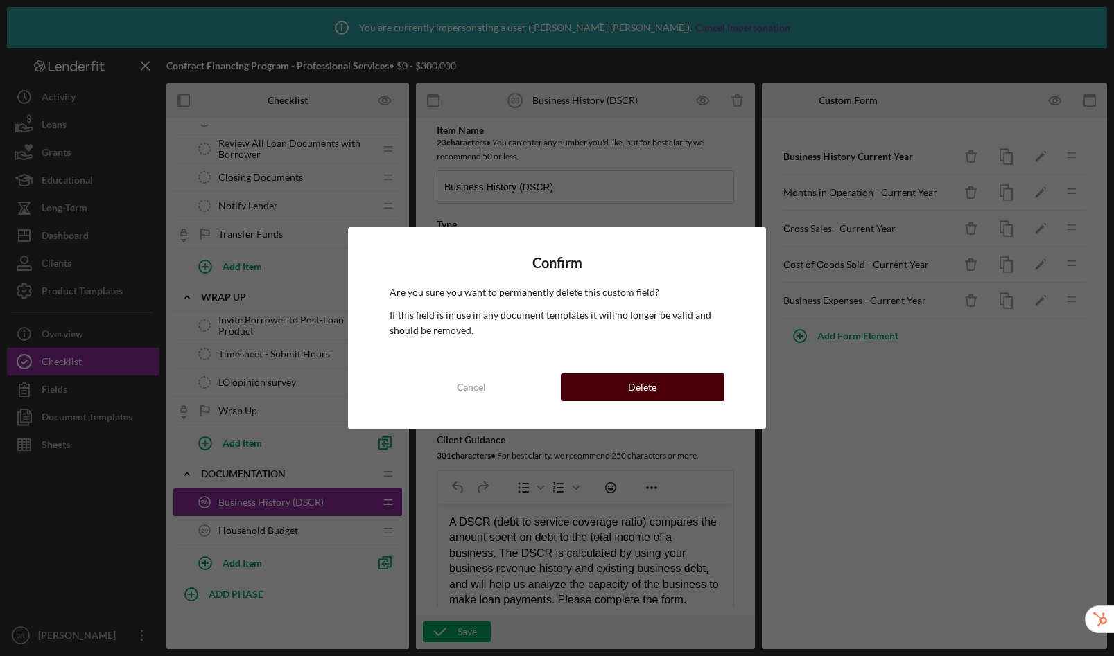
click at [648, 387] on div "Delete" at bounding box center [642, 388] width 28 height 28
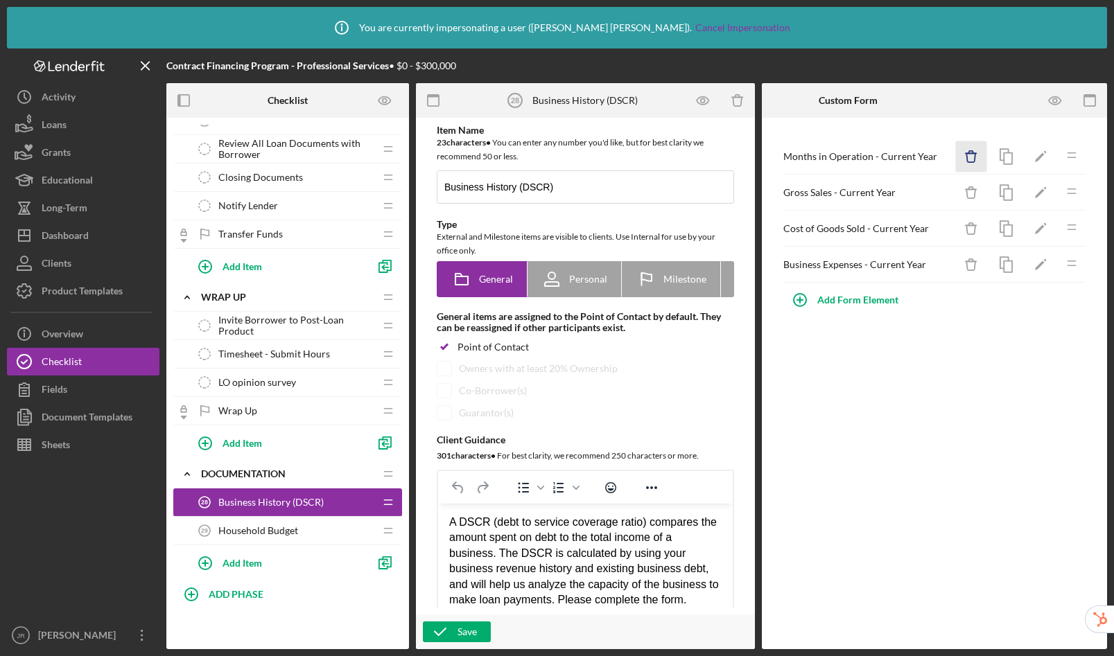
click at [969, 152] on icon "button" at bounding box center [971, 152] width 4 height 3
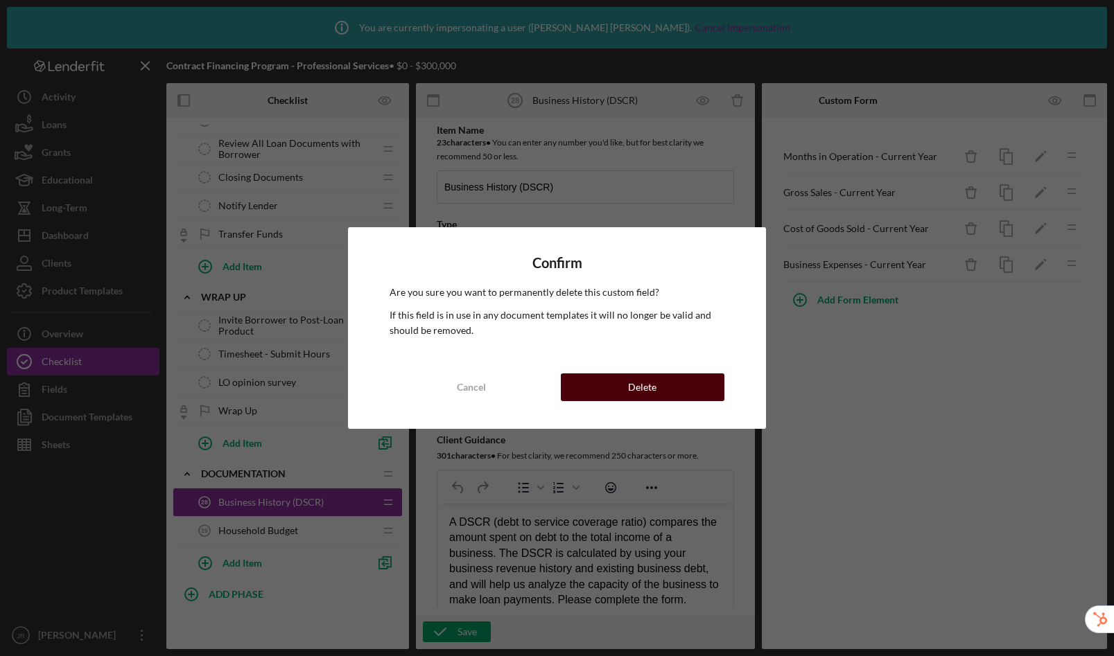
click at [699, 387] on button "Delete" at bounding box center [643, 388] width 164 height 28
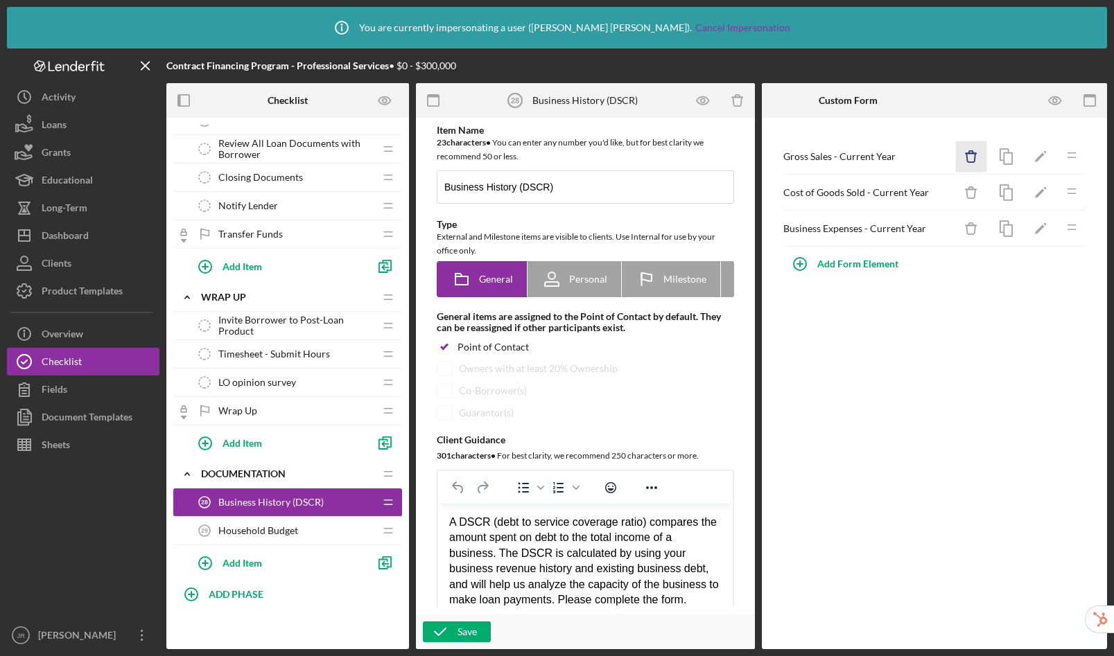
click at [971, 152] on icon "Icon/Delete" at bounding box center [971, 156] width 31 height 31
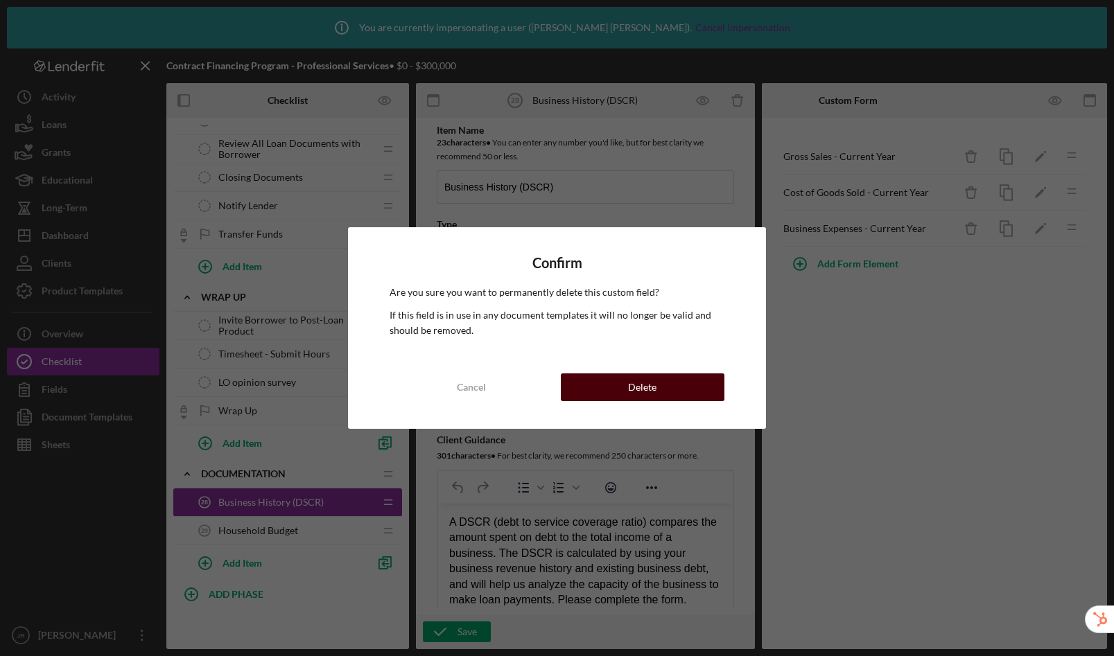
click at [641, 393] on div "Delete" at bounding box center [642, 388] width 28 height 28
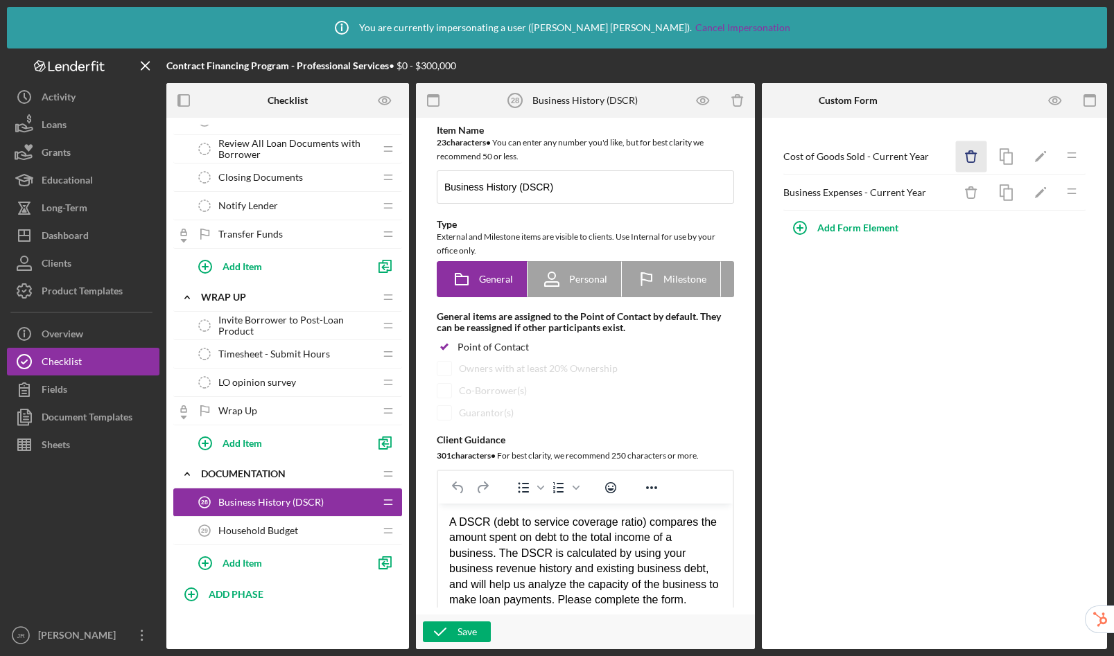
click at [966, 156] on icon "button" at bounding box center [970, 157] width 9 height 9
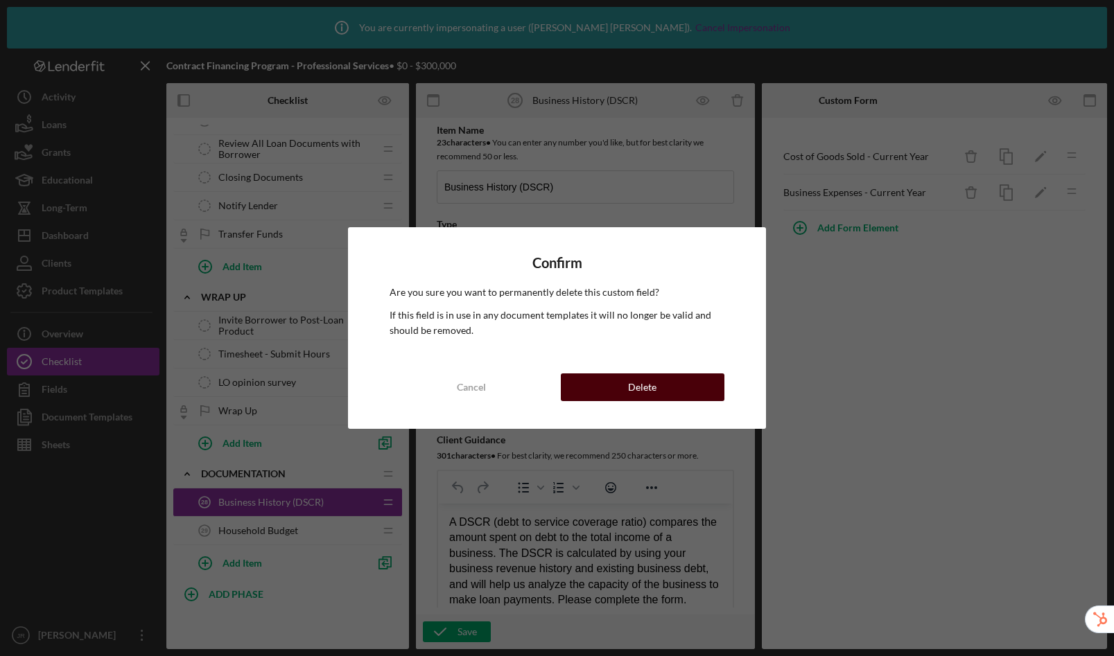
click at [677, 375] on button "Delete" at bounding box center [643, 388] width 164 height 28
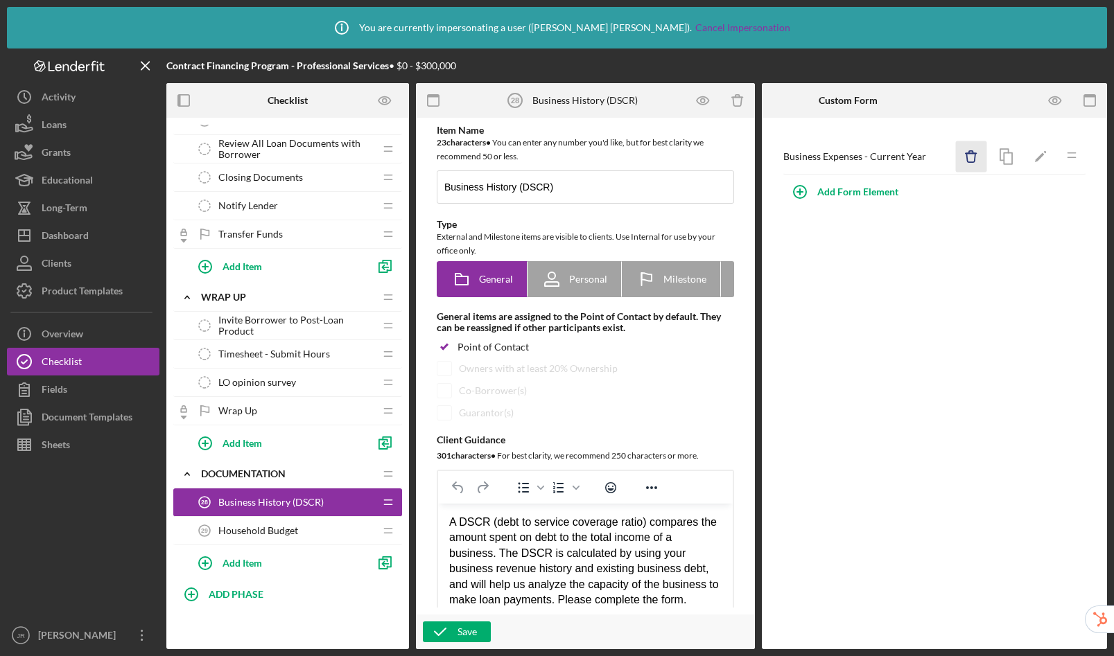
click at [962, 153] on icon "Icon/Delete" at bounding box center [971, 156] width 31 height 31
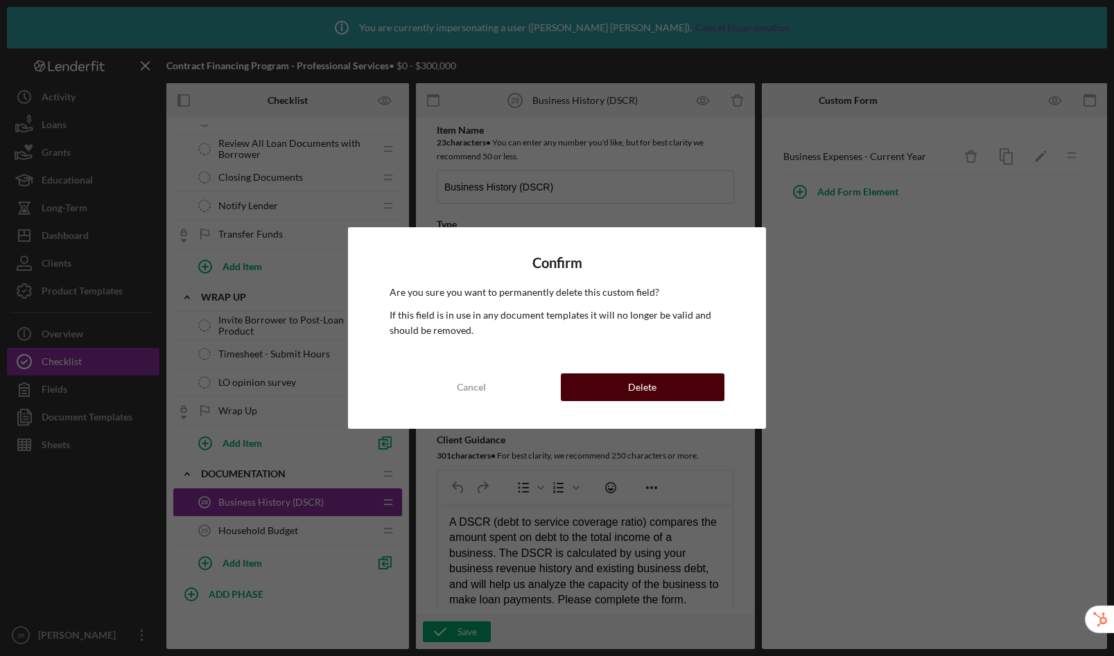
click at [672, 388] on button "Delete" at bounding box center [643, 388] width 164 height 28
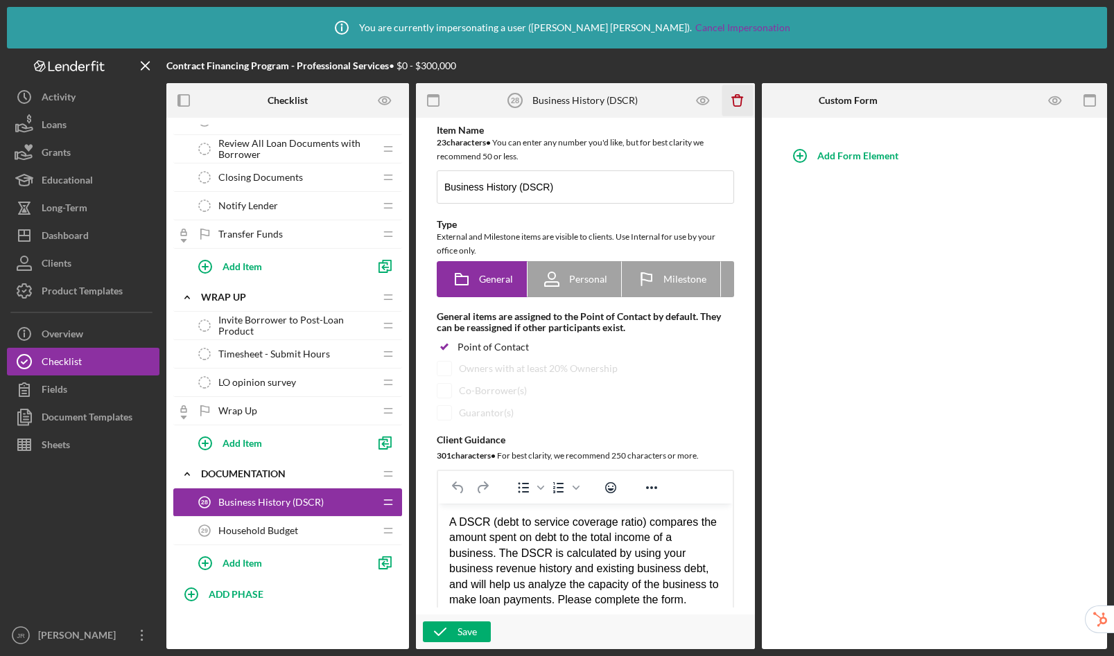
click at [738, 103] on icon "Icon/Delete" at bounding box center [737, 100] width 31 height 31
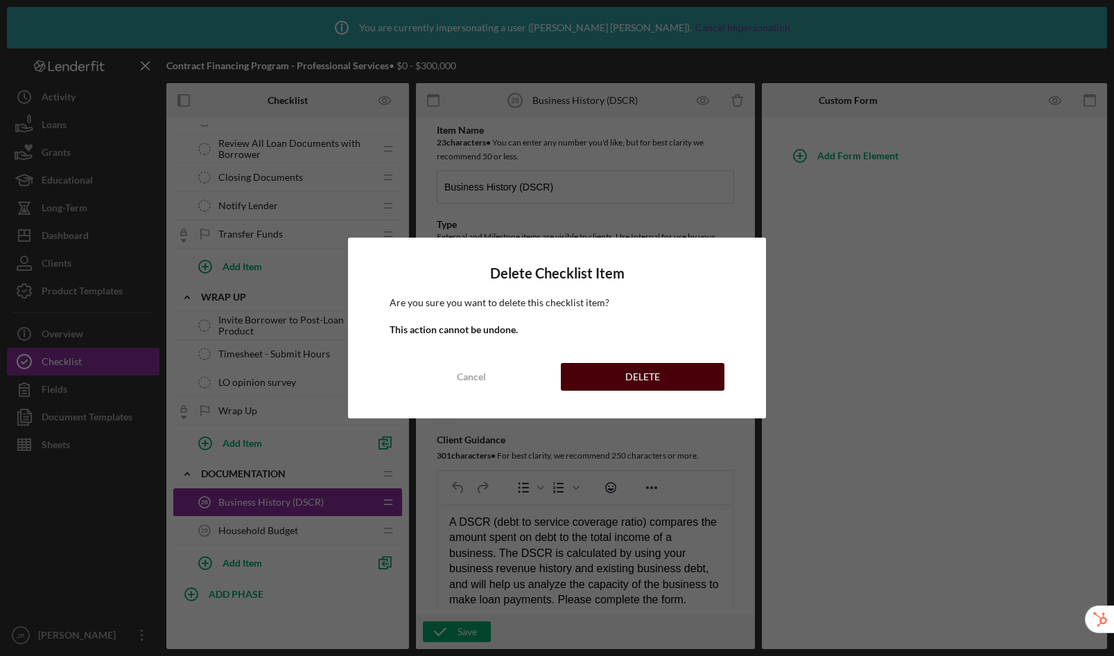
click at [641, 383] on div "DELETE" at bounding box center [642, 377] width 35 height 28
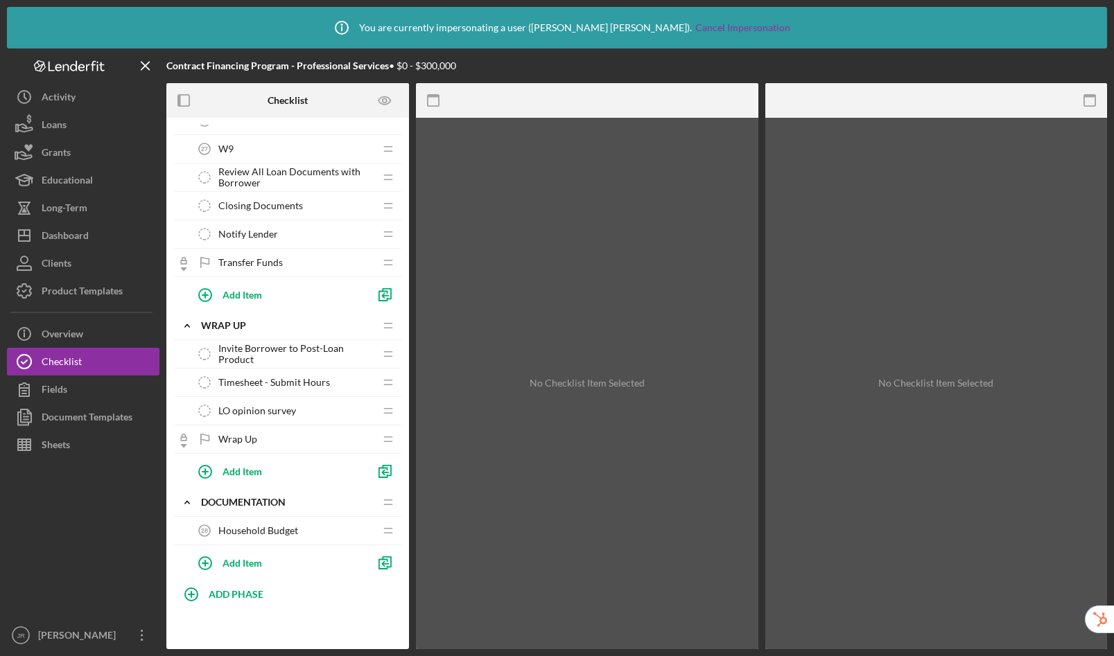
scroll to position [1590, 0]
click at [265, 531] on span "Household Budget" at bounding box center [258, 530] width 80 height 11
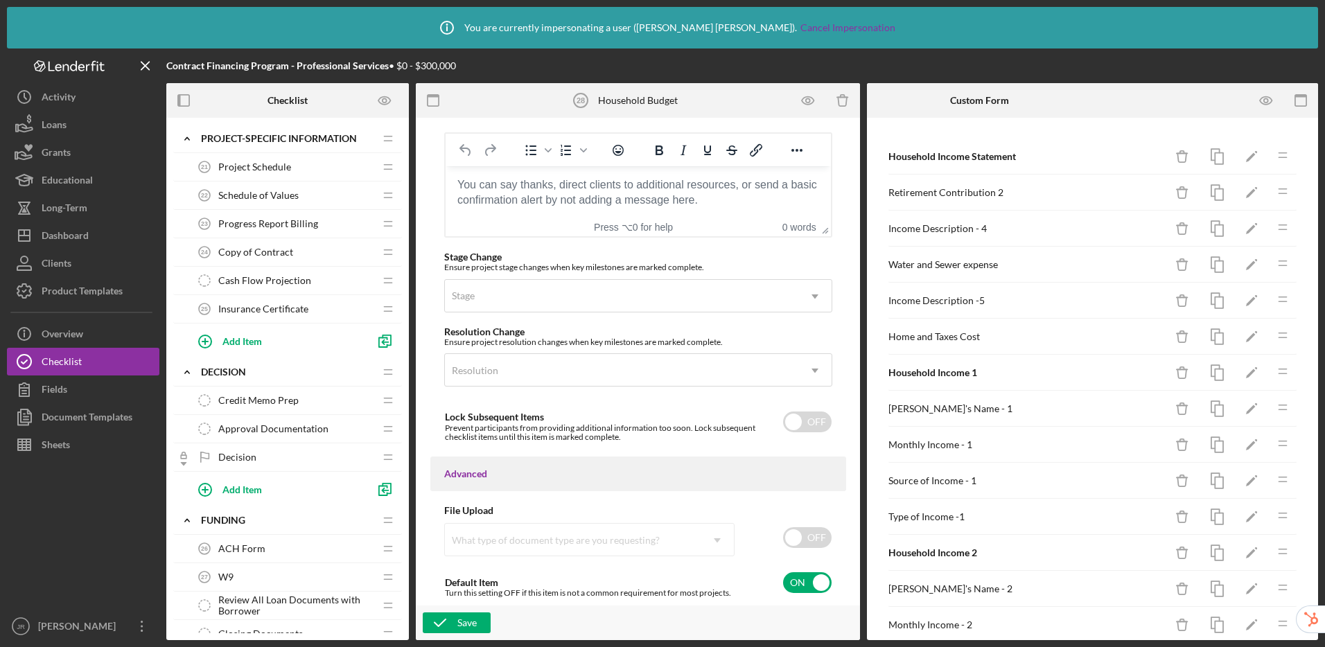
scroll to position [1599, 0]
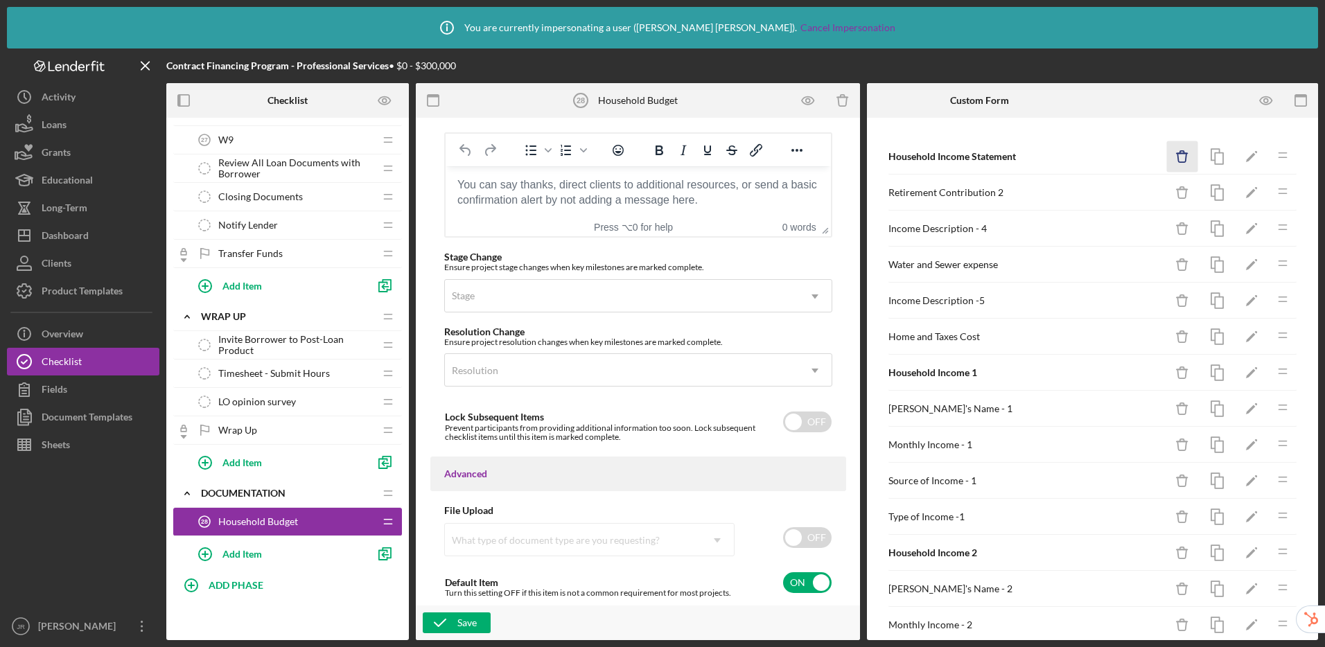
click at [1172, 150] on icon "Icon/Delete" at bounding box center [1182, 156] width 31 height 31
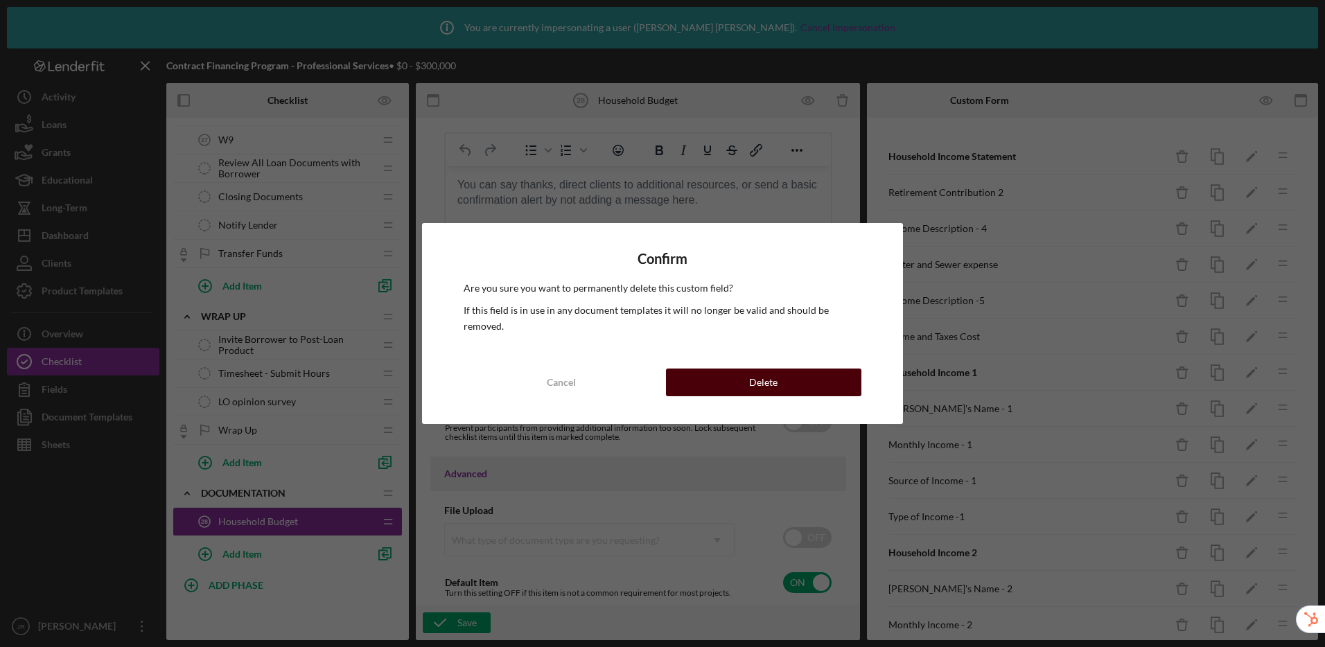
click at [844, 376] on button "Delete" at bounding box center [763, 383] width 195 height 28
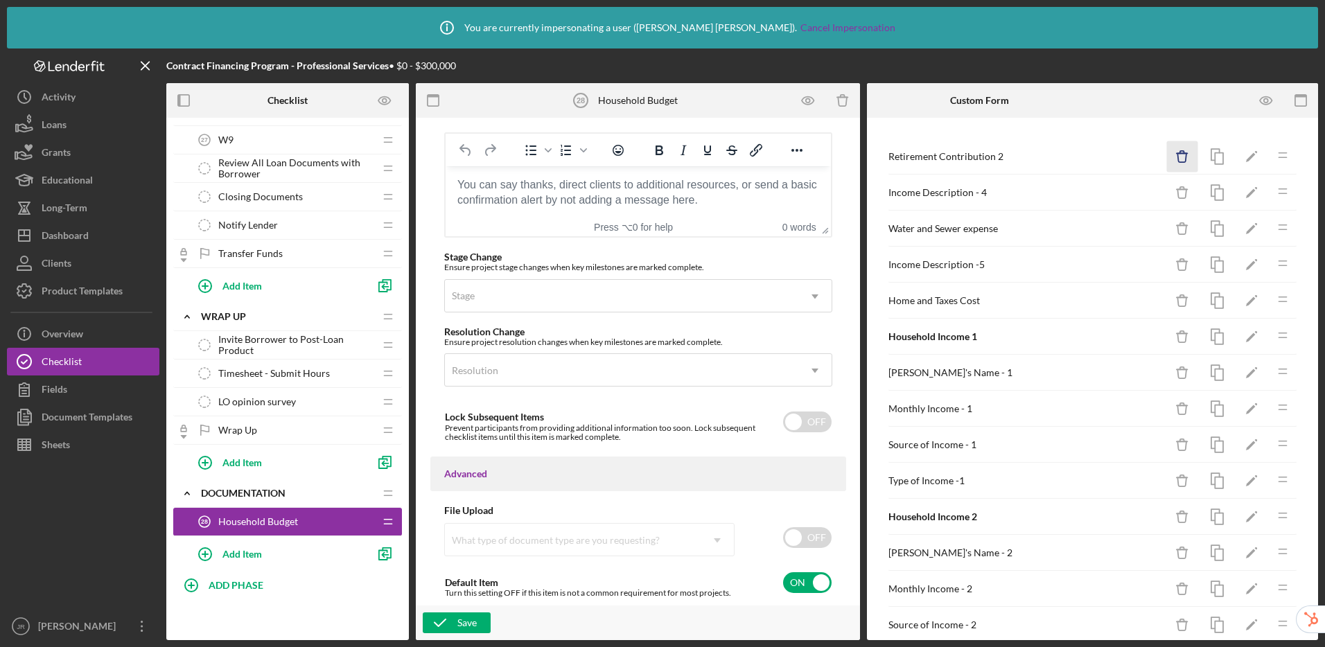
click at [1177, 159] on icon "Icon/Delete" at bounding box center [1182, 156] width 31 height 31
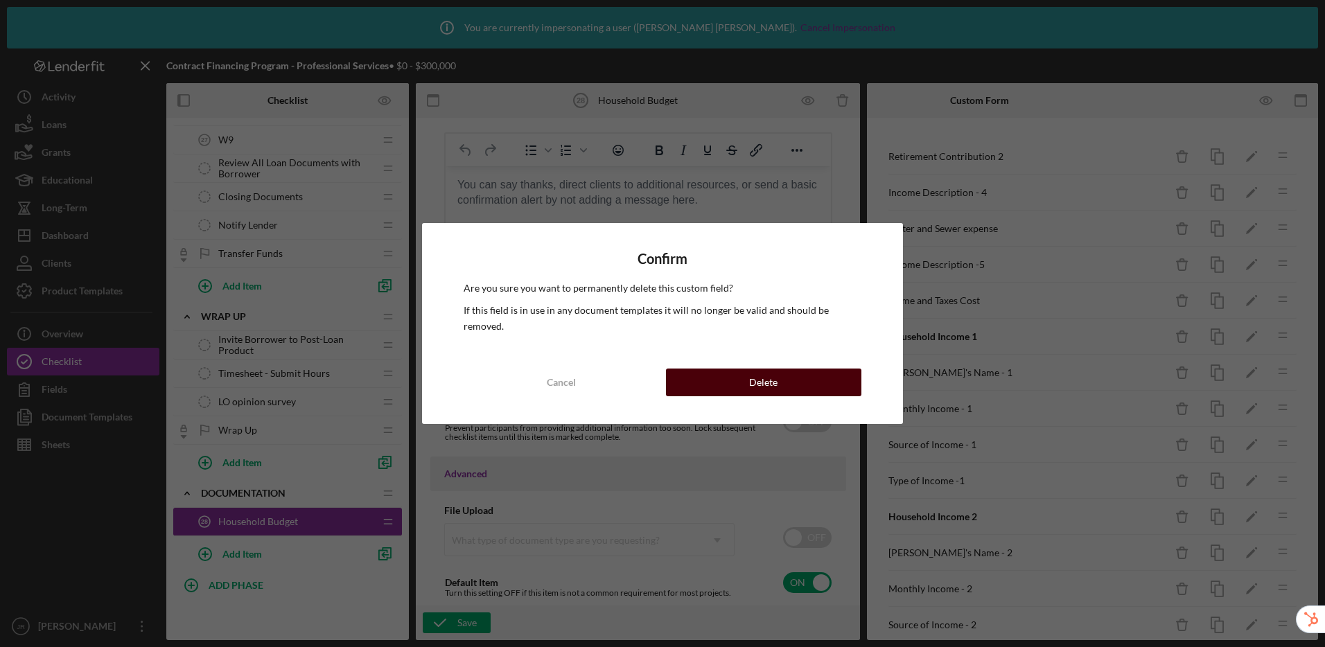
click at [844, 374] on button "Delete" at bounding box center [763, 383] width 195 height 28
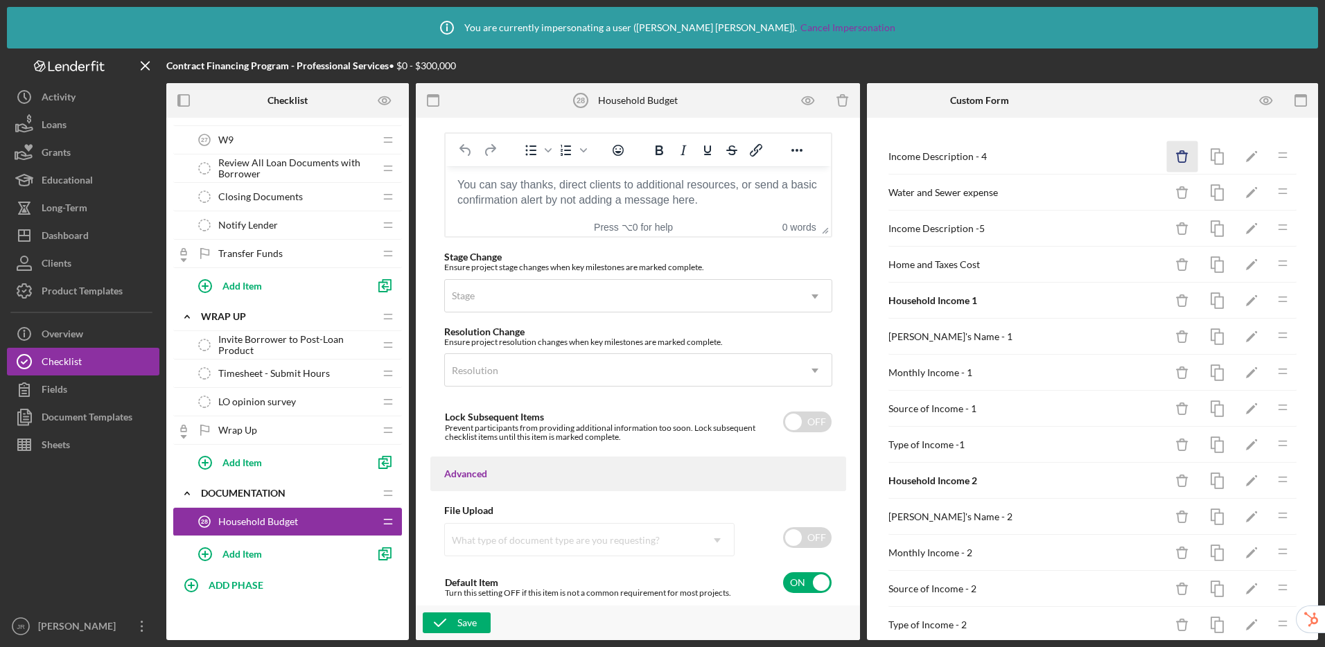
click at [1179, 153] on icon "Icon/Delete" at bounding box center [1182, 156] width 31 height 31
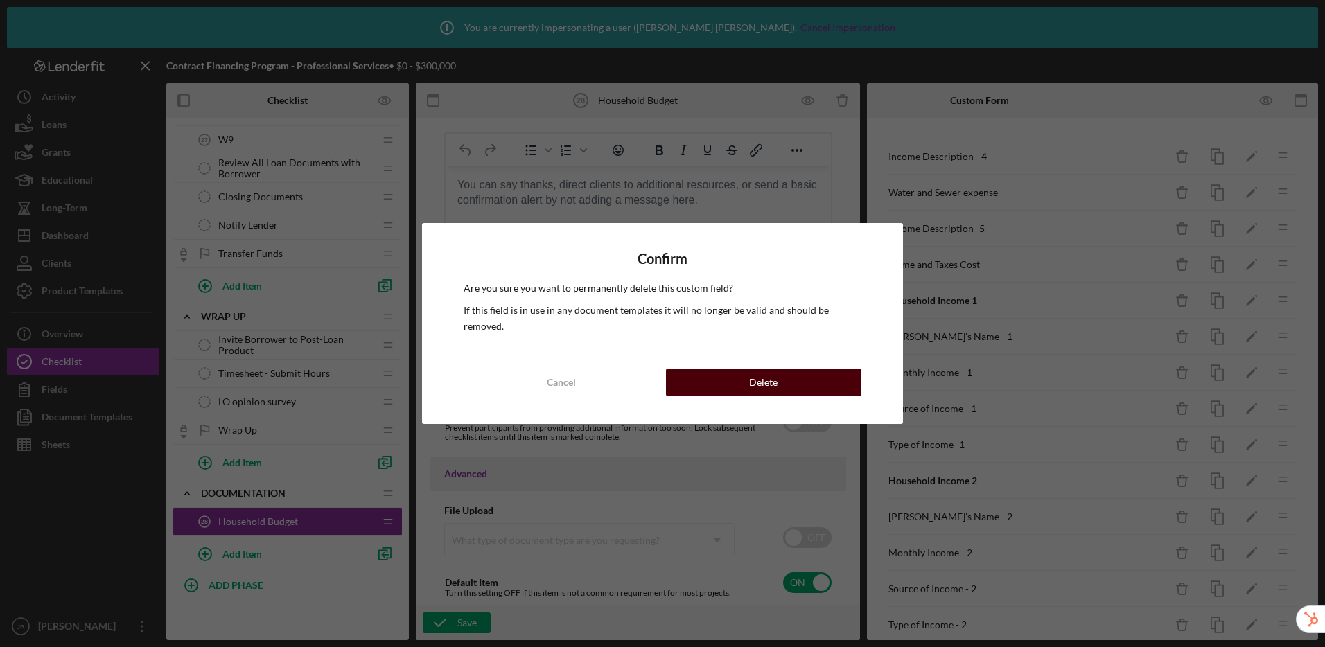
click at [797, 378] on button "Delete" at bounding box center [763, 383] width 195 height 28
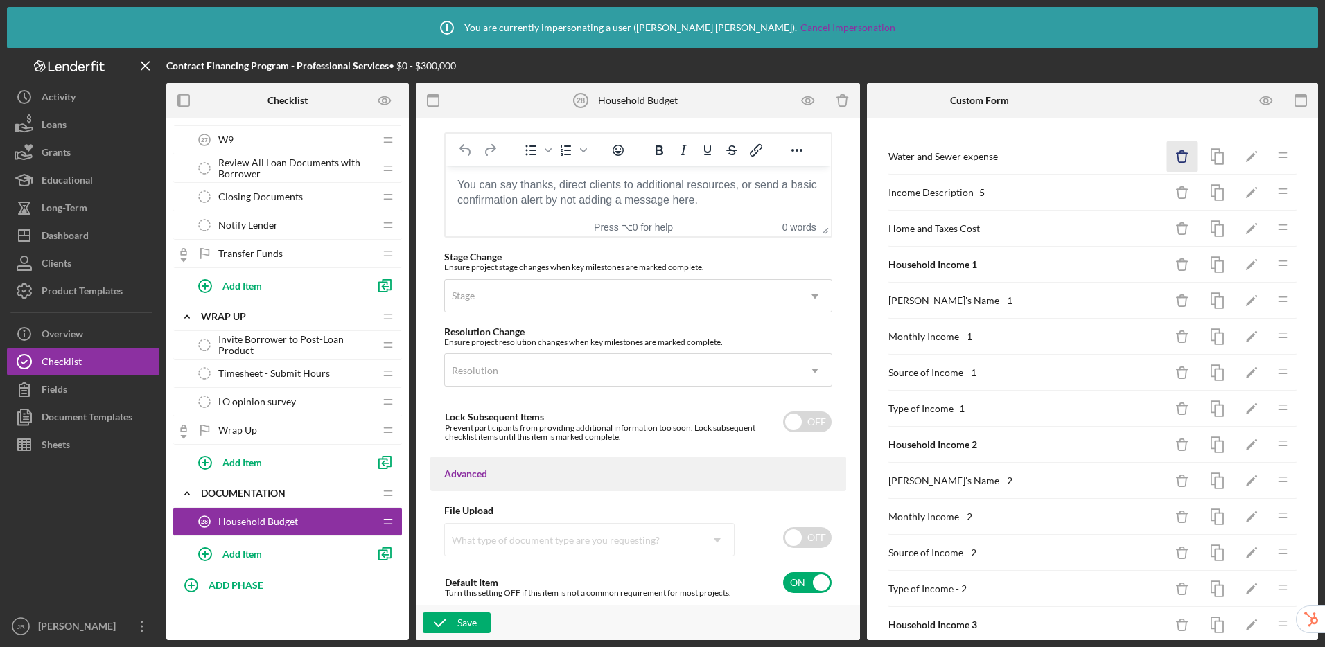
click at [1169, 156] on icon "Icon/Delete" at bounding box center [1182, 156] width 31 height 31
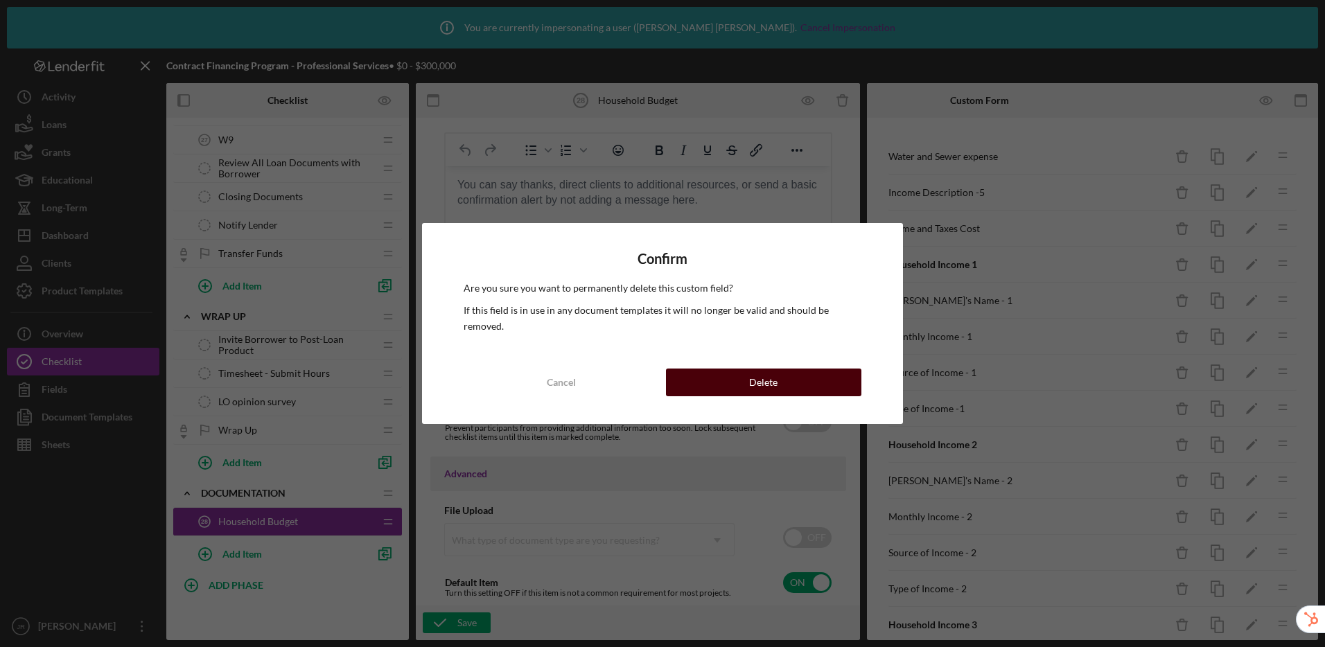
click at [768, 378] on div "Delete" at bounding box center [763, 383] width 28 height 28
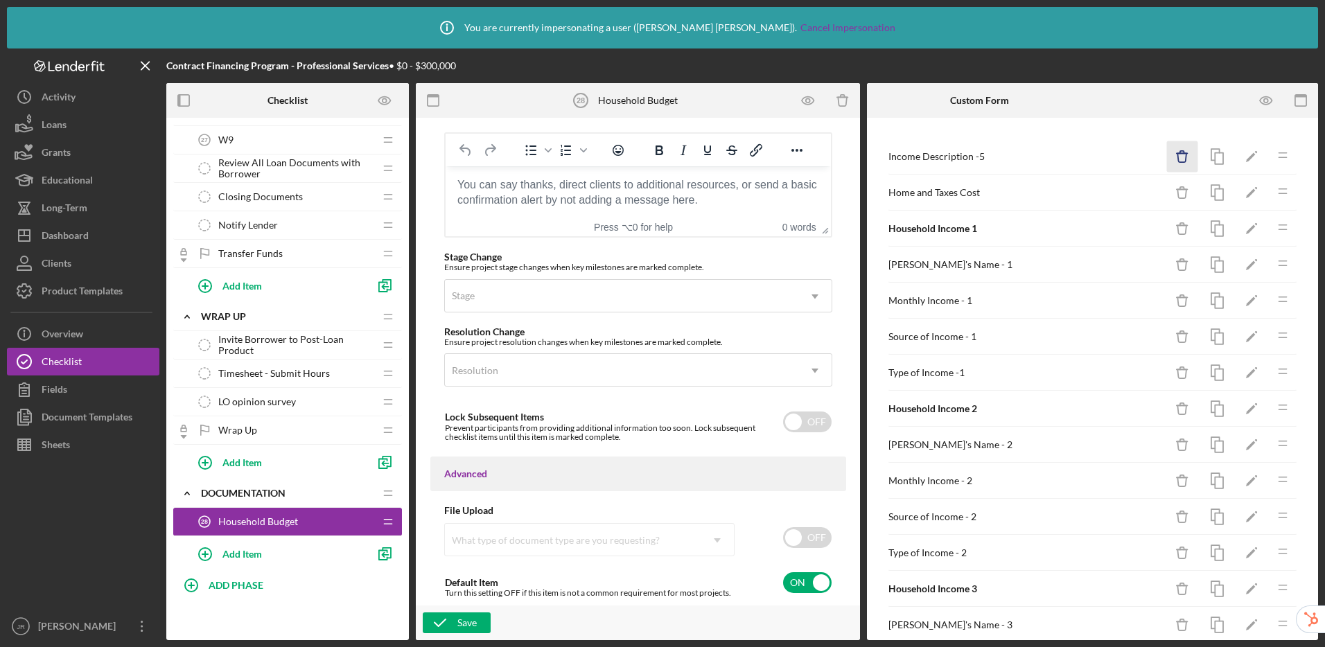
click at [1172, 152] on icon "Icon/Delete" at bounding box center [1182, 156] width 31 height 31
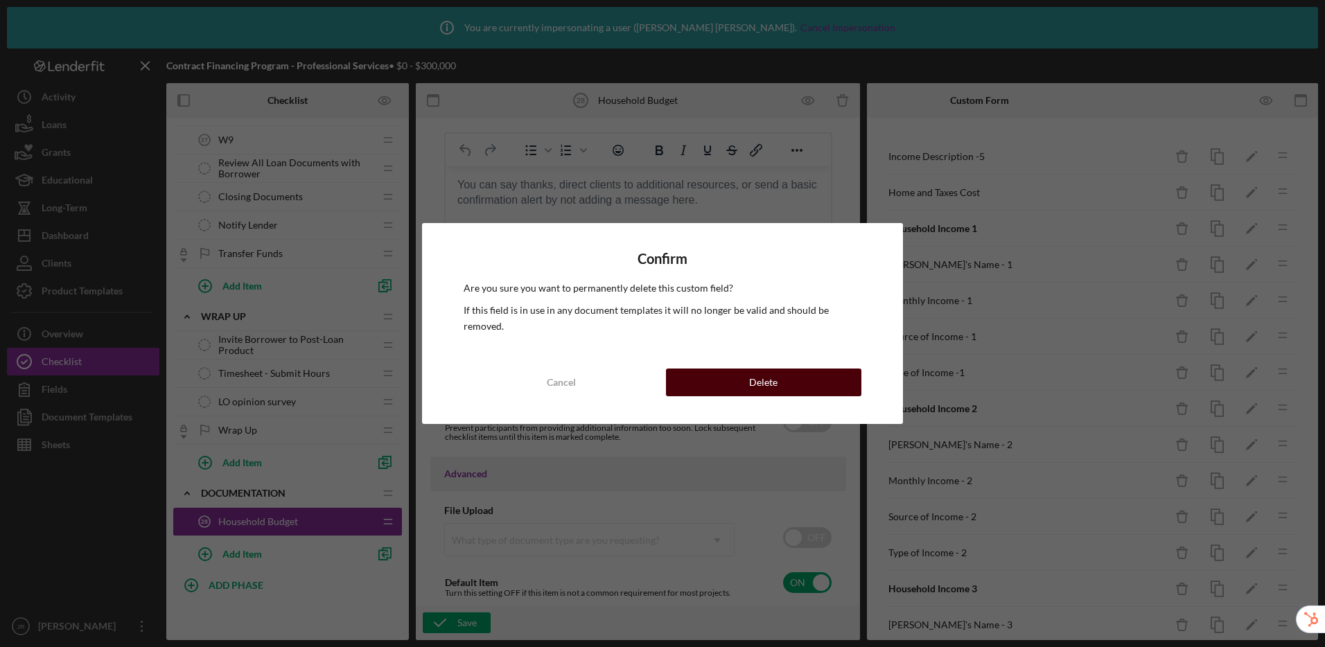
click at [783, 376] on button "Delete" at bounding box center [763, 383] width 195 height 28
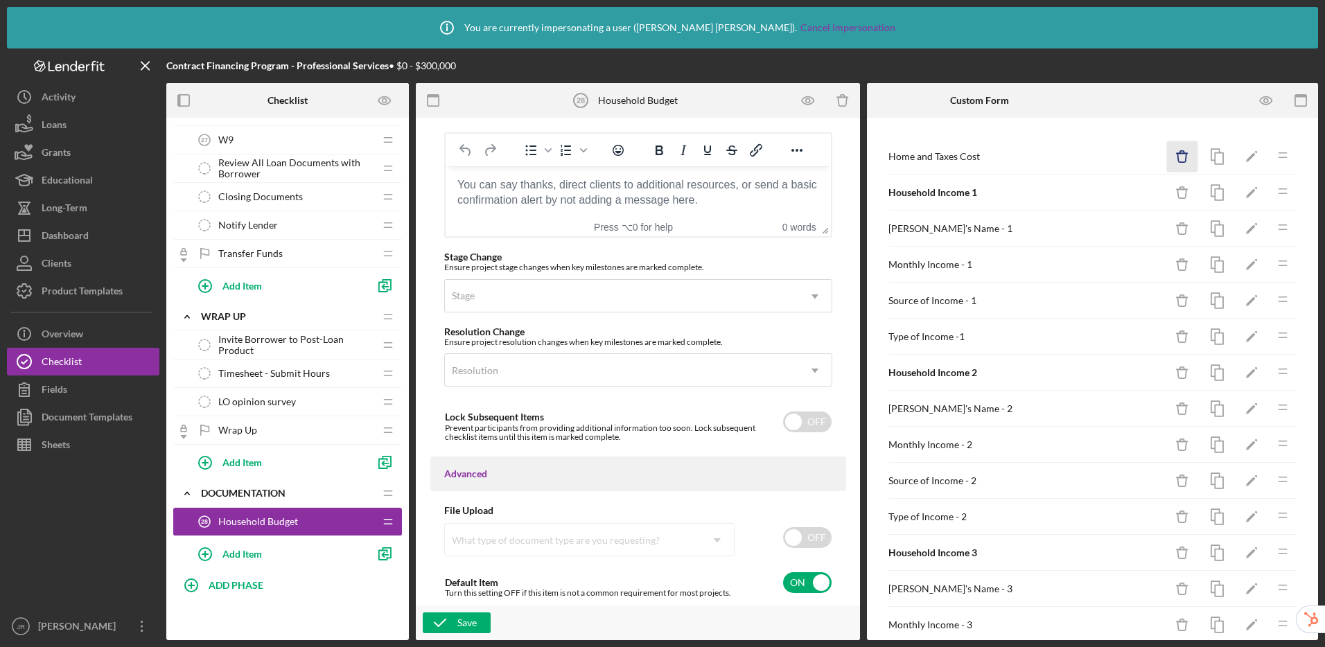
click at [1176, 162] on icon "Icon/Delete" at bounding box center [1182, 156] width 31 height 31
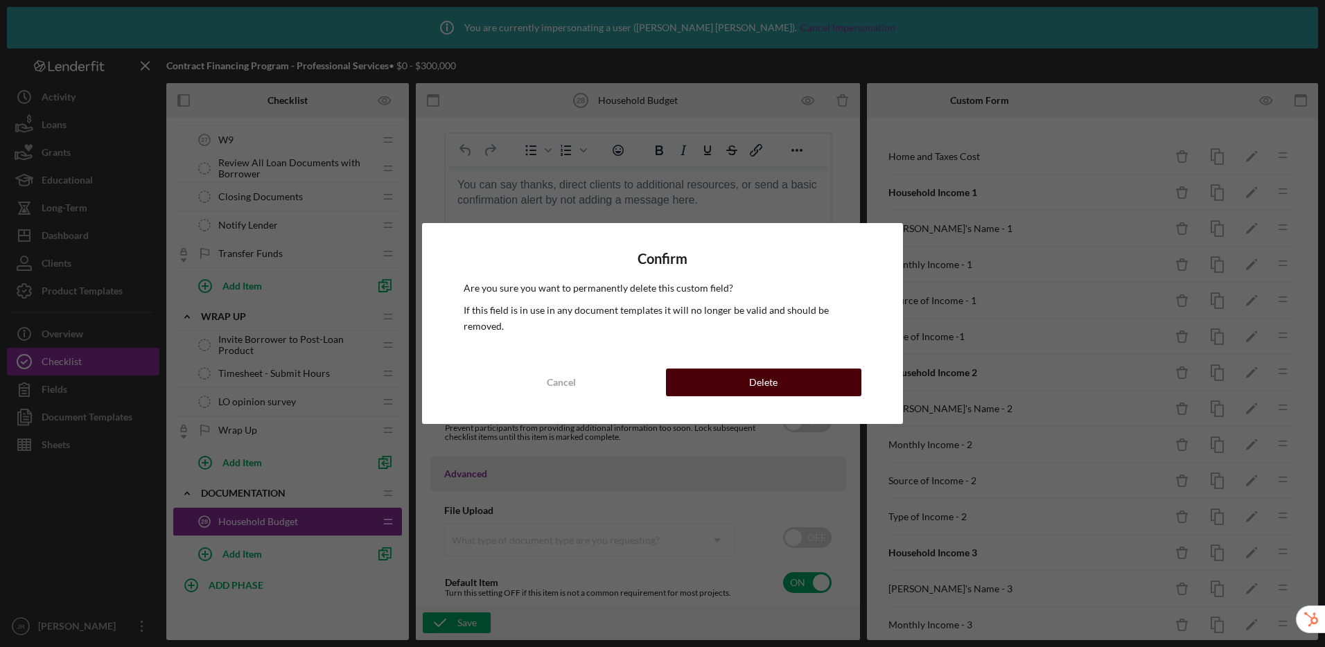
click at [818, 378] on button "Delete" at bounding box center [763, 383] width 195 height 28
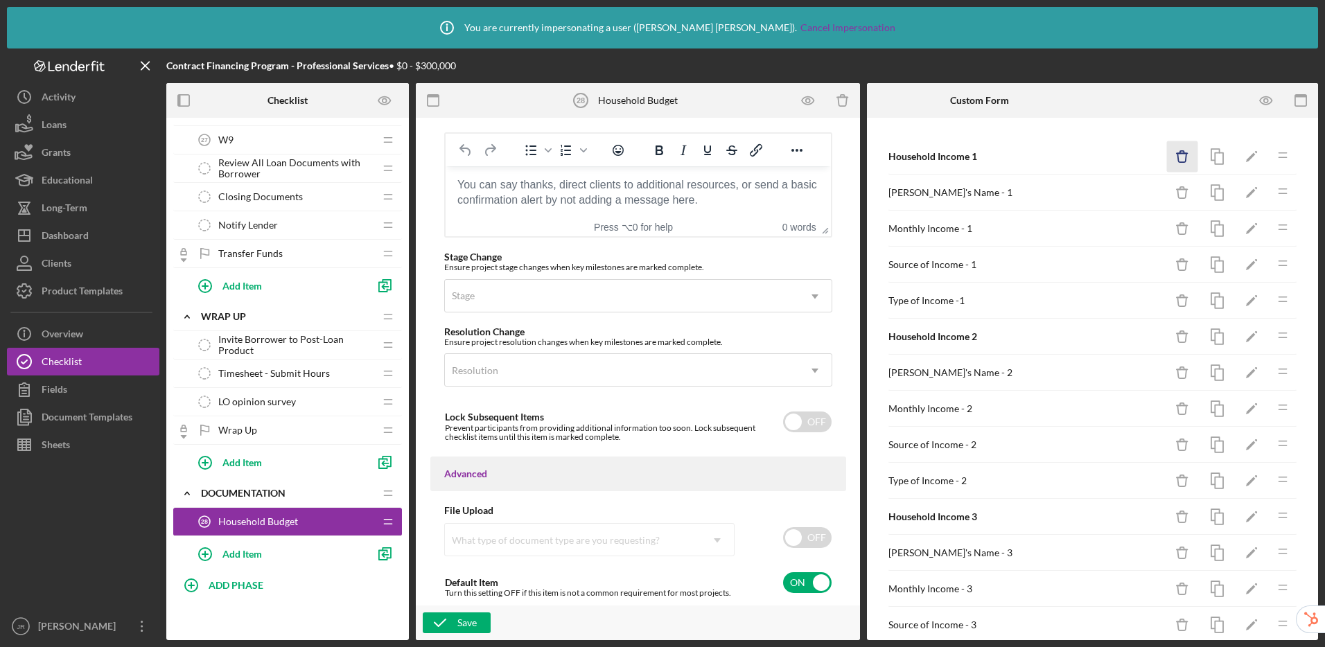
click at [1167, 155] on icon "Icon/Delete" at bounding box center [1182, 156] width 31 height 31
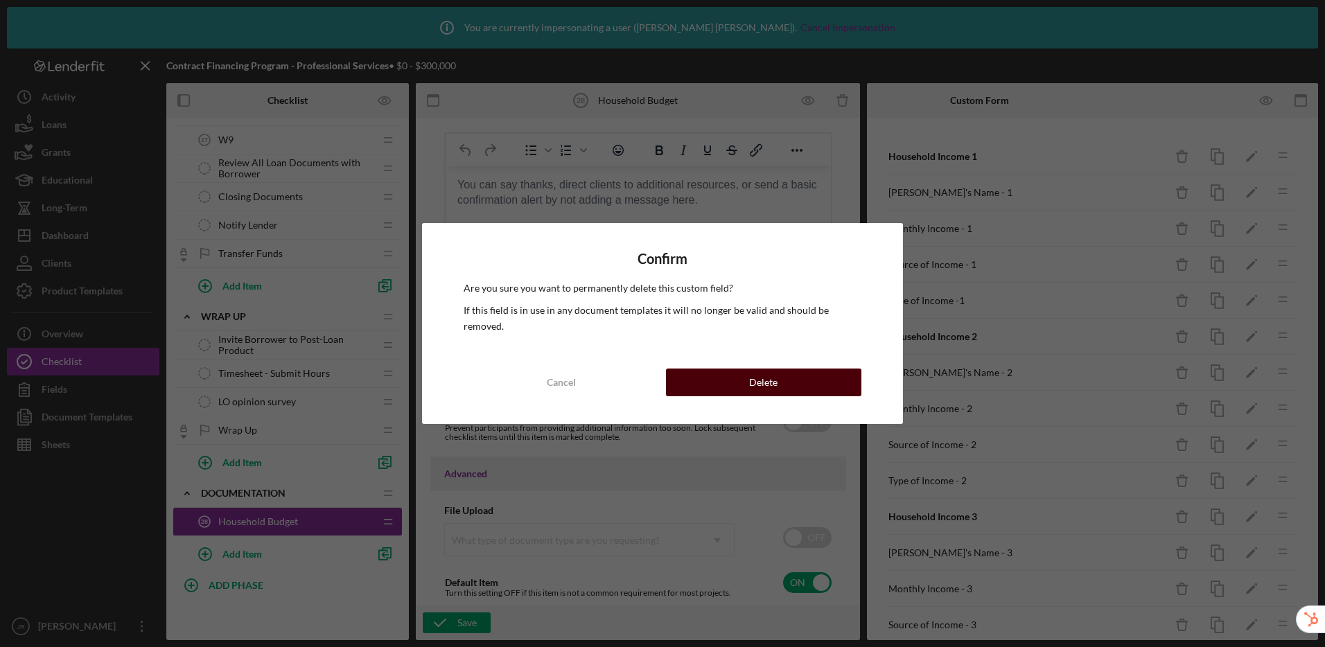
click at [764, 381] on div "Delete" at bounding box center [763, 383] width 28 height 28
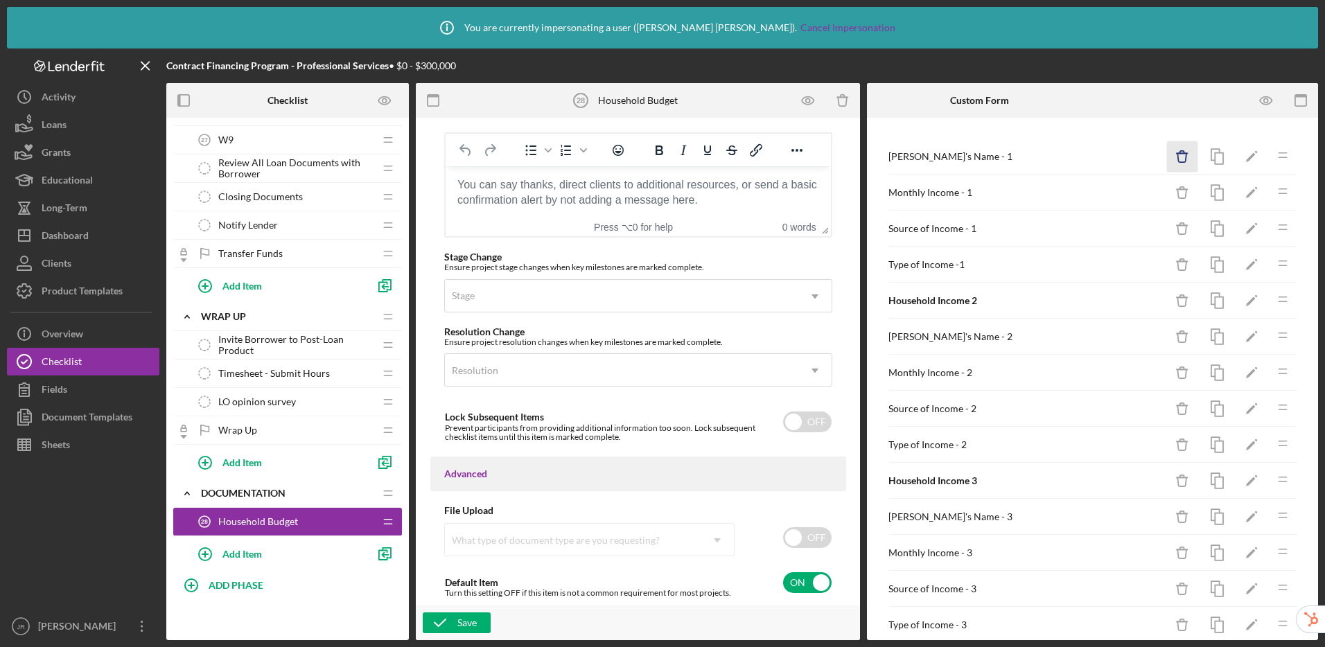
click at [1167, 155] on icon "Icon/Delete" at bounding box center [1182, 156] width 31 height 31
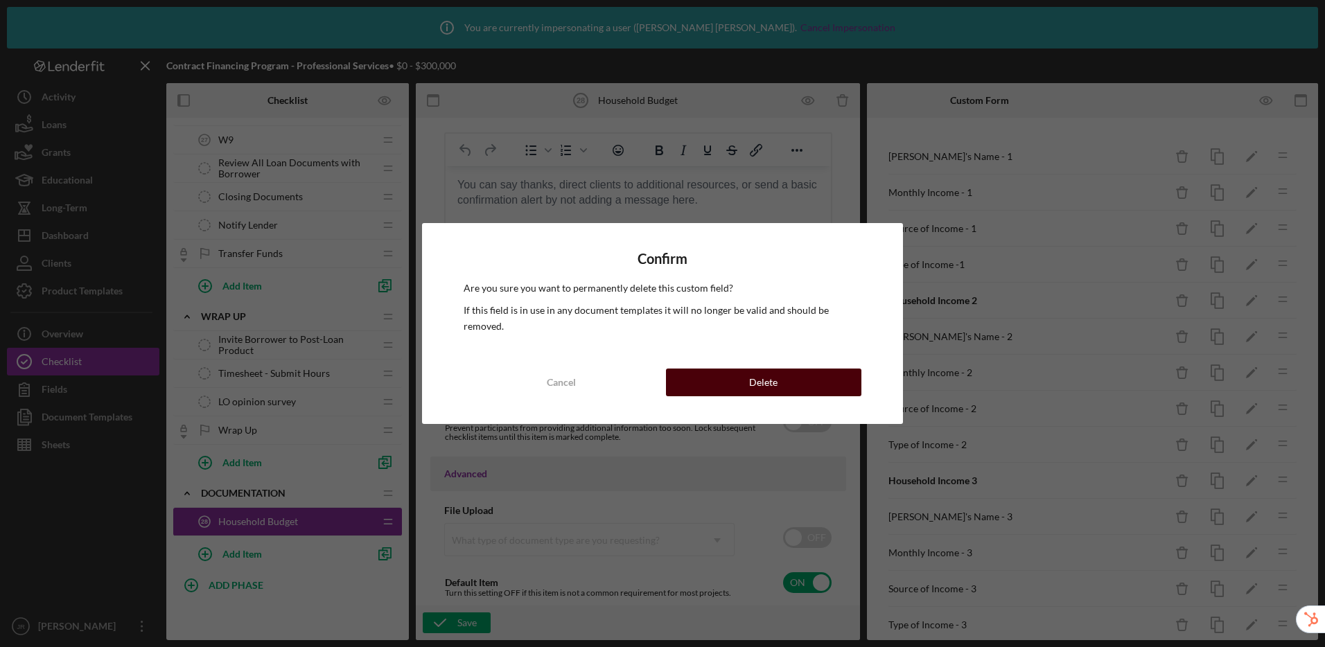
click at [836, 371] on button "Delete" at bounding box center [763, 383] width 195 height 28
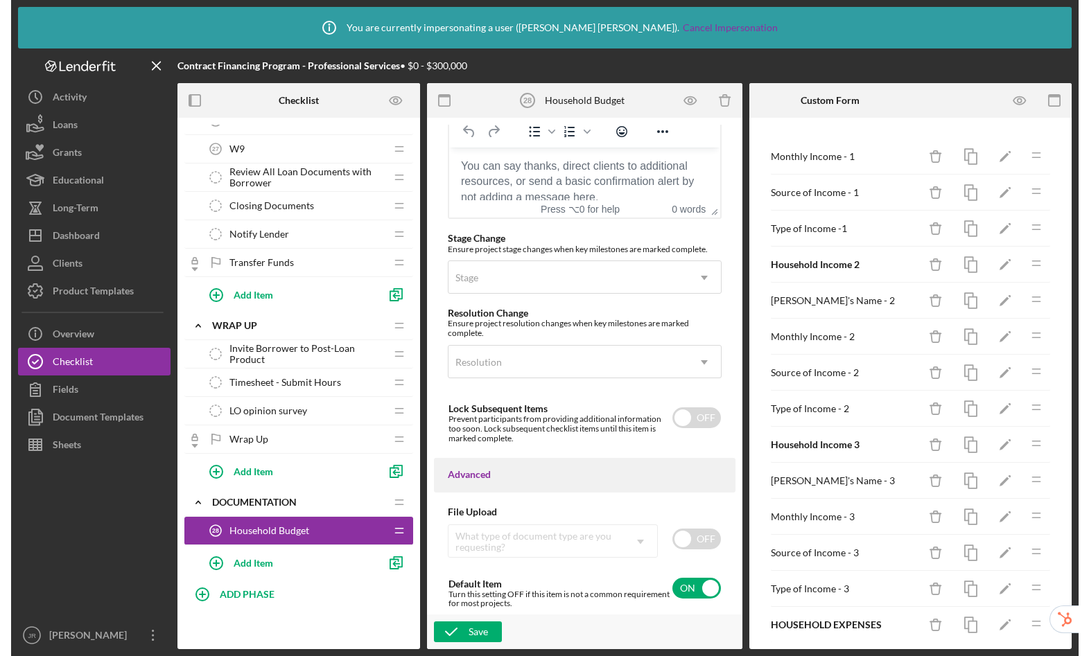
scroll to position [1045, 0]
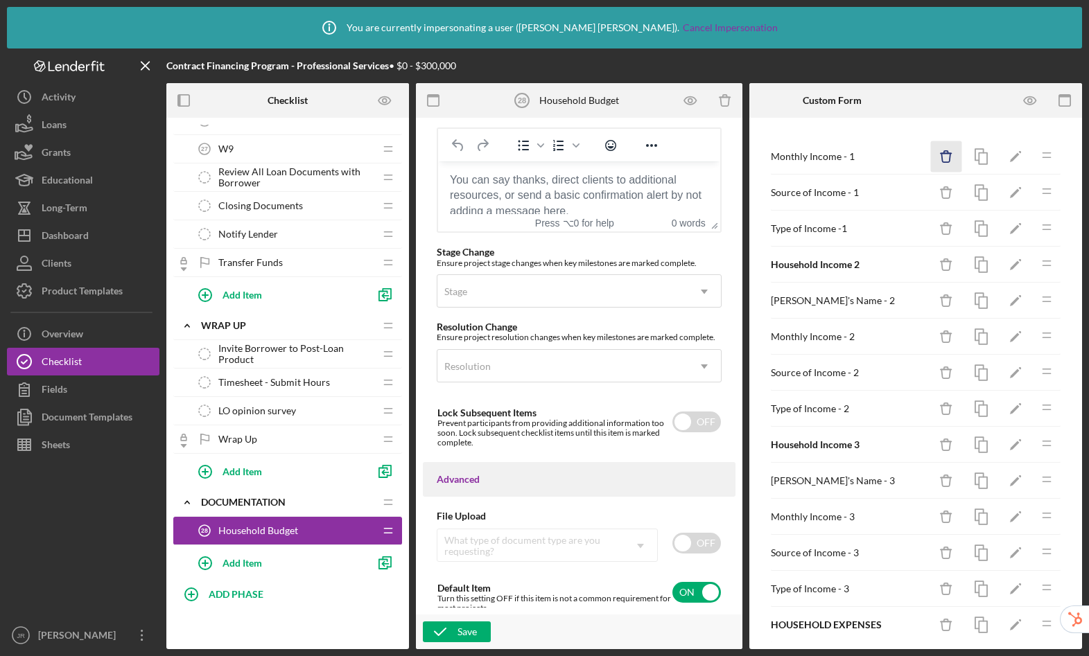
click at [941, 157] on icon "button" at bounding box center [945, 157] width 9 height 9
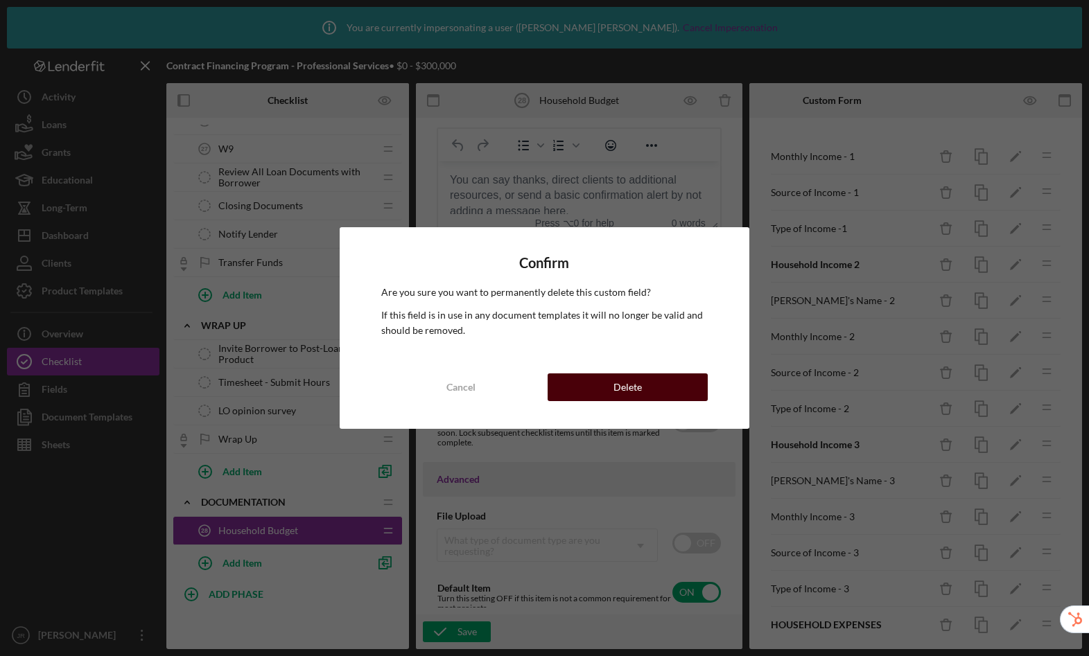
click at [677, 391] on button "Delete" at bounding box center [628, 388] width 160 height 28
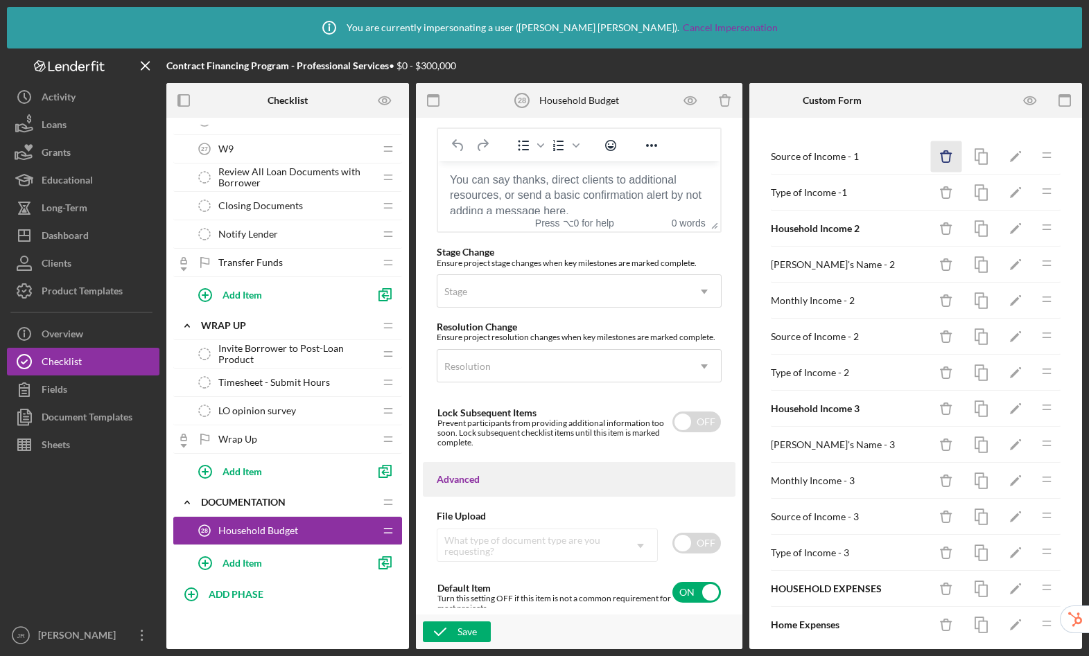
click at [941, 157] on icon "button" at bounding box center [945, 157] width 9 height 9
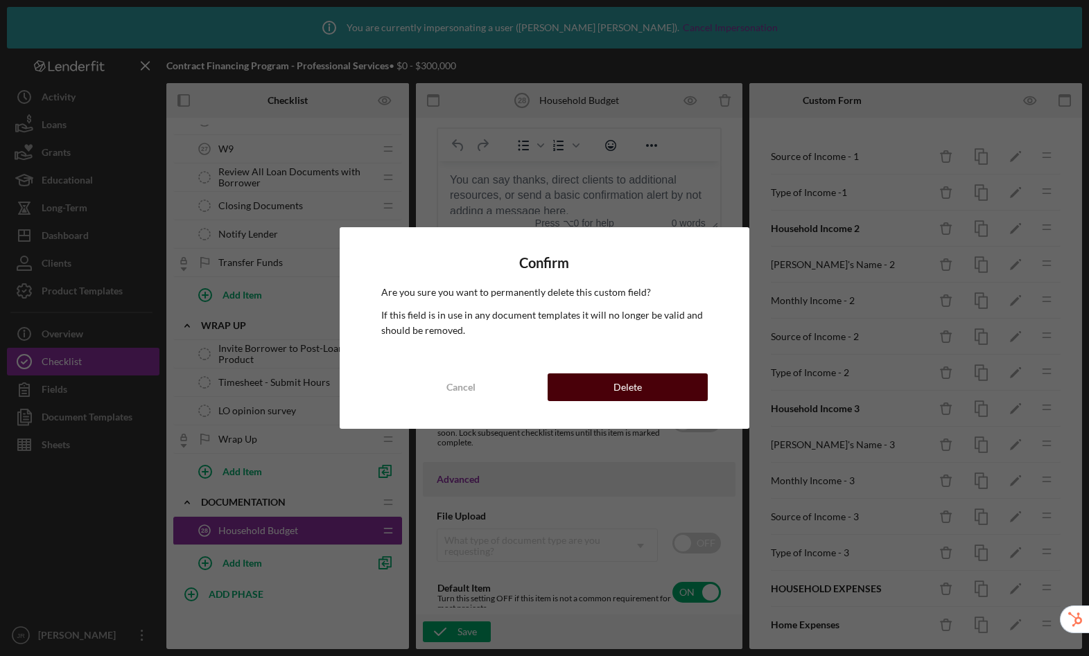
click at [689, 386] on button "Delete" at bounding box center [628, 388] width 160 height 28
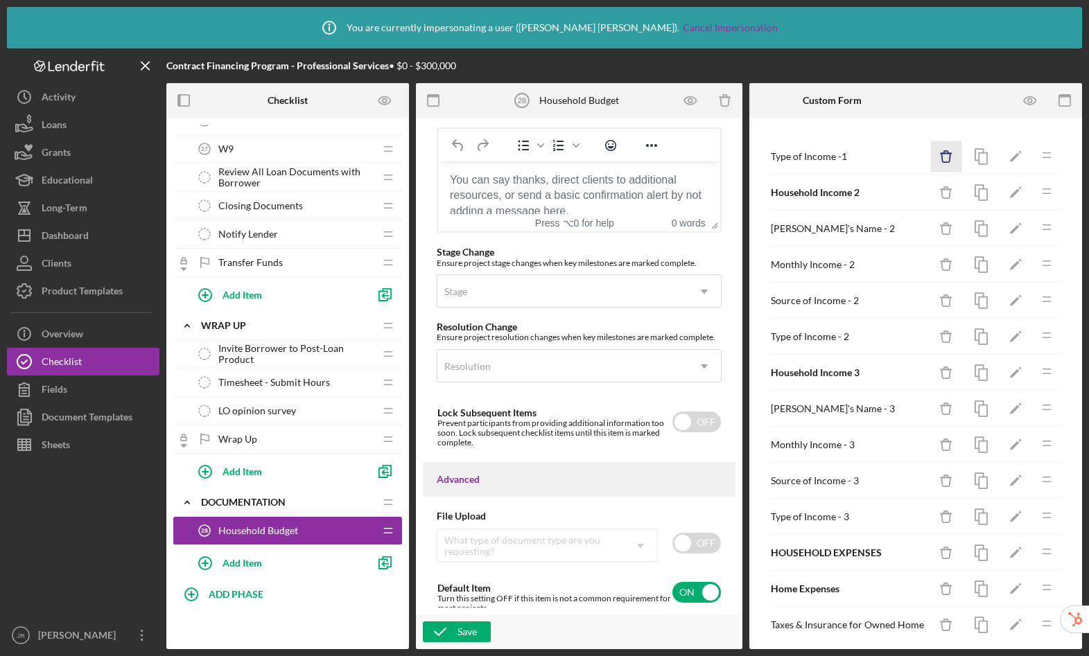
click at [936, 159] on icon "Icon/Delete" at bounding box center [946, 156] width 31 height 31
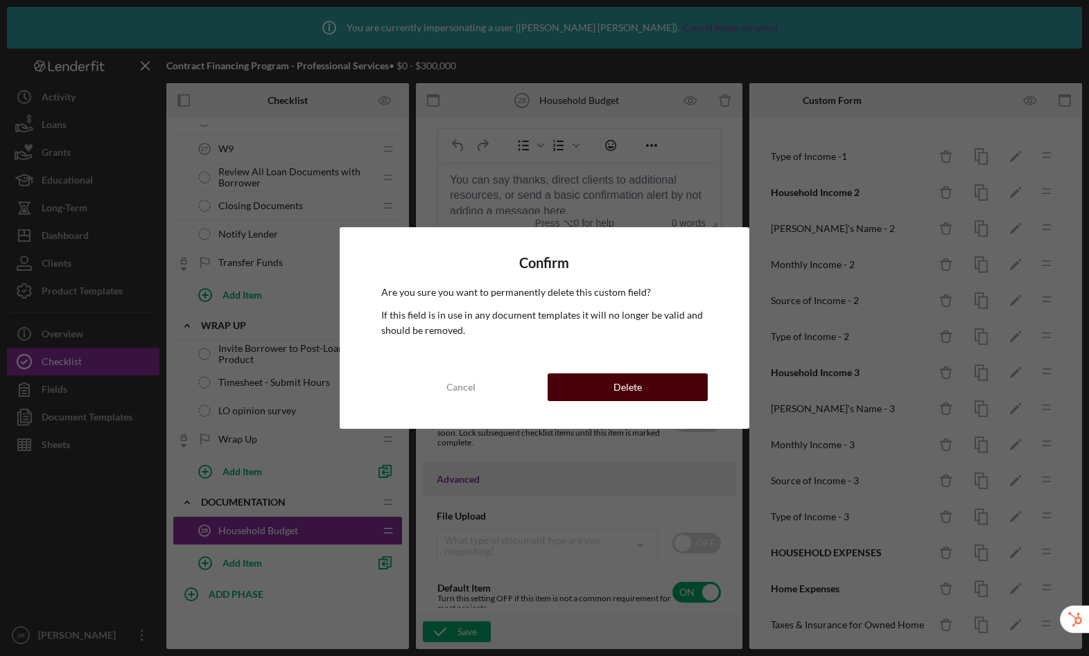
click at [671, 385] on button "Delete" at bounding box center [628, 388] width 160 height 28
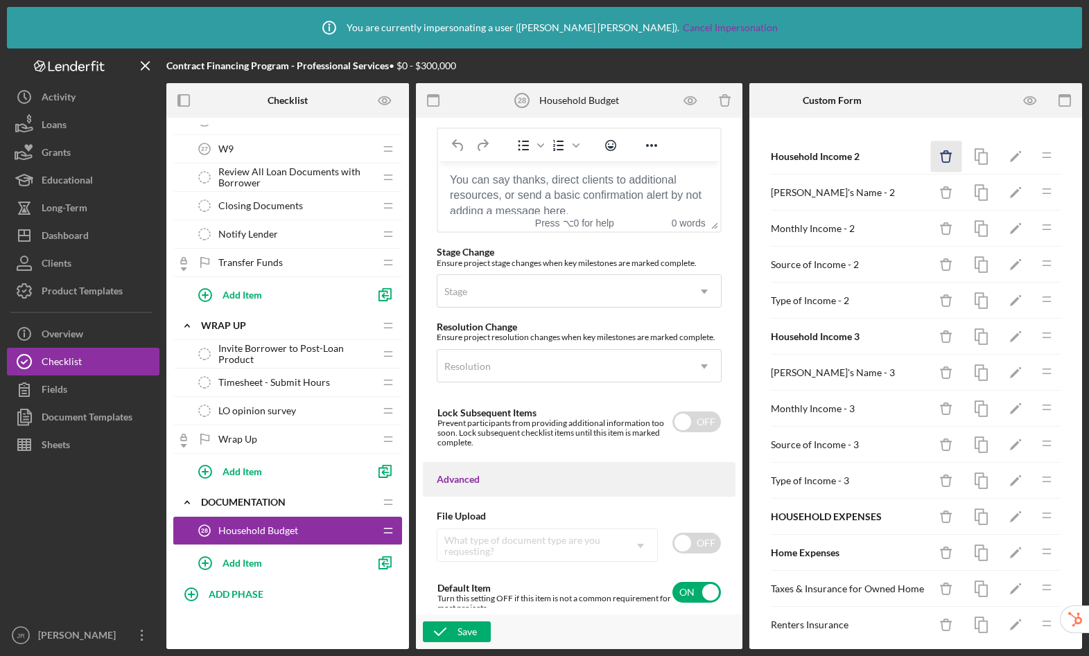
click at [941, 157] on icon "button" at bounding box center [945, 157] width 9 height 9
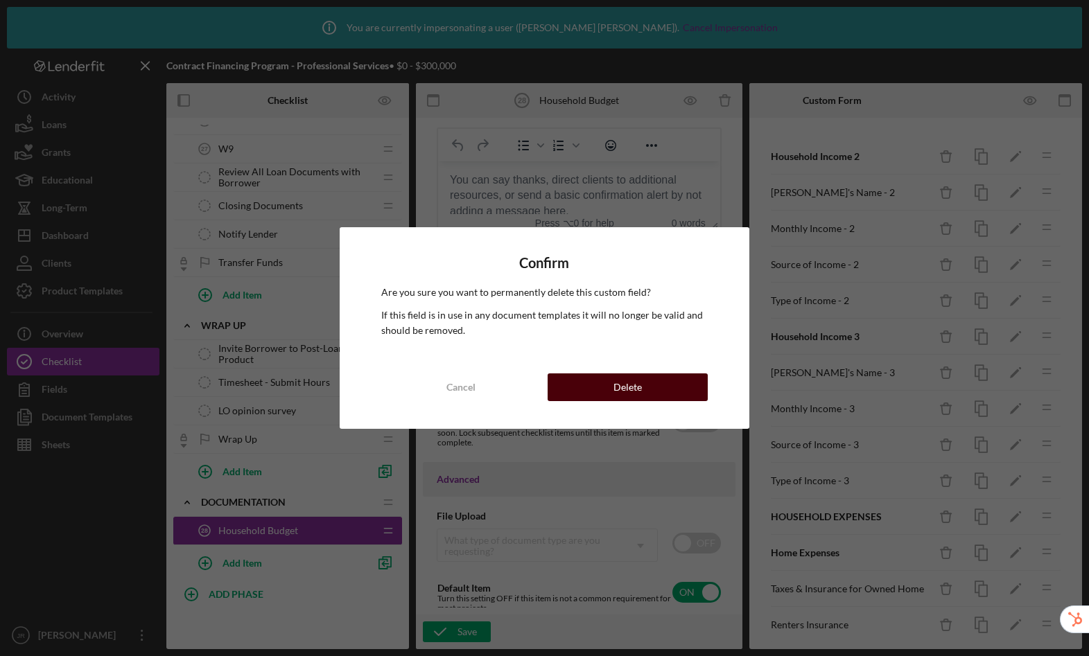
click at [658, 388] on button "Delete" at bounding box center [628, 388] width 160 height 28
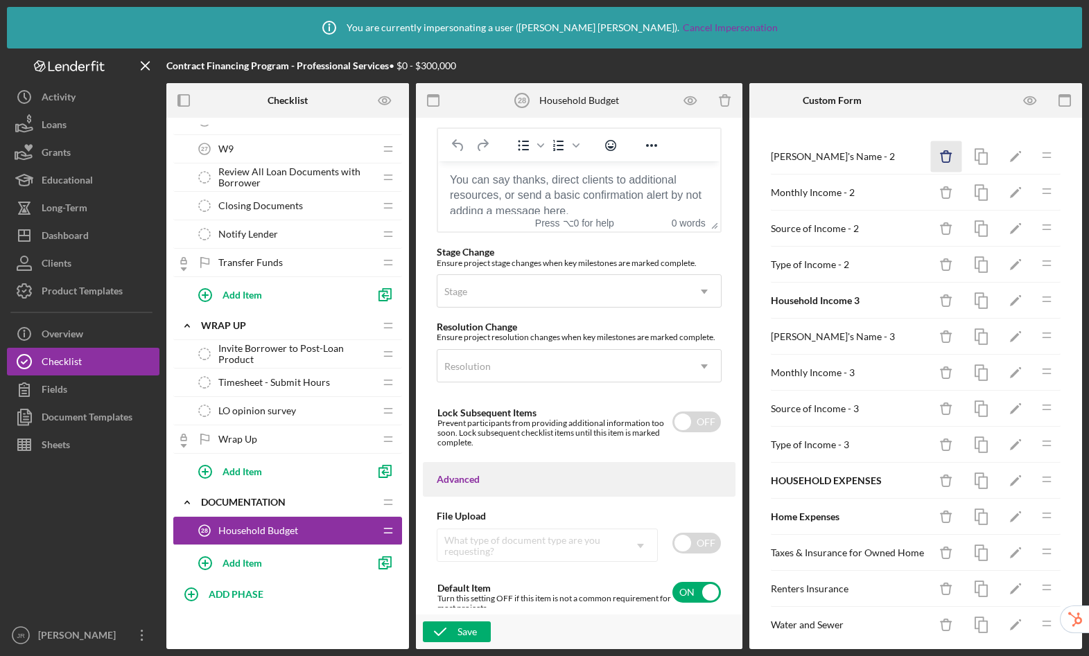
click at [935, 157] on icon "Icon/Delete" at bounding box center [946, 156] width 31 height 31
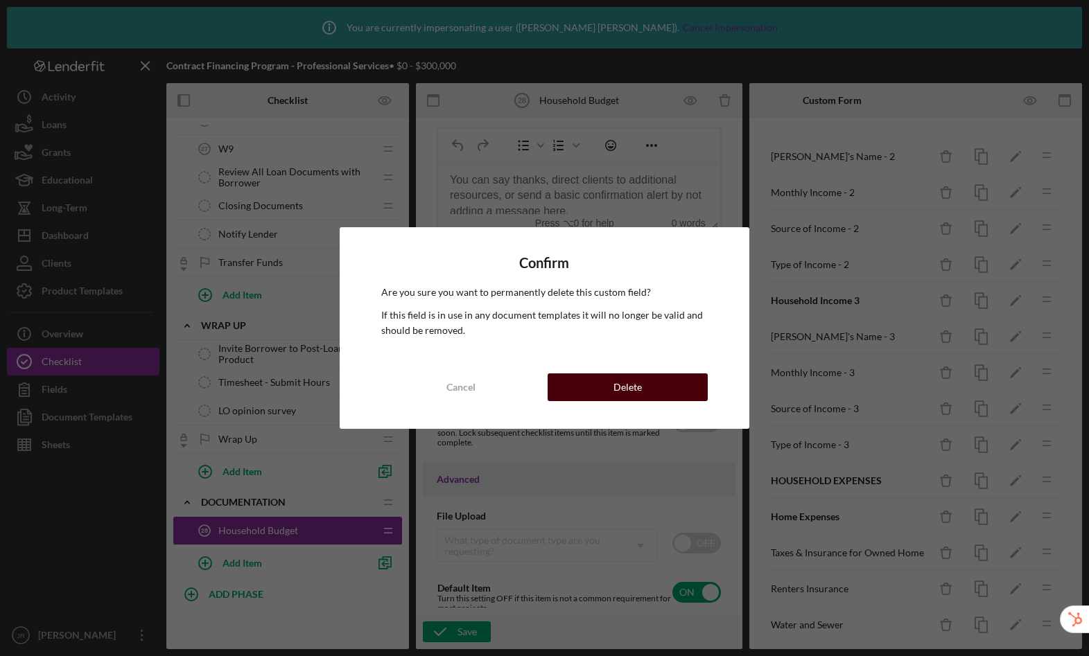
click at [671, 384] on button "Delete" at bounding box center [628, 388] width 160 height 28
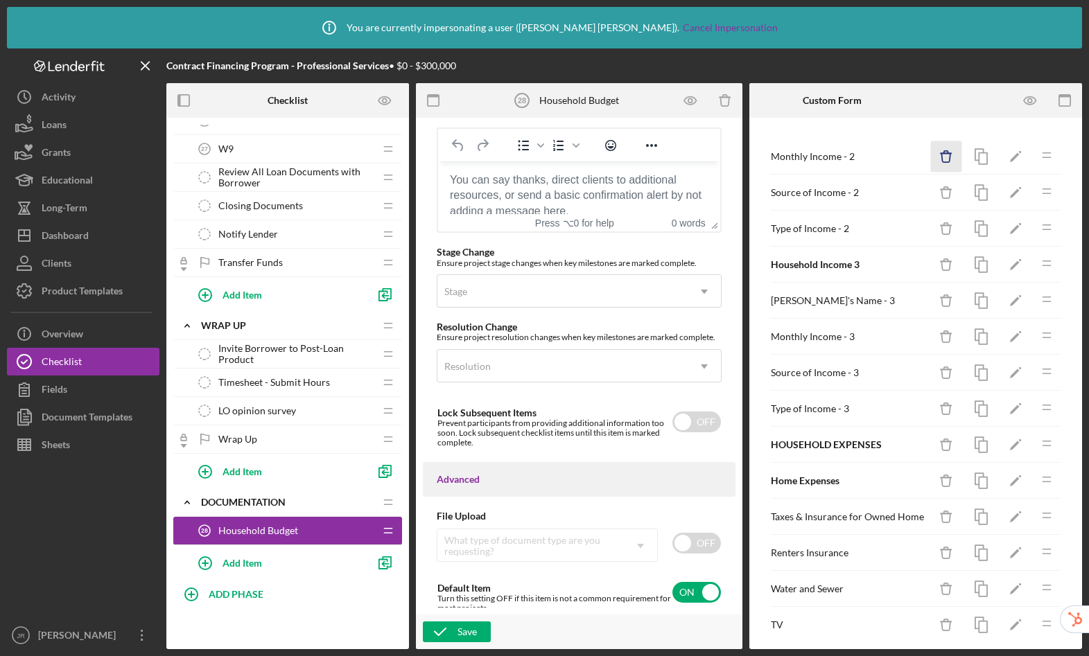
click at [943, 153] on icon "Icon/Delete" at bounding box center [946, 156] width 31 height 31
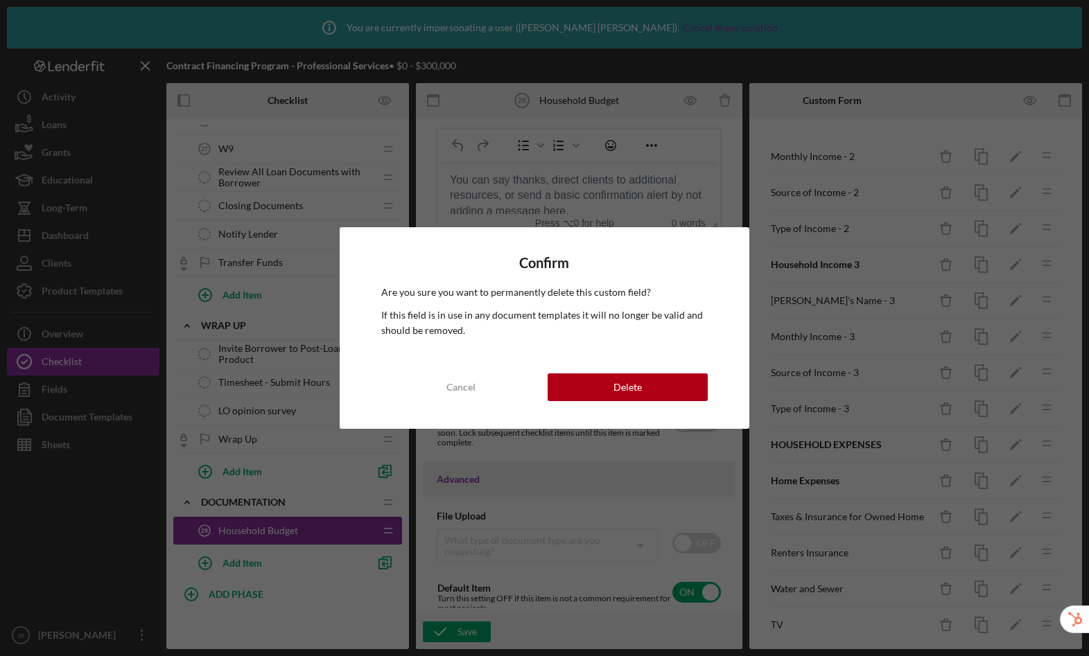
drag, startPoint x: 660, startPoint y: 383, endPoint x: 683, endPoint y: 336, distance: 52.4
click at [660, 383] on button "Delete" at bounding box center [628, 388] width 160 height 28
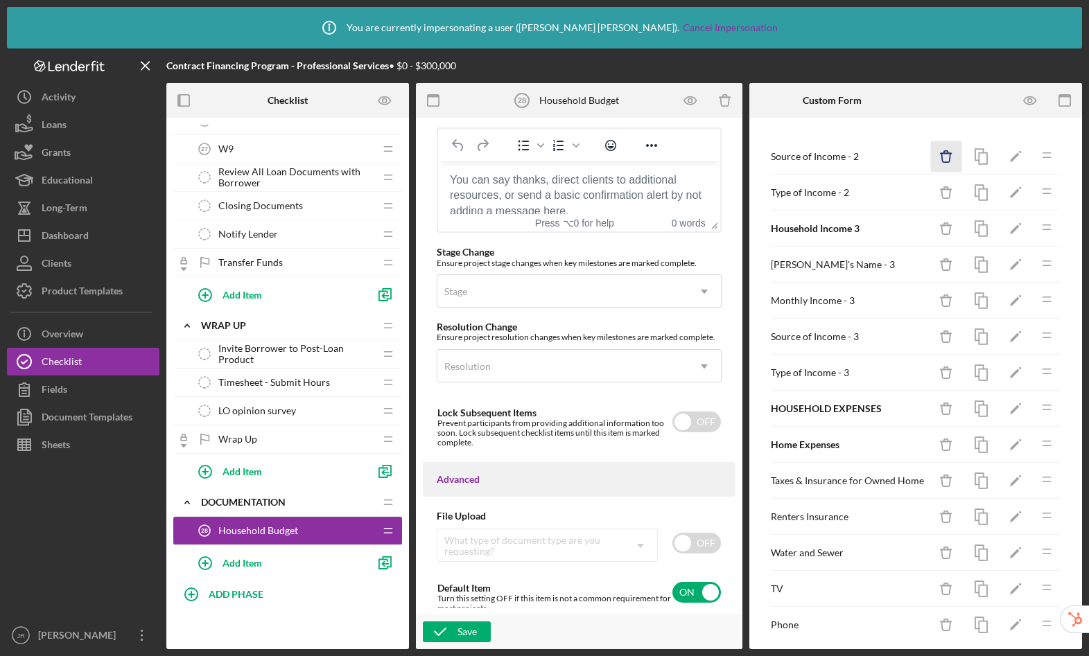
click at [936, 155] on icon "Icon/Delete" at bounding box center [946, 156] width 31 height 31
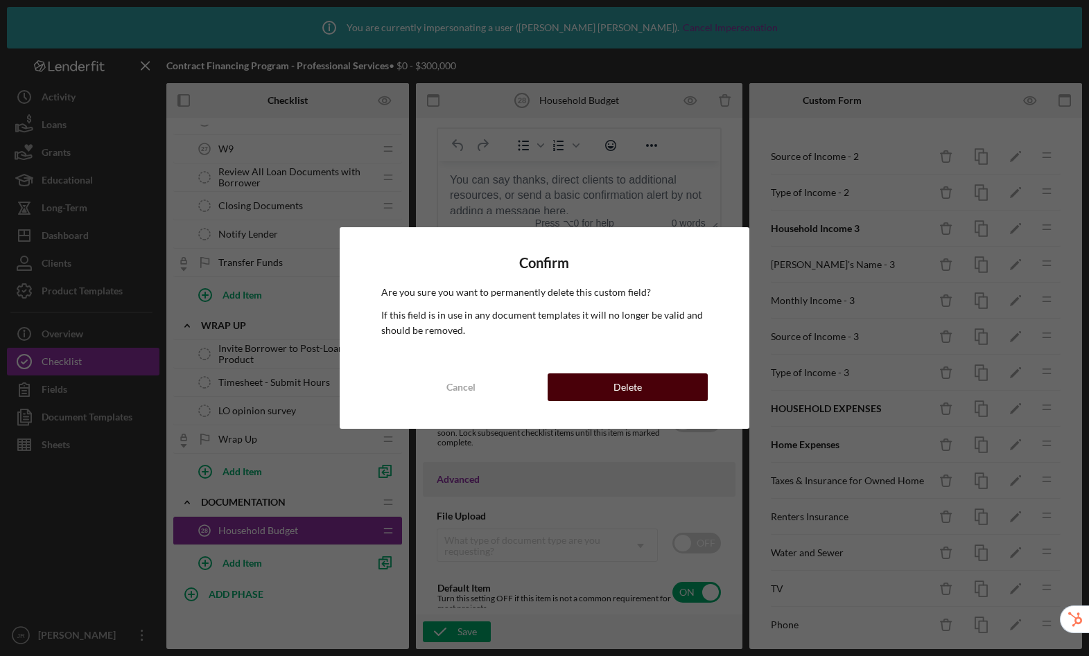
click at [658, 388] on button "Delete" at bounding box center [628, 388] width 160 height 28
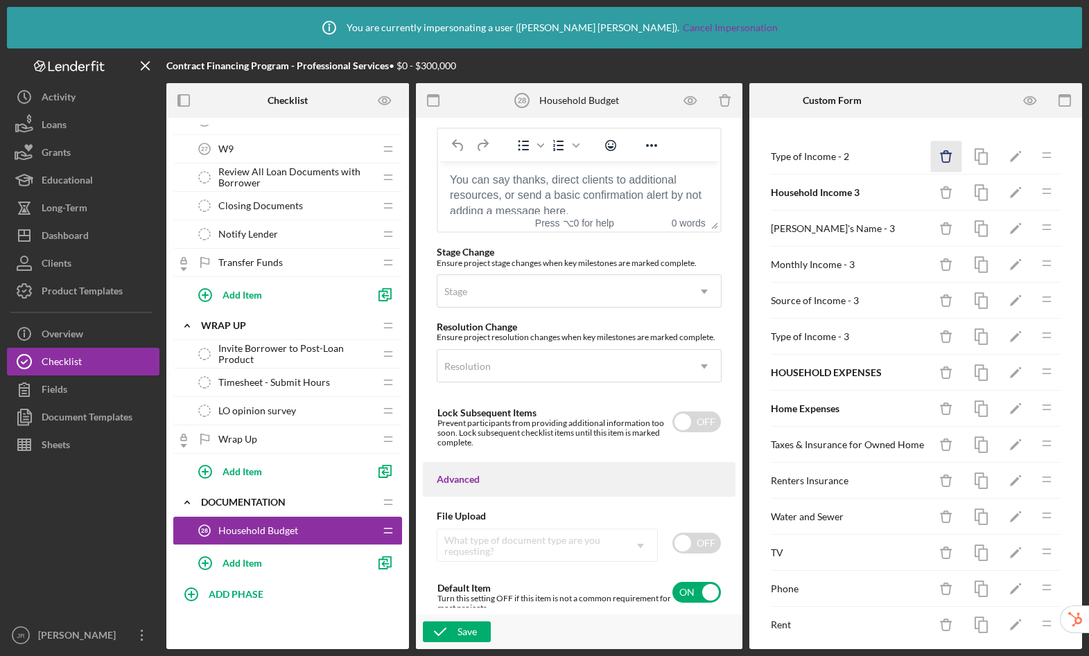
click at [937, 155] on icon "Icon/Delete" at bounding box center [946, 156] width 31 height 31
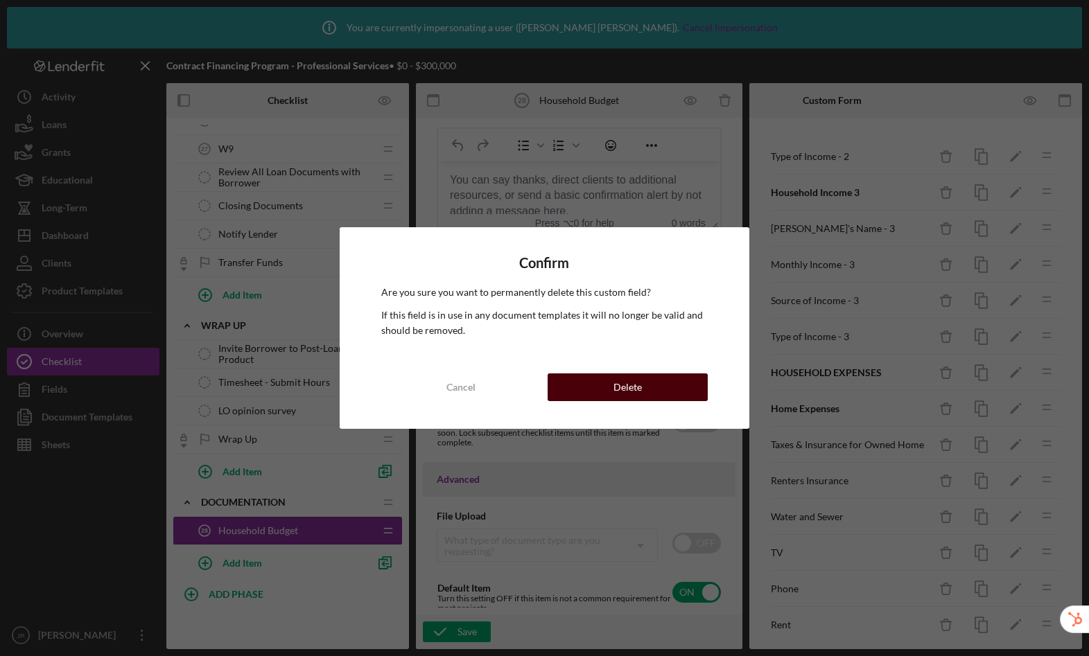
click at [636, 388] on div "Delete" at bounding box center [627, 388] width 28 height 28
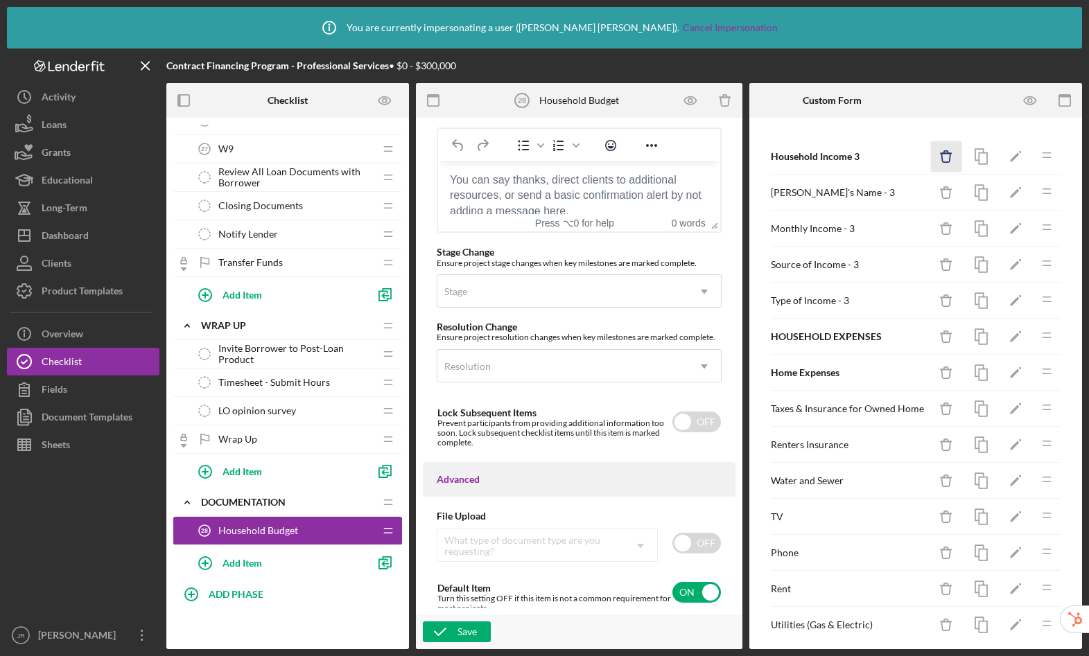
click at [937, 158] on icon "Icon/Delete" at bounding box center [946, 156] width 31 height 31
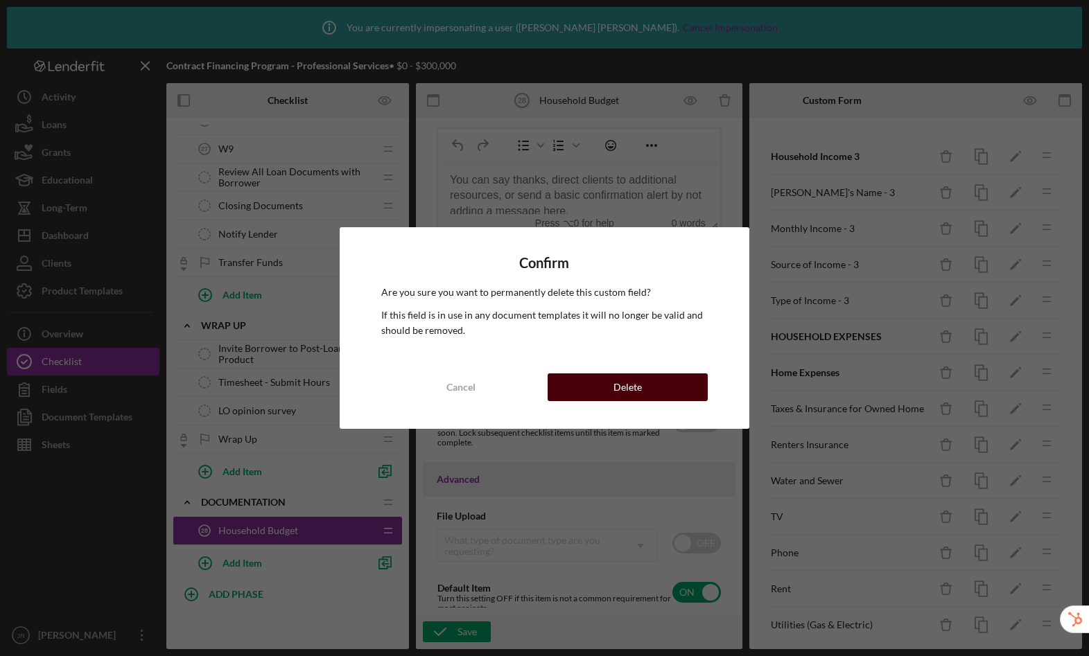
click at [656, 388] on button "Delete" at bounding box center [628, 388] width 160 height 28
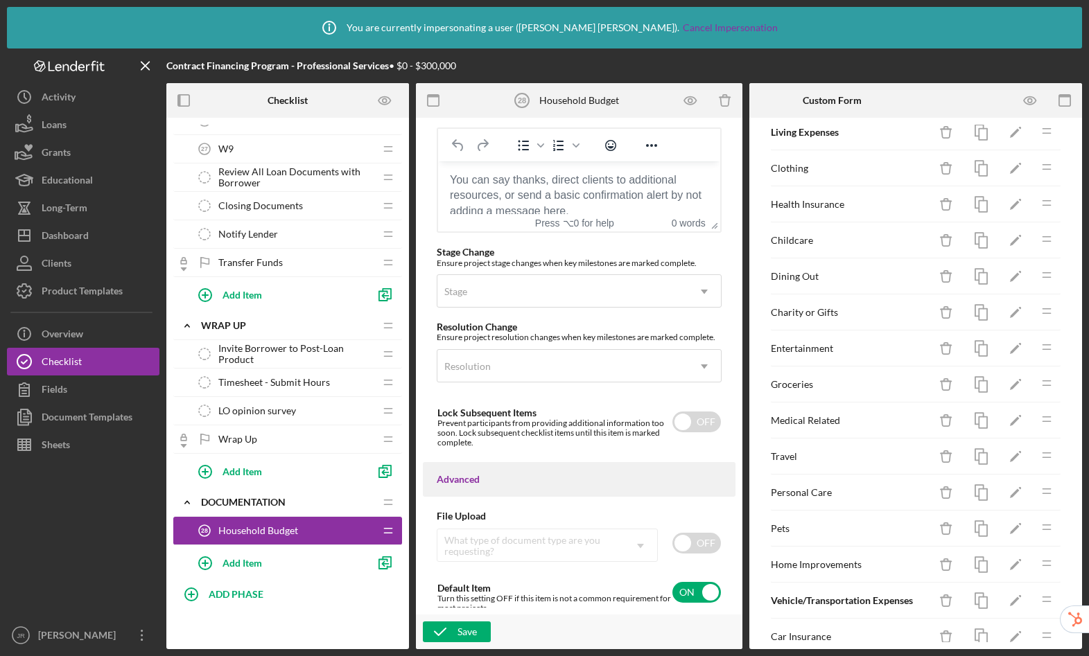
scroll to position [1127, 0]
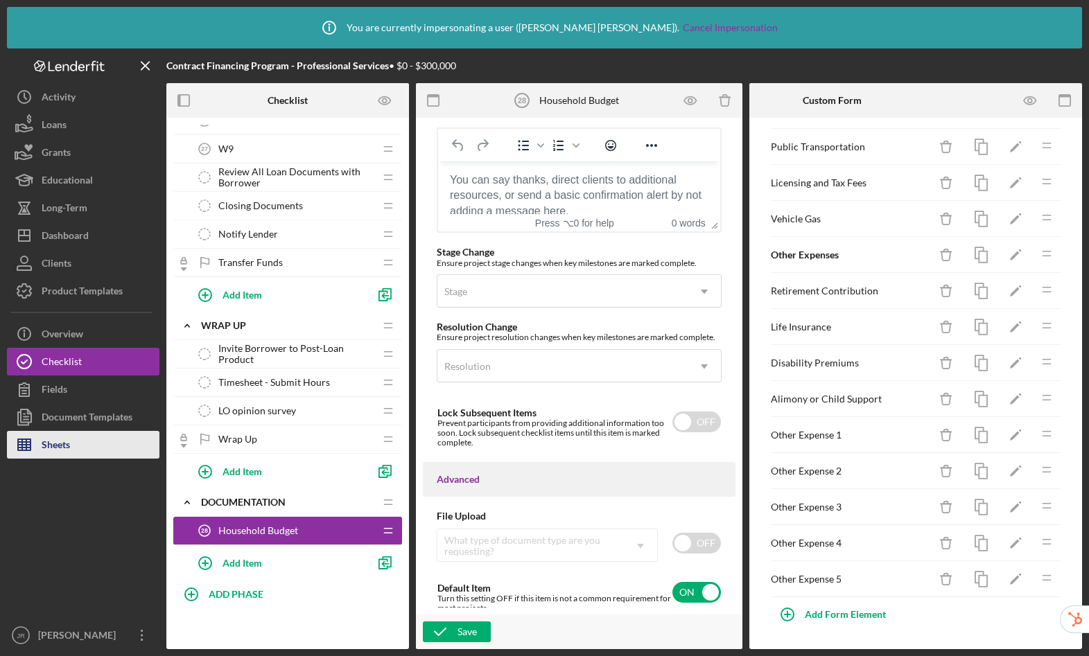
click at [74, 455] on button "Sheets" at bounding box center [83, 445] width 153 height 28
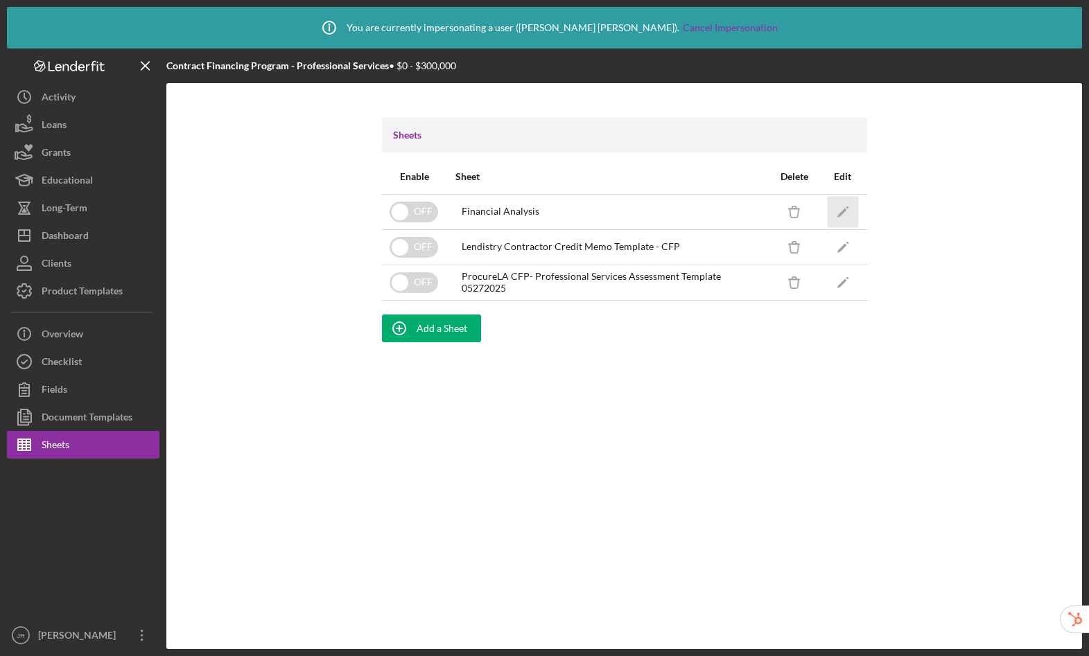
click at [844, 207] on icon "Icon/Edit" at bounding box center [842, 211] width 31 height 31
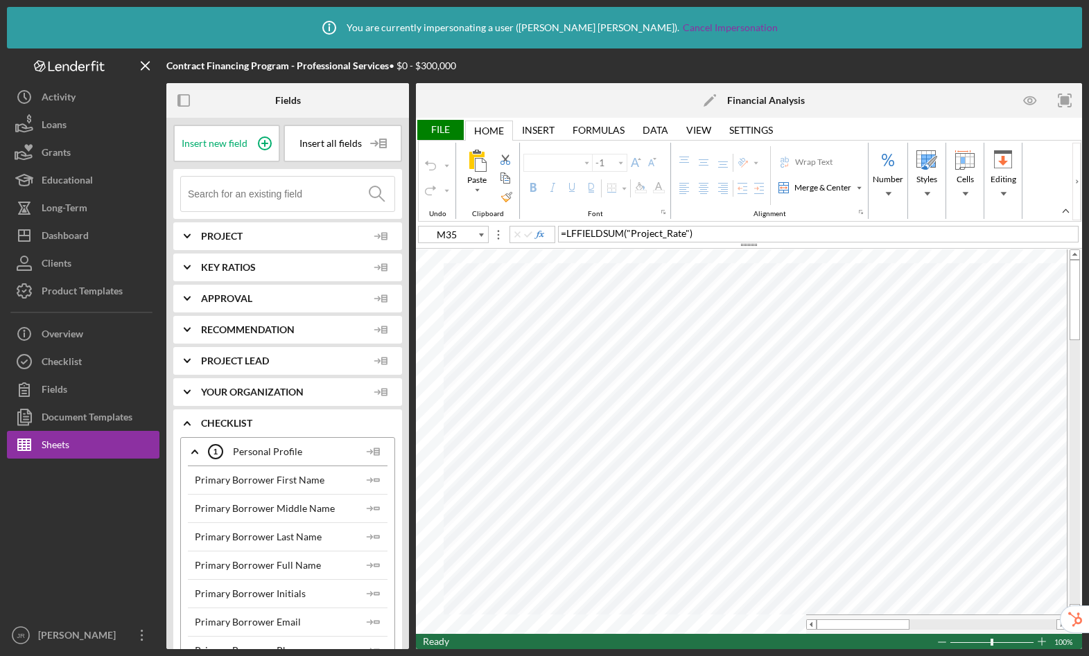
type input "Calibri"
type input "10"
type input "G38"
type input "11"
type input "L26"
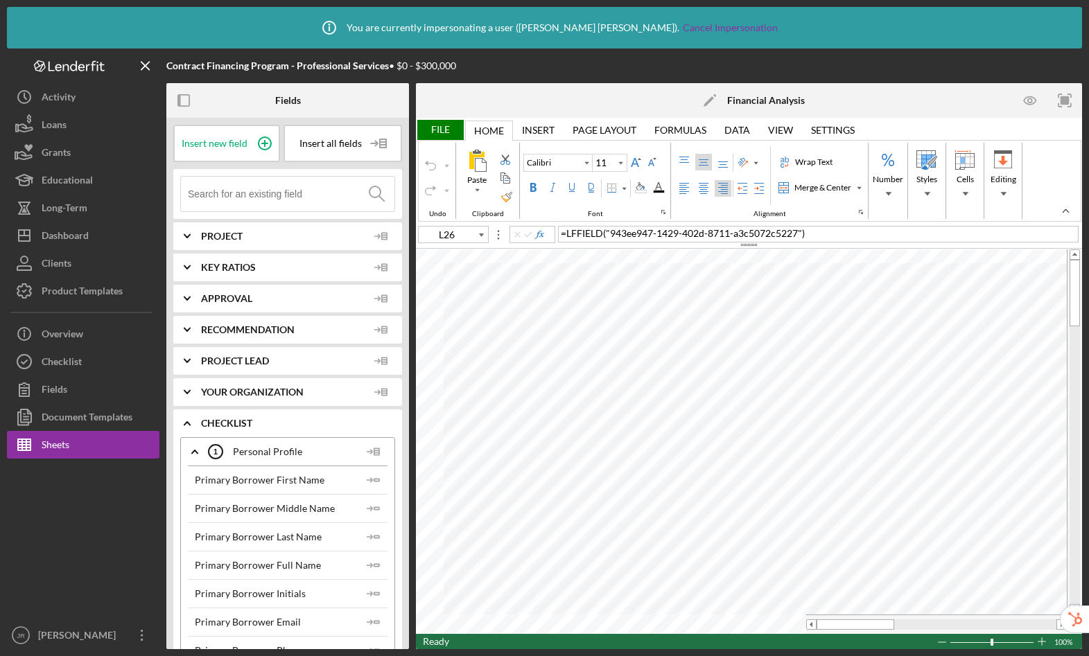
type input "10"
type input "G38"
type input "11"
type input "L26"
type input "10"
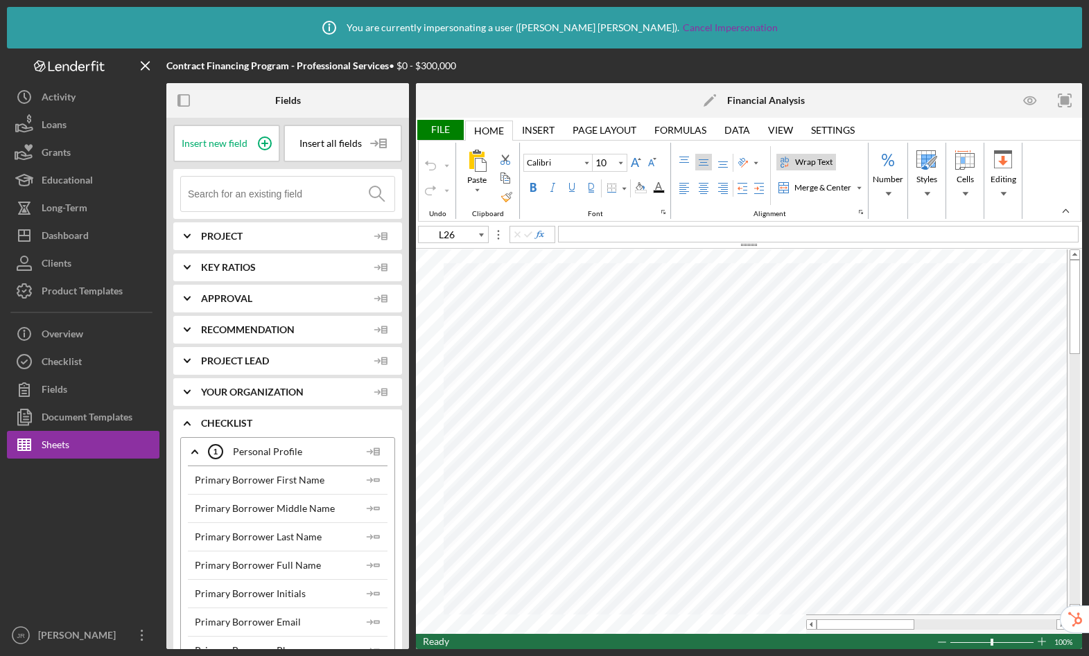
type input "B25"
type input "Lato"
type input "10.5"
type input "H33"
type input "Calibri"
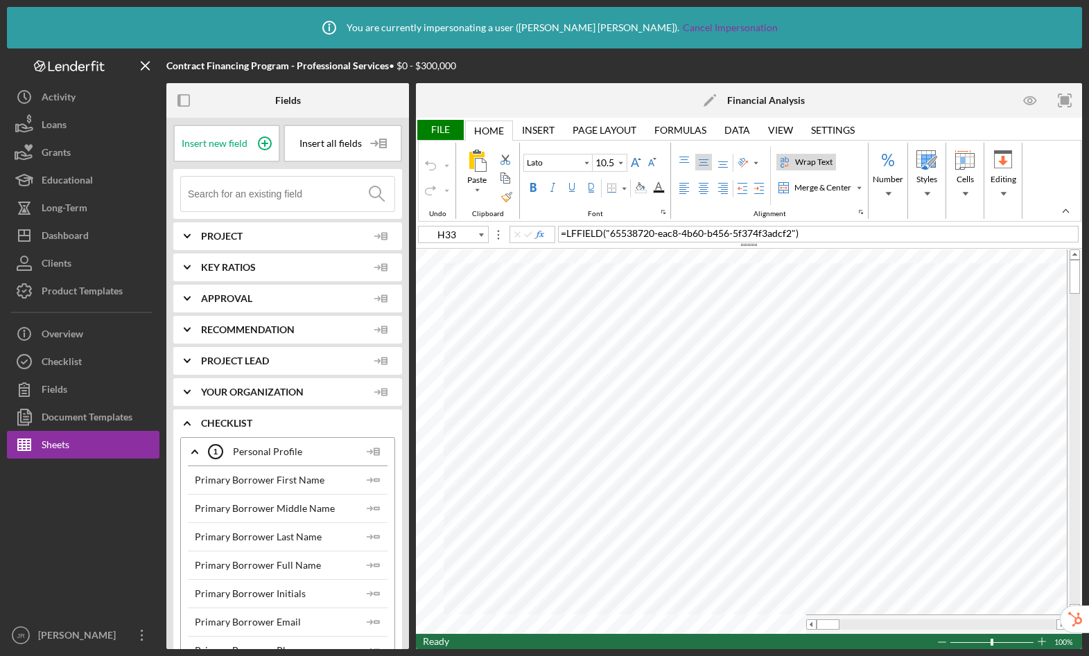
type input "10"
type input "B25"
type input "Lato"
type input "10.5"
click at [64, 360] on div "Checklist" at bounding box center [62, 363] width 40 height 31
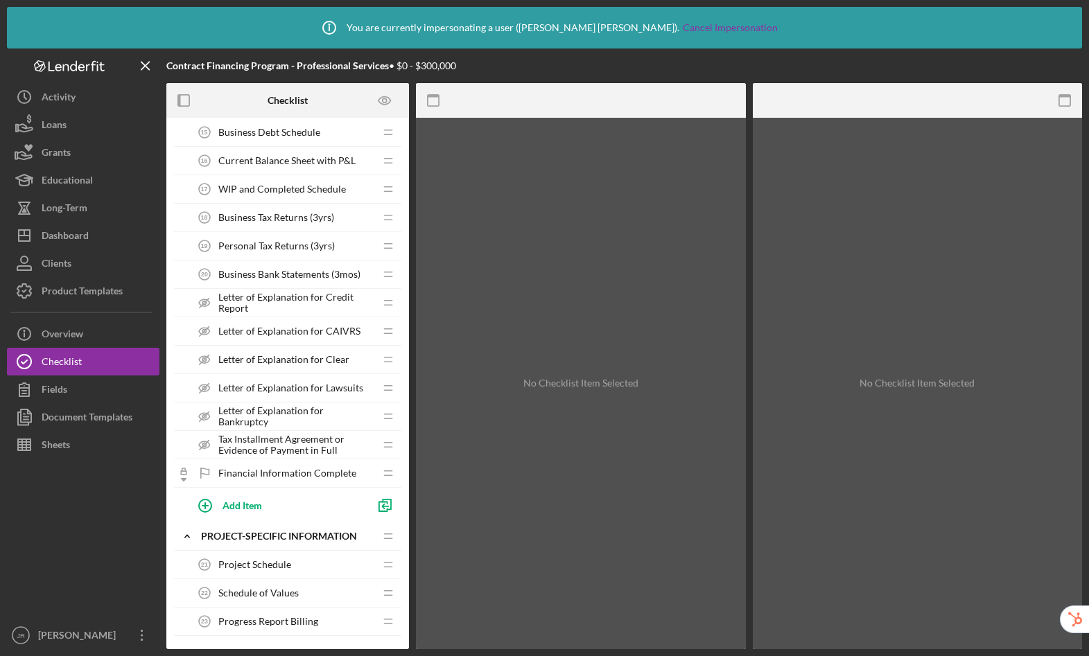
scroll to position [1590, 0]
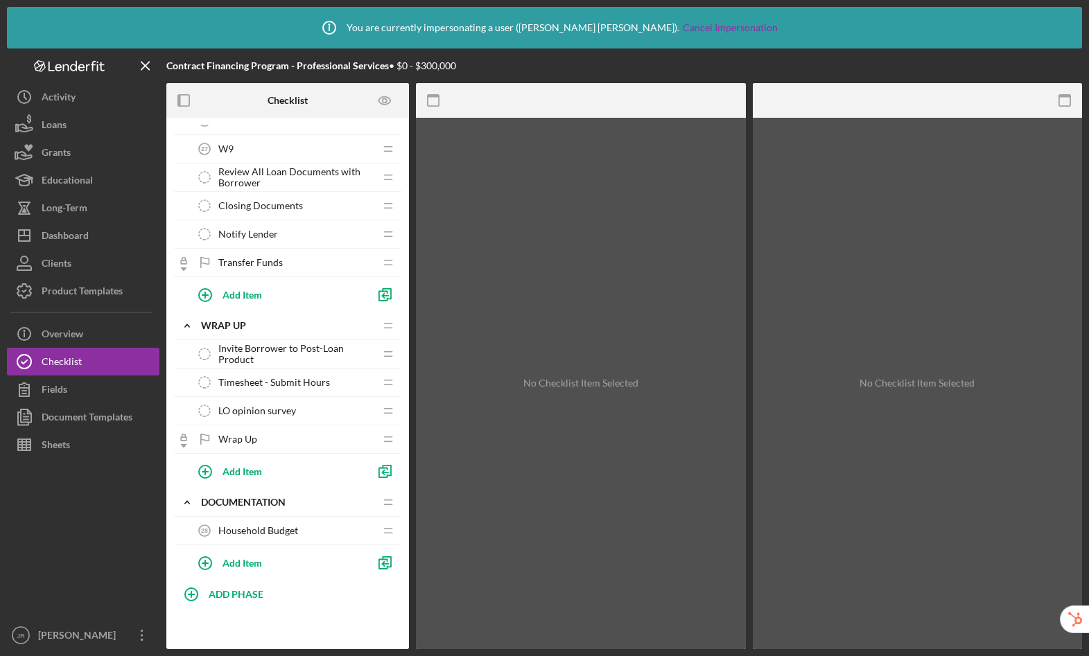
click at [271, 534] on span "Household Budget" at bounding box center [258, 530] width 80 height 11
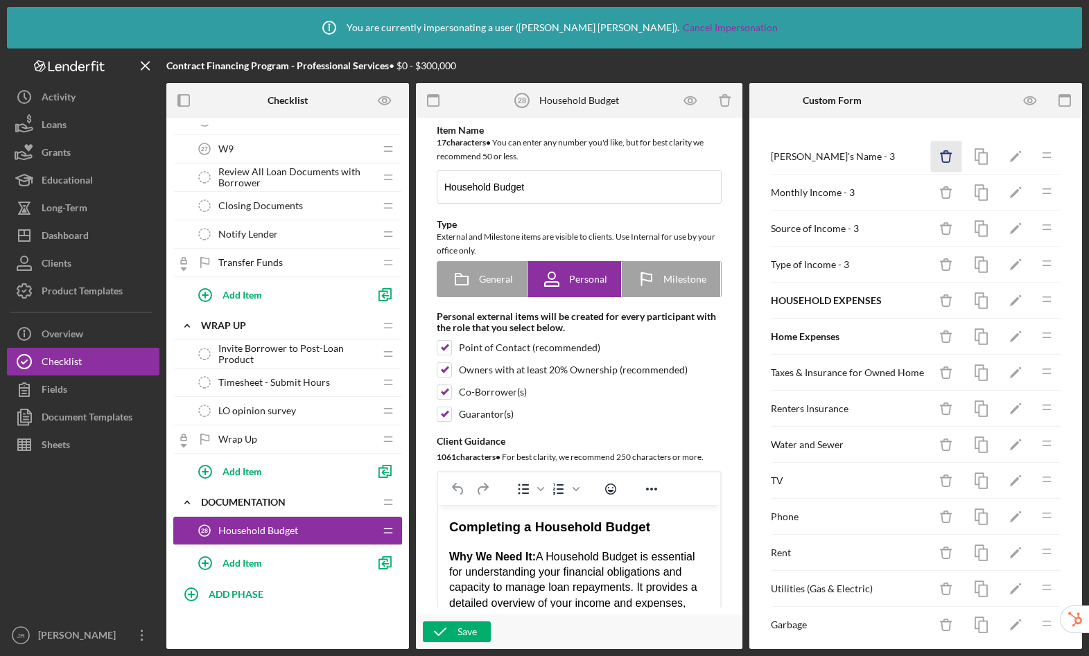
click at [934, 155] on icon "Icon/Delete" at bounding box center [946, 156] width 31 height 31
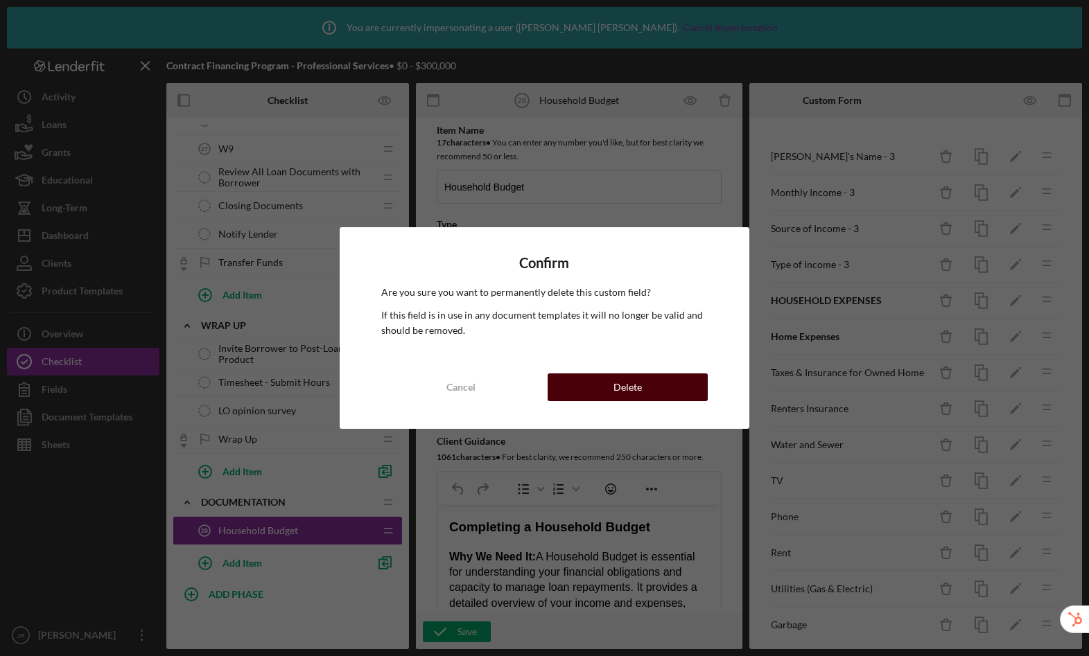
click at [684, 385] on button "Delete" at bounding box center [628, 388] width 160 height 28
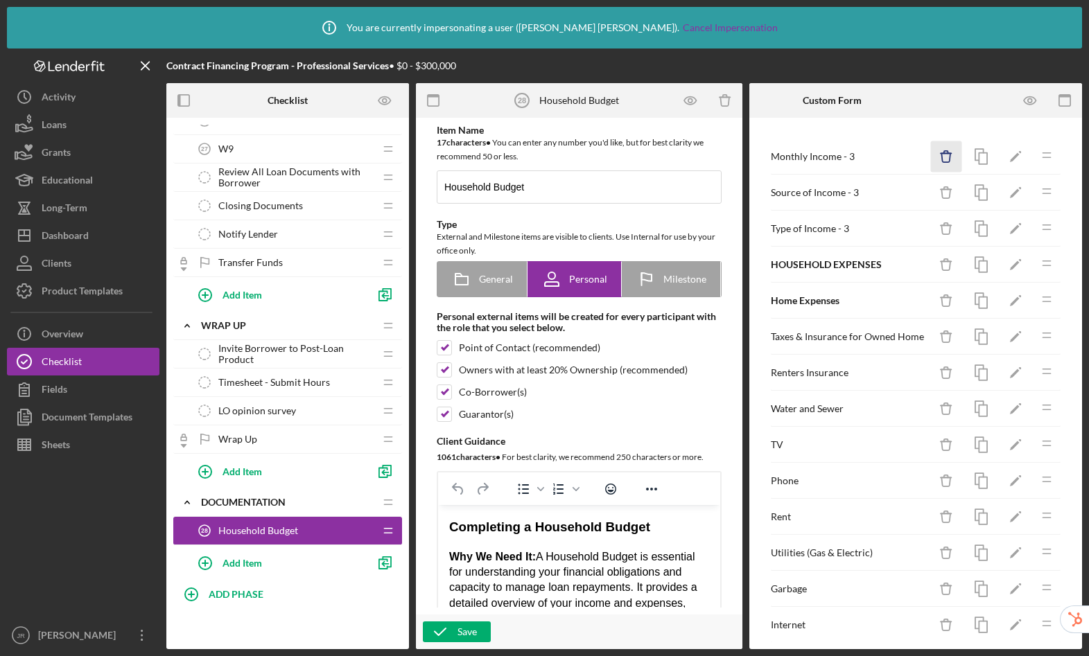
click at [942, 153] on icon "Icon/Delete" at bounding box center [946, 156] width 31 height 31
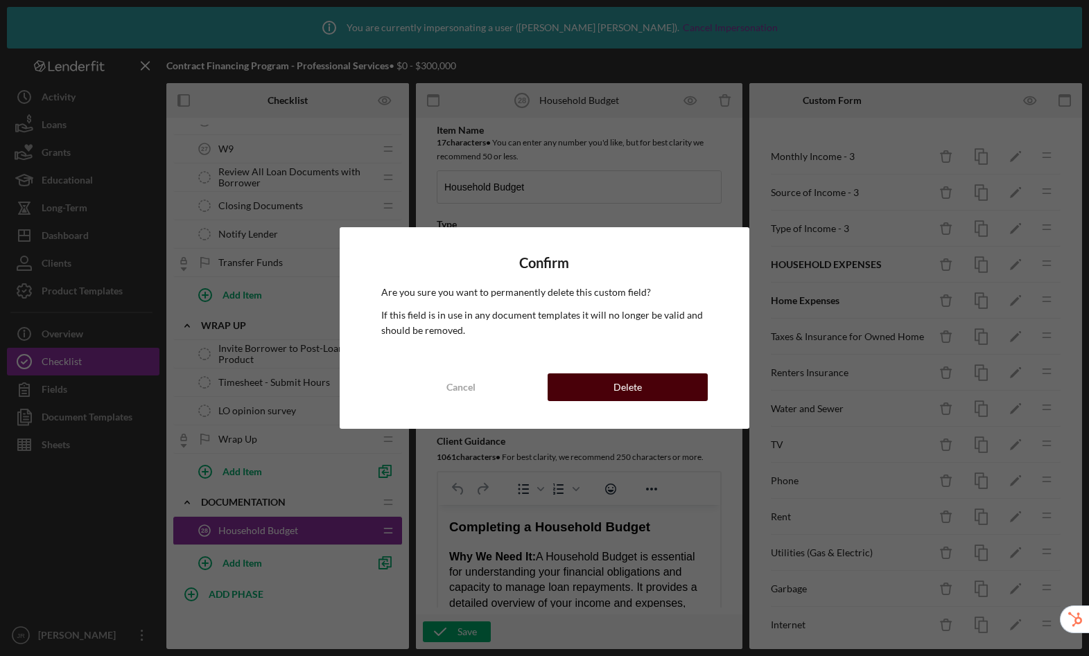
click at [685, 385] on button "Delete" at bounding box center [628, 388] width 160 height 28
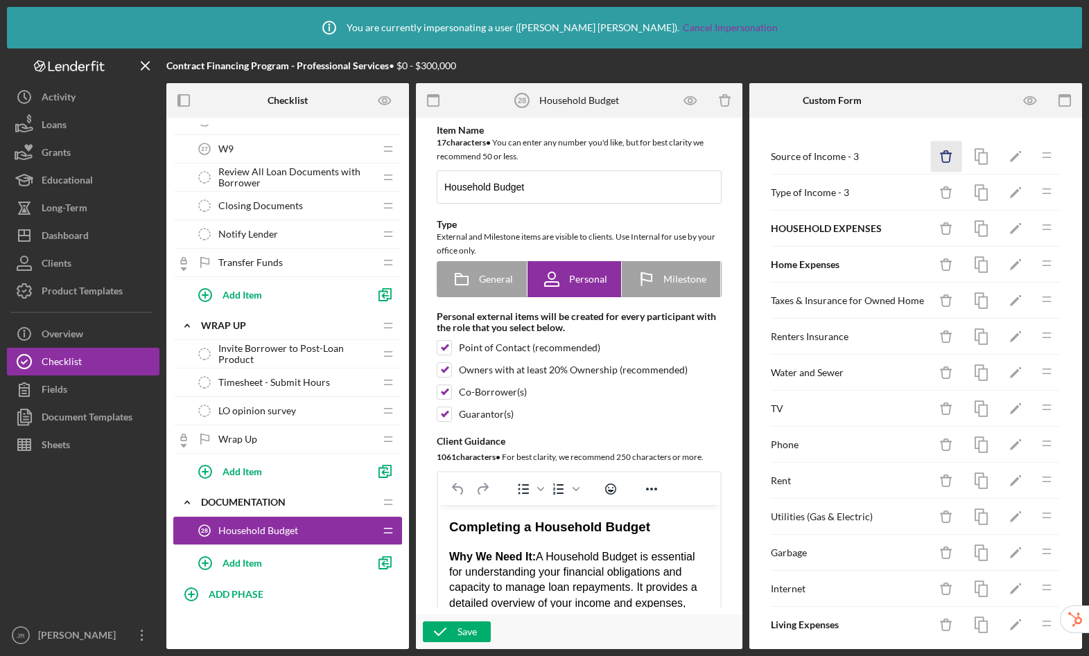
click at [944, 156] on icon "Icon/Delete" at bounding box center [946, 156] width 31 height 31
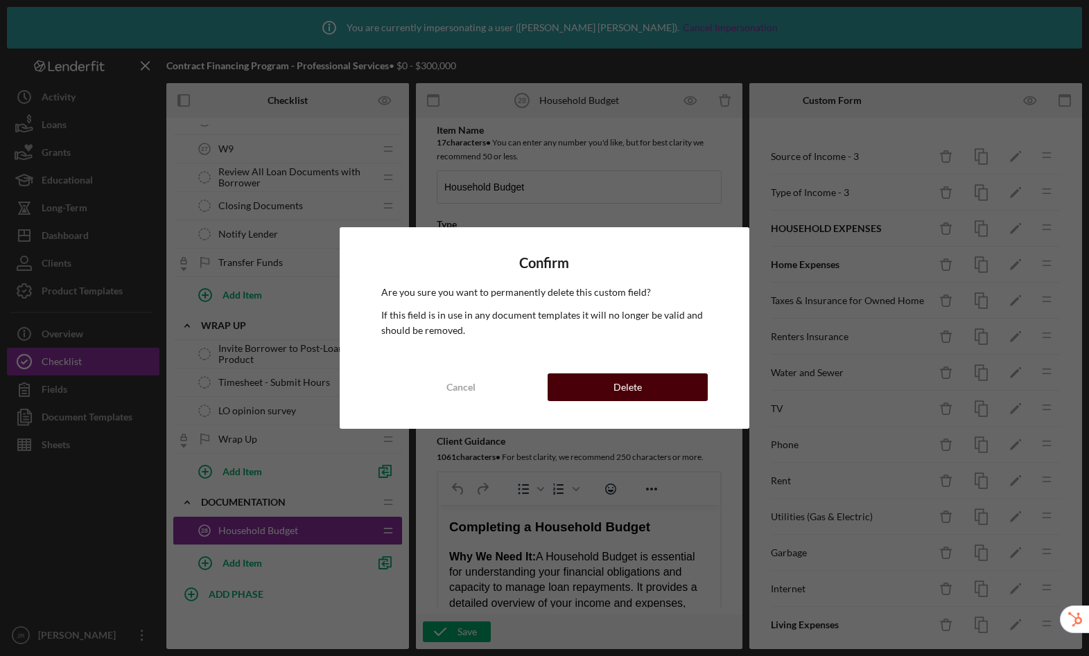
click at [626, 388] on div "Delete" at bounding box center [627, 388] width 28 height 28
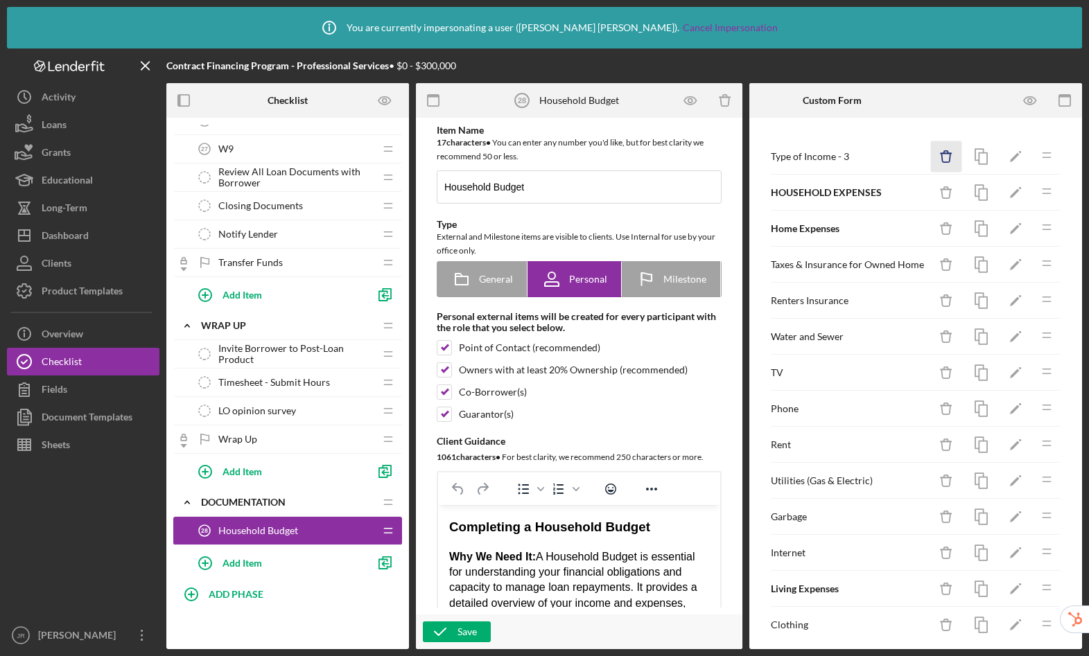
click at [943, 152] on icon "Icon/Delete" at bounding box center [946, 156] width 31 height 31
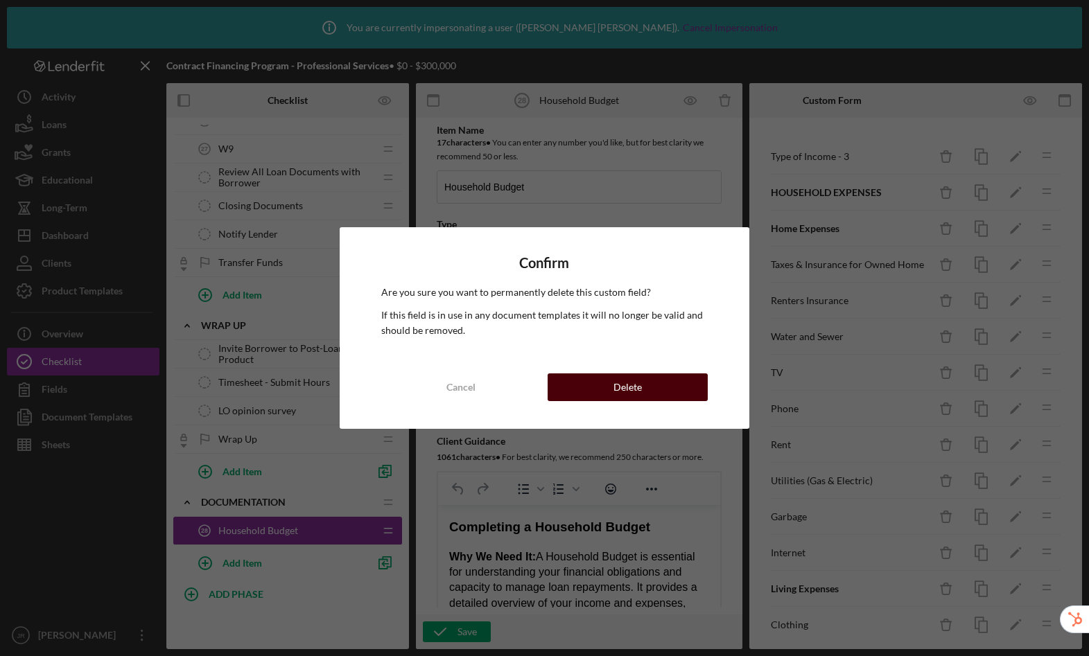
click at [608, 379] on button "Delete" at bounding box center [628, 388] width 160 height 28
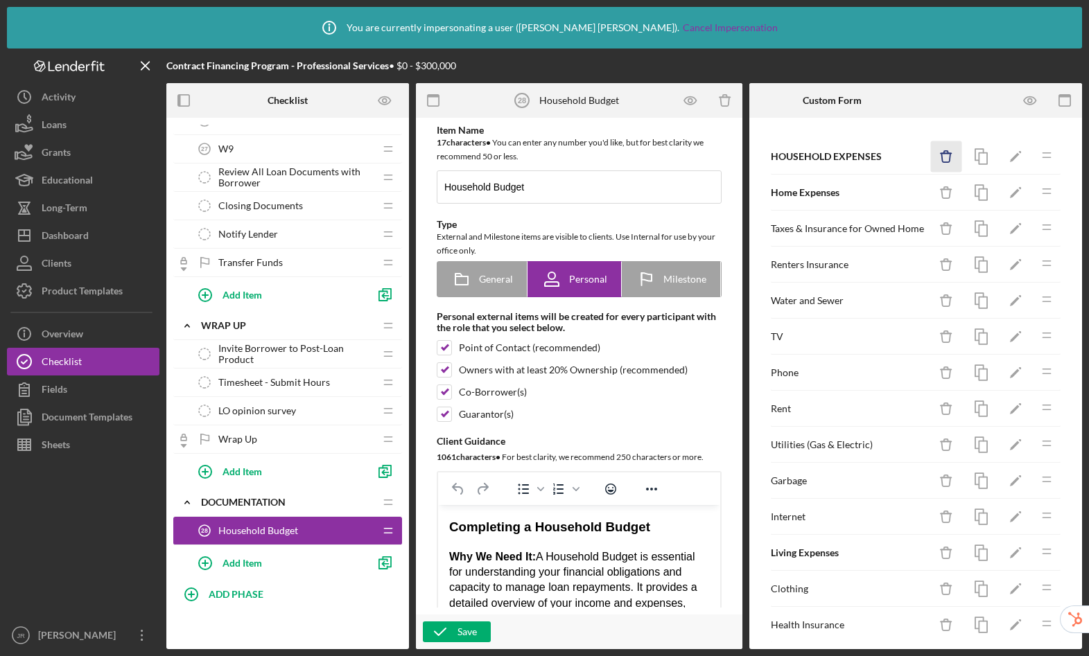
click at [941, 155] on icon "button" at bounding box center [945, 157] width 9 height 9
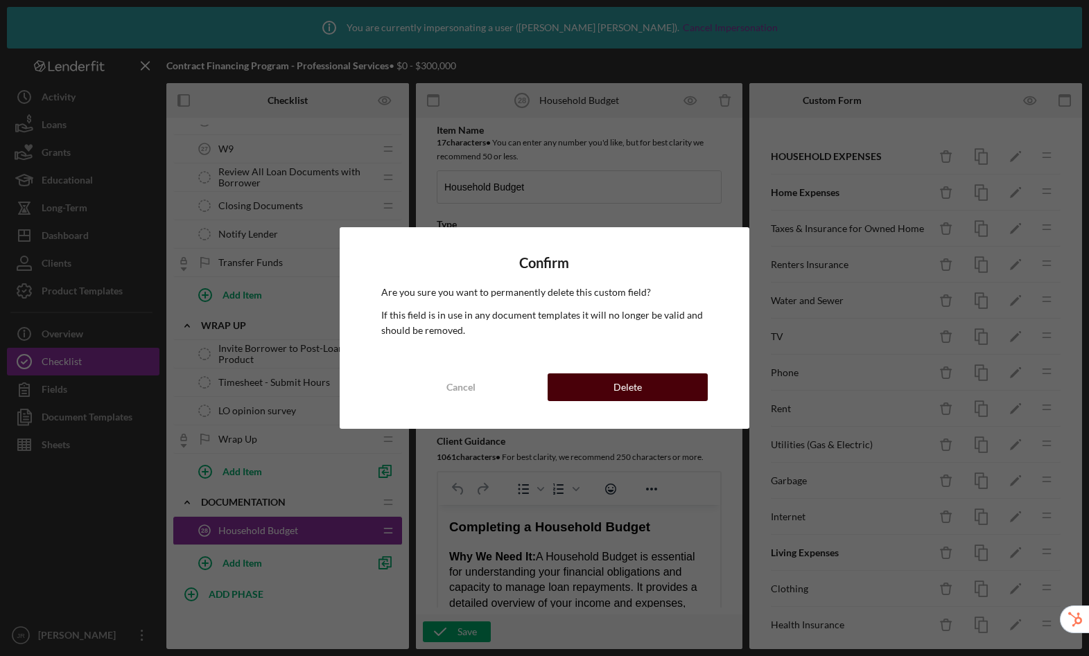
click at [648, 391] on button "Delete" at bounding box center [628, 388] width 160 height 28
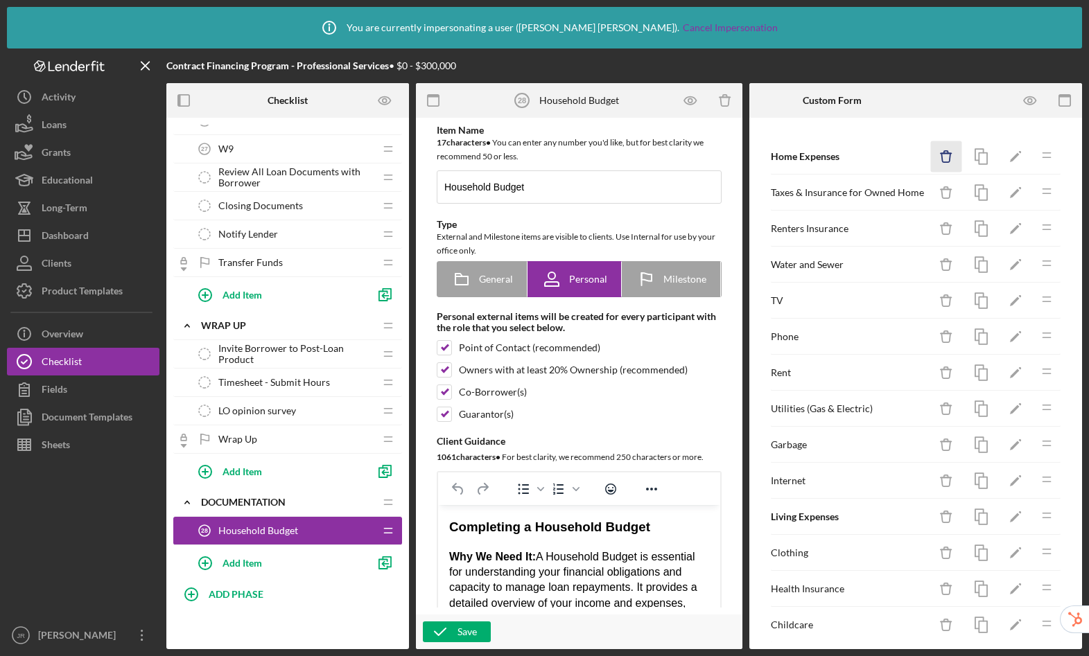
click at [937, 158] on icon "Icon/Delete" at bounding box center [946, 156] width 31 height 31
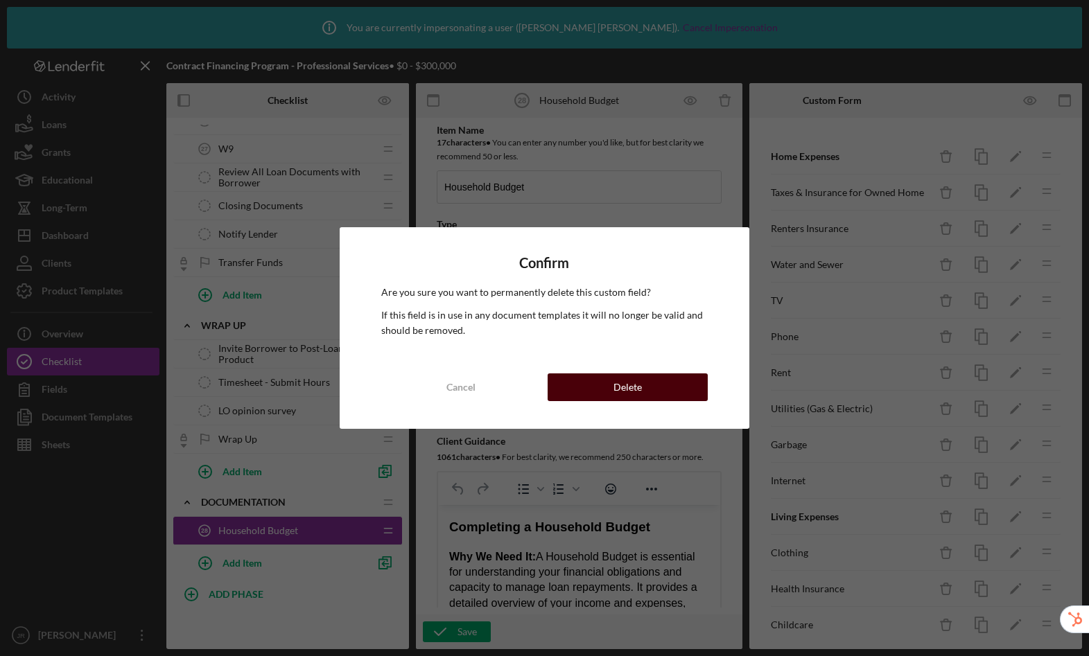
click at [575, 386] on button "Delete" at bounding box center [628, 388] width 160 height 28
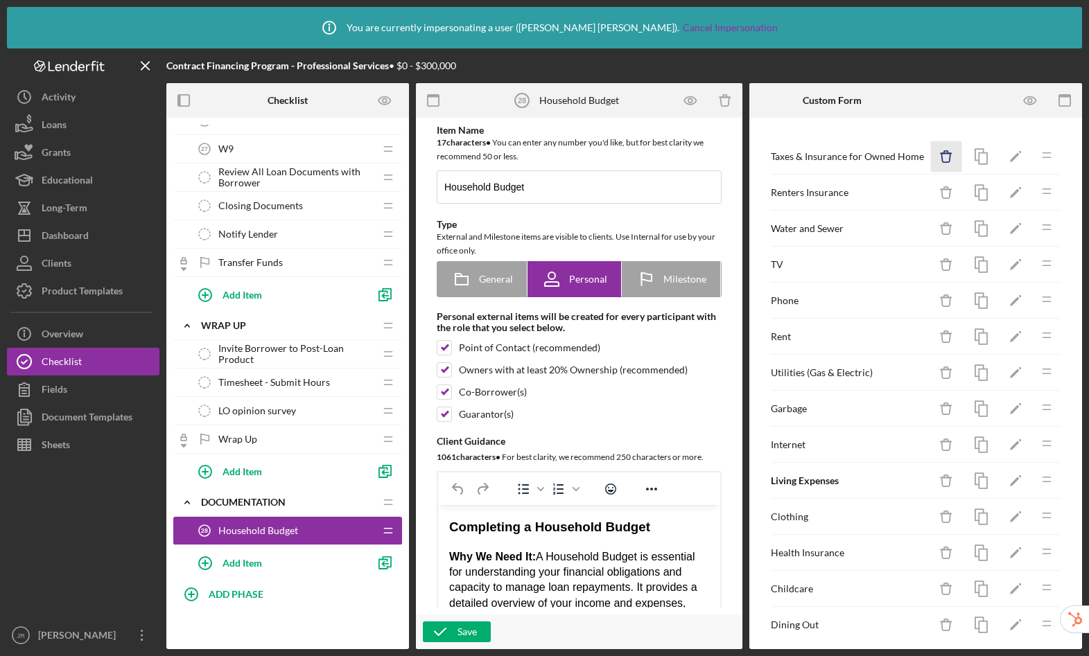
click at [937, 157] on icon "Icon/Delete" at bounding box center [946, 156] width 31 height 31
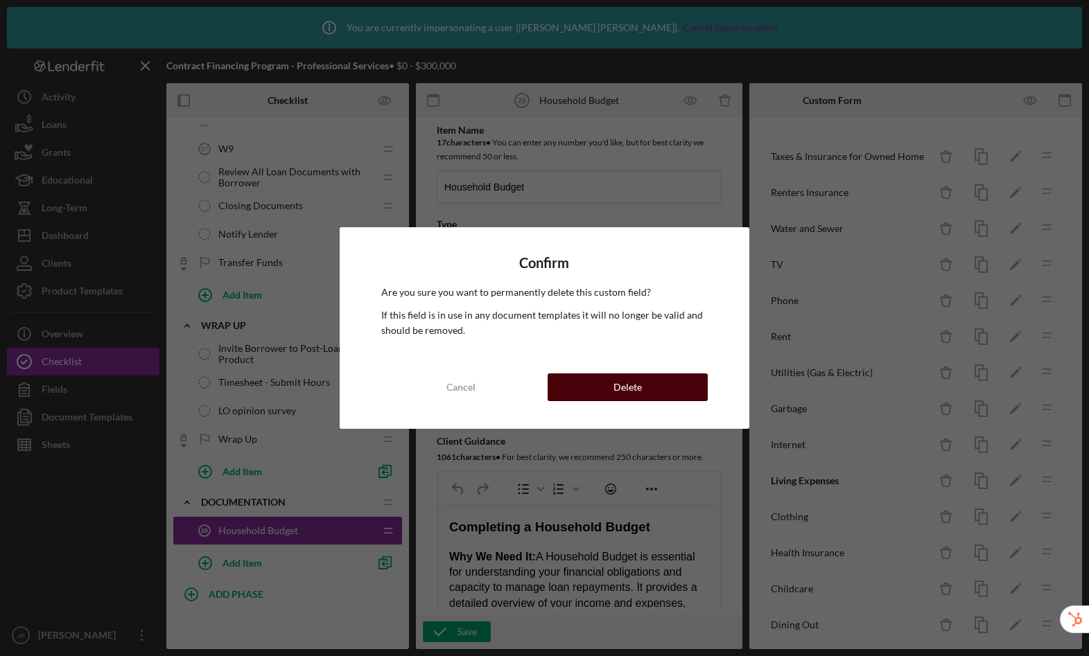
click at [672, 385] on button "Delete" at bounding box center [628, 388] width 160 height 28
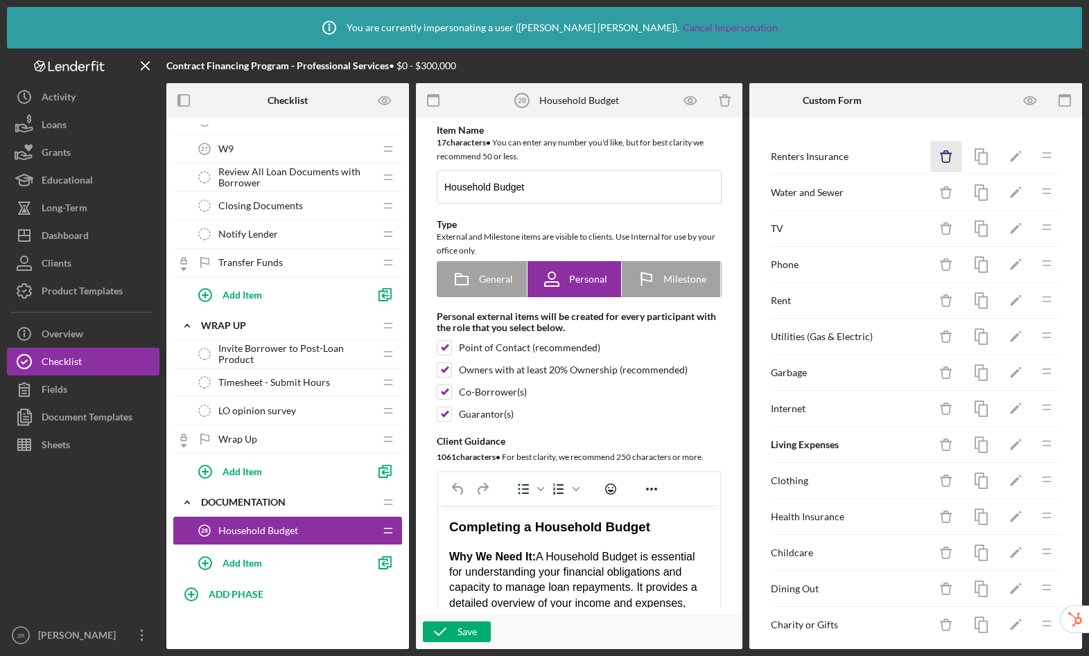
click at [937, 157] on icon "Icon/Delete" at bounding box center [946, 156] width 31 height 31
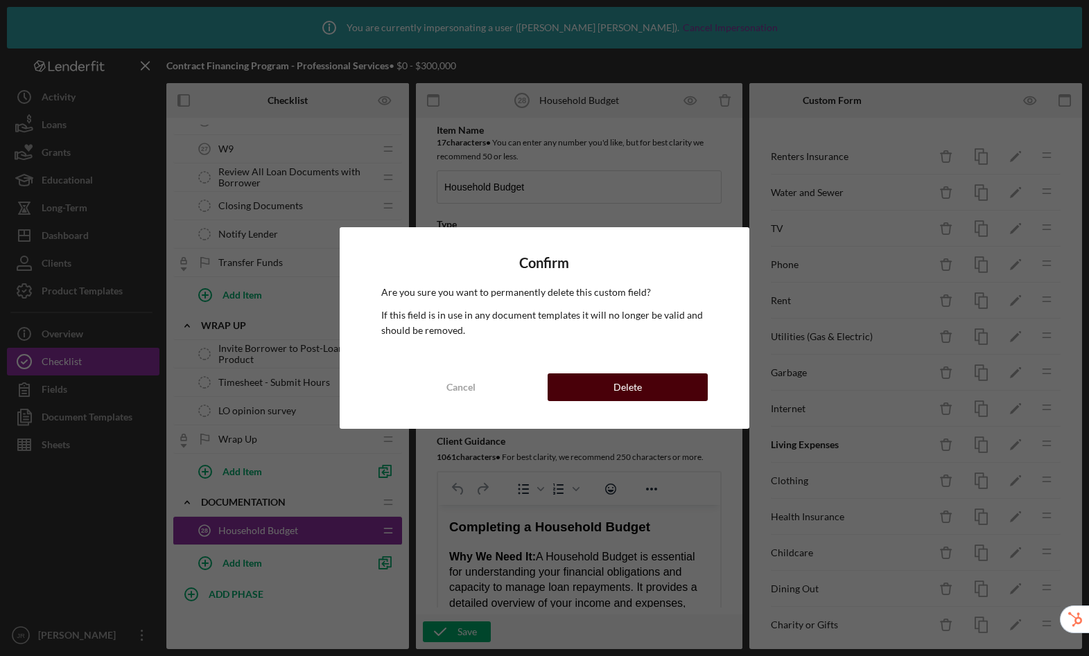
click at [686, 380] on button "Delete" at bounding box center [628, 388] width 160 height 28
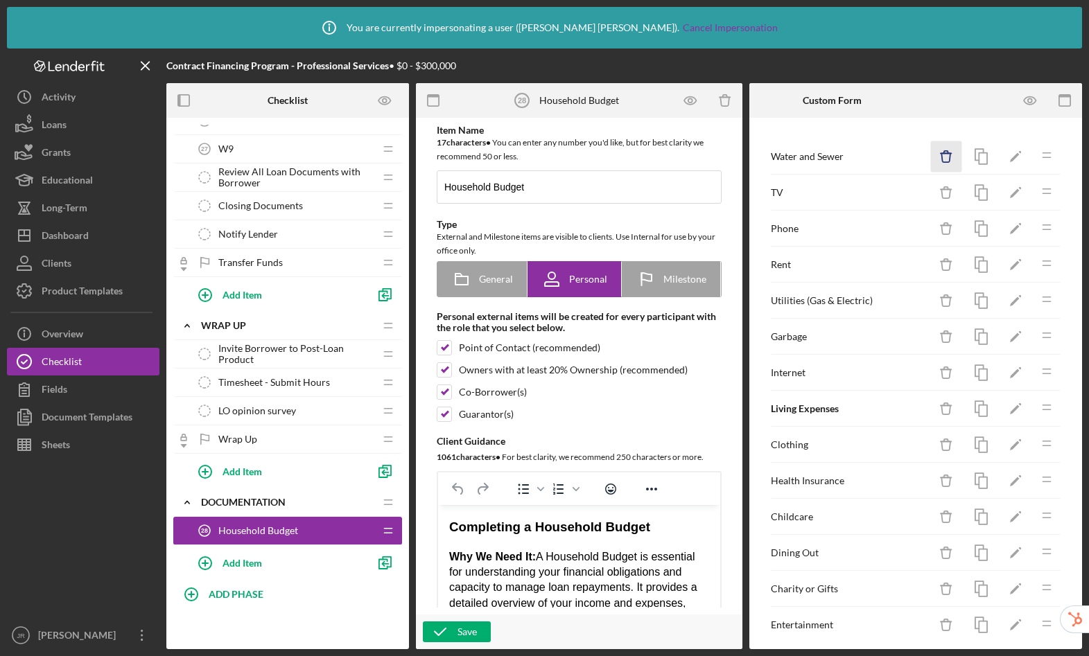
click at [941, 161] on icon "Icon/Delete" at bounding box center [946, 156] width 31 height 31
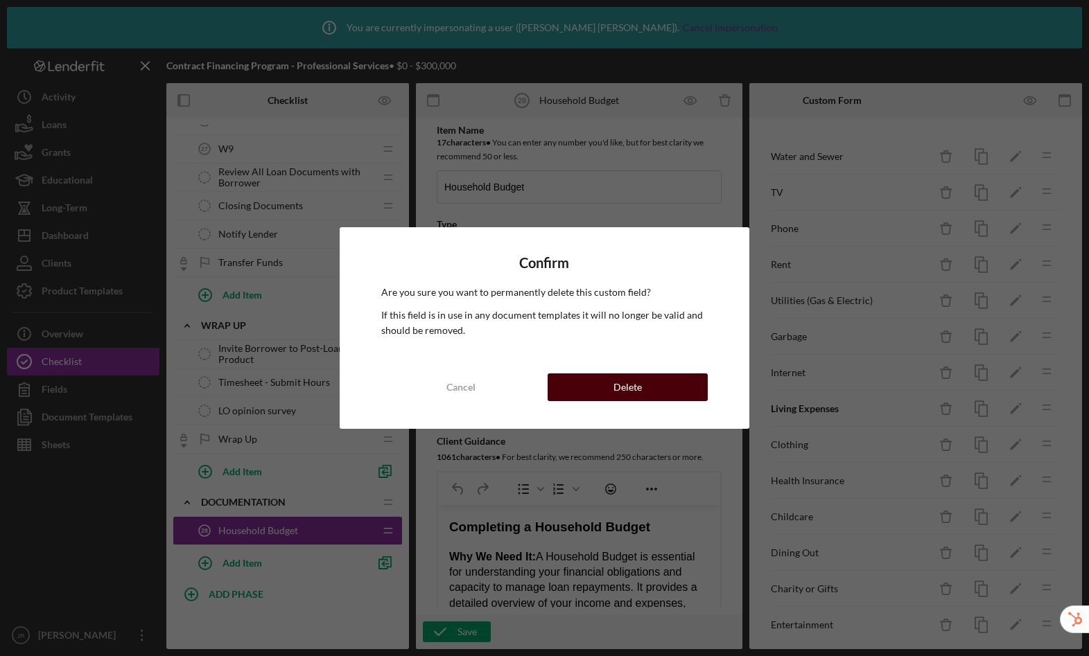
click at [695, 385] on button "Delete" at bounding box center [628, 388] width 160 height 28
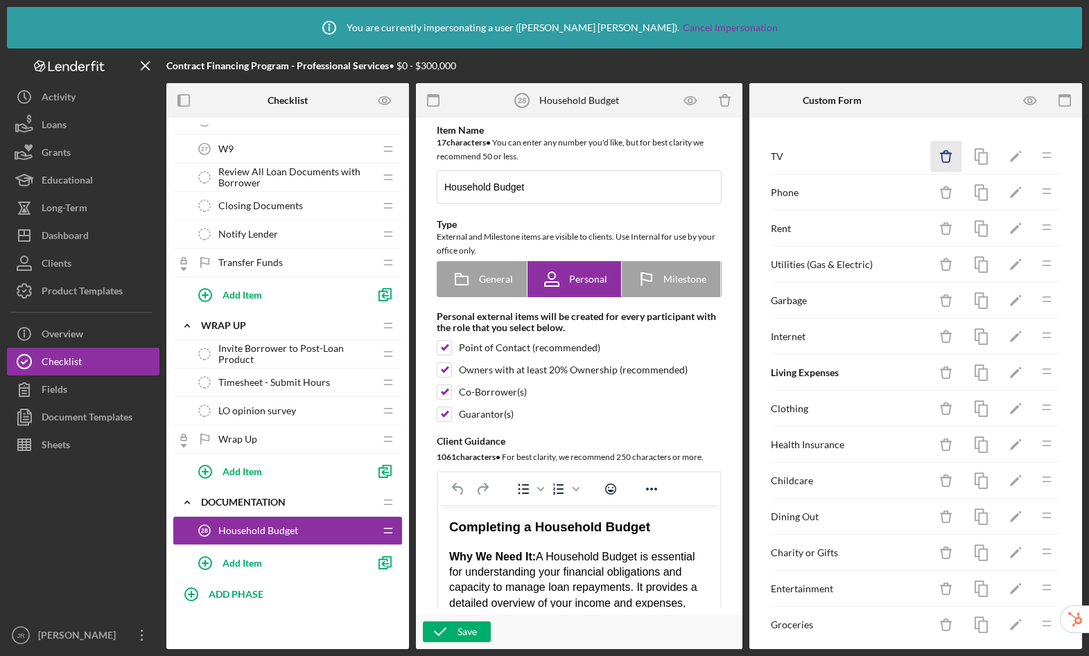
click at [941, 158] on icon "button" at bounding box center [945, 157] width 9 height 9
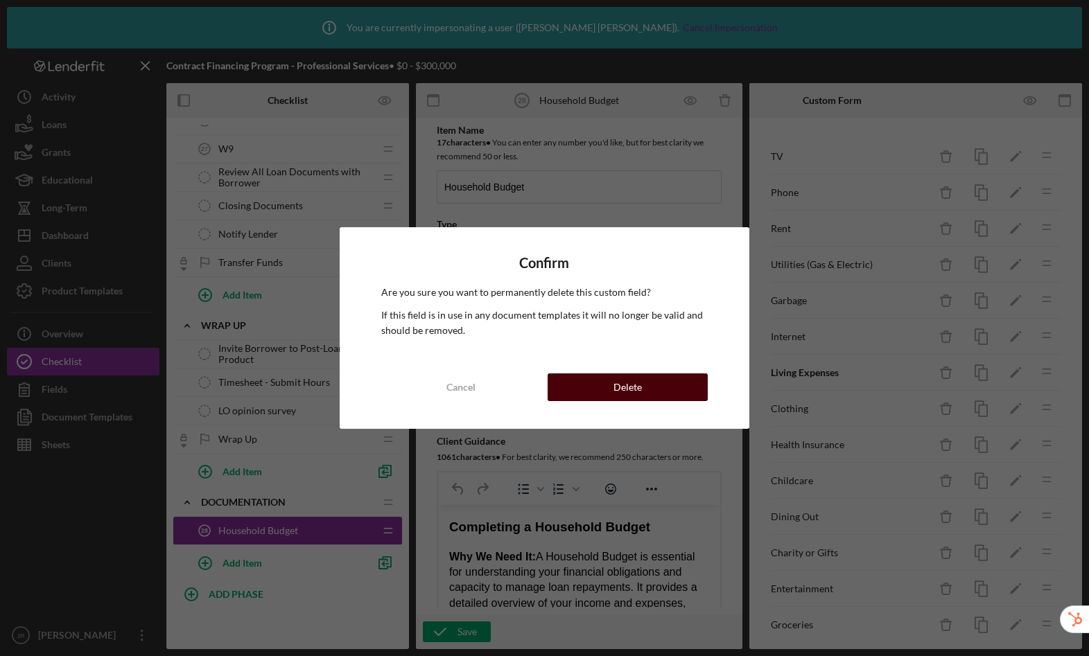
click at [668, 393] on button "Delete" at bounding box center [628, 388] width 160 height 28
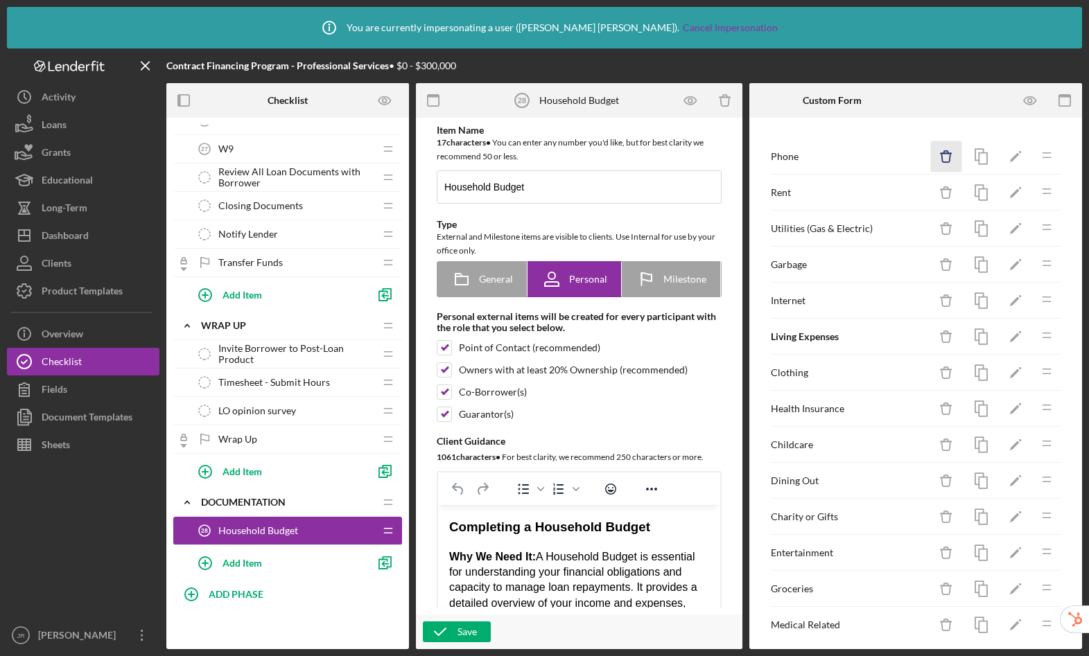
click at [931, 155] on icon "Icon/Delete" at bounding box center [946, 156] width 31 height 31
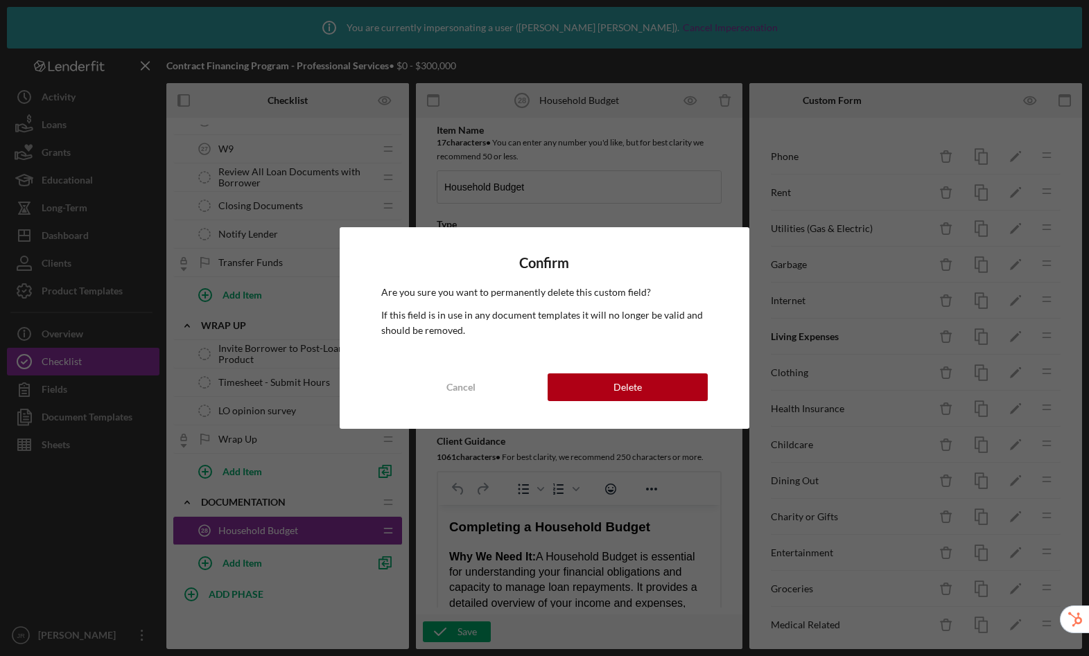
drag, startPoint x: 628, startPoint y: 384, endPoint x: 681, endPoint y: 318, distance: 84.3
click at [627, 384] on div "Delete" at bounding box center [627, 388] width 28 height 28
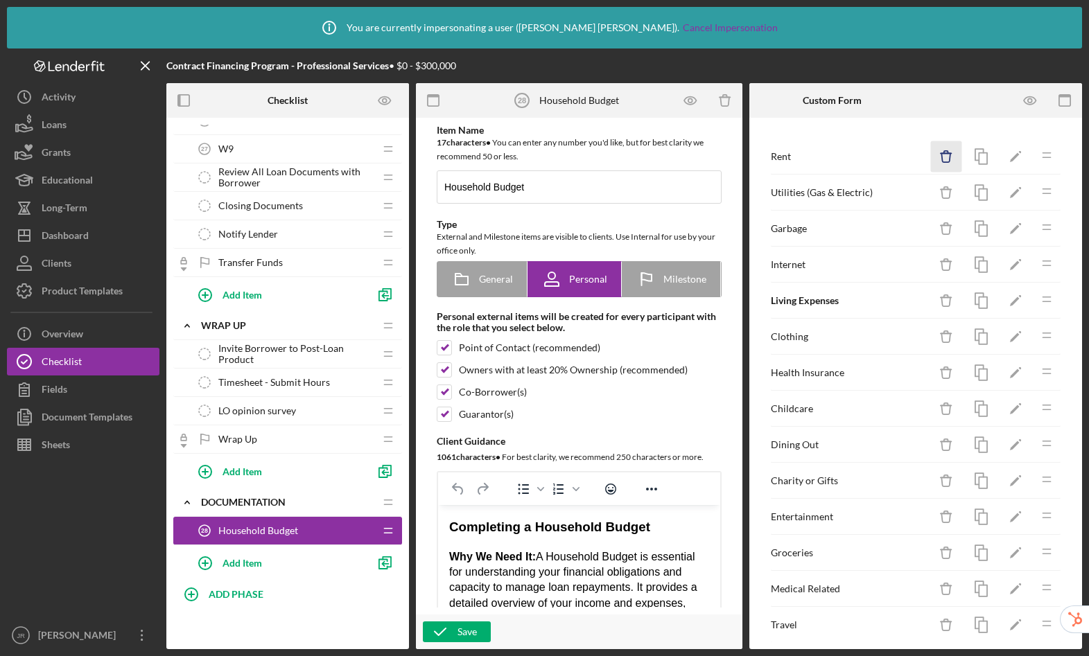
click at [941, 157] on icon "button" at bounding box center [945, 157] width 9 height 9
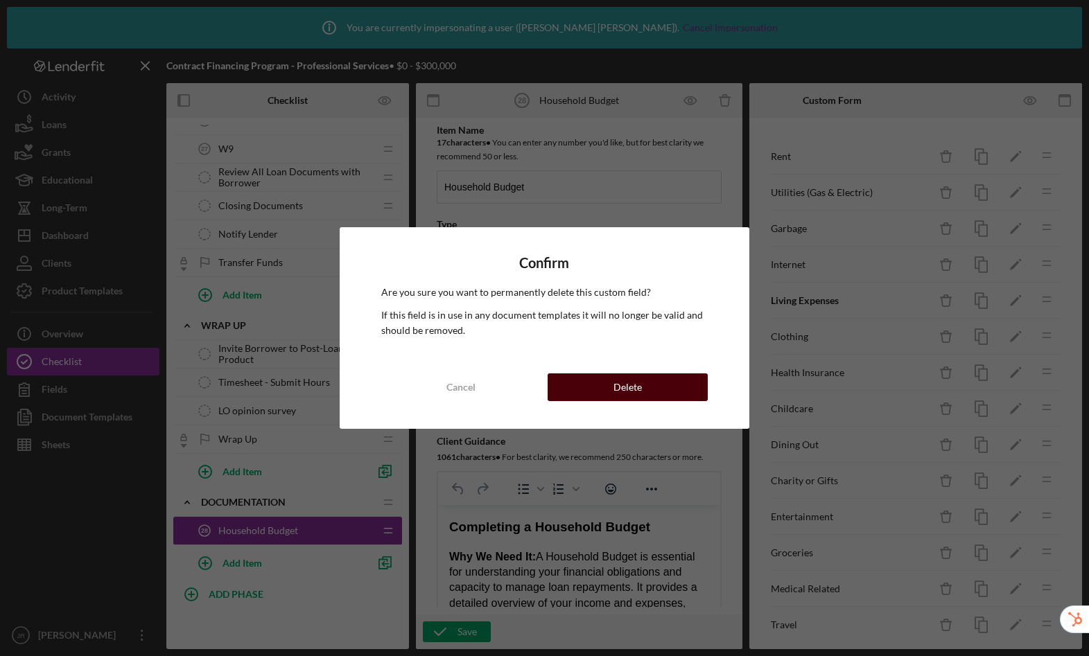
click at [624, 392] on div "Delete" at bounding box center [627, 388] width 28 height 28
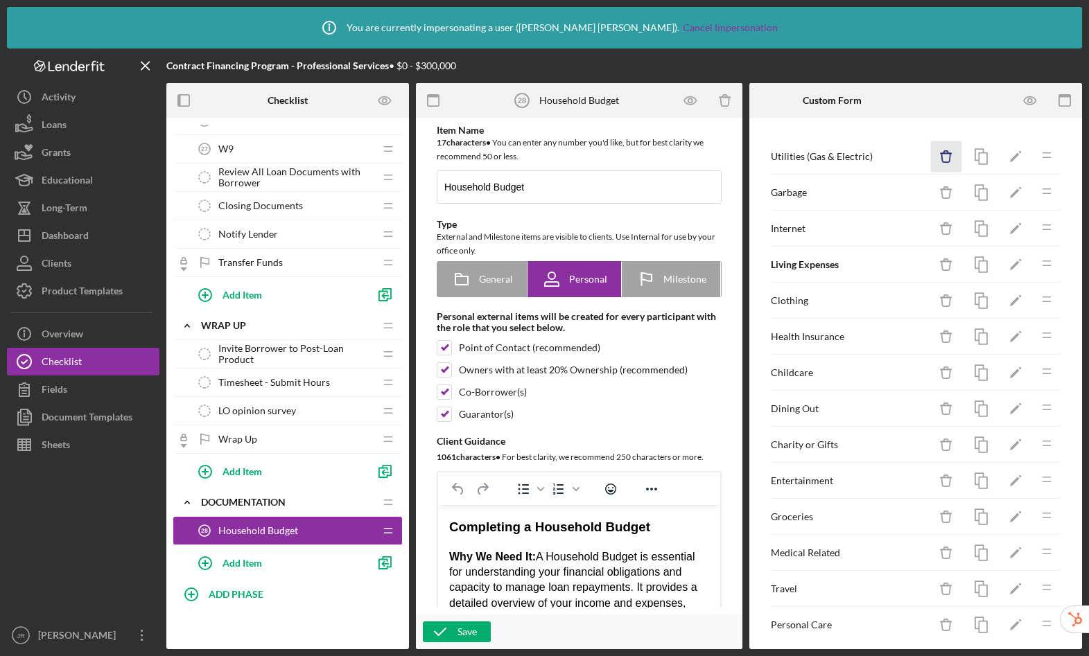
click at [939, 155] on icon "Icon/Delete" at bounding box center [946, 156] width 31 height 31
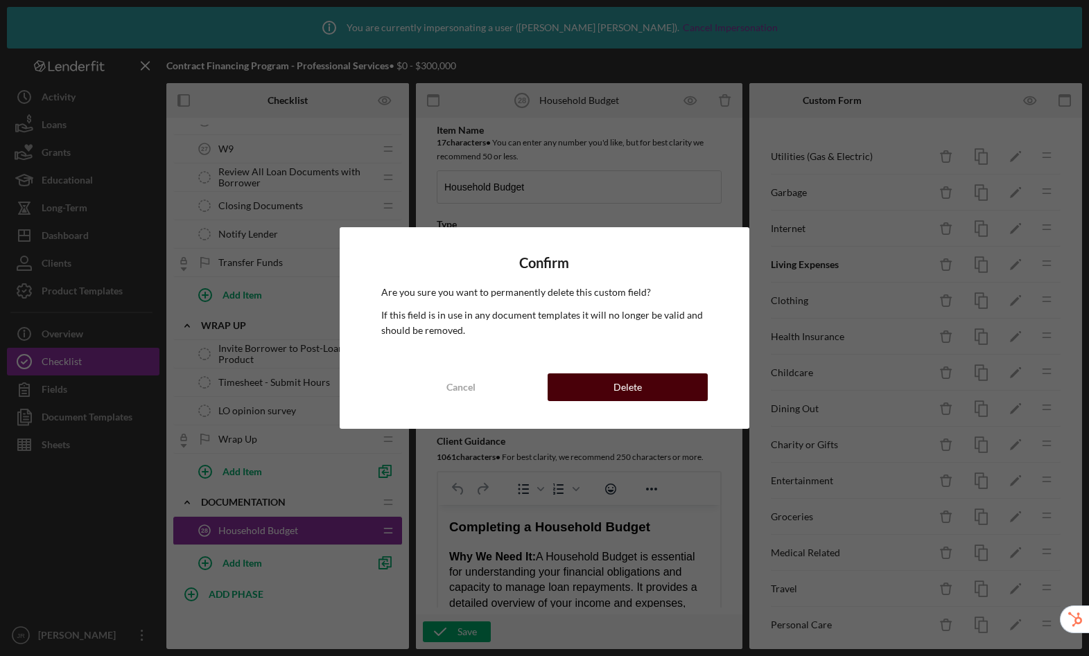
click at [670, 390] on button "Delete" at bounding box center [628, 388] width 160 height 28
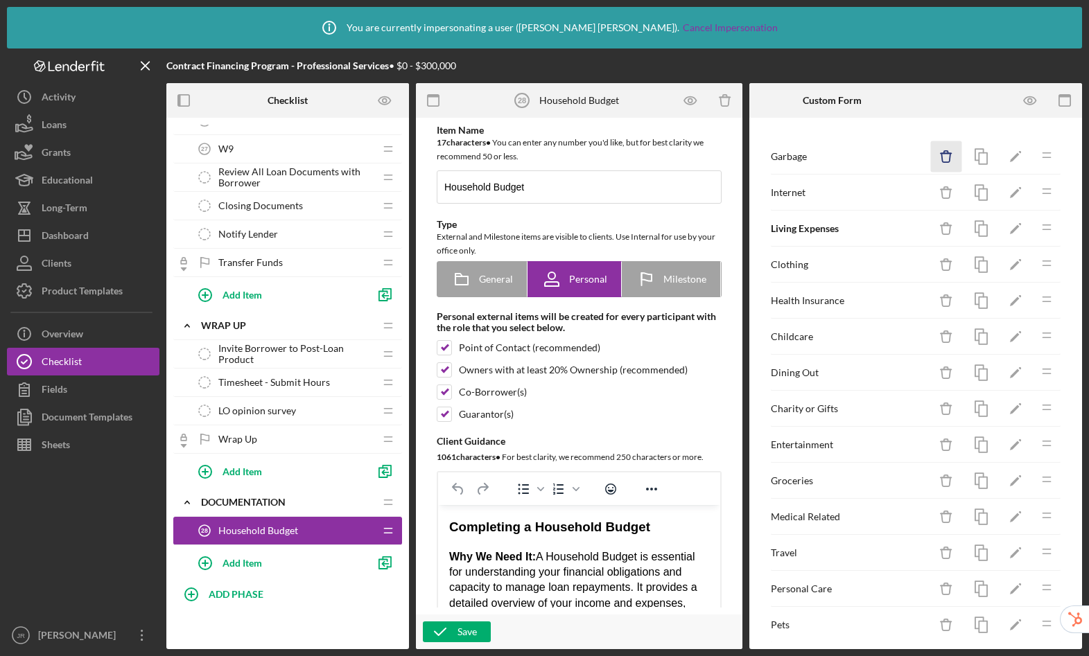
click at [943, 157] on icon "Icon/Delete" at bounding box center [946, 156] width 31 height 31
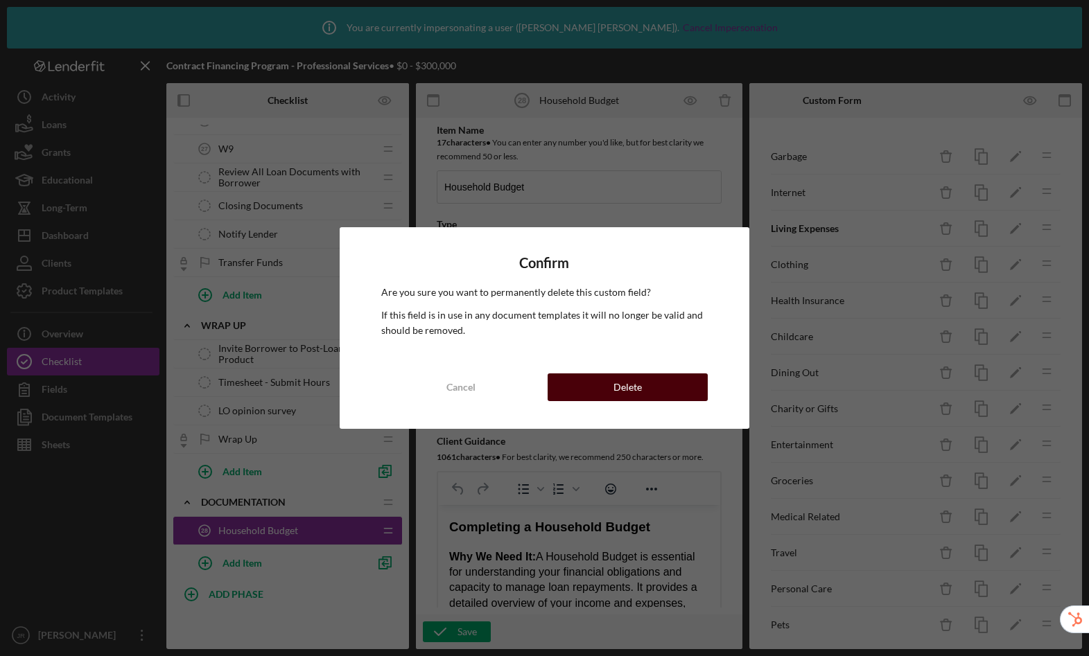
click at [670, 388] on button "Delete" at bounding box center [628, 388] width 160 height 28
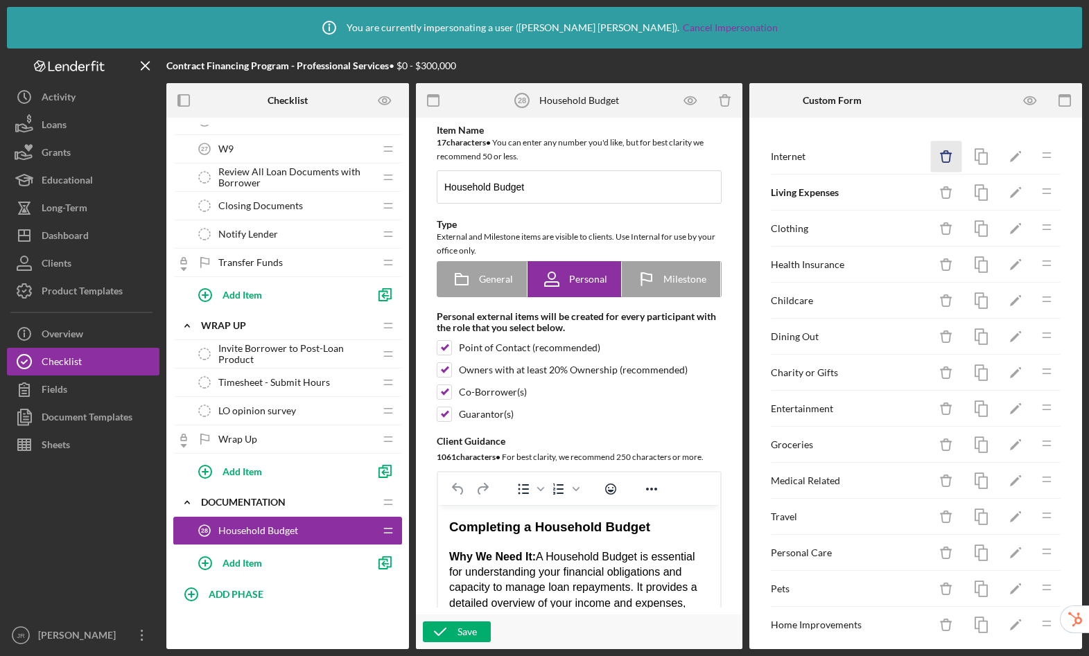
click at [941, 153] on line "button" at bounding box center [946, 153] width 10 height 0
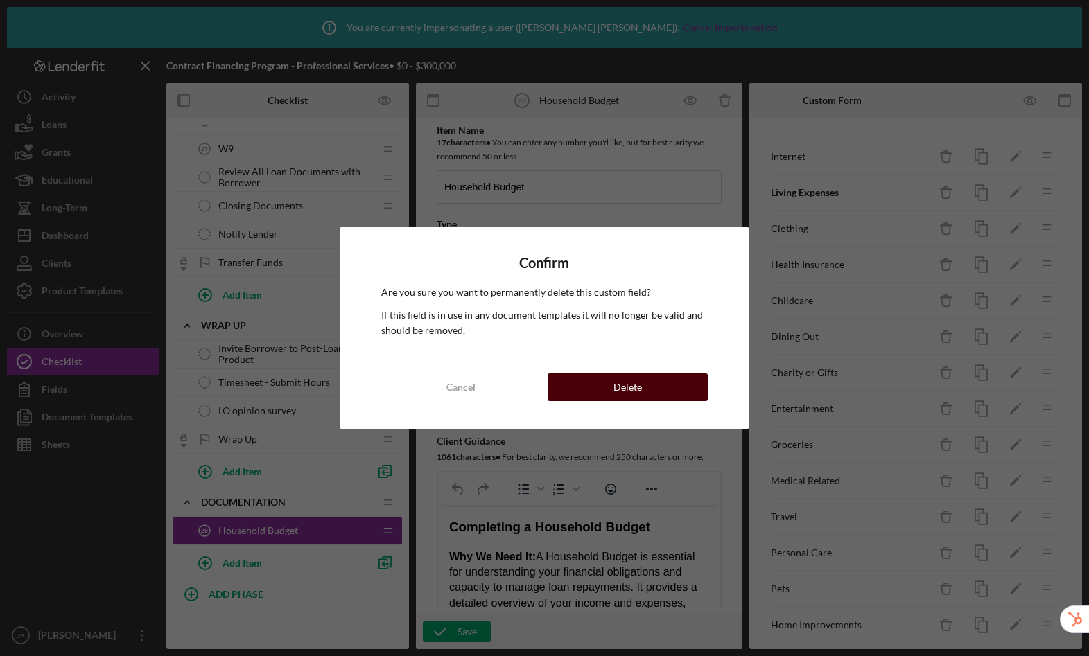
click at [665, 387] on button "Delete" at bounding box center [628, 388] width 160 height 28
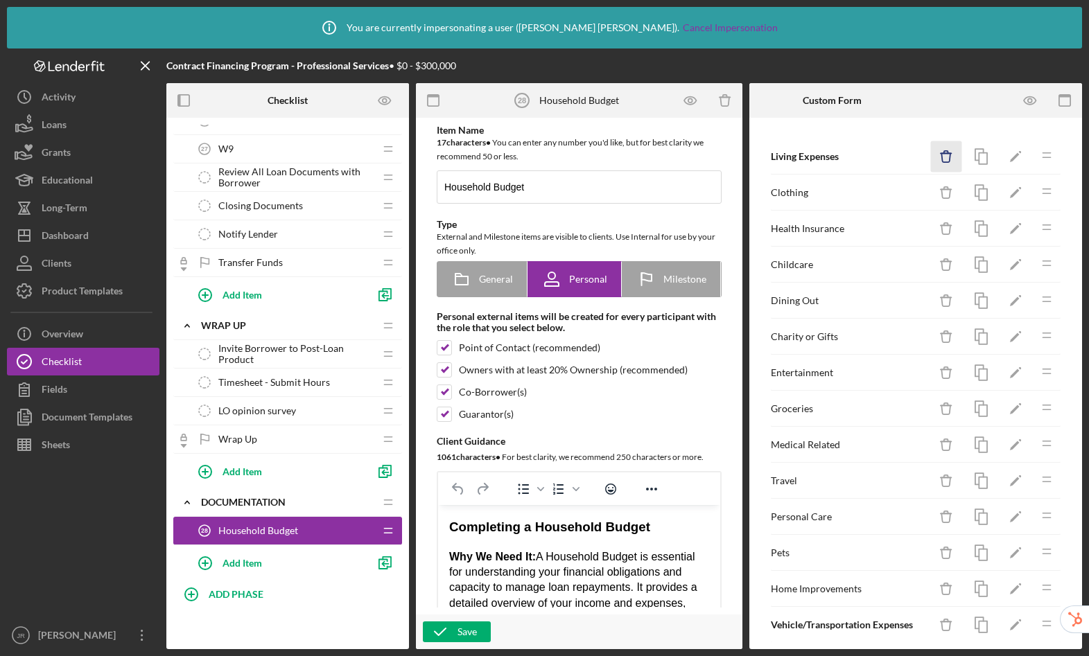
click at [937, 161] on icon "Icon/Delete" at bounding box center [946, 156] width 31 height 31
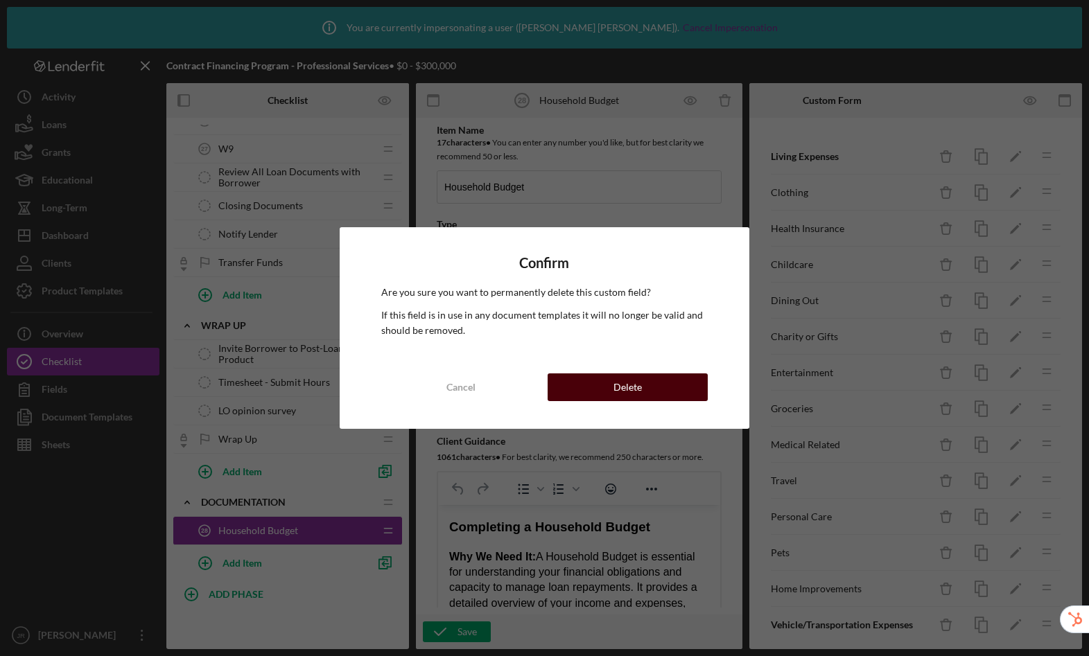
click at [674, 381] on button "Delete" at bounding box center [628, 388] width 160 height 28
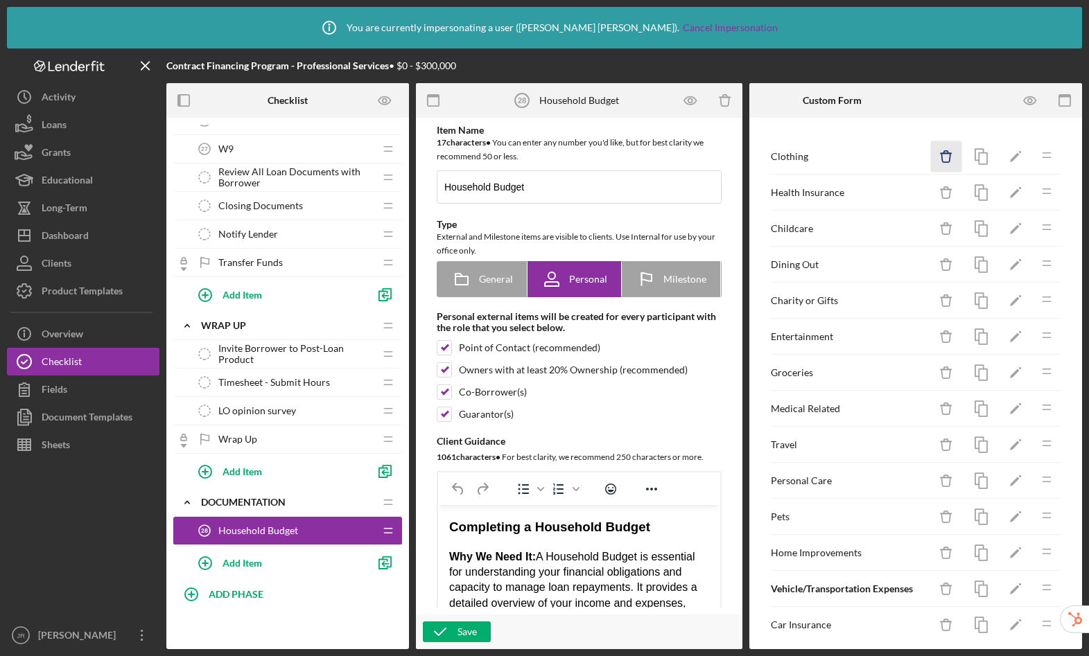
click at [939, 157] on icon "Icon/Delete" at bounding box center [946, 156] width 31 height 31
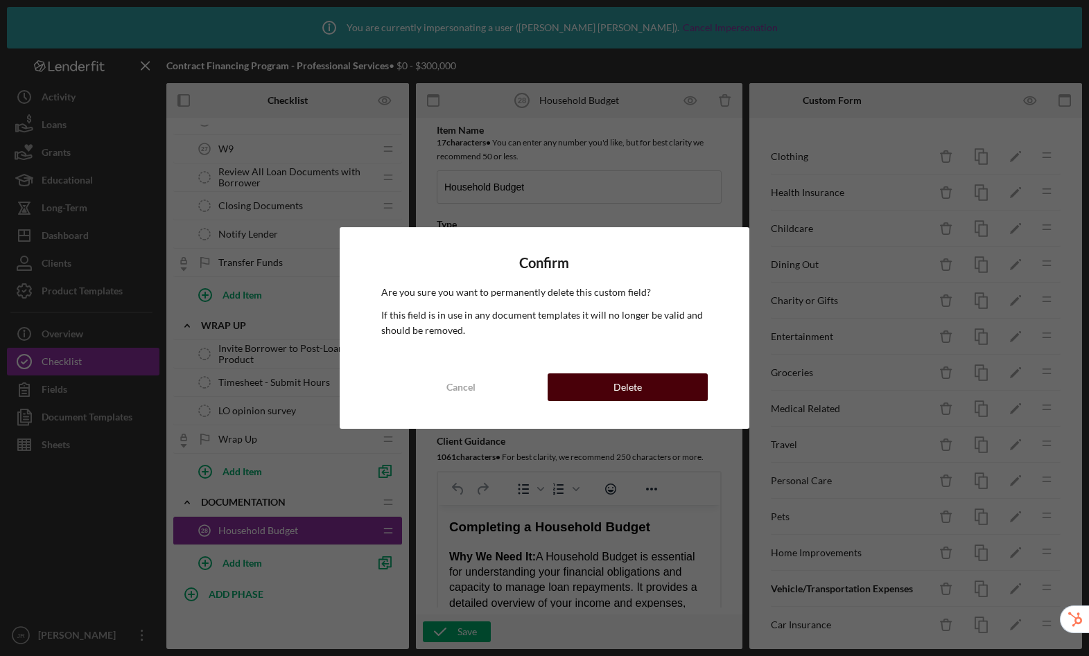
click at [682, 395] on button "Delete" at bounding box center [628, 388] width 160 height 28
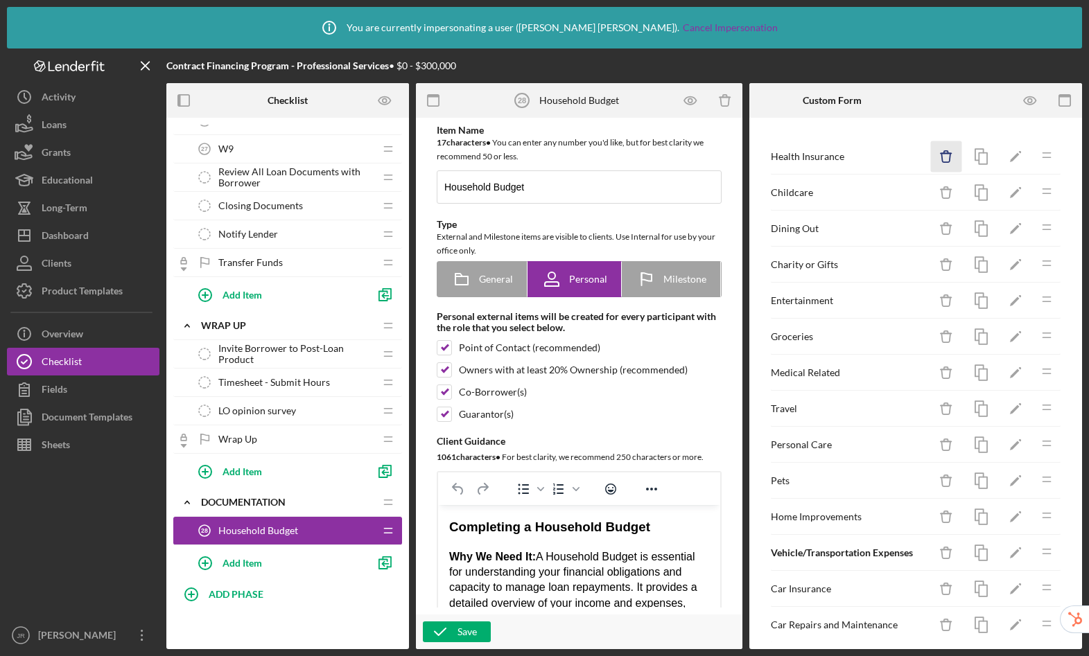
click at [932, 157] on icon "Icon/Delete" at bounding box center [946, 156] width 31 height 31
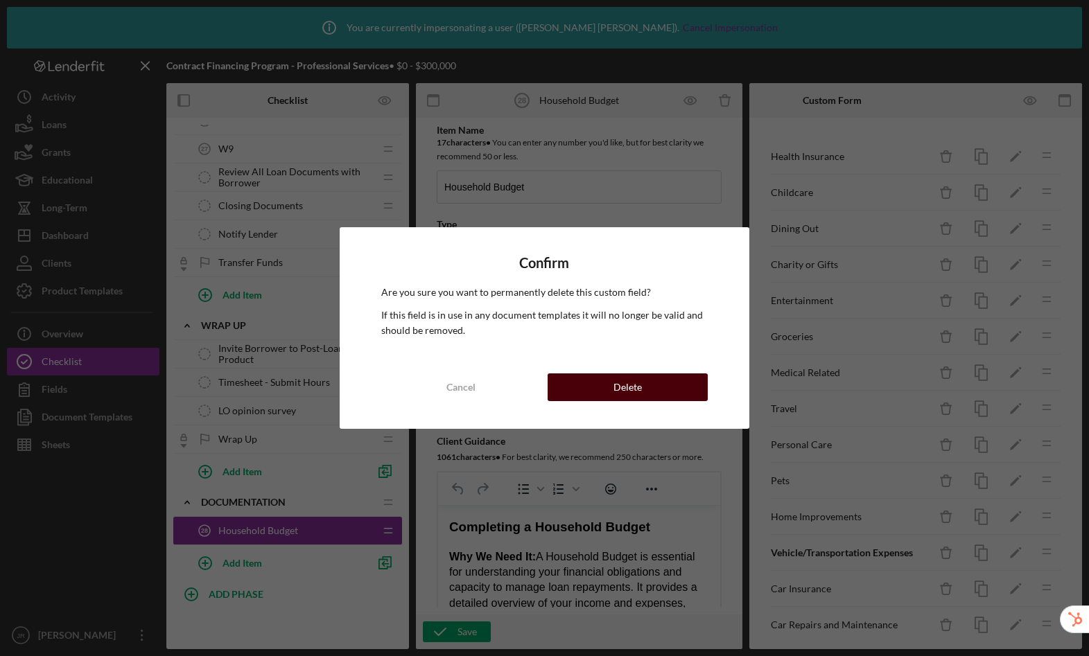
click at [695, 388] on button "Delete" at bounding box center [628, 388] width 160 height 28
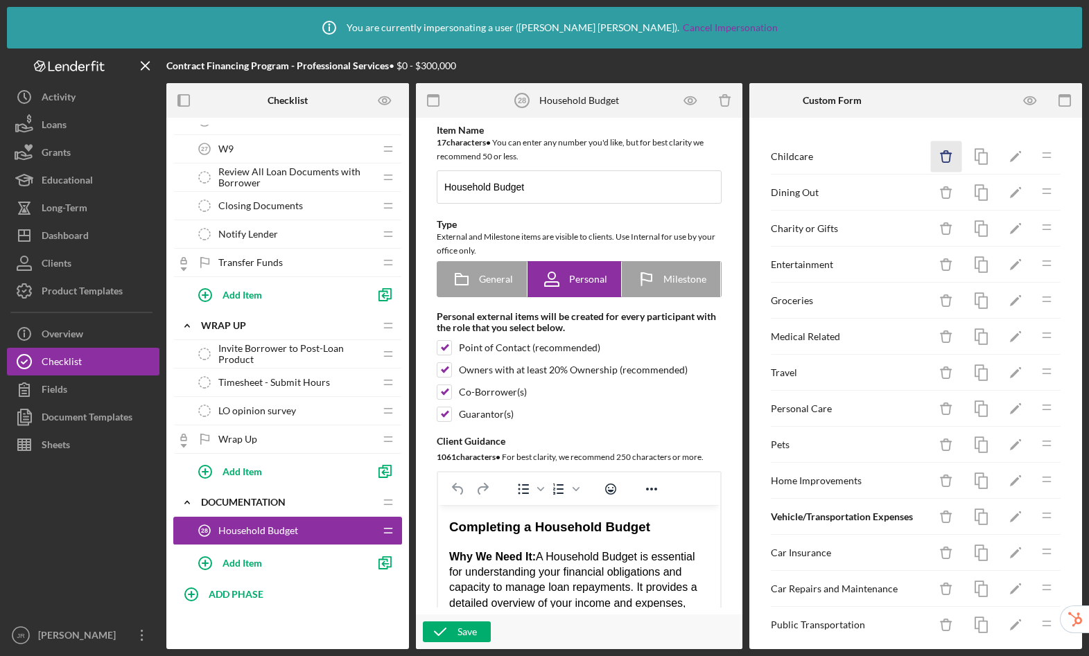
click at [934, 162] on icon "Icon/Delete" at bounding box center [946, 156] width 31 height 31
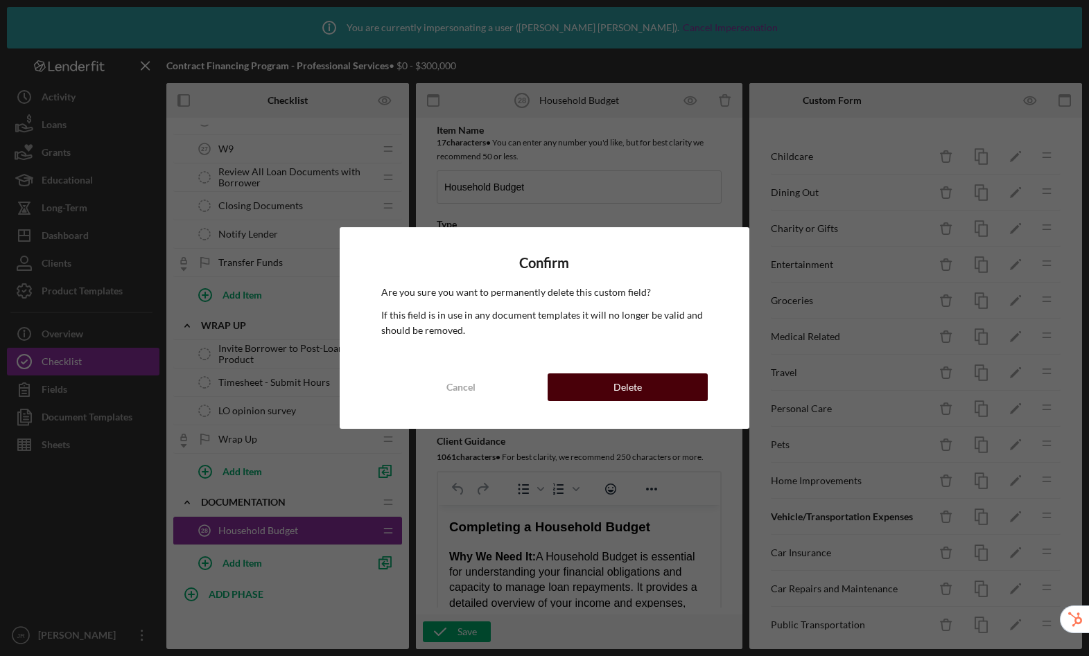
click at [679, 383] on button "Delete" at bounding box center [628, 388] width 160 height 28
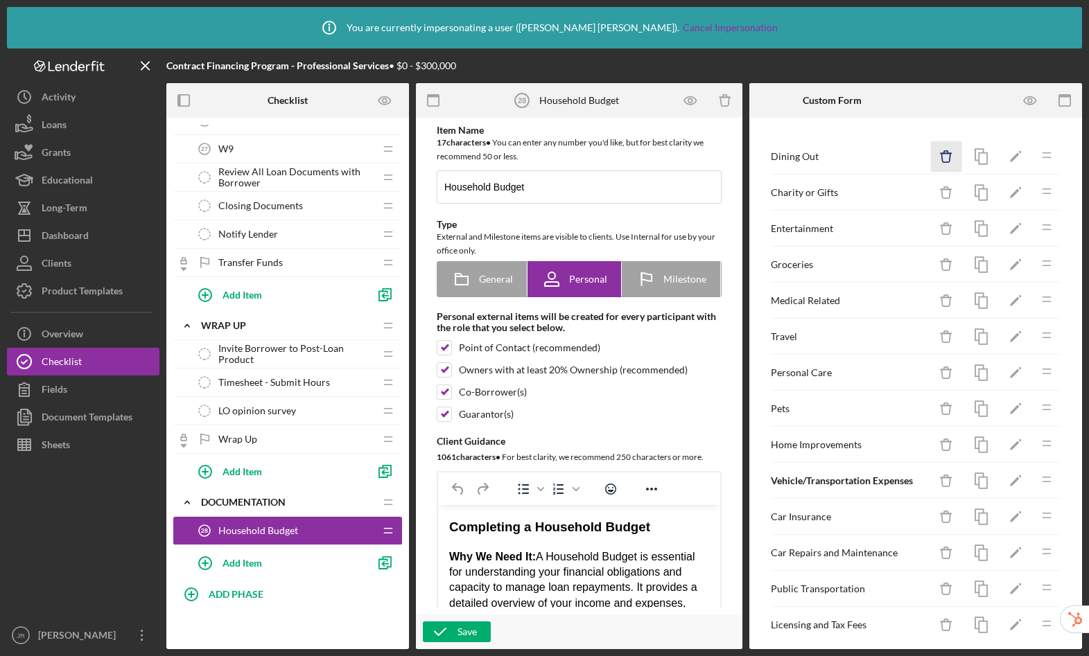
click at [933, 164] on icon "Icon/Delete" at bounding box center [946, 156] width 31 height 31
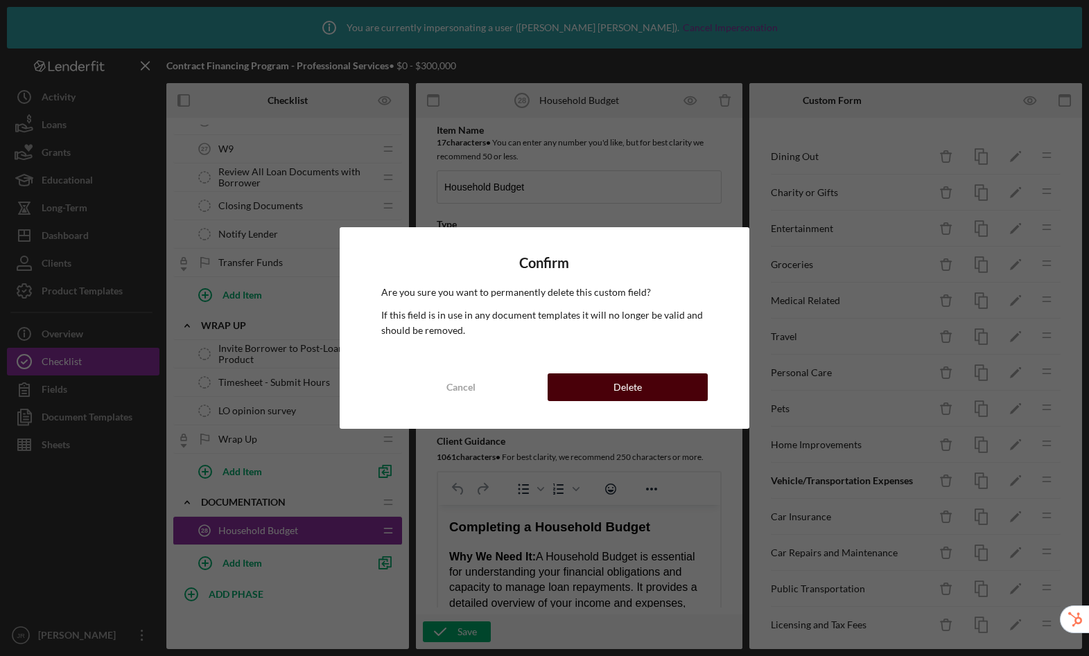
click at [681, 379] on button "Delete" at bounding box center [628, 388] width 160 height 28
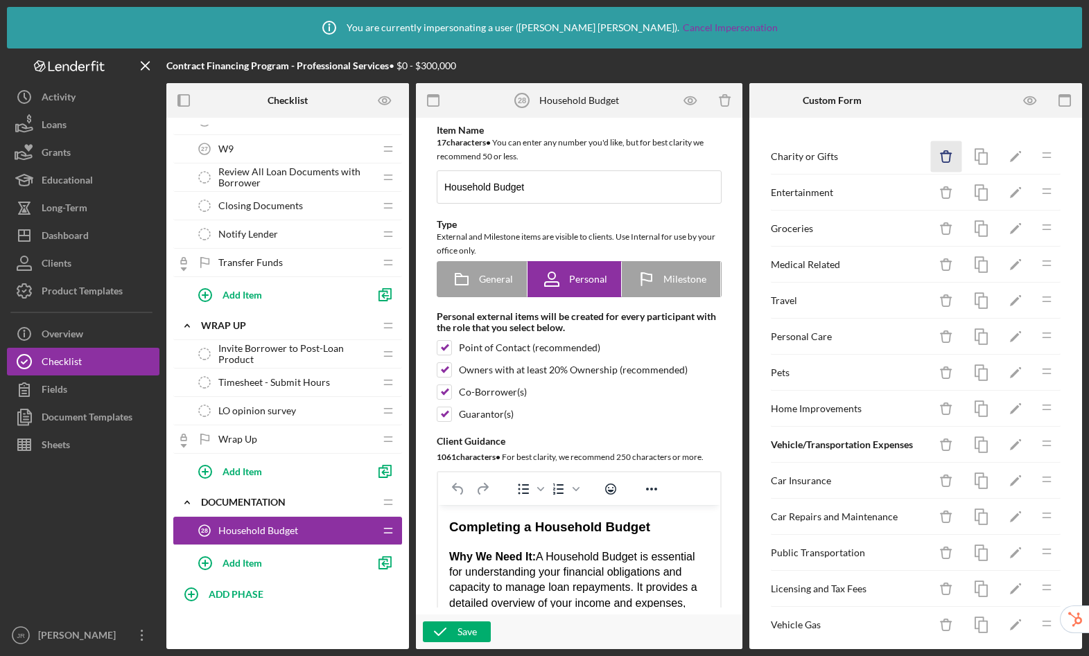
click at [932, 153] on icon "Icon/Delete" at bounding box center [946, 156] width 31 height 31
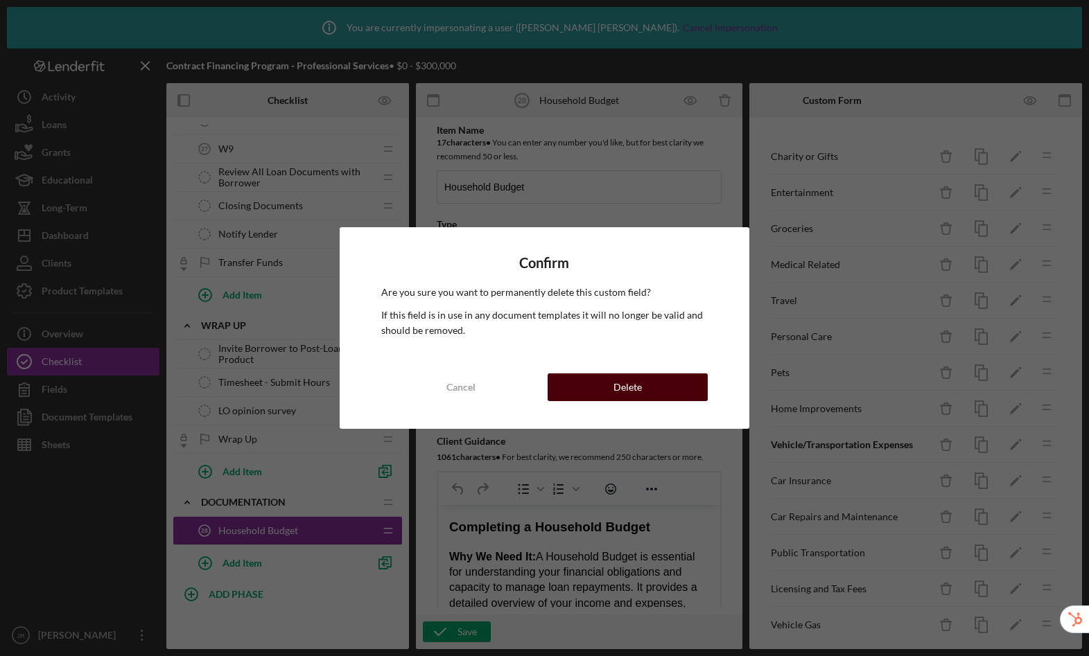
click at [644, 388] on button "Delete" at bounding box center [628, 388] width 160 height 28
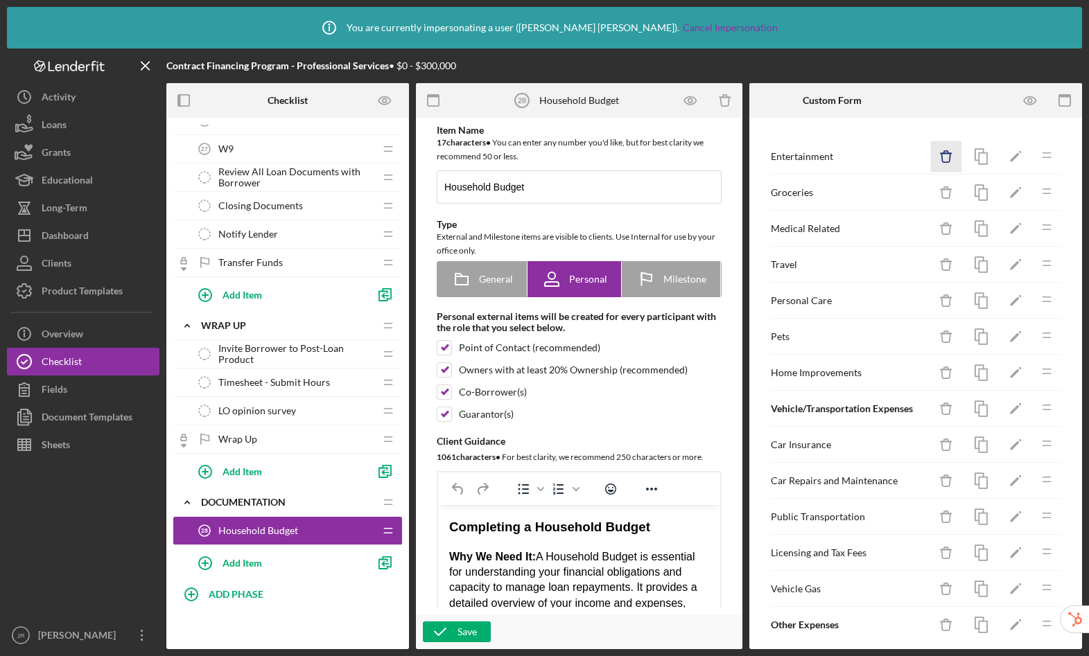
click at [940, 155] on icon "Icon/Delete" at bounding box center [946, 156] width 31 height 31
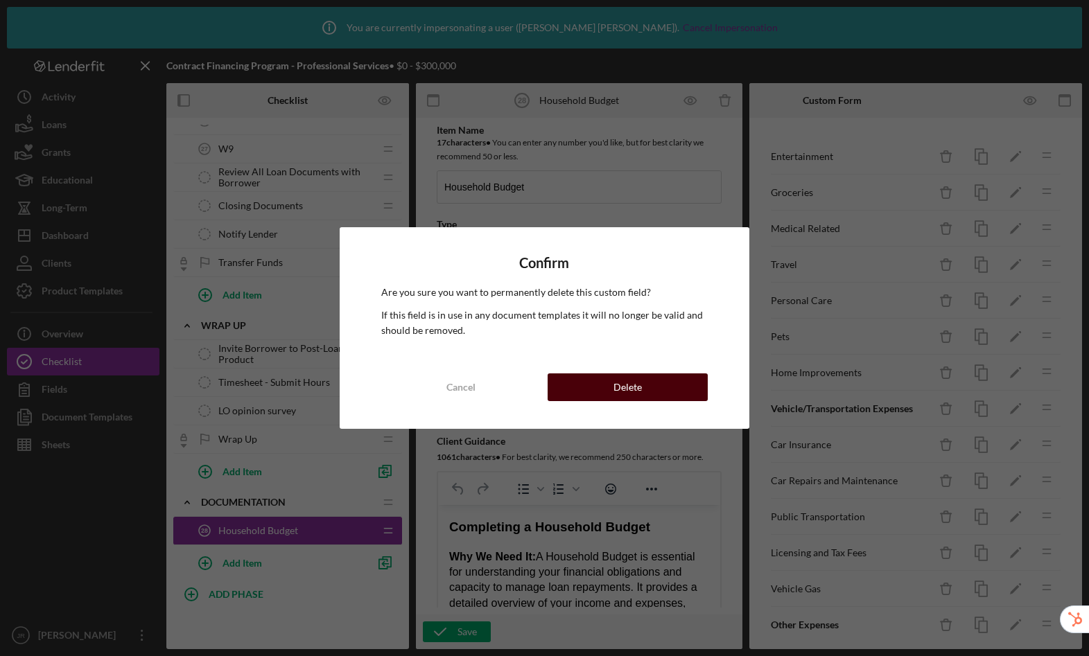
click at [645, 388] on button "Delete" at bounding box center [628, 388] width 160 height 28
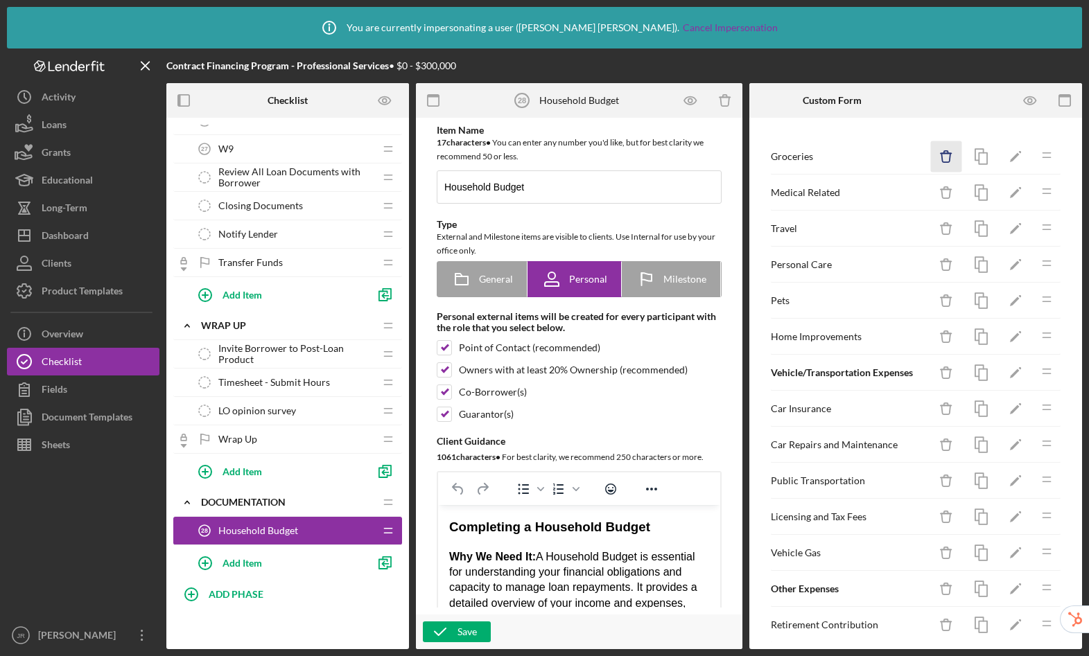
click at [943, 156] on icon "Icon/Delete" at bounding box center [946, 156] width 31 height 31
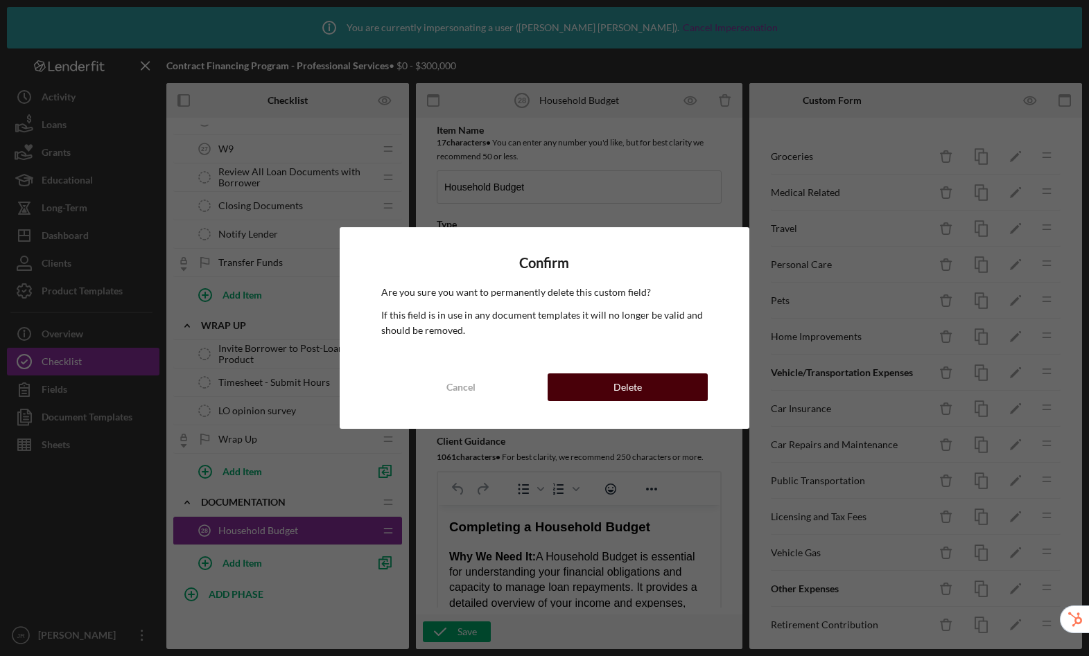
click at [688, 387] on button "Delete" at bounding box center [628, 388] width 160 height 28
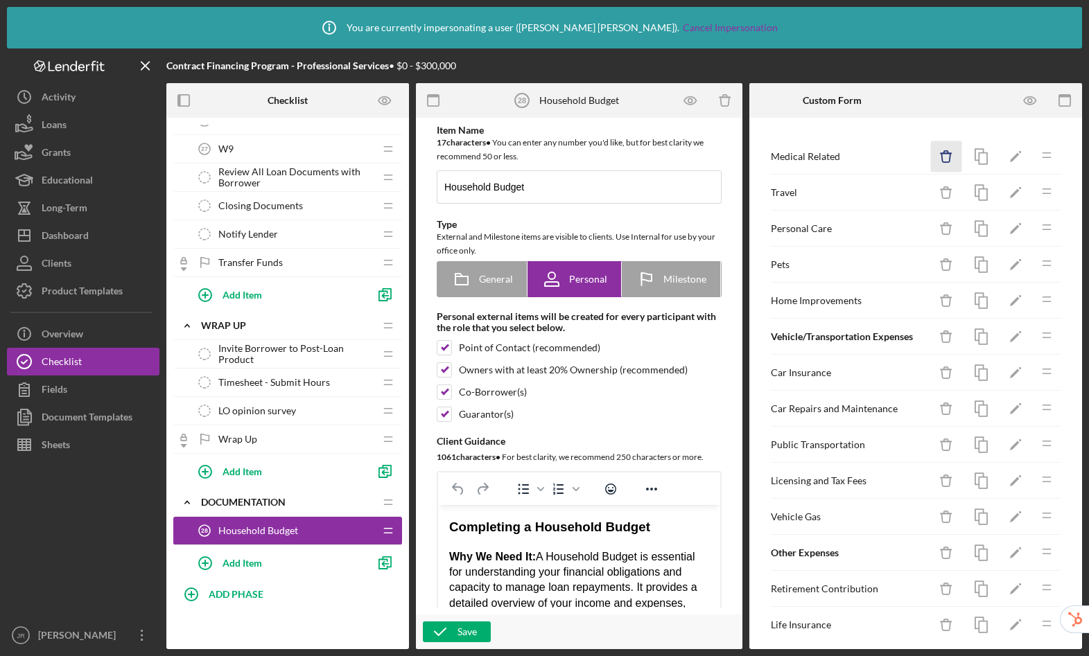
click at [941, 162] on icon "button" at bounding box center [945, 157] width 9 height 9
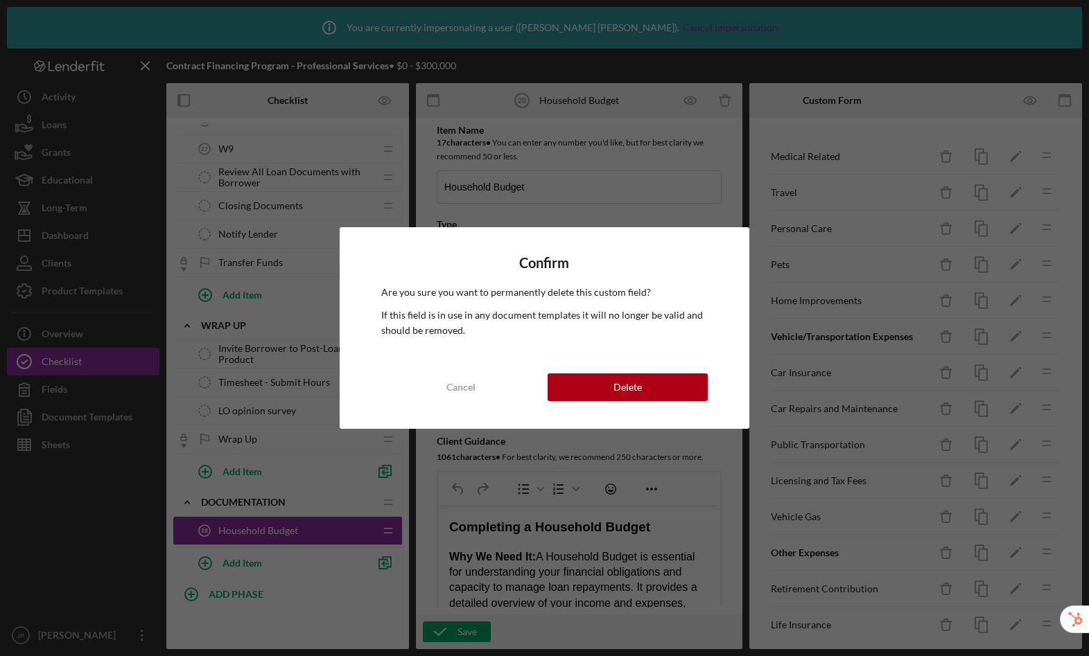
click at [715, 378] on div "Confirm Are you sure you want to permanently delete this custom field? If this …" at bounding box center [545, 327] width 410 height 201
click at [674, 386] on button "Delete" at bounding box center [628, 388] width 160 height 28
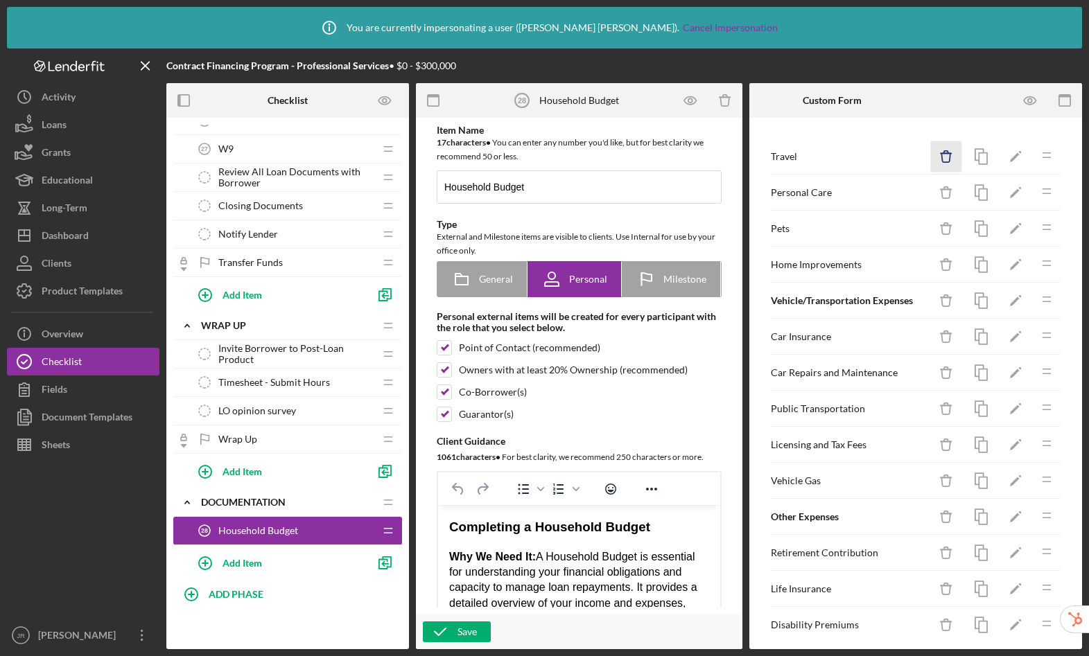
click at [931, 161] on icon "Icon/Delete" at bounding box center [946, 156] width 31 height 31
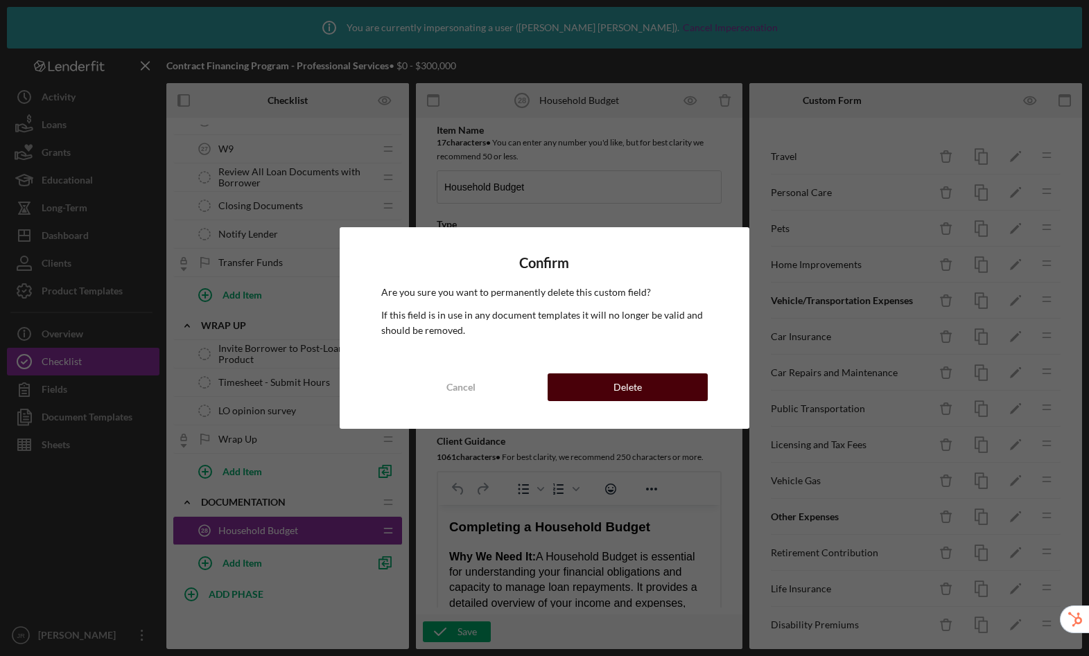
click at [690, 383] on button "Delete" at bounding box center [628, 388] width 160 height 28
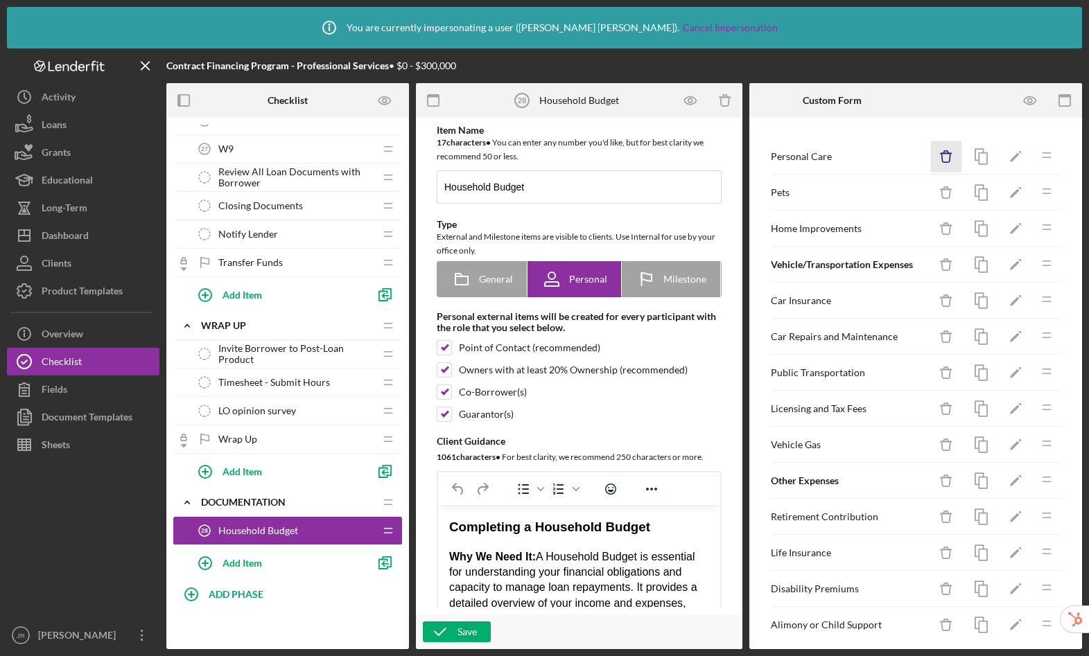
click at [941, 162] on icon "button" at bounding box center [945, 157] width 9 height 9
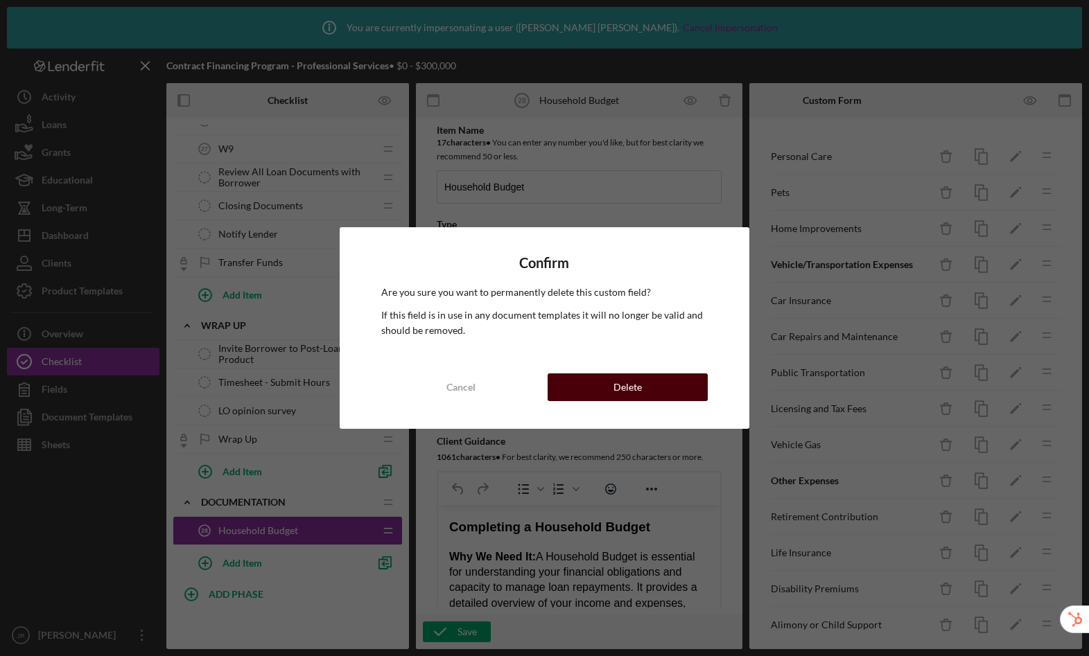
click at [687, 384] on button "Delete" at bounding box center [628, 388] width 160 height 28
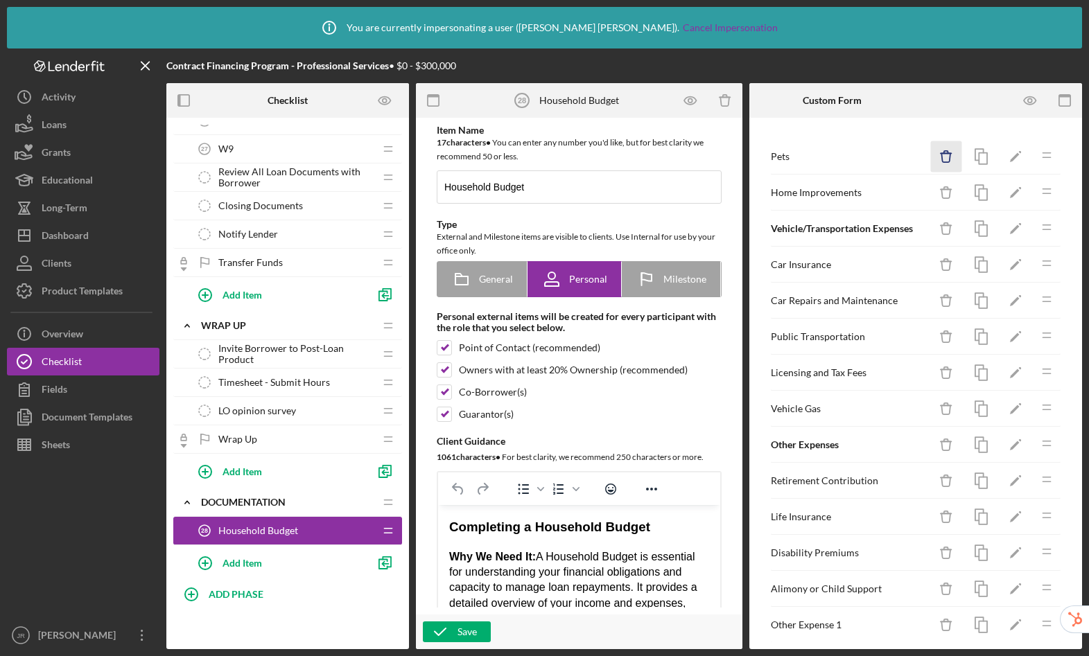
click at [933, 157] on icon "Icon/Delete" at bounding box center [946, 156] width 31 height 31
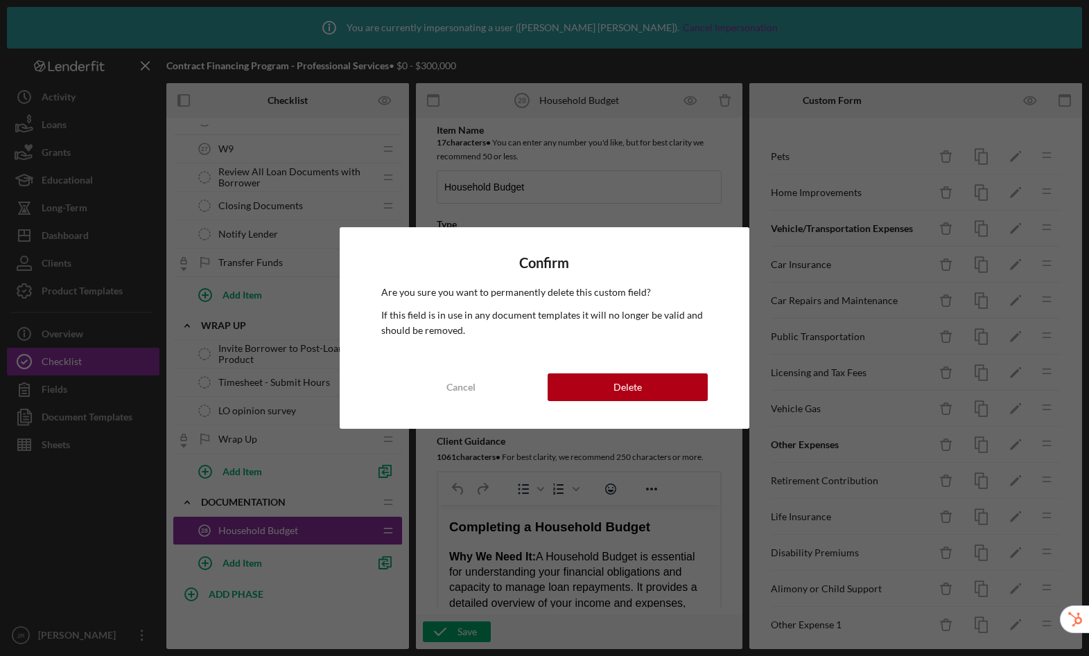
drag, startPoint x: 619, startPoint y: 385, endPoint x: 663, endPoint y: 354, distance: 54.1
click at [619, 385] on div "Delete" at bounding box center [627, 388] width 28 height 28
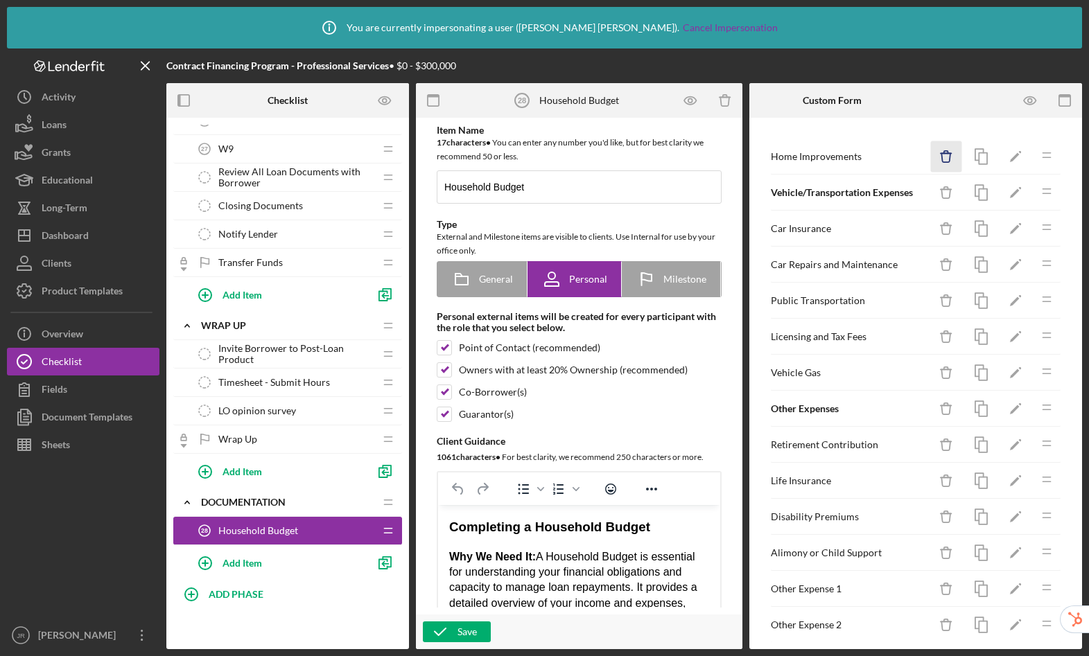
click at [937, 159] on icon "Icon/Delete" at bounding box center [946, 156] width 31 height 31
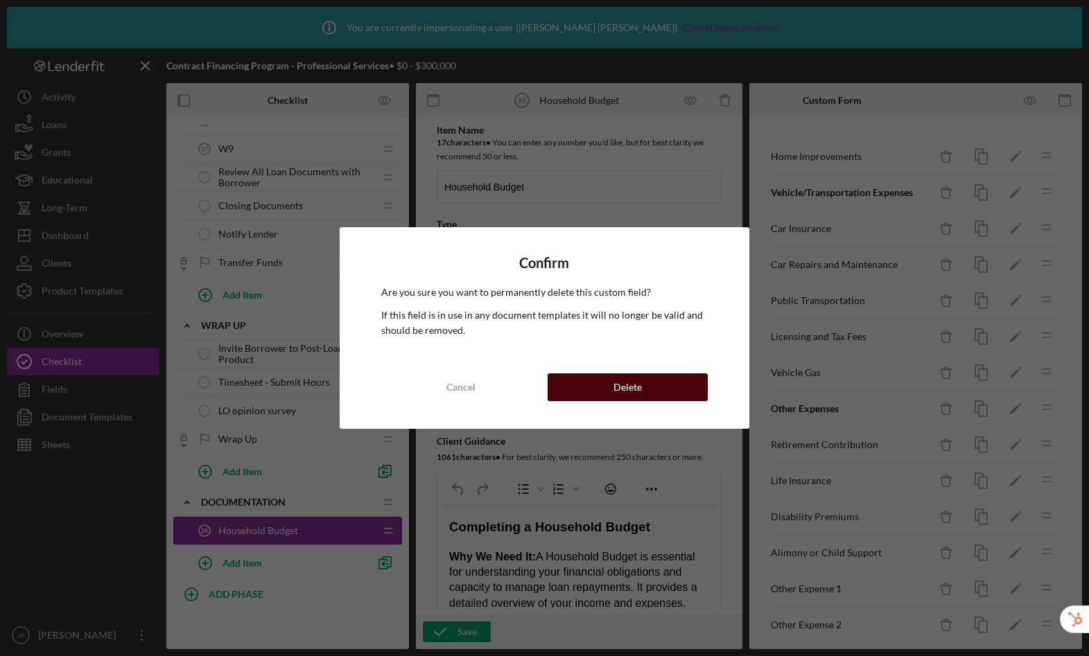
click at [664, 388] on button "Delete" at bounding box center [628, 388] width 160 height 28
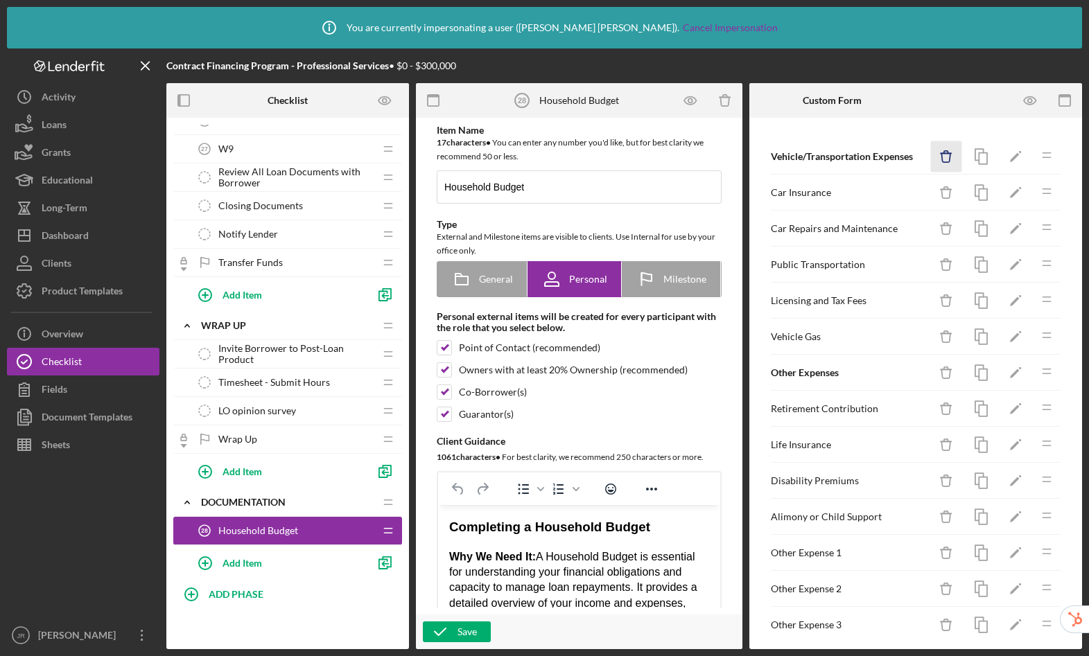
click at [941, 157] on icon "button" at bounding box center [945, 157] width 9 height 9
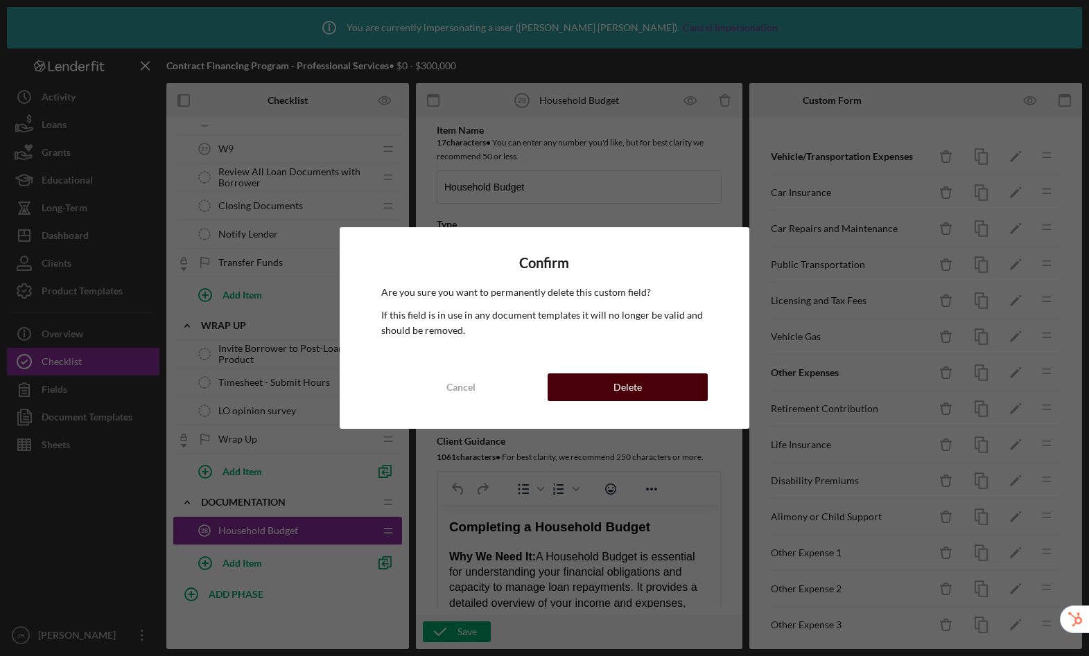
click at [655, 385] on button "Delete" at bounding box center [628, 388] width 160 height 28
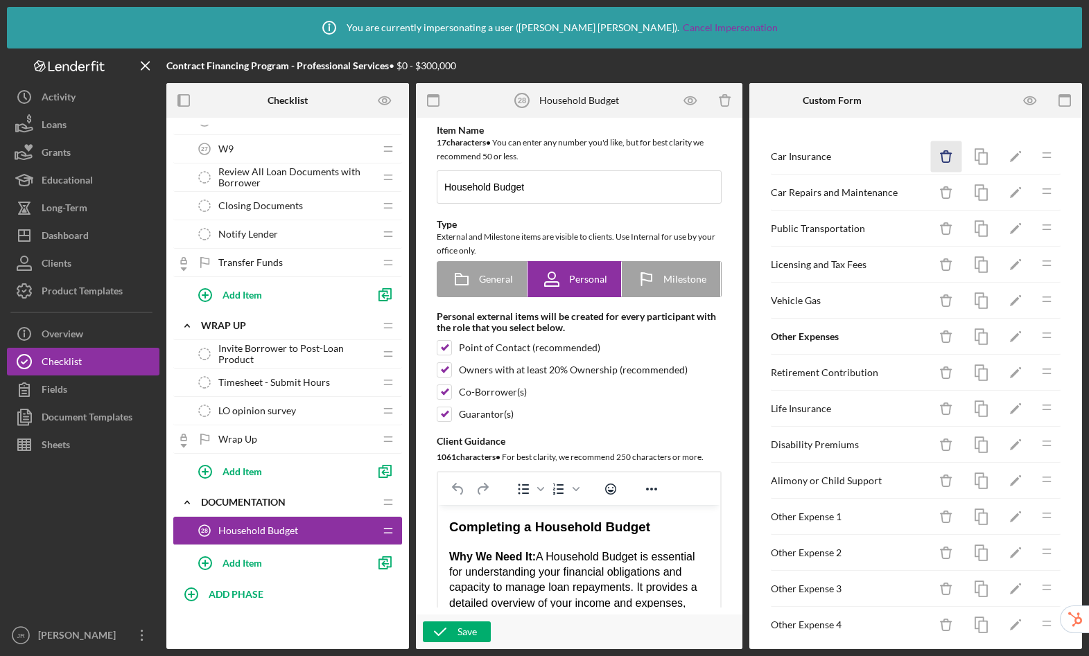
click at [931, 157] on icon "Icon/Delete" at bounding box center [946, 156] width 31 height 31
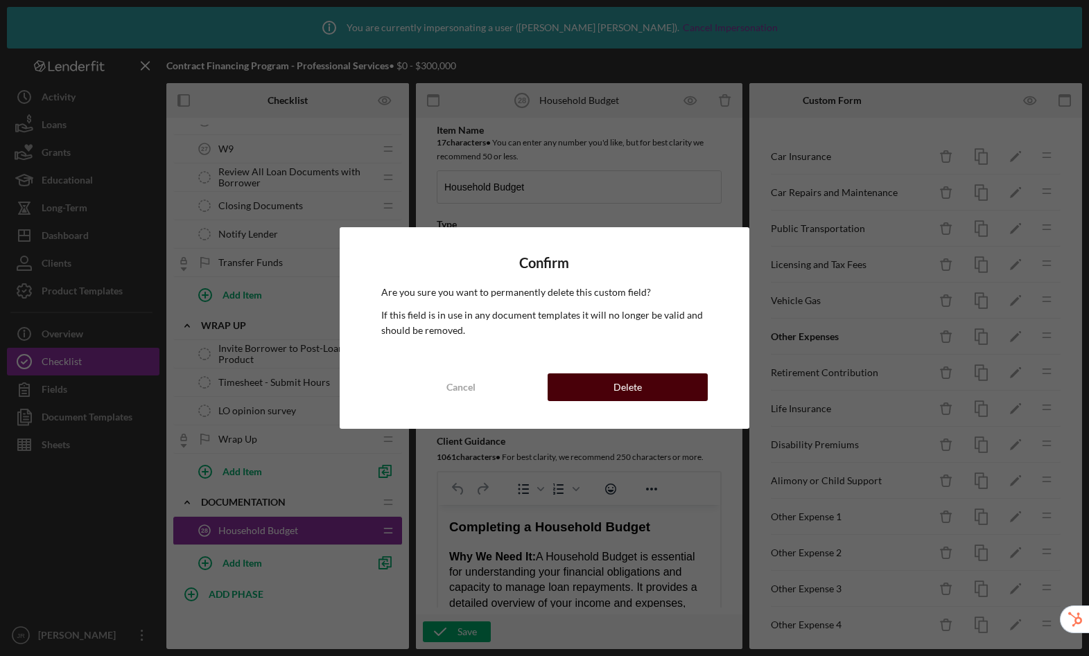
click at [641, 388] on div "Delete" at bounding box center [627, 388] width 28 height 28
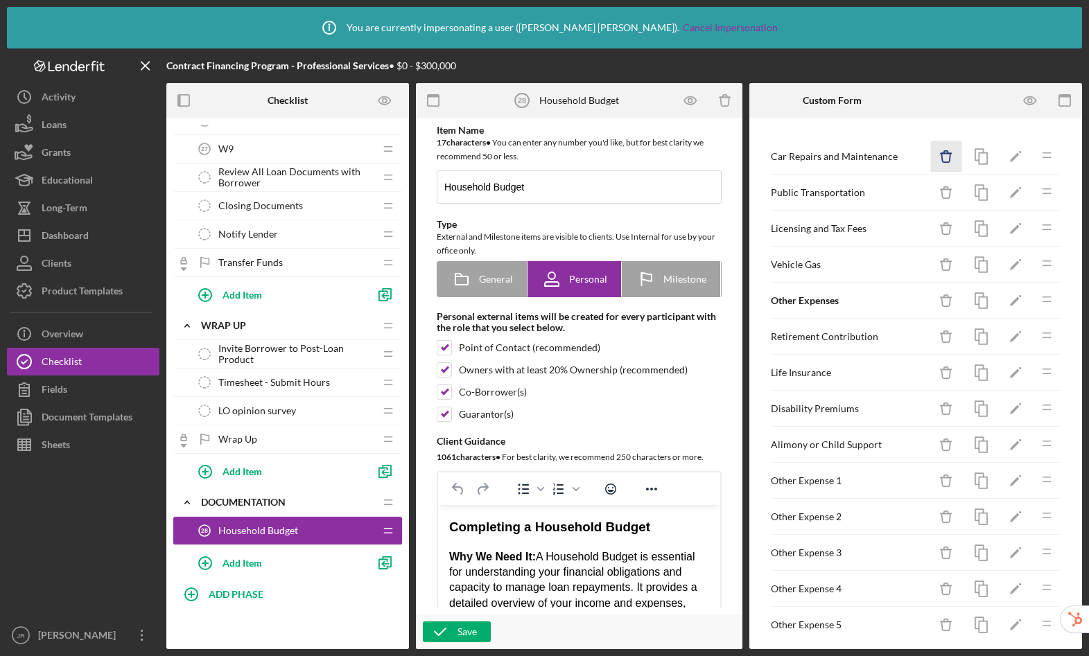
click at [941, 157] on icon "button" at bounding box center [945, 157] width 9 height 9
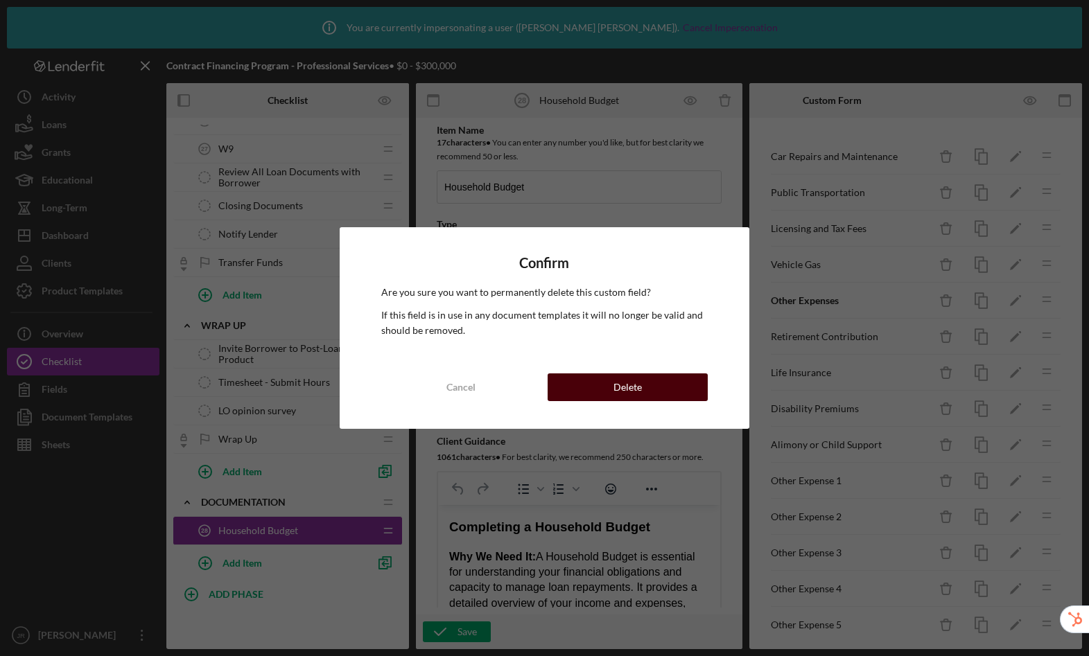
click at [642, 392] on button "Delete" at bounding box center [628, 388] width 160 height 28
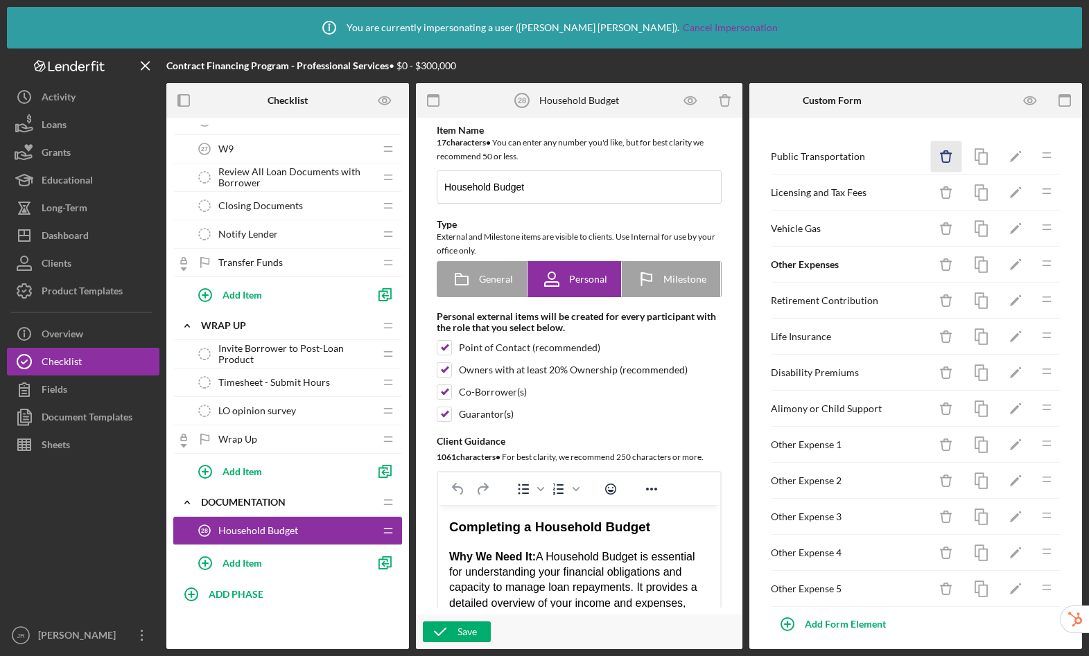
click at [936, 161] on icon "Icon/Delete" at bounding box center [946, 156] width 31 height 31
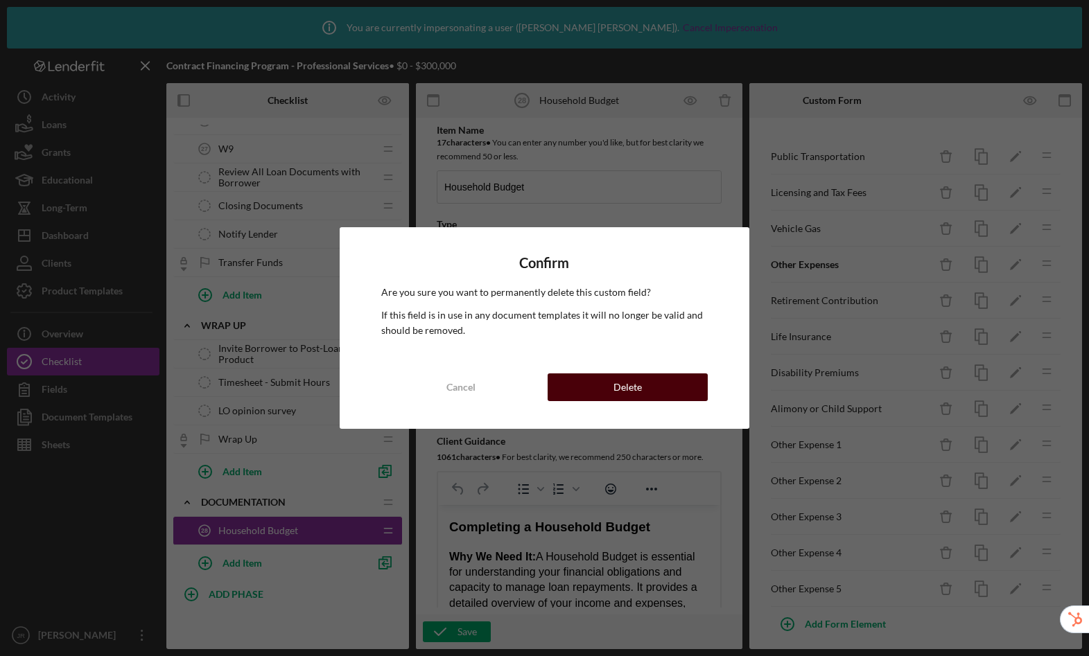
click at [634, 379] on div "Delete" at bounding box center [627, 388] width 28 height 28
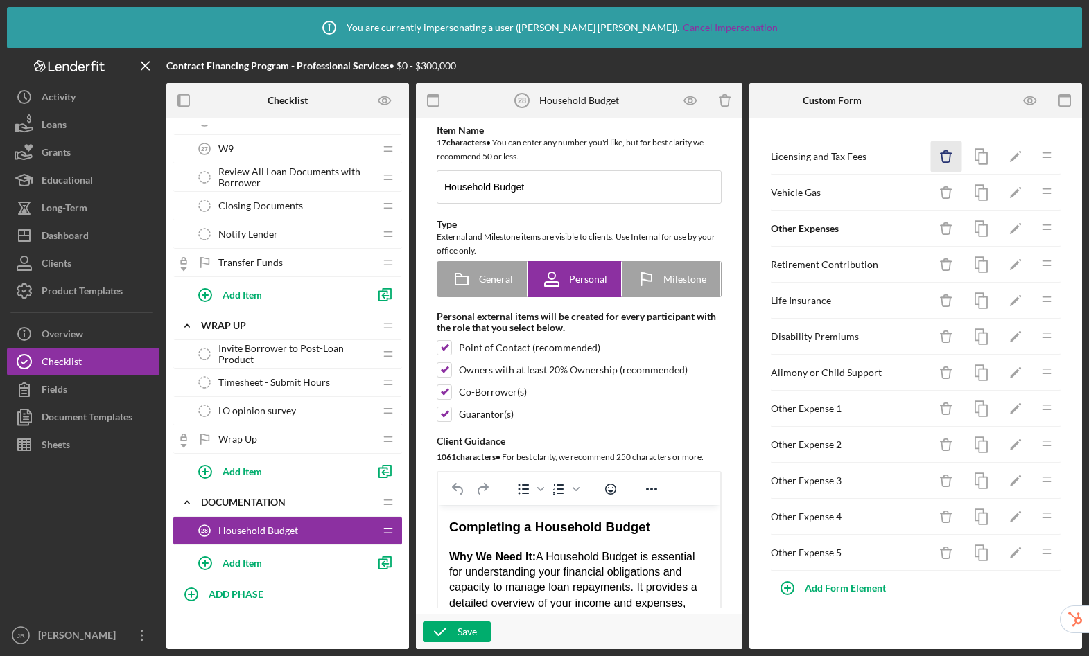
click at [949, 159] on icon "button" at bounding box center [945, 157] width 9 height 9
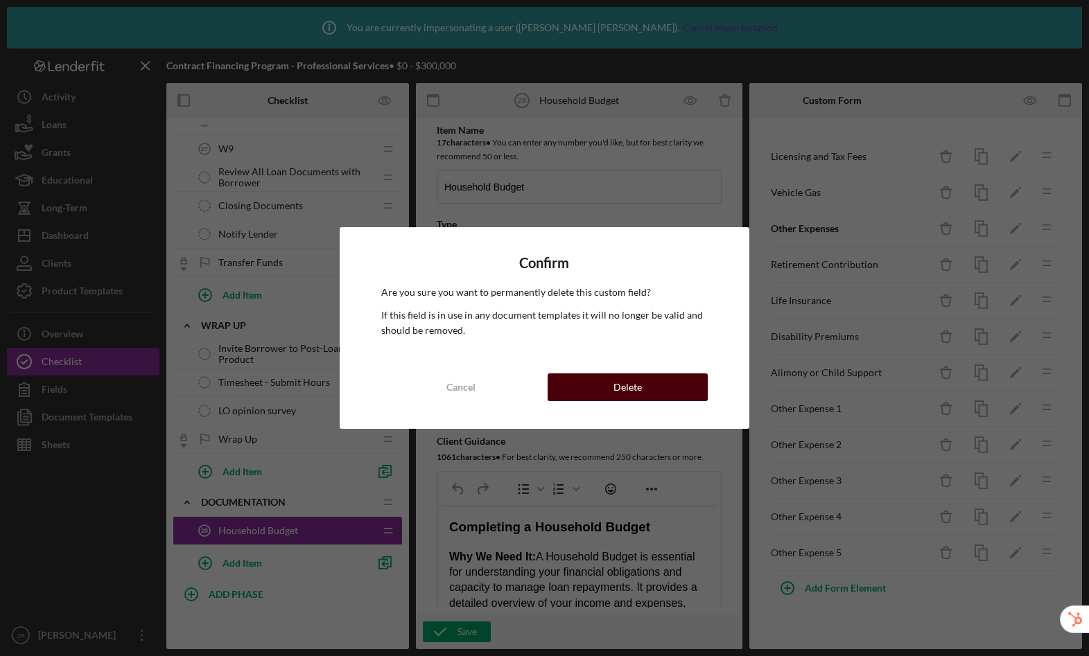
click at [665, 378] on button "Delete" at bounding box center [628, 388] width 160 height 28
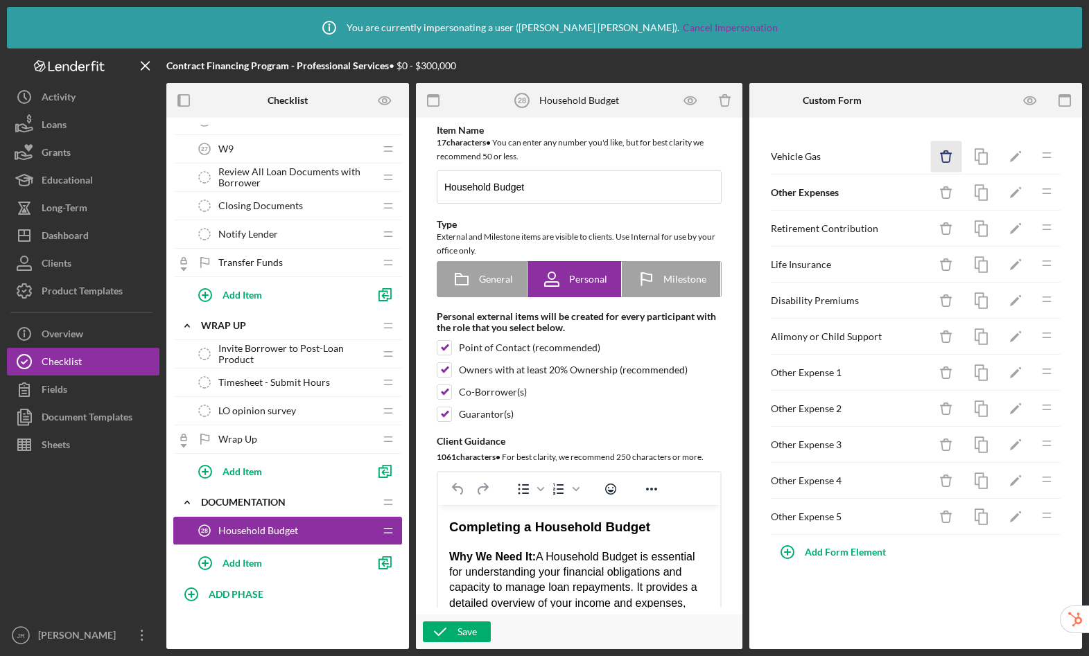
click at [948, 158] on icon "Icon/Delete" at bounding box center [946, 156] width 31 height 31
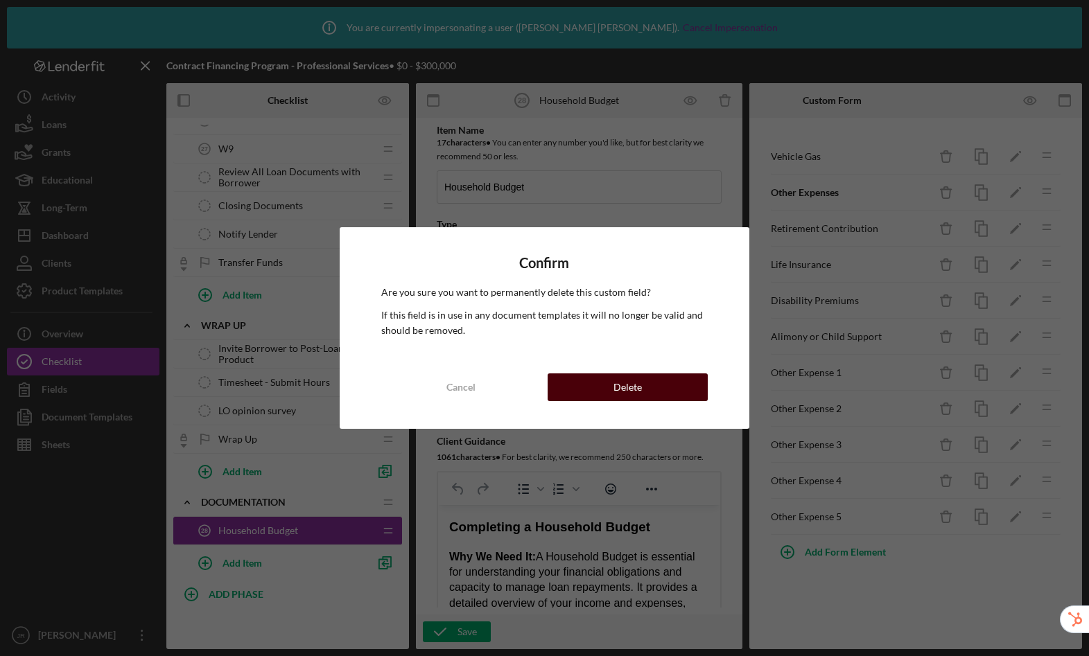
click at [666, 388] on button "Delete" at bounding box center [628, 388] width 160 height 28
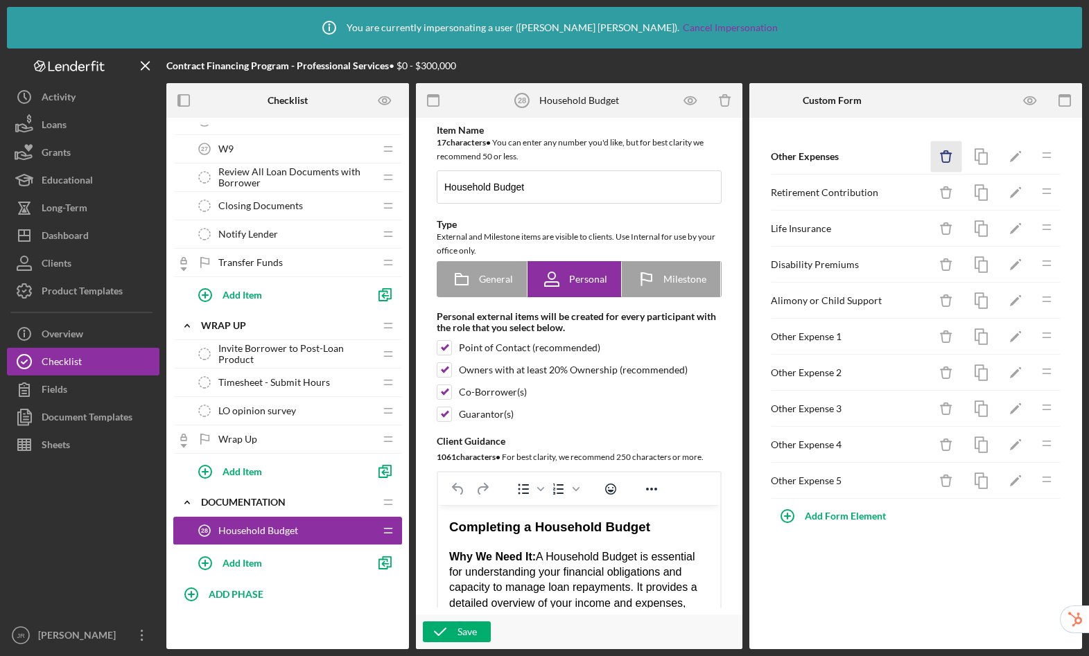
click at [946, 162] on icon "button" at bounding box center [945, 157] width 9 height 9
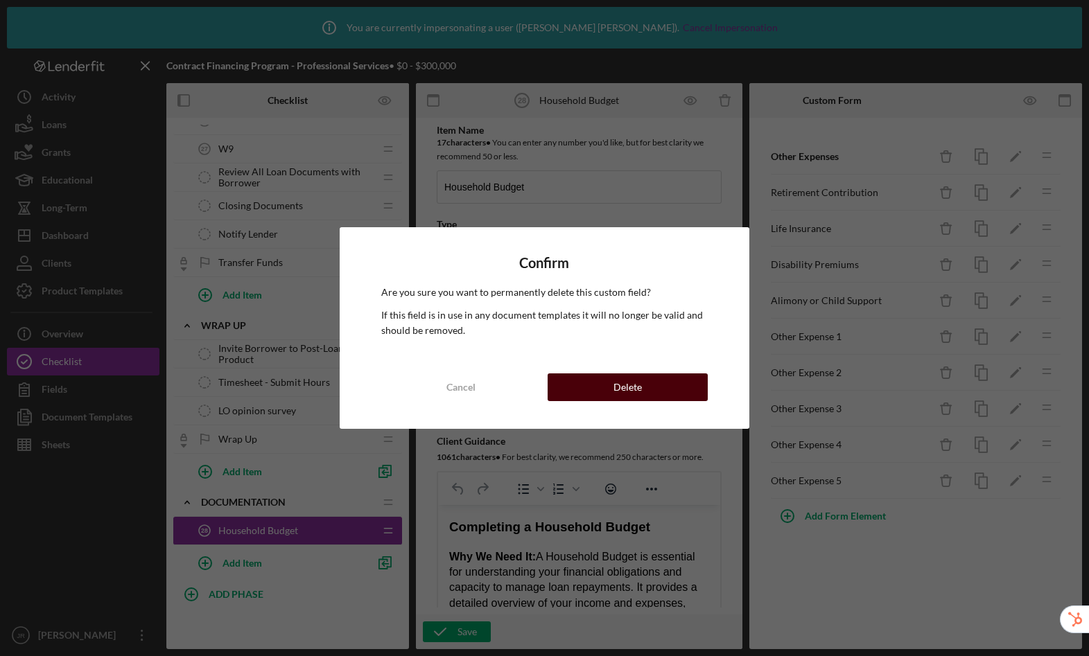
click at [673, 381] on button "Delete" at bounding box center [628, 388] width 160 height 28
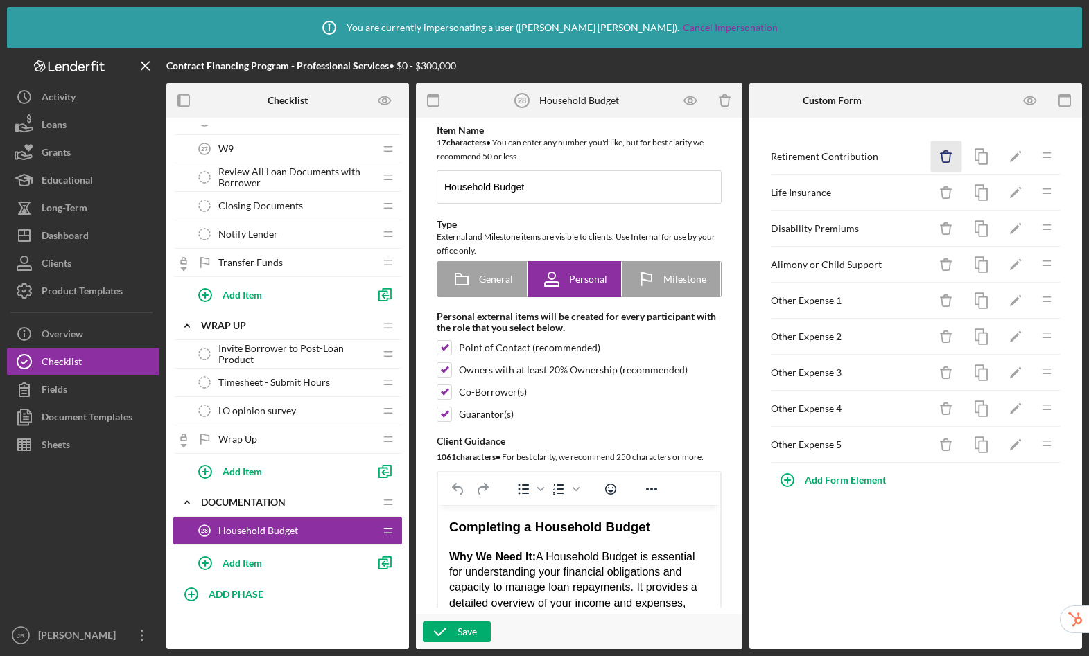
click at [940, 156] on icon "Icon/Delete" at bounding box center [946, 156] width 31 height 31
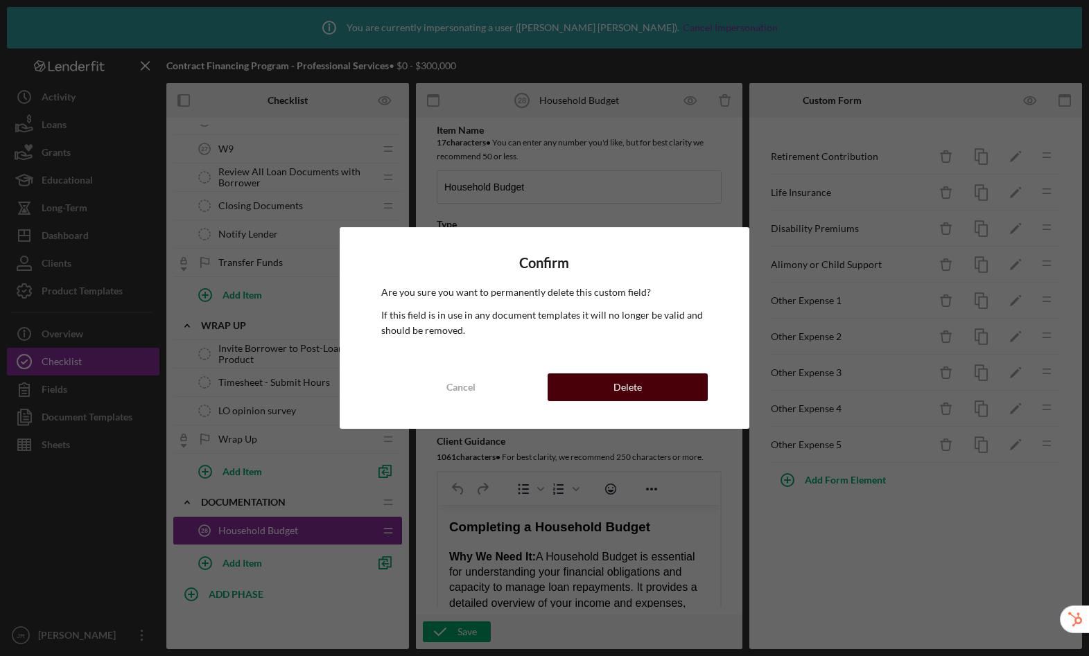
click at [670, 395] on button "Delete" at bounding box center [628, 388] width 160 height 28
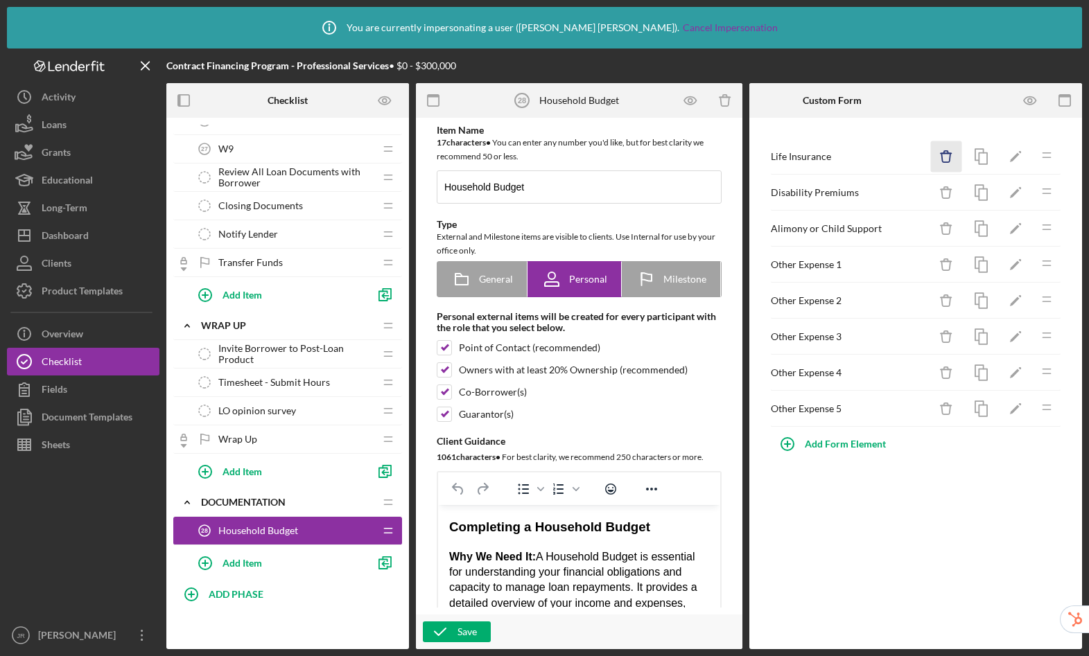
click at [948, 163] on icon "Icon/Delete" at bounding box center [946, 156] width 31 height 31
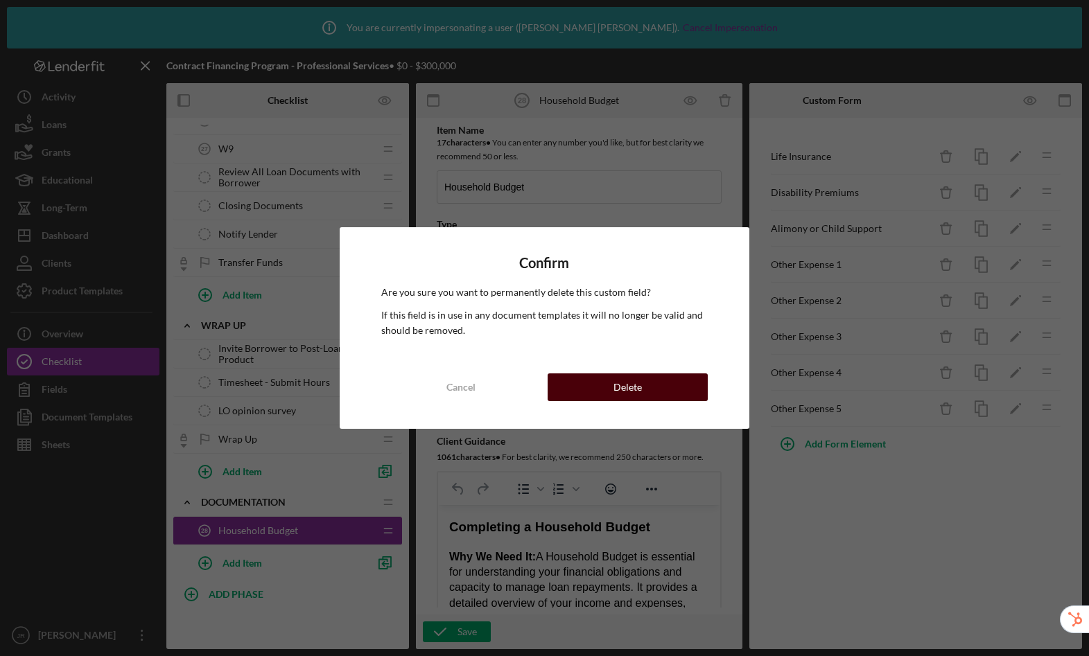
click at [650, 391] on button "Delete" at bounding box center [628, 388] width 160 height 28
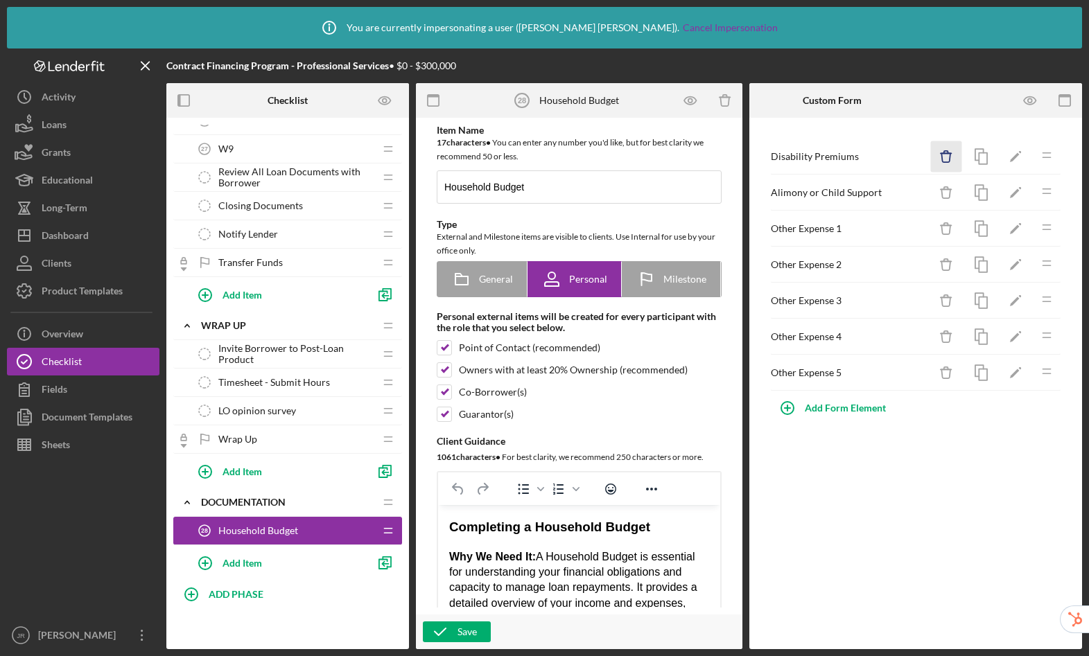
click at [948, 156] on icon "Icon/Delete" at bounding box center [946, 156] width 31 height 31
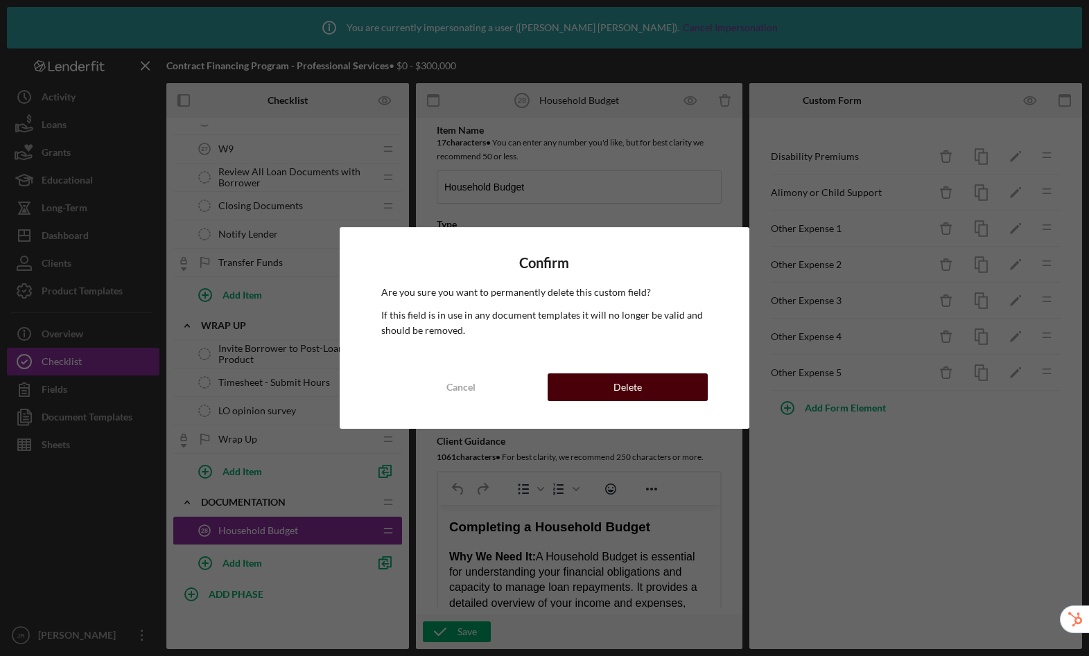
click at [662, 388] on button "Delete" at bounding box center [628, 388] width 160 height 28
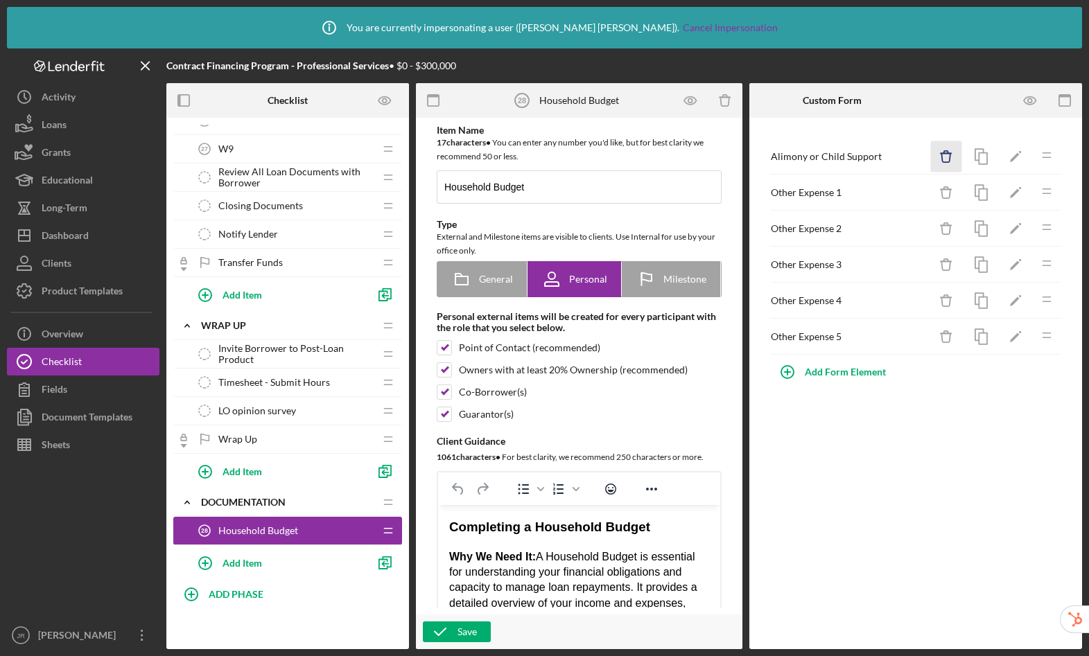
click at [944, 152] on icon "button" at bounding box center [946, 152] width 4 height 3
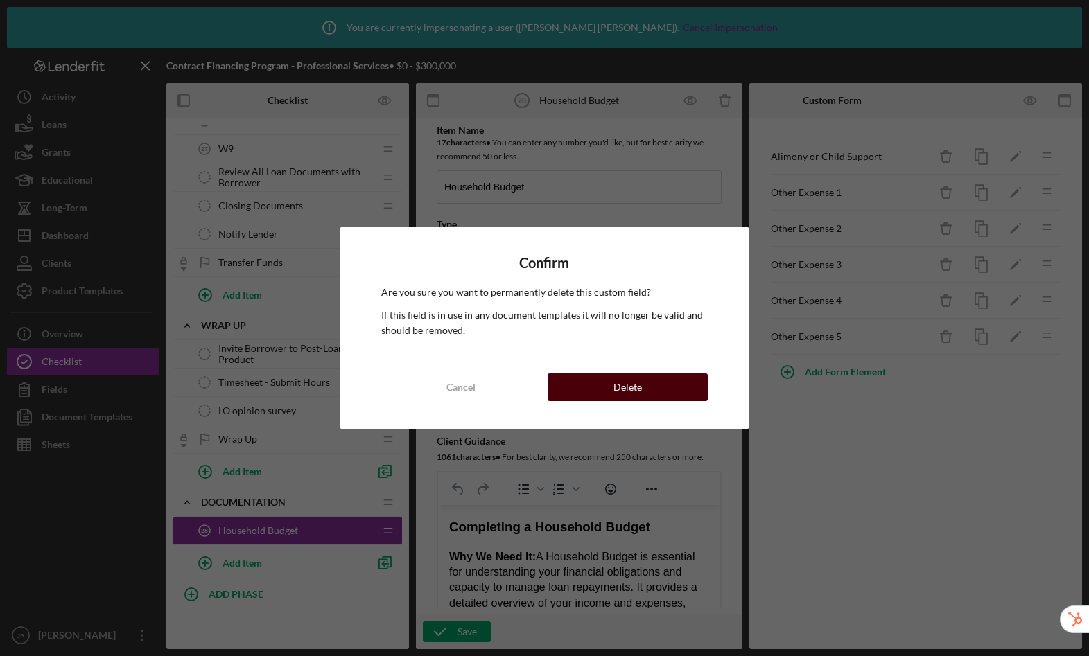
click at [649, 384] on button "Delete" at bounding box center [628, 388] width 160 height 28
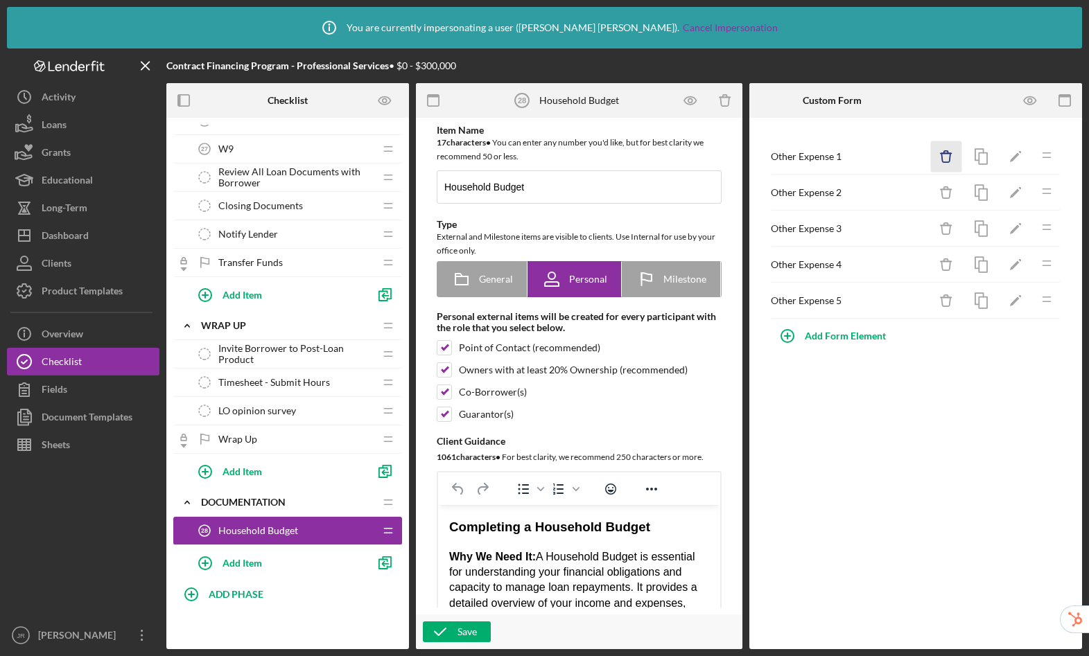
click at [952, 152] on icon "Icon/Delete" at bounding box center [946, 156] width 31 height 31
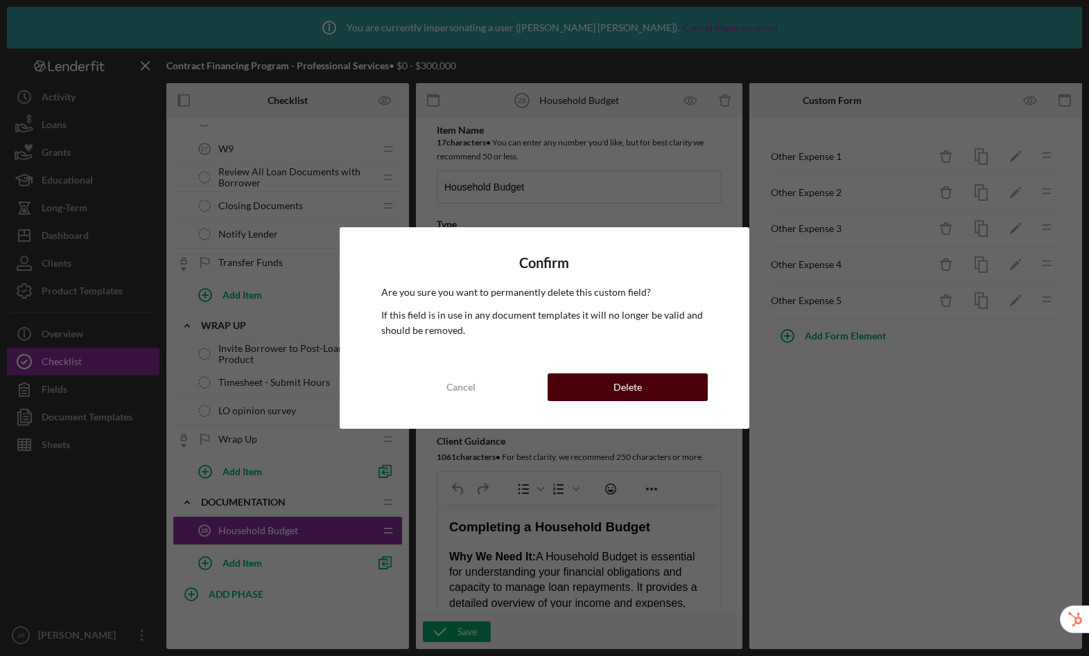
click at [672, 378] on button "Delete" at bounding box center [628, 388] width 160 height 28
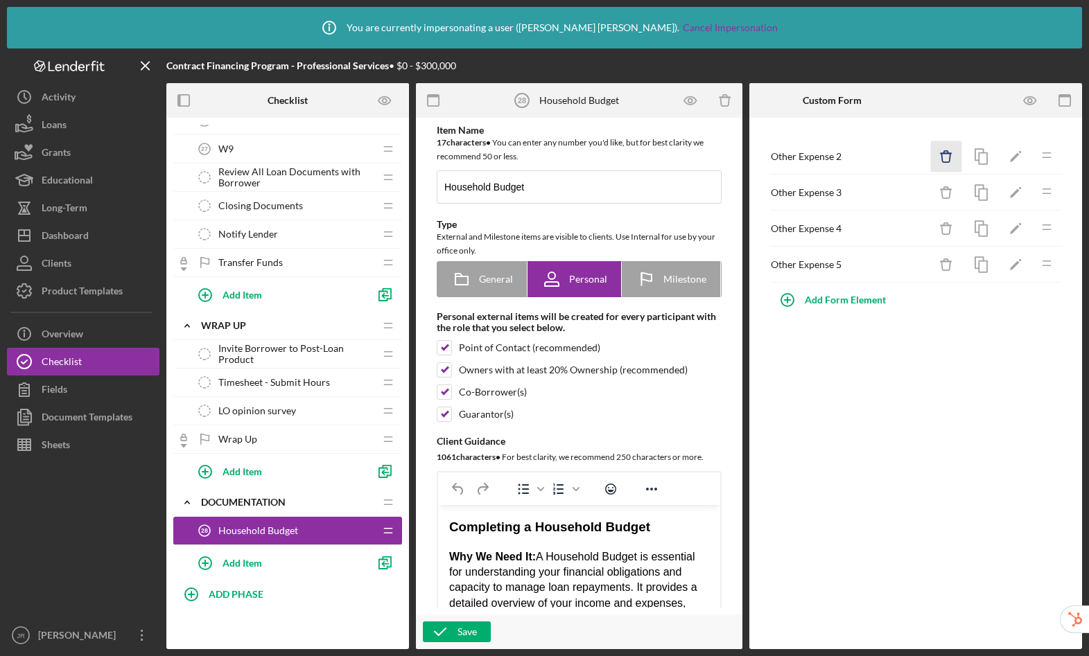
click at [951, 167] on icon "Icon/Delete" at bounding box center [946, 156] width 31 height 31
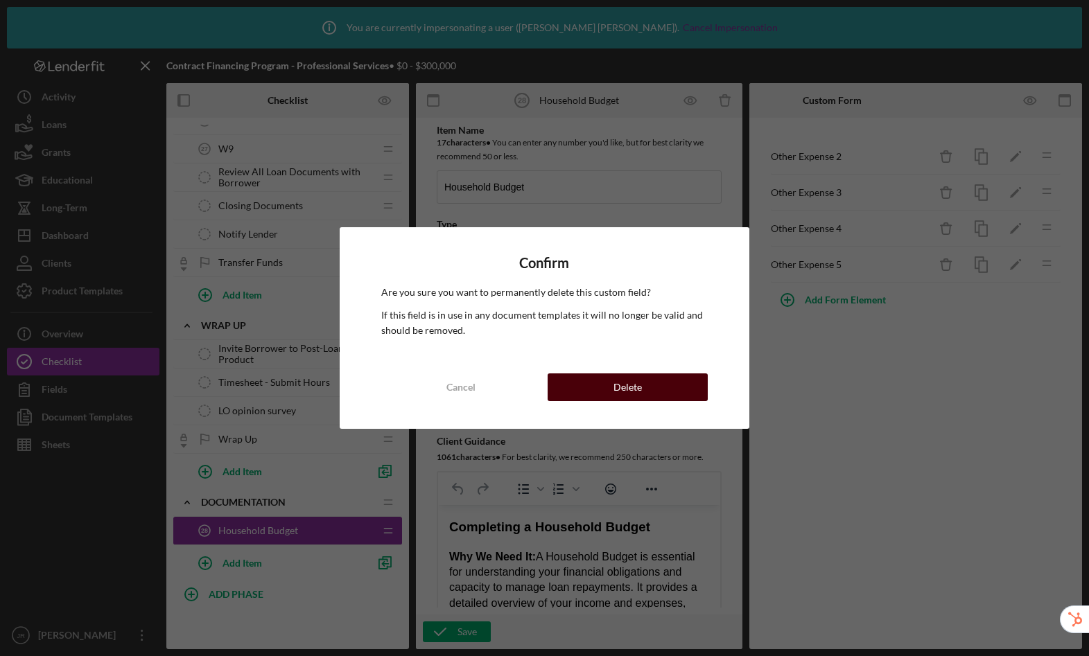
click at [638, 393] on div "Delete" at bounding box center [627, 388] width 28 height 28
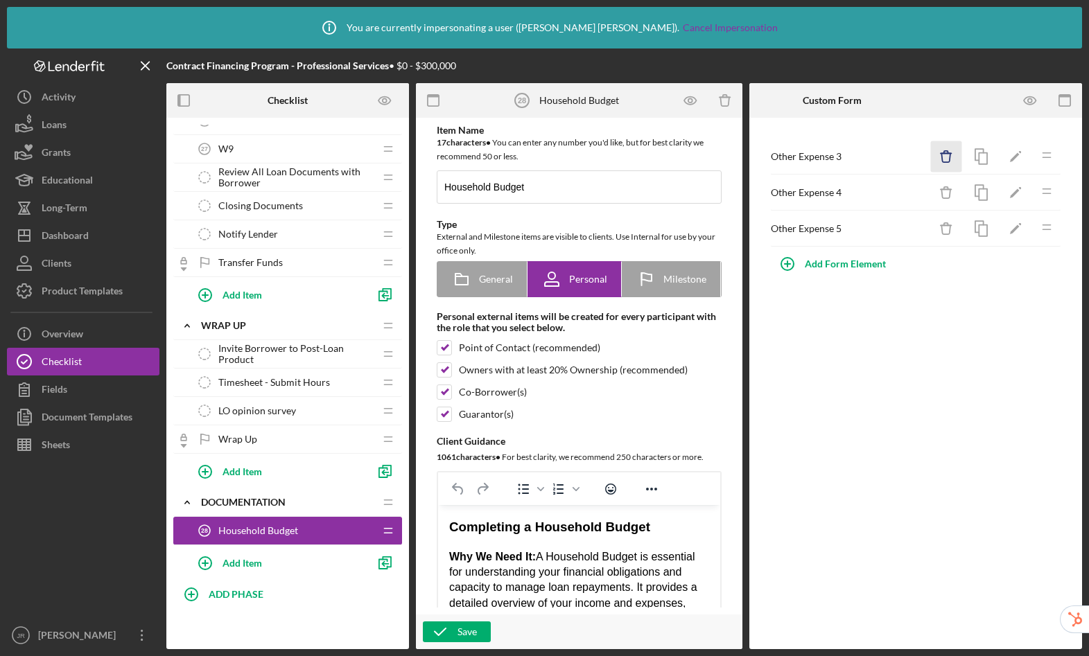
click at [936, 156] on icon "Icon/Delete" at bounding box center [946, 156] width 31 height 31
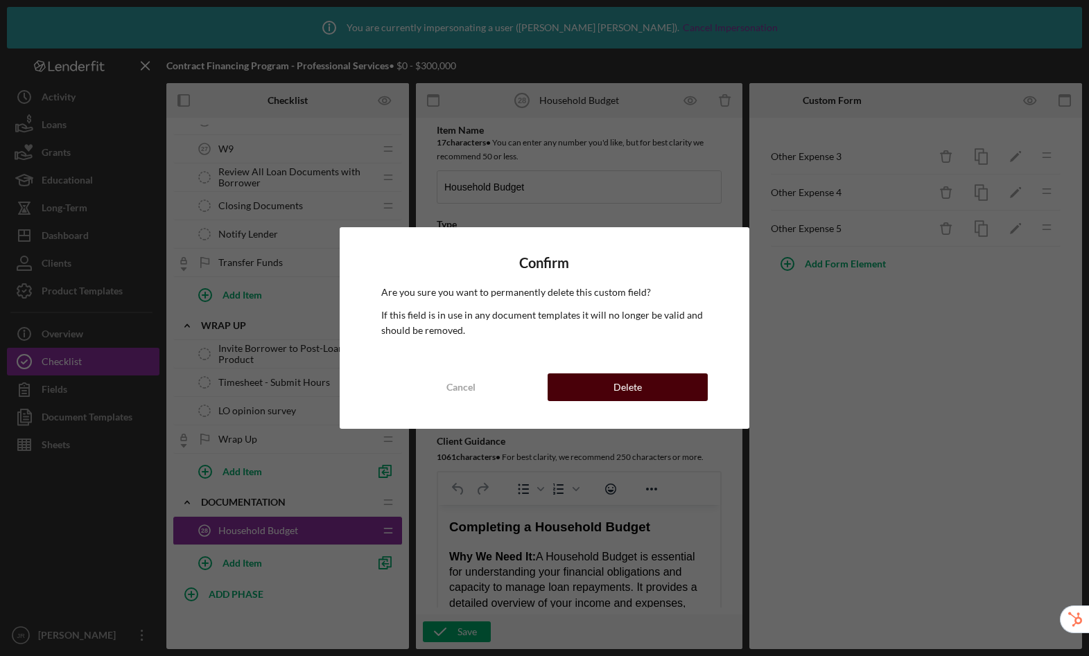
click at [666, 383] on button "Delete" at bounding box center [628, 388] width 160 height 28
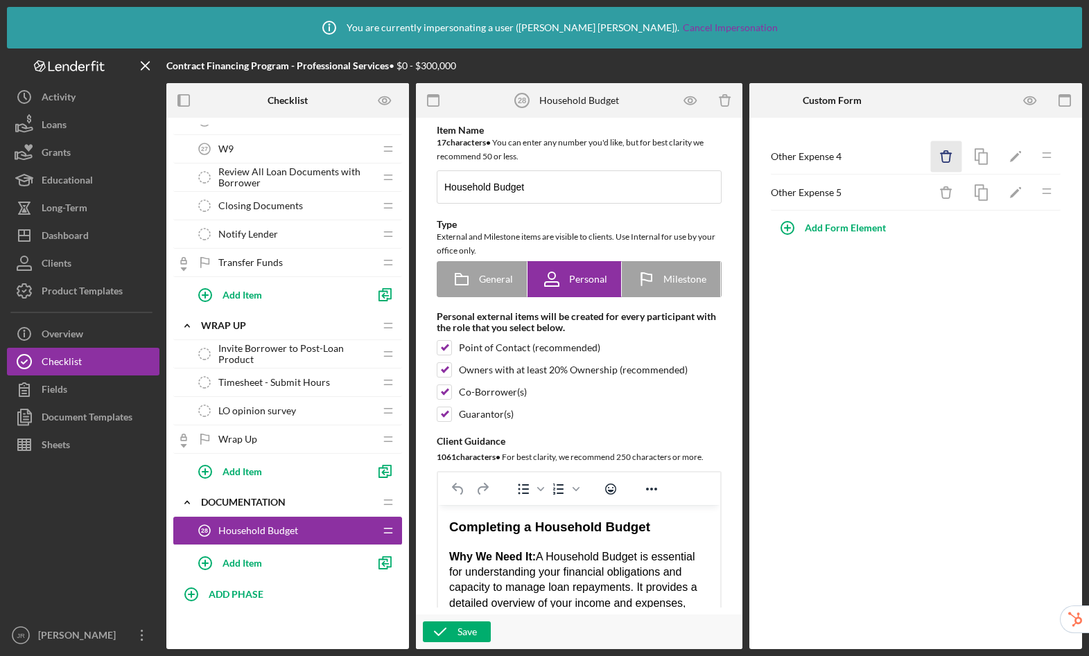
click at [941, 155] on icon "button" at bounding box center [945, 157] width 9 height 9
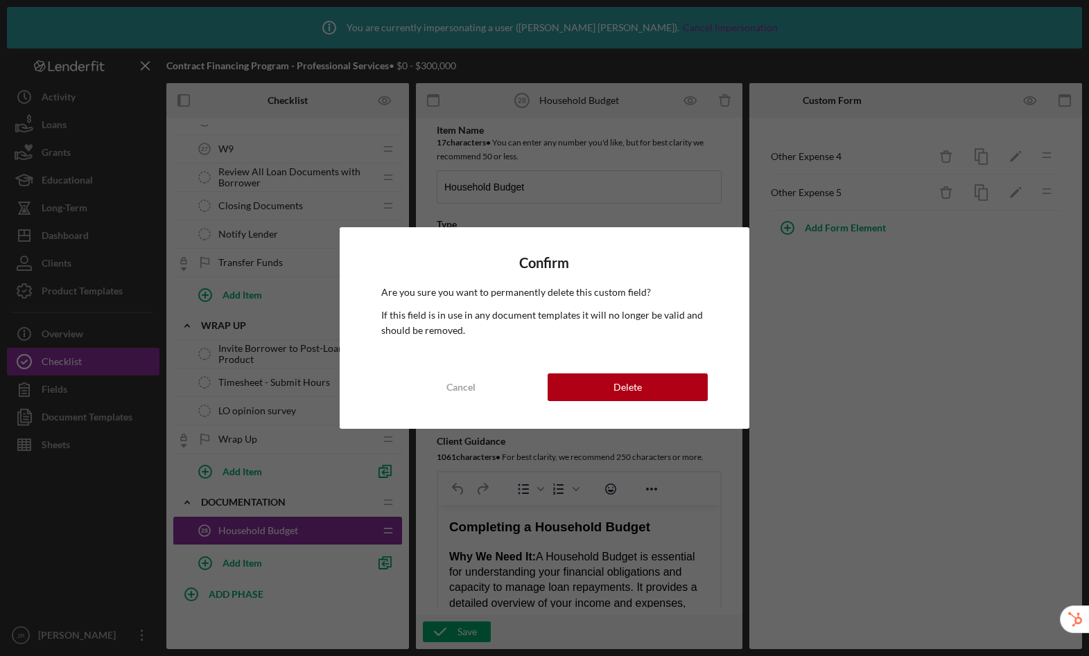
drag, startPoint x: 636, startPoint y: 395, endPoint x: 668, endPoint y: 360, distance: 46.6
click at [636, 395] on div "Delete" at bounding box center [627, 388] width 28 height 28
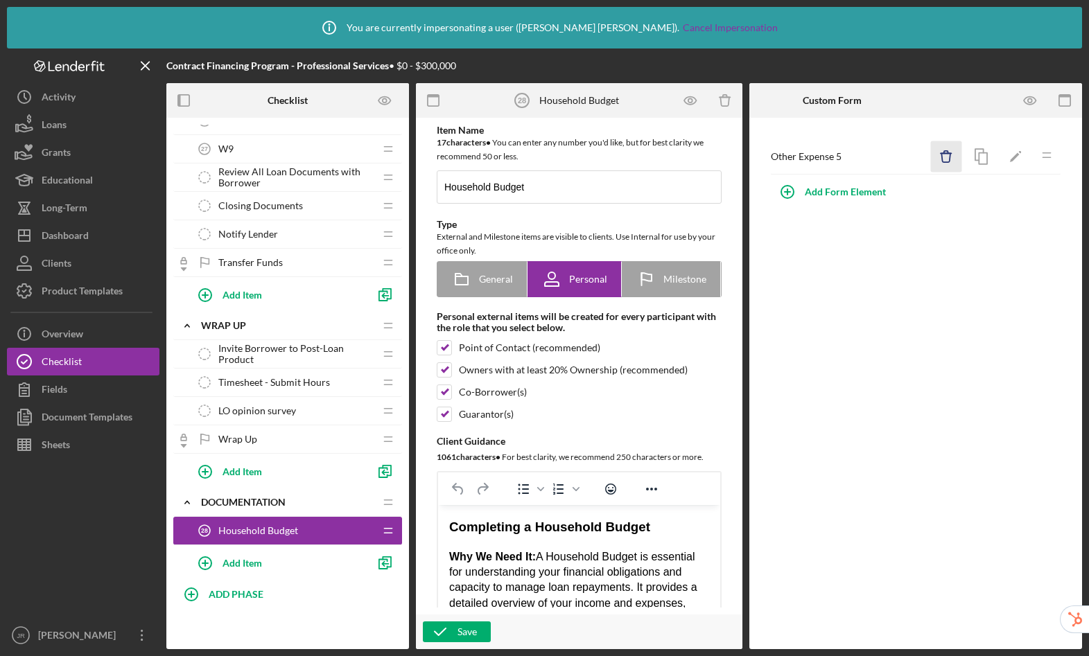
click at [932, 159] on icon "Icon/Delete" at bounding box center [946, 156] width 31 height 31
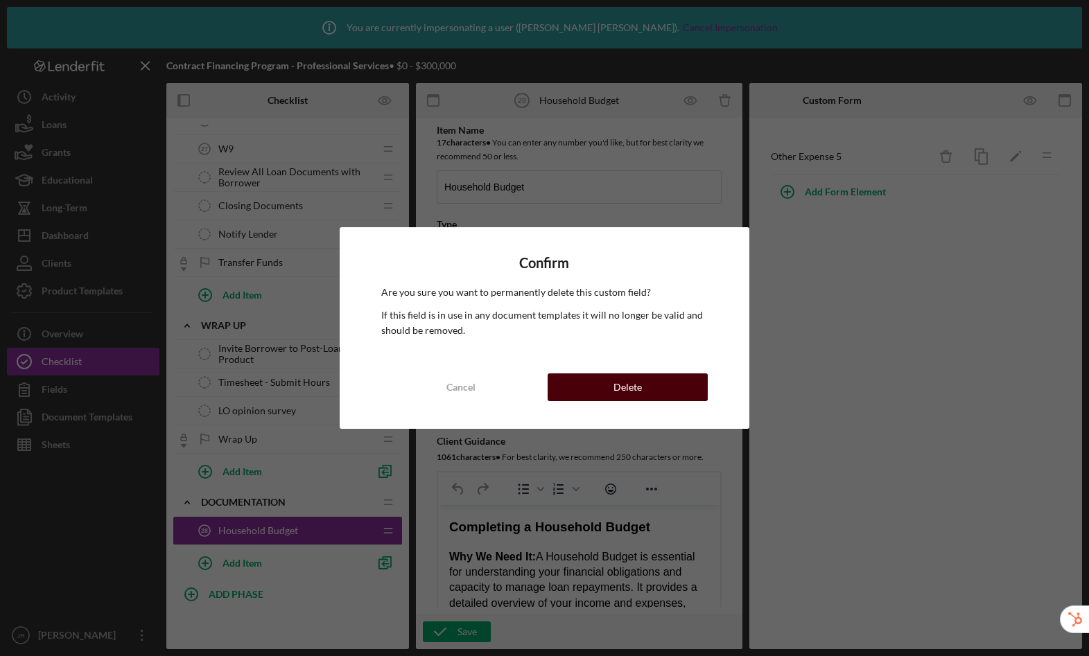
click at [602, 385] on button "Delete" at bounding box center [628, 388] width 160 height 28
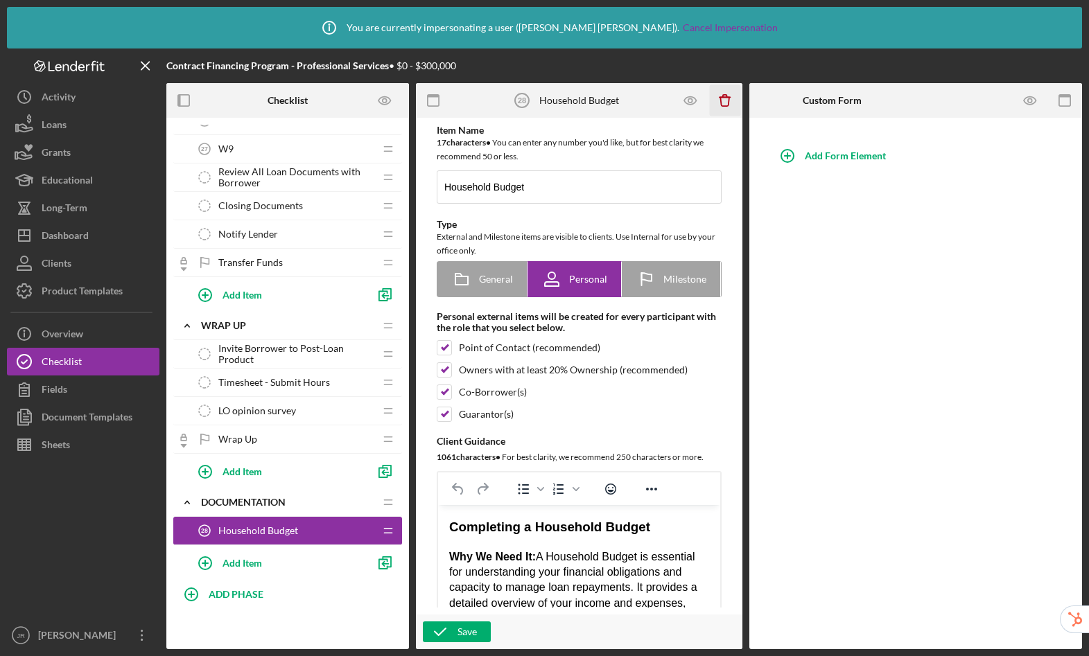
click at [720, 103] on icon "Icon/Delete" at bounding box center [724, 100] width 31 height 31
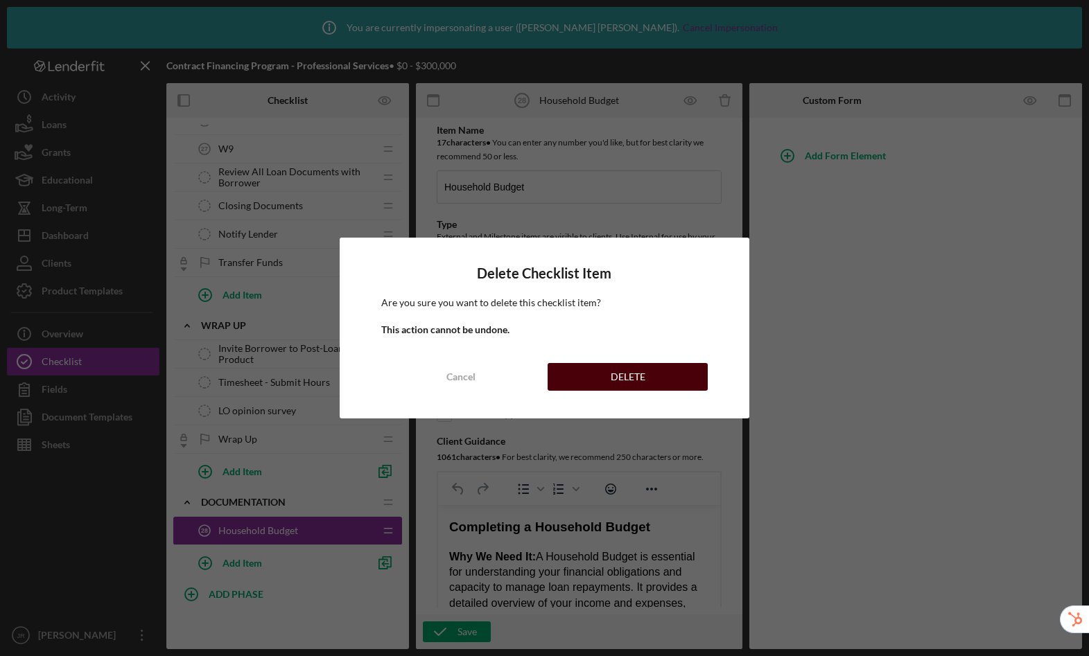
click at [618, 381] on div "DELETE" at bounding box center [628, 377] width 35 height 28
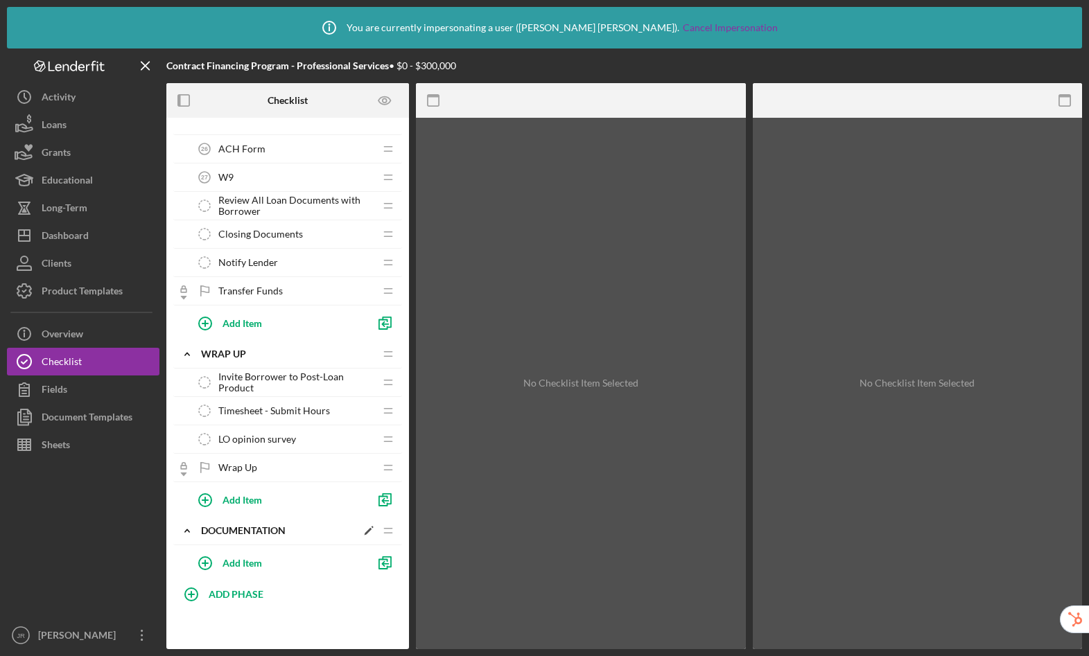
click at [369, 531] on polygon at bounding box center [369, 532] width 8 height 8
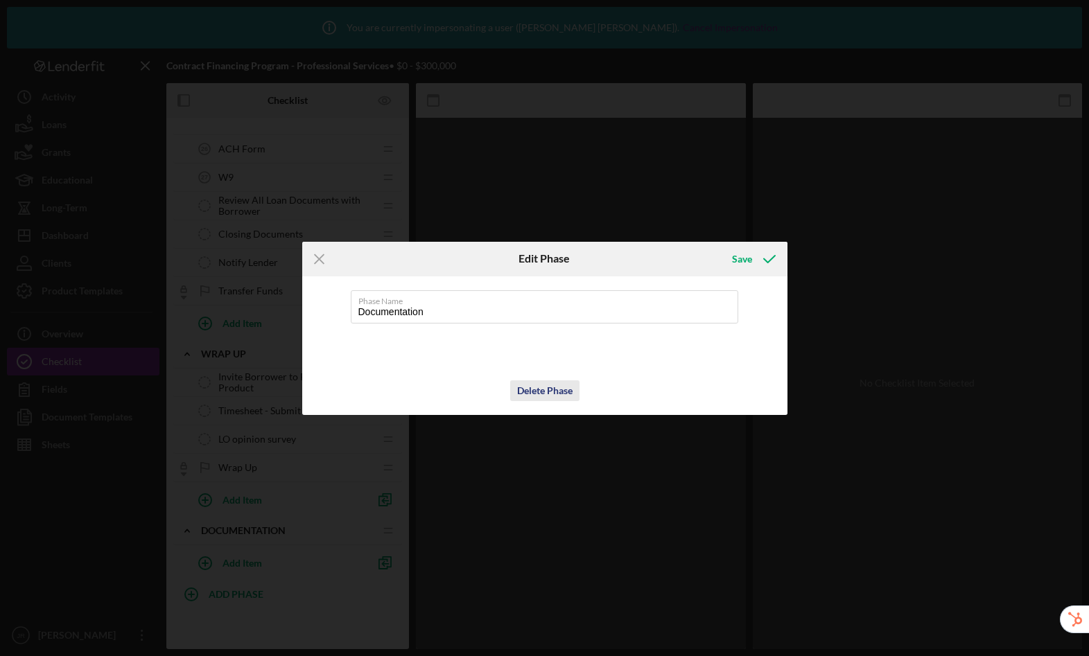
click at [540, 389] on div "Delete Phase" at bounding box center [544, 391] width 55 height 21
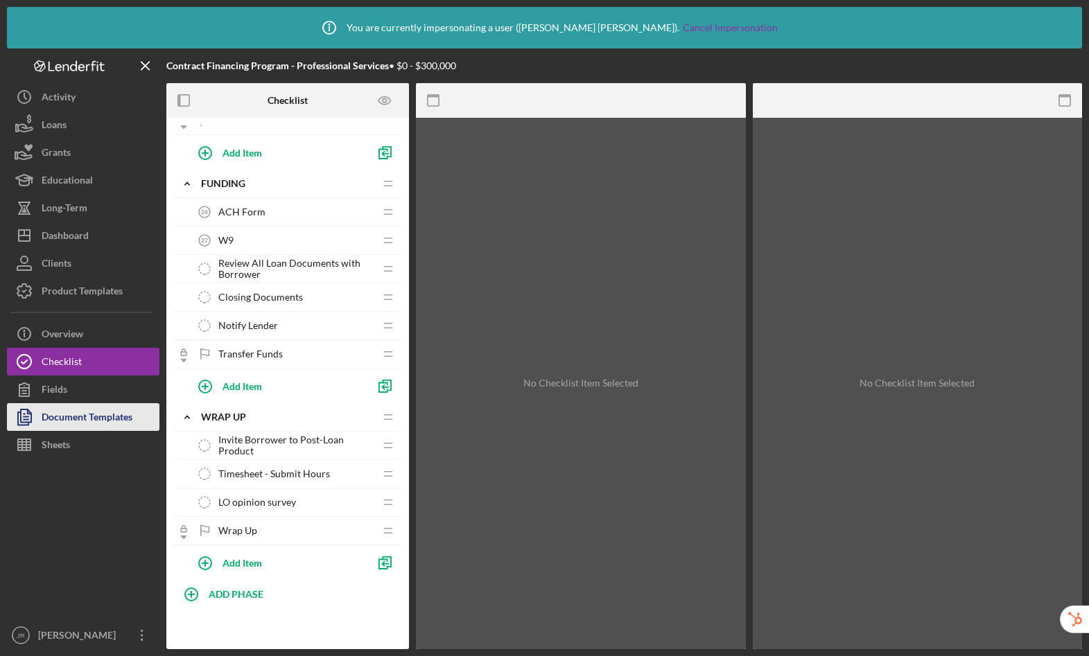
click at [73, 419] on div "Document Templates" at bounding box center [87, 418] width 91 height 31
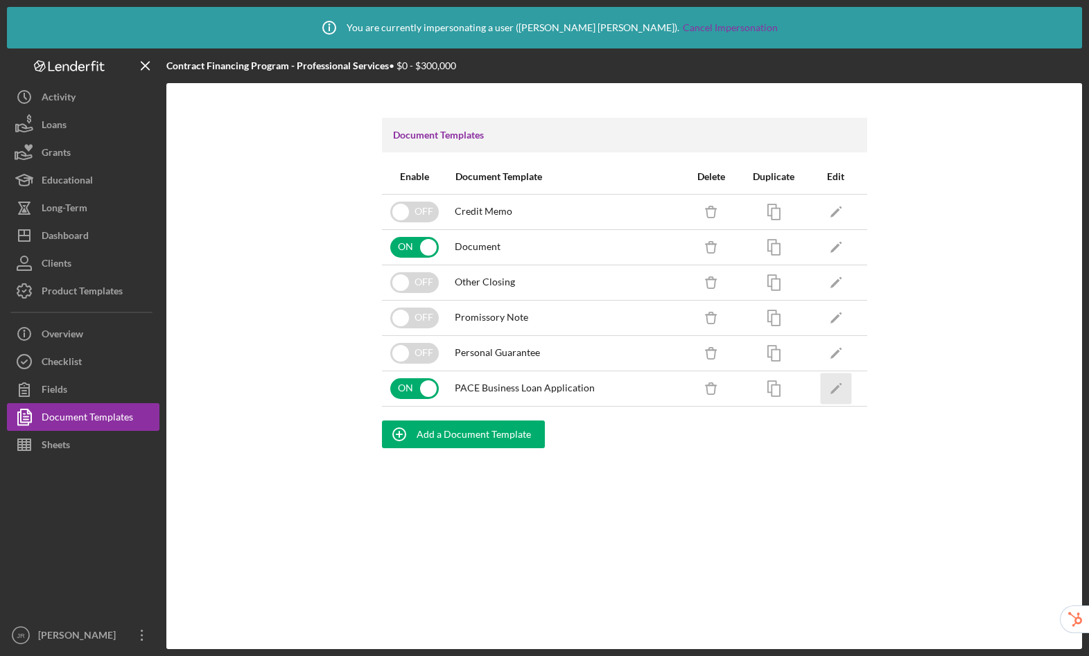
click at [835, 390] on icon "Icon/Edit" at bounding box center [835, 388] width 31 height 31
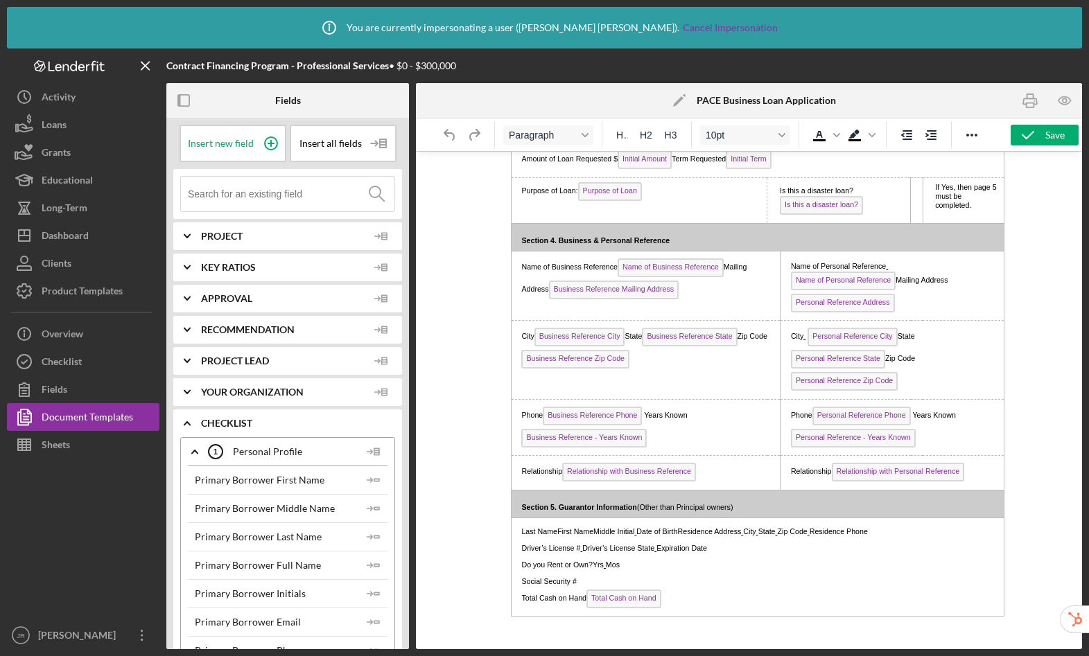
scroll to position [846, 0]
click at [69, 358] on div "Checklist" at bounding box center [62, 363] width 40 height 31
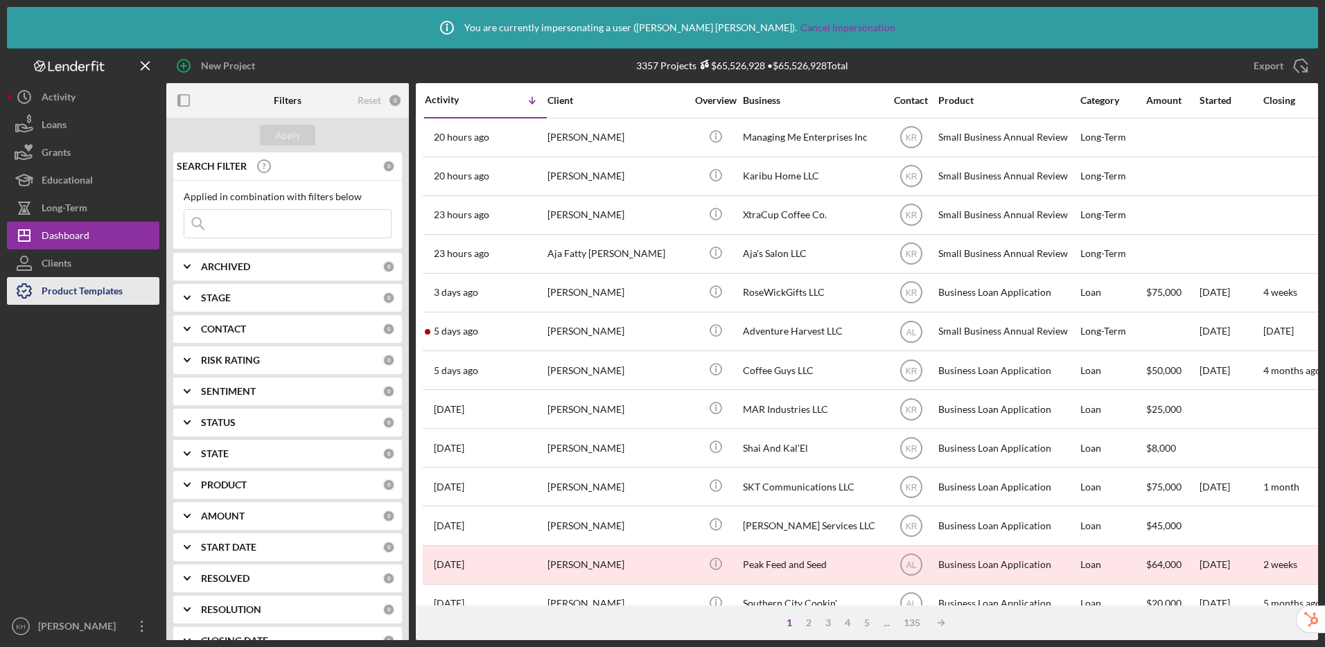
click at [91, 286] on div "Product Templates" at bounding box center [82, 292] width 81 height 31
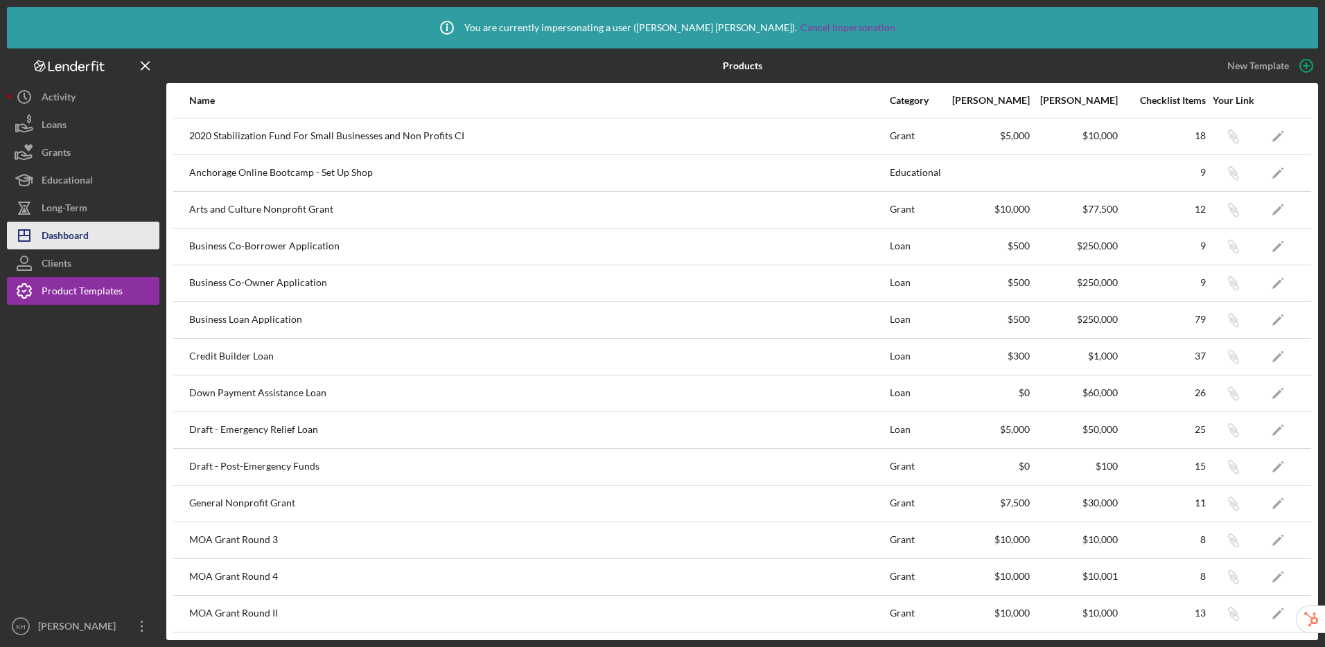
click at [42, 227] on div "Dashboard" at bounding box center [65, 237] width 47 height 31
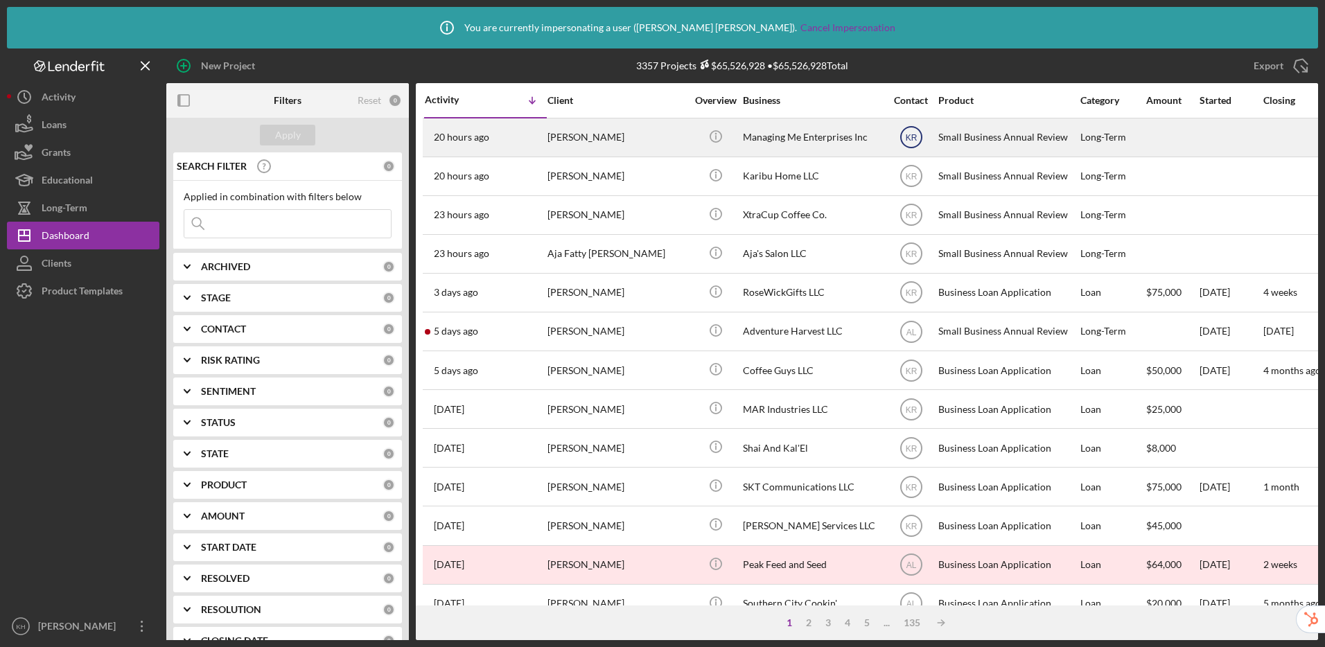
click at [909, 137] on text "KR" at bounding box center [911, 138] width 12 height 10
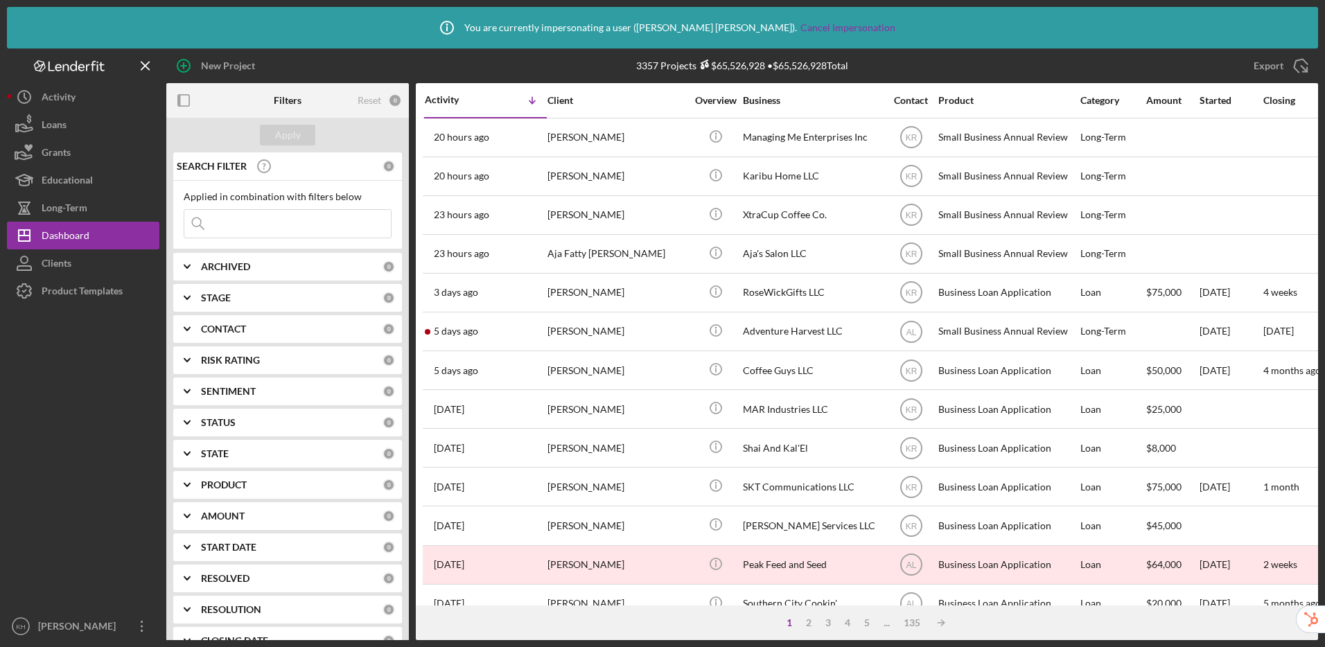
click at [1025, 70] on div "Export Icon/Export" at bounding box center [1126, 66] width 384 height 35
click at [84, 296] on div "Product Templates" at bounding box center [82, 292] width 81 height 31
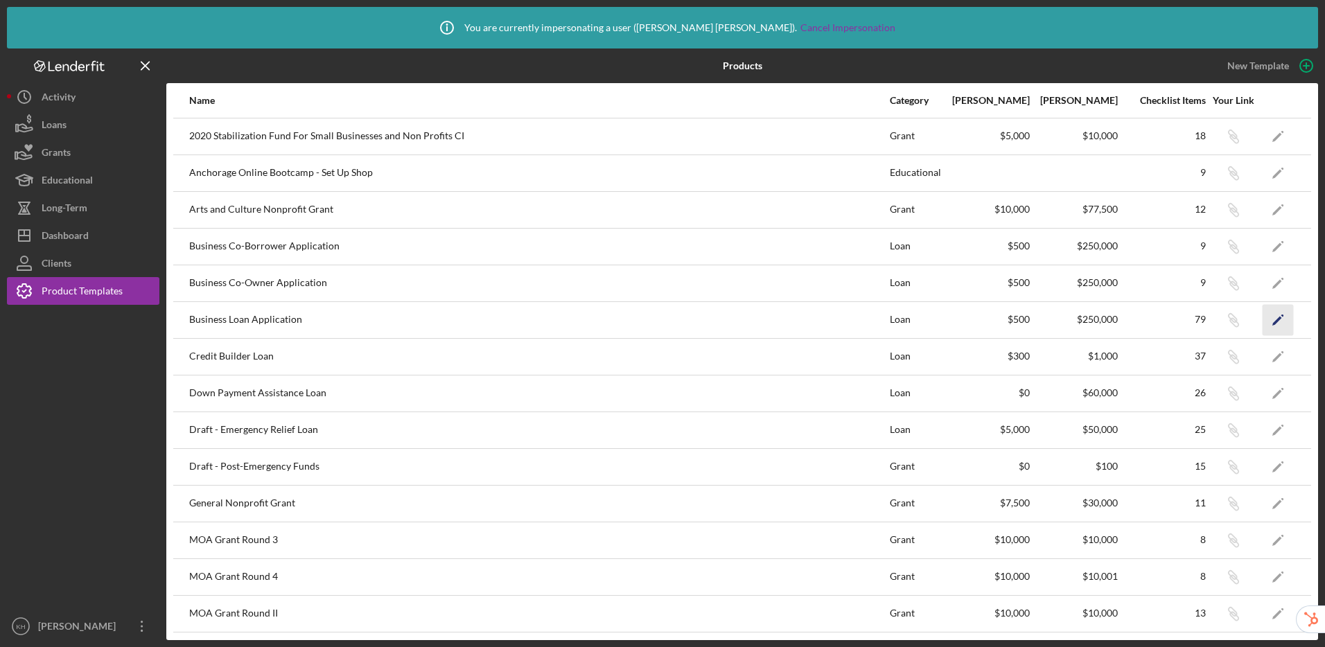
click at [1278, 323] on icon "Icon/Edit" at bounding box center [1278, 319] width 31 height 31
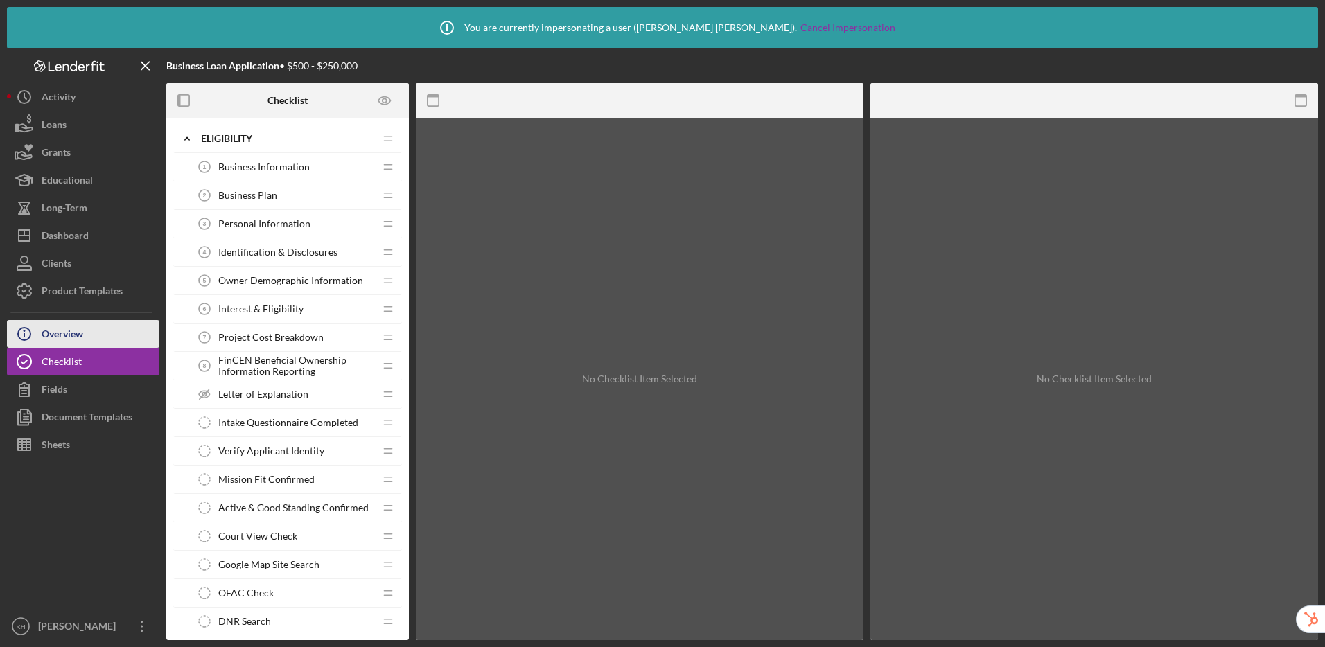
click at [59, 328] on div "Overview" at bounding box center [63, 335] width 42 height 31
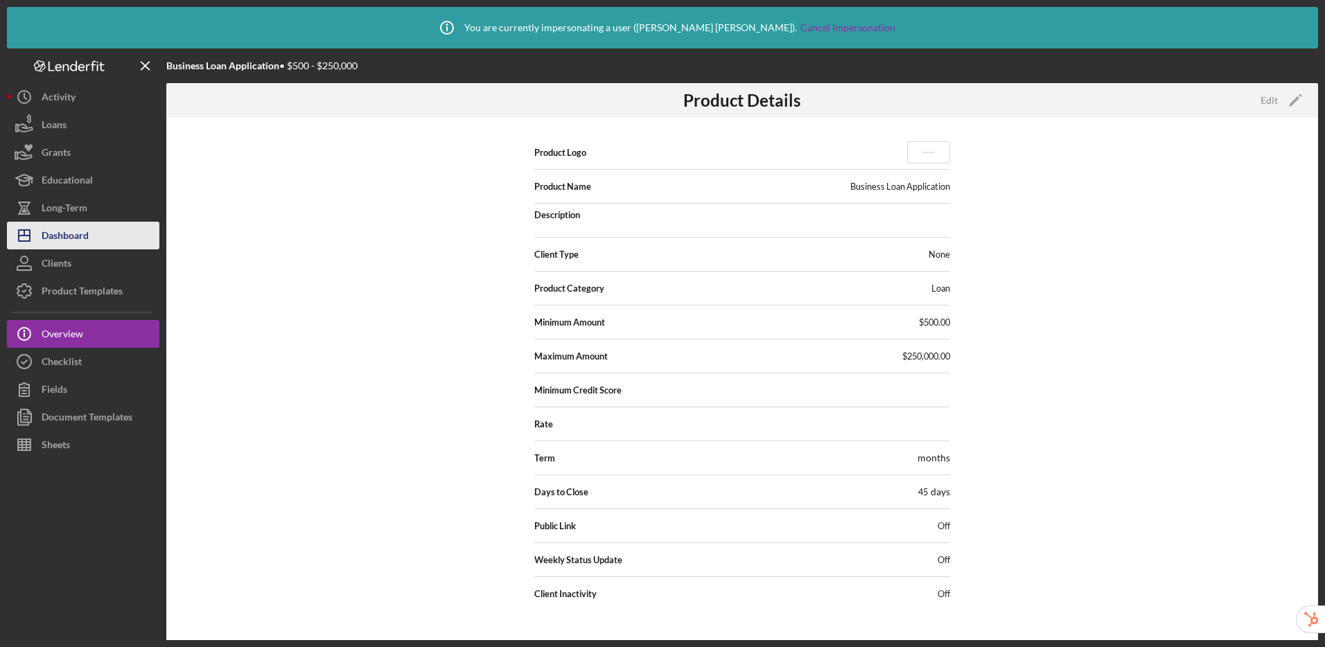
click at [105, 245] on button "Icon/Dashboard Dashboard" at bounding box center [83, 236] width 153 height 28
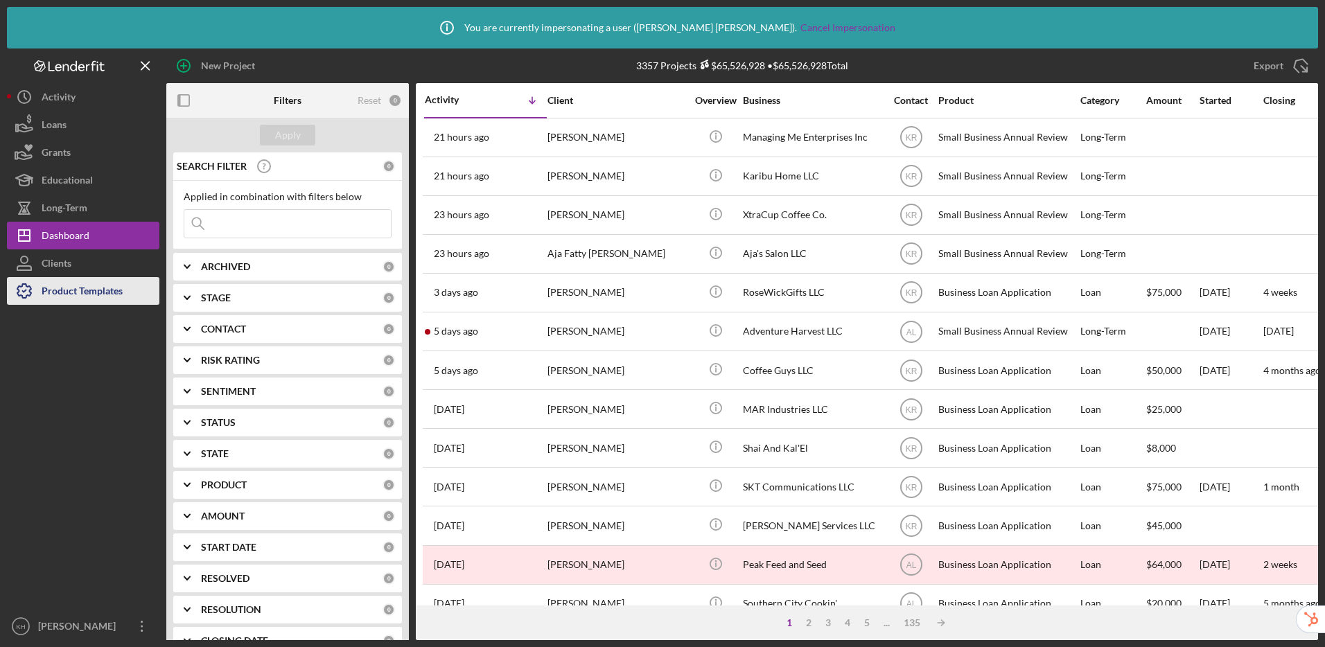
click at [77, 297] on div "Product Templates" at bounding box center [82, 292] width 81 height 31
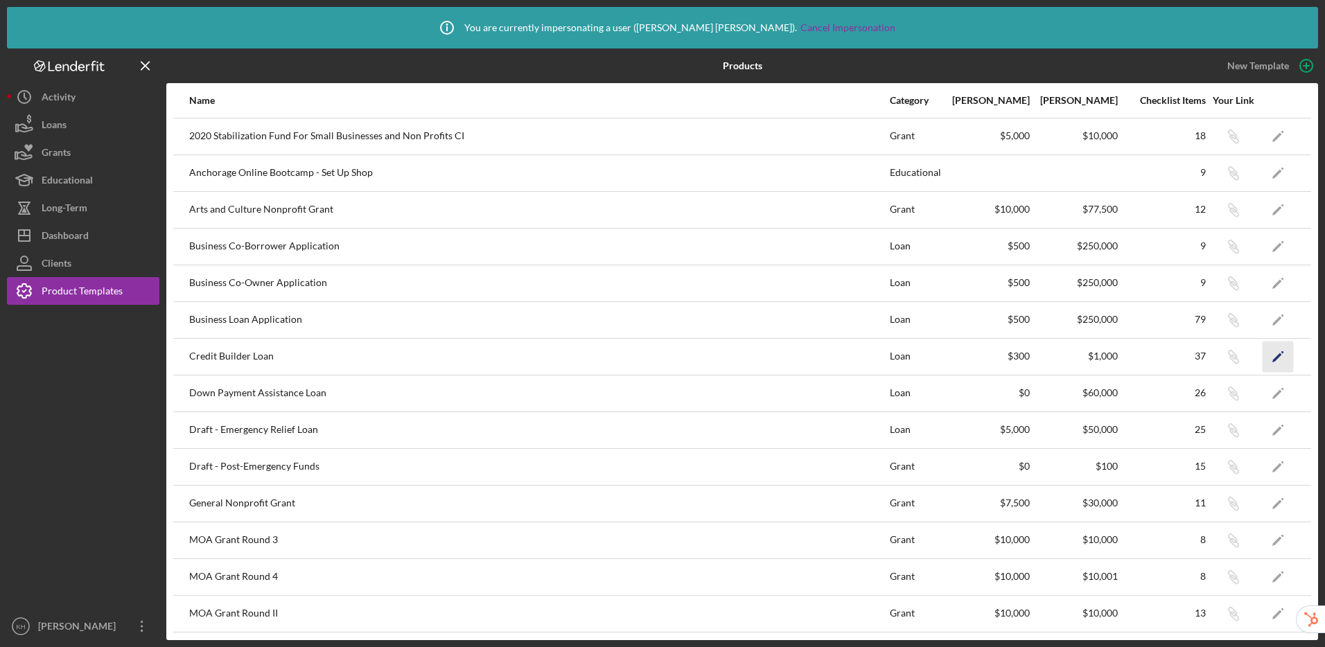
click at [1275, 362] on icon "Icon/Edit" at bounding box center [1278, 356] width 31 height 31
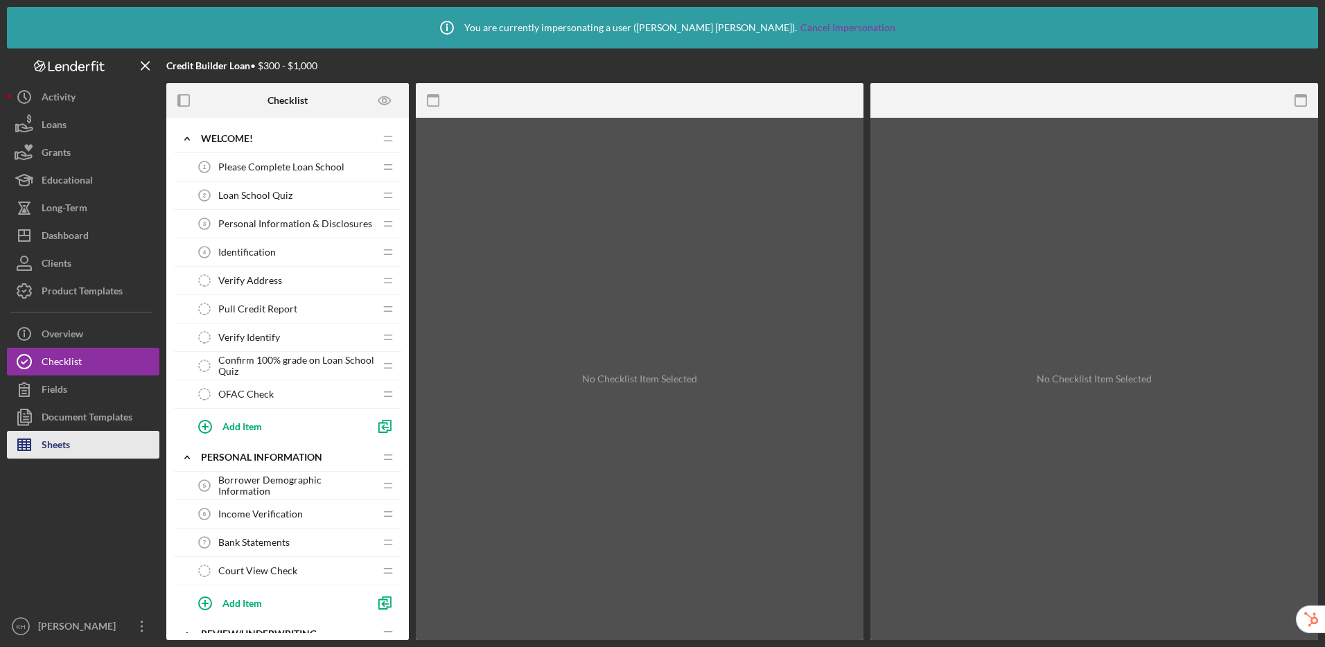
click at [79, 449] on button "Sheets" at bounding box center [83, 445] width 153 height 28
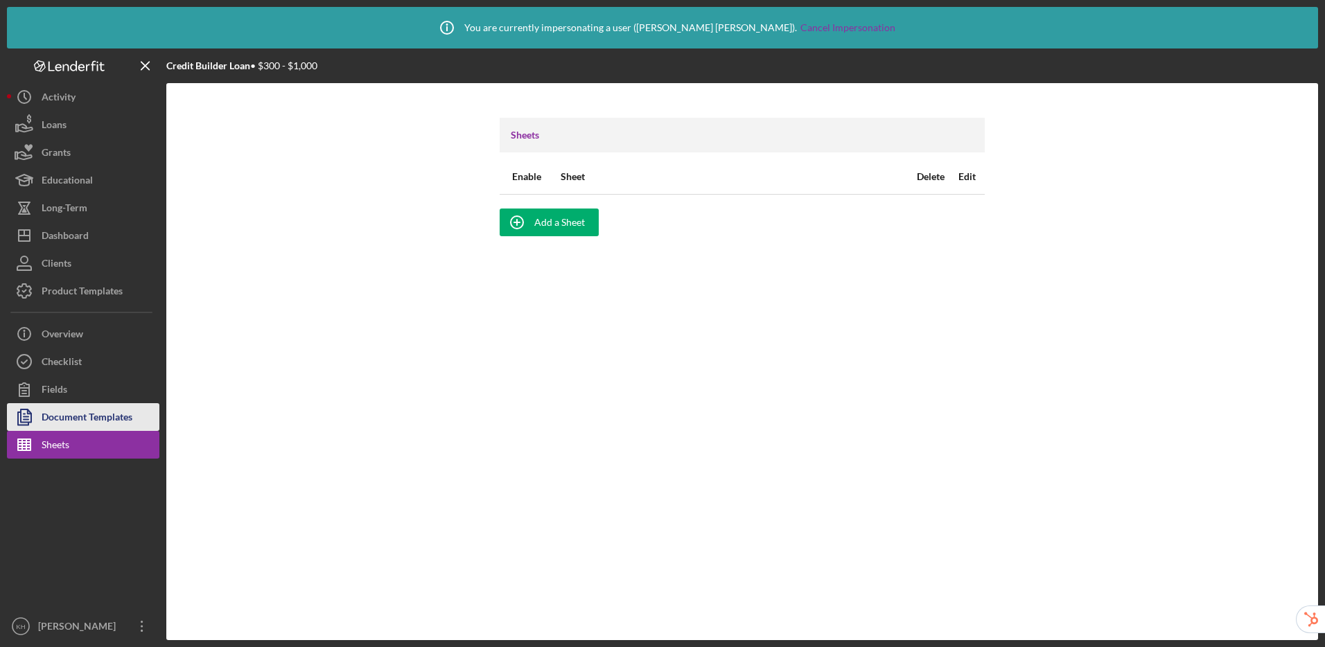
click at [86, 428] on div "Document Templates" at bounding box center [87, 418] width 91 height 31
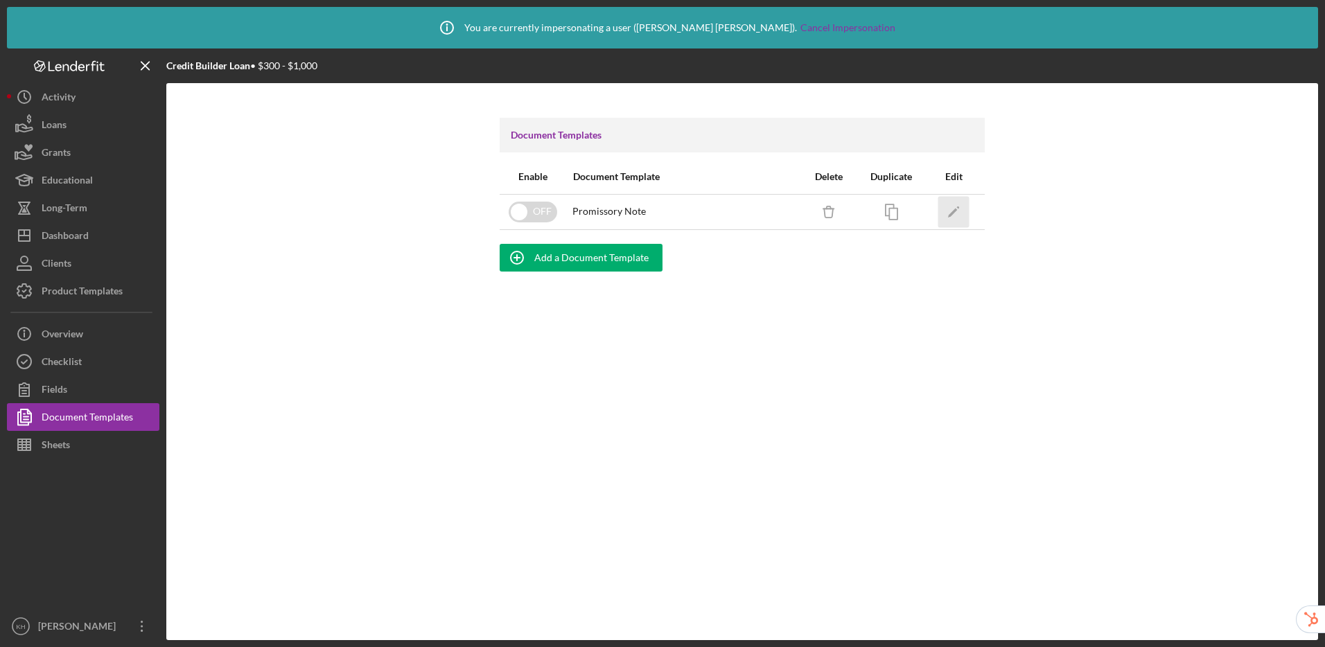
click at [948, 212] on icon "Icon/Edit" at bounding box center [954, 211] width 31 height 31
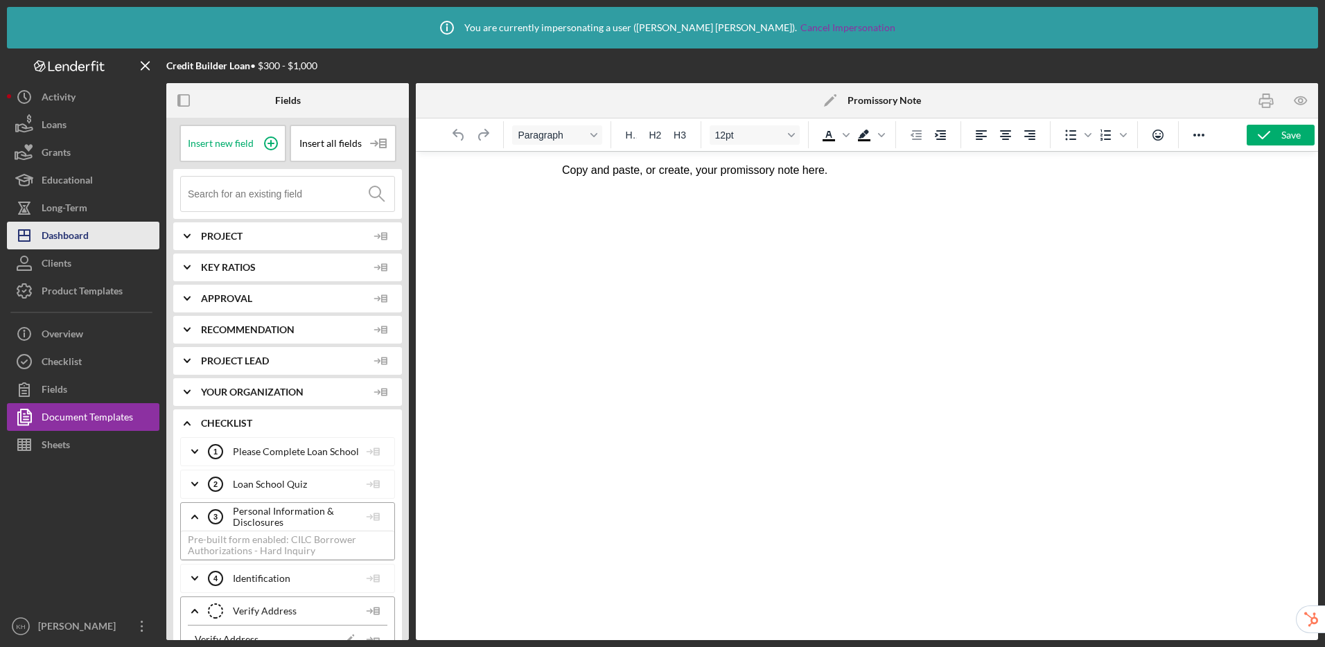
click at [80, 232] on div "Dashboard" at bounding box center [65, 237] width 47 height 31
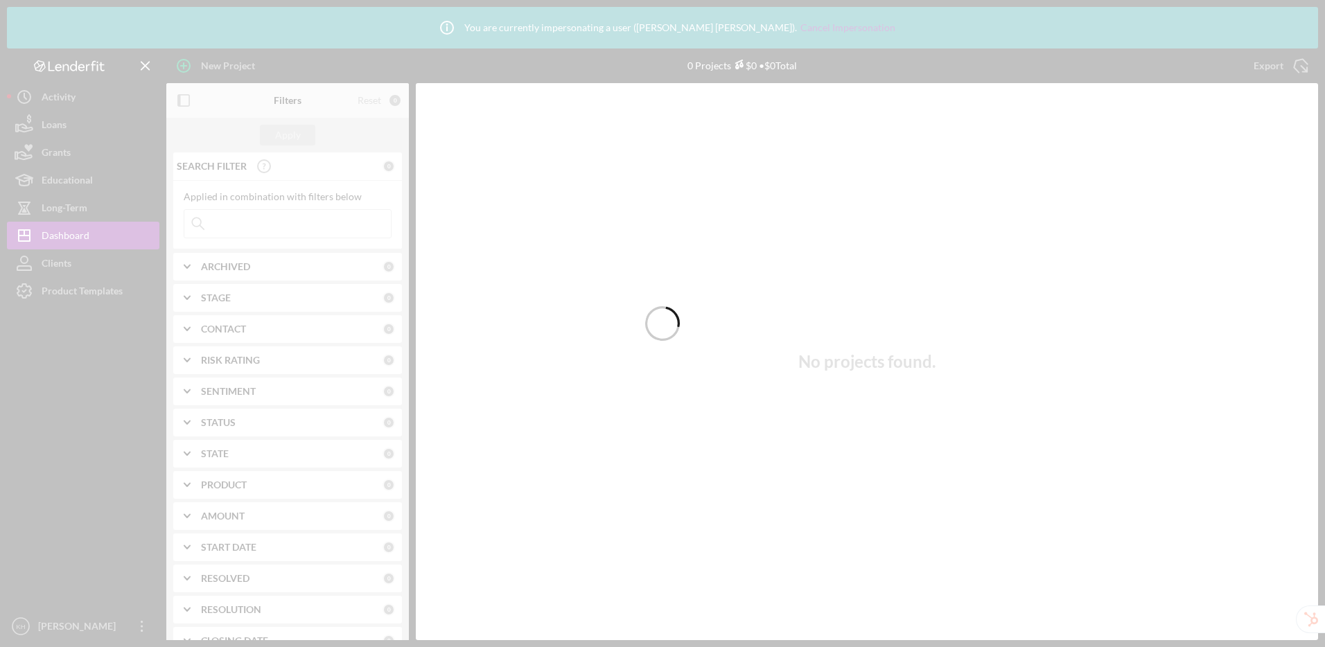
click at [78, 295] on div at bounding box center [662, 323] width 1325 height 647
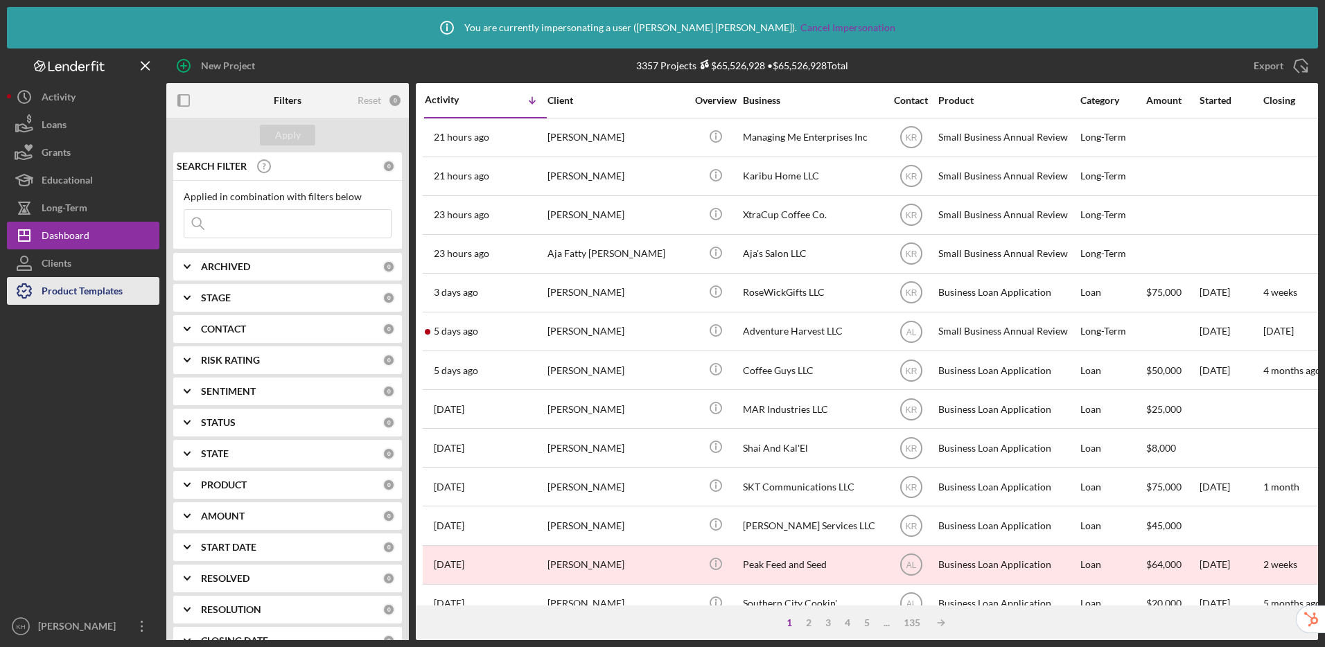
click at [94, 288] on div "Product Templates" at bounding box center [82, 292] width 81 height 31
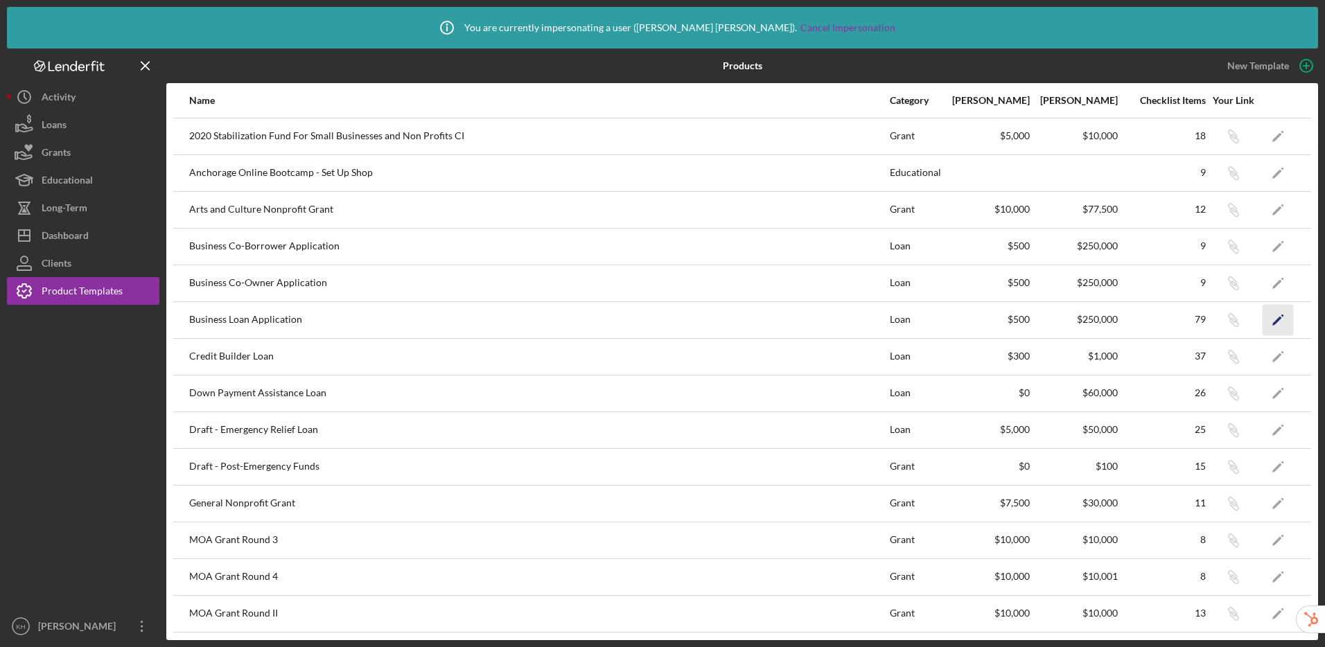
click at [1273, 319] on polygon "button" at bounding box center [1278, 321] width 10 height 10
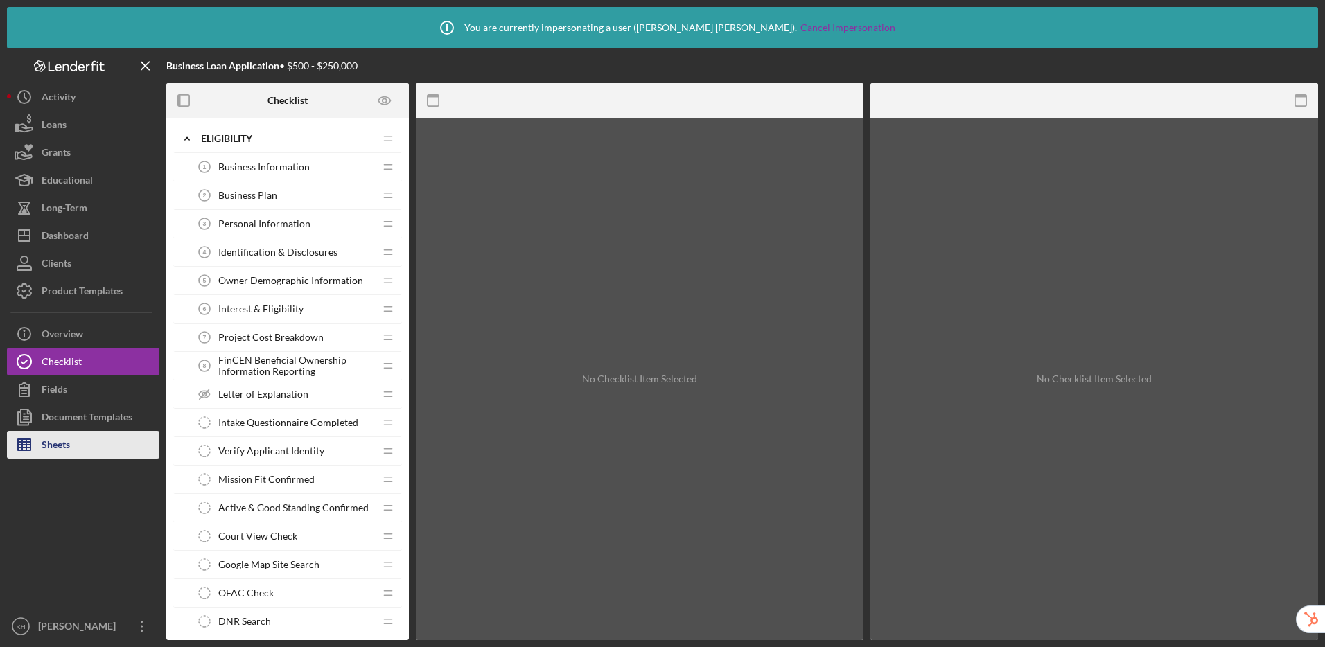
click at [66, 445] on div "Sheets" at bounding box center [56, 446] width 28 height 31
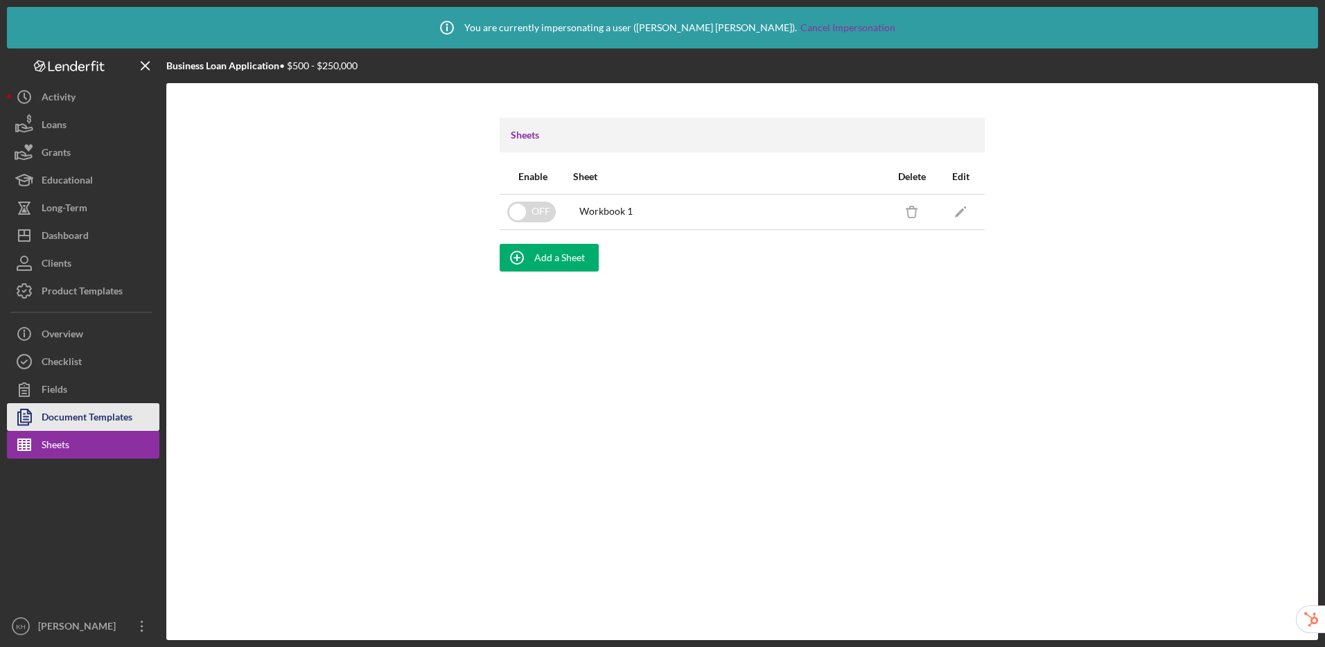
click at [115, 419] on div "Document Templates" at bounding box center [87, 418] width 91 height 31
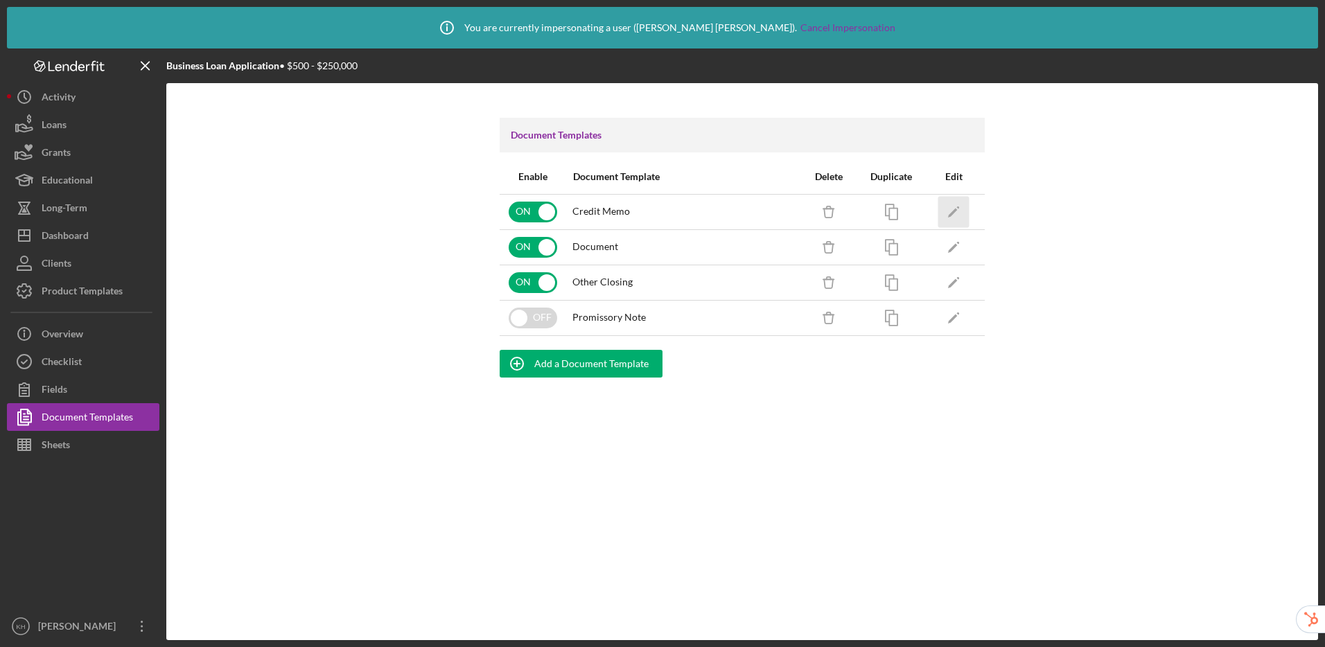
click at [953, 210] on polygon "button" at bounding box center [953, 213] width 10 height 10
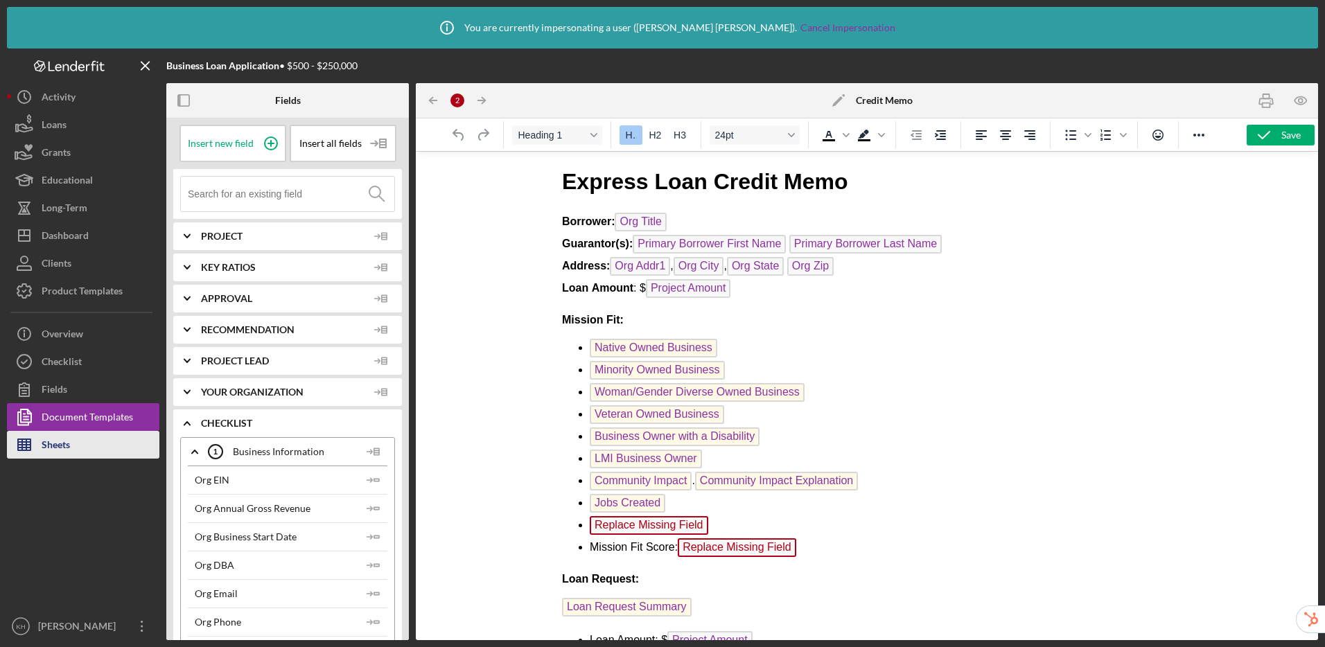
click at [78, 442] on button "Sheets" at bounding box center [83, 445] width 153 height 28
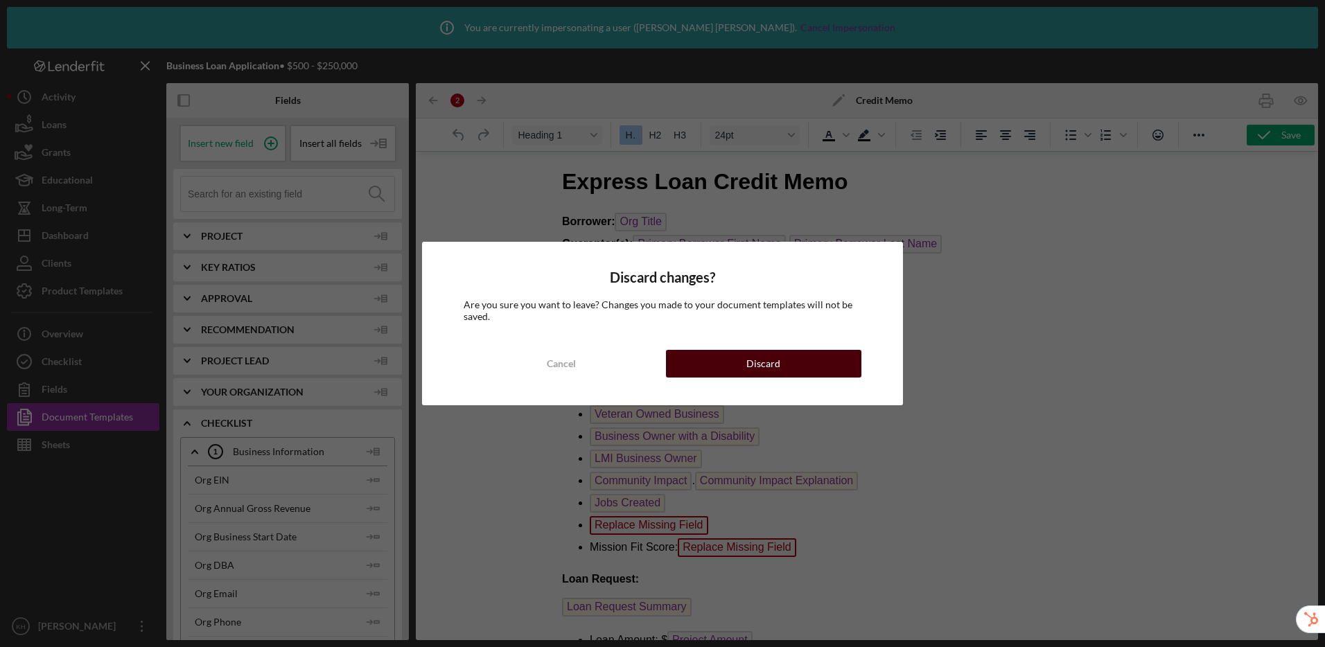
click at [789, 365] on button "Discard" at bounding box center [763, 364] width 195 height 28
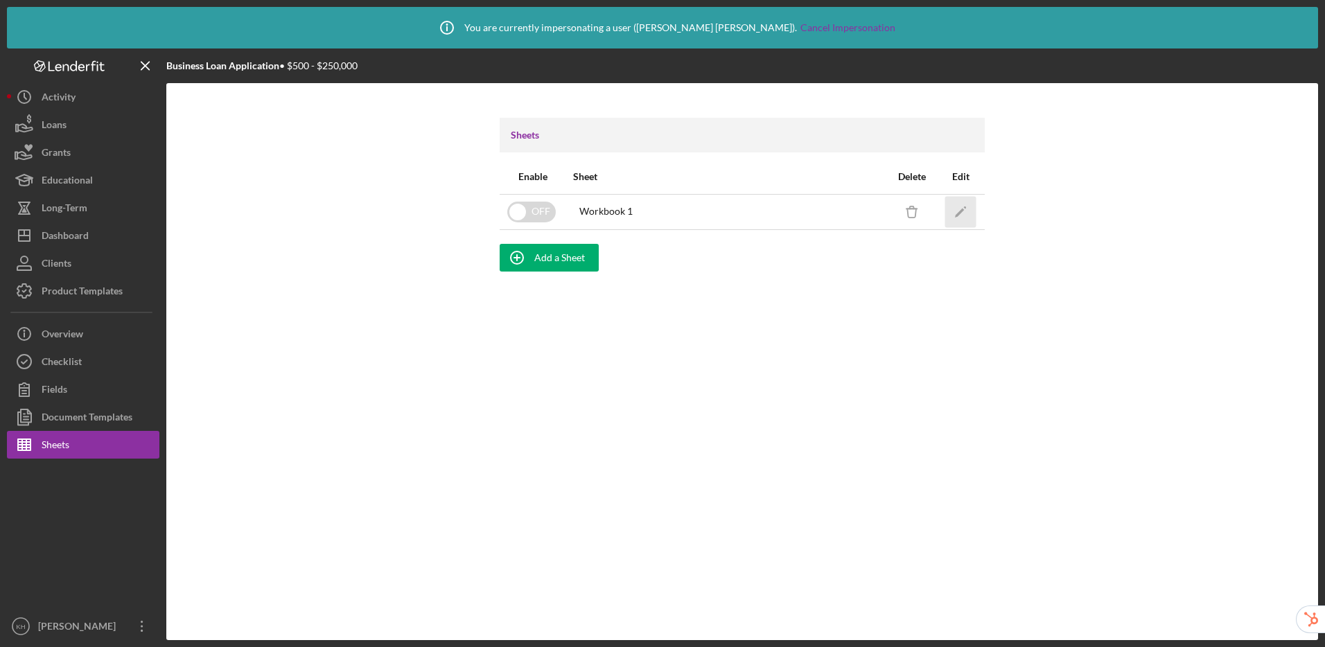
click at [964, 204] on icon "Icon/Edit" at bounding box center [961, 211] width 31 height 31
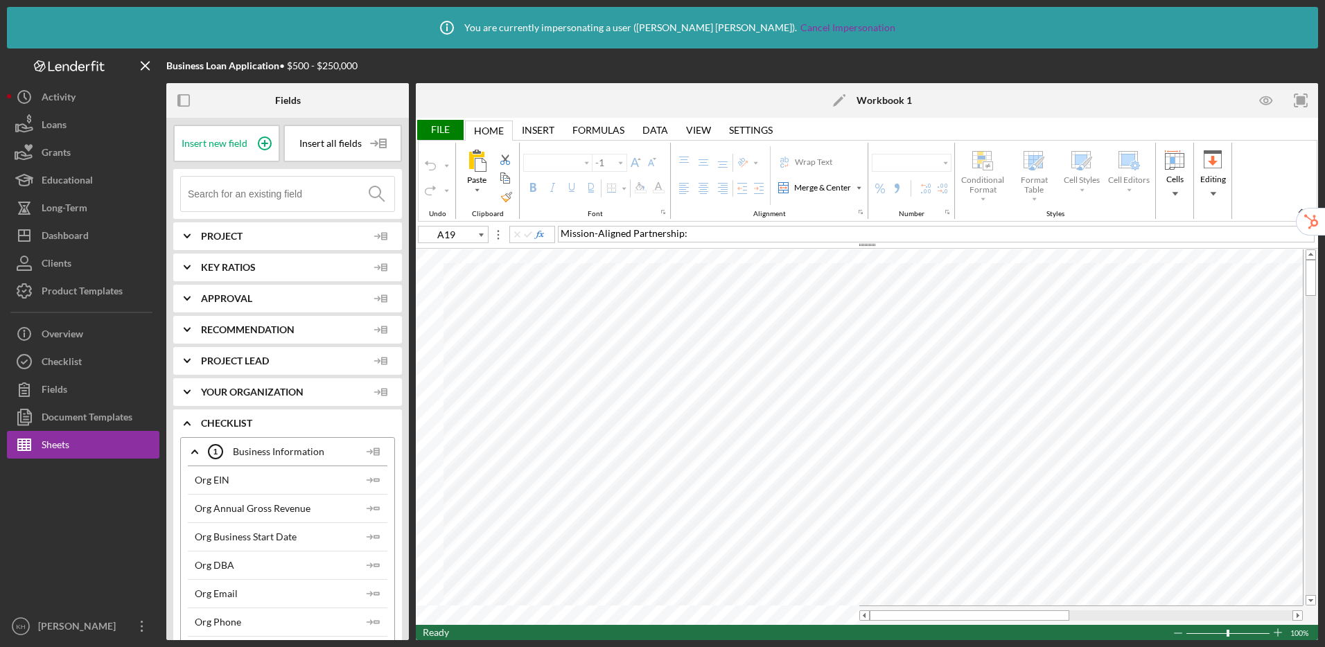
type input "Calibri"
type input "11"
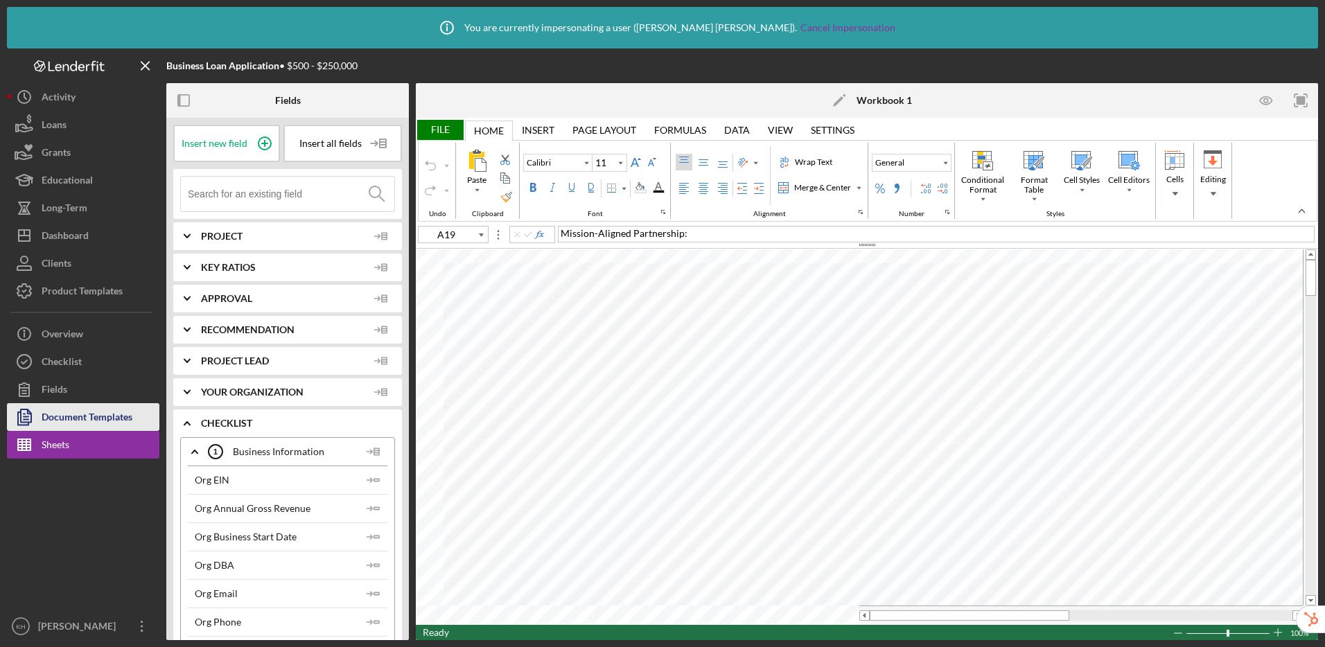
click at [92, 411] on div "Document Templates" at bounding box center [87, 418] width 91 height 31
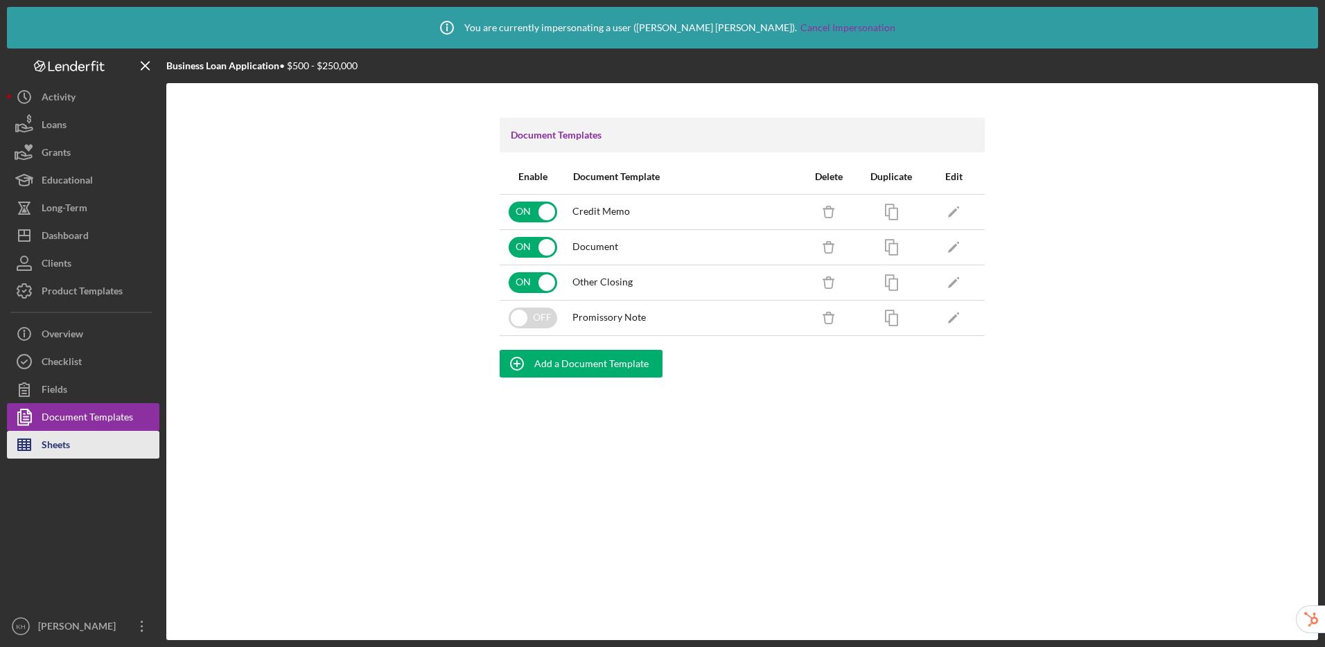
click at [85, 445] on button "Sheets" at bounding box center [83, 445] width 153 height 28
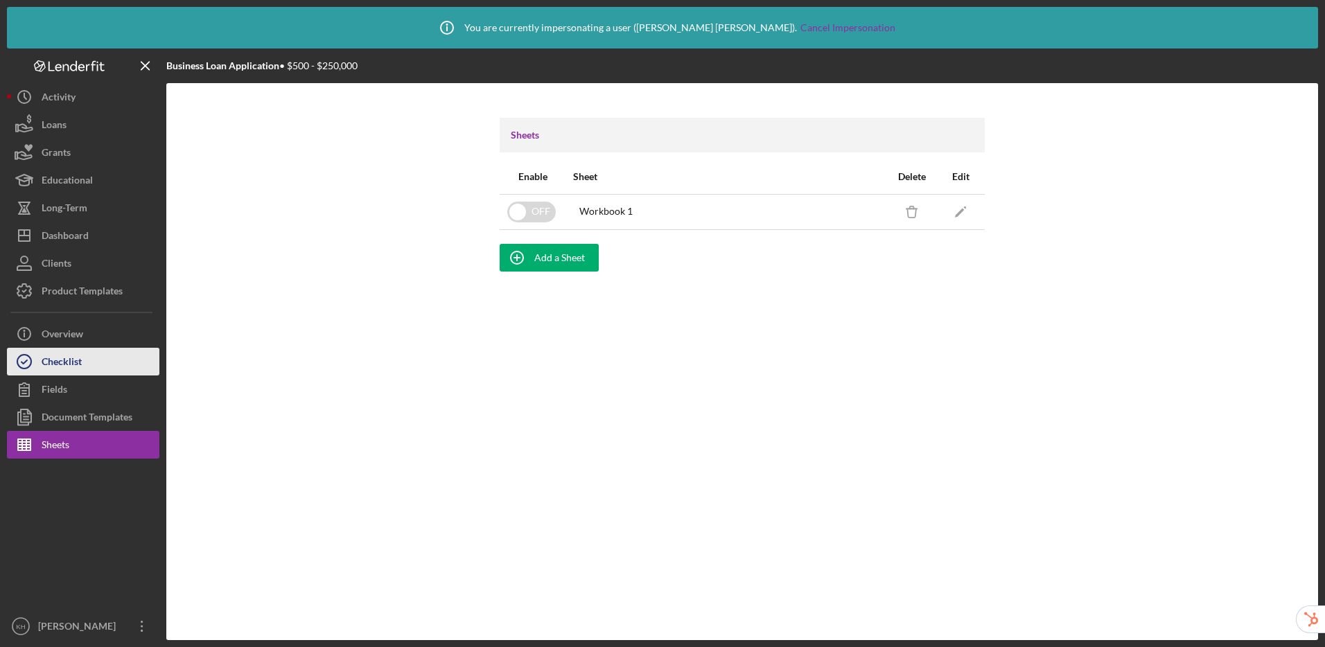
click at [105, 366] on button "Checklist" at bounding box center [83, 362] width 153 height 28
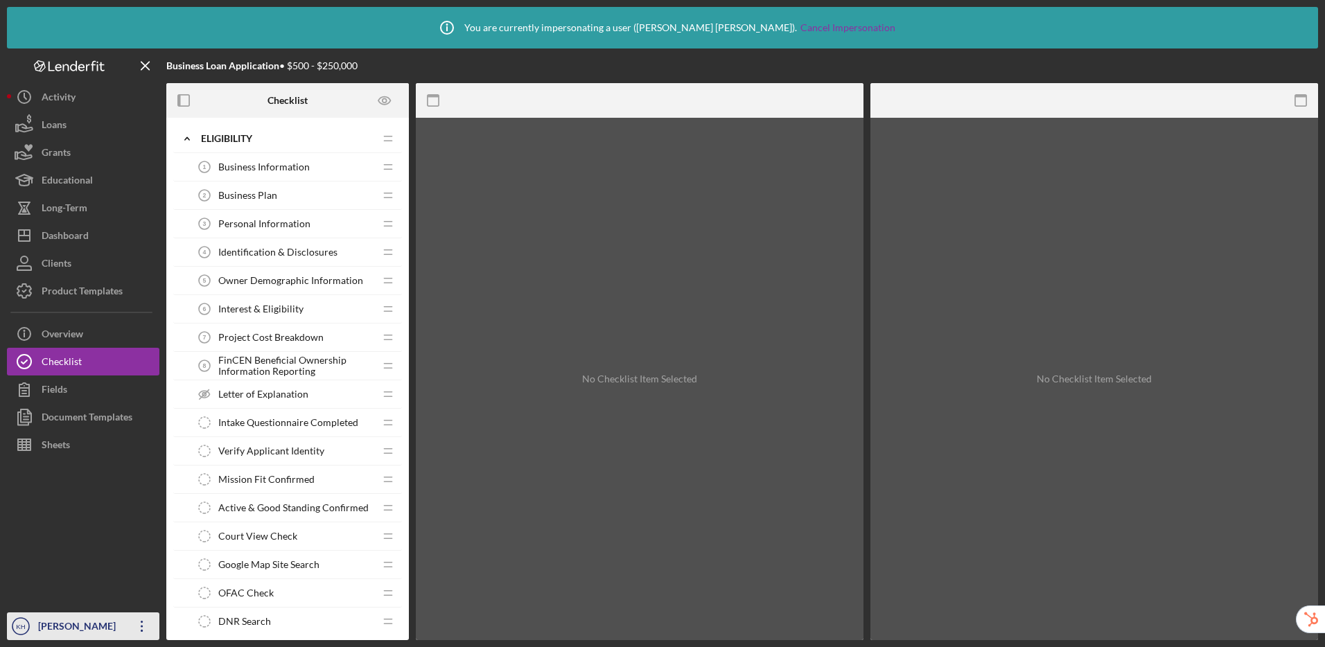
click at [78, 618] on div "[PERSON_NAME]" at bounding box center [80, 628] width 90 height 31
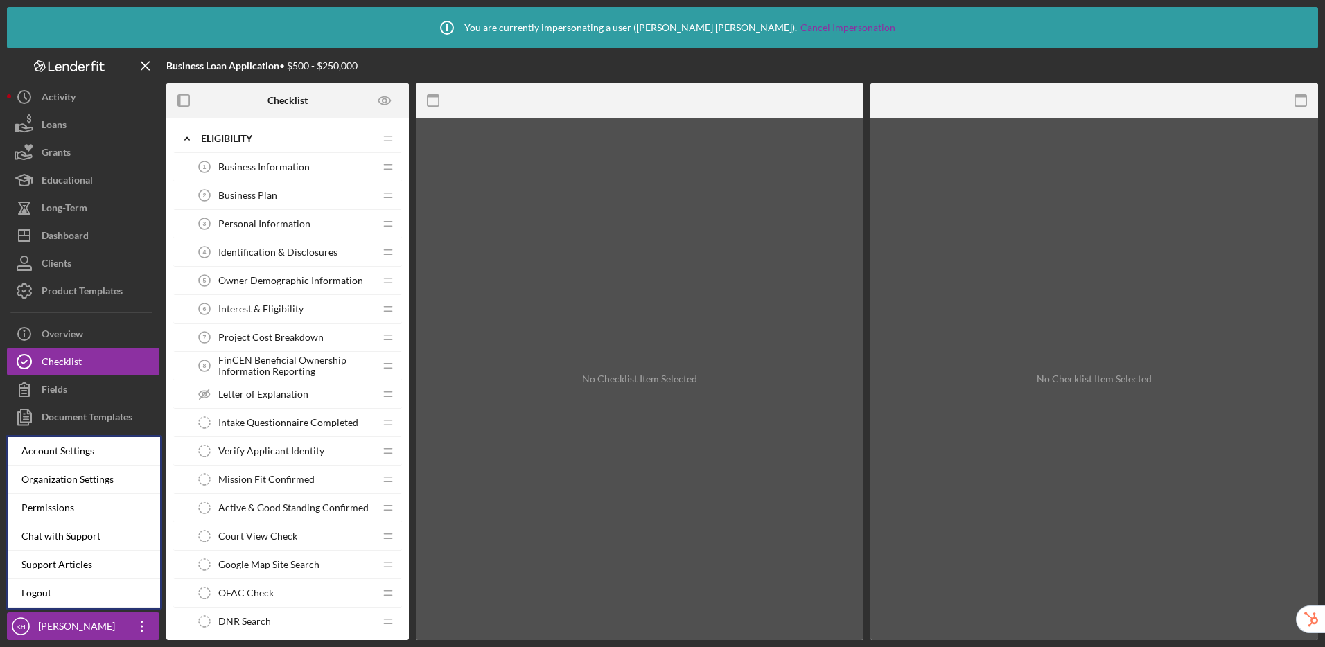
click at [66, 483] on div "Organization Settings" at bounding box center [84, 480] width 153 height 28
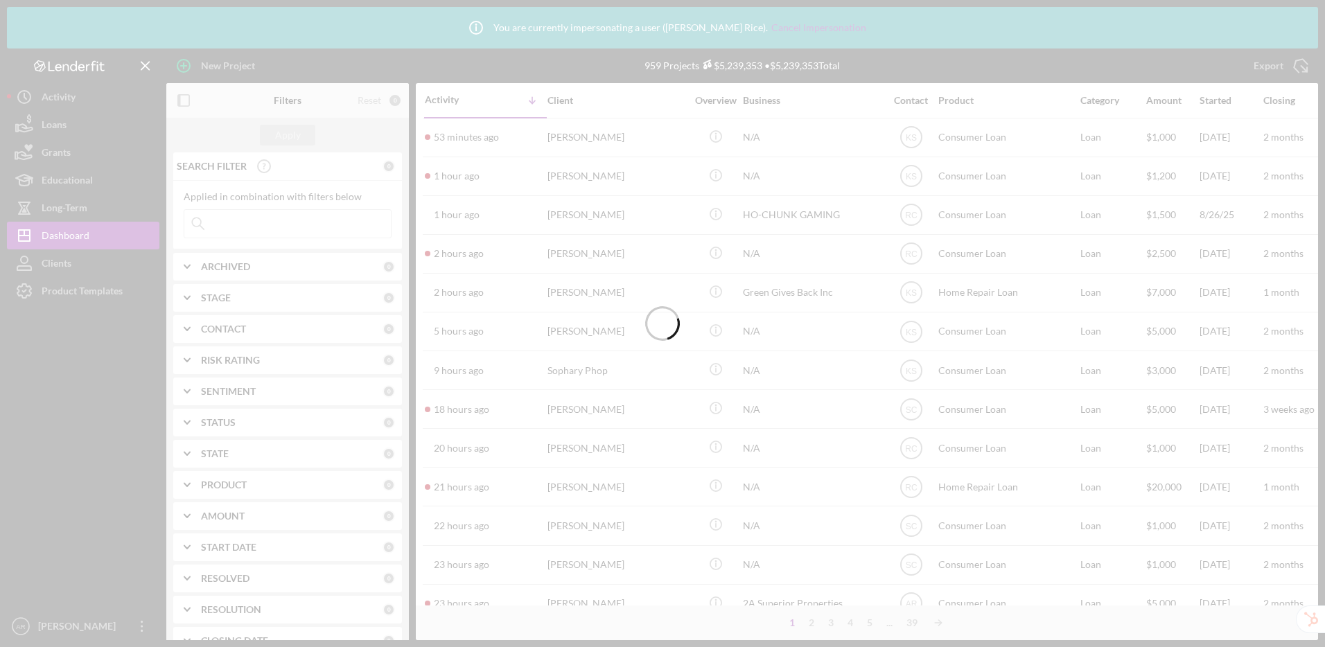
click at [78, 632] on div at bounding box center [662, 323] width 1325 height 647
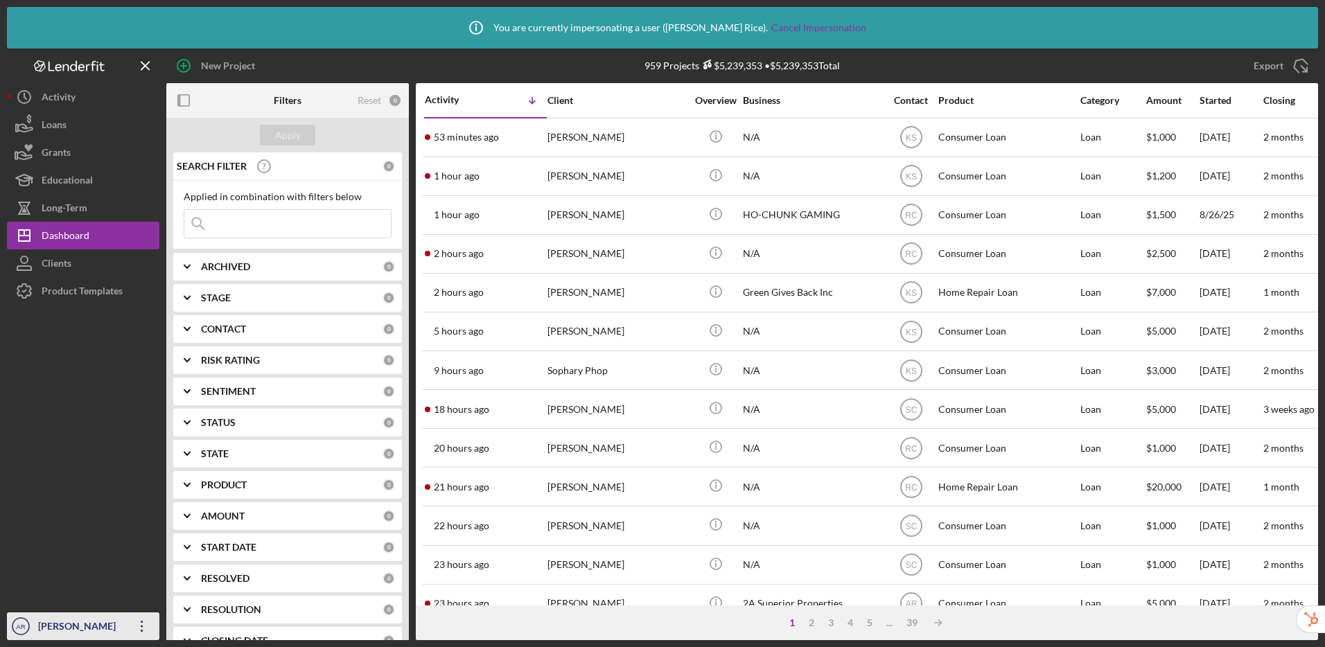
click at [58, 627] on div "[PERSON_NAME]" at bounding box center [80, 628] width 90 height 31
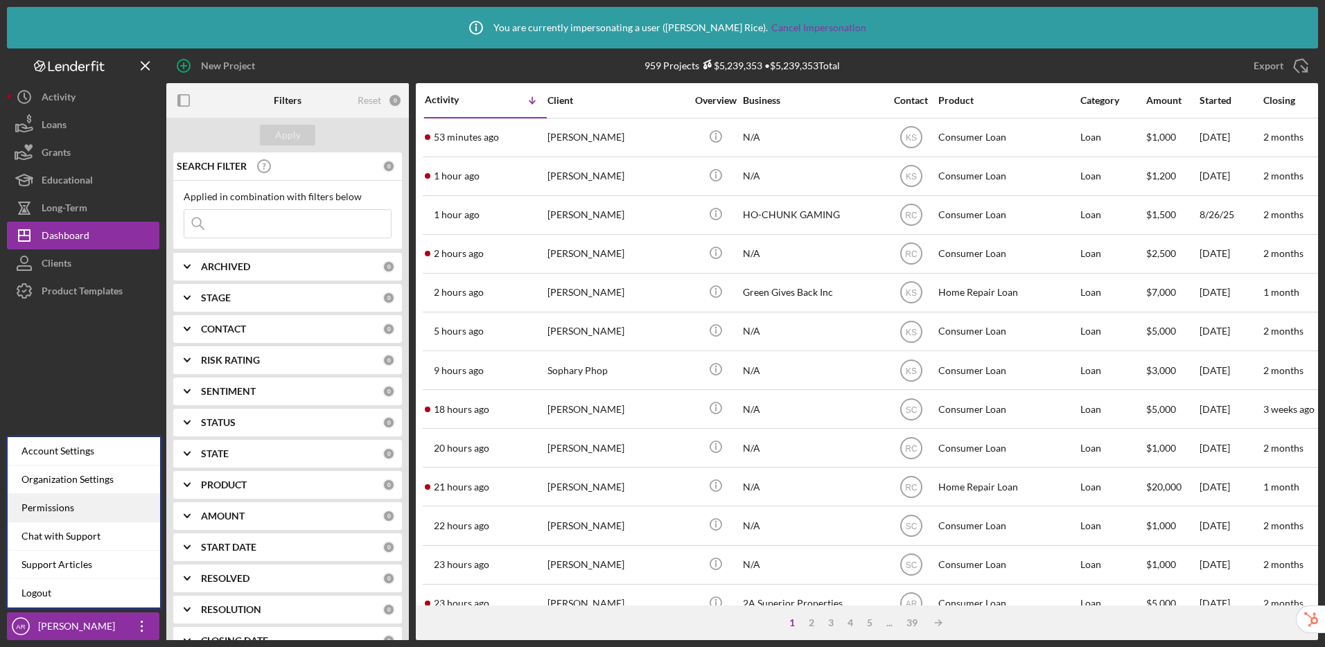
click at [101, 510] on div "Permissions" at bounding box center [84, 508] width 153 height 28
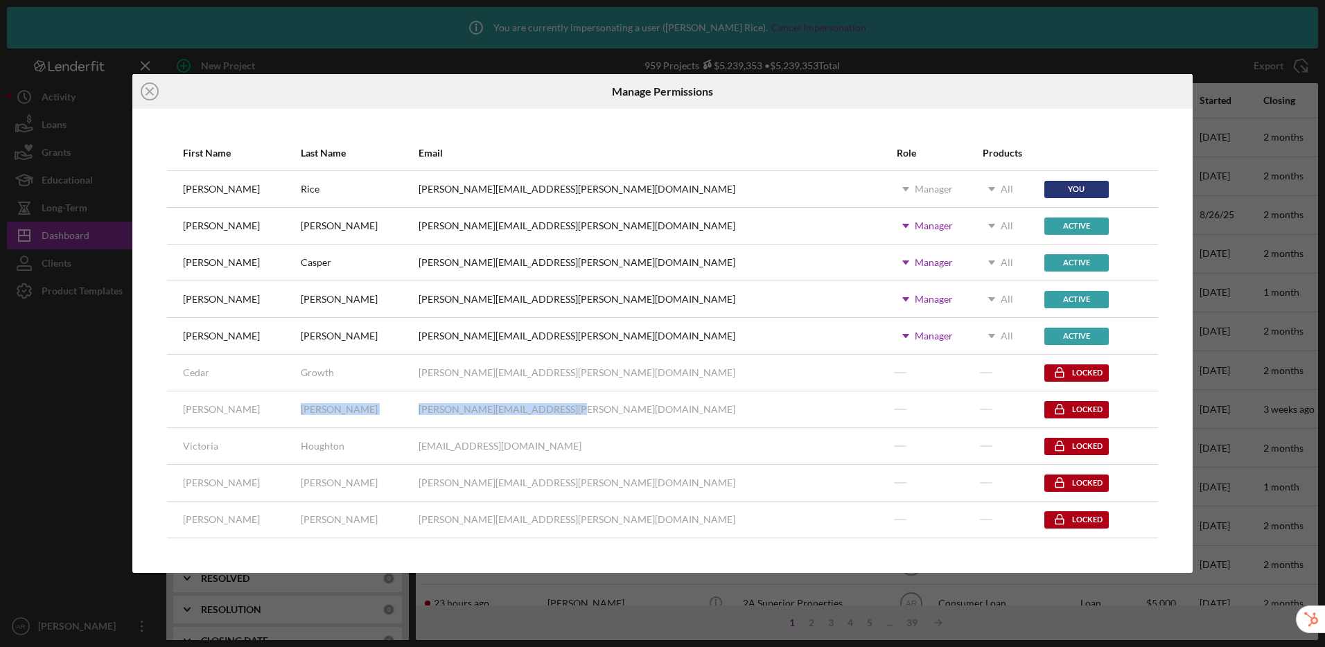
drag, startPoint x: 299, startPoint y: 403, endPoint x: 591, endPoint y: 415, distance: 292.1
click at [591, 415] on tr "[PERSON_NAME] [PERSON_NAME][EMAIL_ADDRESS][PERSON_NAME][DOMAIN_NAME] Locked" at bounding box center [662, 410] width 991 height 37
click at [617, 411] on div "[PERSON_NAME][EMAIL_ADDRESS][PERSON_NAME][DOMAIN_NAME]" at bounding box center [657, 409] width 477 height 35
click at [153, 98] on circle at bounding box center [149, 91] width 17 height 17
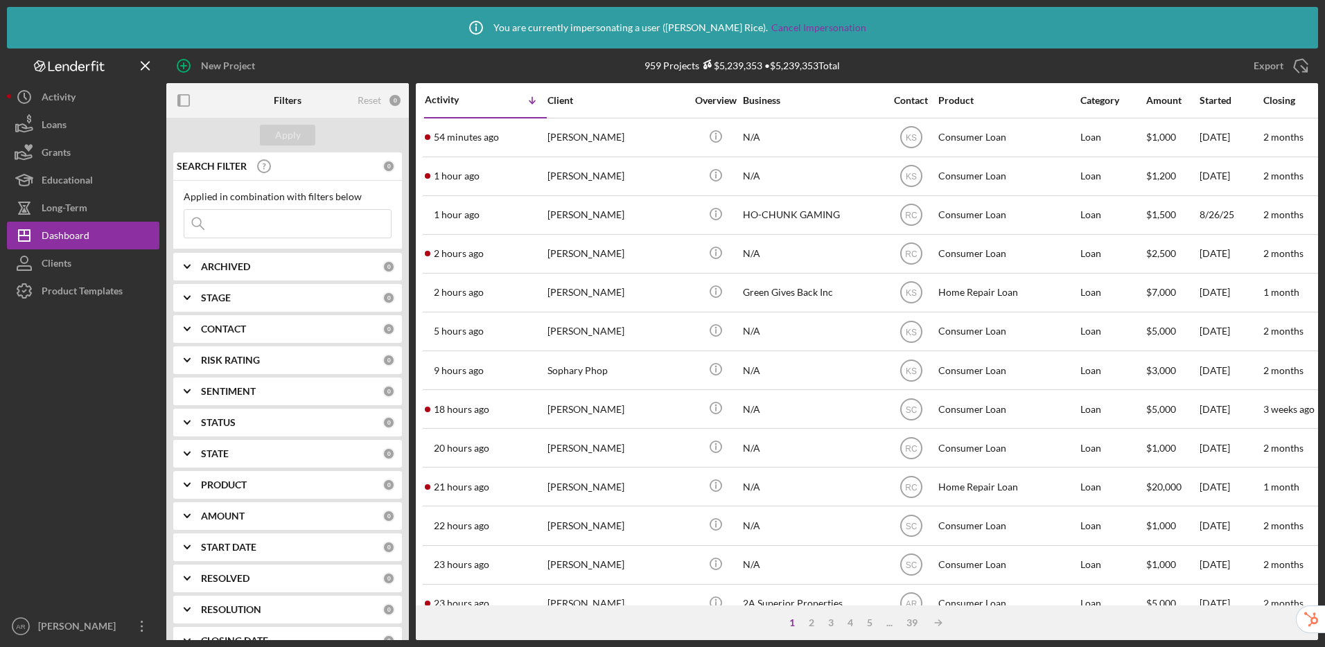
click at [47, 642] on div "Icon/Info You are currently impersonating a user ( [PERSON_NAME] ). Cancel Impe…" at bounding box center [662, 323] width 1325 height 647
click at [49, 636] on div "[PERSON_NAME]" at bounding box center [80, 628] width 90 height 31
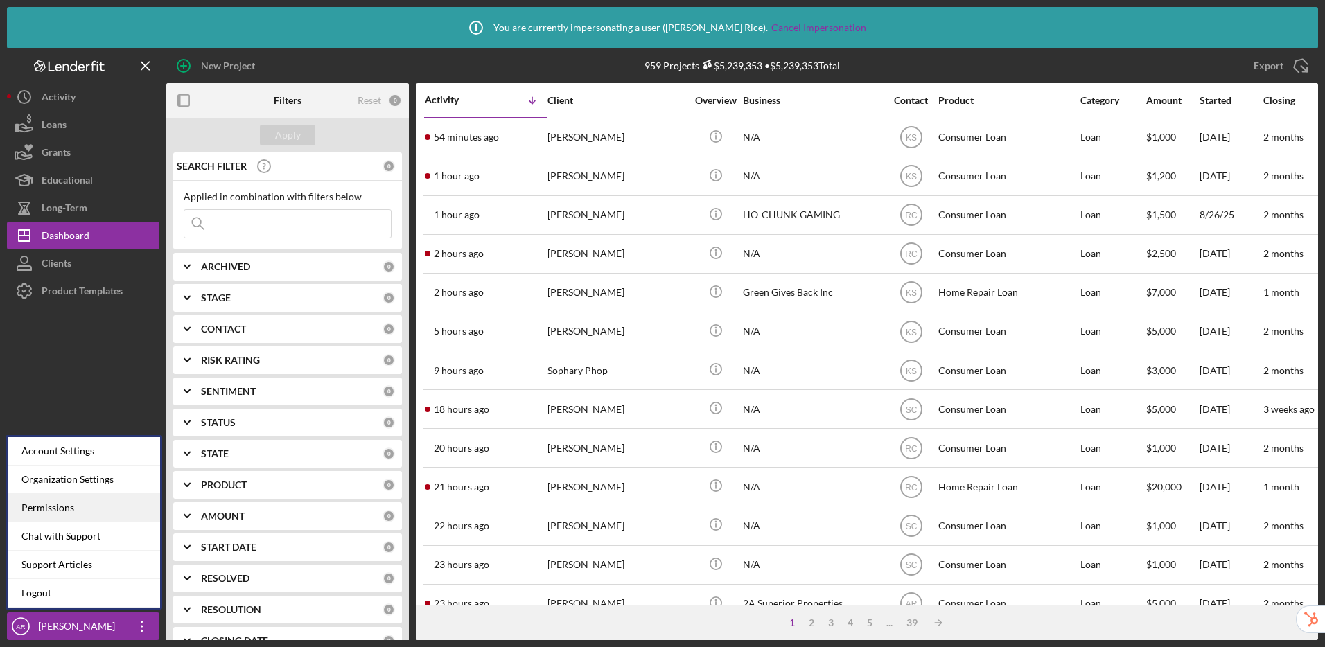
click at [62, 514] on div "Permissions" at bounding box center [84, 508] width 153 height 28
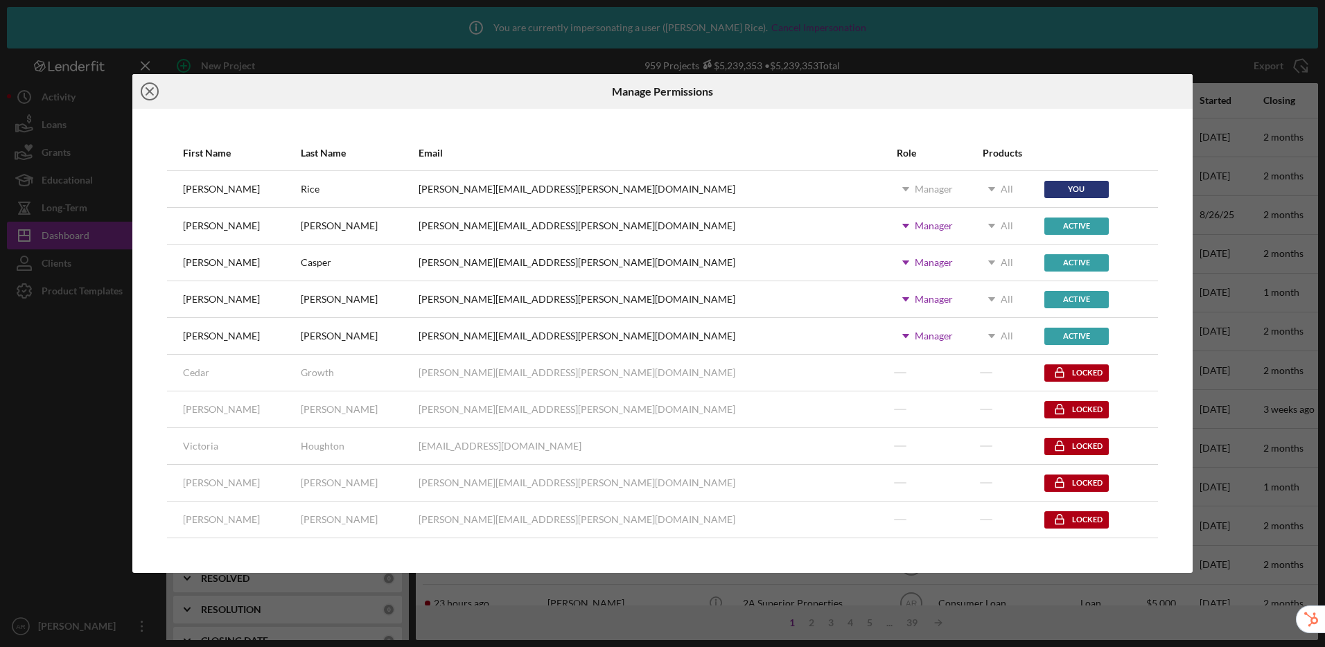
click at [149, 98] on circle at bounding box center [149, 91] width 17 height 17
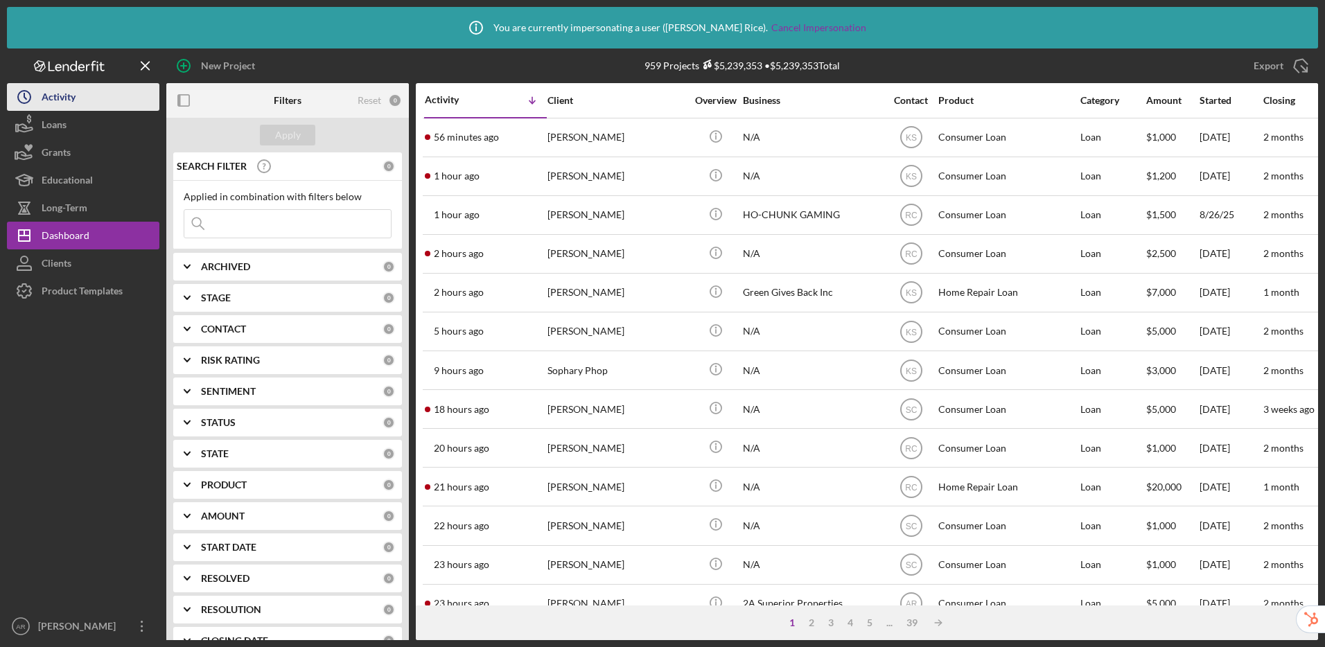
click at [155, 91] on button "Icon/History Activity" at bounding box center [83, 97] width 153 height 28
